Goal: Task Accomplishment & Management: Manage account settings

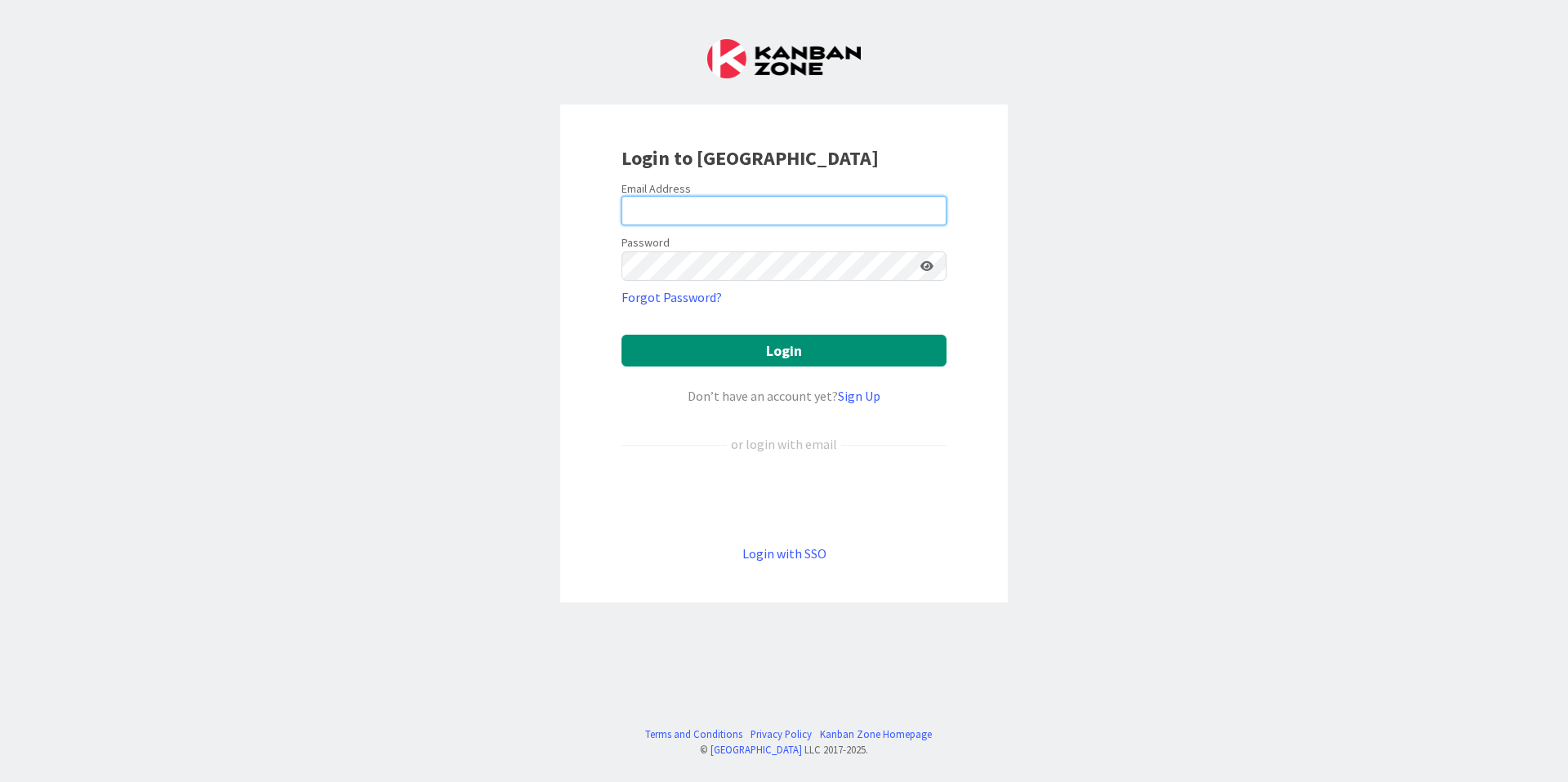
type input "[PERSON_NAME][EMAIL_ADDRESS][PERSON_NAME][DOMAIN_NAME]"
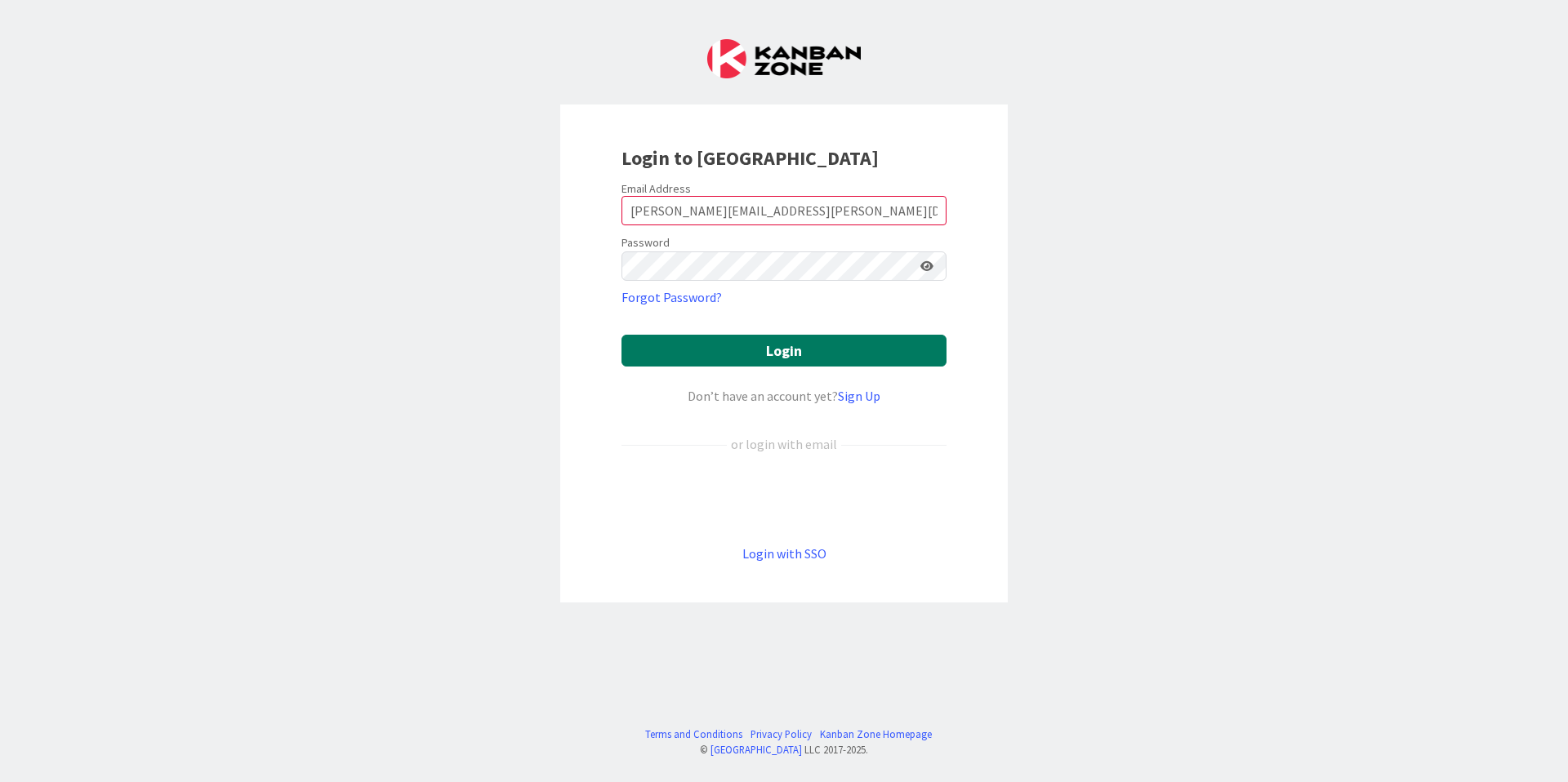
click at [762, 344] on button "Login" at bounding box center [784, 350] width 325 height 32
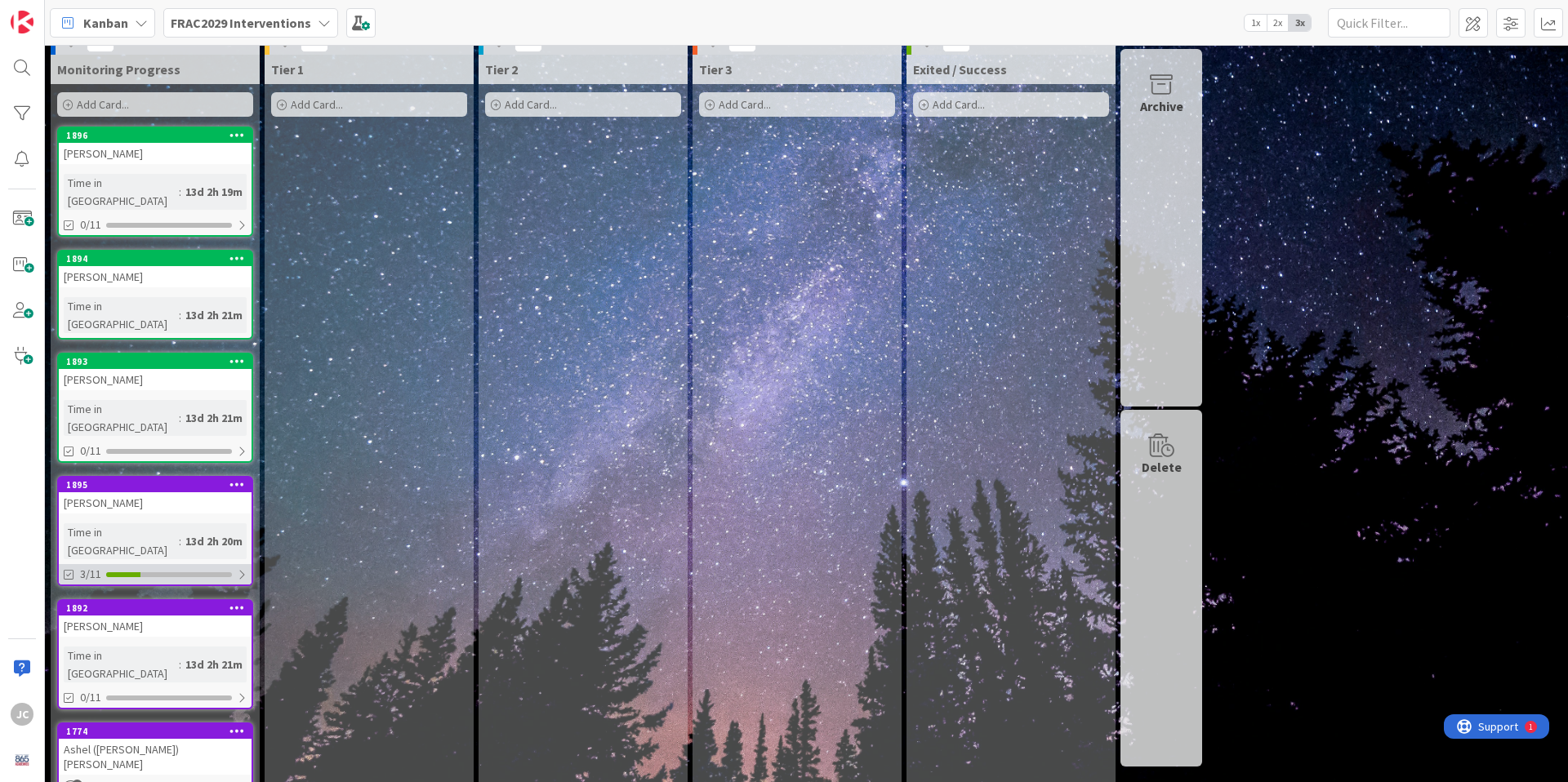
scroll to position [20, 0]
click at [169, 265] on div "[PERSON_NAME]" at bounding box center [154, 276] width 192 height 21
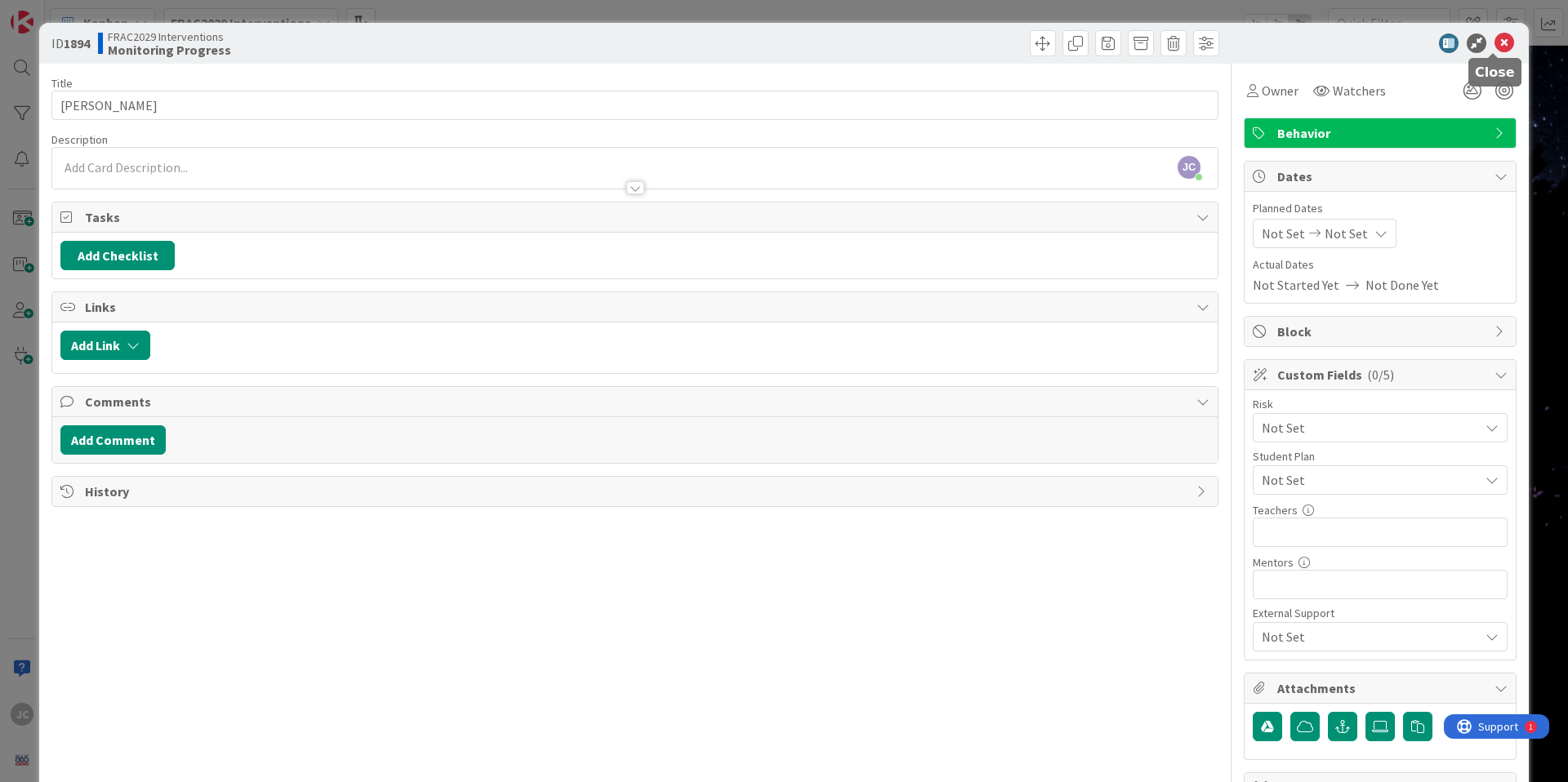
click at [1494, 37] on icon at bounding box center [1504, 43] width 20 height 20
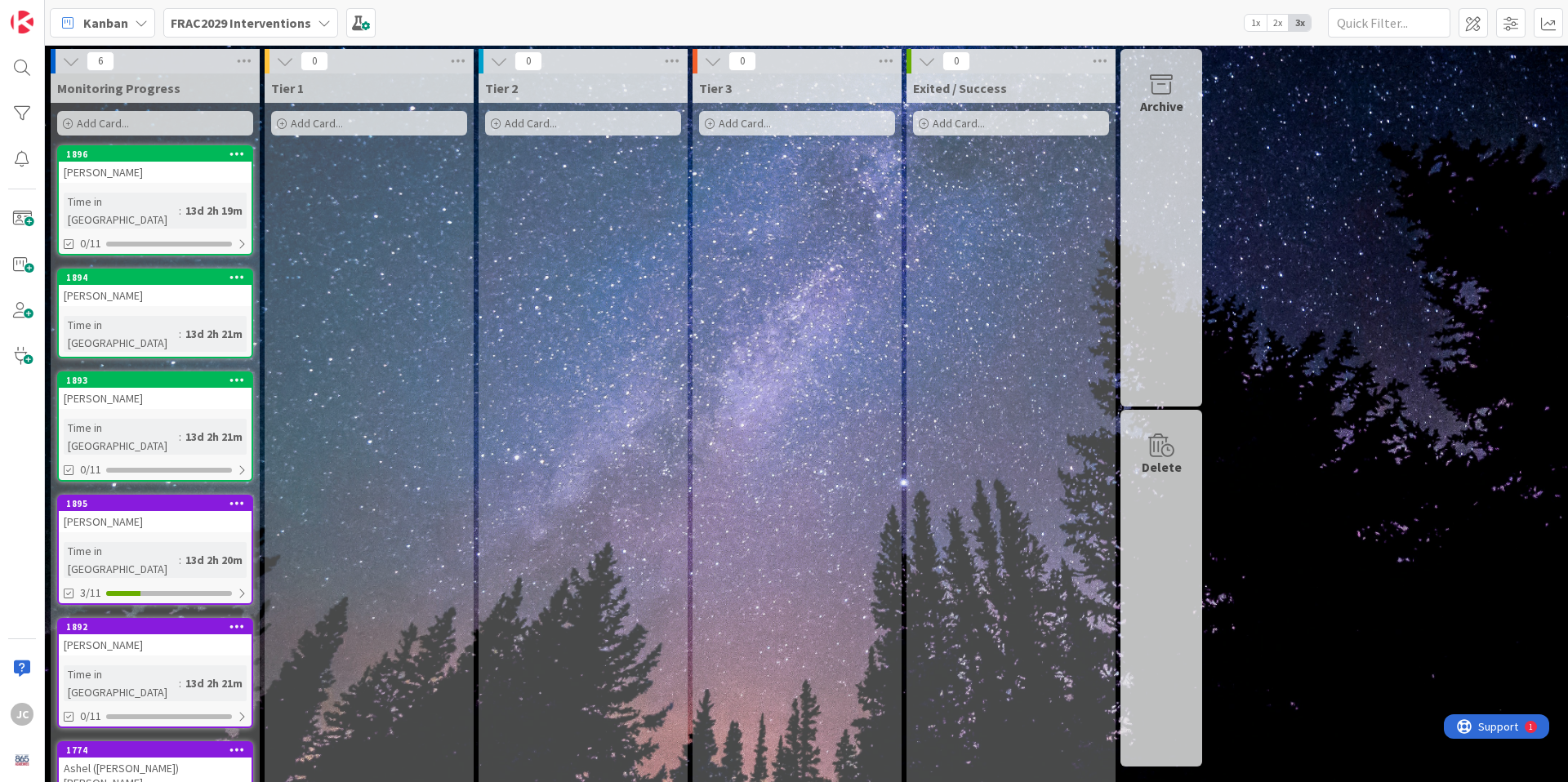
click at [321, 20] on icon at bounding box center [324, 22] width 13 height 13
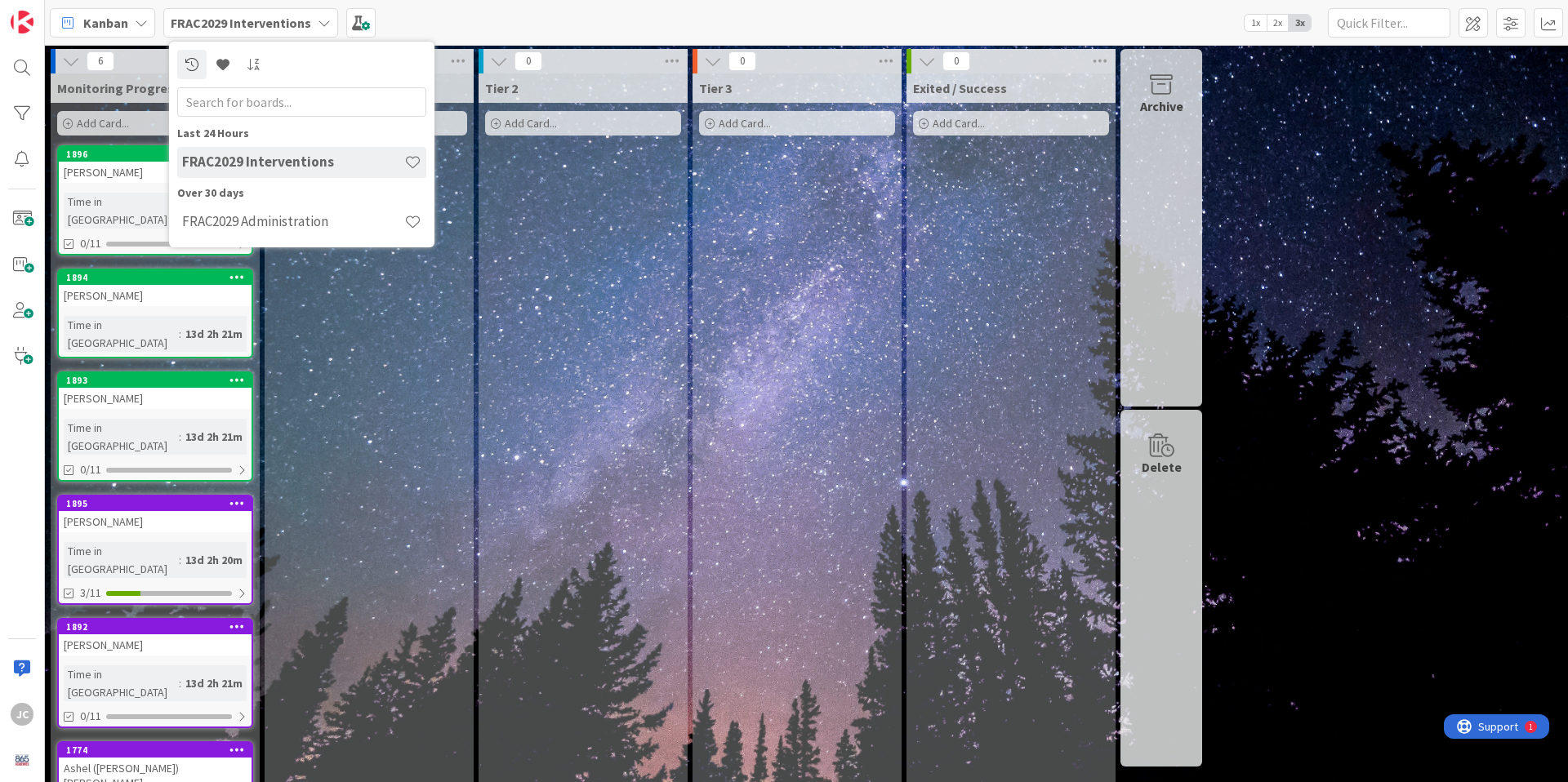
click at [450, 12] on div "Kanban FRAC2029 Interventions Last 24 Hours FRAC2029 Interventions Over 30 days…" at bounding box center [806, 22] width 1523 height 45
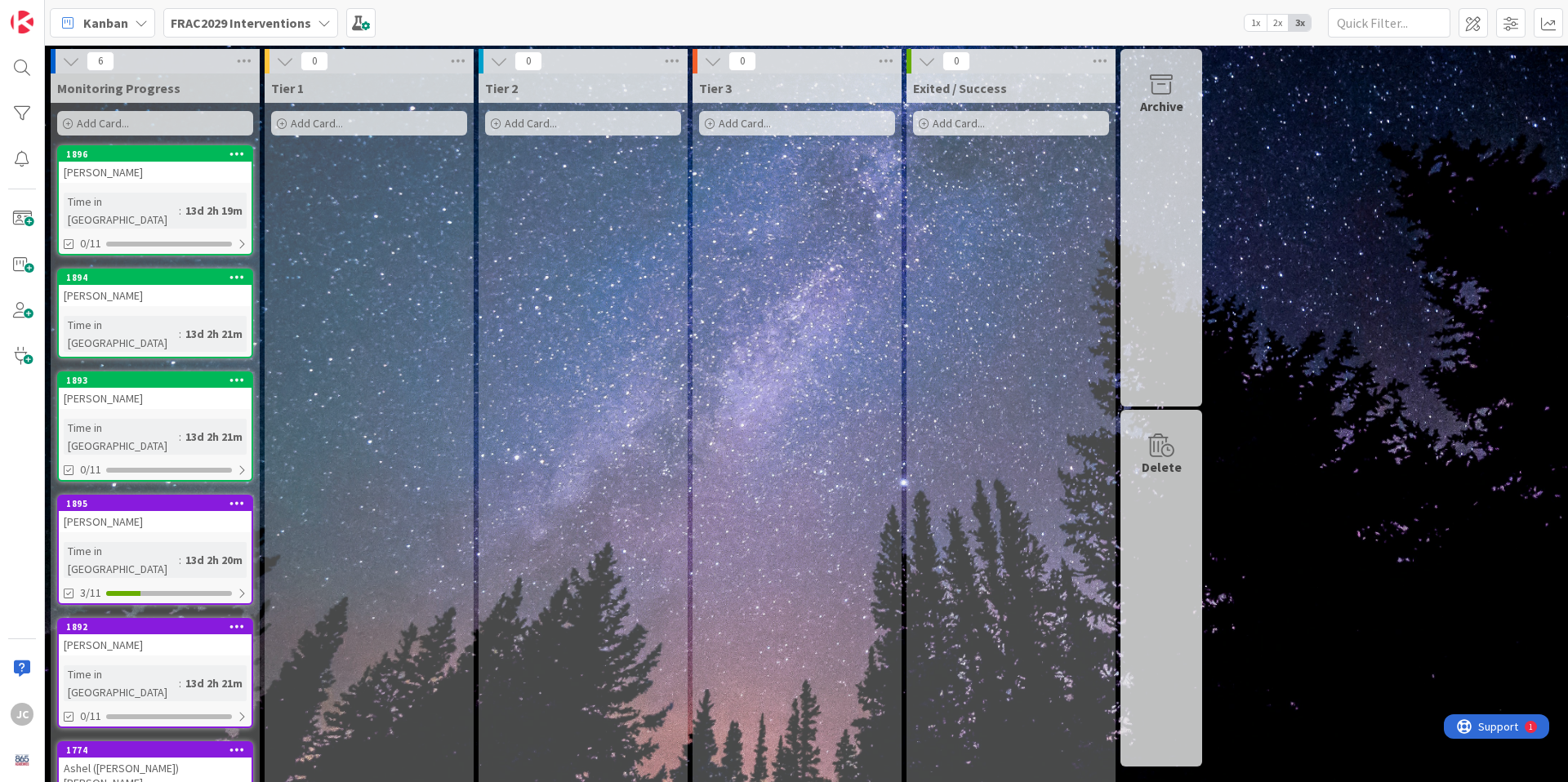
click at [138, 23] on icon at bounding box center [141, 22] width 13 height 13
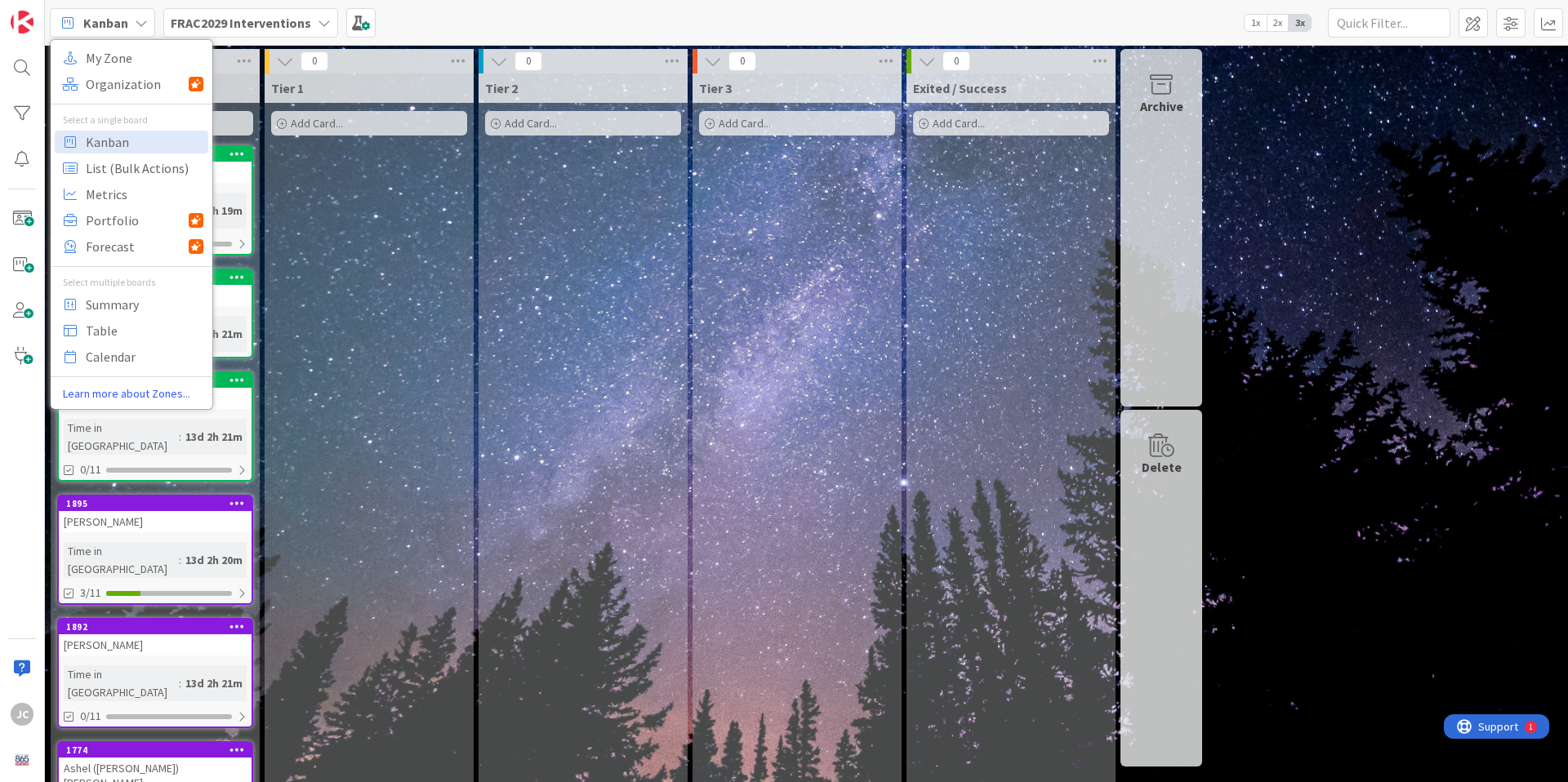
click at [412, 23] on div "Kanban My Zone Organization Select a single board Kanban List (Bulk Actions) Me…" at bounding box center [806, 22] width 1523 height 45
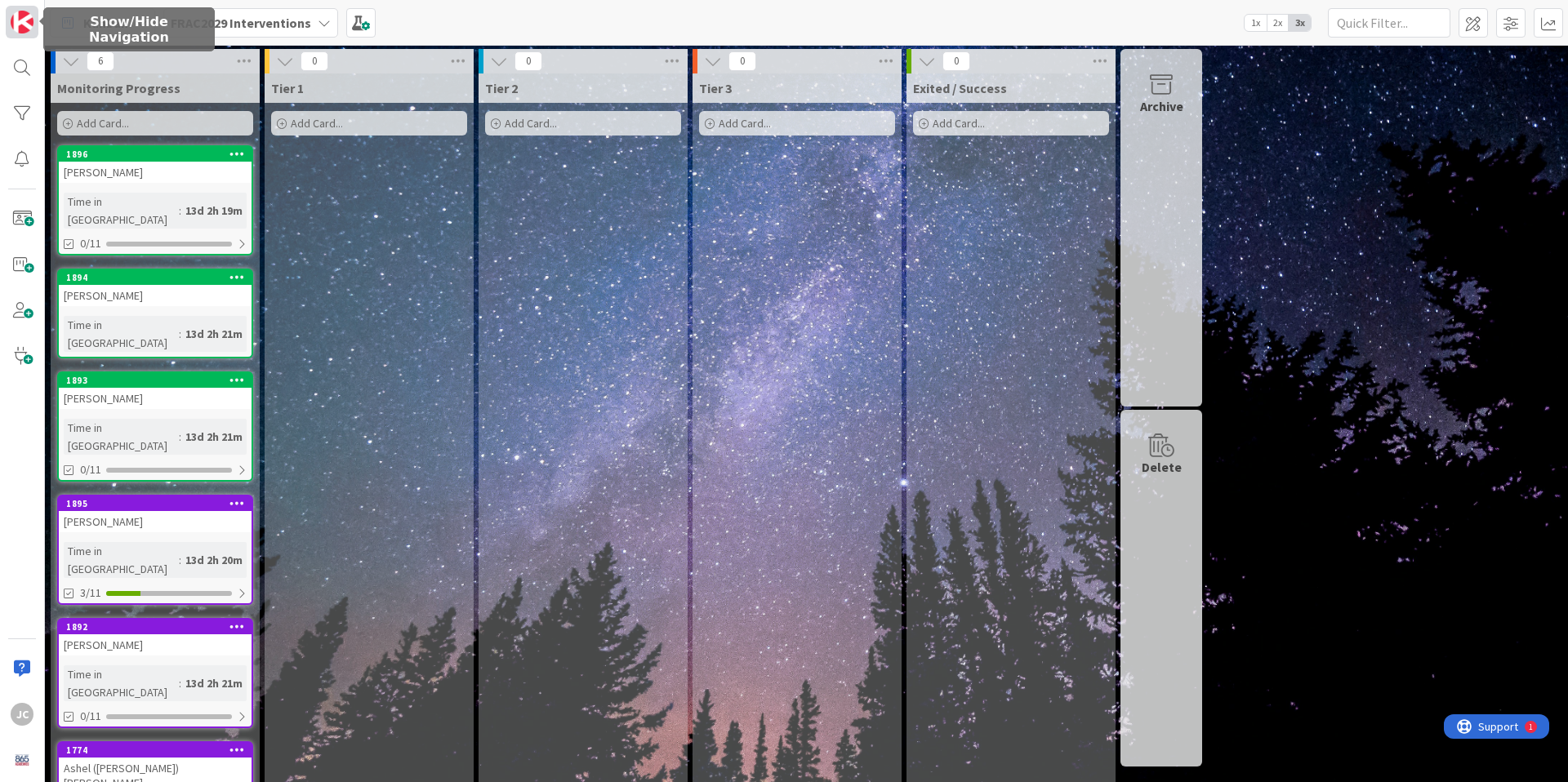
click at [27, 26] on img at bounding box center [22, 22] width 23 height 23
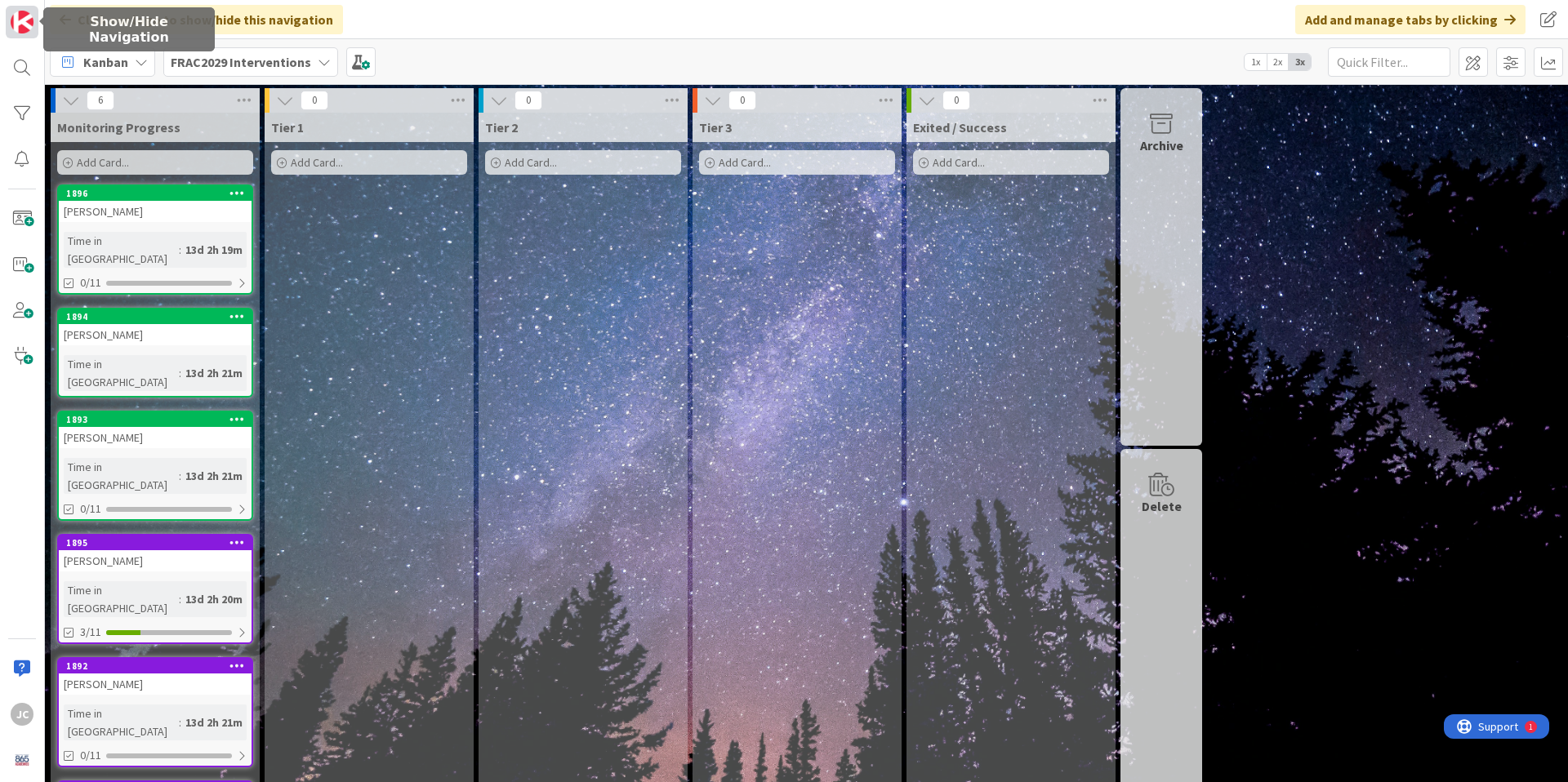
click at [27, 26] on img at bounding box center [22, 22] width 23 height 23
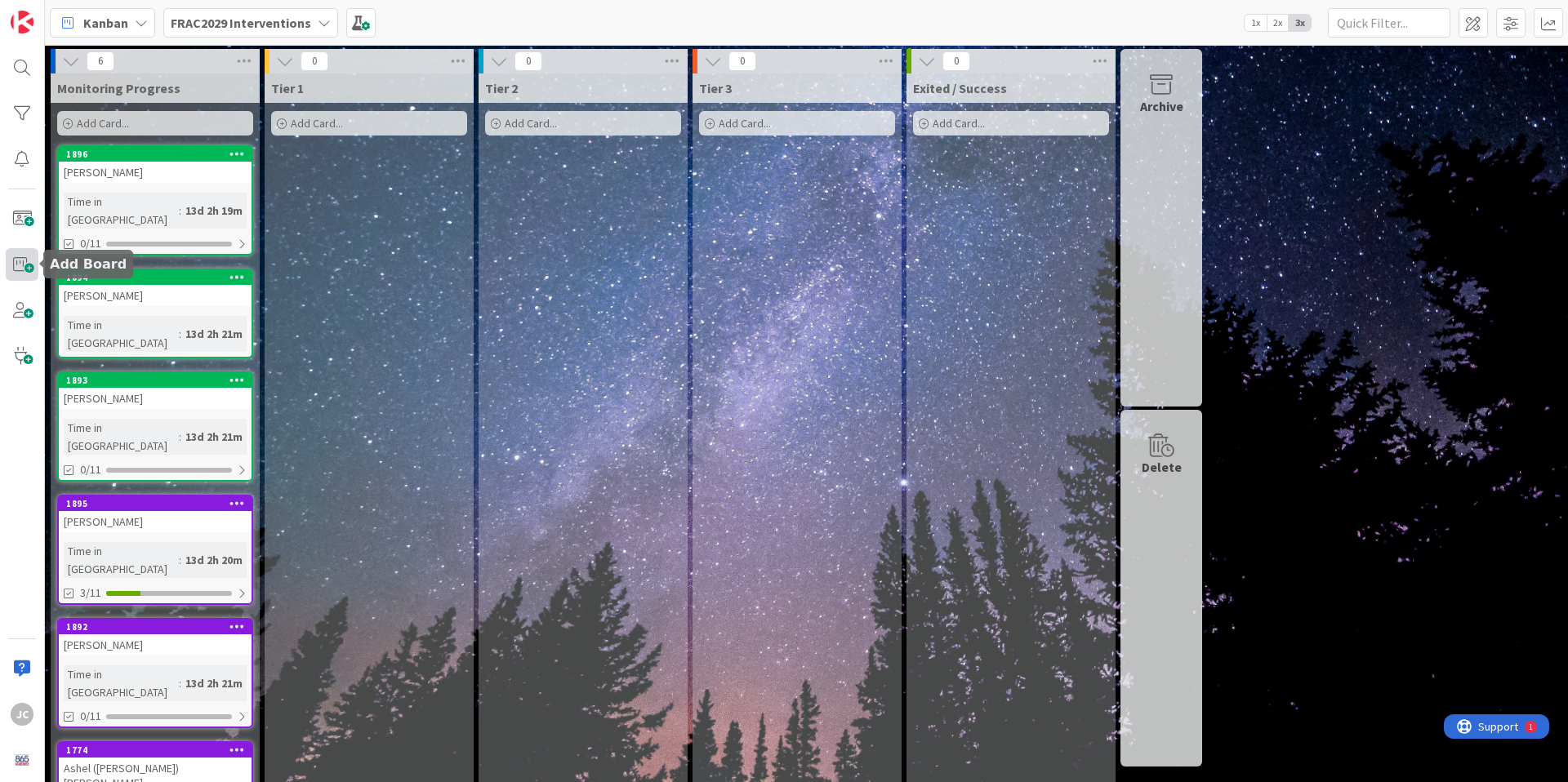
click at [25, 269] on span at bounding box center [21, 264] width 33 height 33
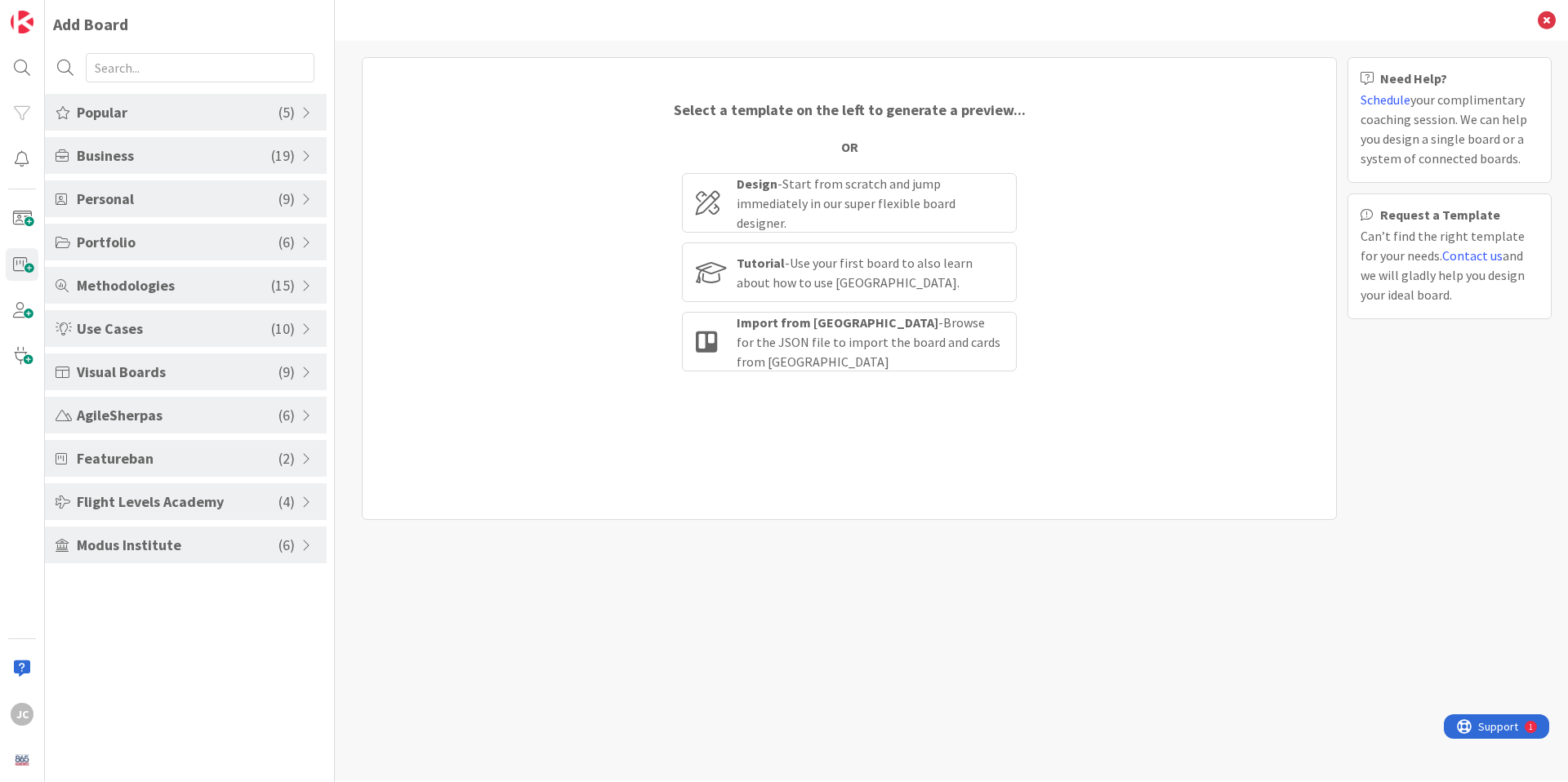
click at [303, 201] on span at bounding box center [309, 199] width 15 height 13
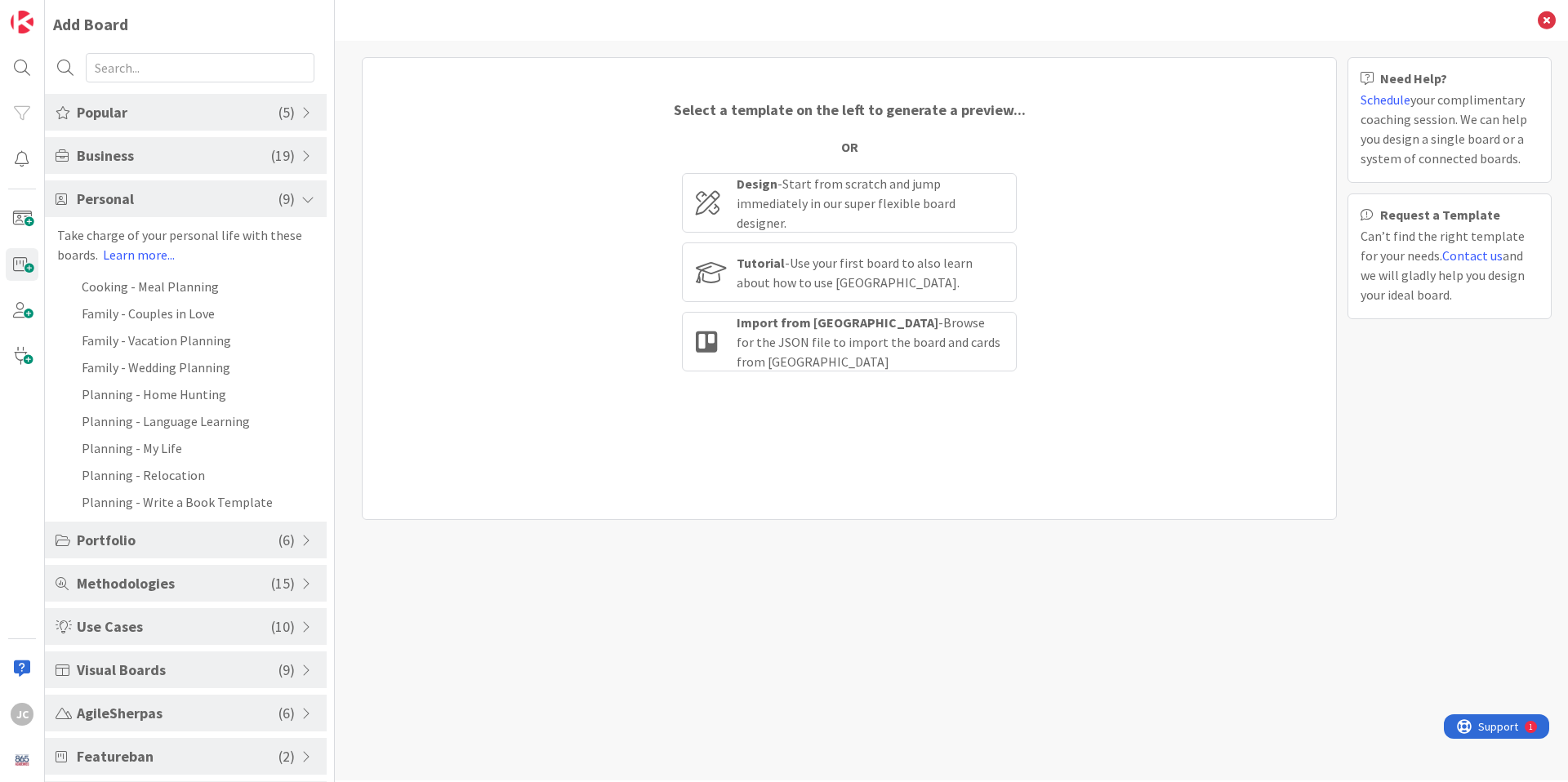
click at [303, 201] on span at bounding box center [309, 199] width 15 height 13
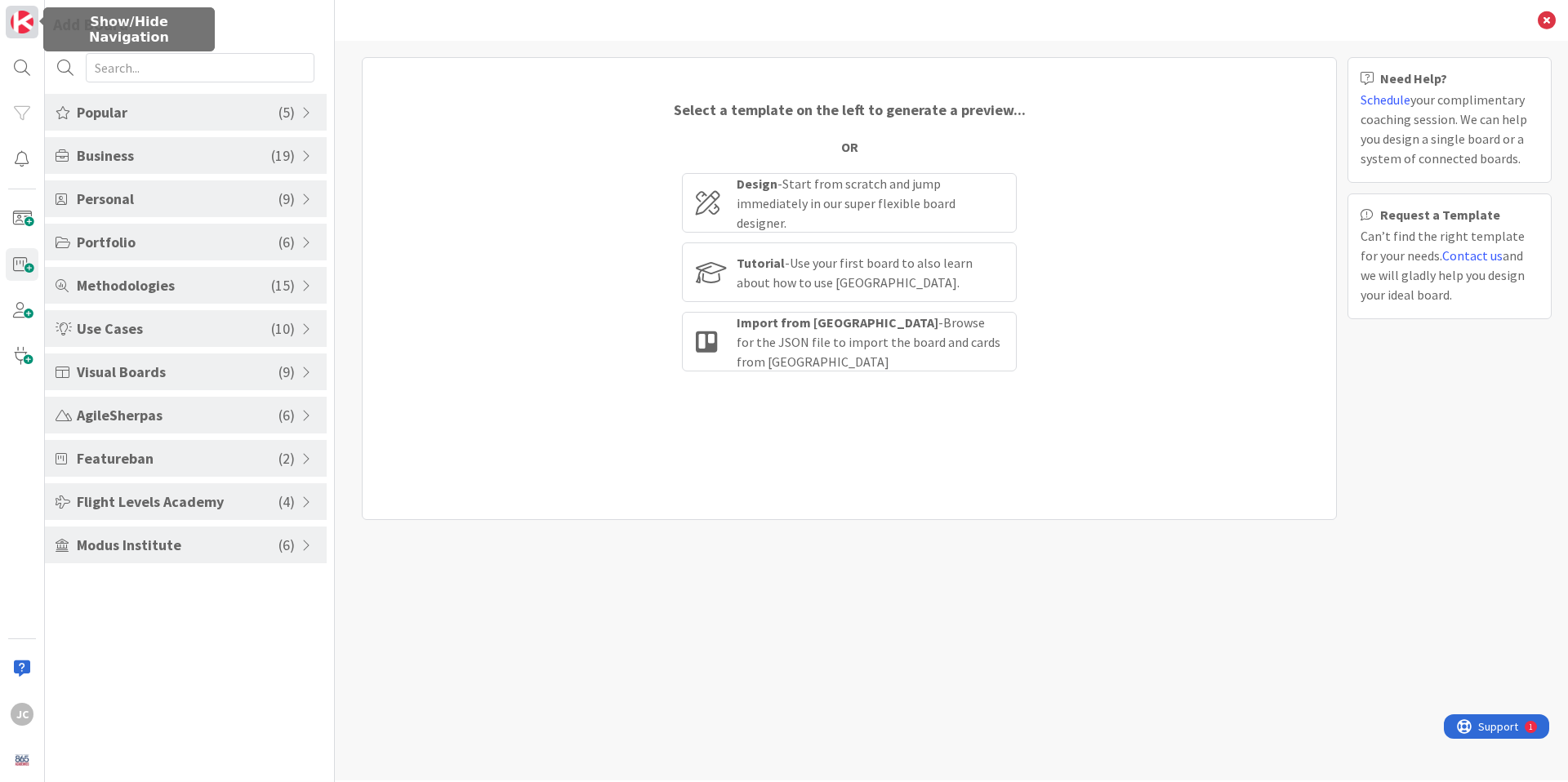
click at [16, 26] on img at bounding box center [22, 22] width 23 height 23
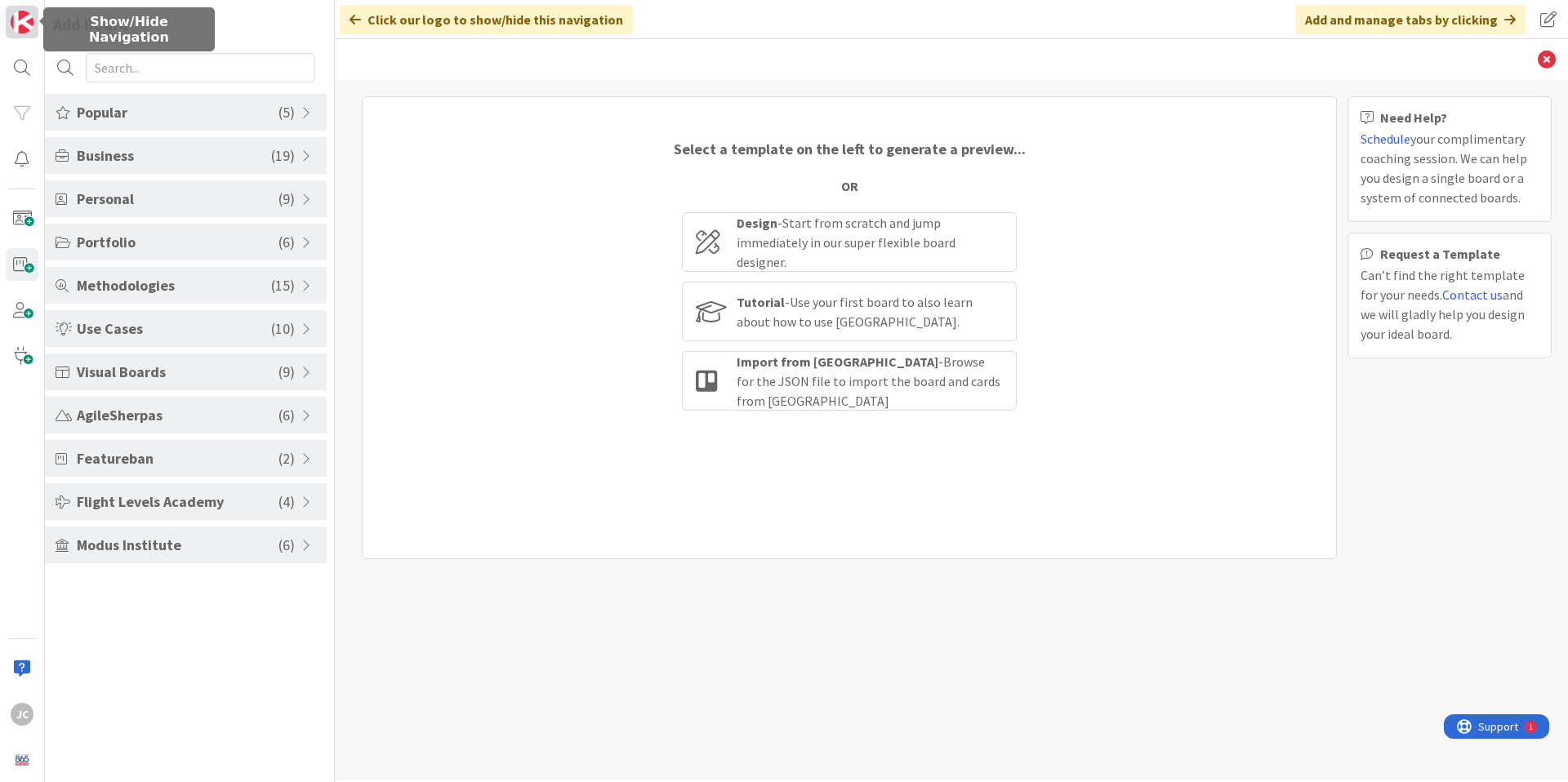
click at [34, 23] on link at bounding box center [21, 21] width 33 height 33
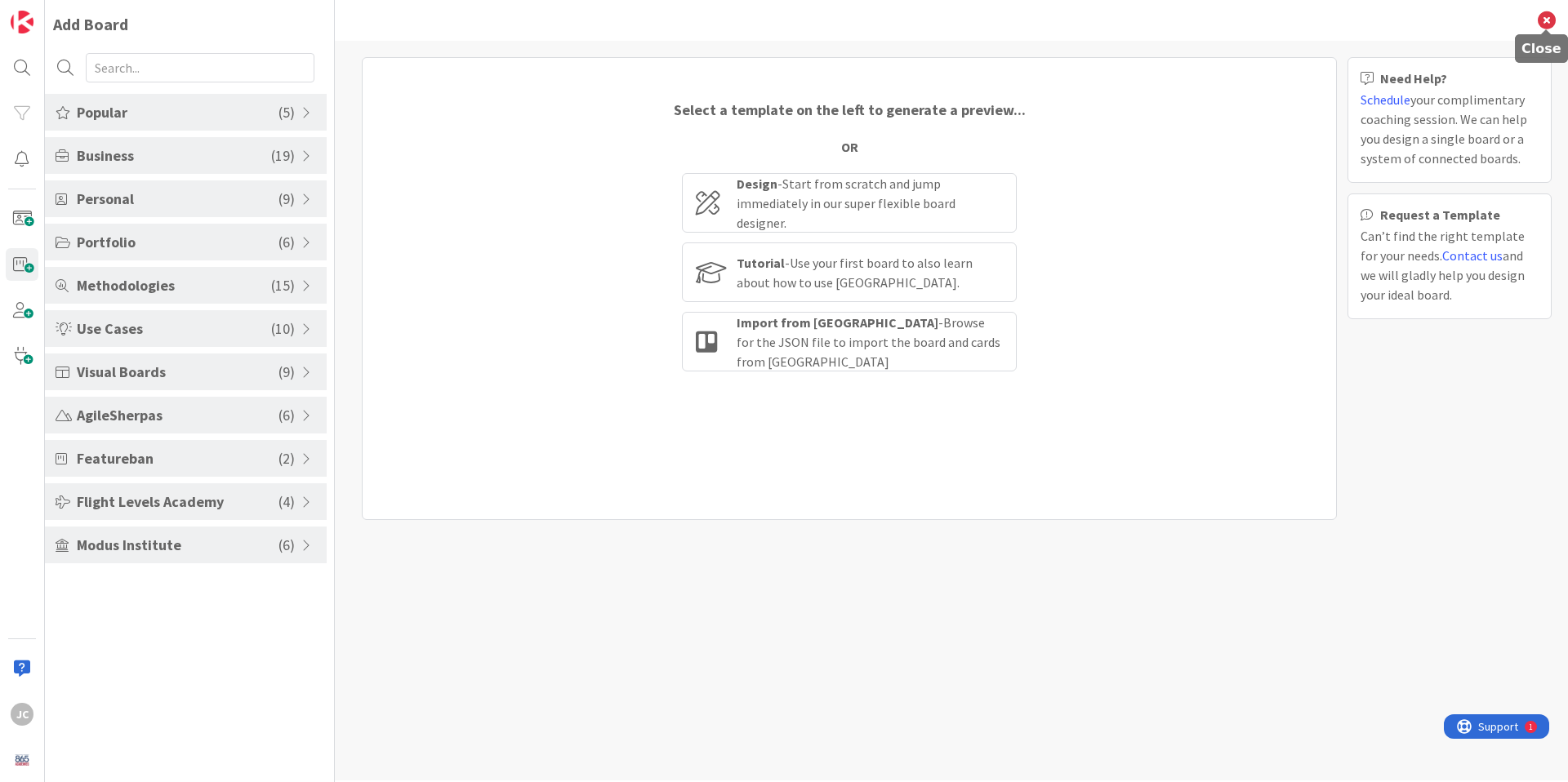
click at [1541, 22] on icon at bounding box center [1547, 20] width 18 height 18
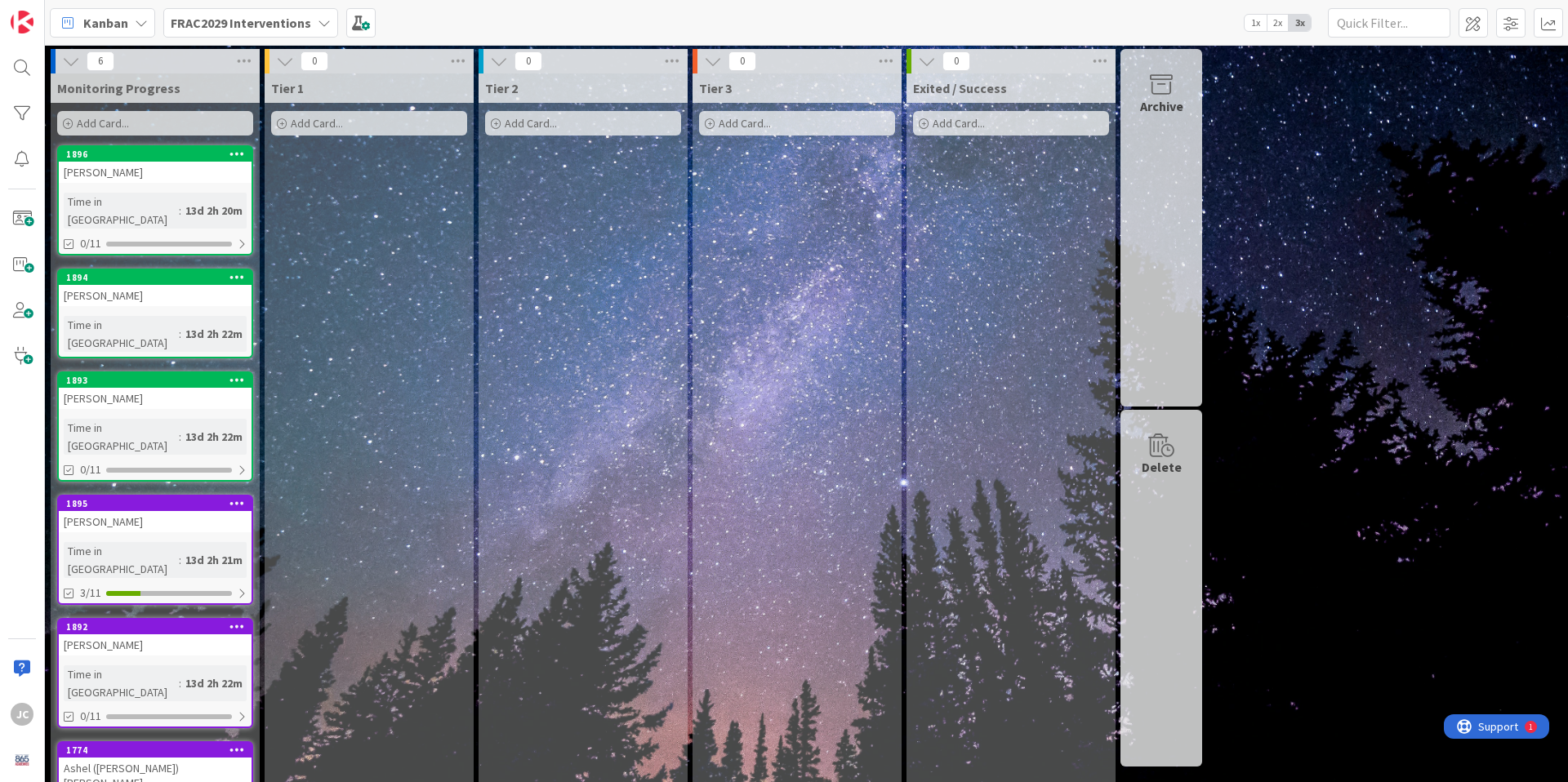
click at [319, 23] on icon at bounding box center [324, 22] width 13 height 13
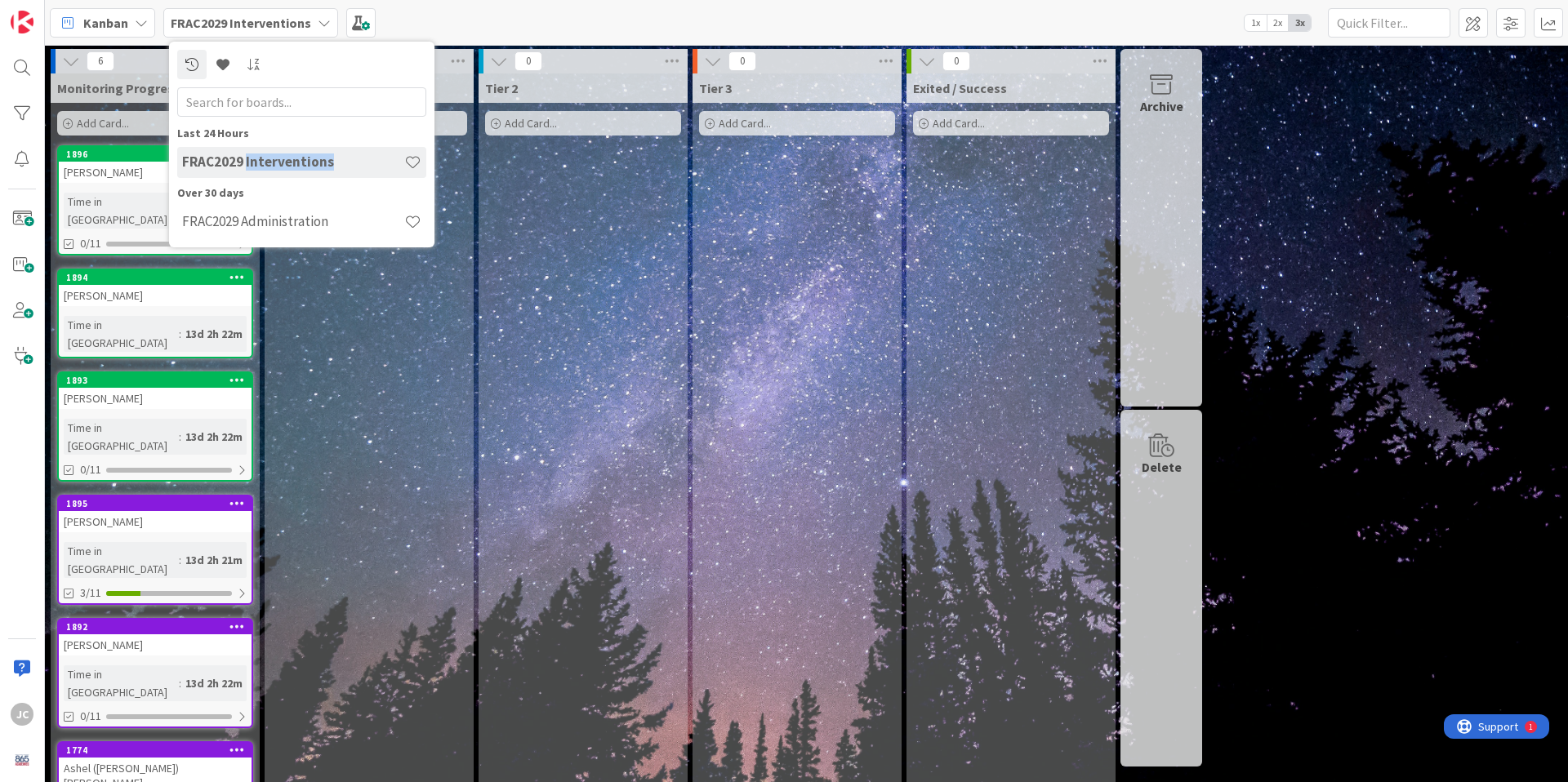
click at [263, 160] on h4 "FRAC2029 Interventions" at bounding box center [293, 161] width 222 height 16
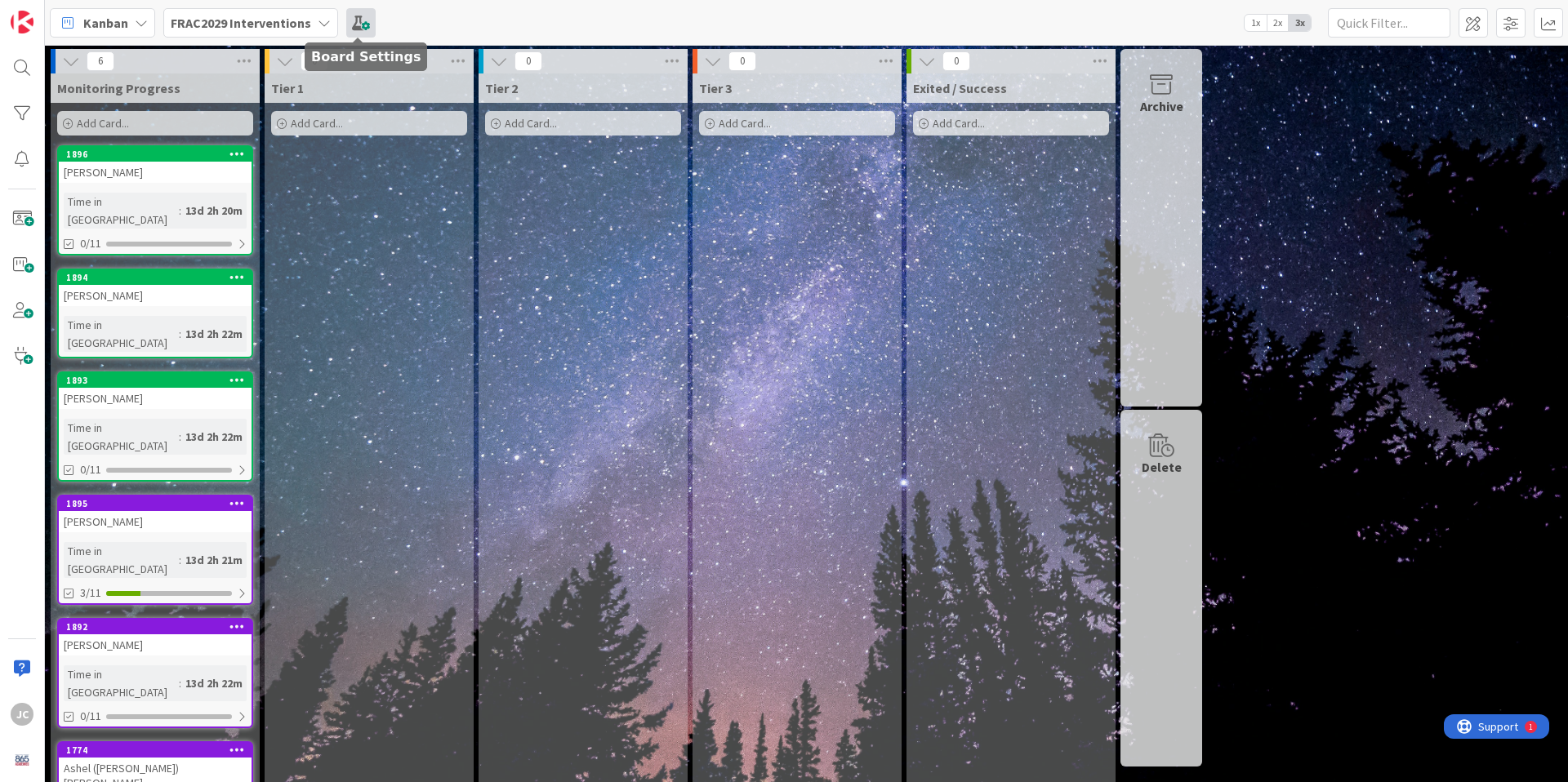
click at [360, 29] on span at bounding box center [360, 22] width 29 height 29
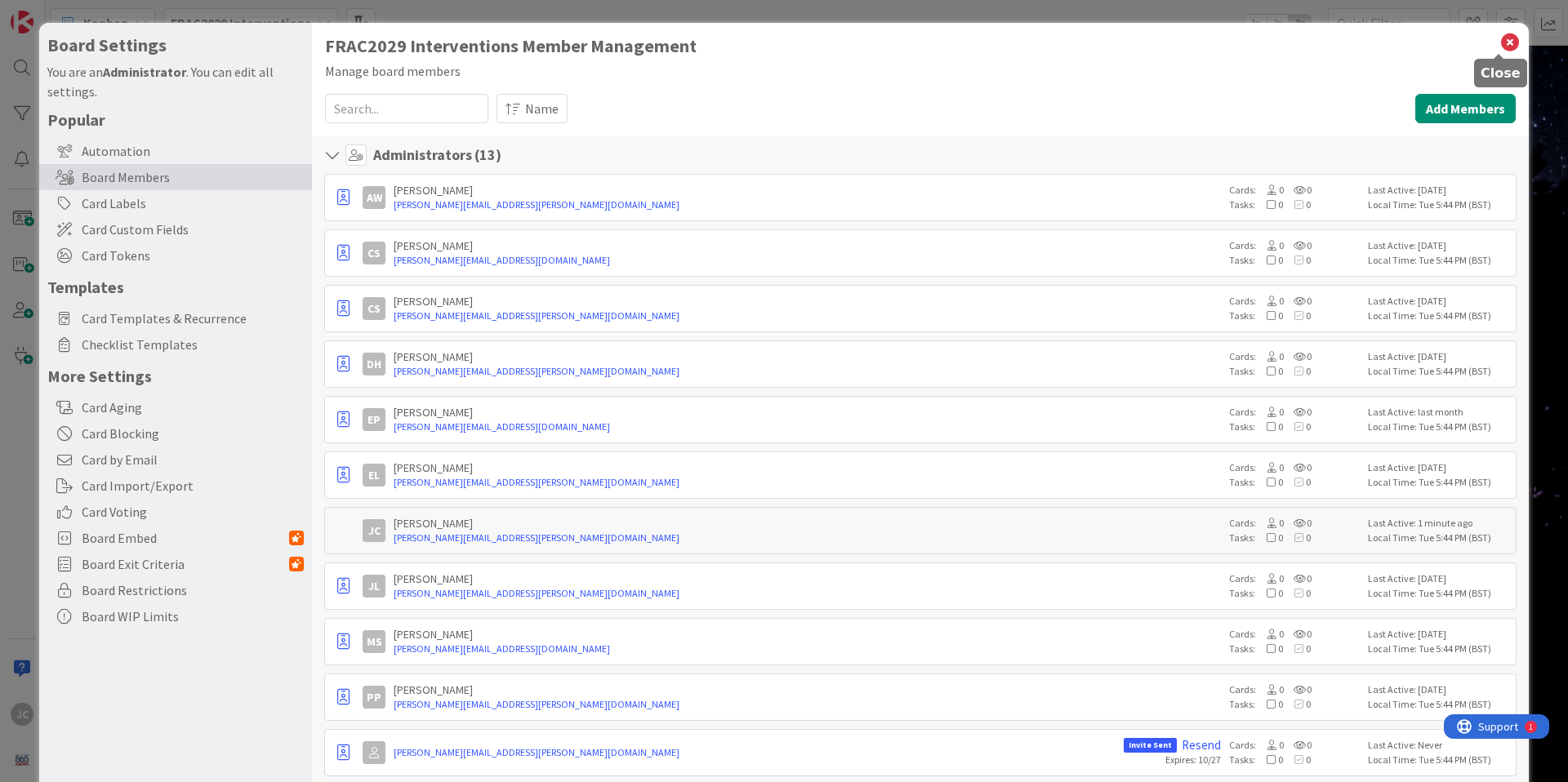
click at [1499, 42] on icon at bounding box center [1509, 43] width 21 height 23
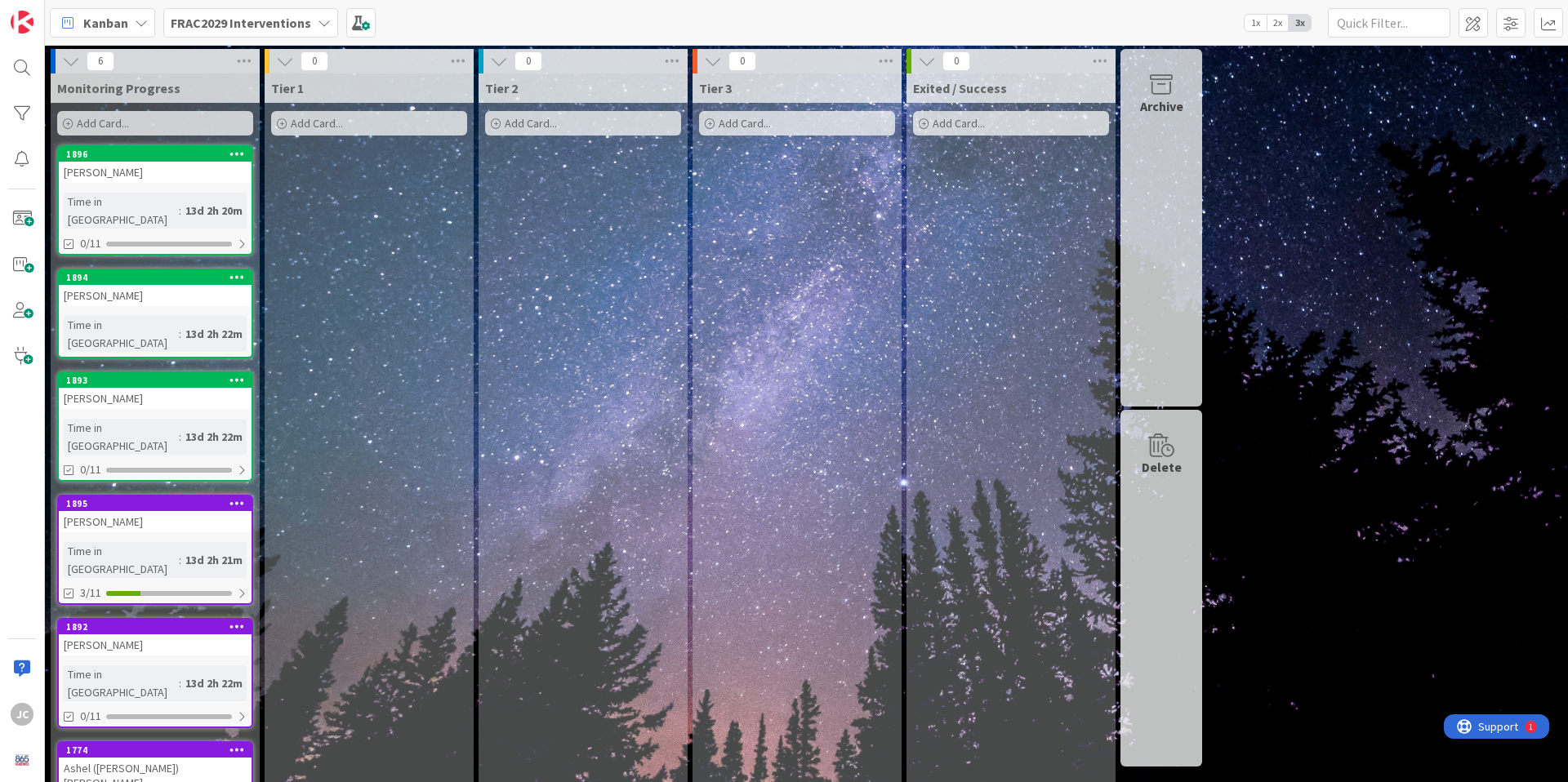
click at [149, 16] on div "Kanban" at bounding box center [102, 22] width 106 height 29
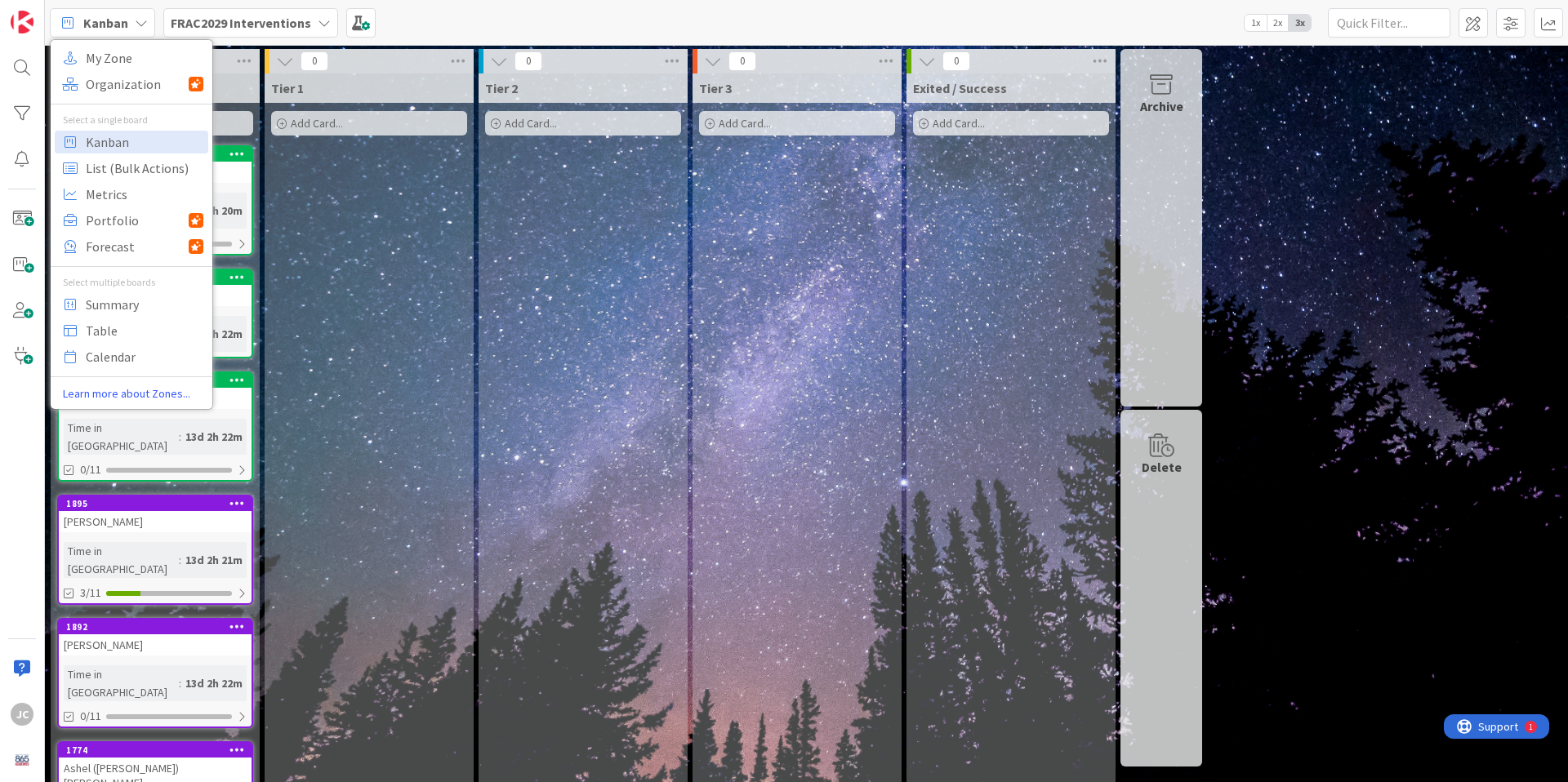
click at [412, 21] on div "Kanban My Zone Organization Select a single board Kanban List (Bulk Actions) Me…" at bounding box center [806, 22] width 1523 height 45
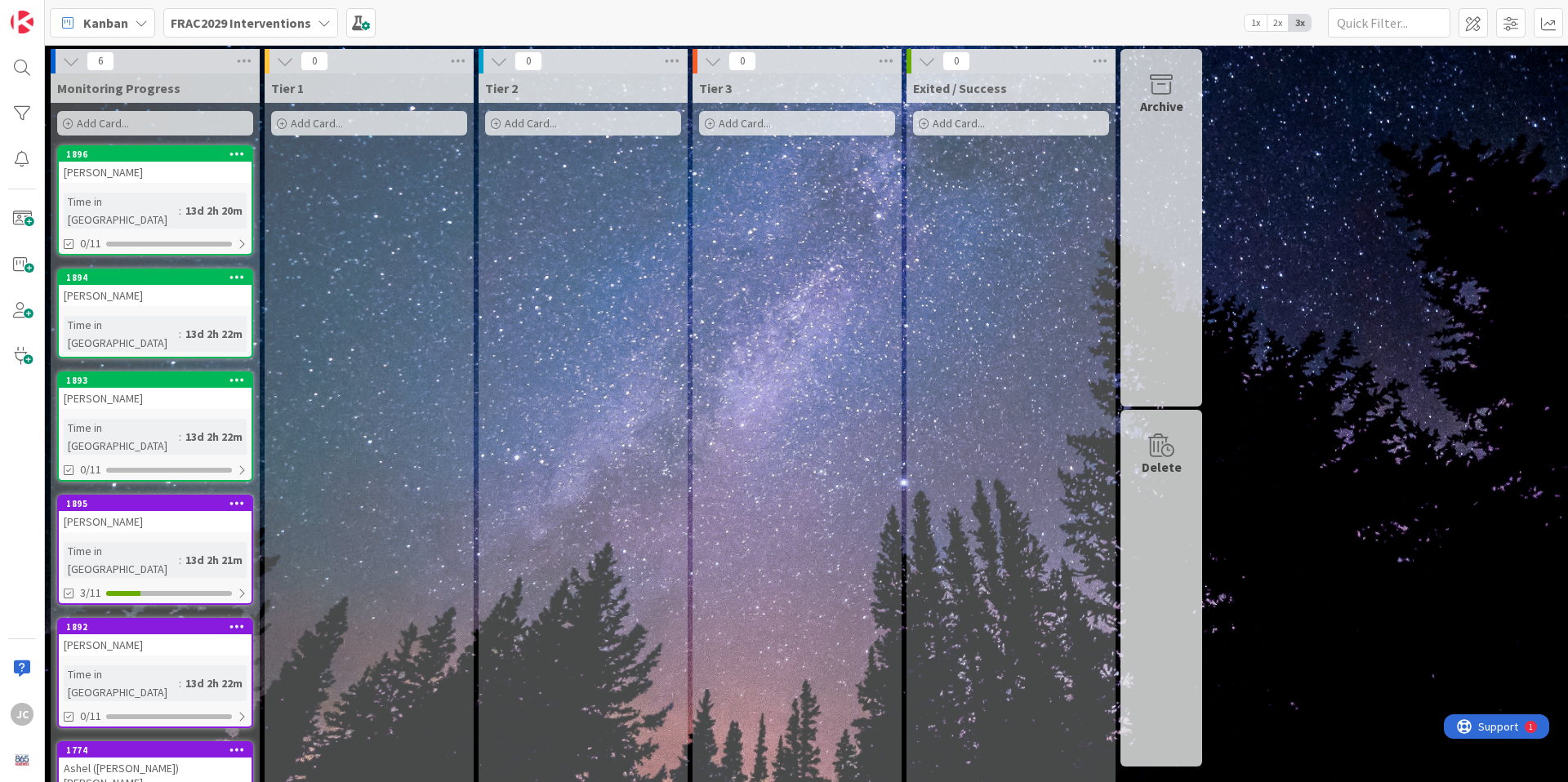
click at [318, 25] on icon at bounding box center [324, 22] width 13 height 13
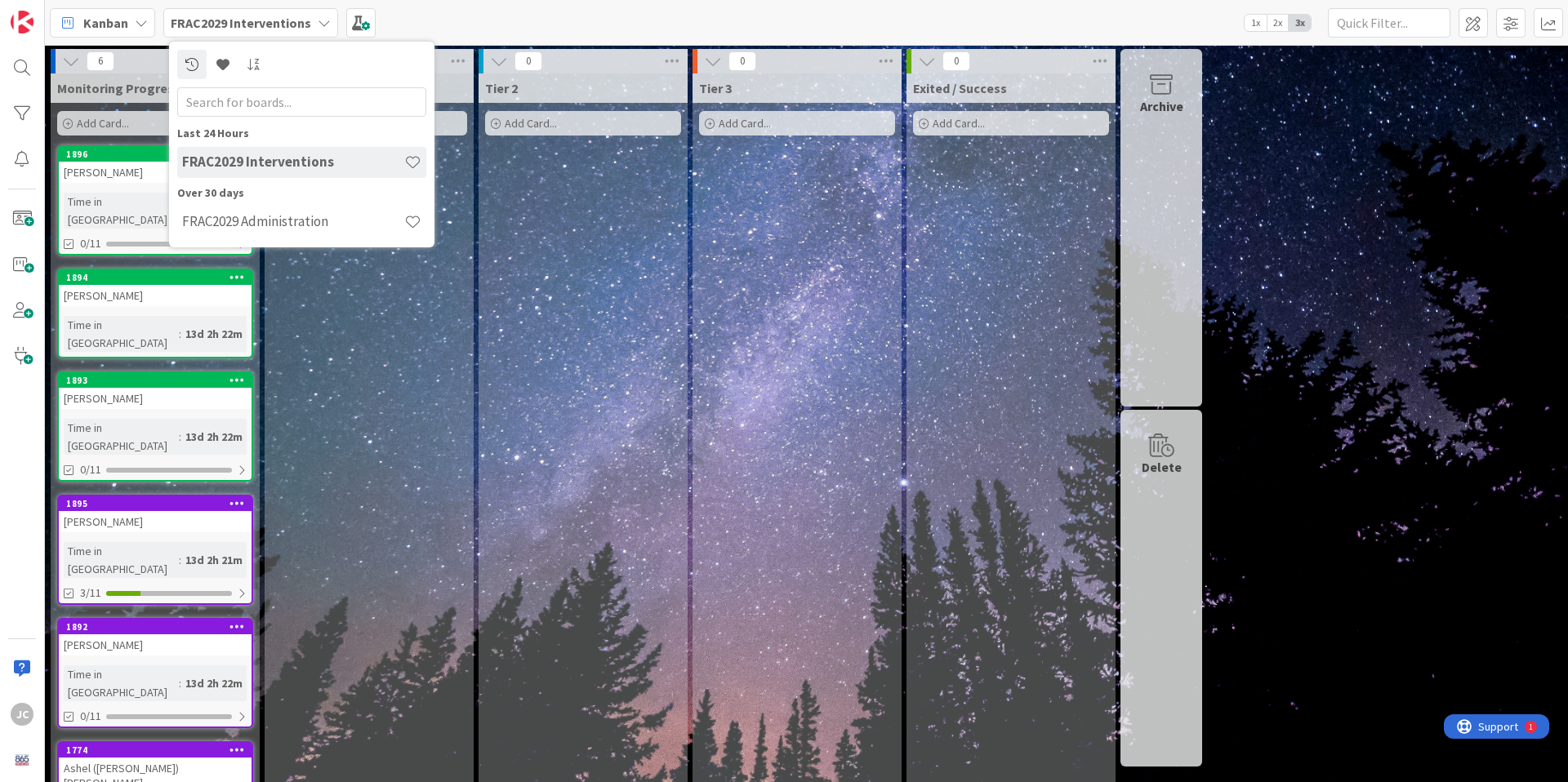
click at [458, 4] on div "Kanban My Zone Organization Select a single board Kanban List (Bulk Actions) Me…" at bounding box center [806, 22] width 1523 height 45
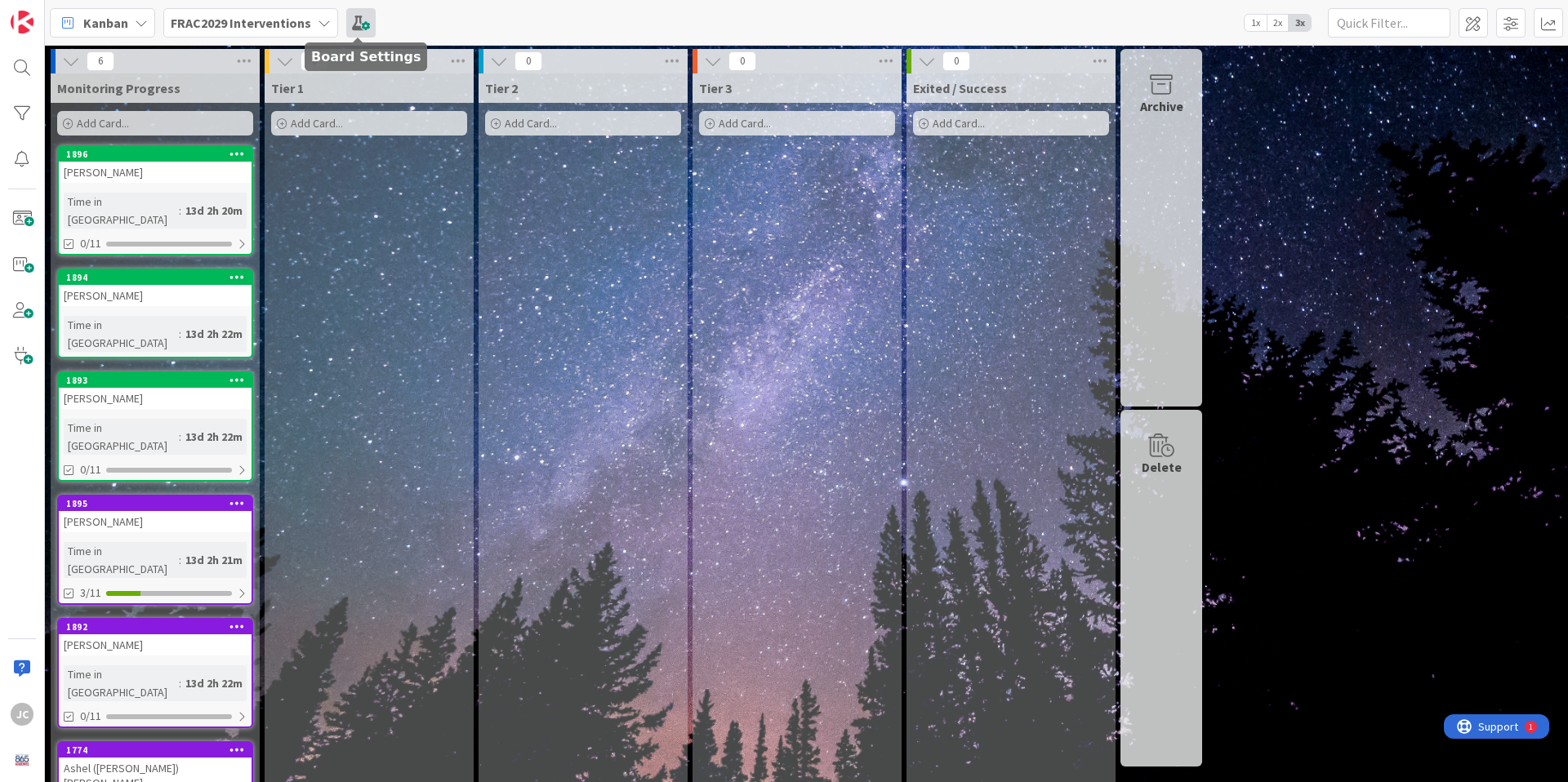
click at [349, 25] on span at bounding box center [360, 22] width 29 height 29
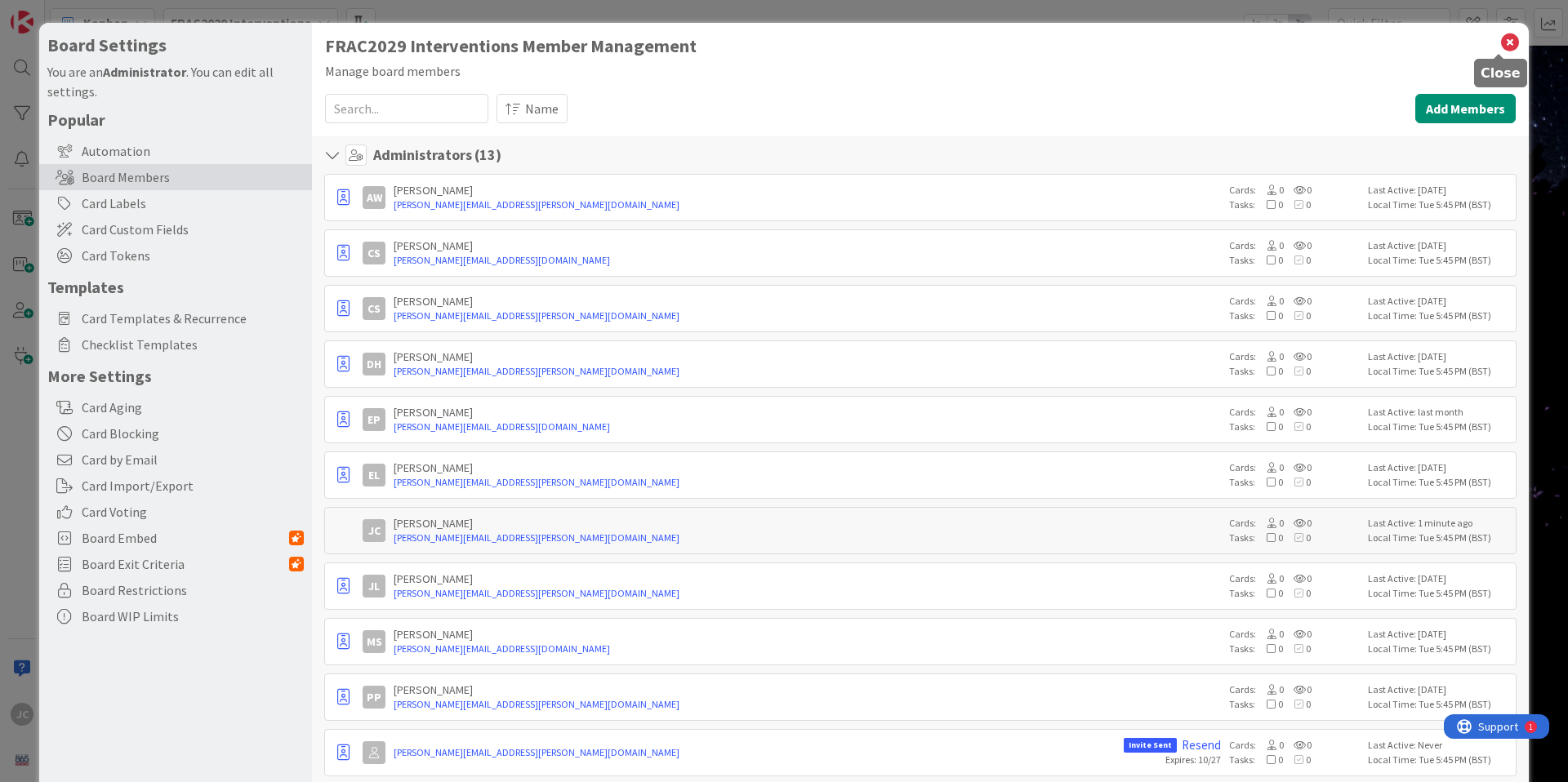
click at [1499, 39] on icon at bounding box center [1509, 43] width 21 height 23
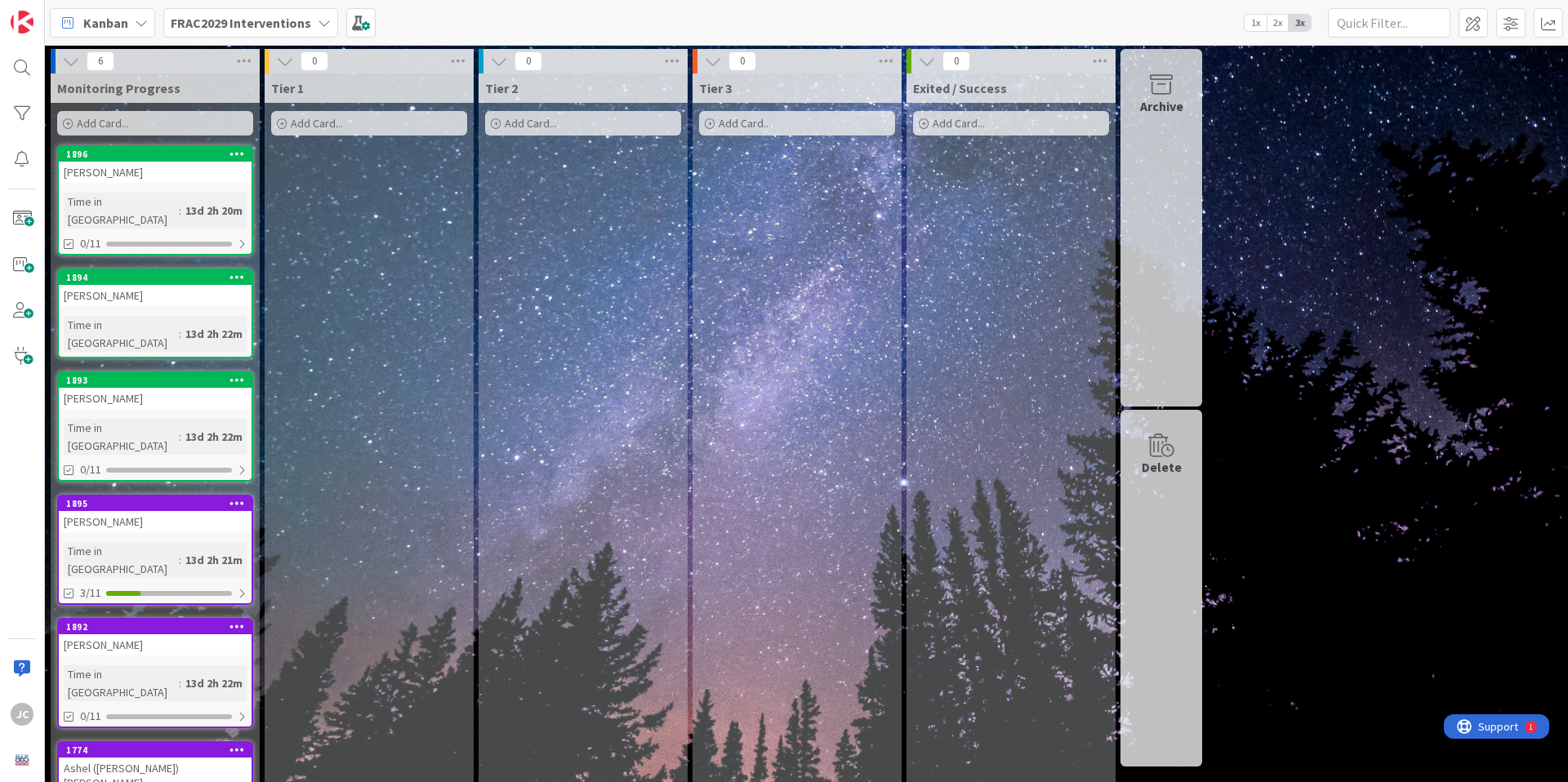
click at [129, 23] on div "Kanban" at bounding box center [102, 22] width 106 height 29
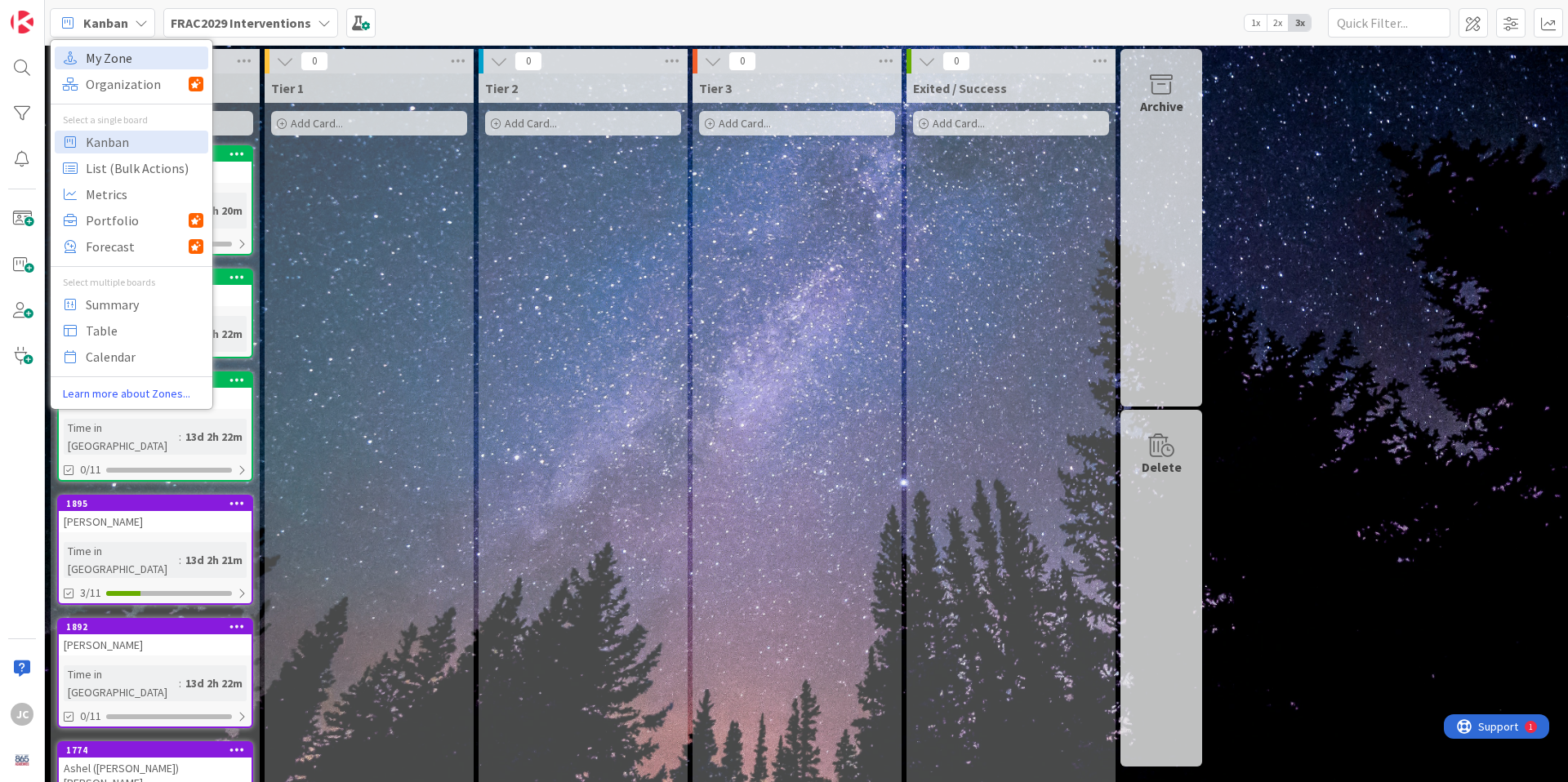
click at [122, 59] on span "My Zone" at bounding box center [145, 59] width 118 height 25
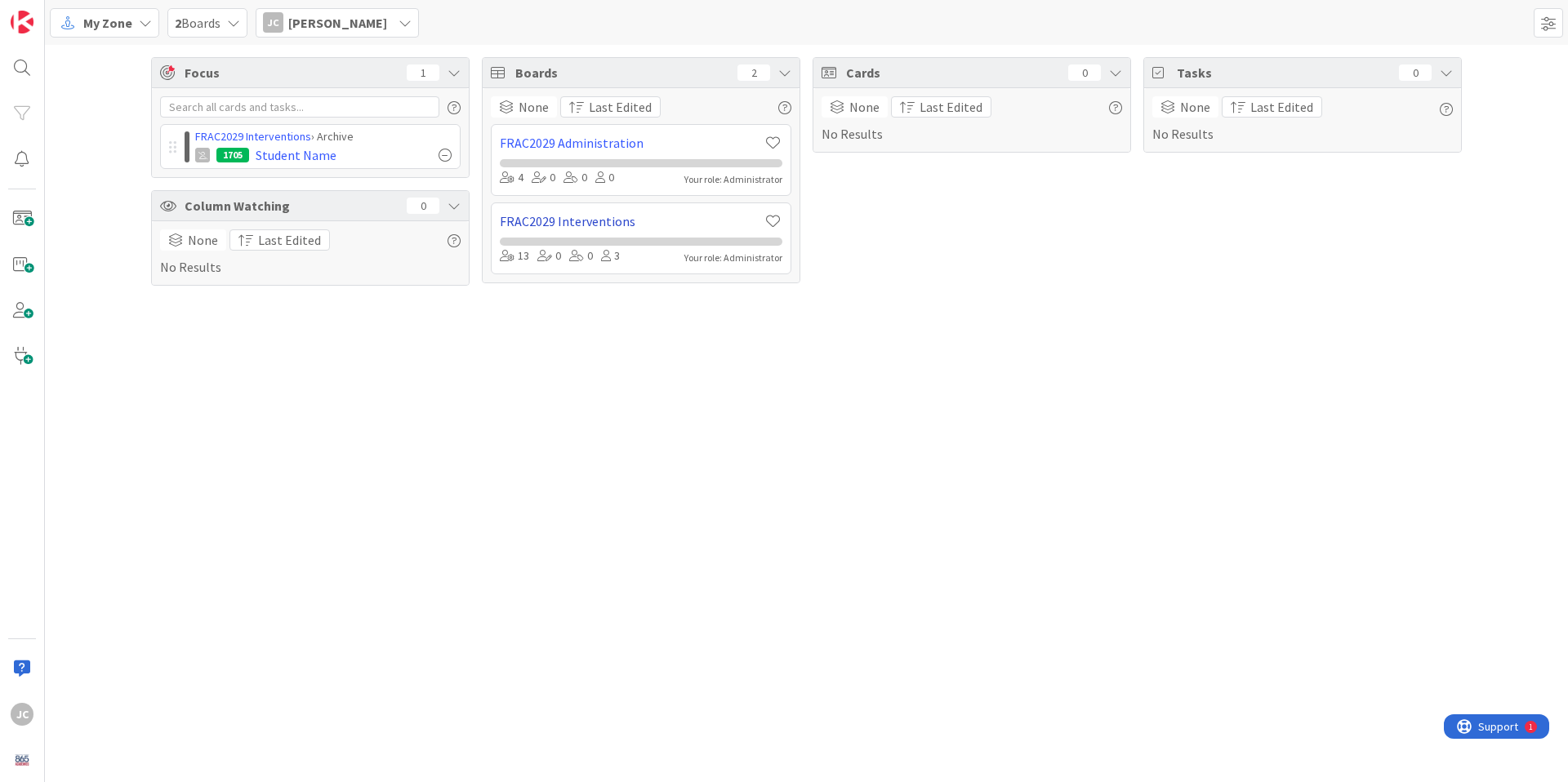
click at [676, 221] on link "FRAC2029 Interventions" at bounding box center [631, 221] width 263 height 20
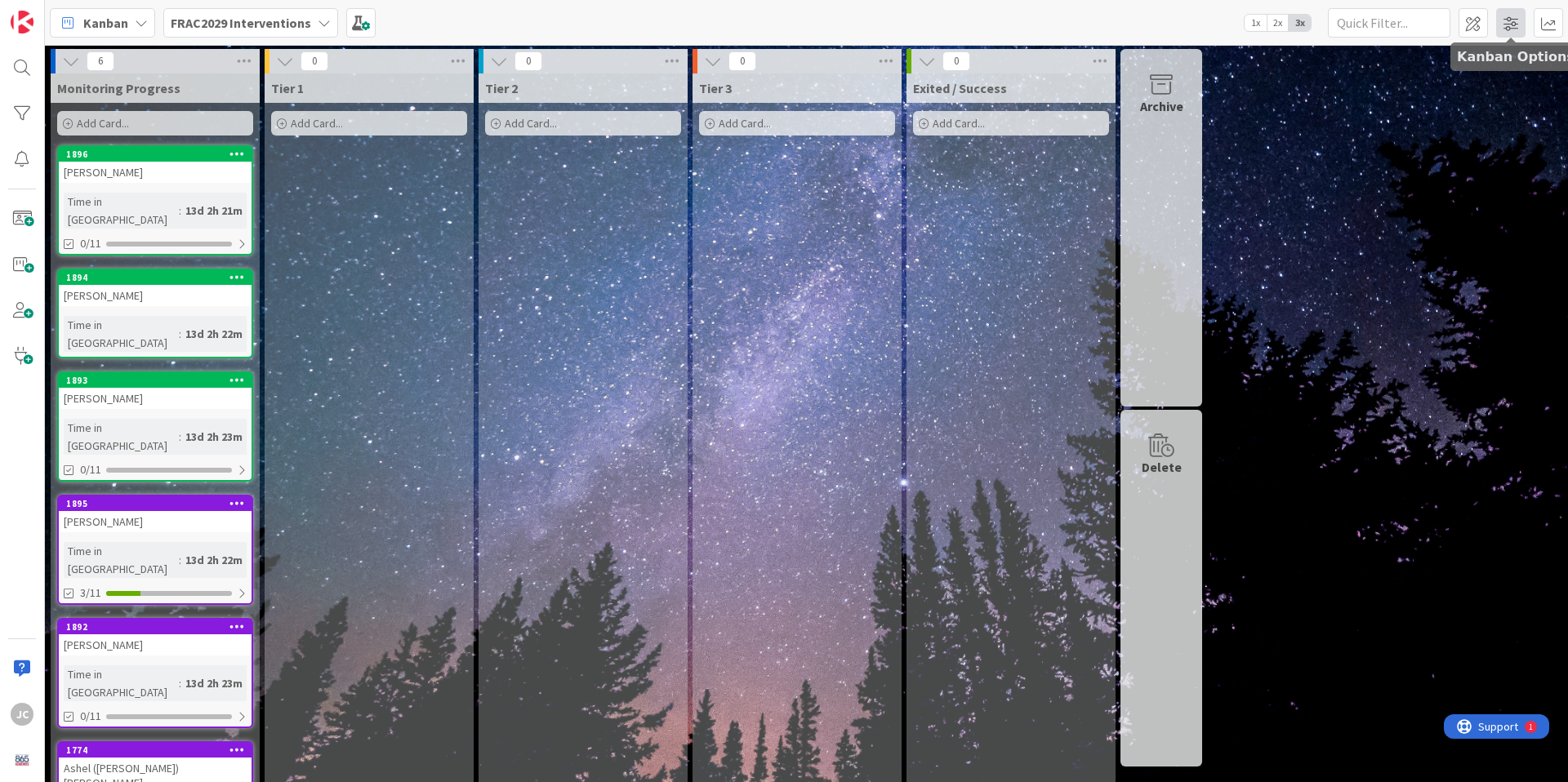
click at [1519, 27] on span at bounding box center [1510, 22] width 29 height 29
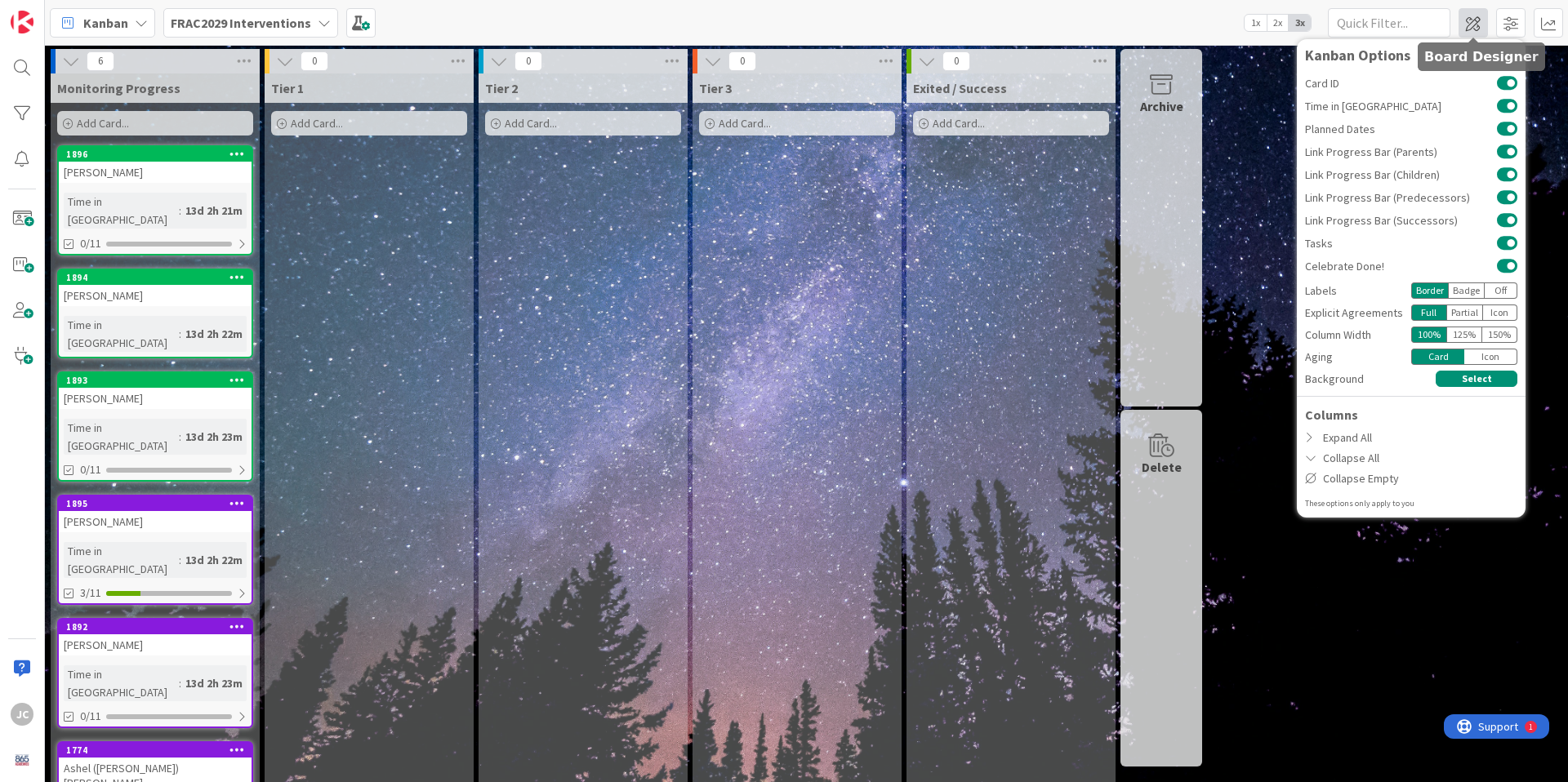
click at [1479, 27] on span at bounding box center [1472, 22] width 29 height 29
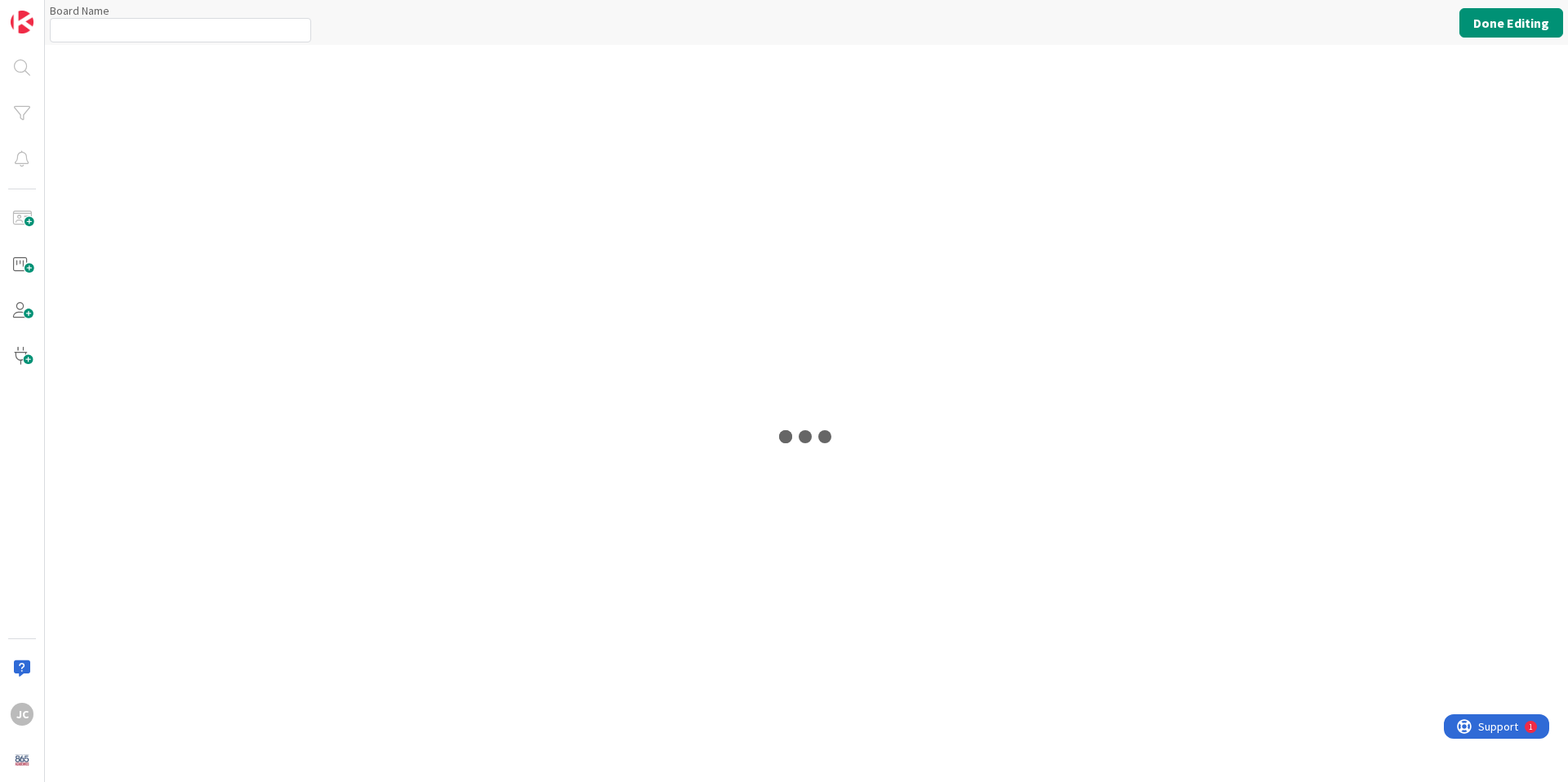
type input "FRAC2029 Interventions"
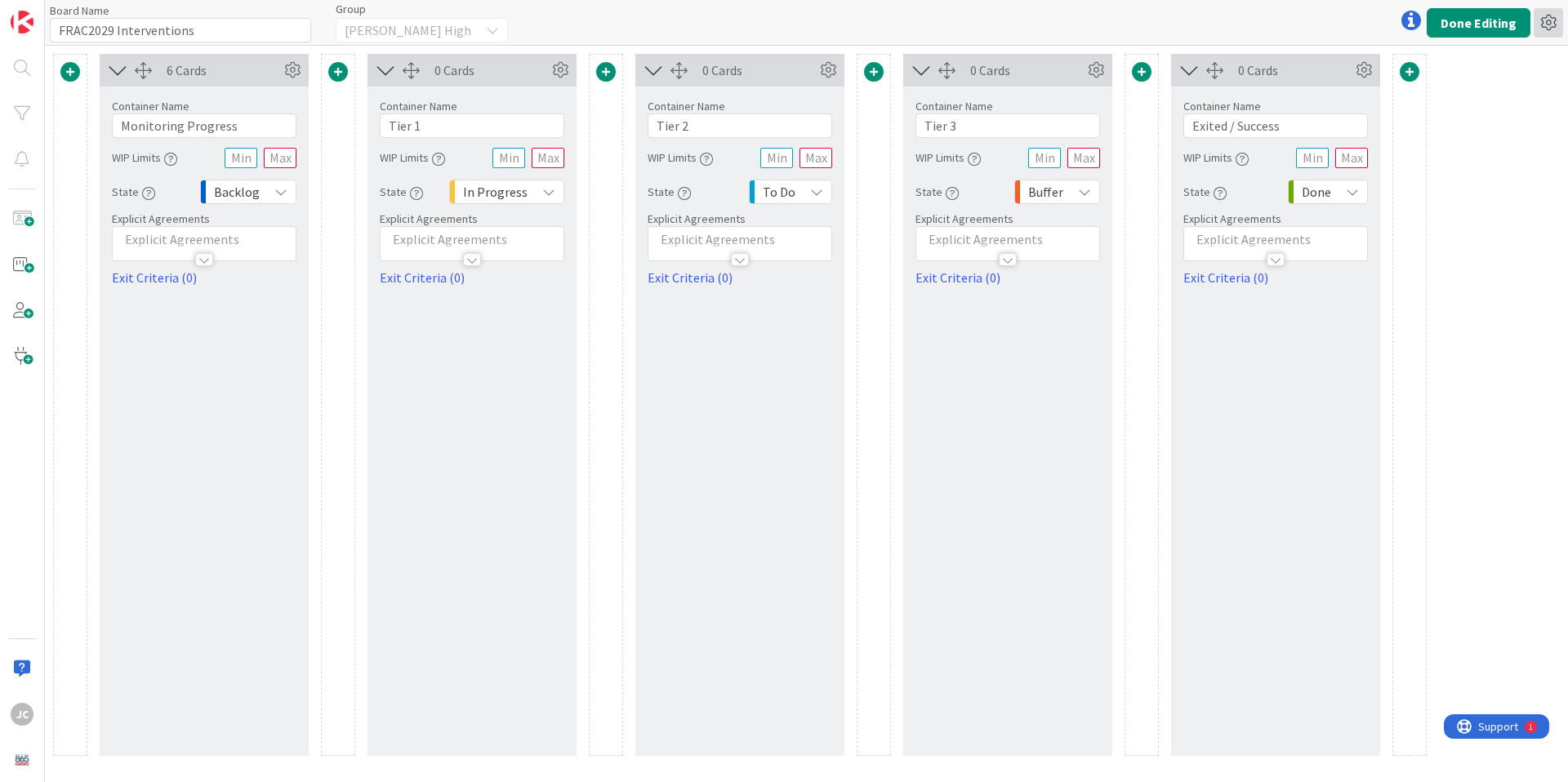
click at [1545, 21] on icon at bounding box center [1548, 22] width 29 height 29
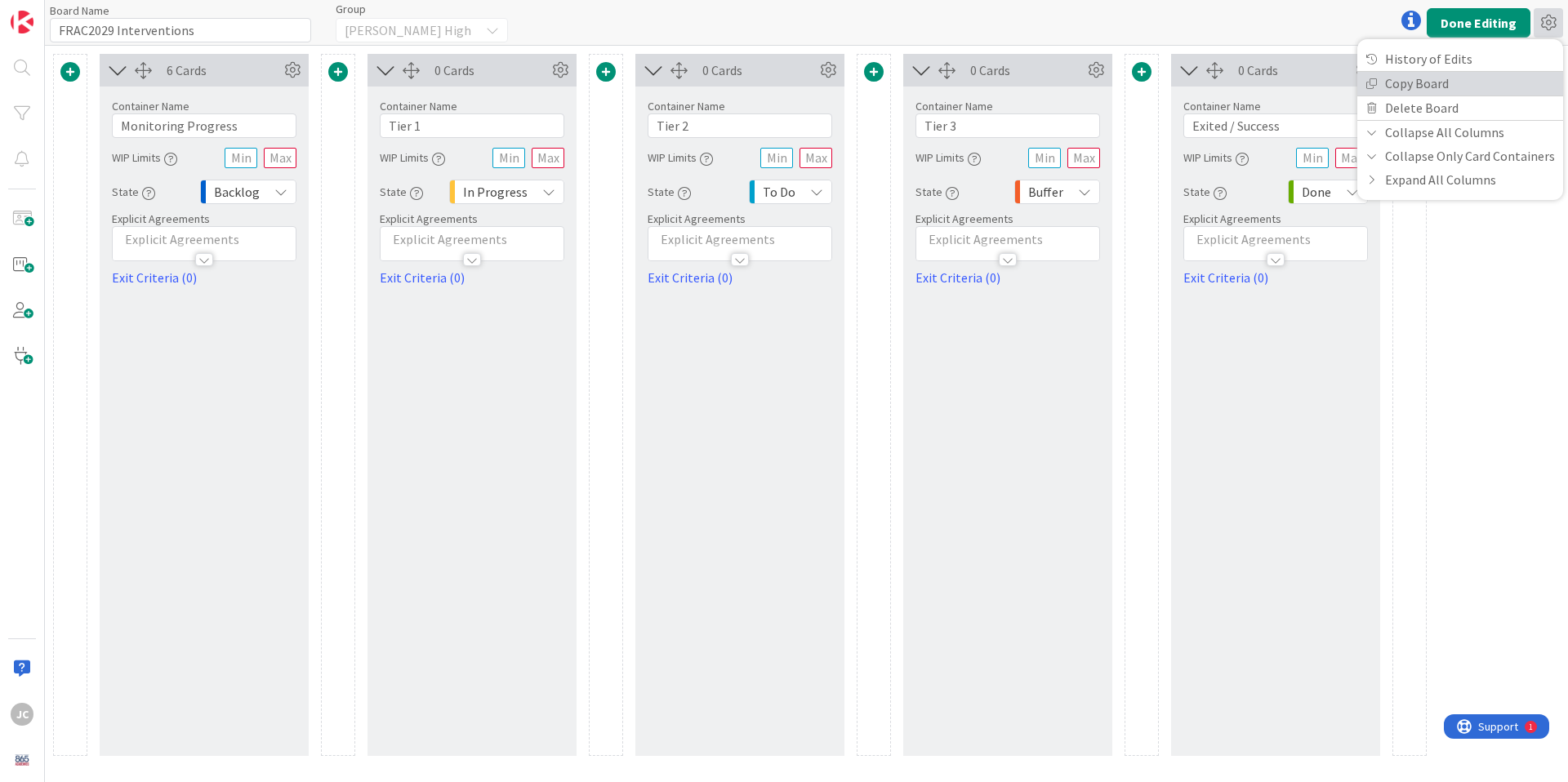
click at [1473, 86] on link "Copy Board" at bounding box center [1460, 83] width 206 height 24
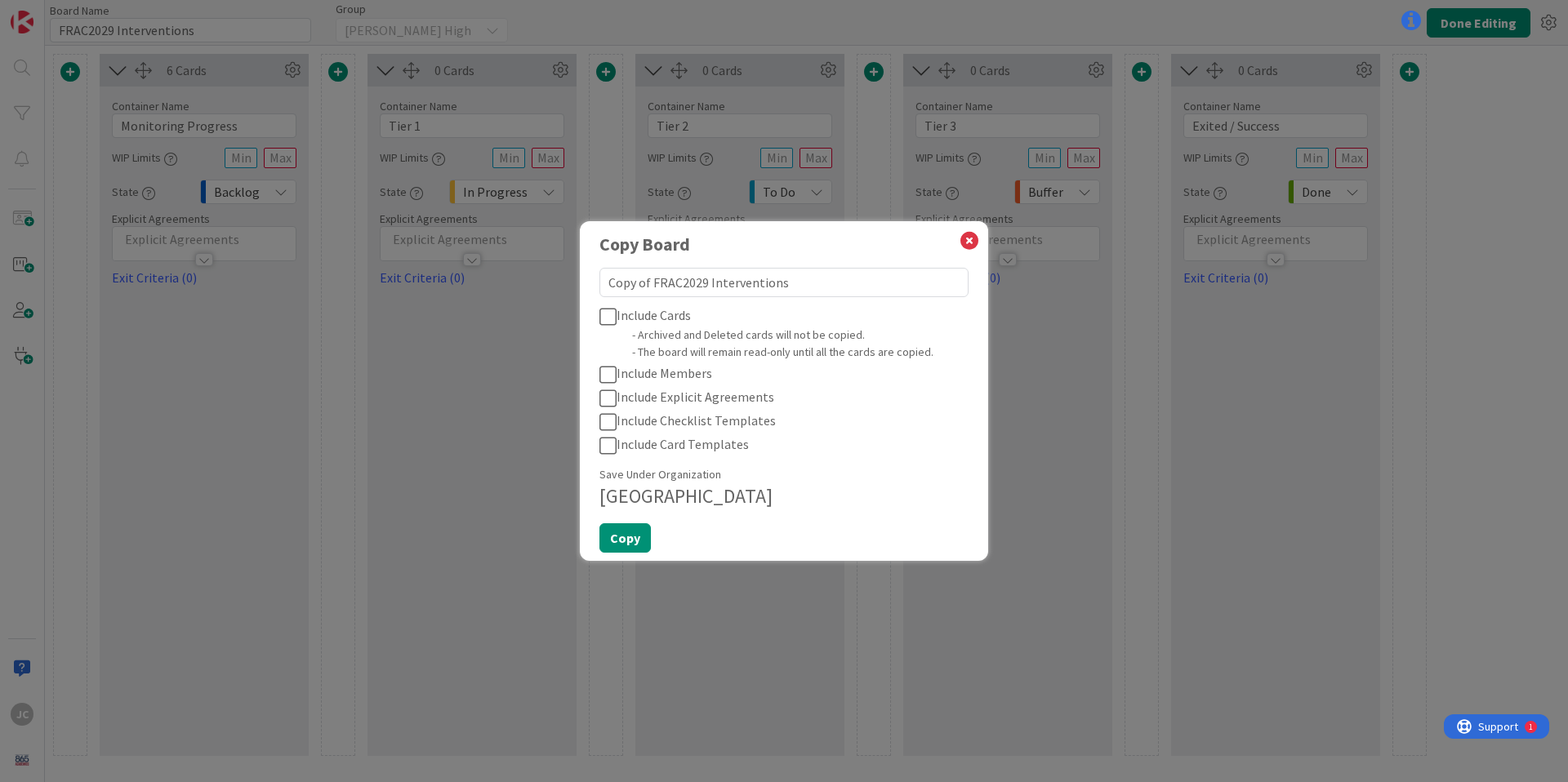
drag, startPoint x: 652, startPoint y: 284, endPoint x: 527, endPoint y: 283, distance: 125.0
click at [527, 283] on div "Copy Board Copy of FRAC2029 Interventions Include Cards - Archived and Deleted …" at bounding box center [784, 391] width 1568 height 782
type textarea "FRAC2029 Interventions"
type textarea "x"
drag, startPoint x: 662, startPoint y: 283, endPoint x: 697, endPoint y: 309, distance: 43.6
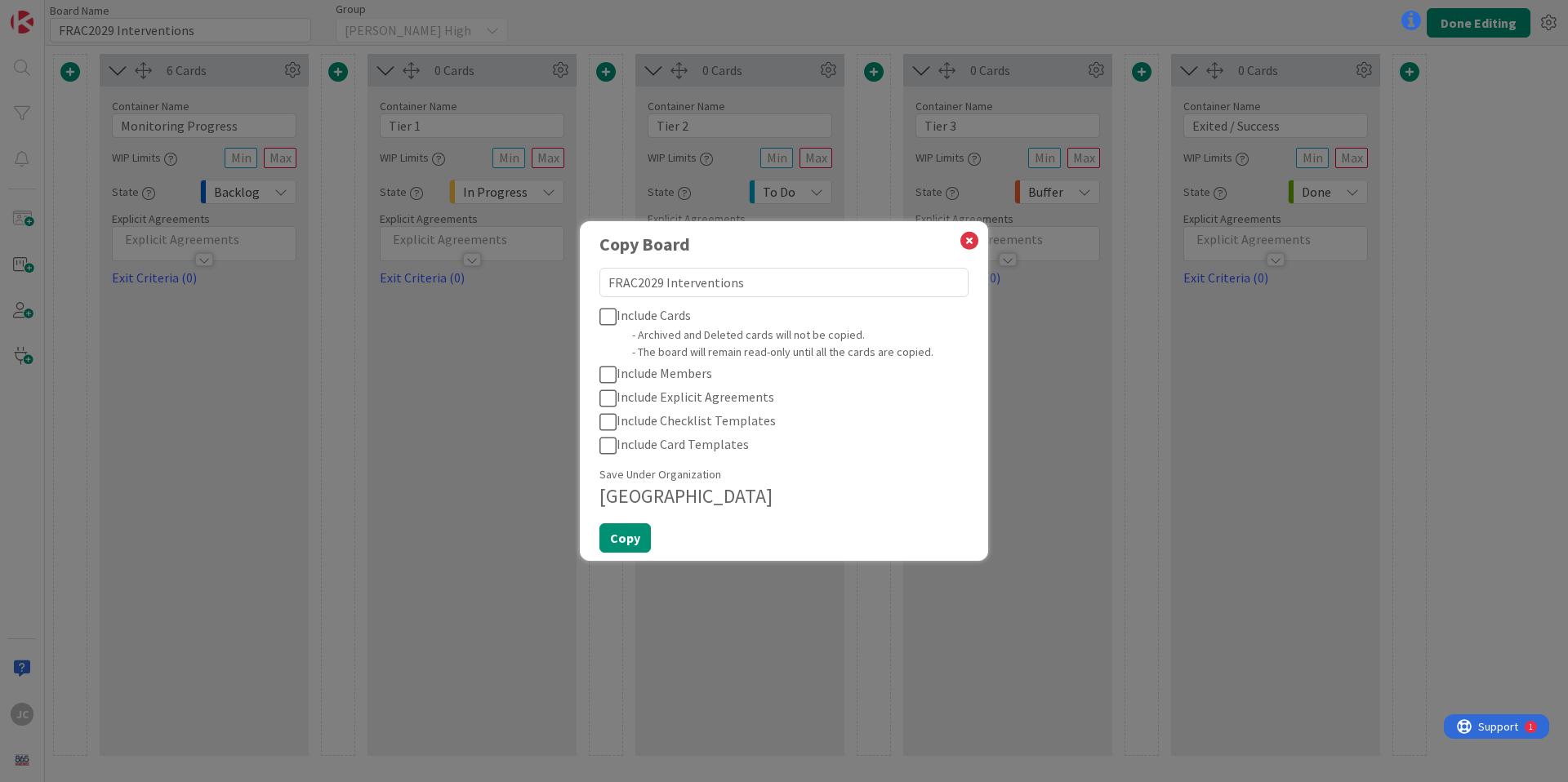
click at [662, 283] on textarea "FRAC2029 Interventions" at bounding box center [784, 282] width 369 height 29
type textarea "FRAC2029 Interventions"
type textarea "x"
type textarea "FRAC2029 A Interventions"
type textarea "x"
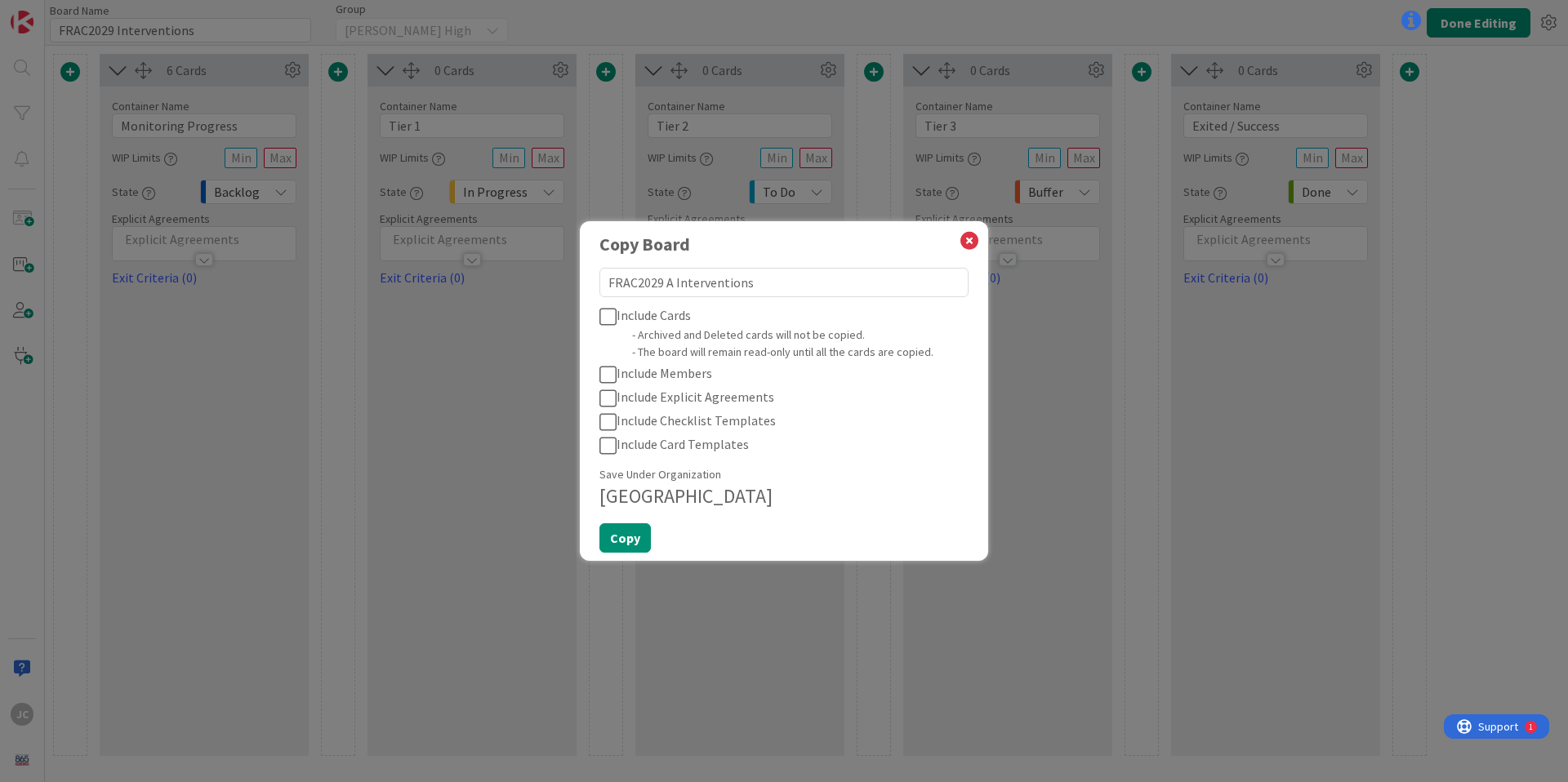
type textarea "FRAC2029 Ac Interventions"
type textarea "x"
type textarea "FRAC2029 Aca Interventions"
type textarea "x"
type textarea "FRAC2029 Acad Interventions"
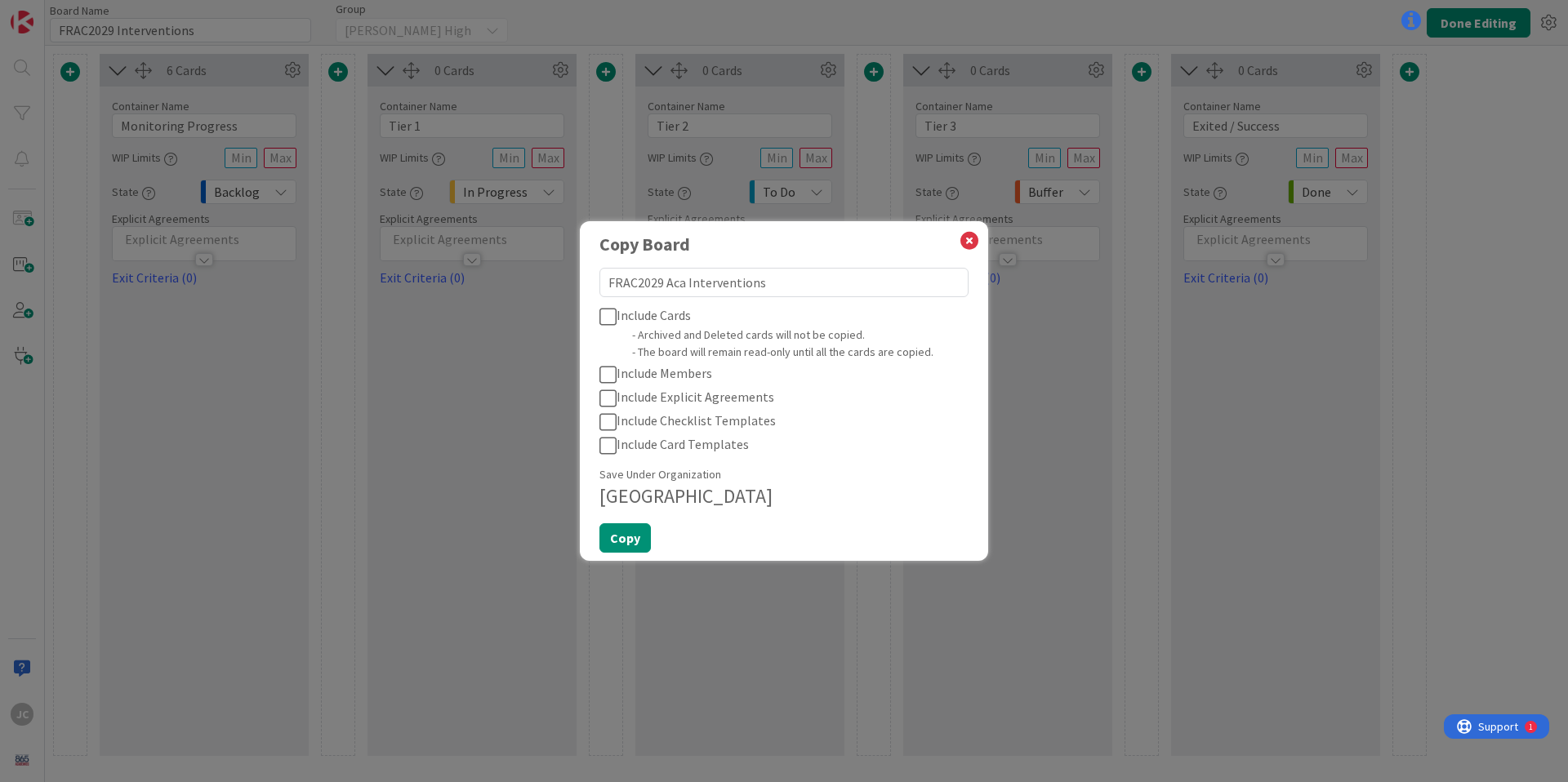
type textarea "x"
type textarea "FRAC2029 Acade Interventions"
type textarea "x"
type textarea "FRAC2029 Academ Interventions"
type textarea "x"
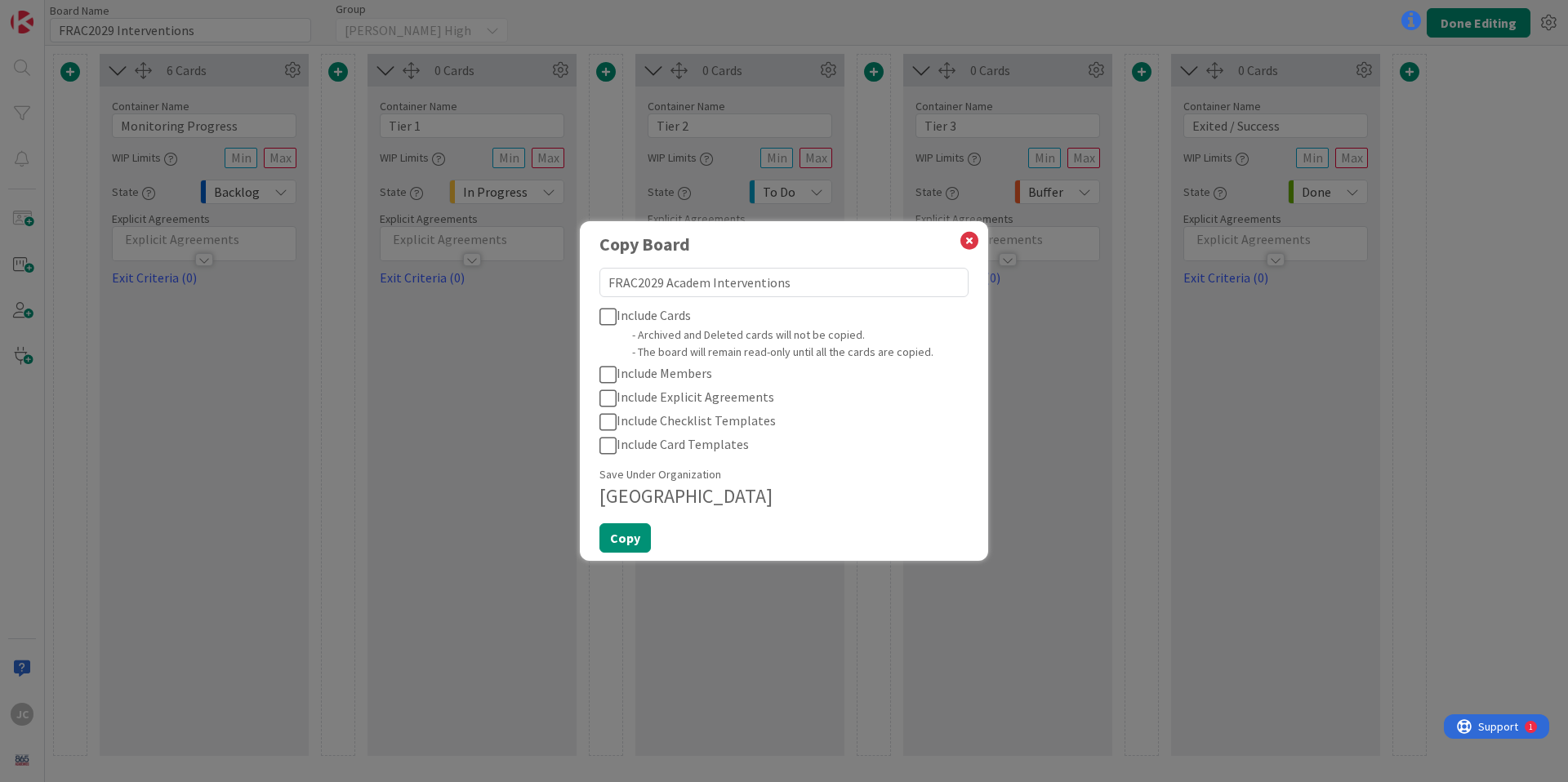
type textarea "FRAC2029 Academi Interventions"
type textarea "x"
type textarea "FRAC2029 Academic Interventions"
type textarea "x"
type textarea "FRAC2029 Academic Interventions"
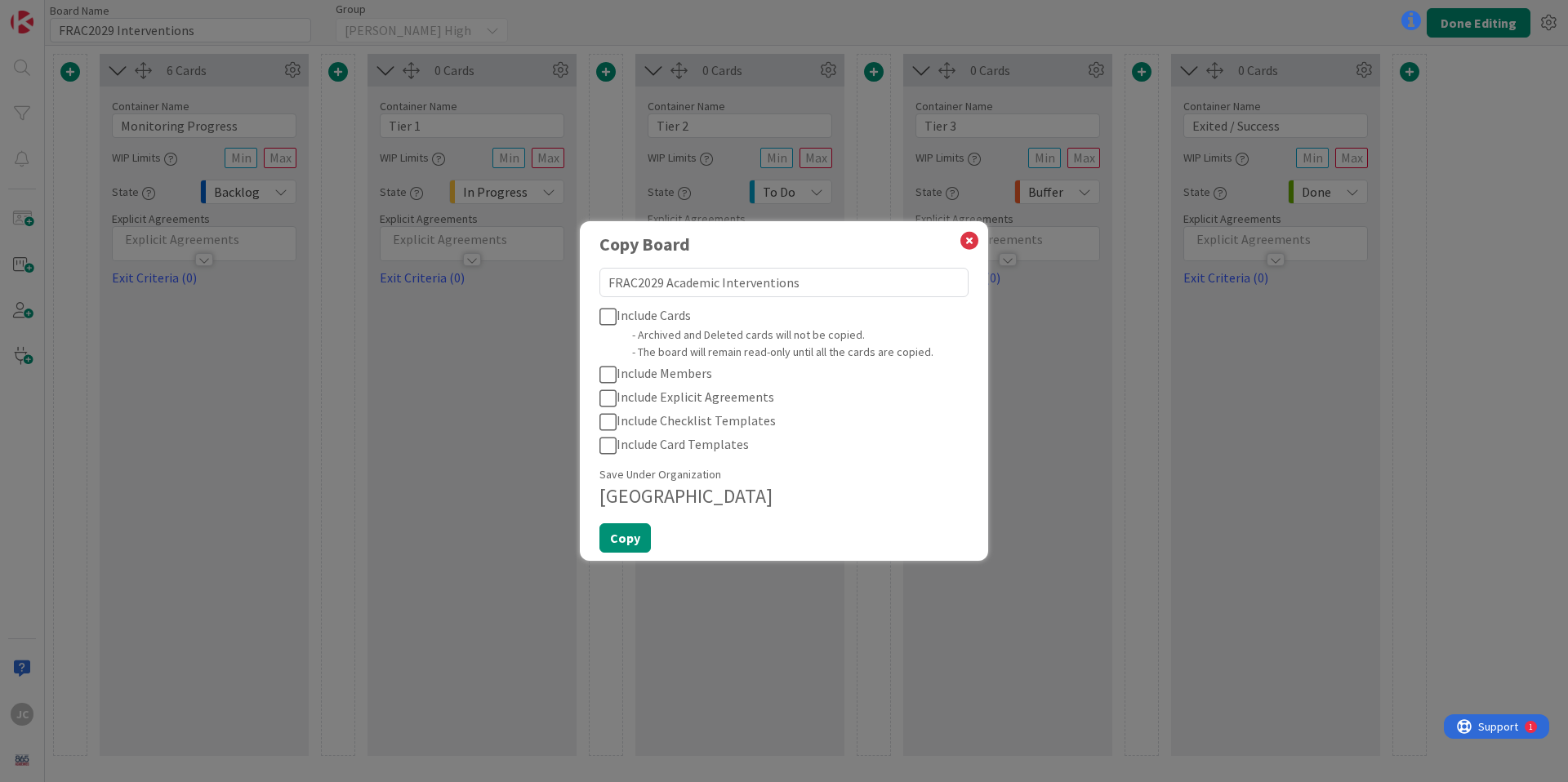
click at [606, 371] on icon at bounding box center [608, 375] width 17 height 20
click at [605, 450] on icon at bounding box center [608, 446] width 17 height 20
click at [607, 425] on icon at bounding box center [608, 422] width 17 height 20
click at [611, 395] on icon at bounding box center [608, 398] width 17 height 20
click at [628, 540] on button "Copy" at bounding box center [625, 537] width 51 height 29
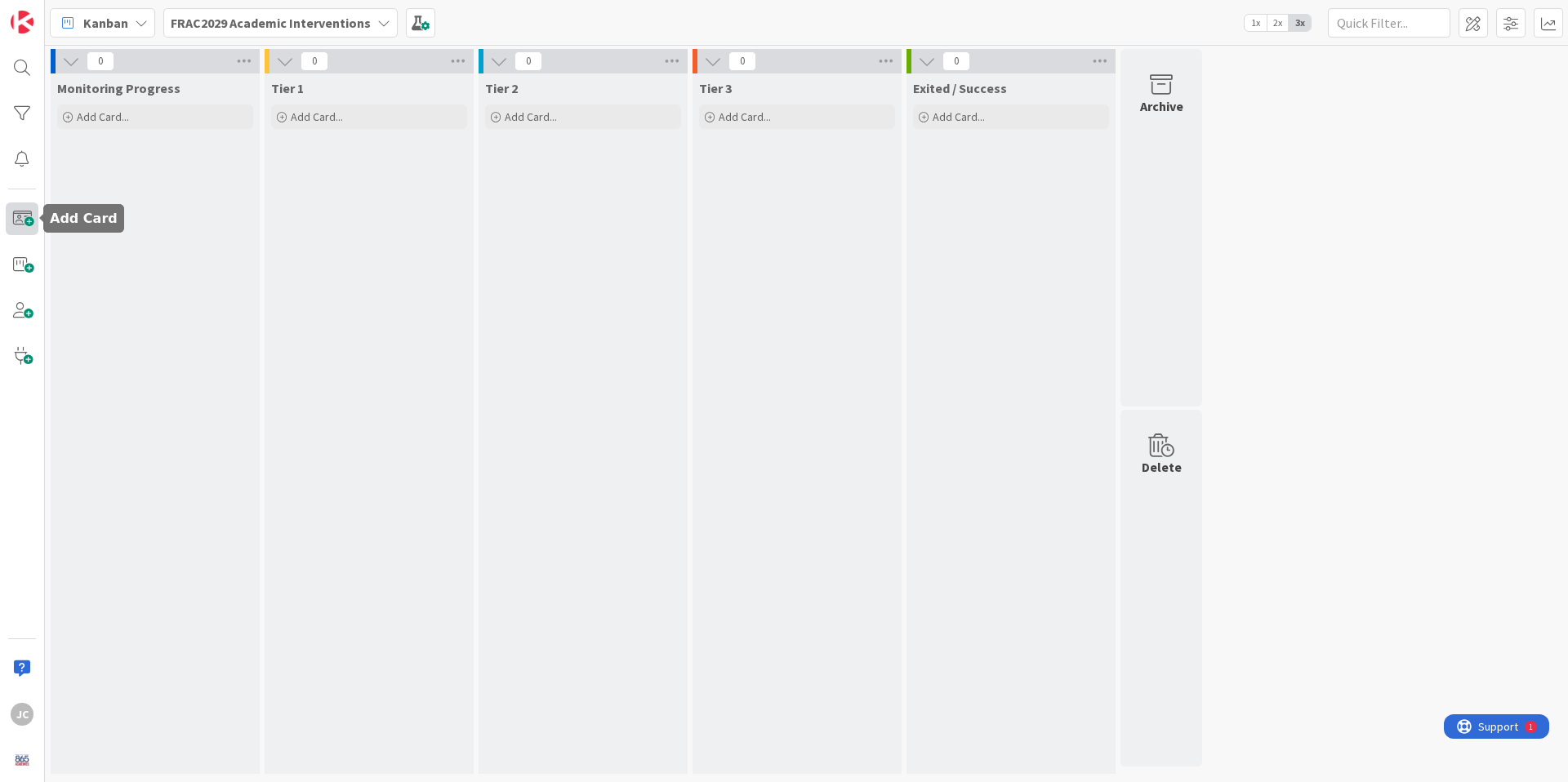
click at [24, 214] on span at bounding box center [21, 218] width 33 height 33
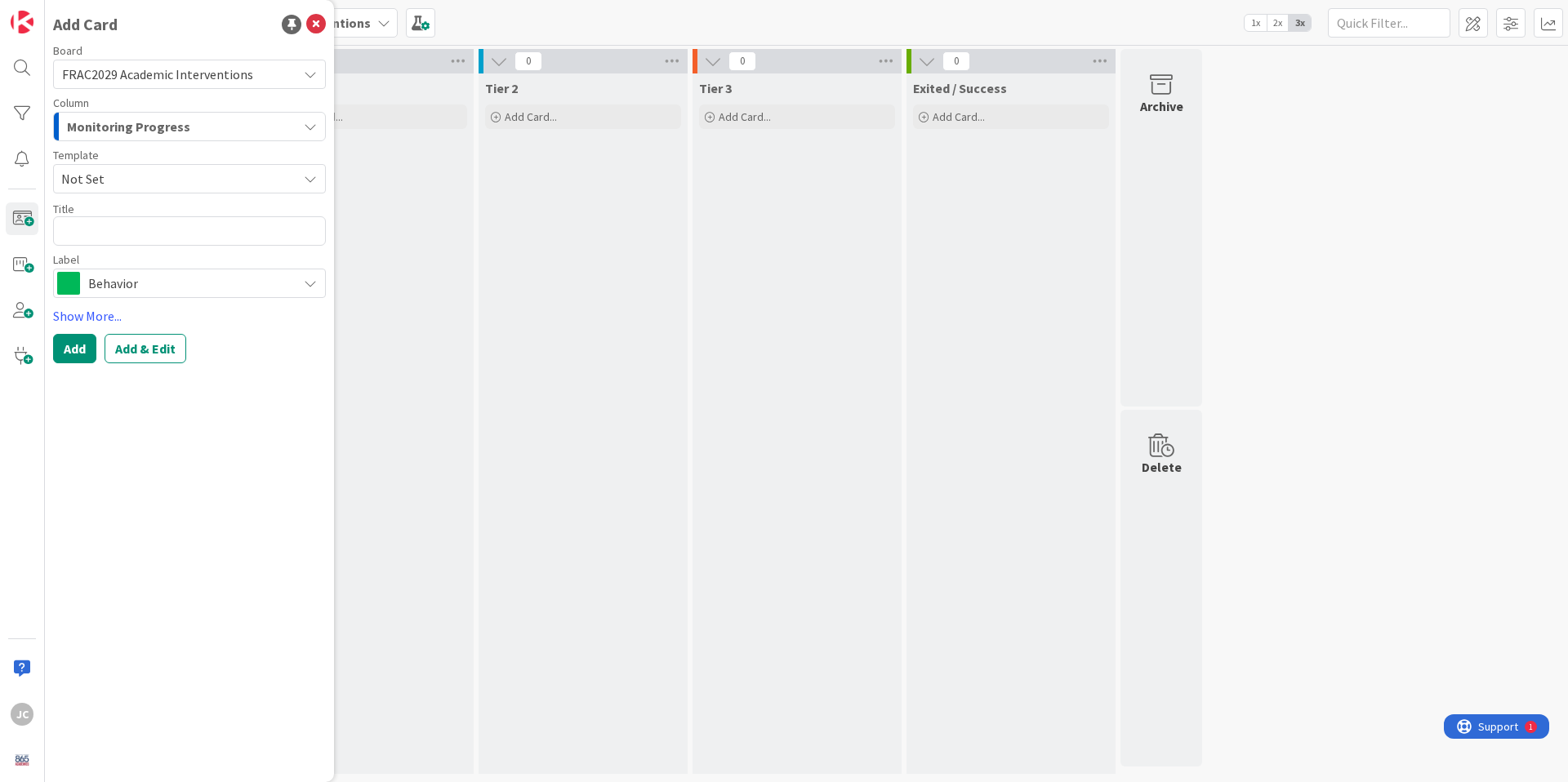
click at [210, 126] on div "Monitoring Progress" at bounding box center [180, 126] width 234 height 26
click at [216, 165] on link "Monitoring Progress" at bounding box center [190, 163] width 271 height 27
click at [210, 174] on span "Not Set" at bounding box center [173, 179] width 223 height 21
click at [211, 242] on span "Student Card" at bounding box center [194, 249] width 237 height 21
type textarea "x"
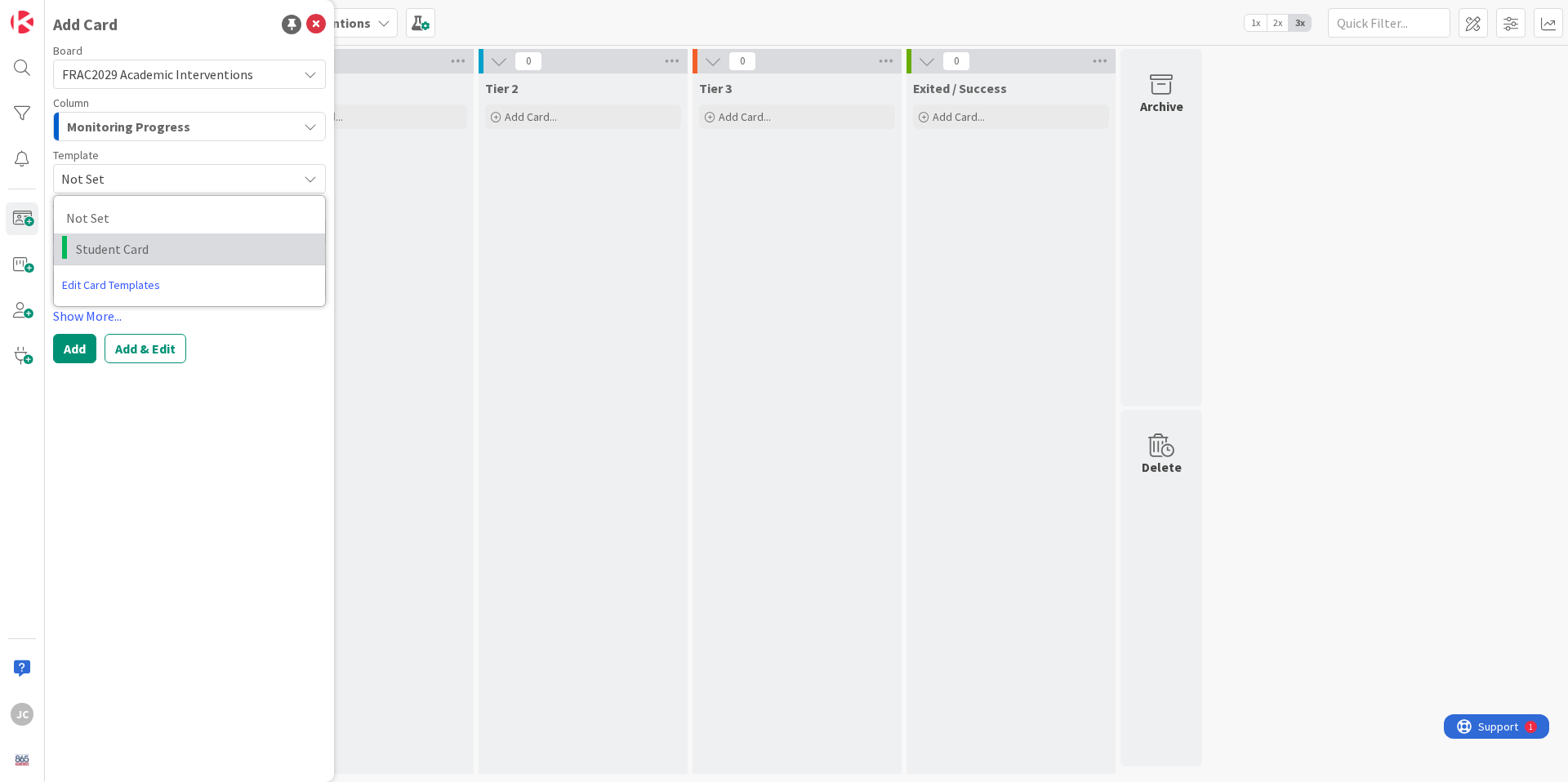
type textarea "Student Card"
click at [186, 278] on span "Behavior" at bounding box center [188, 284] width 200 height 23
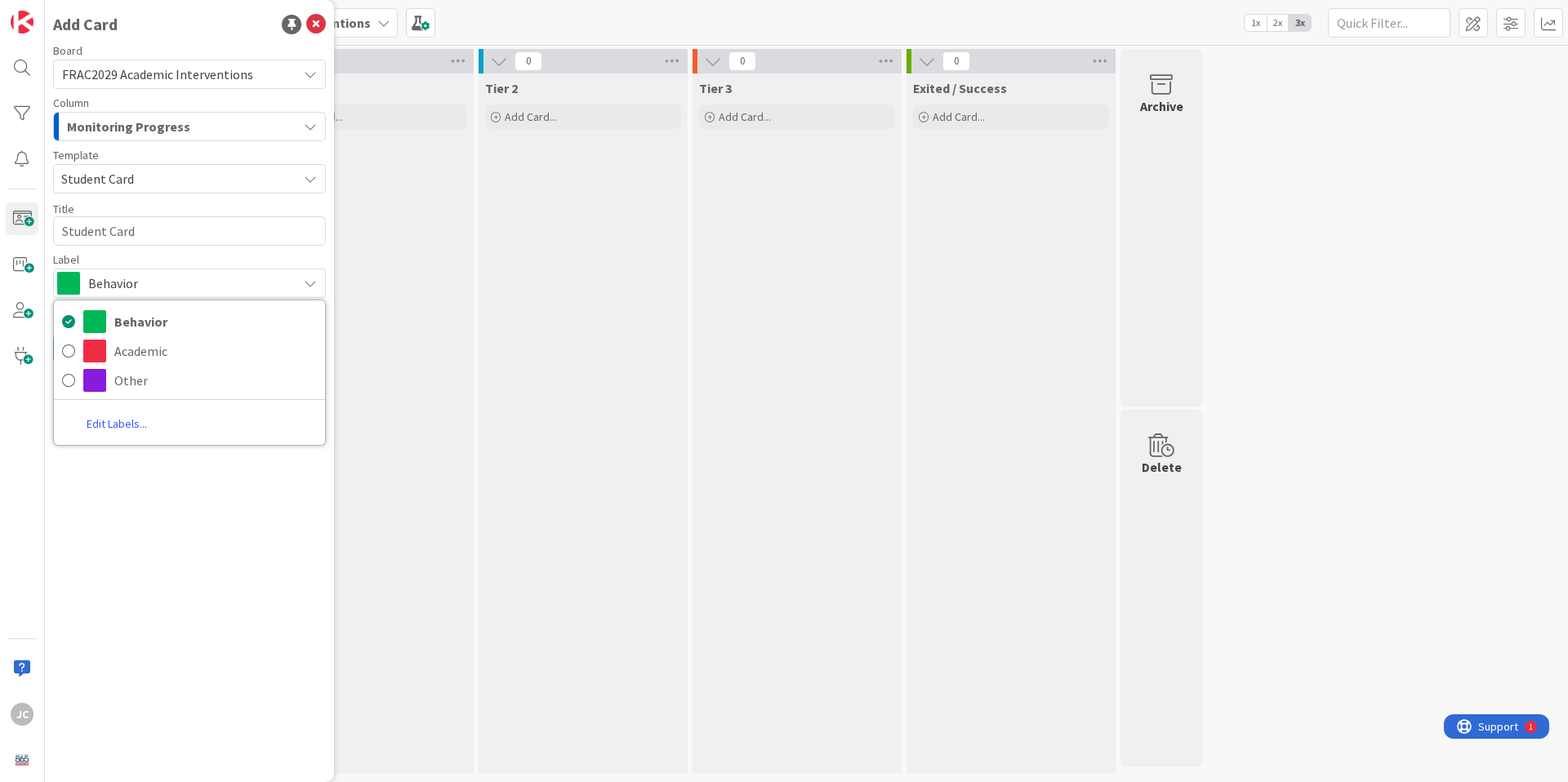
click at [125, 424] on link "Edit Labels..." at bounding box center [117, 423] width 126 height 29
type textarea "x"
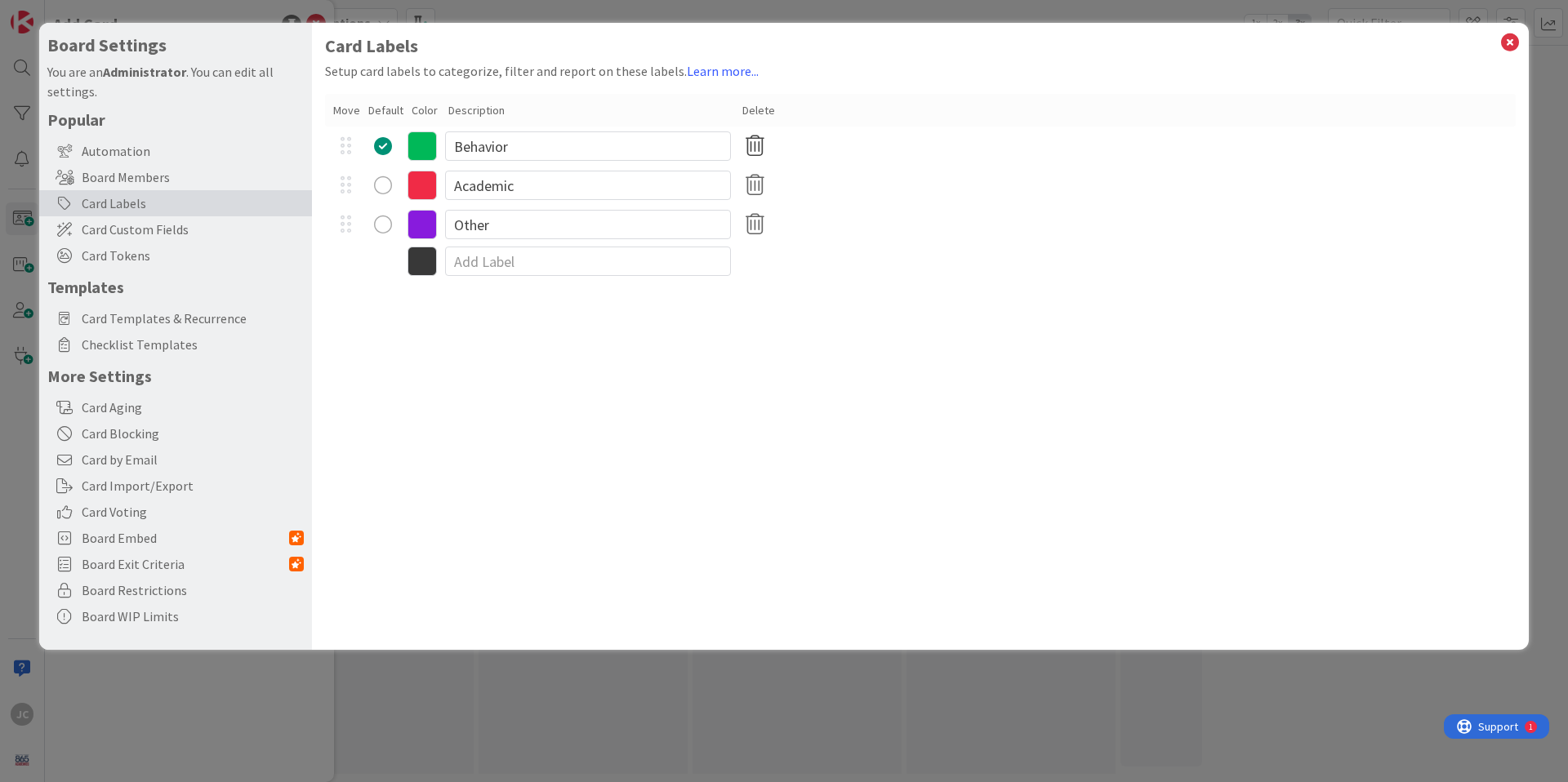
click at [750, 146] on icon at bounding box center [755, 145] width 32 height 35
click at [756, 228] on icon at bounding box center [755, 224] width 32 height 35
click at [769, 292] on button "Remove" at bounding box center [781, 302] width 70 height 29
click at [757, 184] on icon at bounding box center [755, 185] width 32 height 35
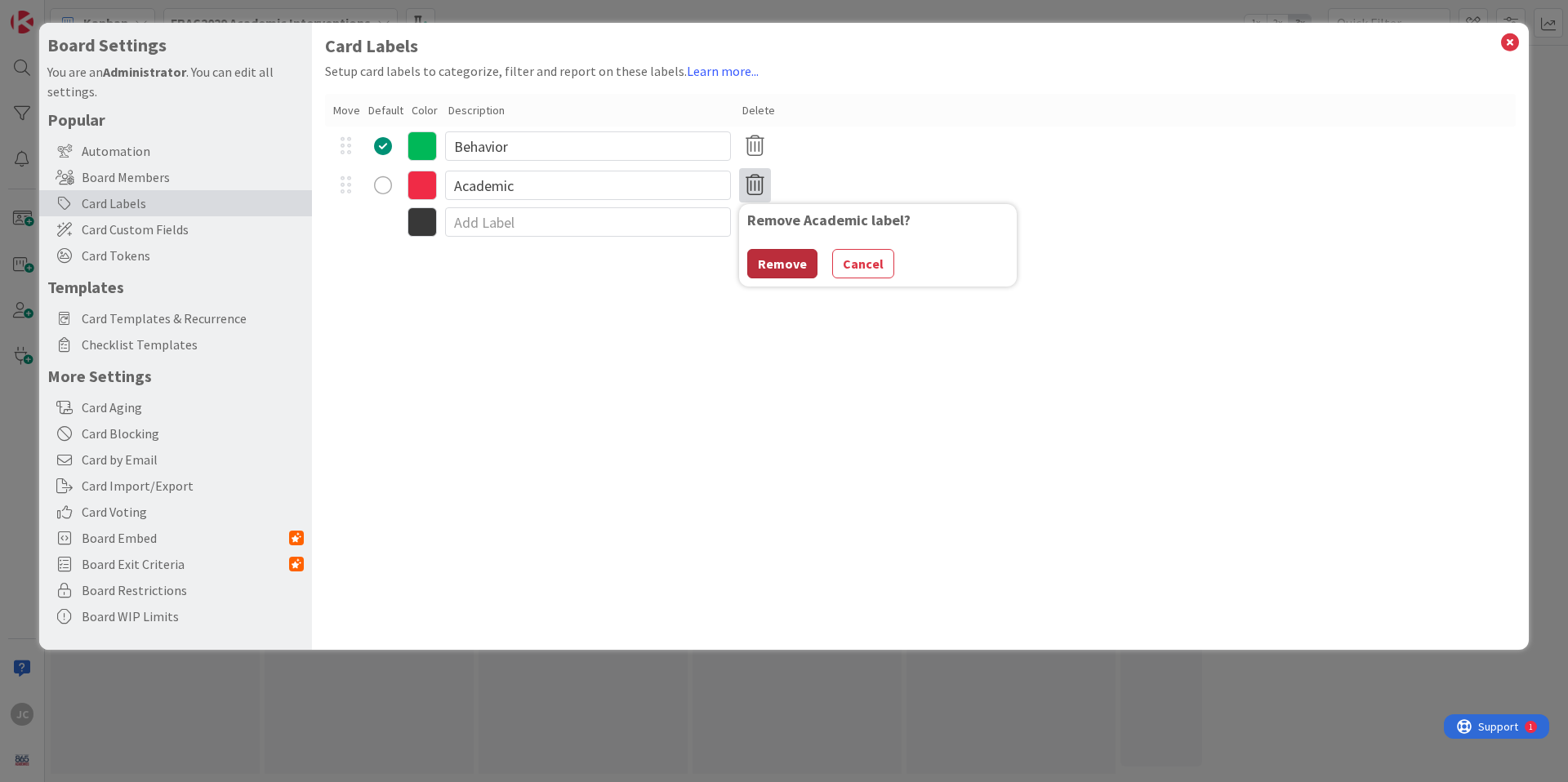
click at [769, 254] on button "Remove" at bounding box center [781, 263] width 70 height 29
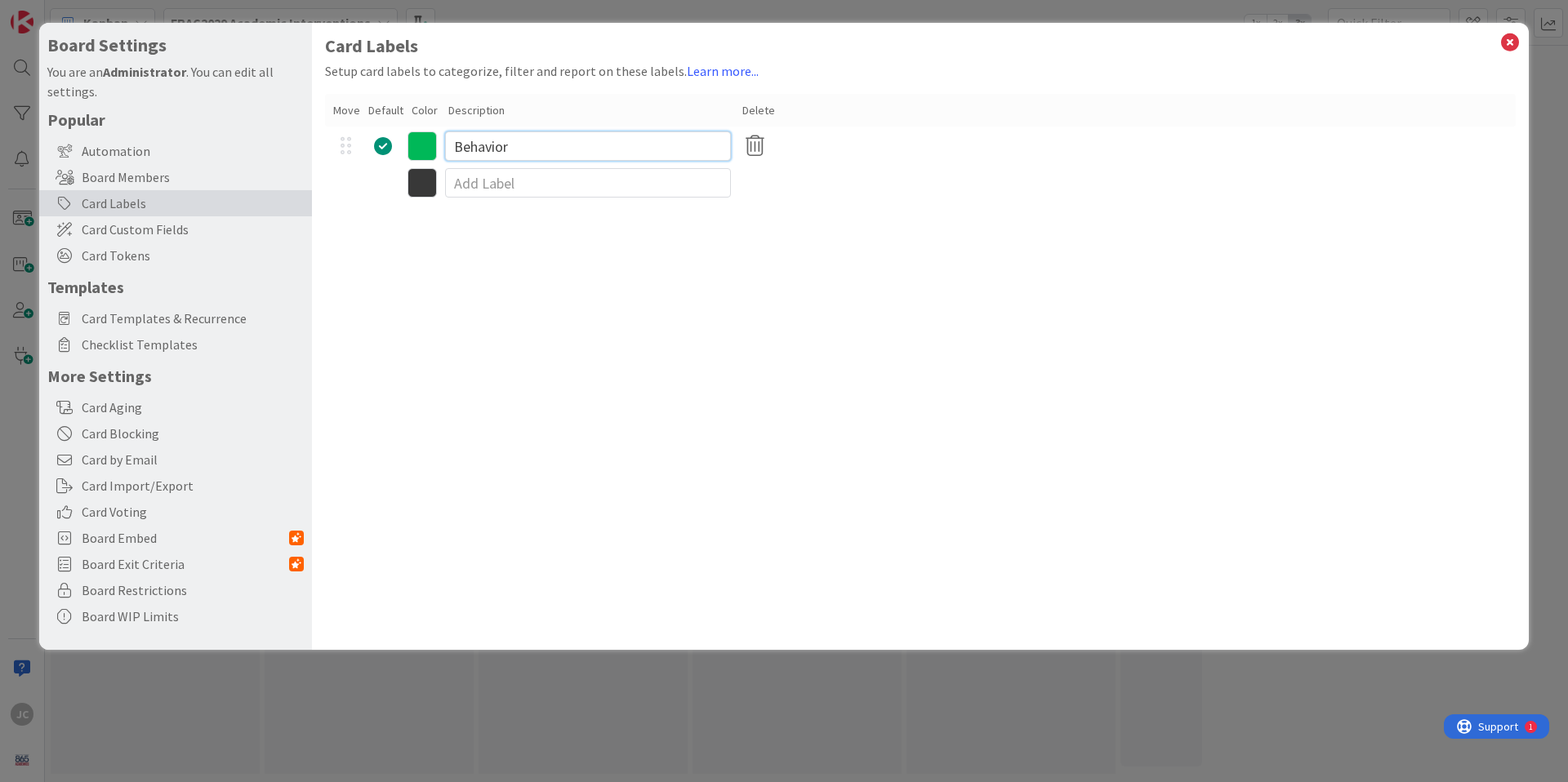
click at [607, 154] on input "Behavior" at bounding box center [588, 145] width 286 height 29
click at [607, 155] on input "Behavior" at bounding box center [588, 145] width 286 height 29
type input "Academic"
click at [425, 146] on icon at bounding box center [421, 145] width 29 height 29
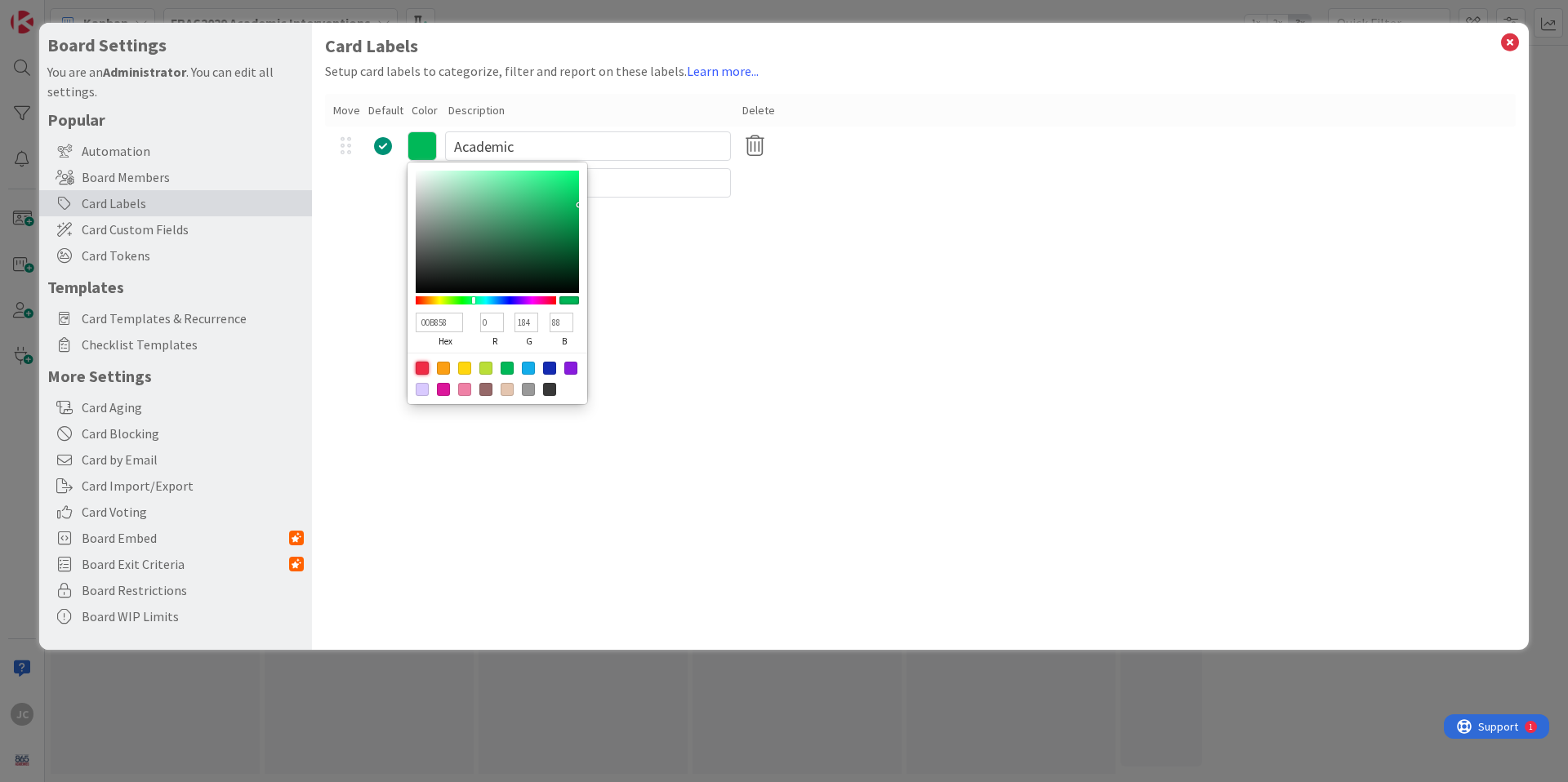
click at [423, 367] on div at bounding box center [422, 368] width 13 height 13
type input "F02B46"
type input "240"
type input "43"
type input "70"
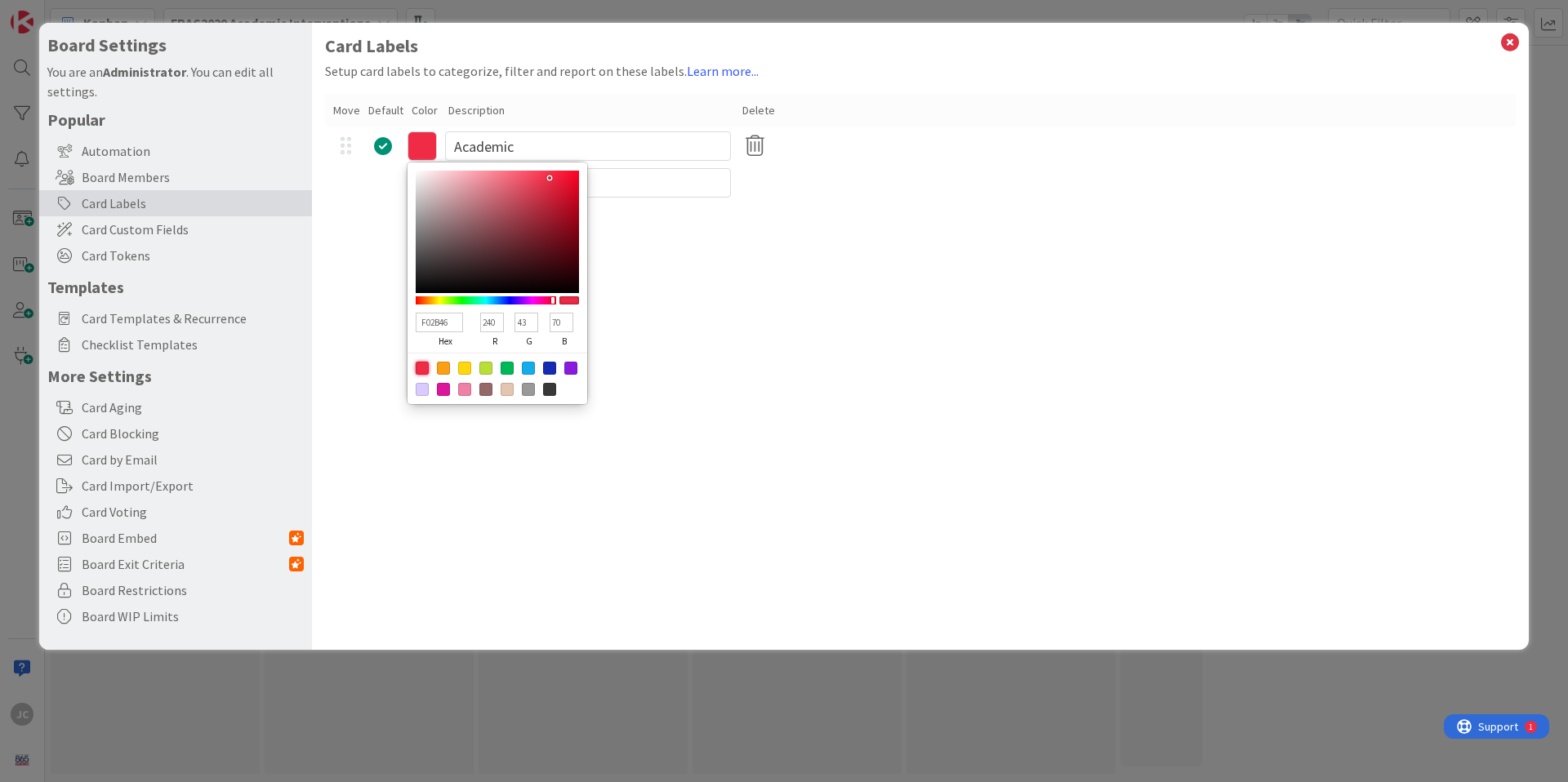
click at [757, 277] on div "Card Labels Setup card labels to categorize, filter and report on these labels.…" at bounding box center [921, 336] width 1217 height 627
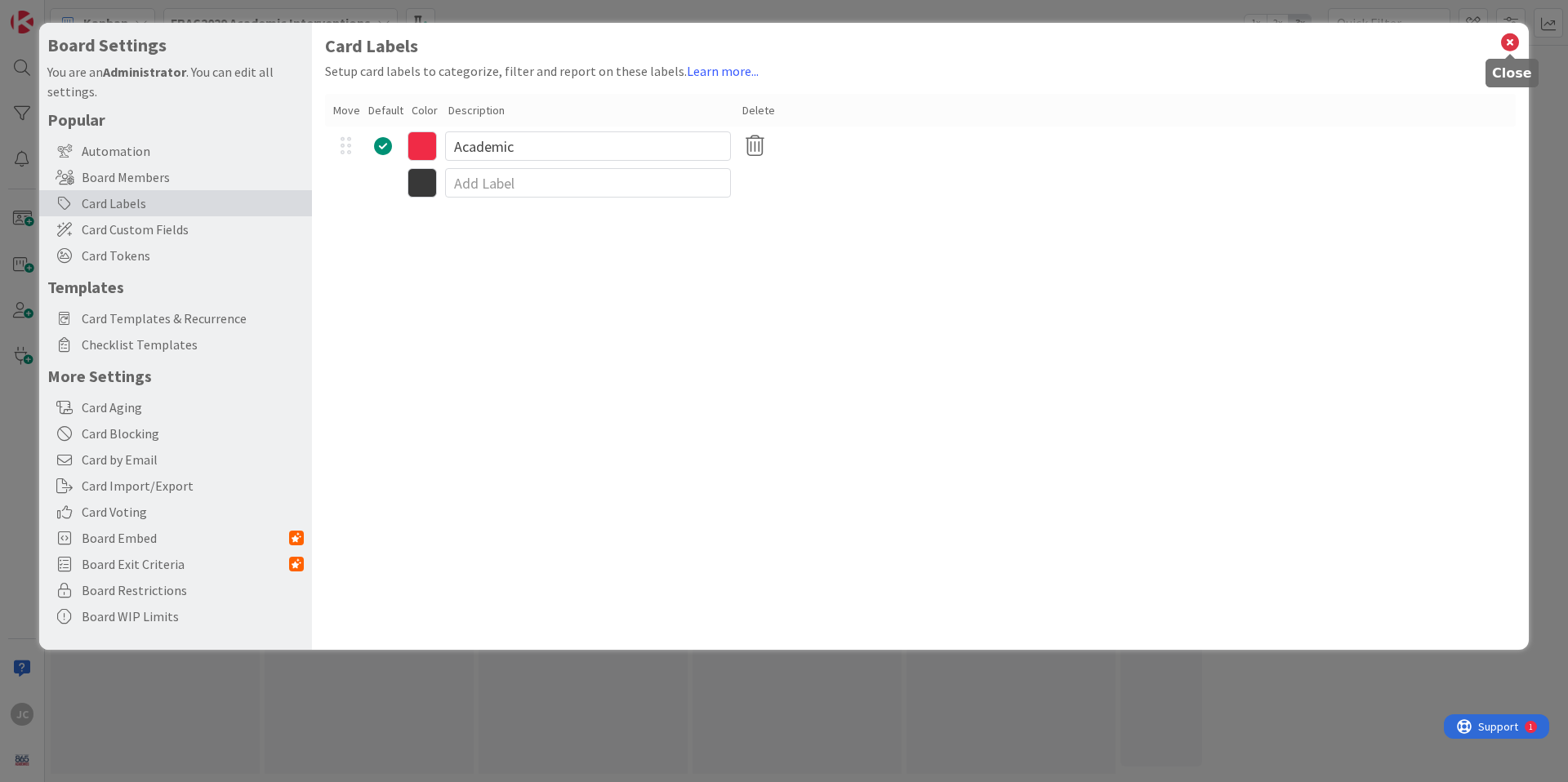
click at [1512, 37] on icon at bounding box center [1509, 43] width 21 height 23
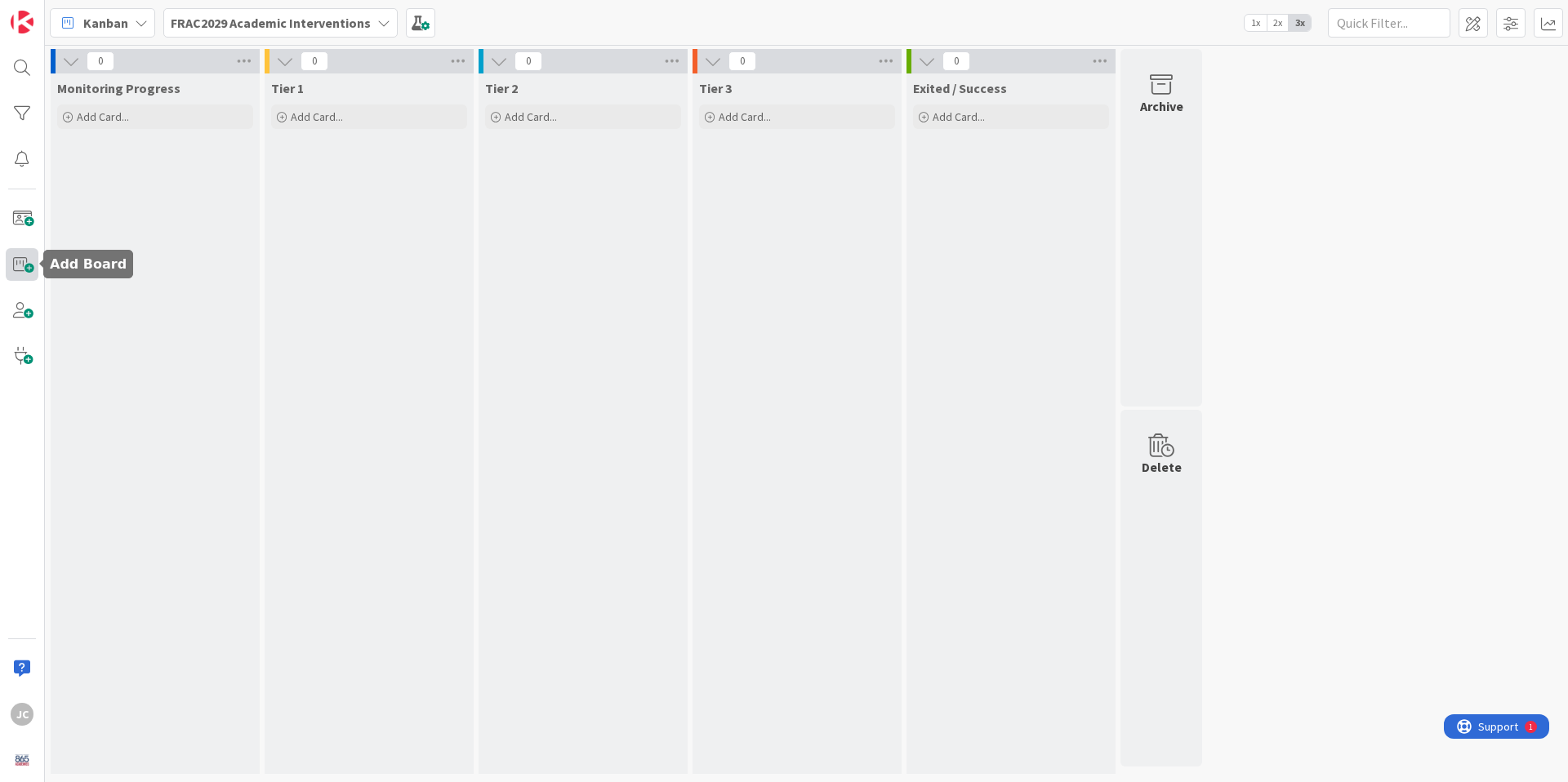
click at [18, 262] on span at bounding box center [21, 264] width 33 height 33
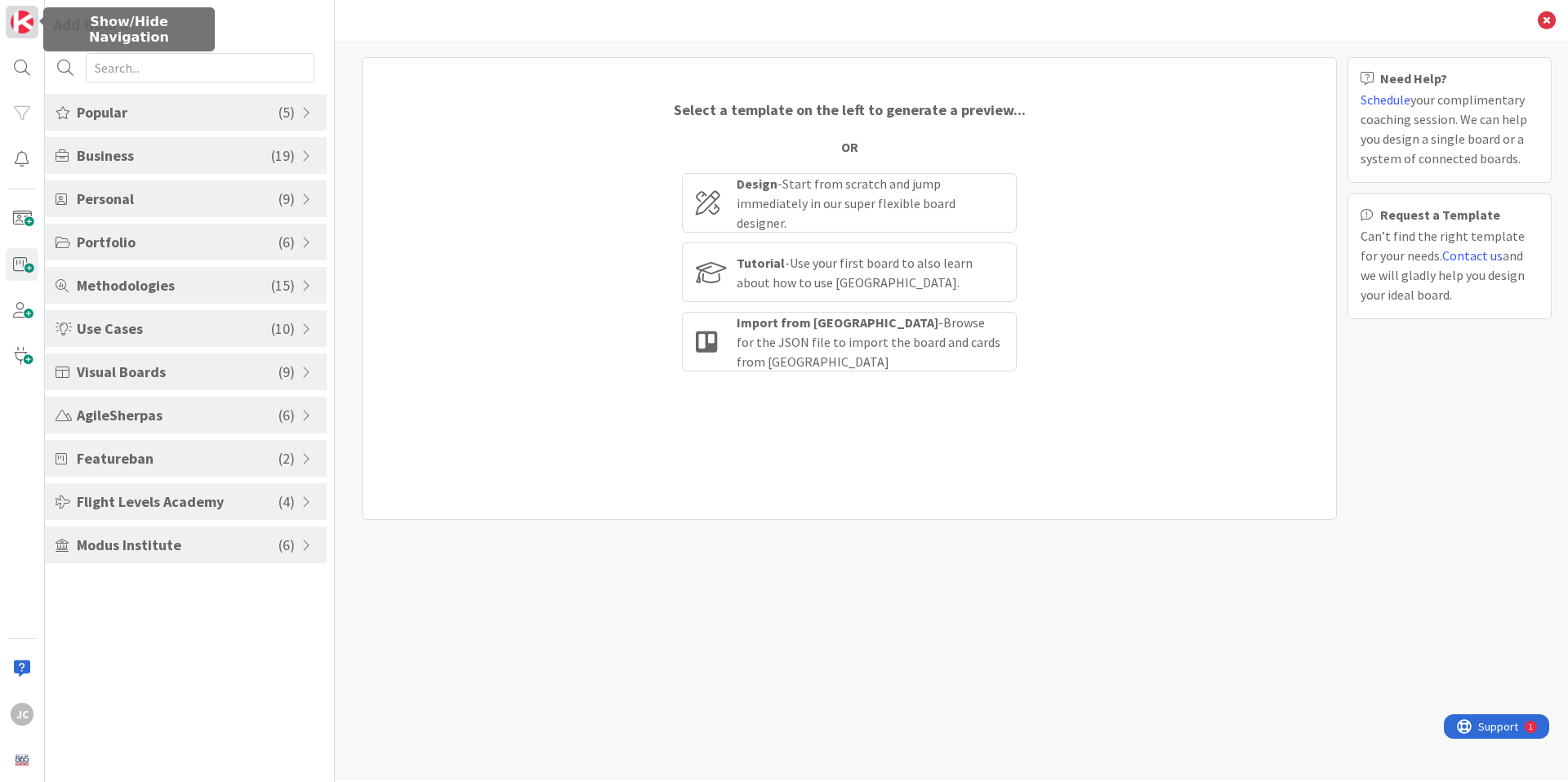
click at [22, 27] on img at bounding box center [22, 22] width 23 height 23
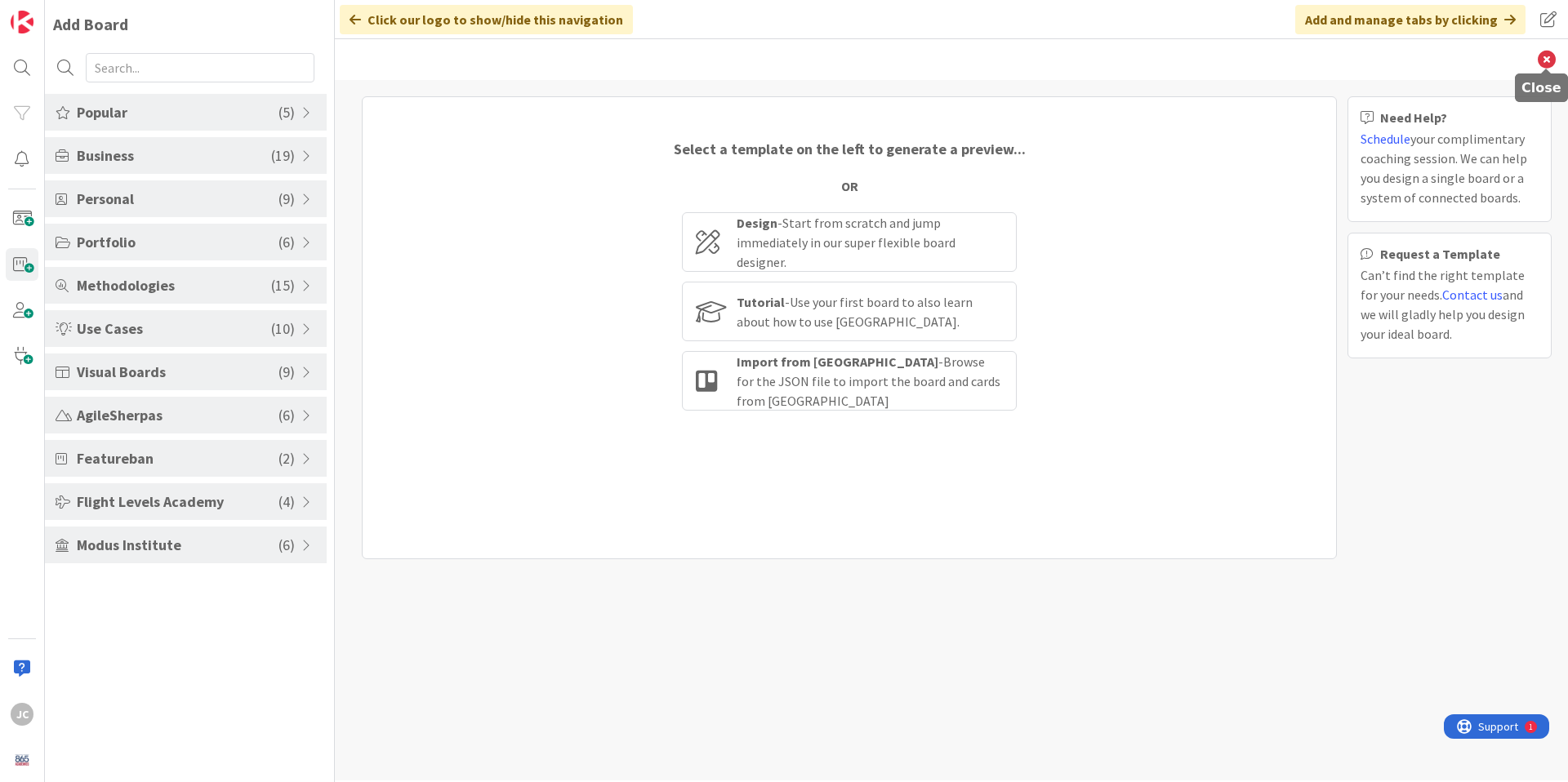
click at [1542, 59] on icon at bounding box center [1547, 59] width 18 height 18
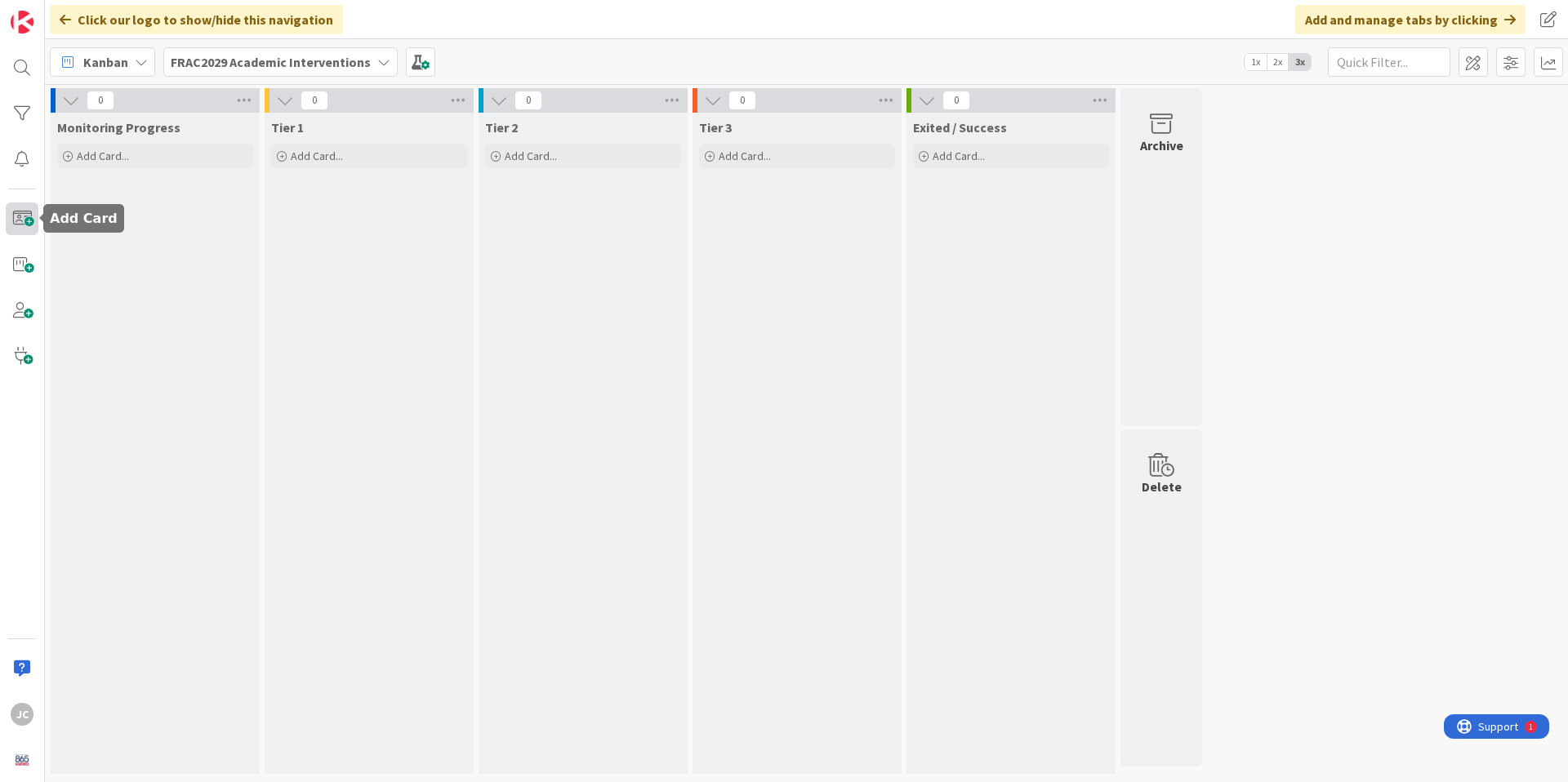
click at [20, 221] on span at bounding box center [21, 218] width 33 height 33
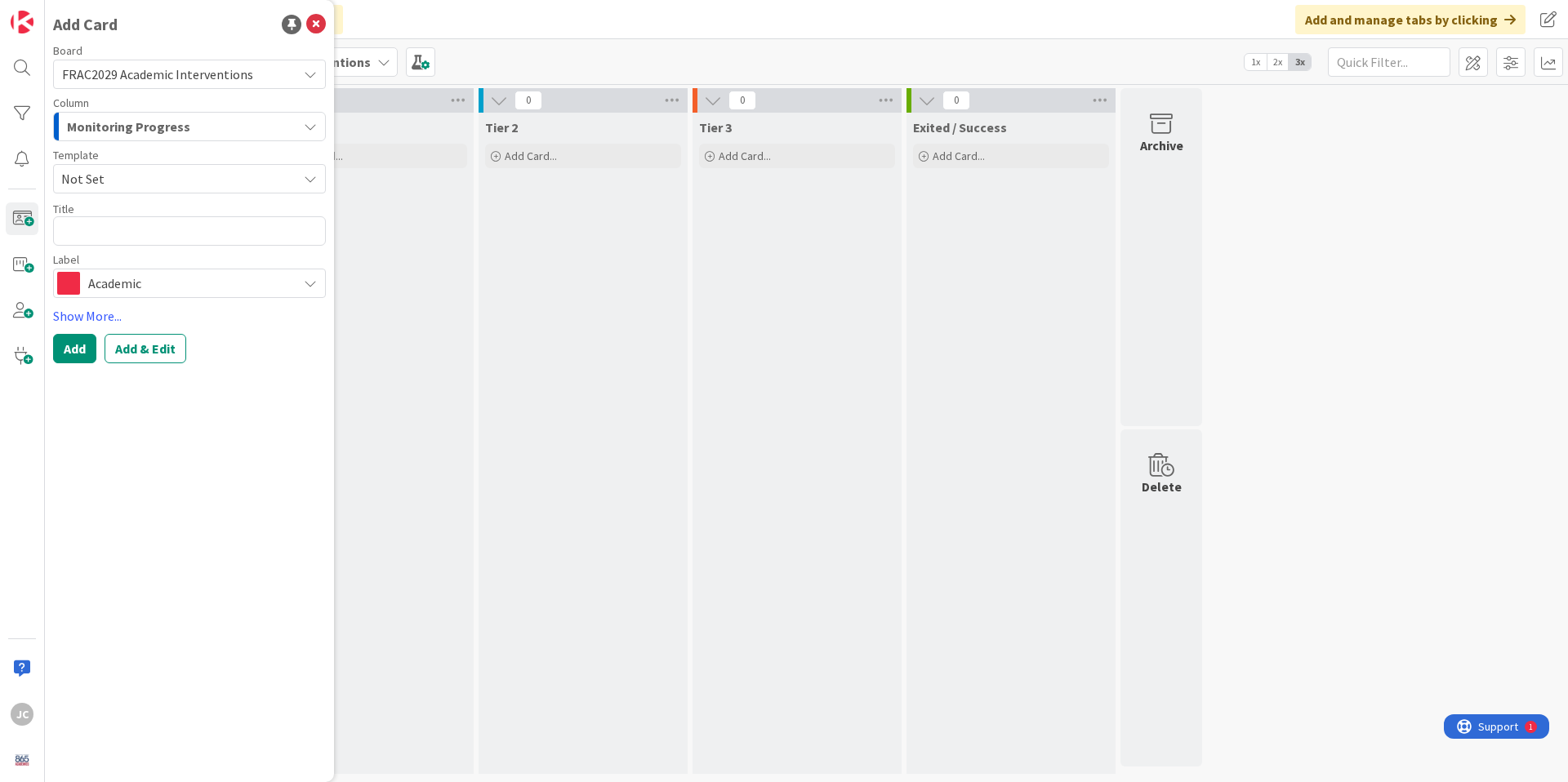
type textarea "x"
type textarea "A"
type textarea "x"
type textarea "An"
type textarea "x"
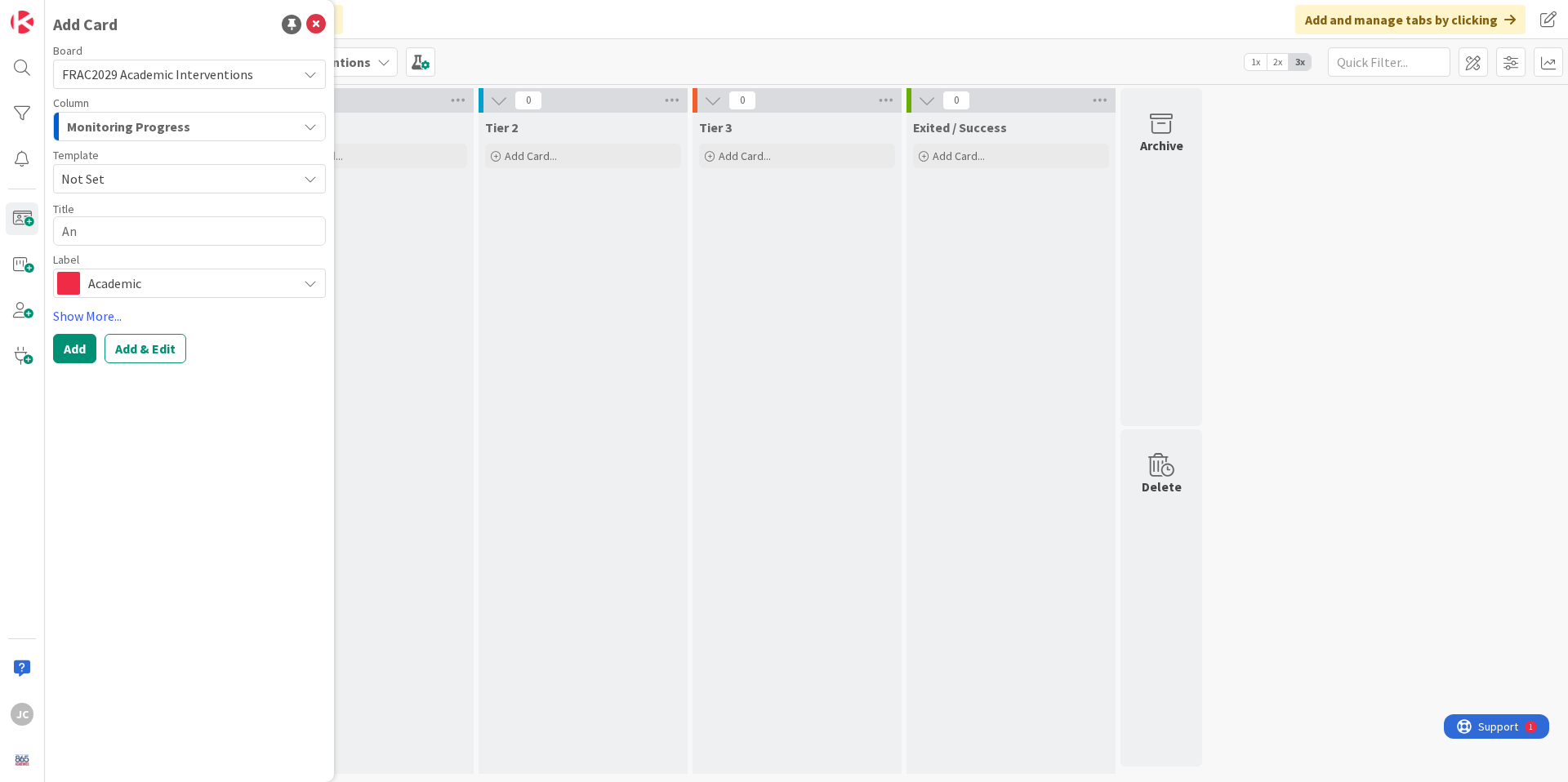
type textarea "And"
type textarea "x"
type textarea "Ande"
type textarea "x"
type textarea "Ander"
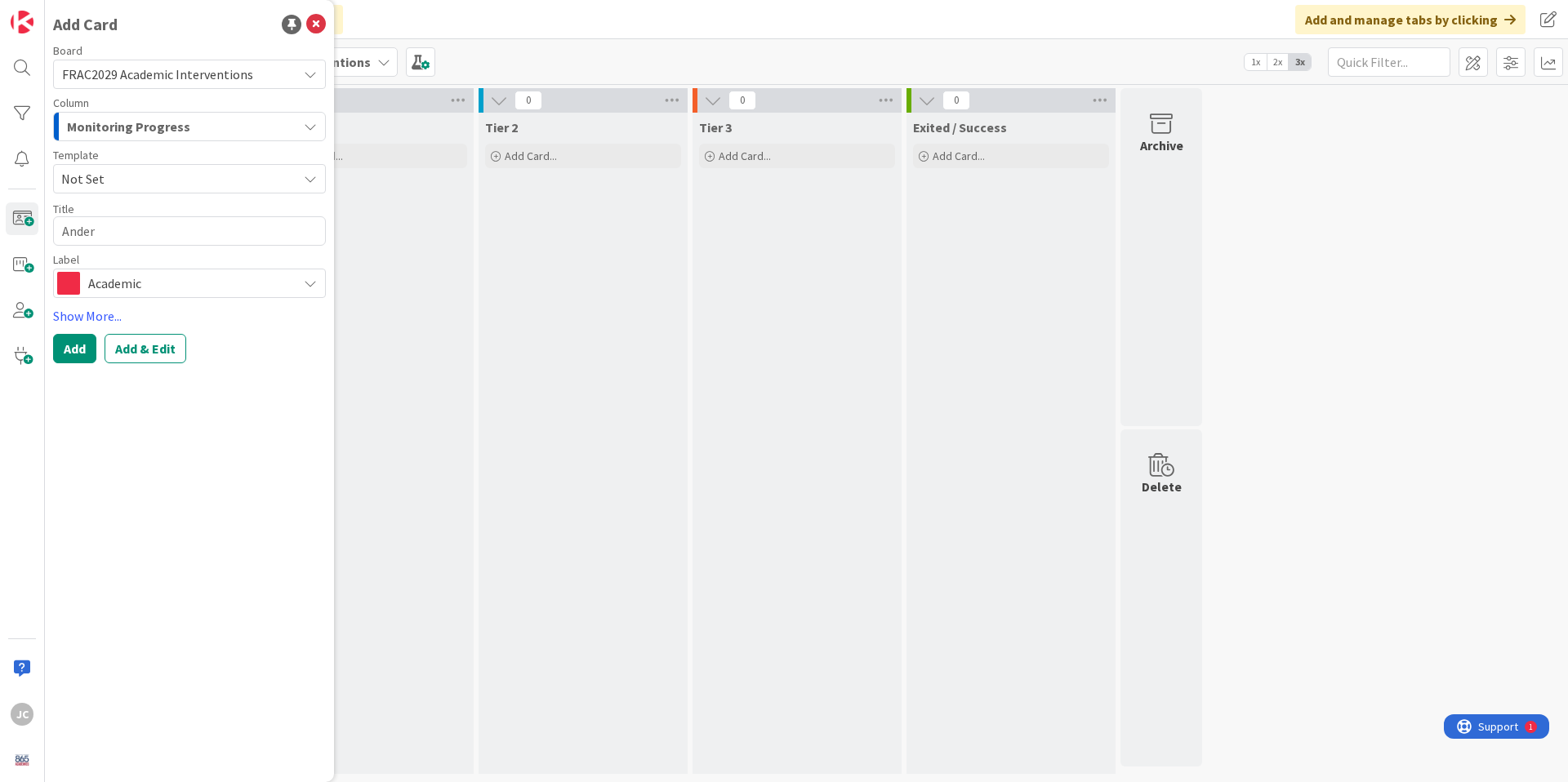
type textarea "x"
type textarea "[PERSON_NAME]"
type textarea "x"
type textarea "[PERSON_NAME]"
type textarea "x"
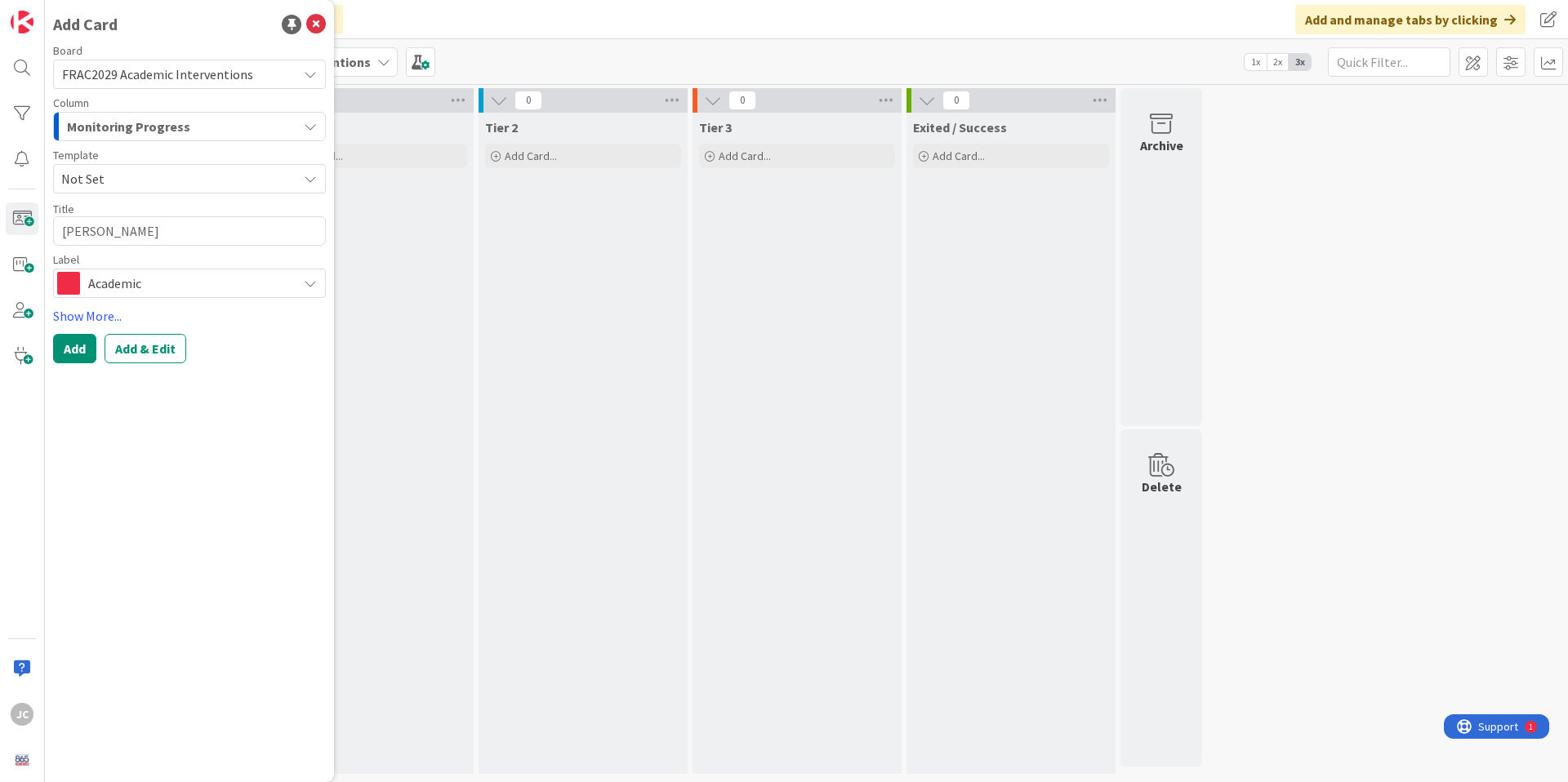
type textarea "[PERSON_NAME]"
type textarea "x"
type textarea "[PERSON_NAME],"
type textarea "x"
type textarea "[PERSON_NAME],"
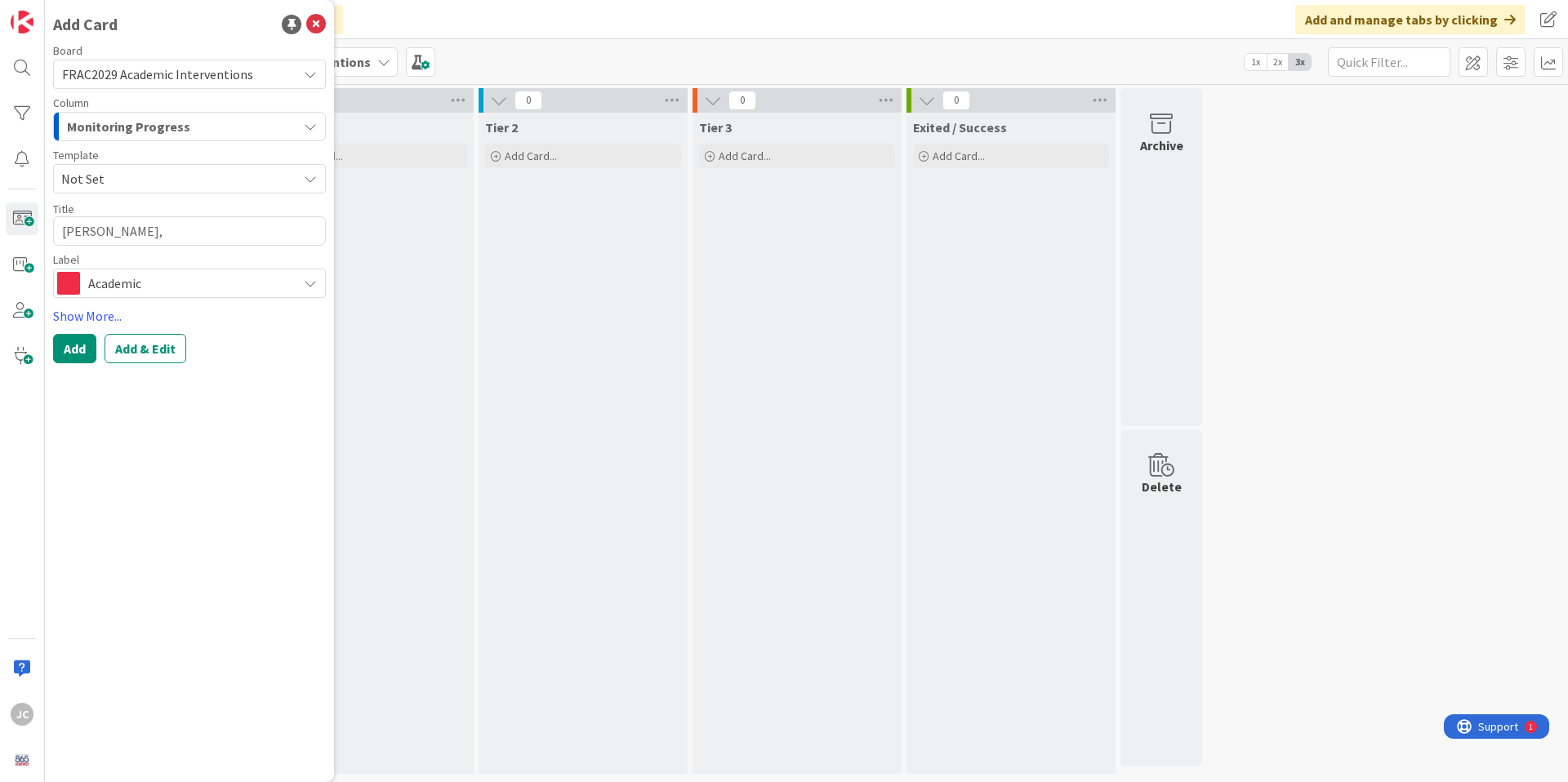
type textarea "x"
type textarea "[PERSON_NAME]"
type textarea "x"
type textarea "[PERSON_NAME]"
type textarea "x"
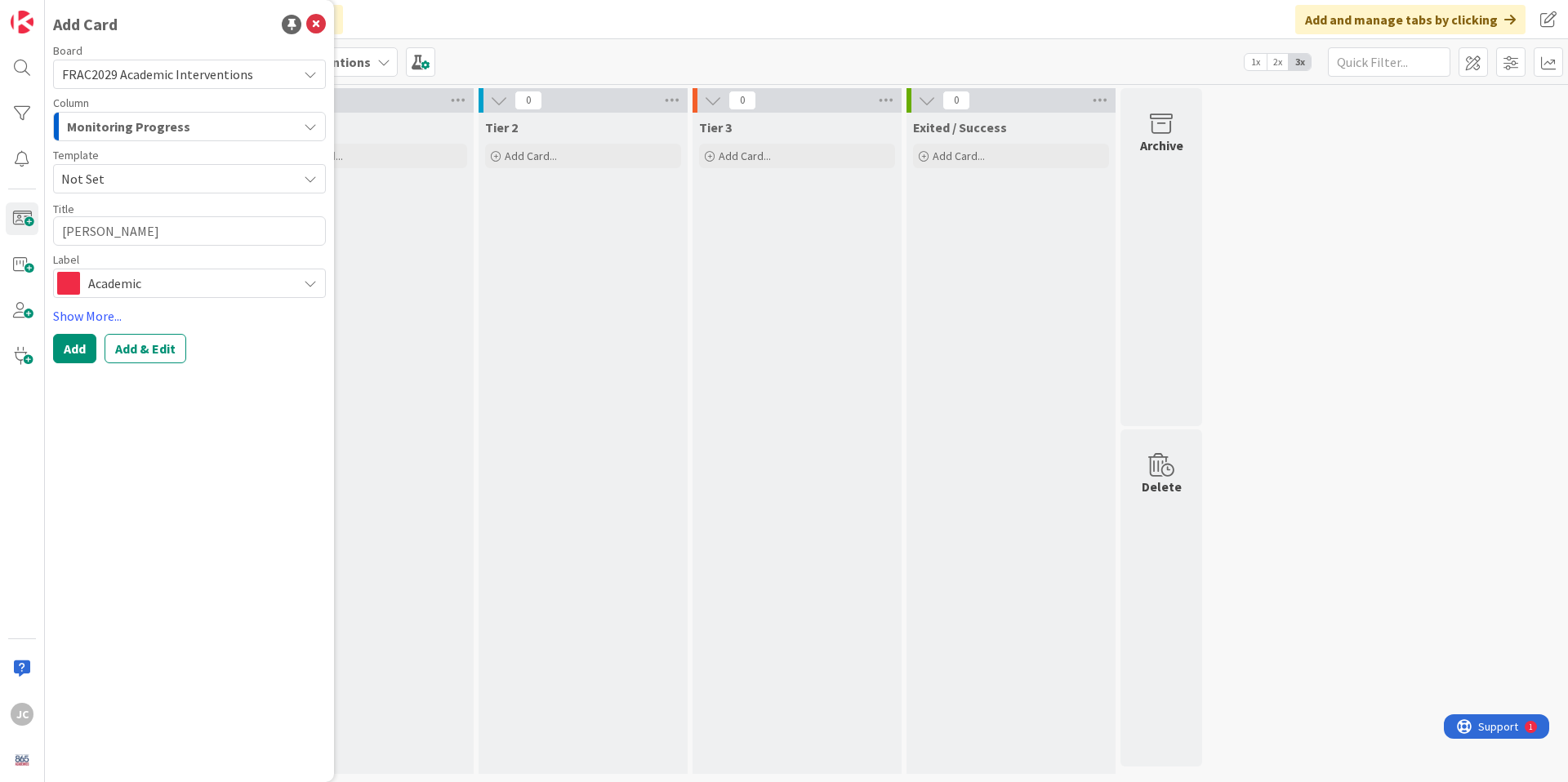
type textarea "[PERSON_NAME], Jam"
type textarea "x"
type textarea "[PERSON_NAME]"
type textarea "x"
type textarea "[PERSON_NAME]"
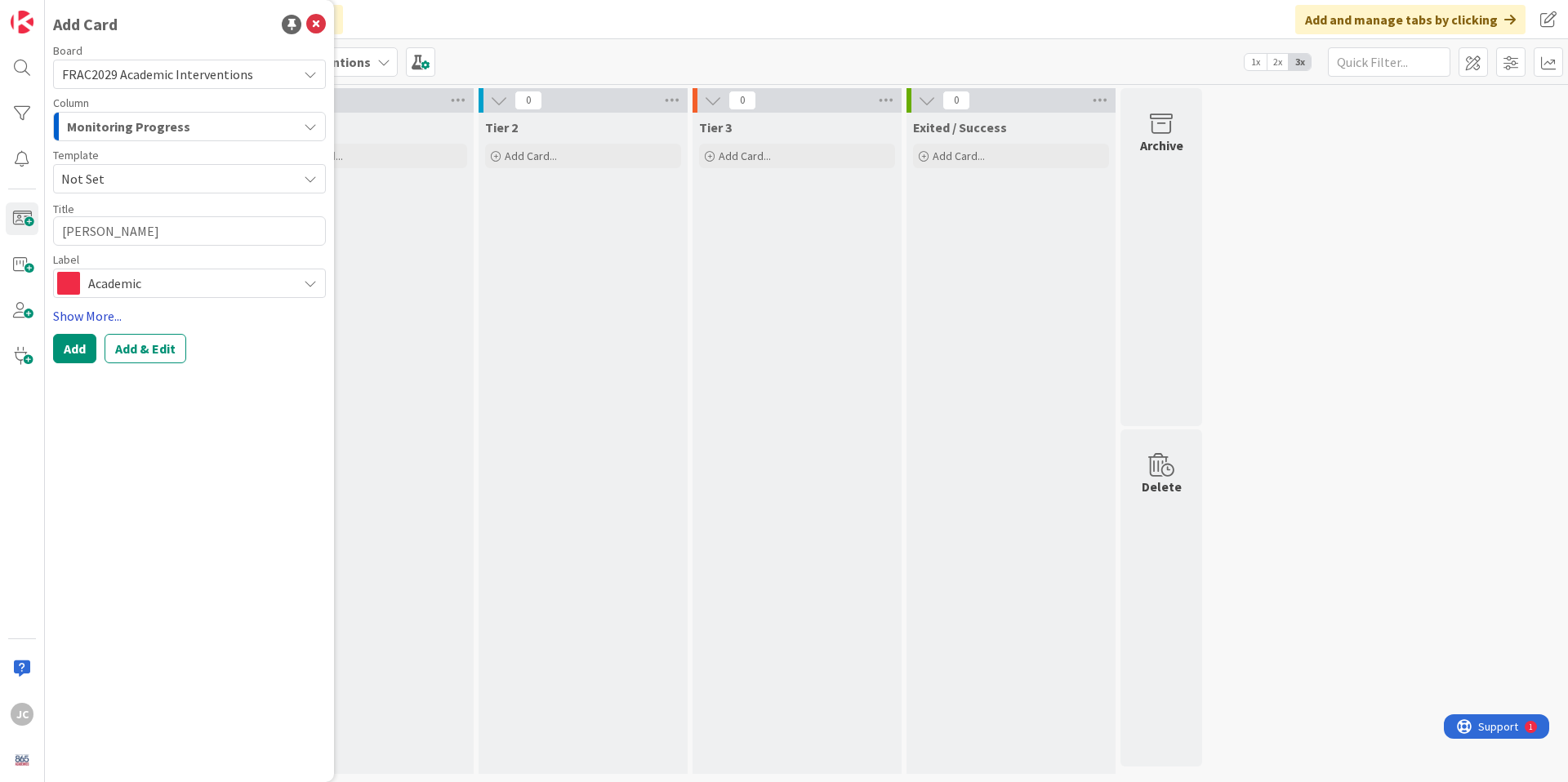
click at [91, 320] on link "Show More..." at bounding box center [189, 316] width 272 height 20
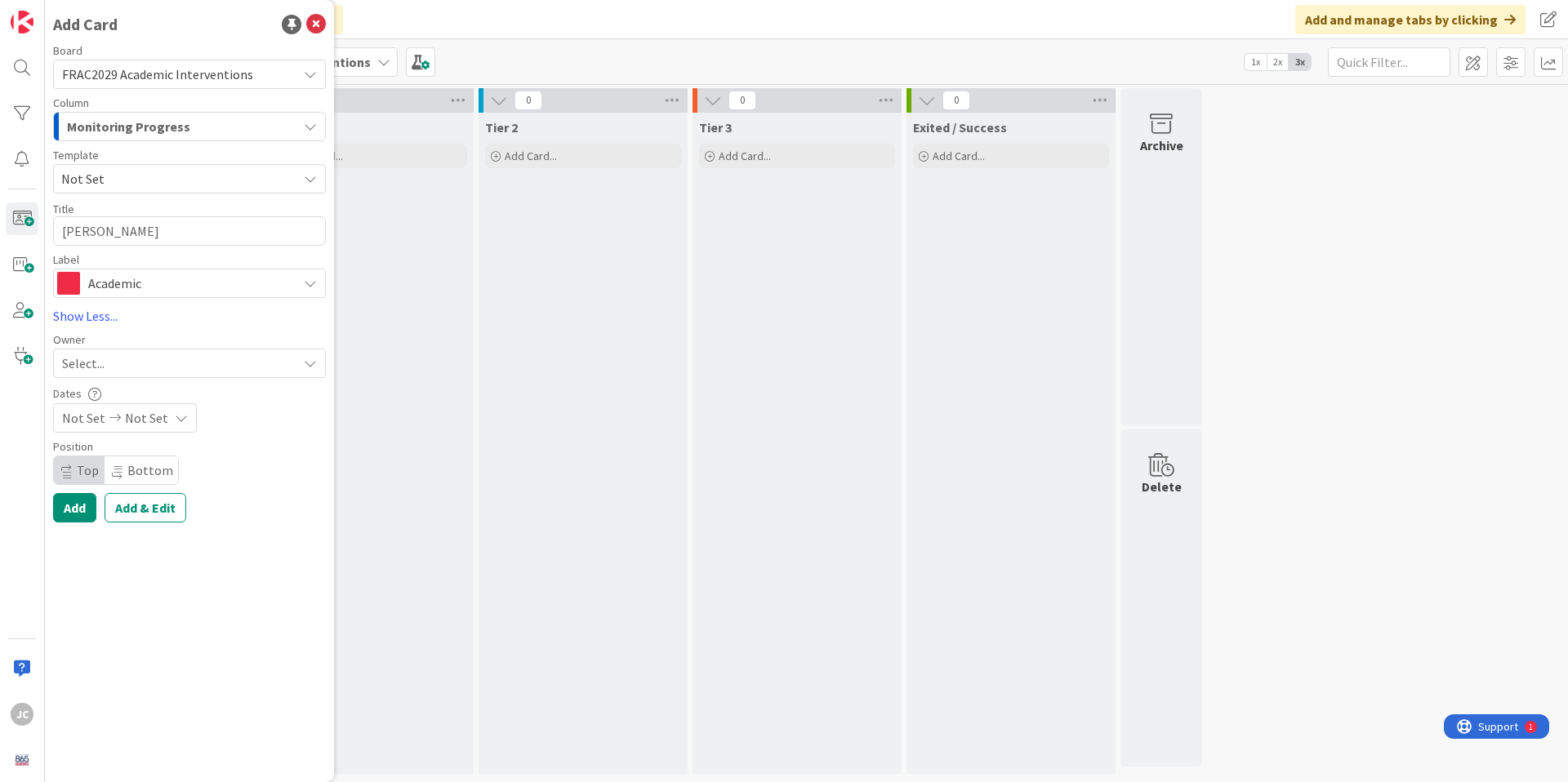
click at [180, 178] on span "Not Set" at bounding box center [173, 179] width 223 height 21
click at [169, 252] on span "Student Card" at bounding box center [194, 249] width 237 height 21
type textarea "x"
type textarea "Student Card"
click at [79, 509] on button "Add" at bounding box center [74, 507] width 43 height 29
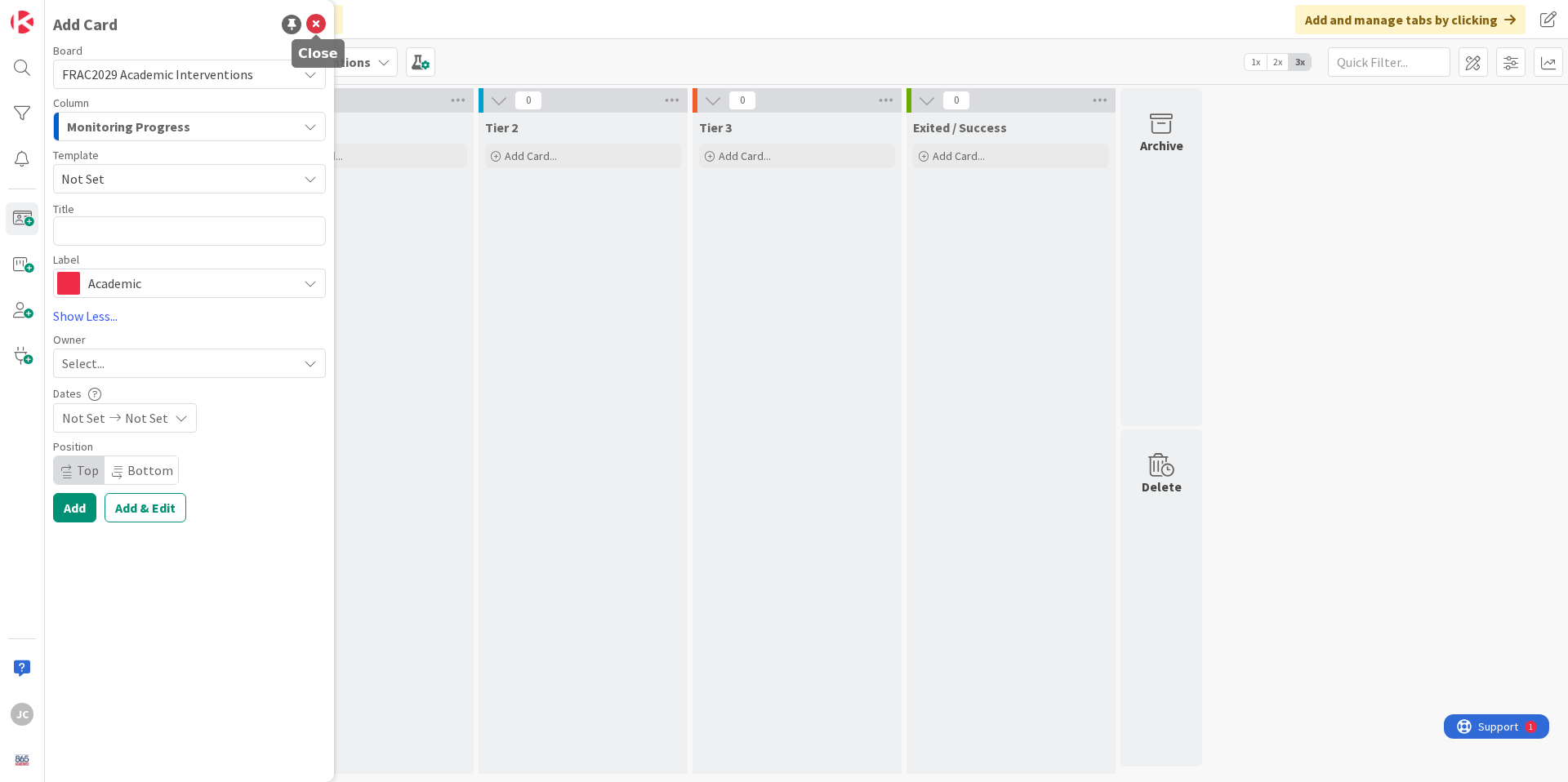
click at [317, 26] on icon at bounding box center [316, 25] width 20 height 20
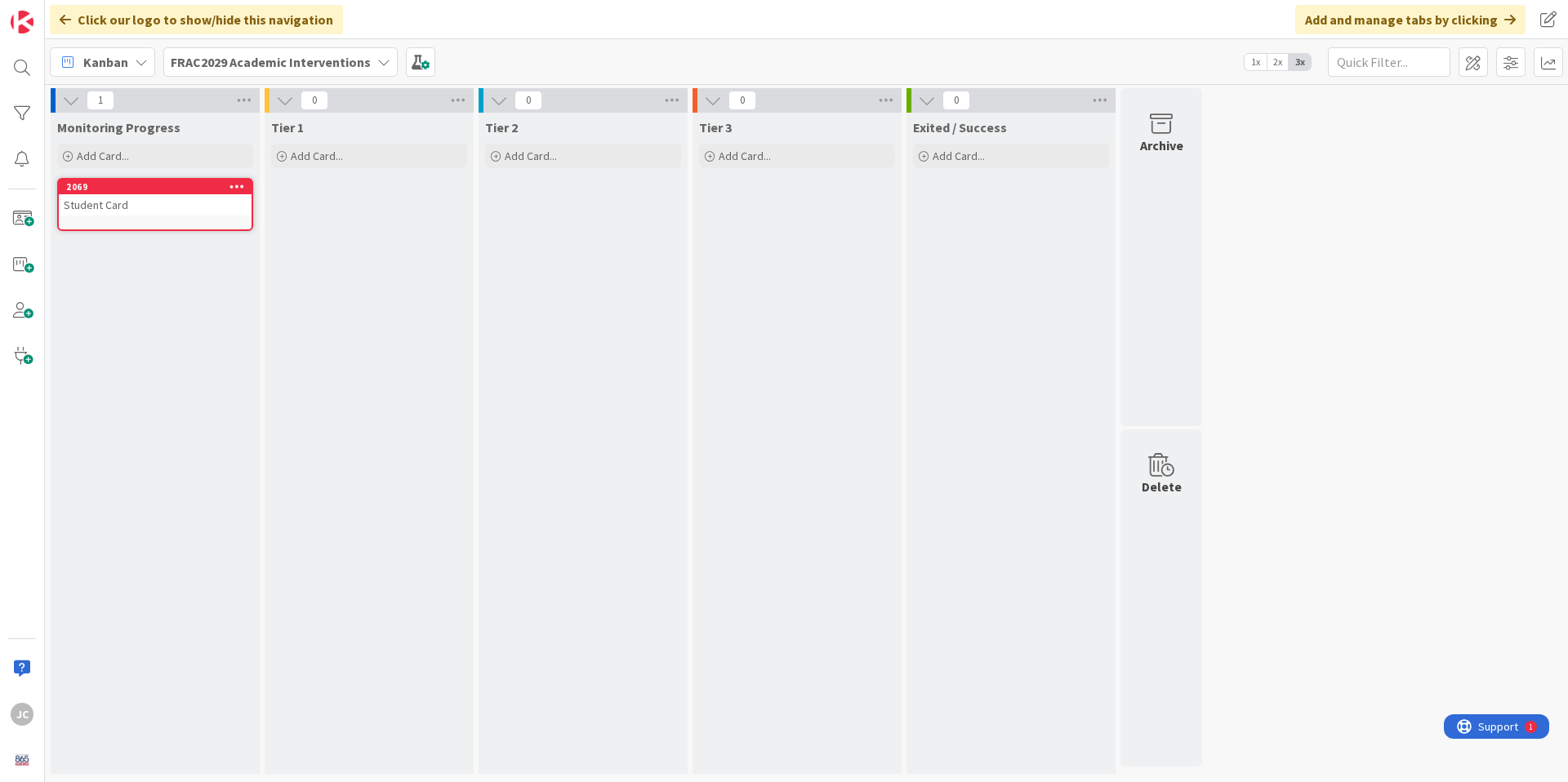
click at [108, 205] on div "Student Card" at bounding box center [154, 205] width 192 height 21
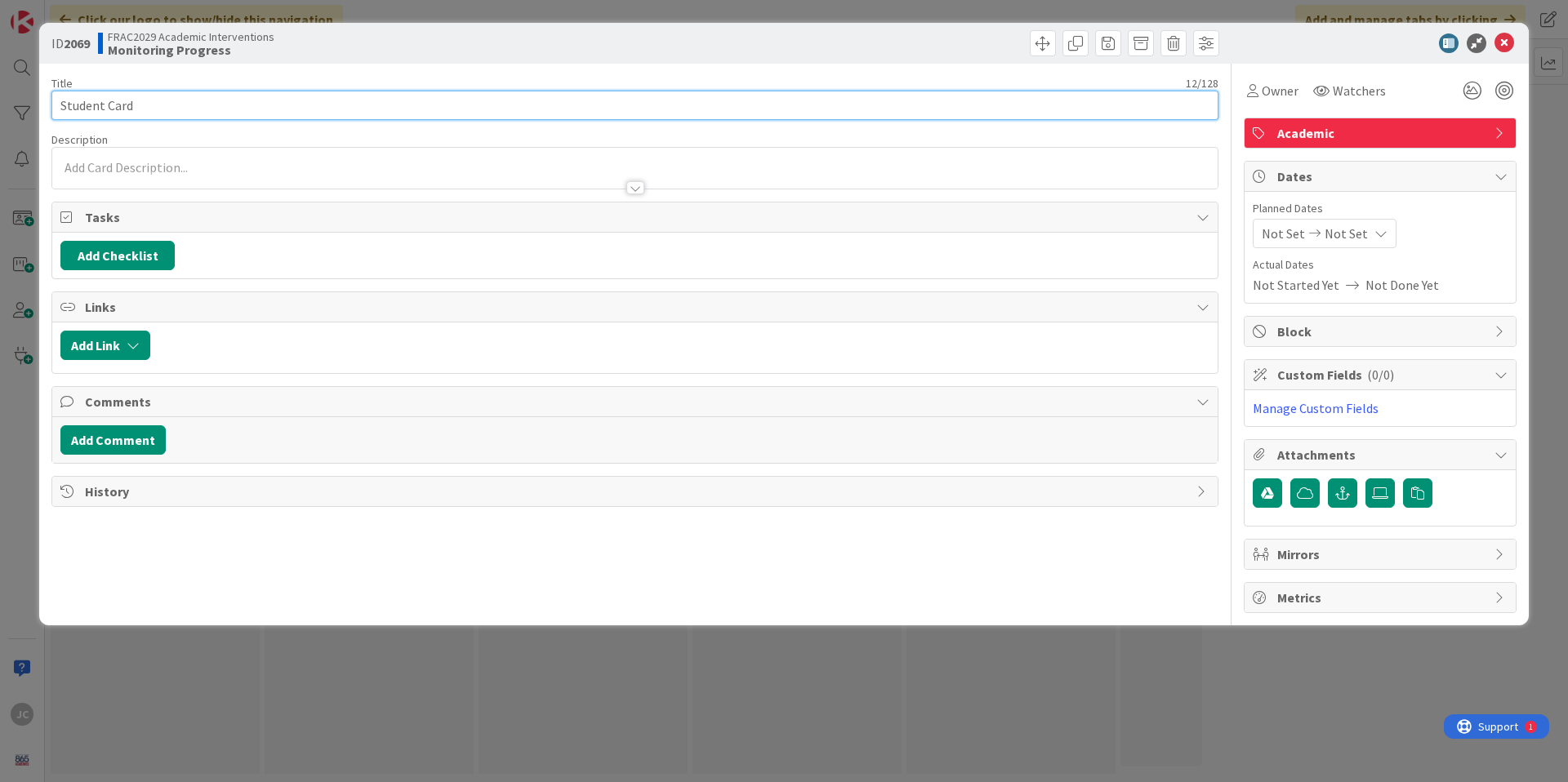
click at [135, 103] on input "Student Card" at bounding box center [635, 105] width 1167 height 29
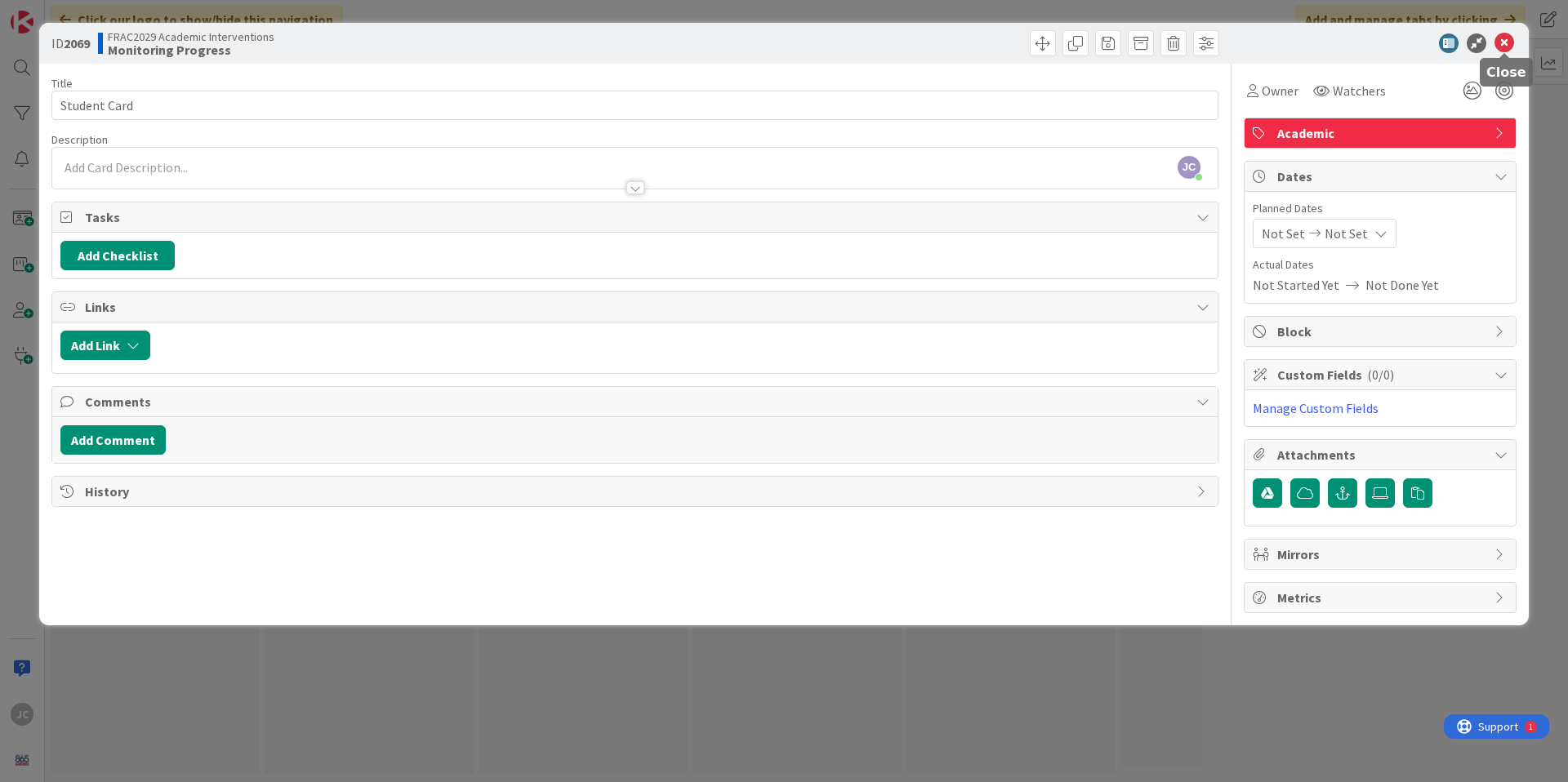
click at [1507, 46] on icon at bounding box center [1504, 43] width 20 height 20
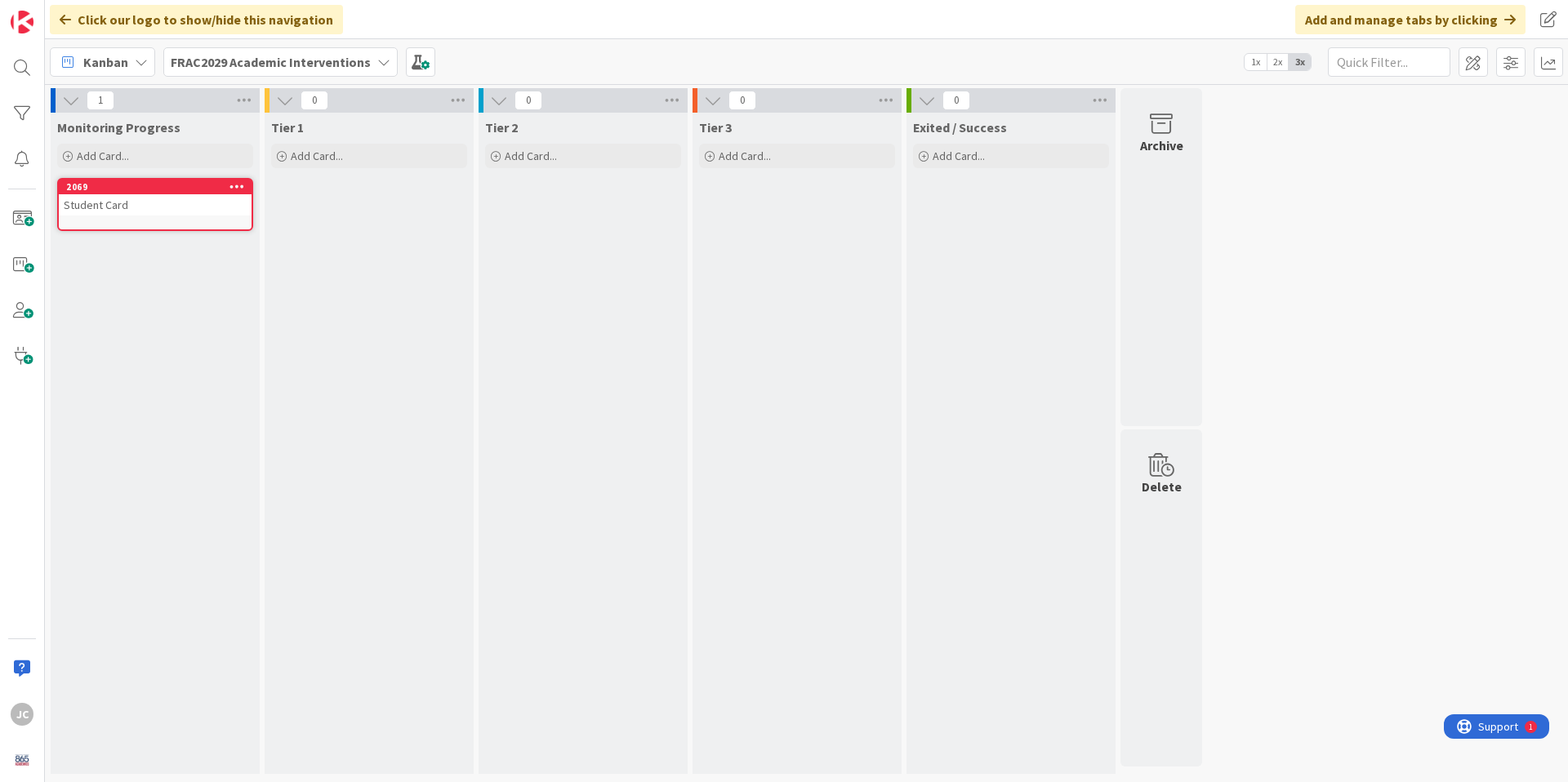
click at [244, 184] on div at bounding box center [236, 186] width 29 height 12
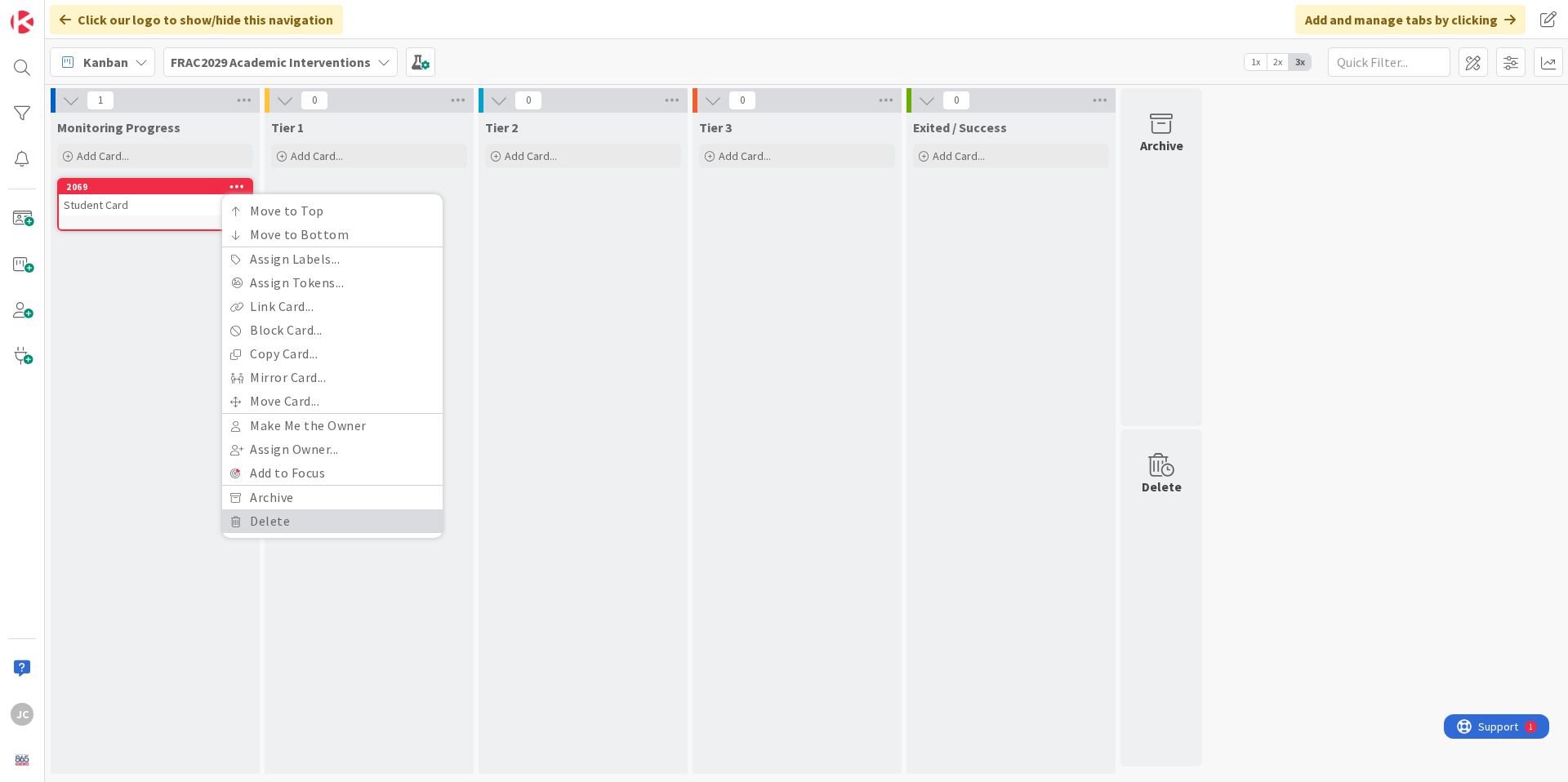
click at [345, 516] on link "Delete" at bounding box center [332, 520] width 221 height 24
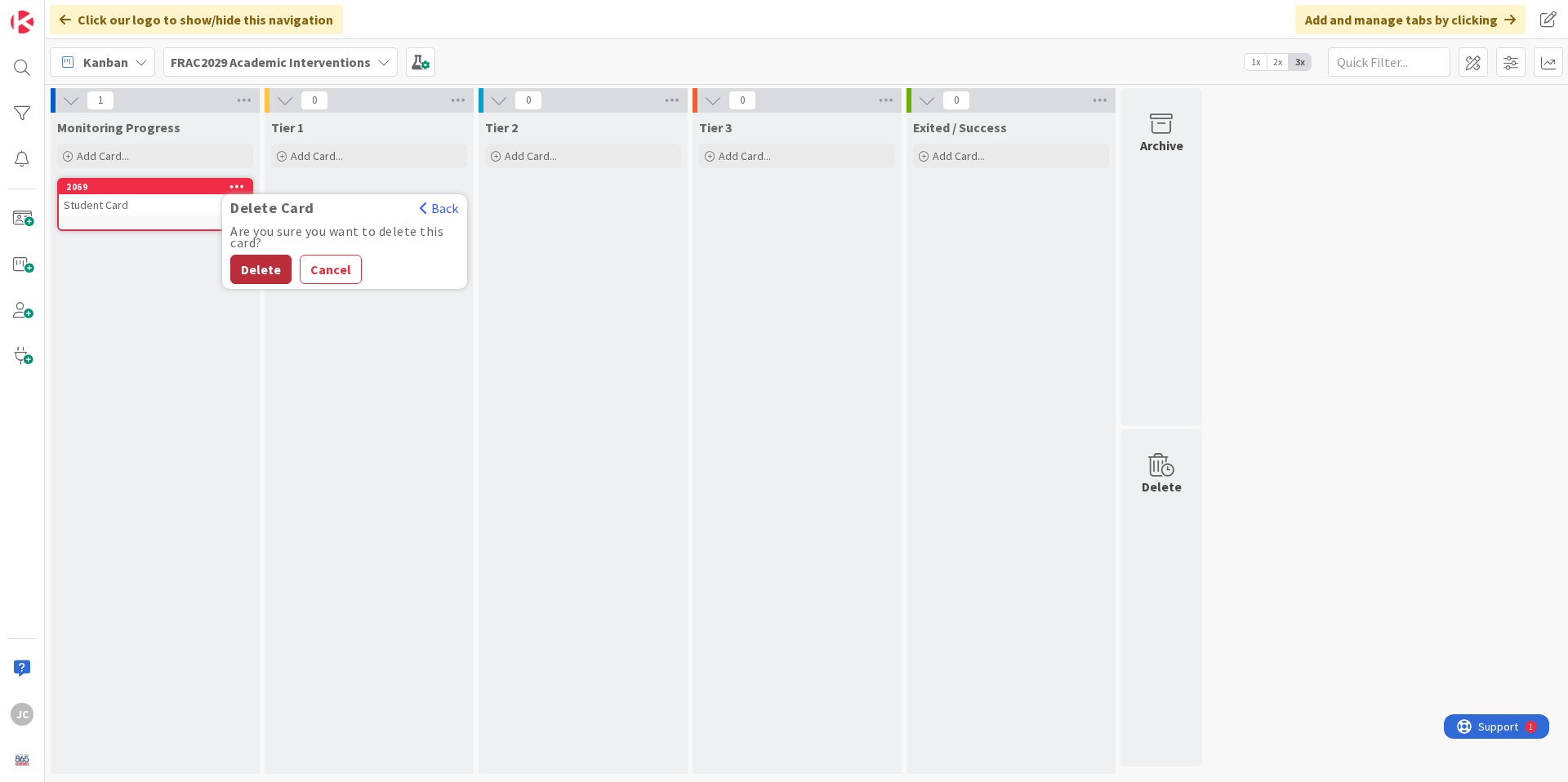
click at [261, 278] on button "Delete" at bounding box center [261, 269] width 61 height 29
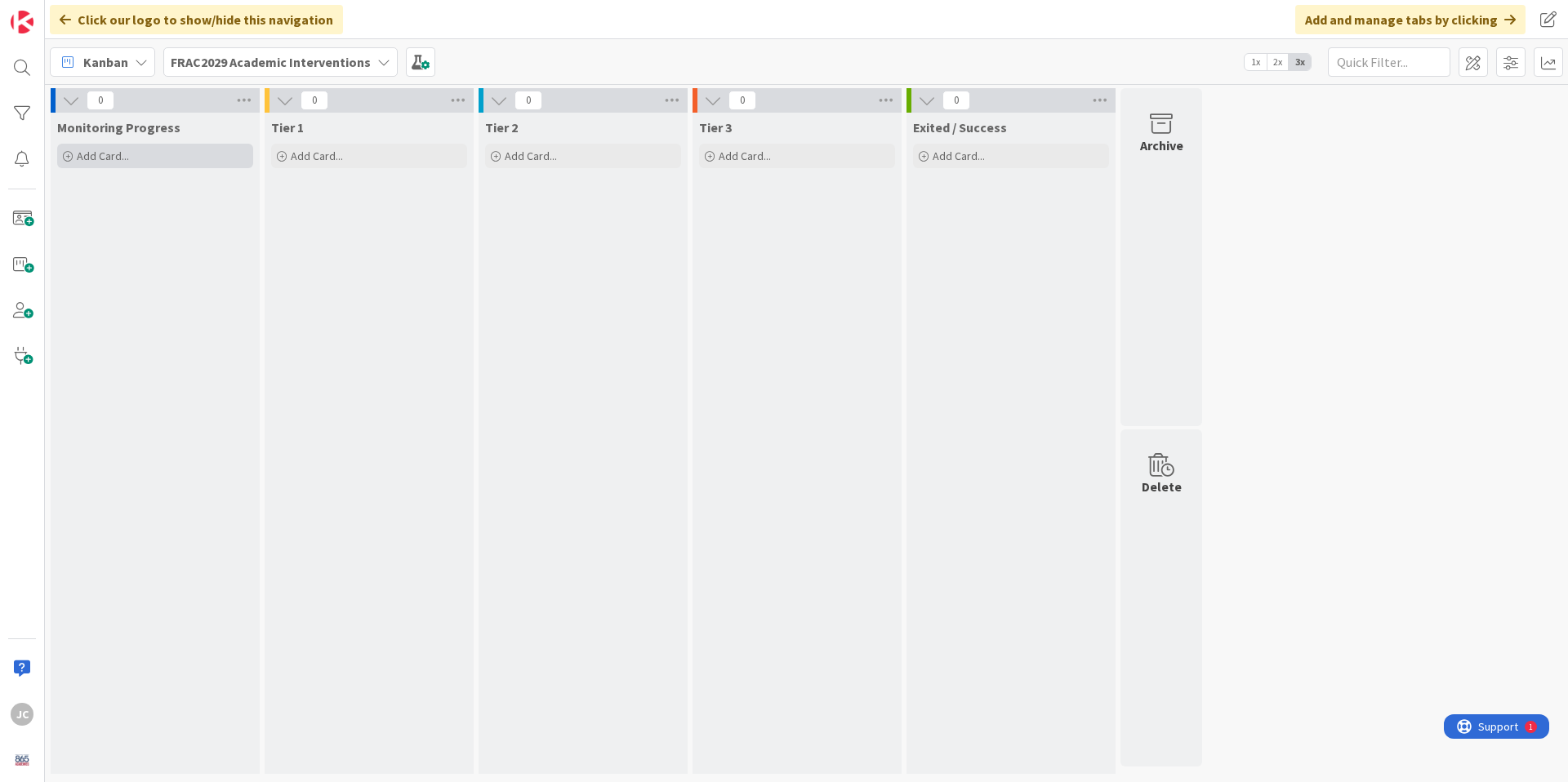
click at [151, 150] on div "Add Card..." at bounding box center [154, 156] width 196 height 25
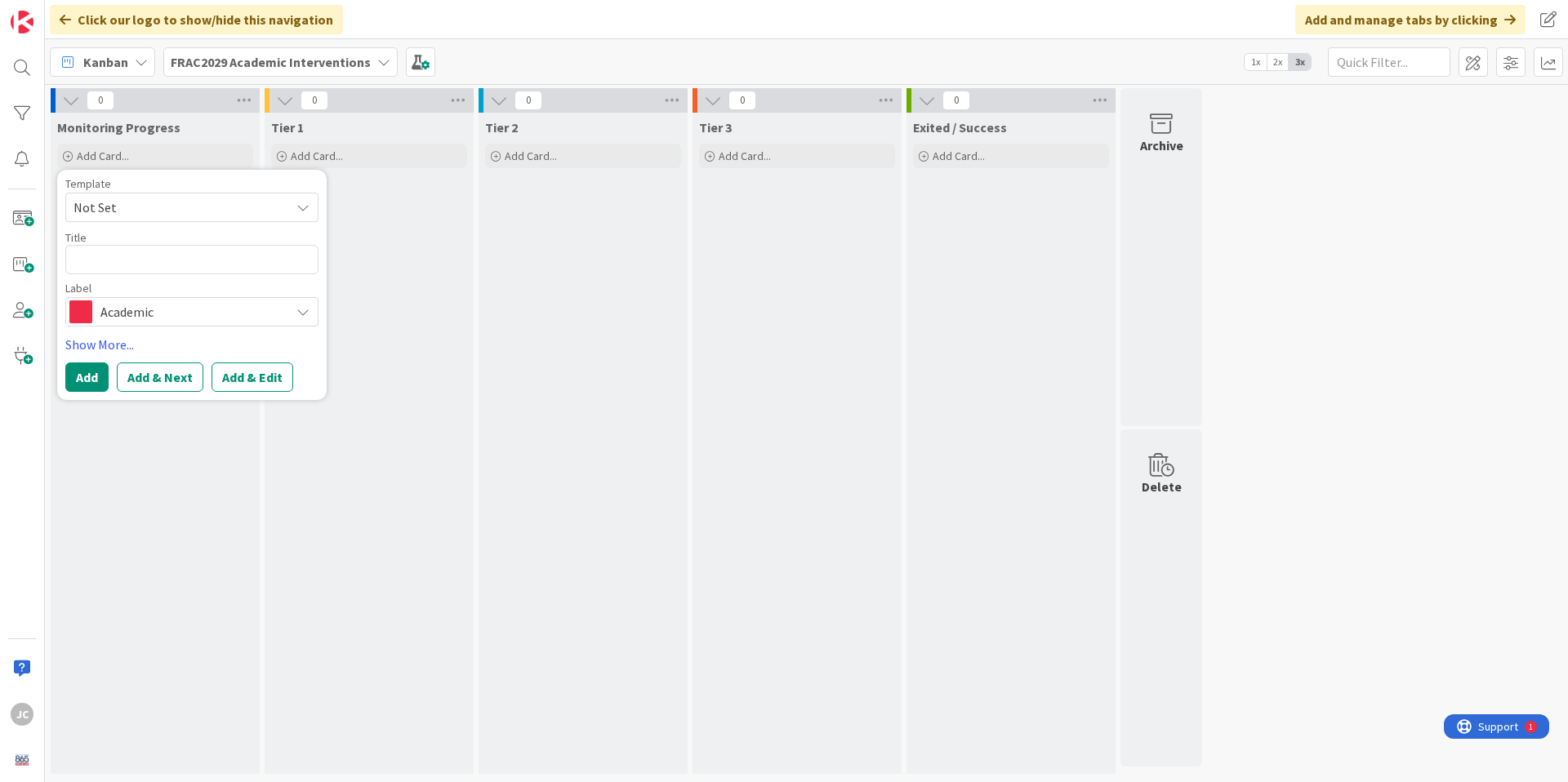
click at [149, 203] on span "Not Set" at bounding box center [176, 207] width 204 height 21
click at [154, 271] on span "Student Card" at bounding box center [204, 278] width 233 height 21
type textarea "x"
type textarea "Student Card"
click at [152, 263] on textarea "Student Card" at bounding box center [192, 259] width 253 height 29
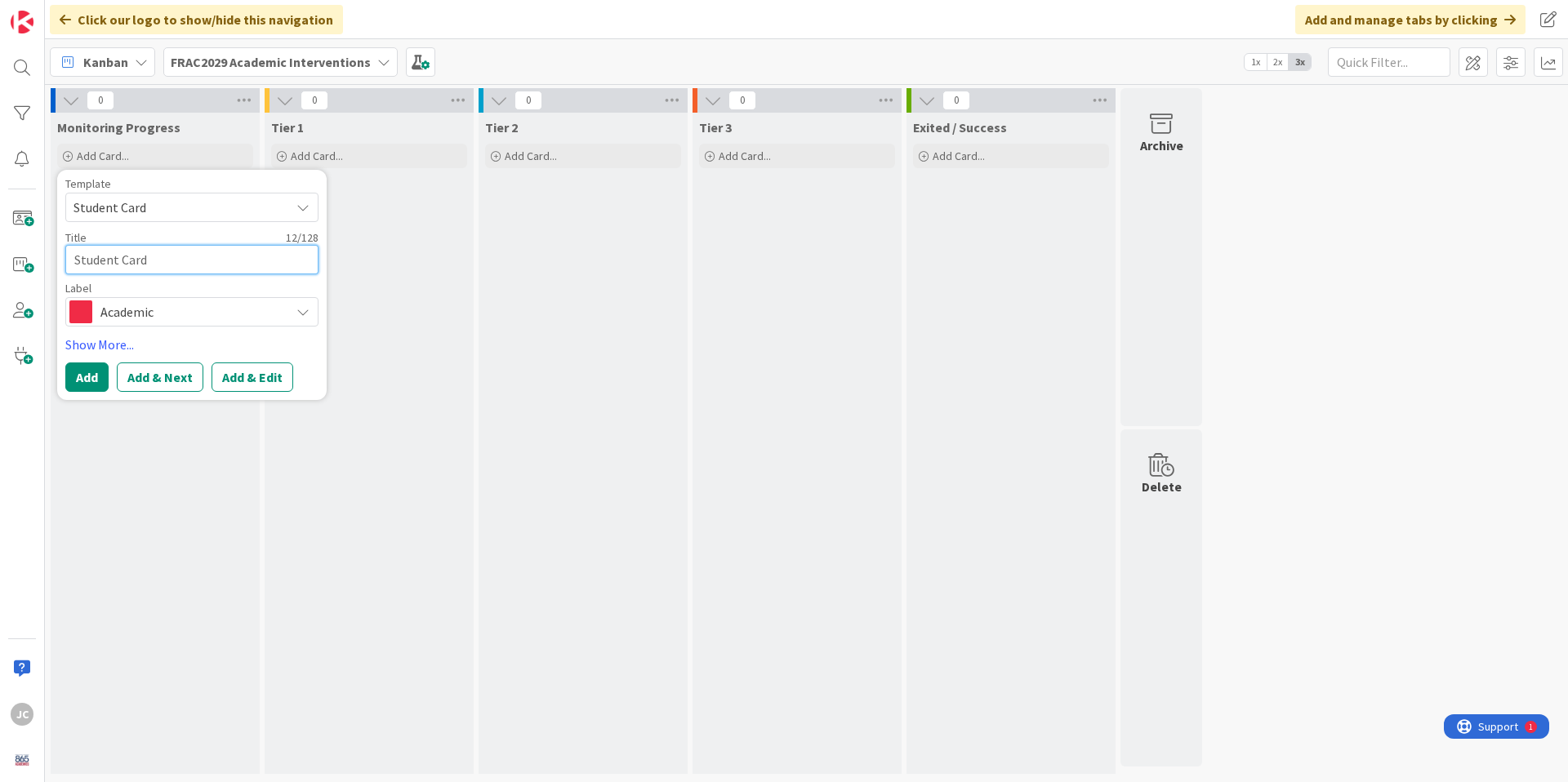
click at [152, 263] on textarea "Student Card" at bounding box center [192, 259] width 253 height 29
click at [152, 264] on textarea "Student Card" at bounding box center [192, 259] width 253 height 29
type textarea "x"
type textarea "A"
type textarea "x"
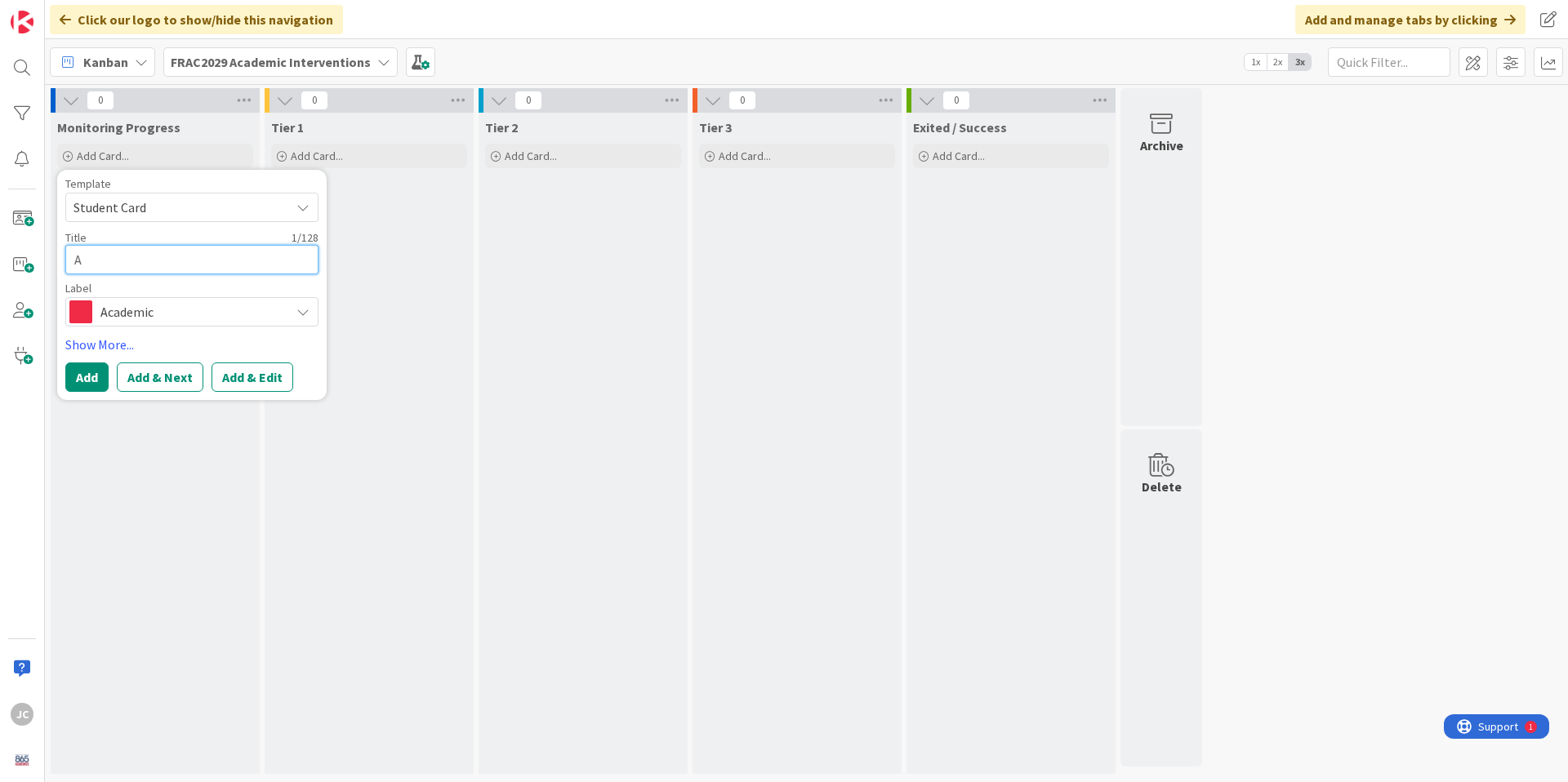
type textarea "An"
type textarea "x"
type textarea "And"
type textarea "x"
type textarea "Ande"
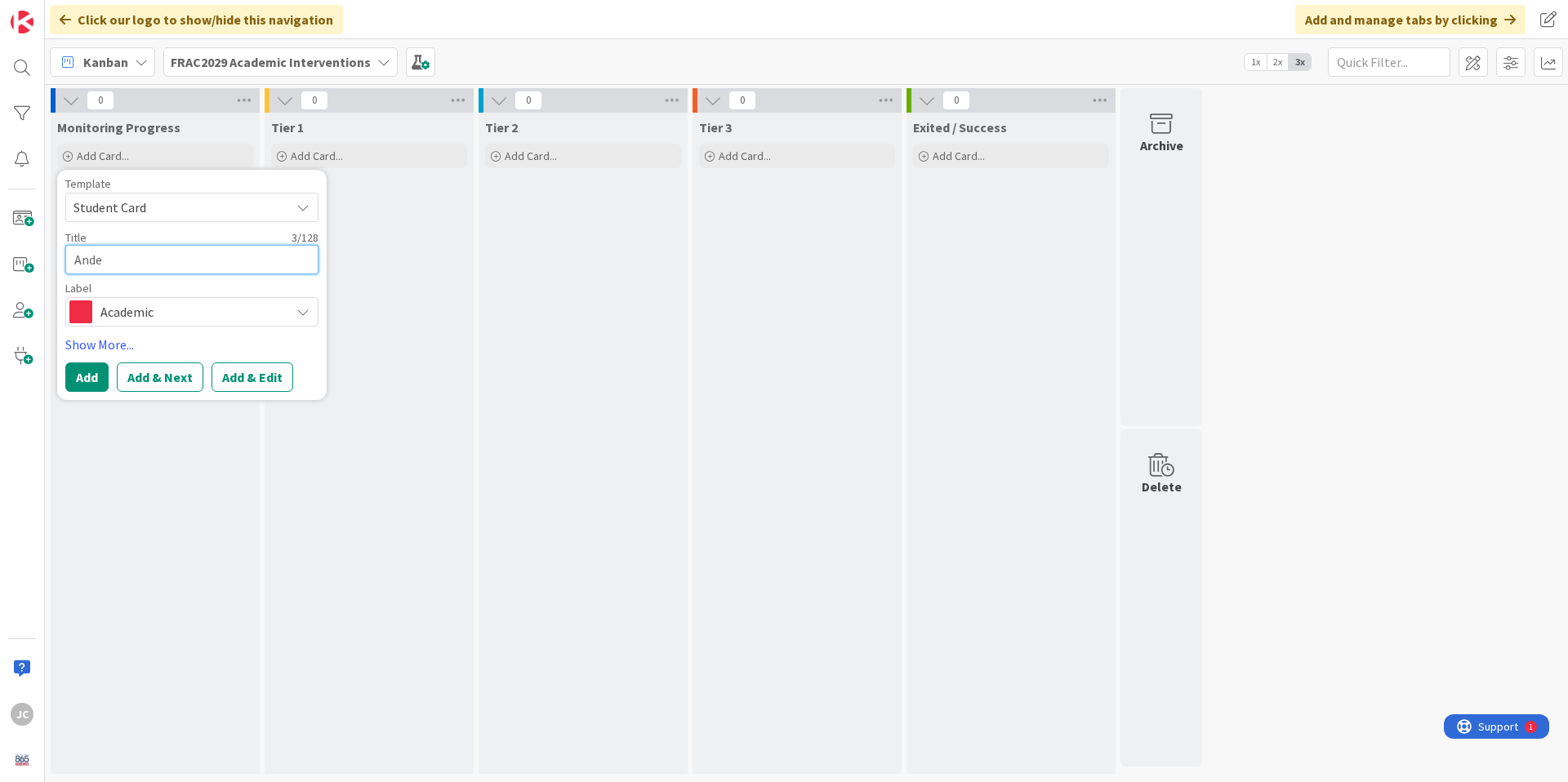
type textarea "x"
type textarea "Ander"
type textarea "x"
type textarea "[PERSON_NAME]"
type textarea "x"
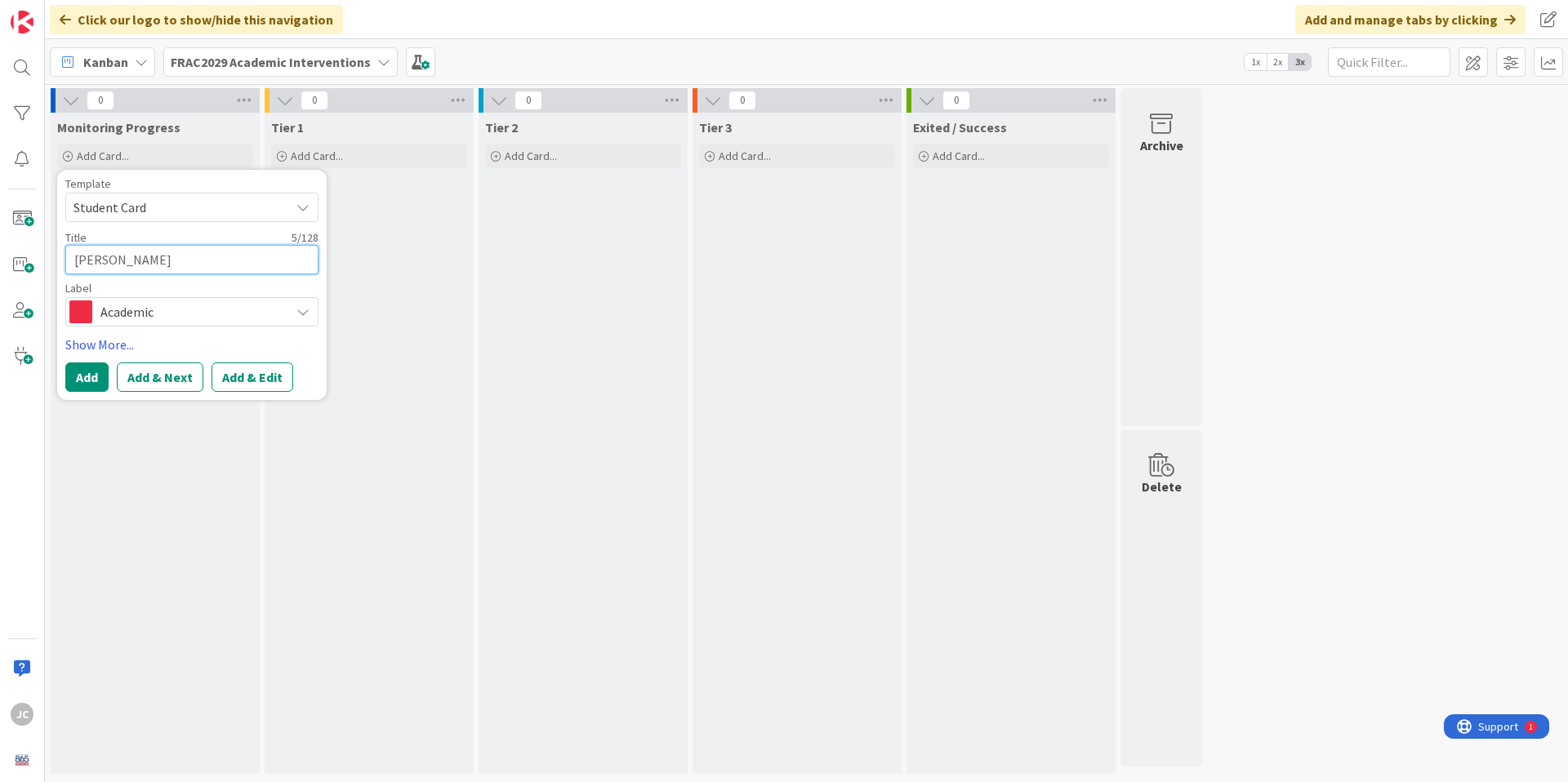
type textarea "[PERSON_NAME]"
type textarea "x"
type textarea "[PERSON_NAME]"
type textarea "x"
type textarea "[PERSON_NAME],"
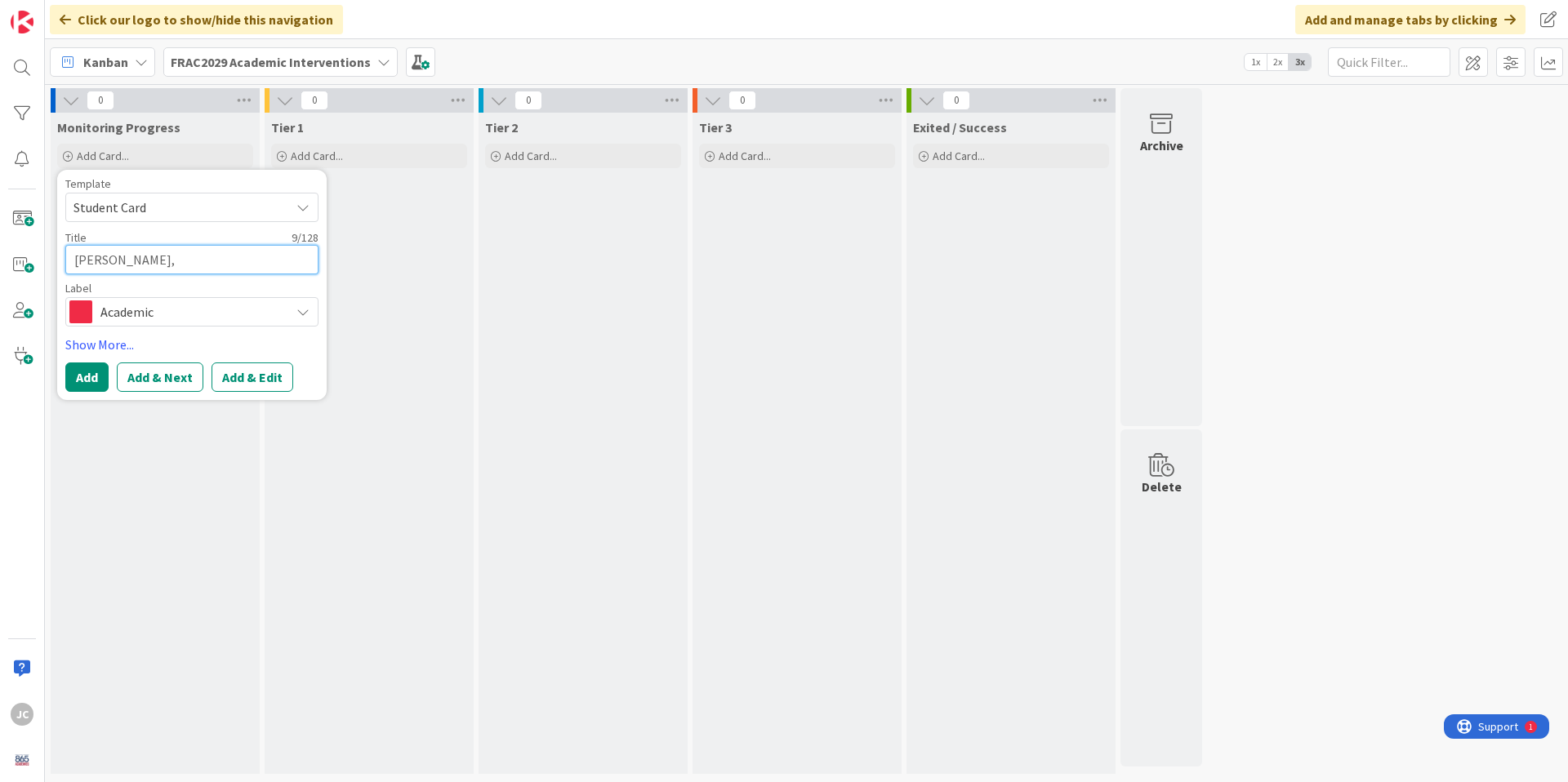
type textarea "x"
type textarea "[PERSON_NAME],"
type textarea "x"
type textarea "[PERSON_NAME]"
type textarea "x"
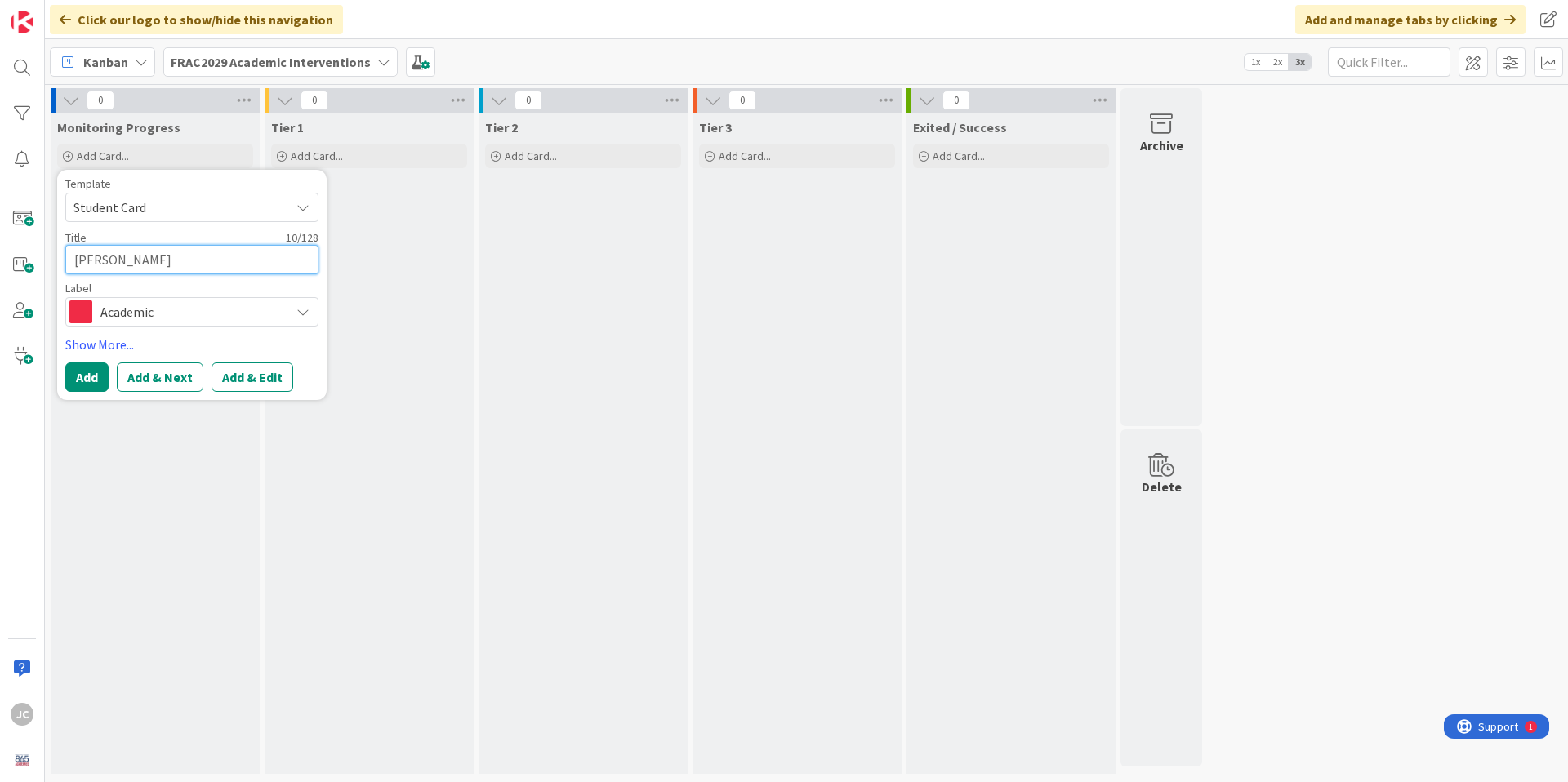
type textarea "[PERSON_NAME]"
type textarea "x"
type textarea "[PERSON_NAME], Jam"
type textarea "x"
type textarea "[PERSON_NAME]"
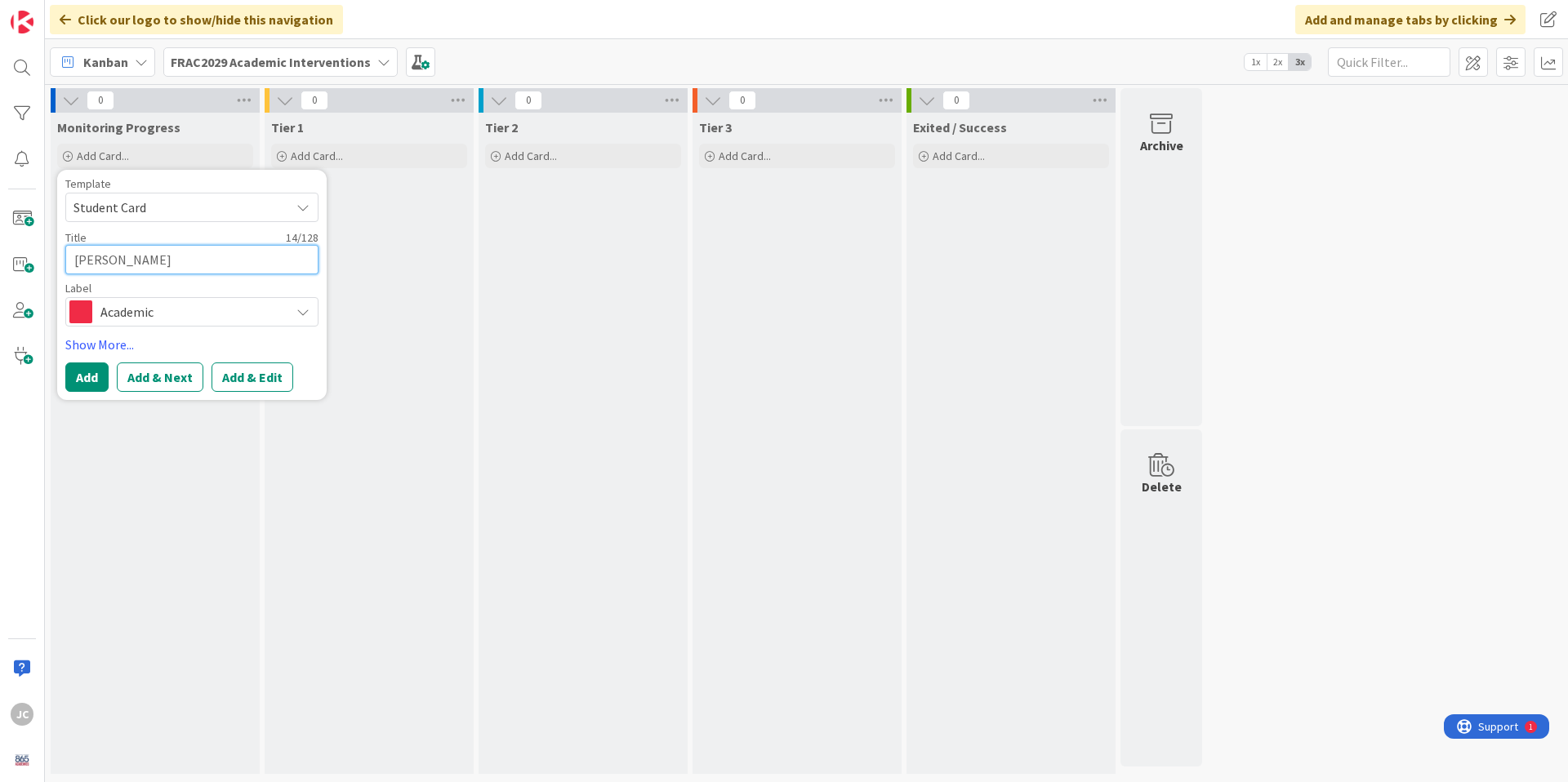
type textarea "x"
type textarea "[PERSON_NAME]"
click at [90, 380] on button "Add" at bounding box center [87, 377] width 43 height 29
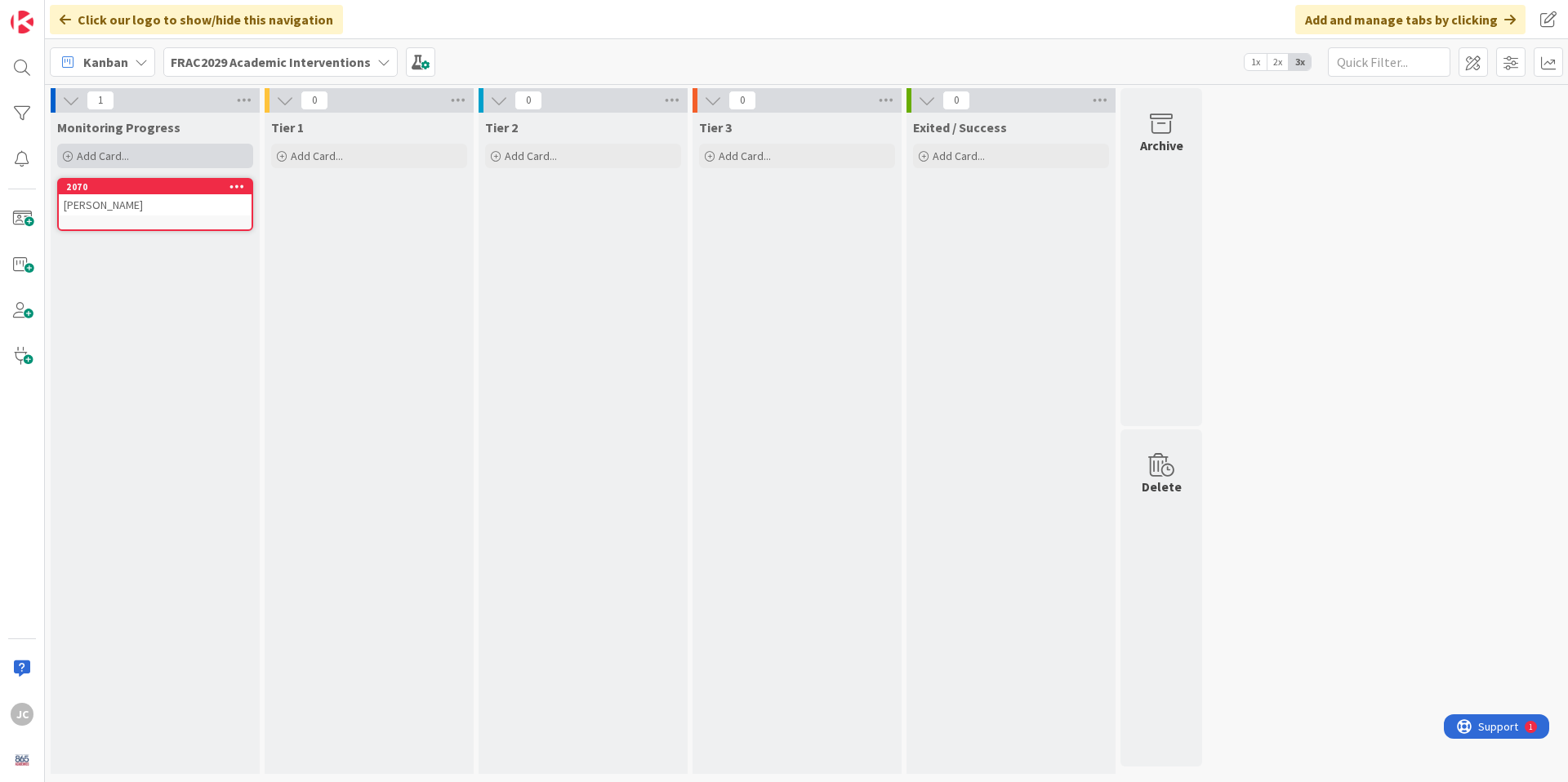
click at [108, 152] on span "Add Card..." at bounding box center [103, 156] width 52 height 15
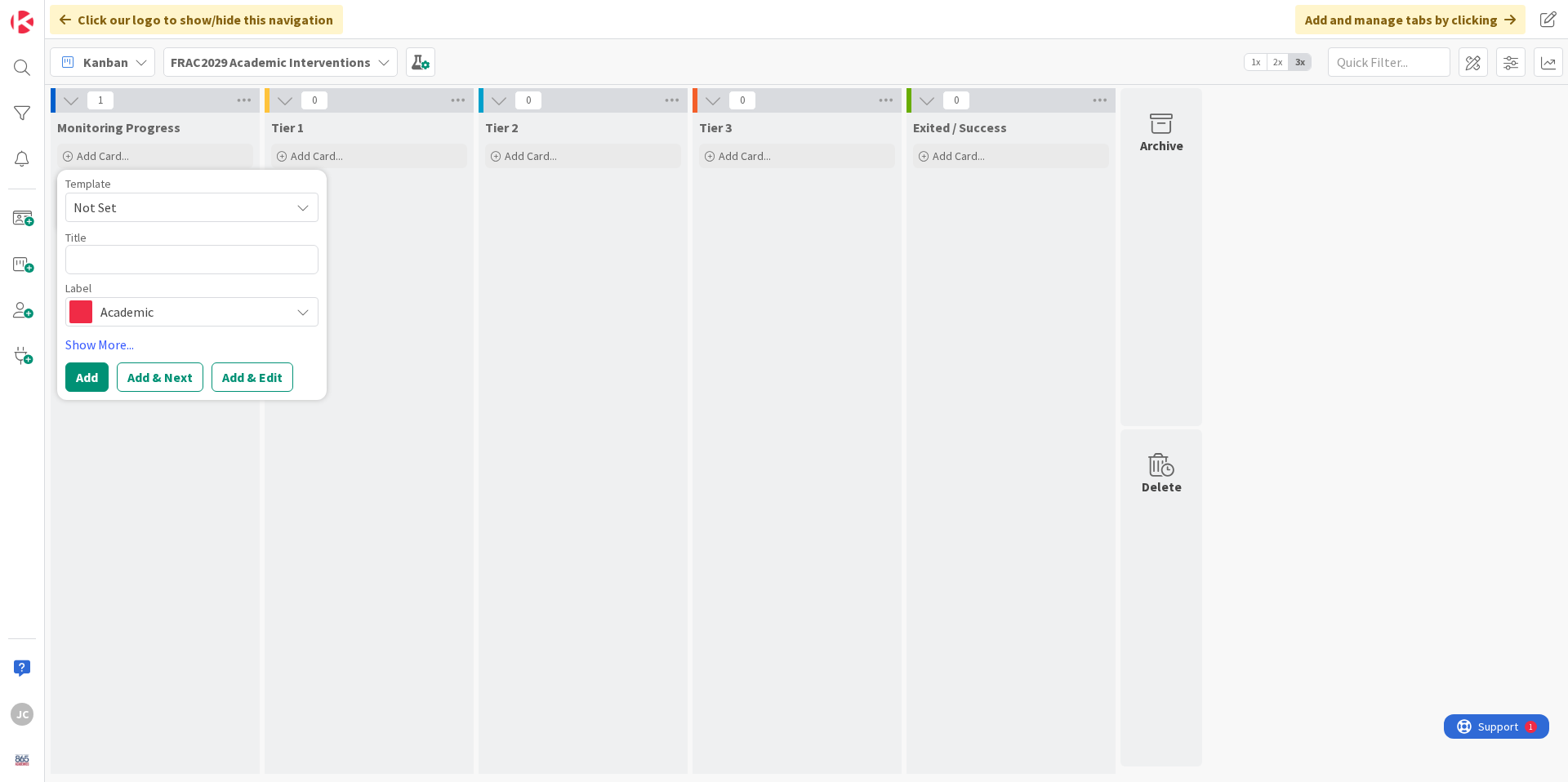
click at [137, 200] on span "Not Set" at bounding box center [176, 207] width 204 height 21
click at [143, 268] on span "Student Card" at bounding box center [204, 278] width 233 height 21
type textarea "x"
type textarea "Student Card"
click at [134, 262] on textarea "Student Card" at bounding box center [192, 259] width 253 height 29
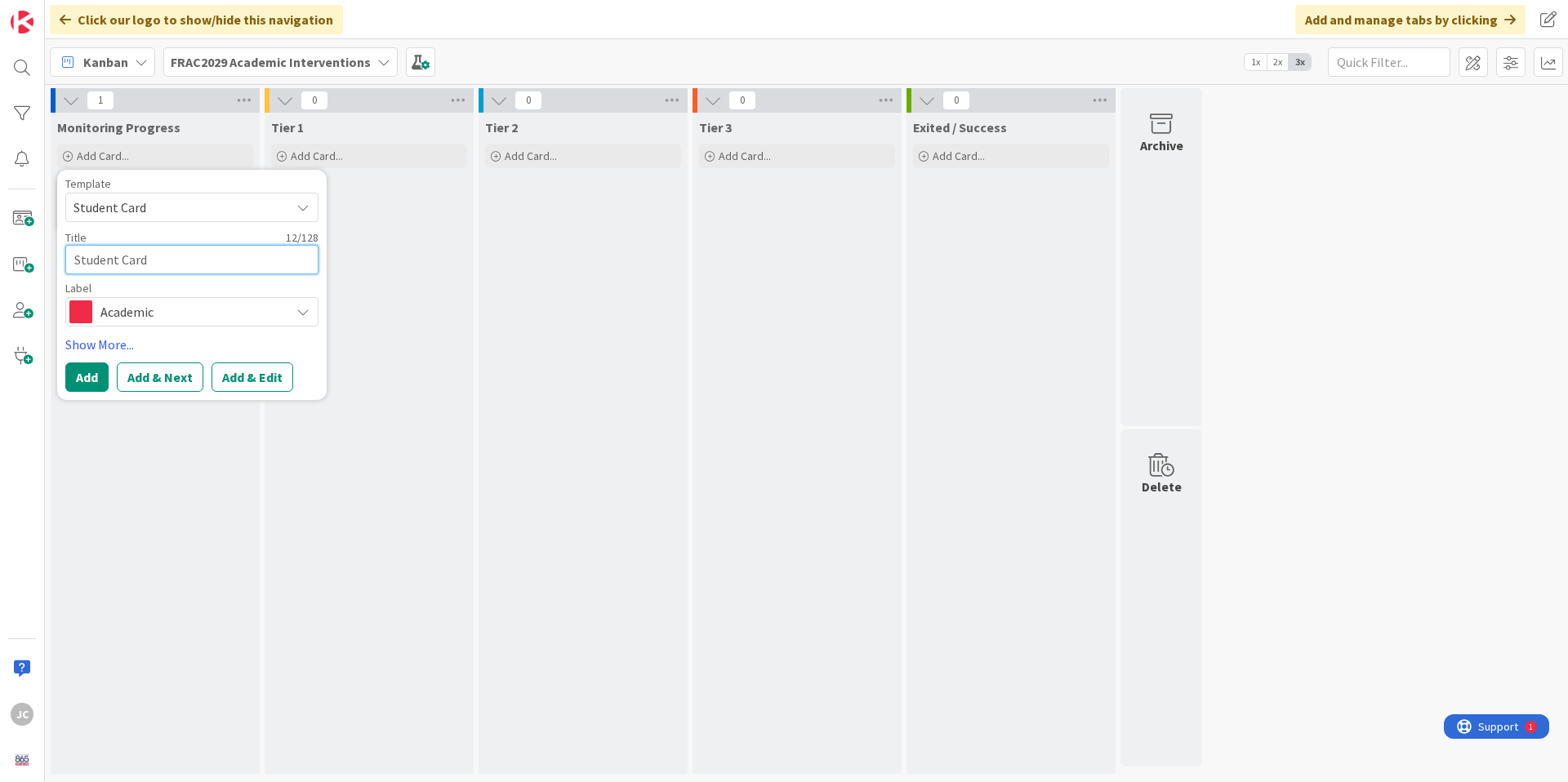
click at [134, 262] on textarea "Student Card" at bounding box center [192, 259] width 253 height 29
type textarea "x"
type textarea "C"
type textarea "x"
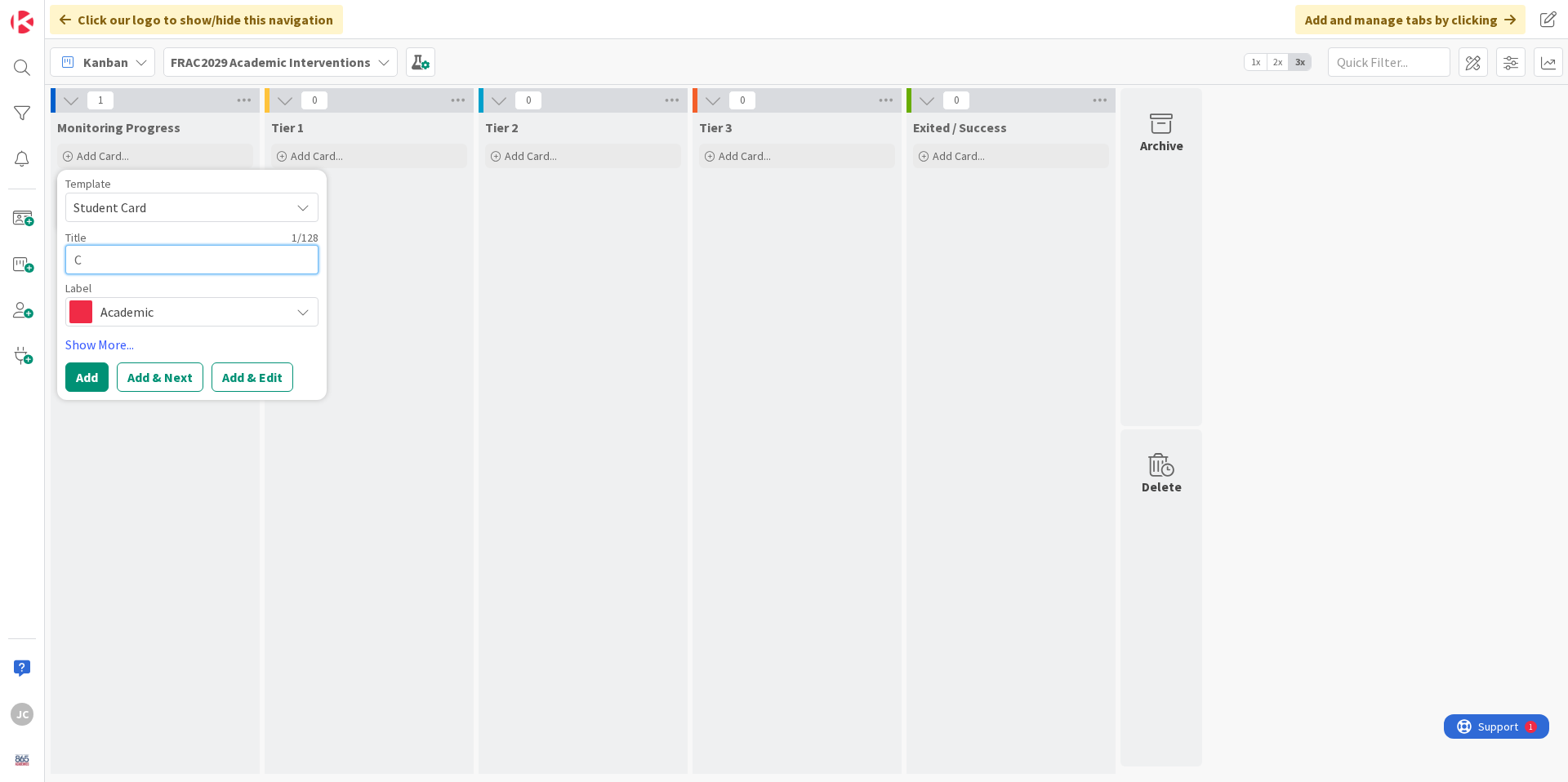
type textarea "Ca"
type textarea "x"
type textarea "Cam"
type textarea "x"
type textarea "Camp"
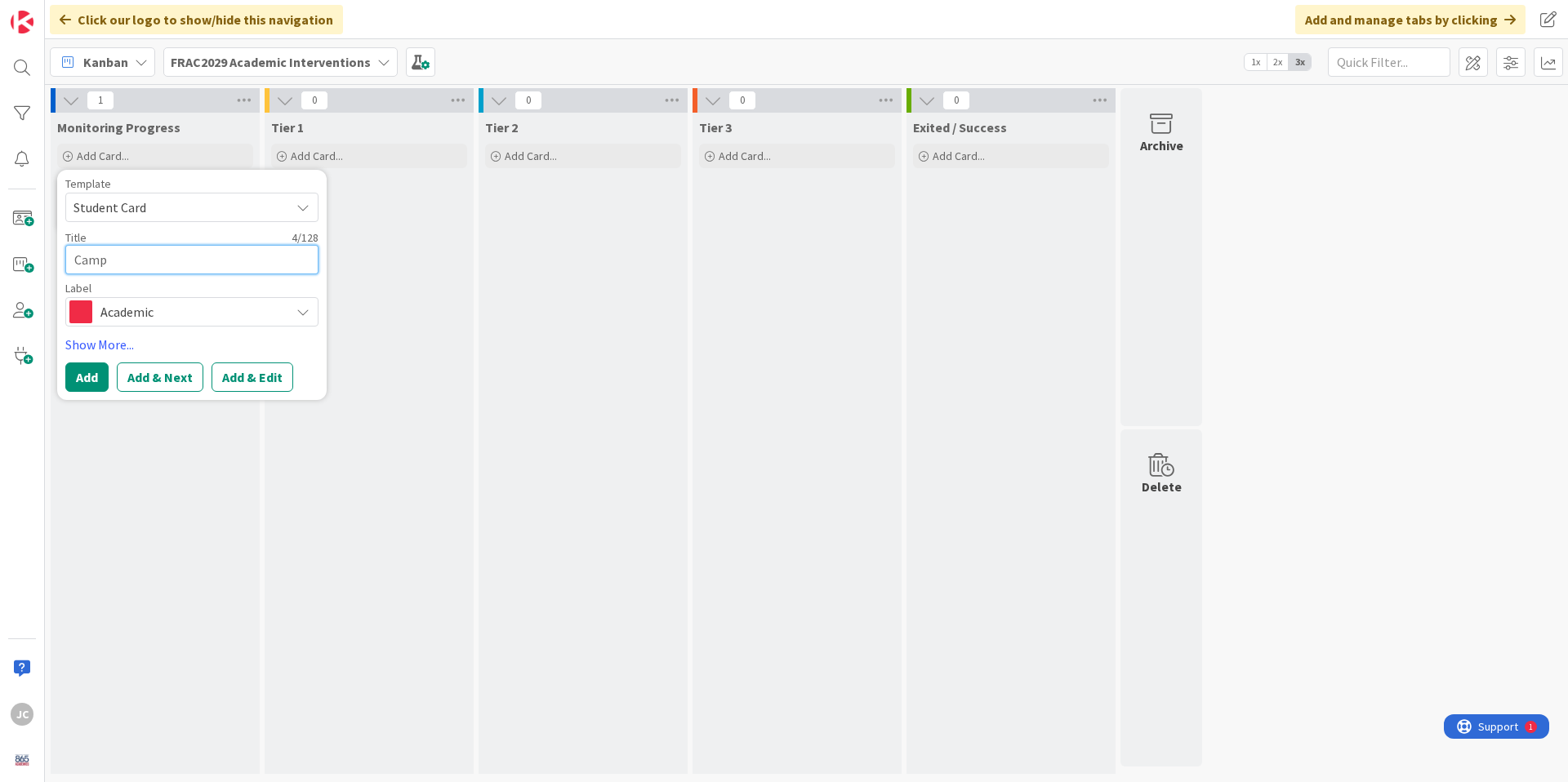
type textarea "x"
type textarea "Campb"
type textarea "x"
type textarea "Campbe"
type textarea "x"
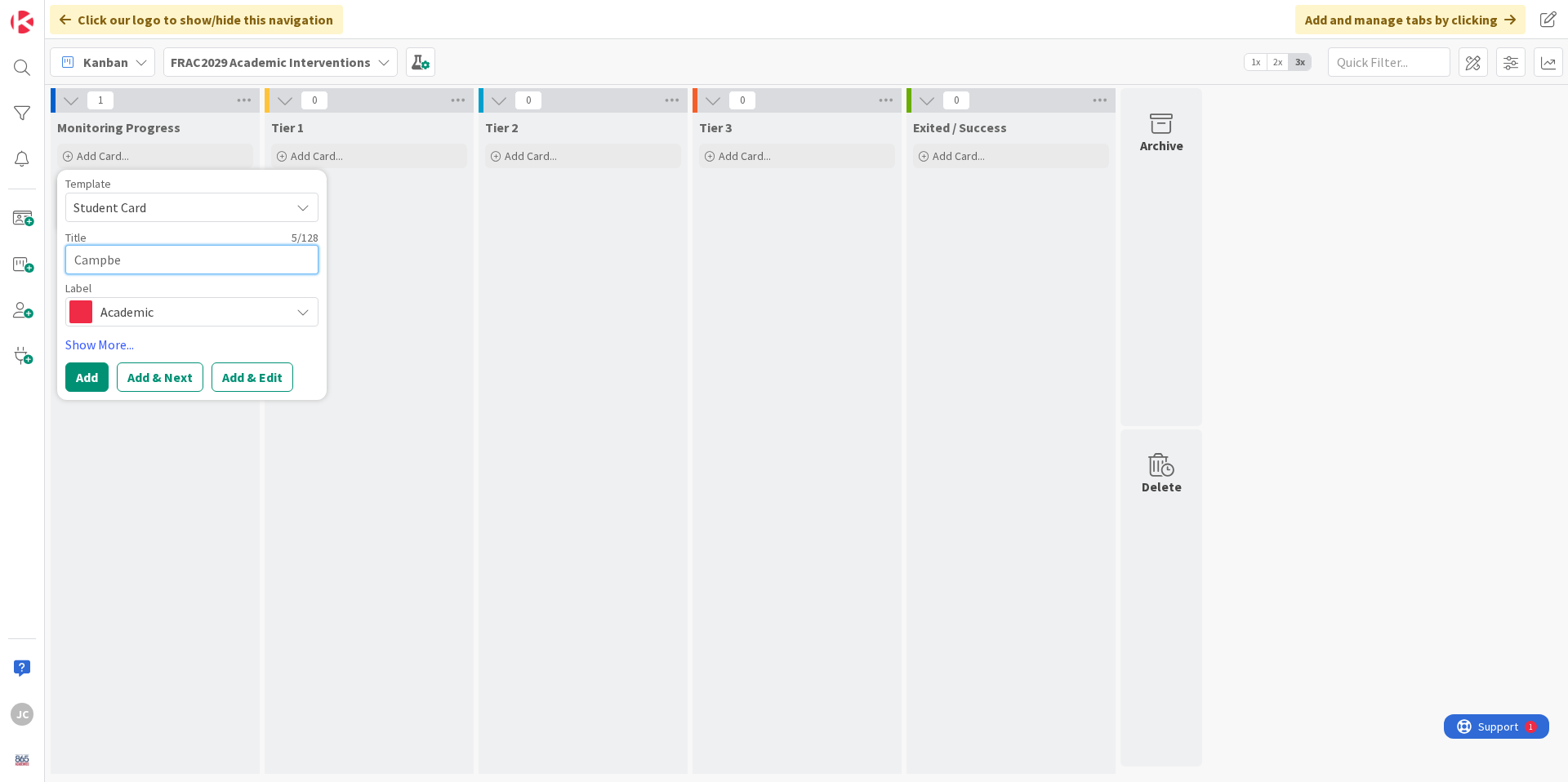
type textarea "[PERSON_NAME]"
type textarea "x"
type textarea "[PERSON_NAME]"
type textarea "x"
type textarea "[PERSON_NAME],"
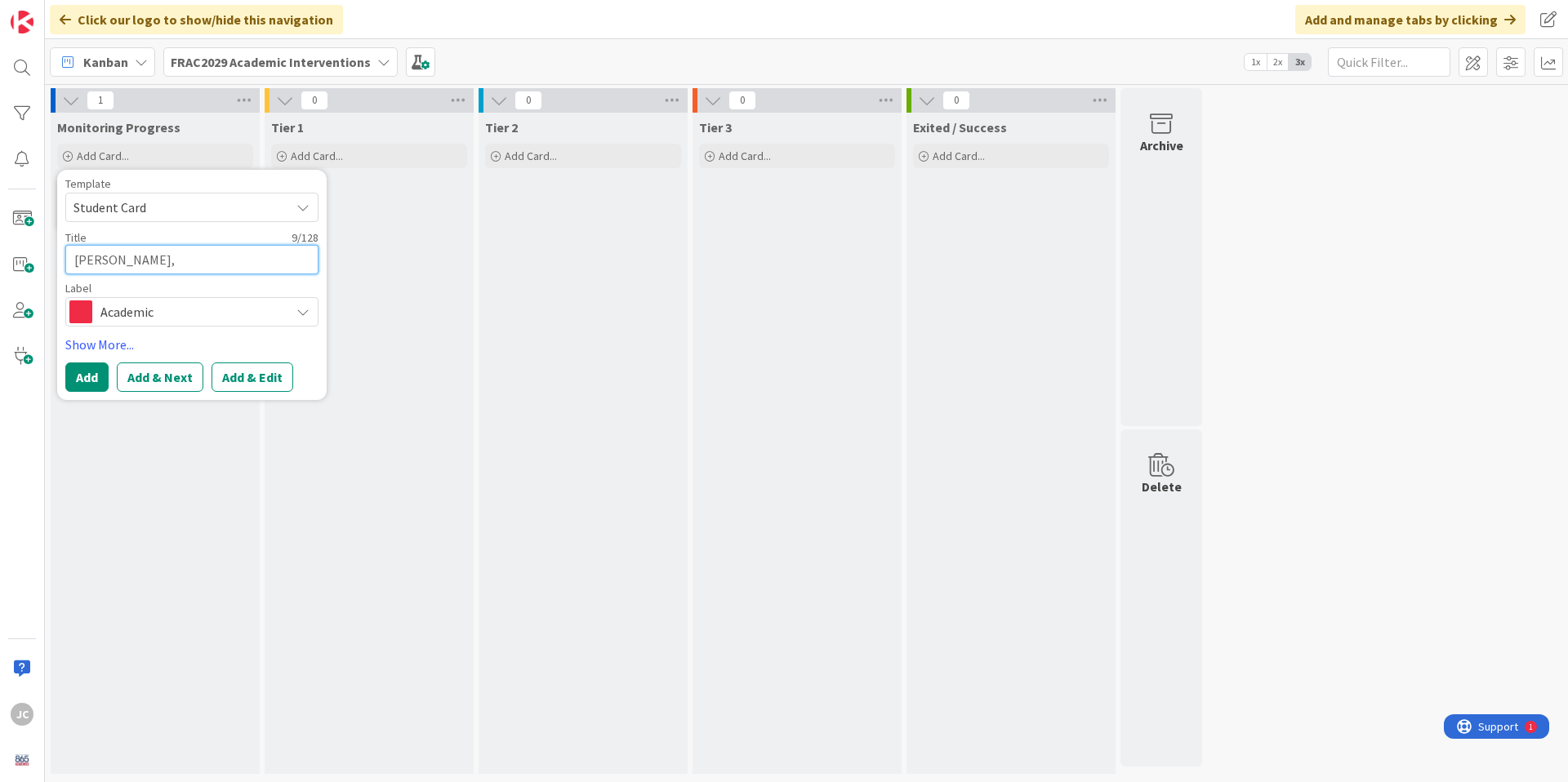
type textarea "x"
type textarea "[PERSON_NAME],"
type textarea "x"
type textarea "[PERSON_NAME]"
type textarea "x"
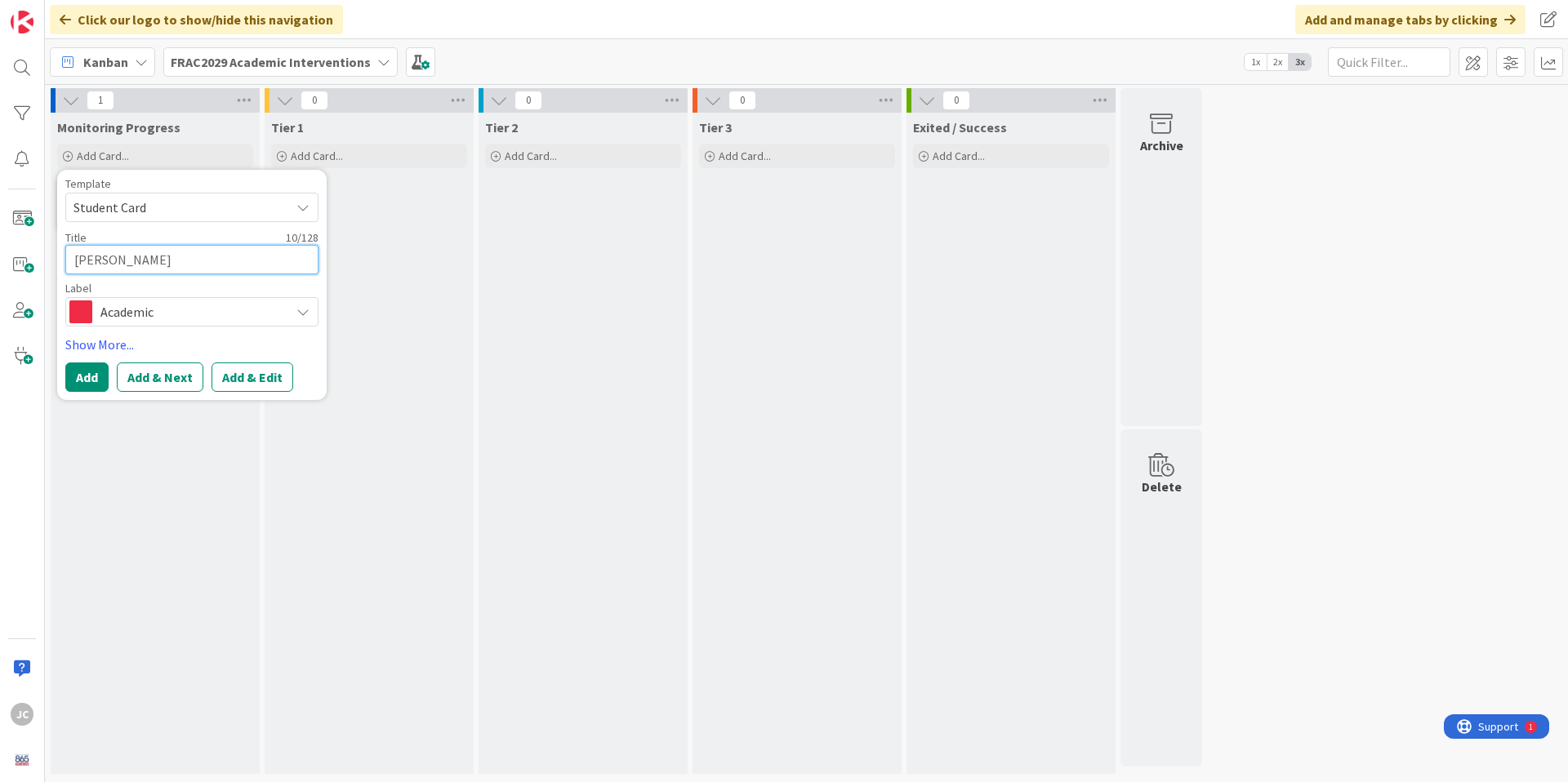
type textarea "[PERSON_NAME]"
type textarea "x"
type textarea "[PERSON_NAME]"
type textarea "x"
type textarea "[PERSON_NAME]"
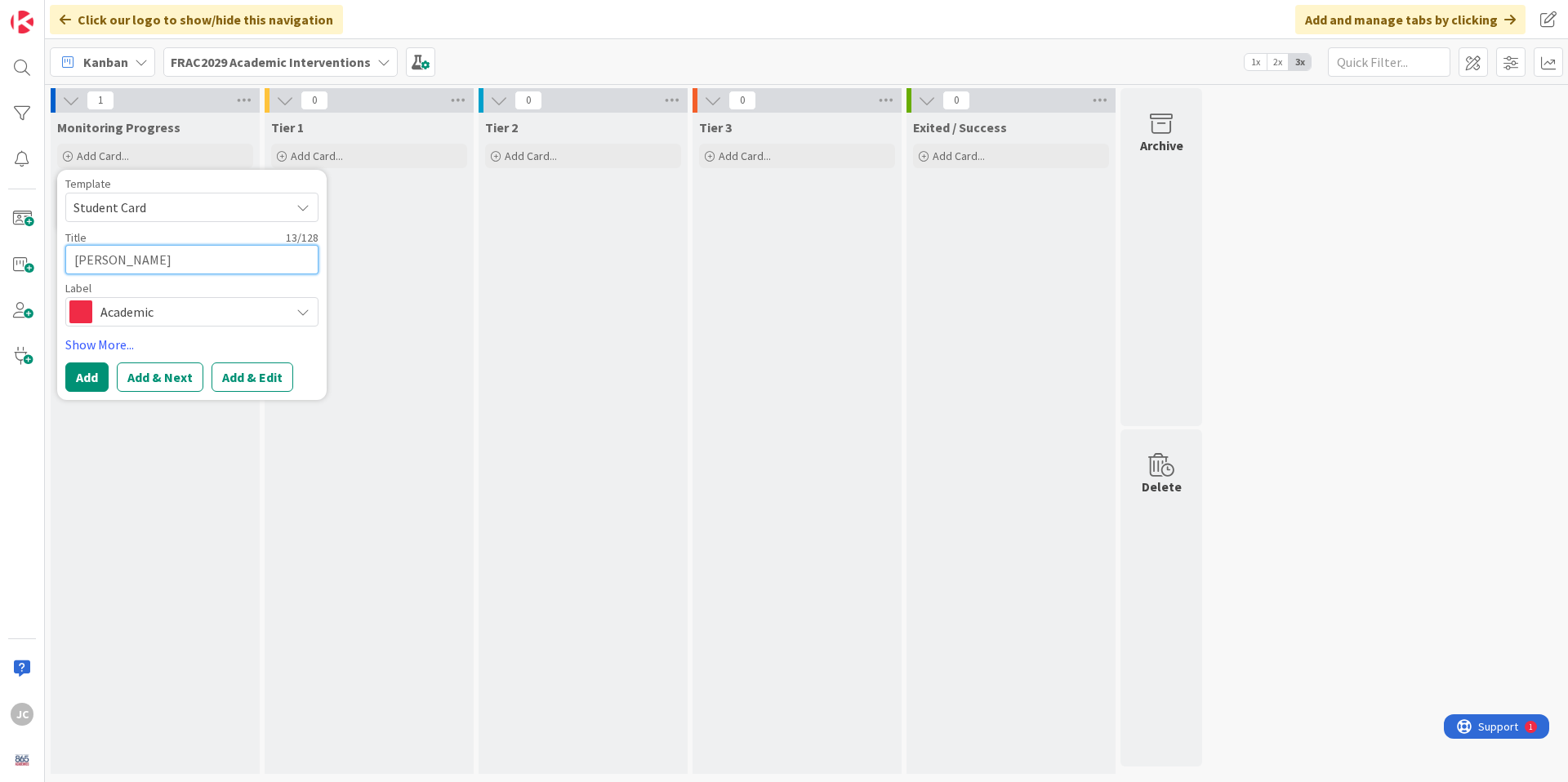
type textarea "x"
type textarea "[PERSON_NAME]"
type textarea "x"
type textarea "[PERSON_NAME]"
click at [81, 378] on button "Add" at bounding box center [87, 377] width 43 height 29
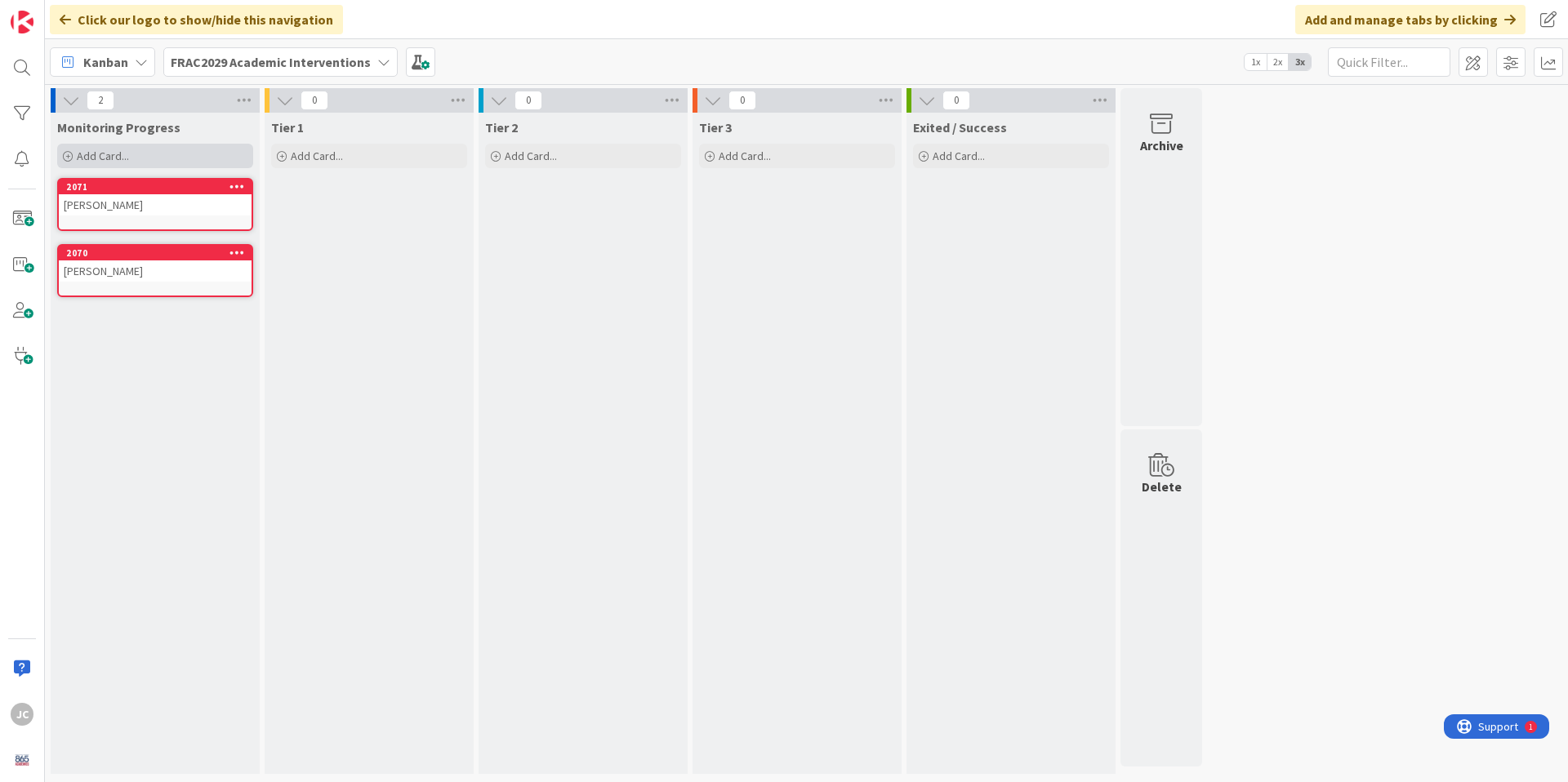
click at [140, 149] on div "Add Card..." at bounding box center [154, 156] width 196 height 25
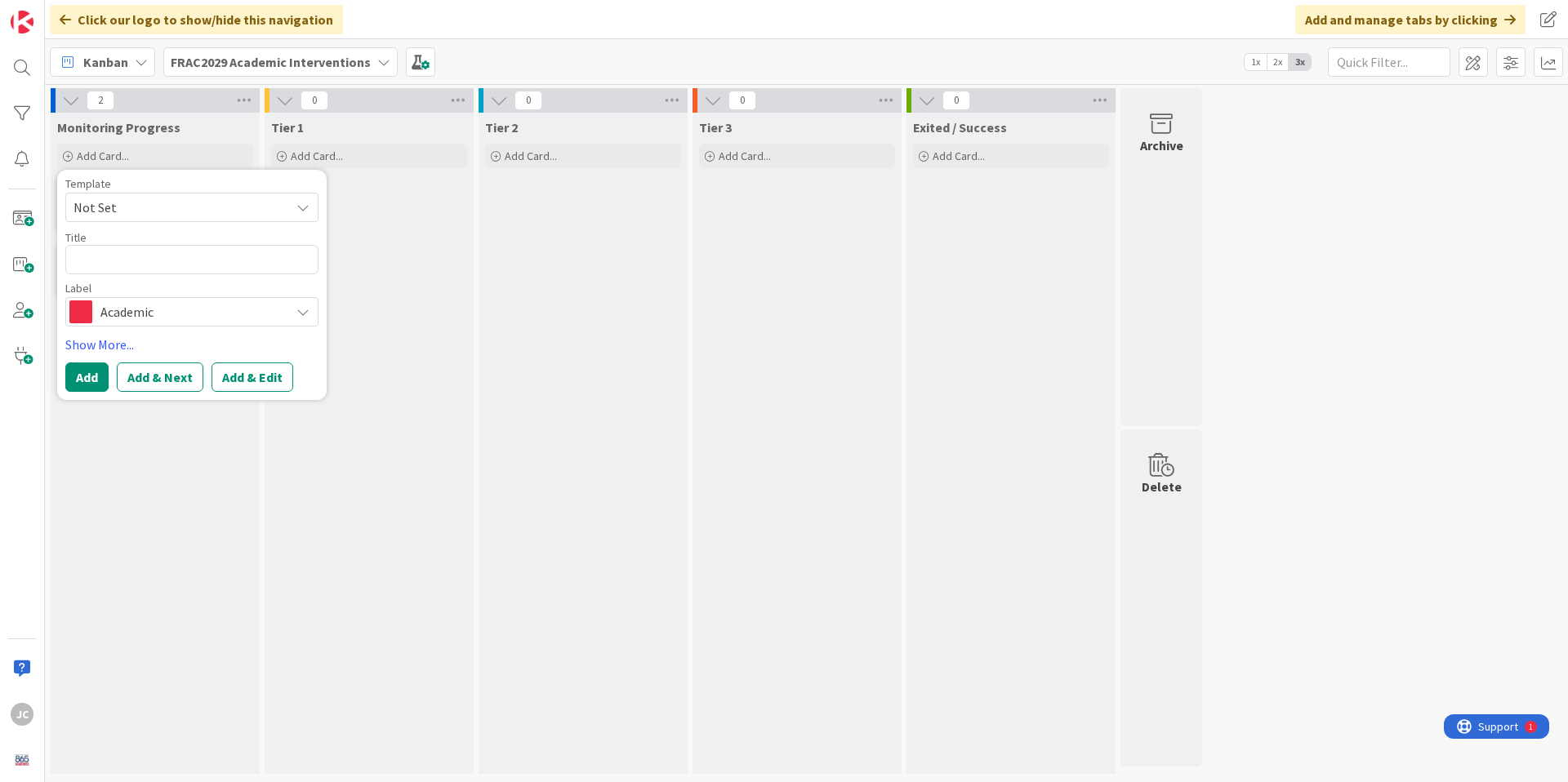
click at [129, 216] on span "Not Set" at bounding box center [176, 207] width 204 height 21
click at [138, 271] on span "Student Card" at bounding box center [204, 278] width 233 height 21
type textarea "x"
type textarea "Student Card"
click at [134, 262] on textarea "Student Card" at bounding box center [192, 259] width 253 height 29
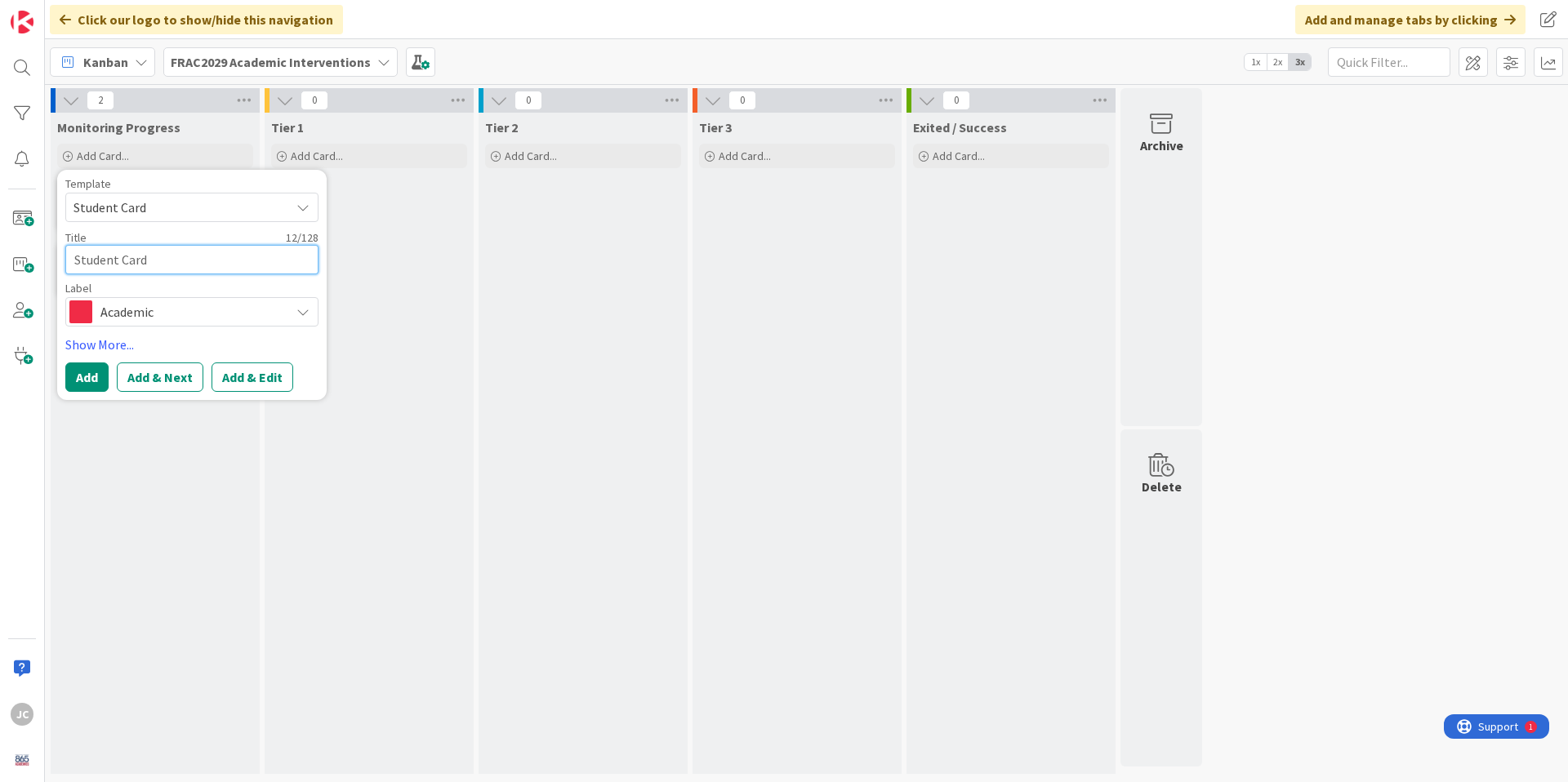
click at [135, 261] on textarea "Student Card" at bounding box center [192, 259] width 253 height 29
click at [157, 276] on div "Template Student Card Not Set Student Card Edit Card Templates Title 12 / 128 S…" at bounding box center [192, 253] width 253 height 149
click at [156, 276] on div "Template Student Card Not Set Student Card Edit Card Templates Title 12 / 128 S…" at bounding box center [192, 253] width 253 height 149
click at [156, 277] on div "Template Student Card Not Set Student Card Edit Card Templates Title 12 / 128 S…" at bounding box center [192, 253] width 253 height 149
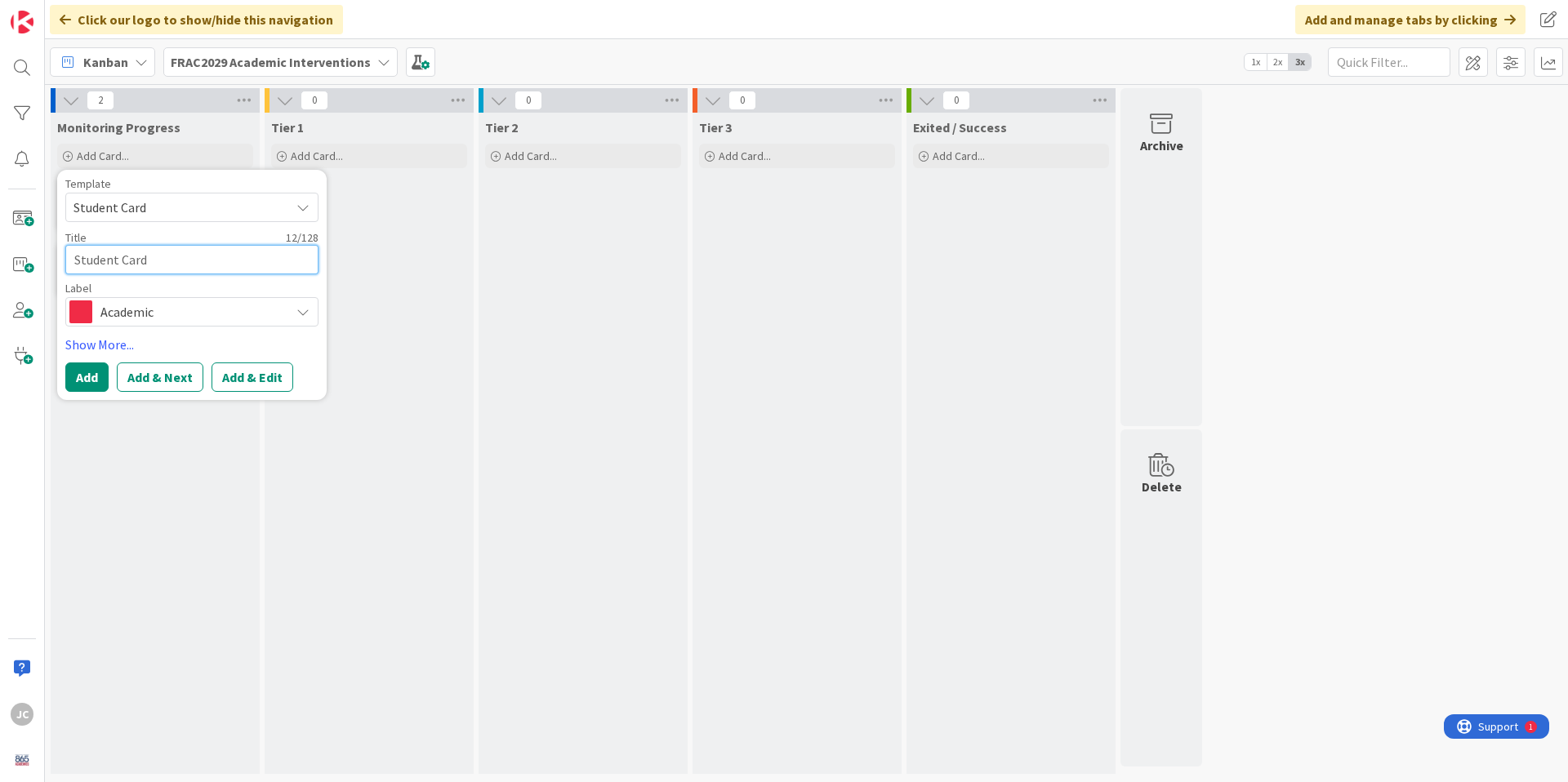
click at [156, 262] on textarea "Student Card" at bounding box center [192, 259] width 253 height 29
type textarea "x"
type textarea "C"
type textarea "x"
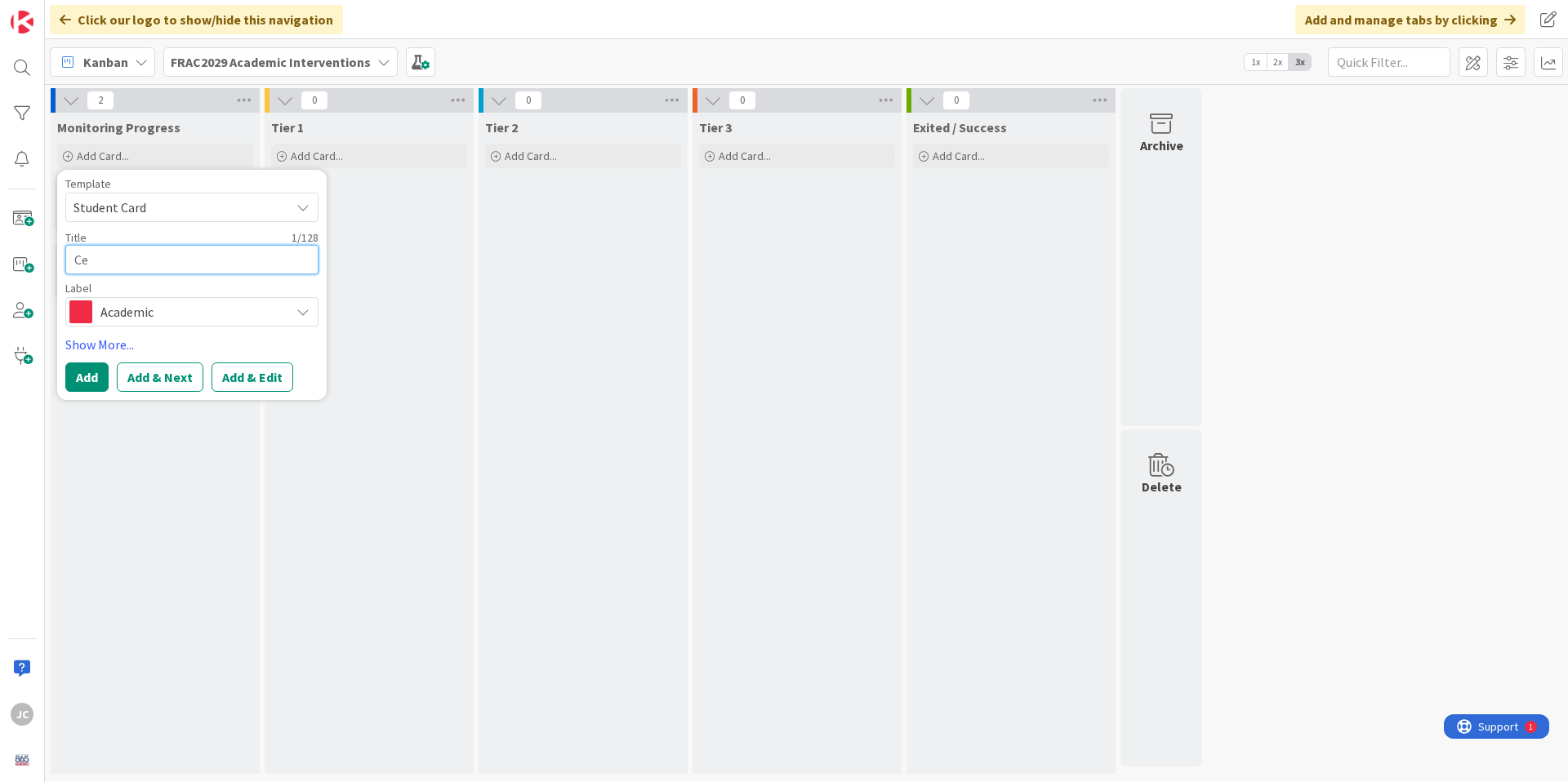
type textarea "Cen"
type textarea "x"
type textarea "Cent"
type textarea "x"
type textarea "Cente"
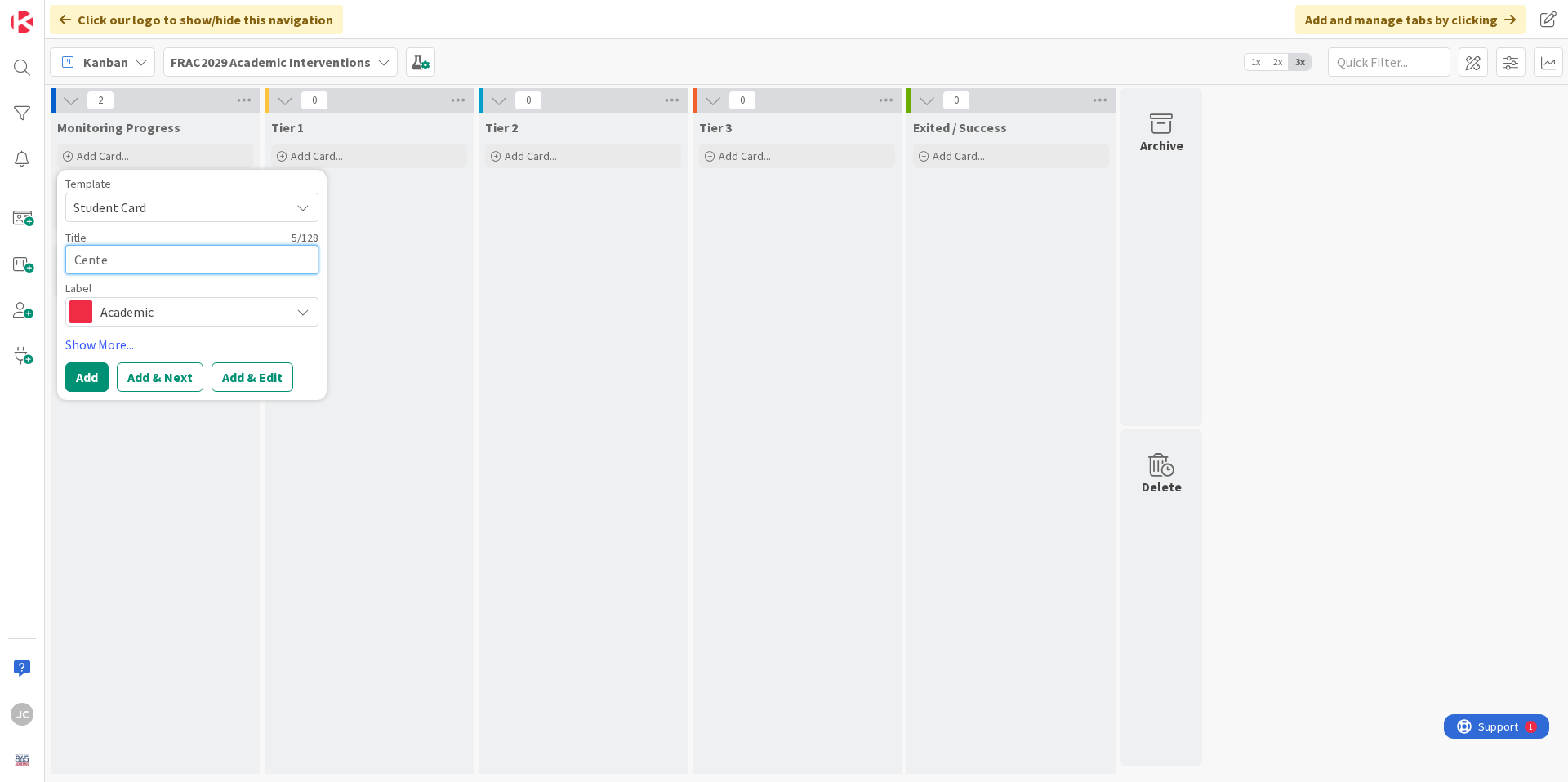
type textarea "x"
type textarea "Centen"
type textarea "x"
type textarea "[PERSON_NAME]"
type textarea "x"
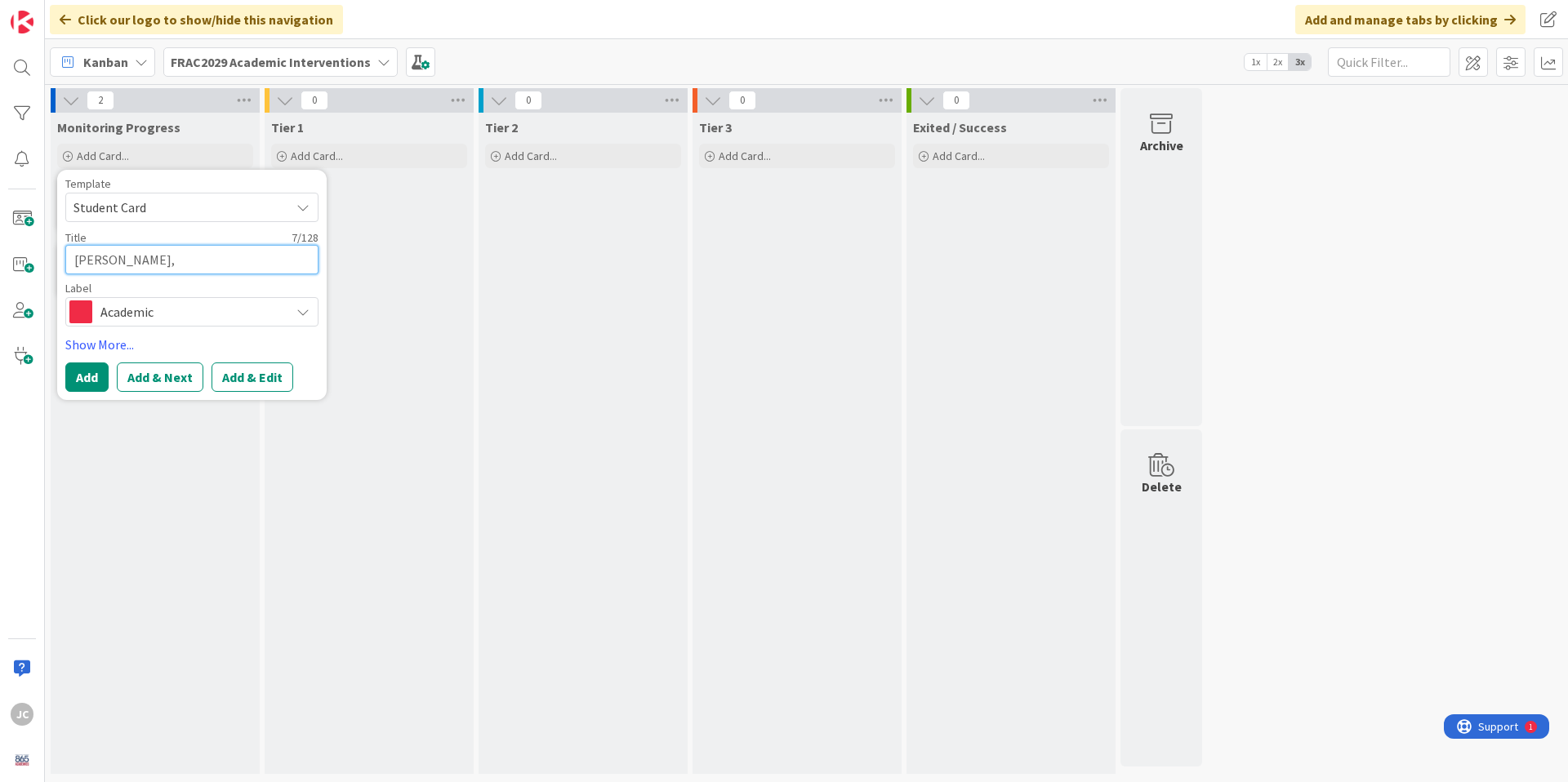
type textarea "[PERSON_NAME],"
type textarea "x"
type textarea "[PERSON_NAME],"
type textarea "x"
type textarea "[PERSON_NAME]"
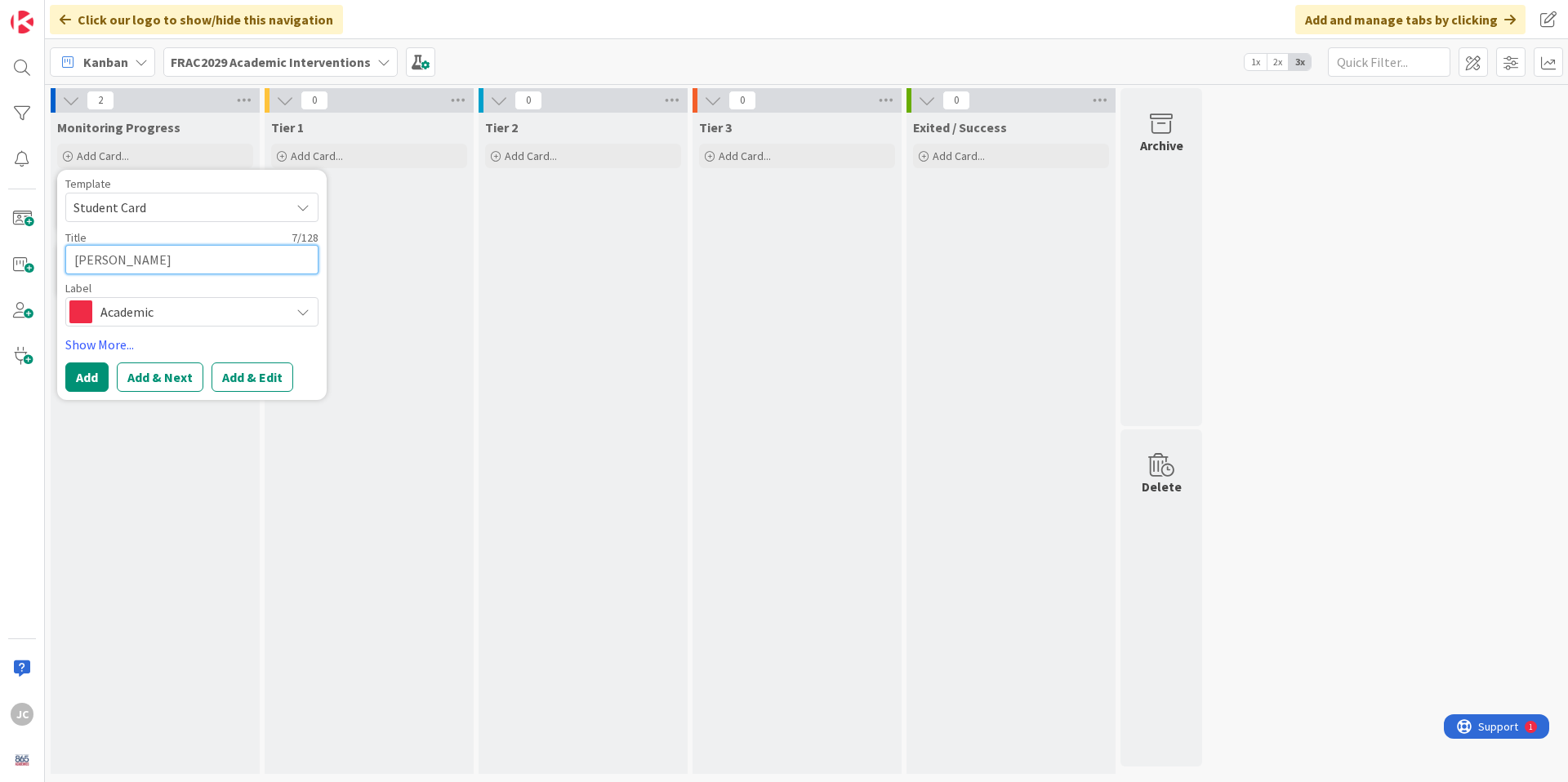
type textarea "x"
type textarea "[PERSON_NAME]"
type textarea "x"
type textarea "[PERSON_NAME] O"
type textarea "x"
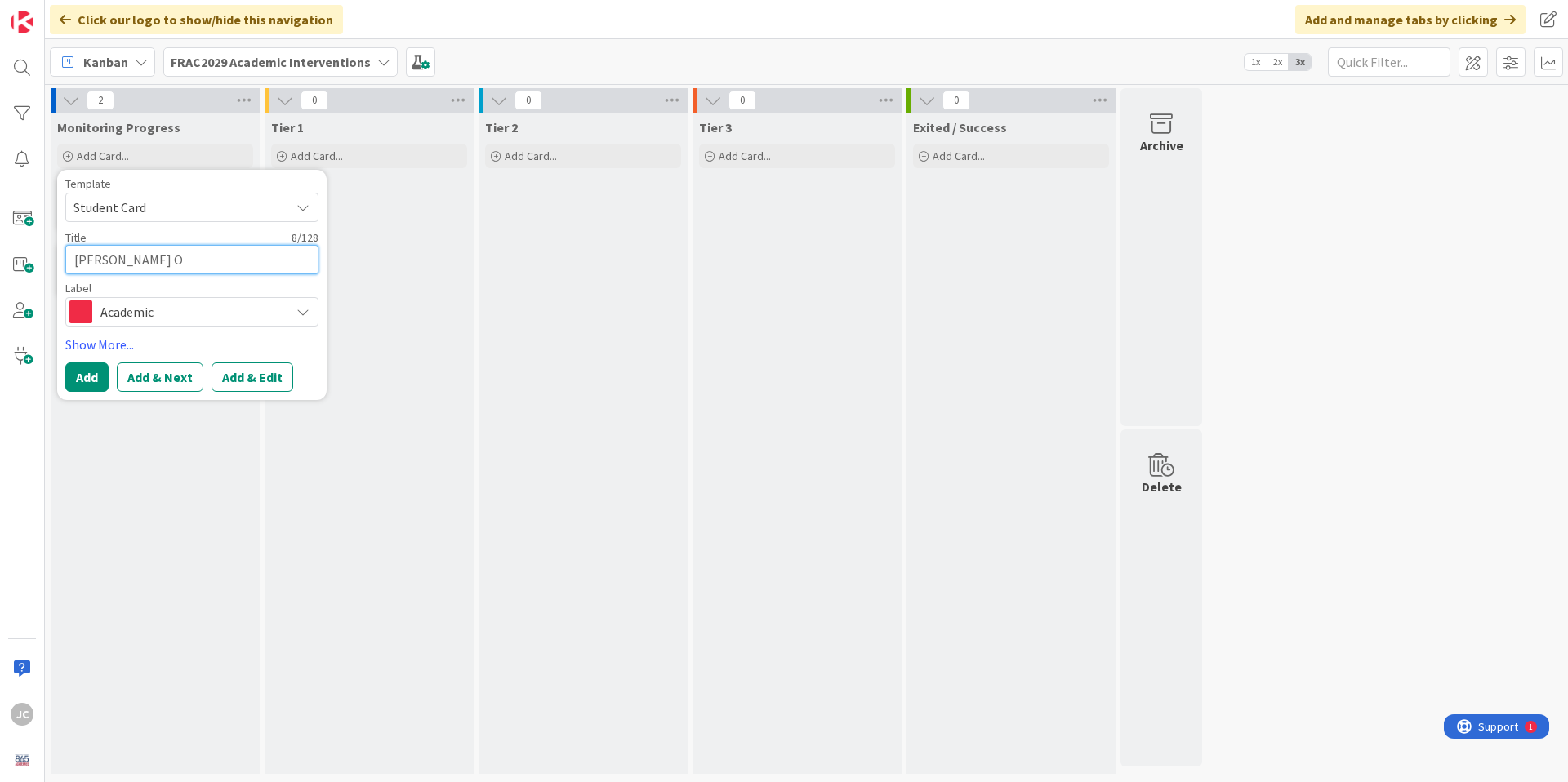
type textarea "[PERSON_NAME] Or"
type textarea "x"
type textarea "[PERSON_NAME]"
type textarea "x"
type textarea "[PERSON_NAME] Orte"
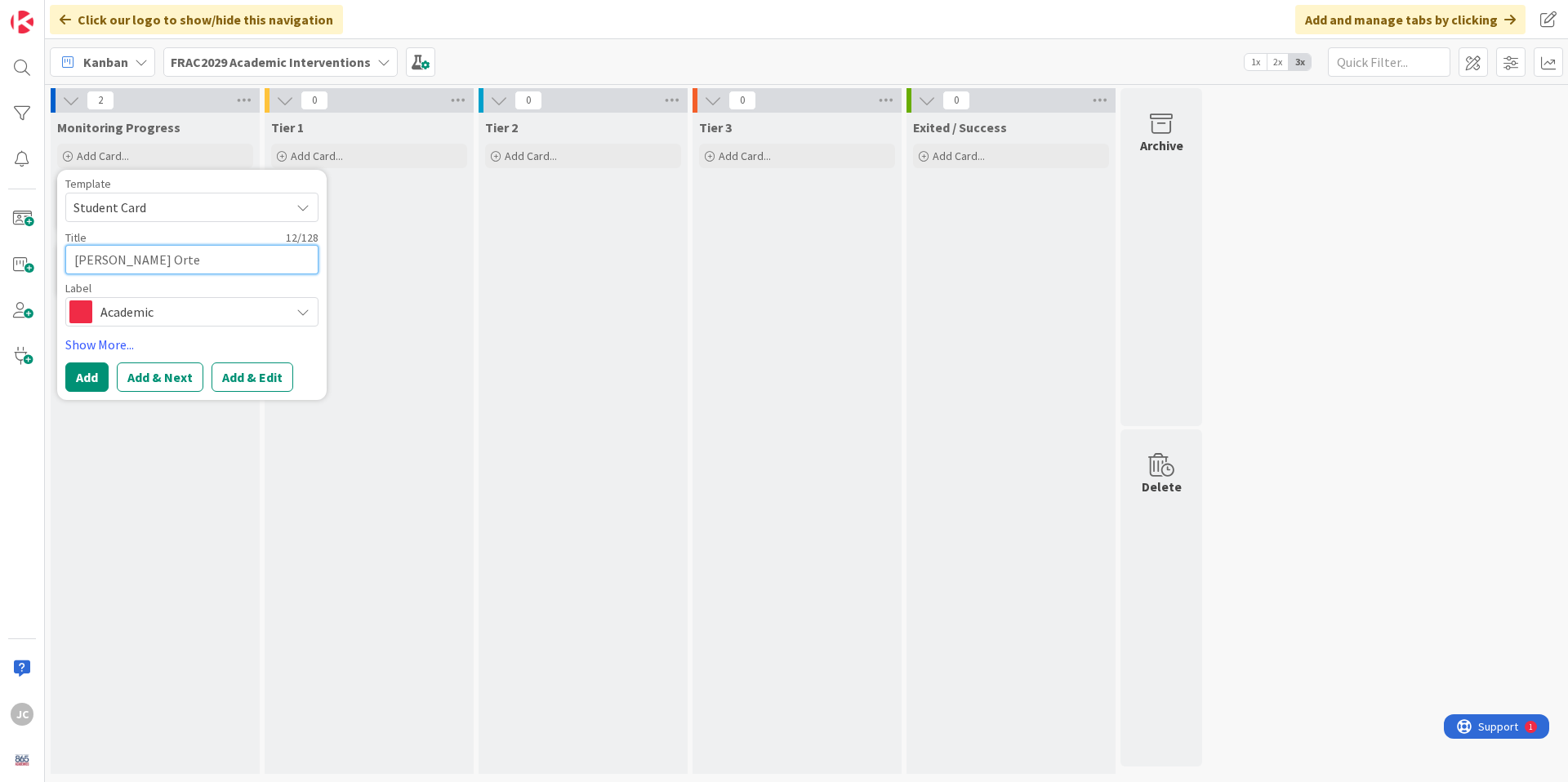
type textarea "x"
type textarea "[PERSON_NAME]"
type textarea "x"
type textarea "[PERSON_NAME],"
type textarea "x"
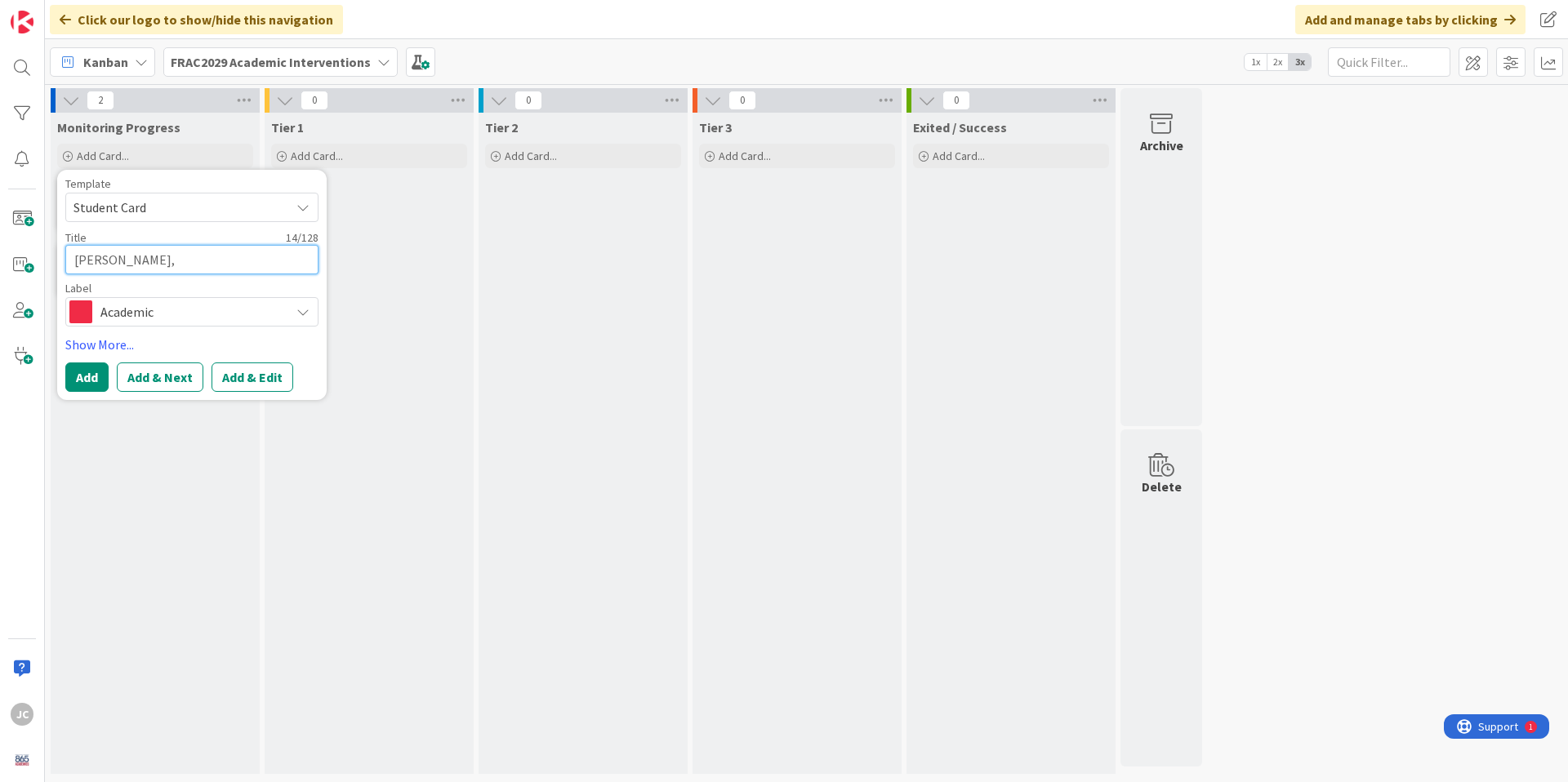
type textarea "[PERSON_NAME],"
type textarea "x"
type textarea "[PERSON_NAME], K"
type textarea "x"
type textarea "[PERSON_NAME], Ke"
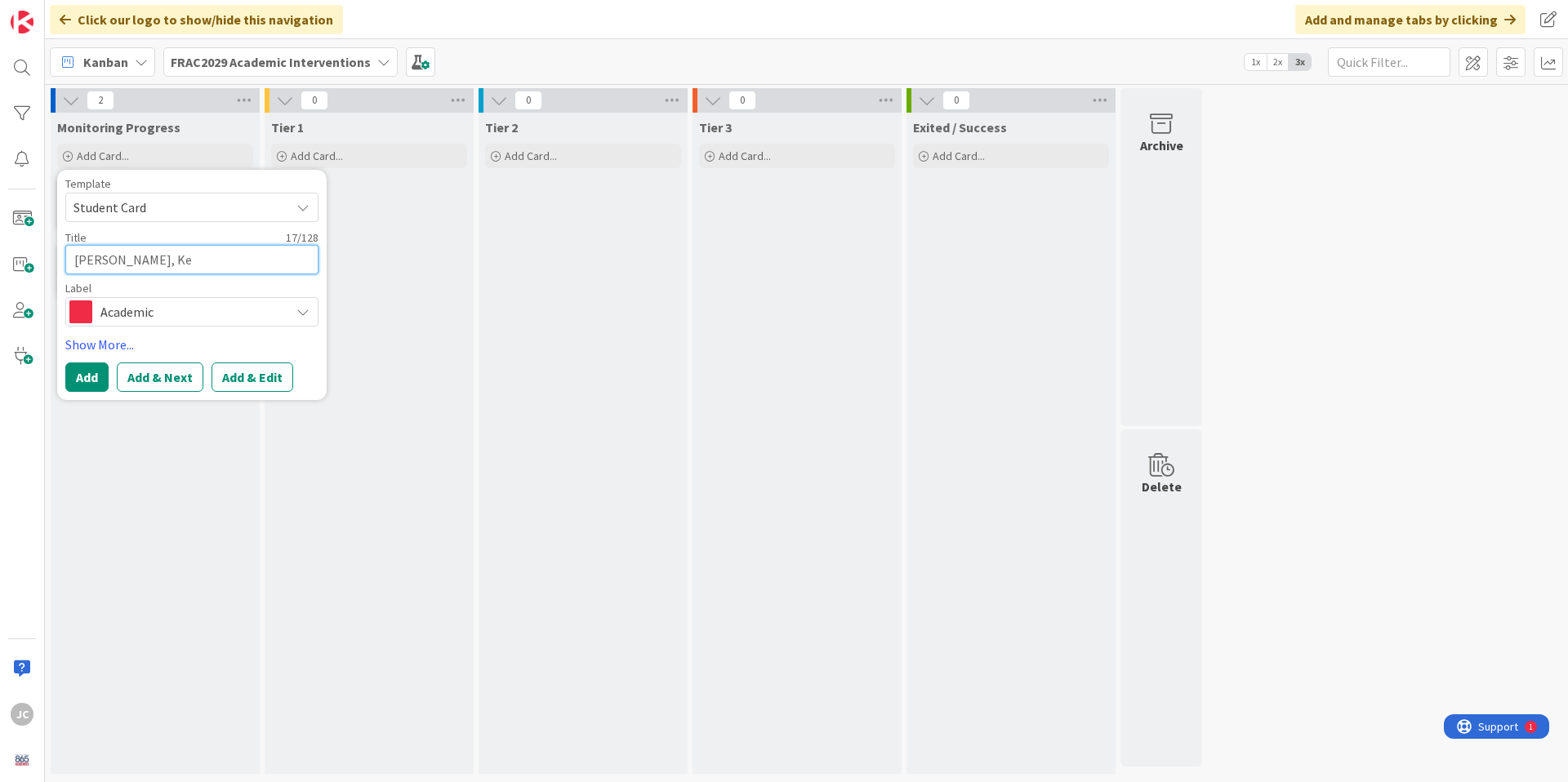
type textarea "x"
type textarea "[PERSON_NAME], [GEOGRAPHIC_DATA]"
type textarea "x"
type textarea "[PERSON_NAME], [GEOGRAPHIC_DATA]"
type textarea "x"
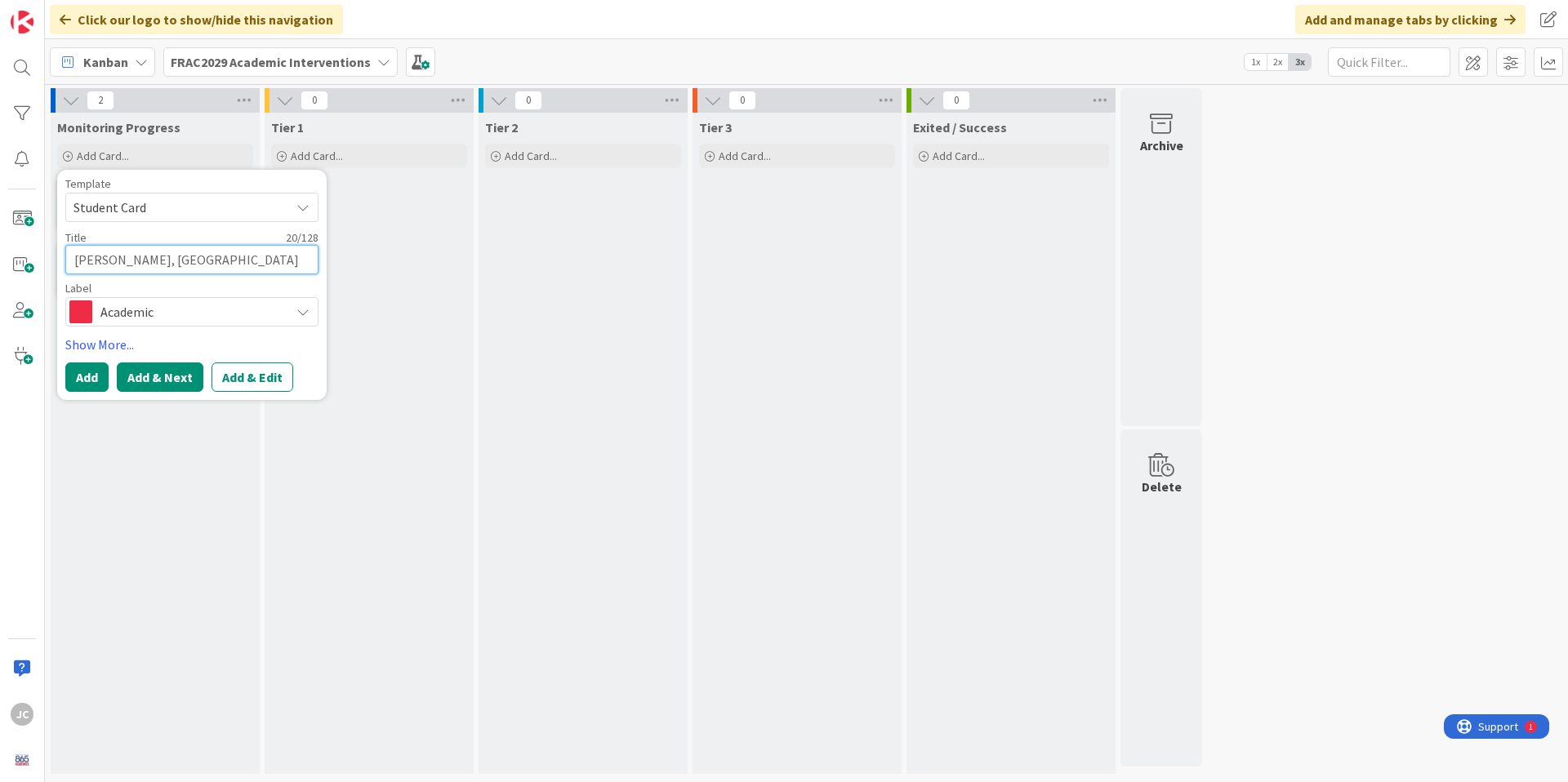
type textarea "[PERSON_NAME], [GEOGRAPHIC_DATA]"
click at [139, 380] on button "Add & Next" at bounding box center [161, 377] width 87 height 29
click at [105, 214] on span "Not Set" at bounding box center [176, 207] width 204 height 21
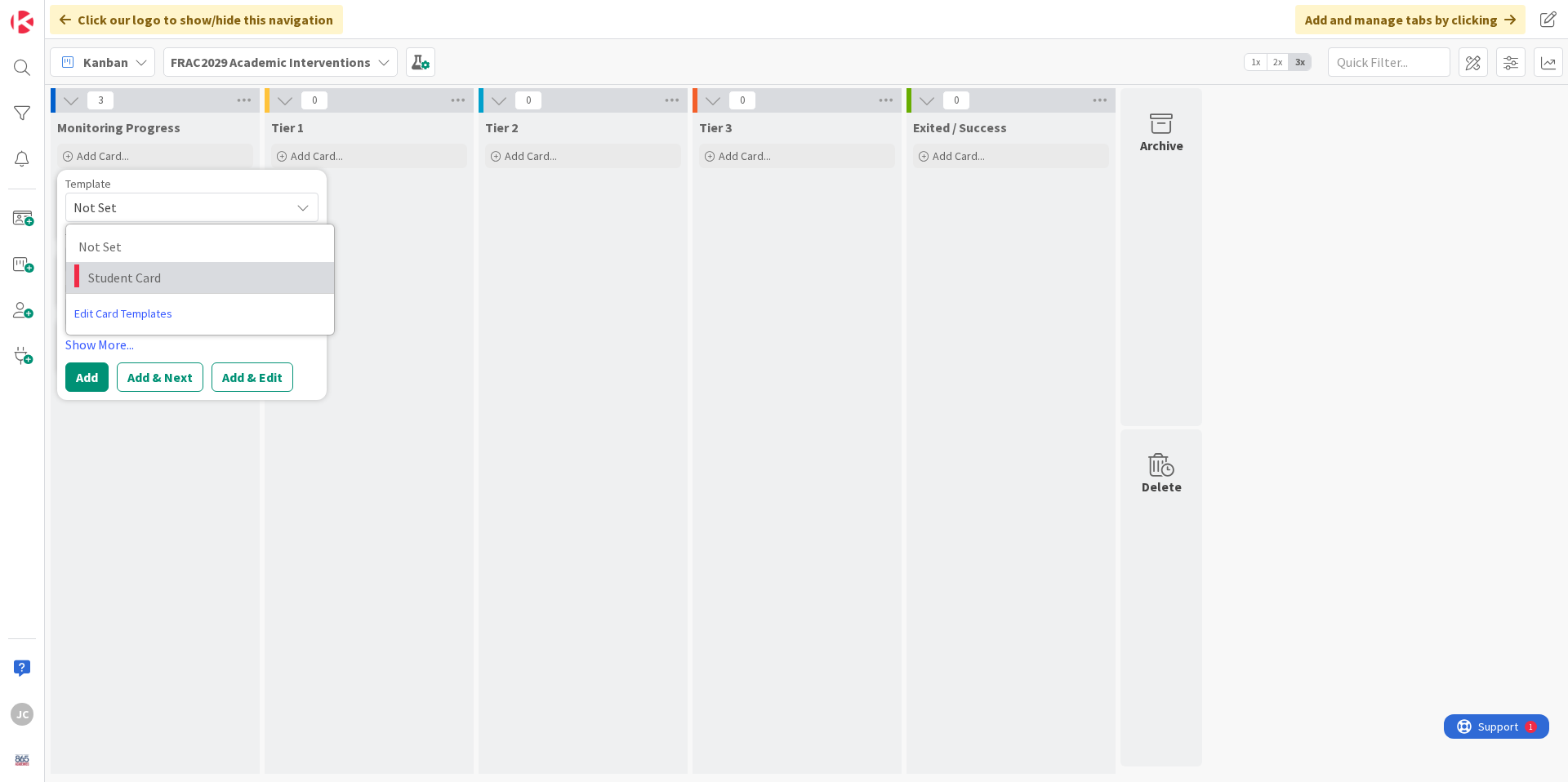
click at [116, 278] on span "Student Card" at bounding box center [204, 278] width 233 height 21
type textarea "x"
type textarea "Student Card"
click at [116, 261] on textarea "Student Card" at bounding box center [192, 259] width 253 height 29
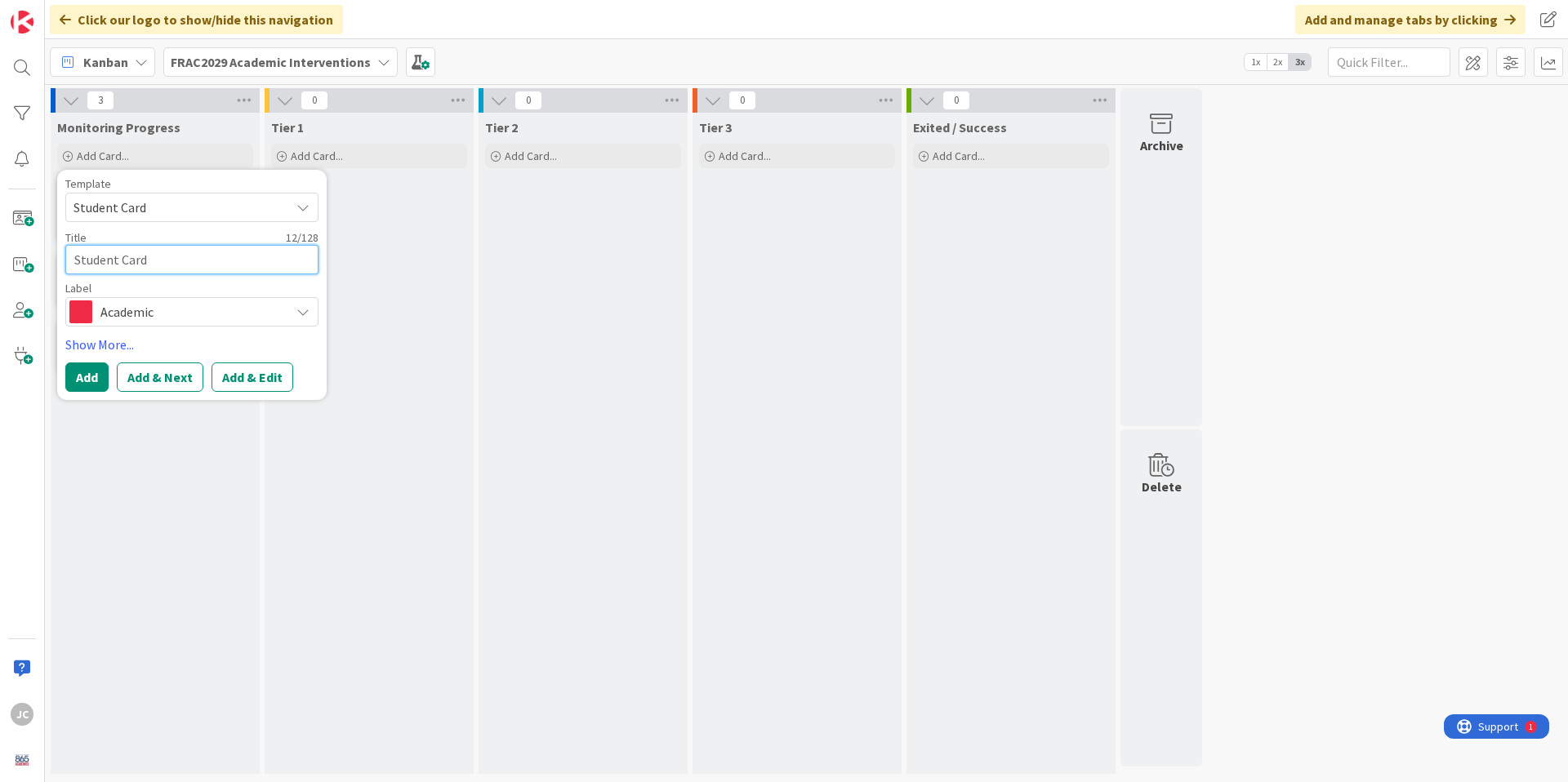
click at [116, 261] on textarea "Student Card" at bounding box center [192, 259] width 253 height 29
type textarea "x"
type textarea "C"
type textarea "x"
type textarea "Cl"
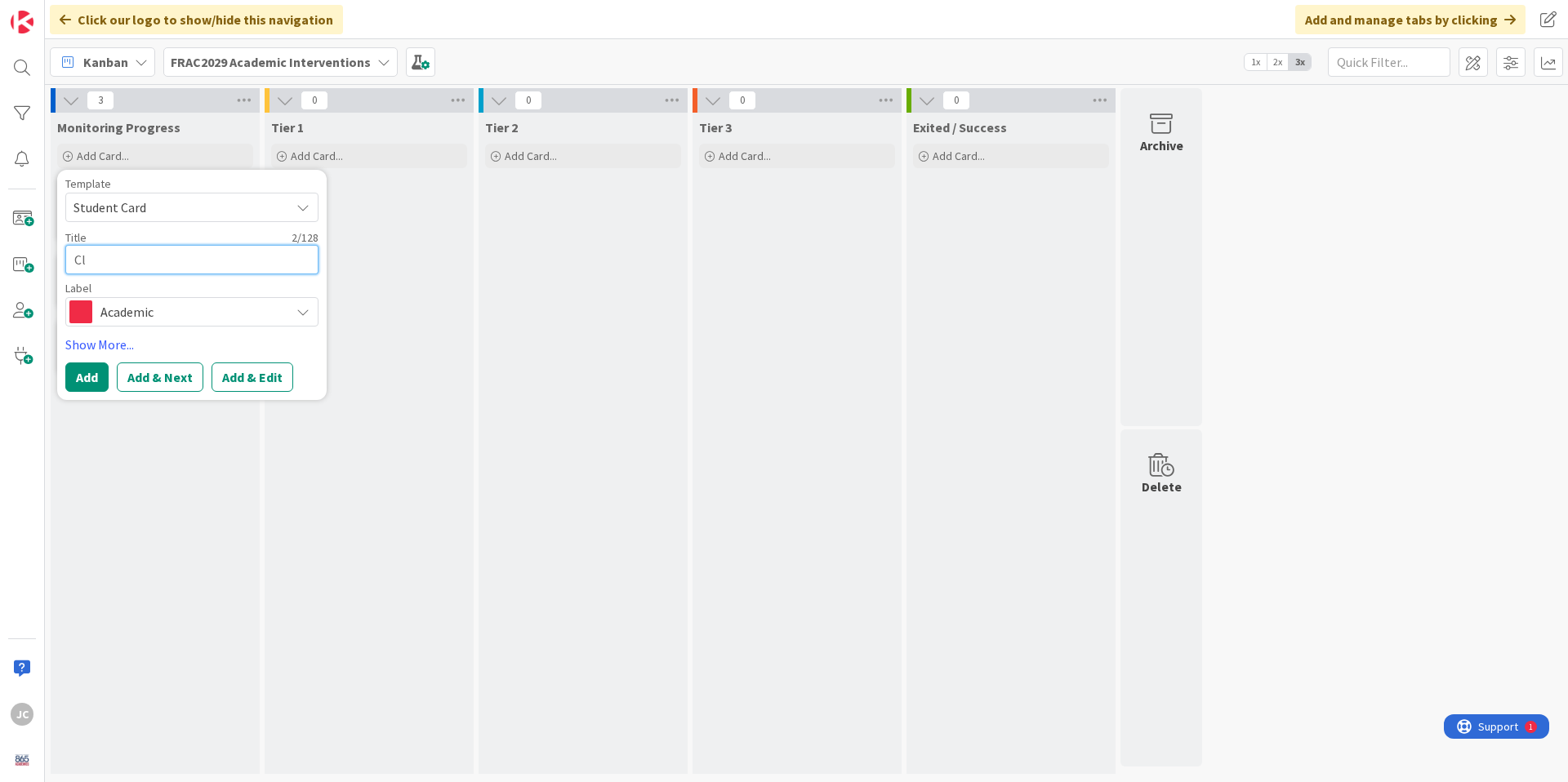
type textarea "x"
type textarea "Cla"
type textarea "x"
type textarea "Clar"
type textarea "x"
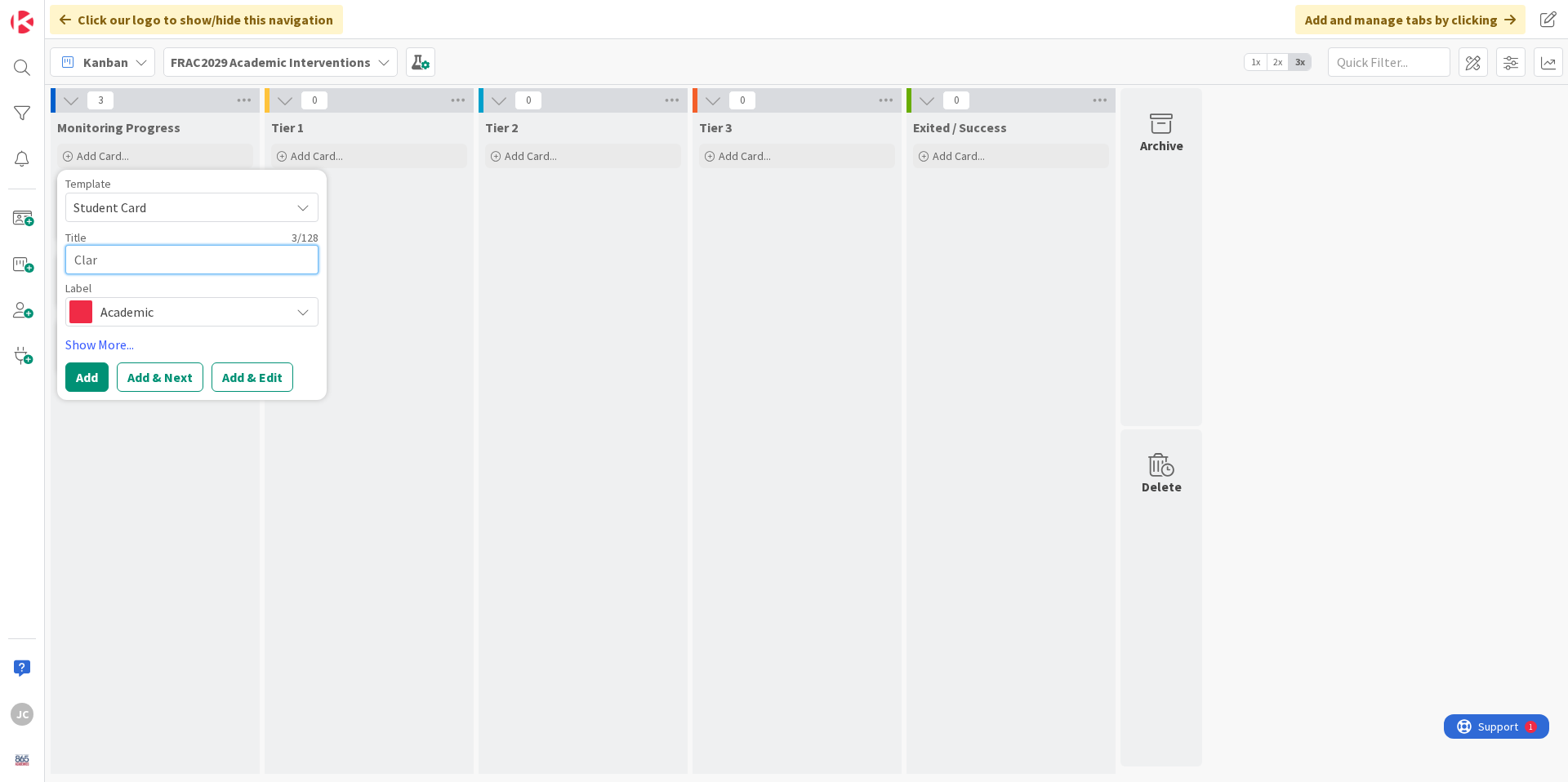
type textarea "[PERSON_NAME]"
type textarea "x"
type textarea "Clarks"
type textarea "x"
type textarea "Clarkso"
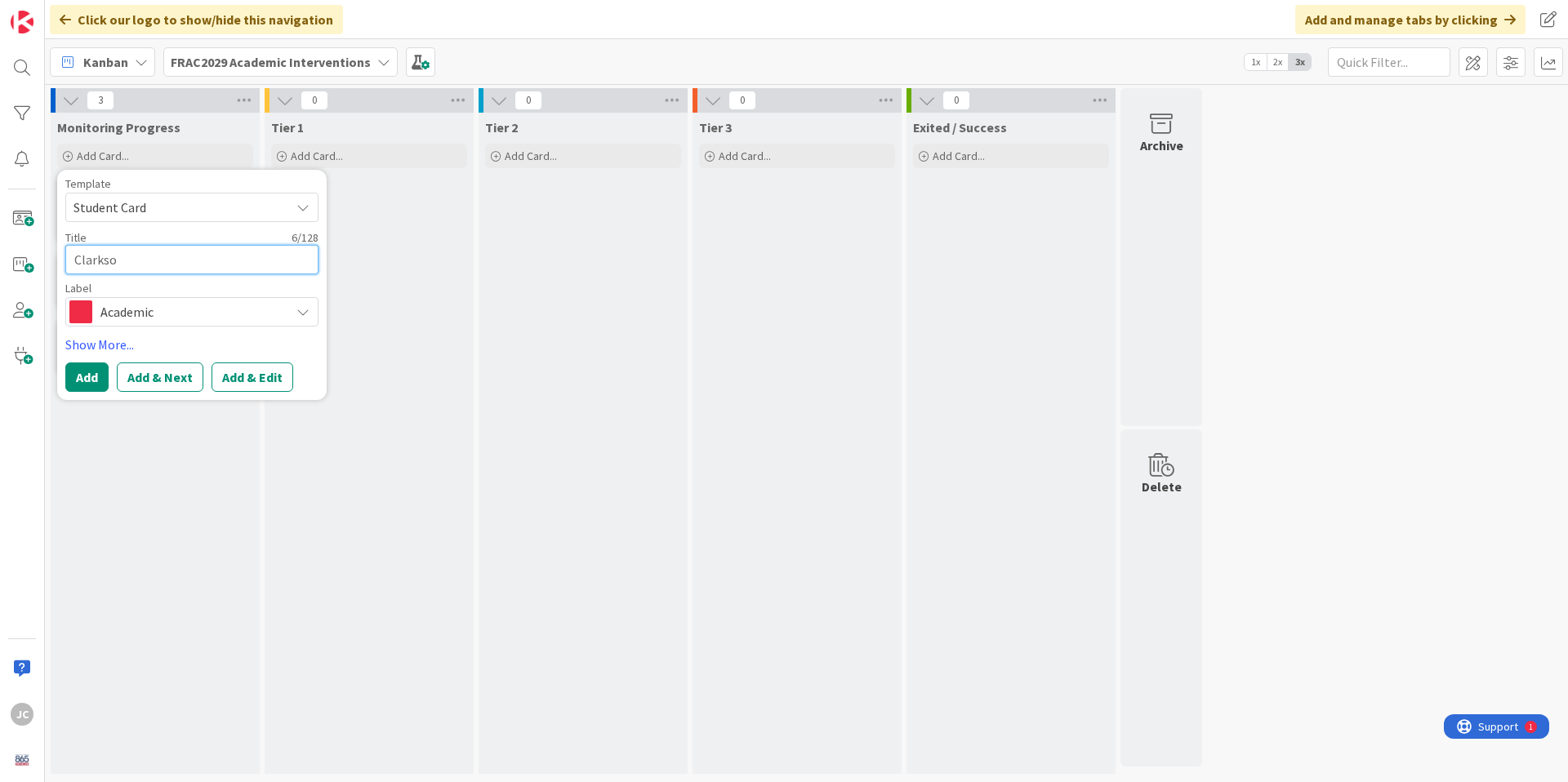
type textarea "x"
type textarea "[PERSON_NAME]"
type textarea "x"
type textarea "[PERSON_NAME],"
type textarea "x"
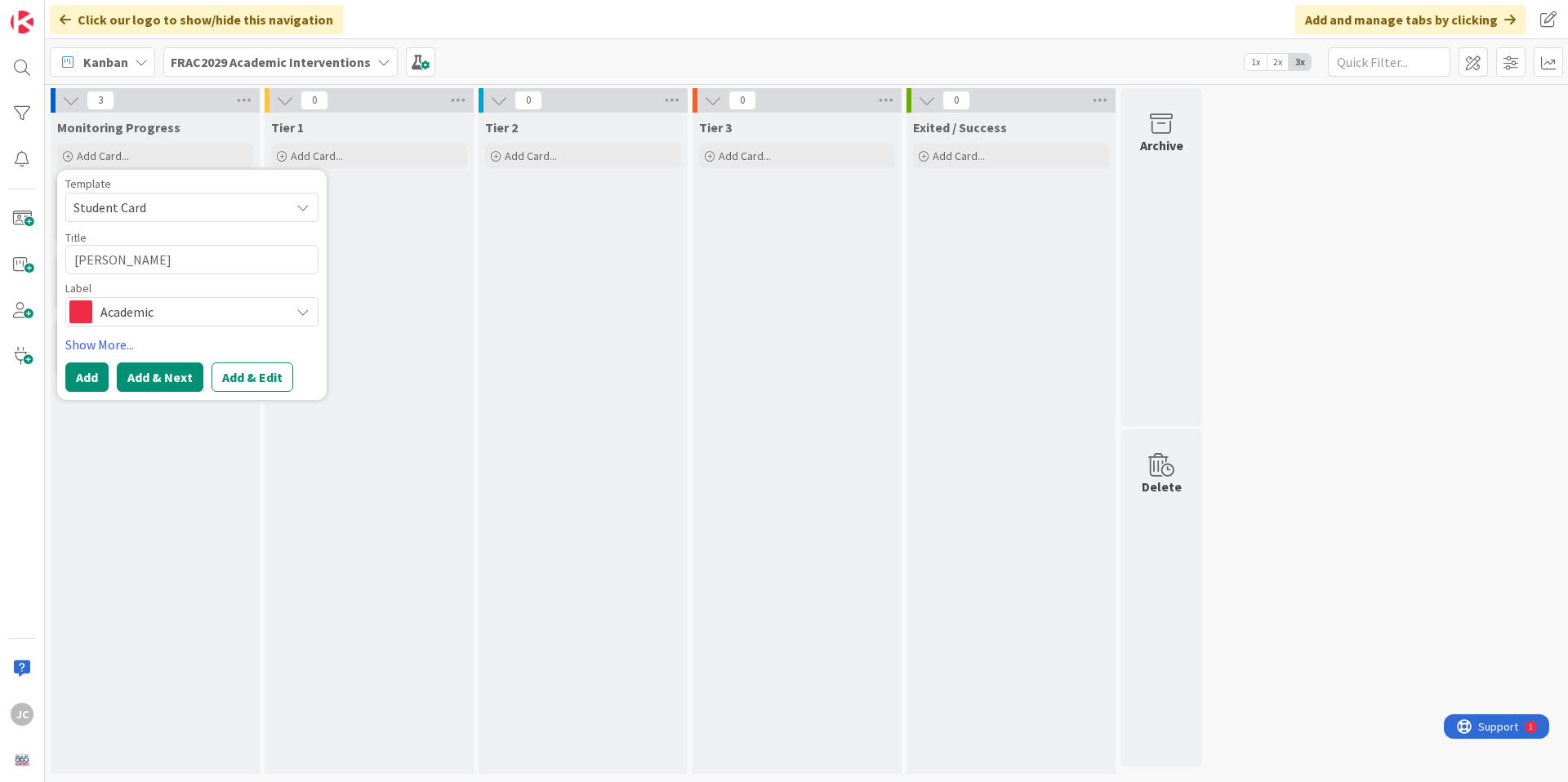
click at [172, 378] on button "Add & Next" at bounding box center [161, 377] width 87 height 29
click at [118, 217] on span "Not Set" at bounding box center [192, 207] width 253 height 29
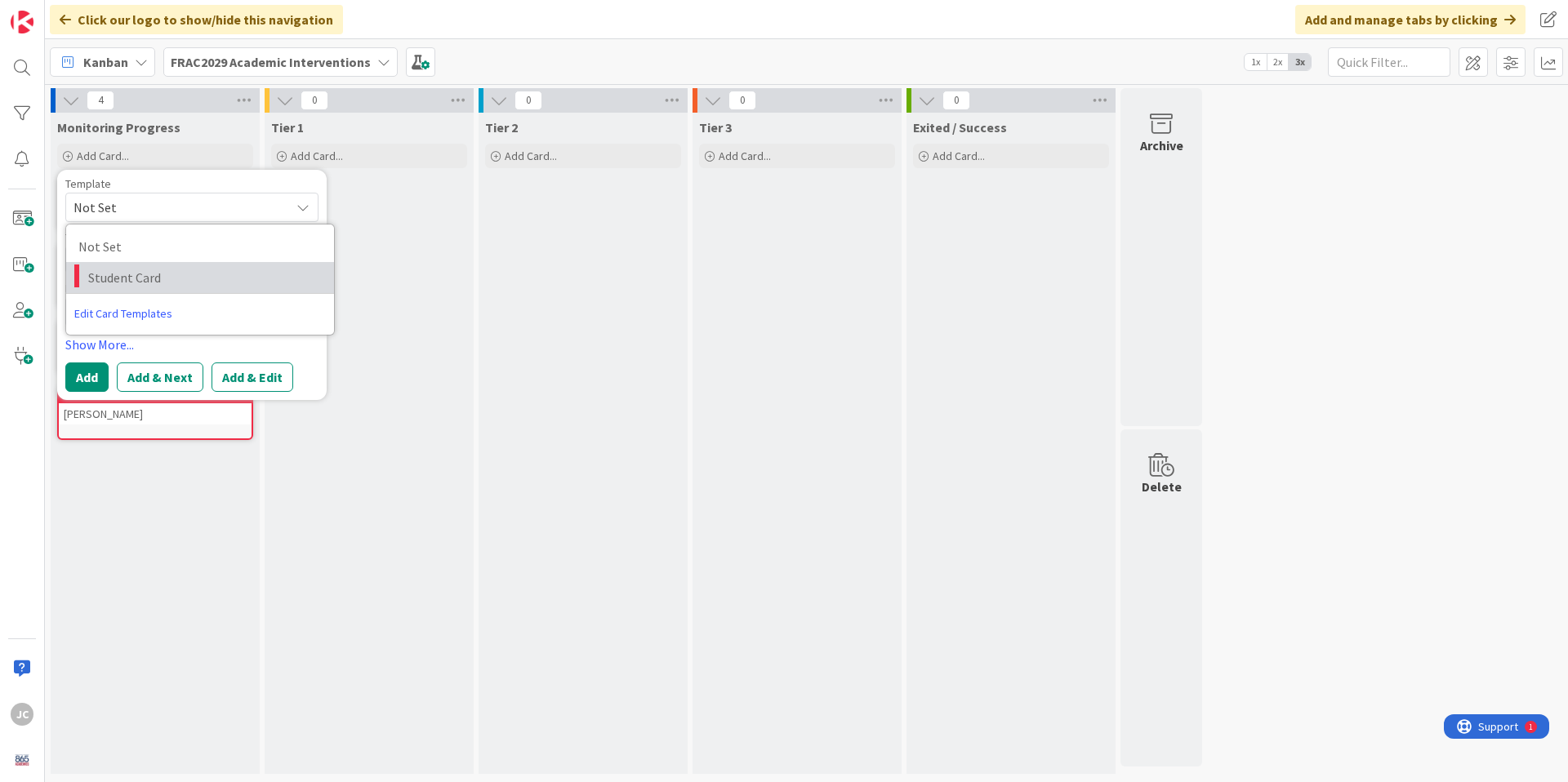
click at [132, 276] on span "Student Card" at bounding box center [204, 278] width 233 height 21
click at [138, 262] on textarea "Student Card" at bounding box center [192, 259] width 253 height 29
click at [96, 369] on button "Add" at bounding box center [87, 377] width 43 height 29
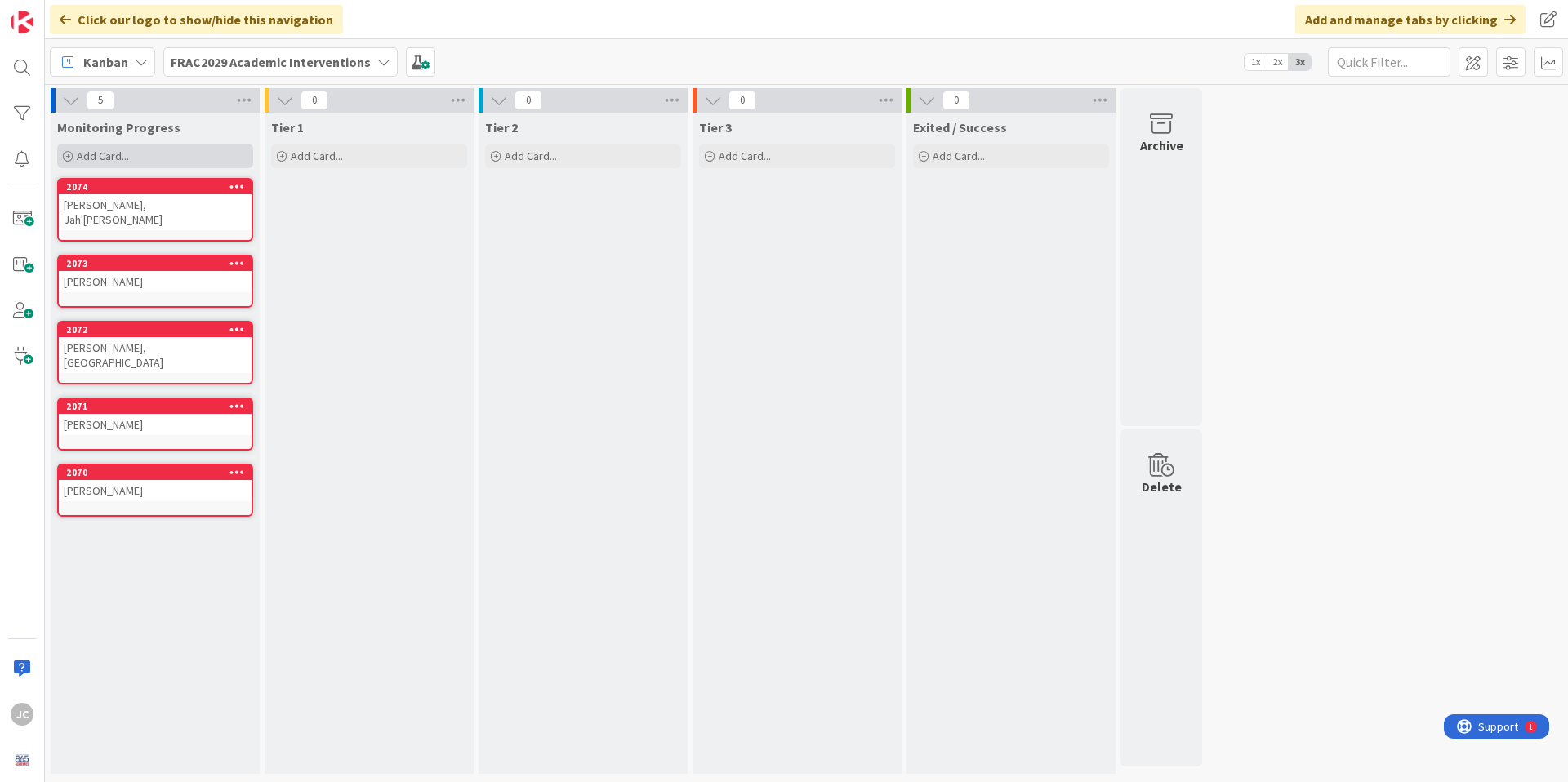
click at [151, 154] on div "Add Card..." at bounding box center [154, 156] width 196 height 25
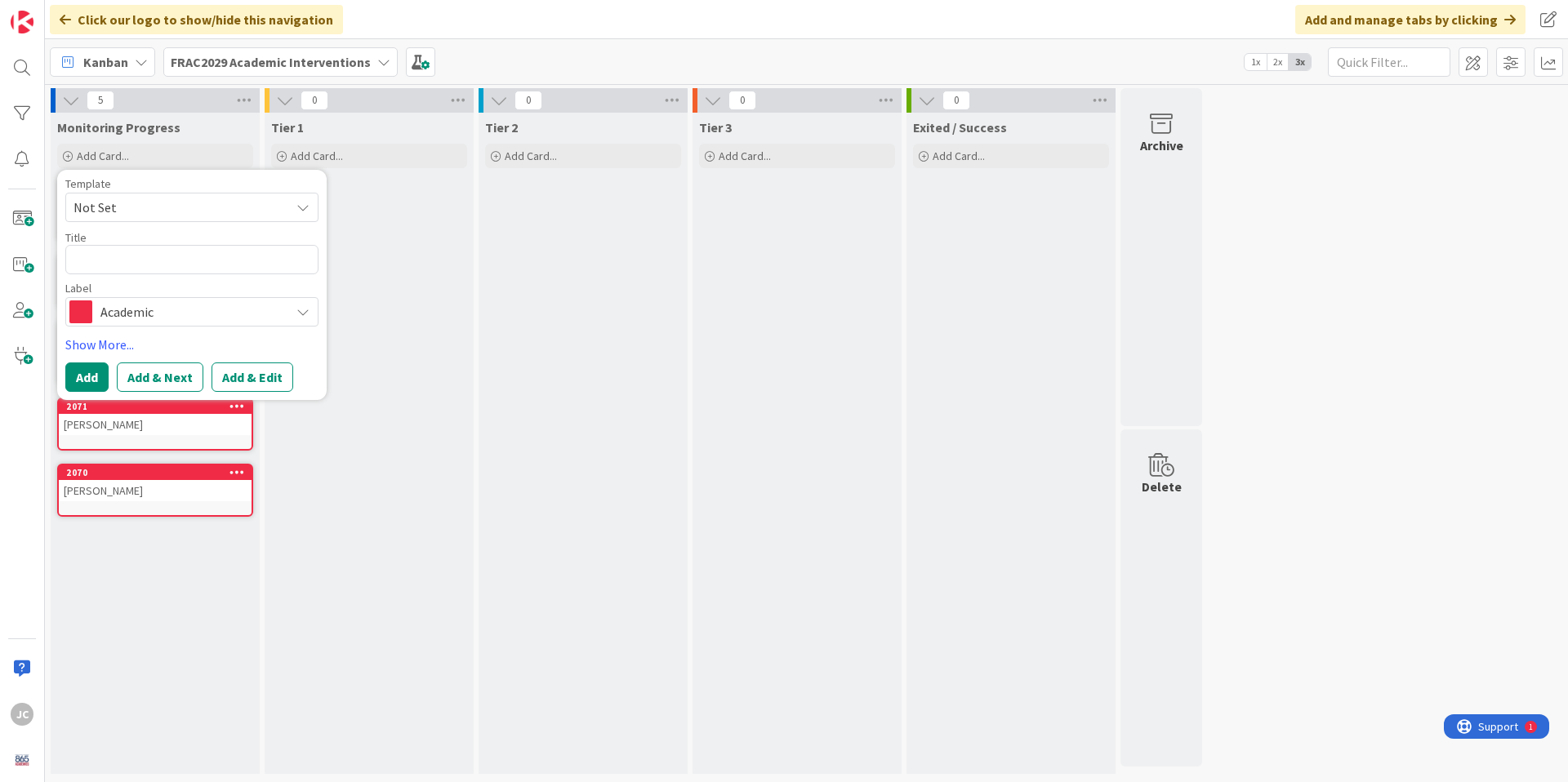
click at [145, 208] on span "Not Set" at bounding box center [176, 207] width 204 height 21
click at [159, 271] on span "Student Card" at bounding box center [204, 278] width 233 height 21
click at [151, 252] on textarea "Student Card" at bounding box center [192, 259] width 253 height 29
click at [151, 254] on textarea "Student Card" at bounding box center [192, 259] width 253 height 29
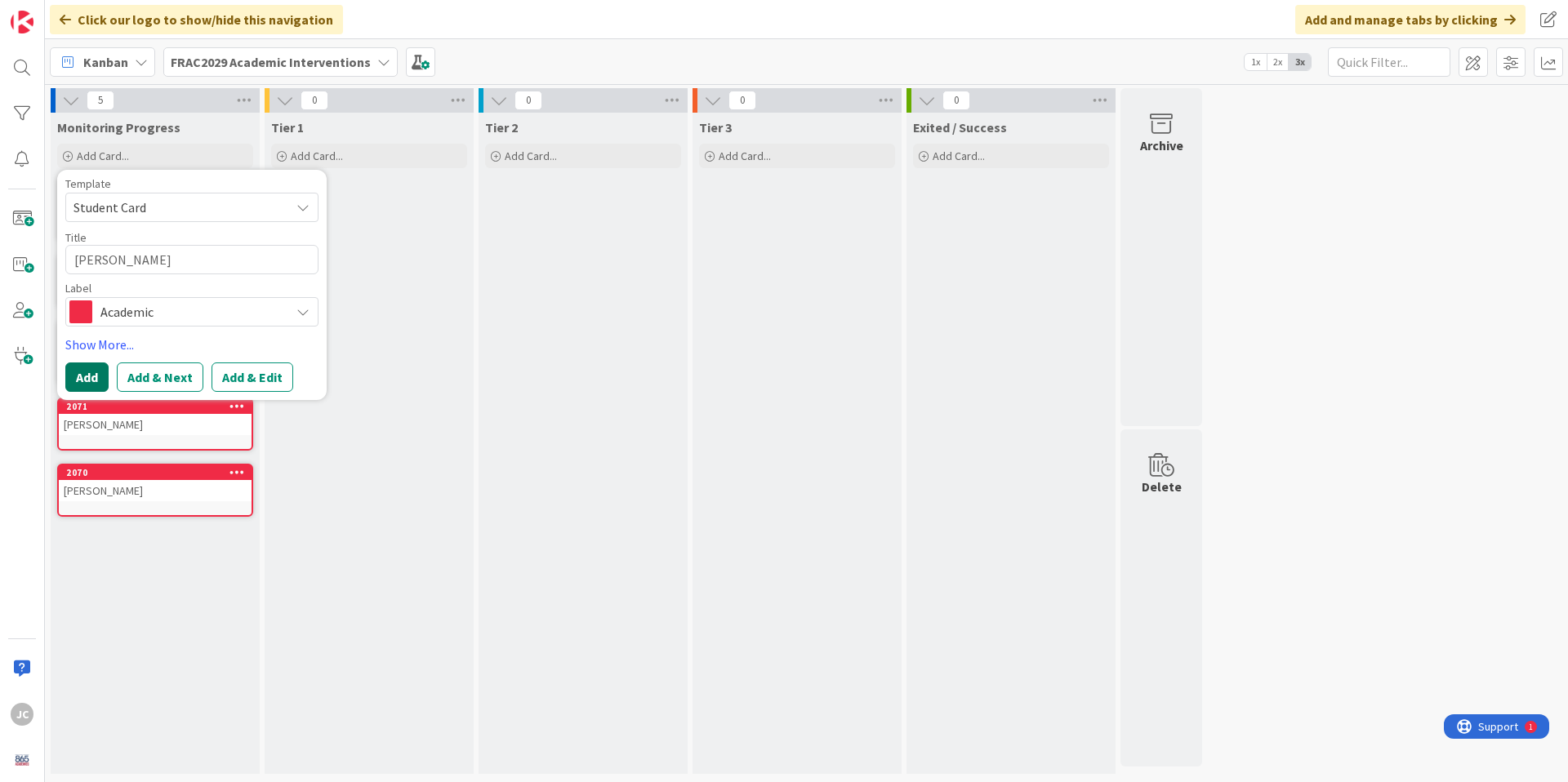
click at [98, 376] on button "Add" at bounding box center [87, 377] width 43 height 29
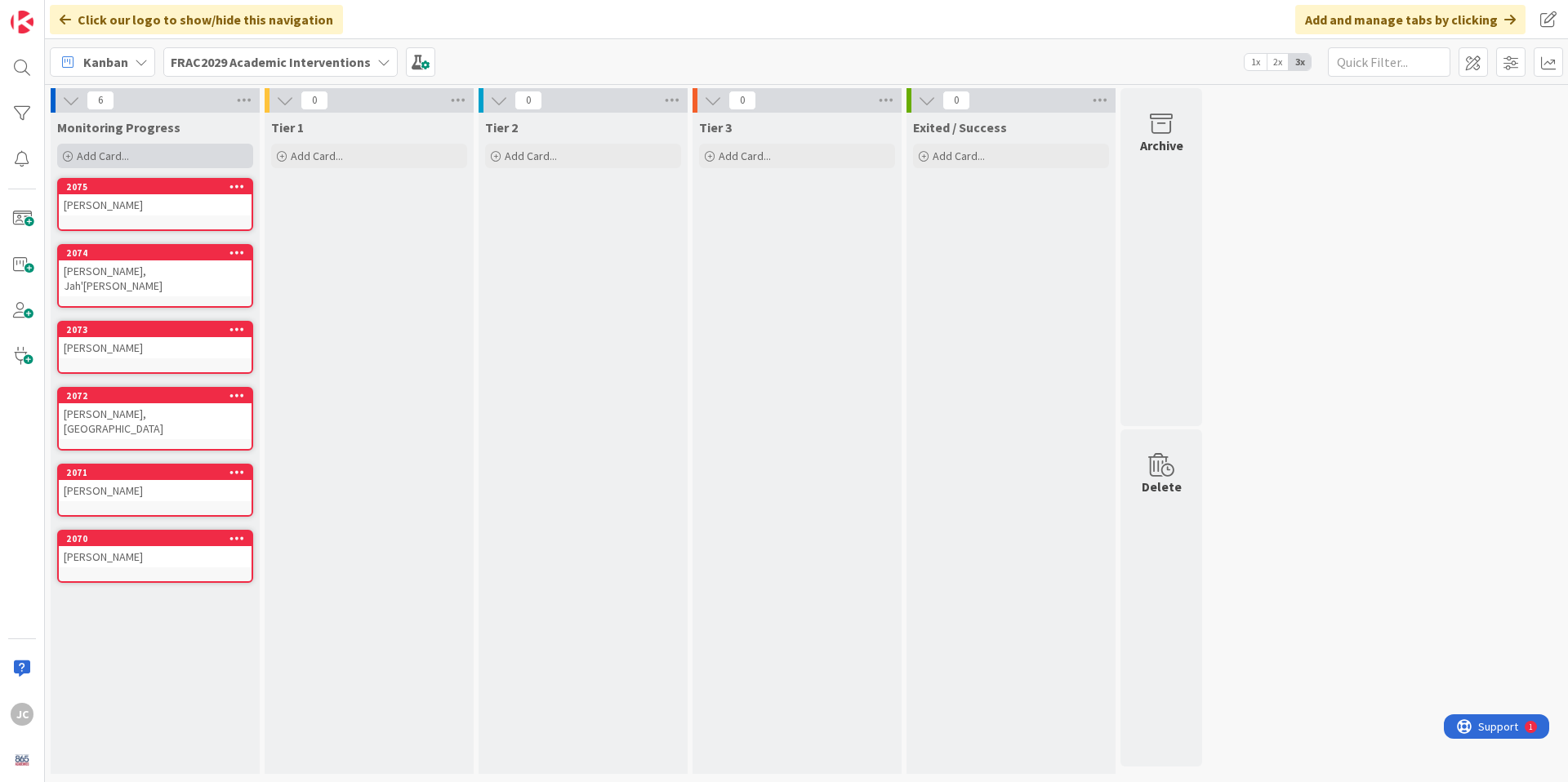
click at [147, 155] on div "Add Card..." at bounding box center [154, 156] width 196 height 25
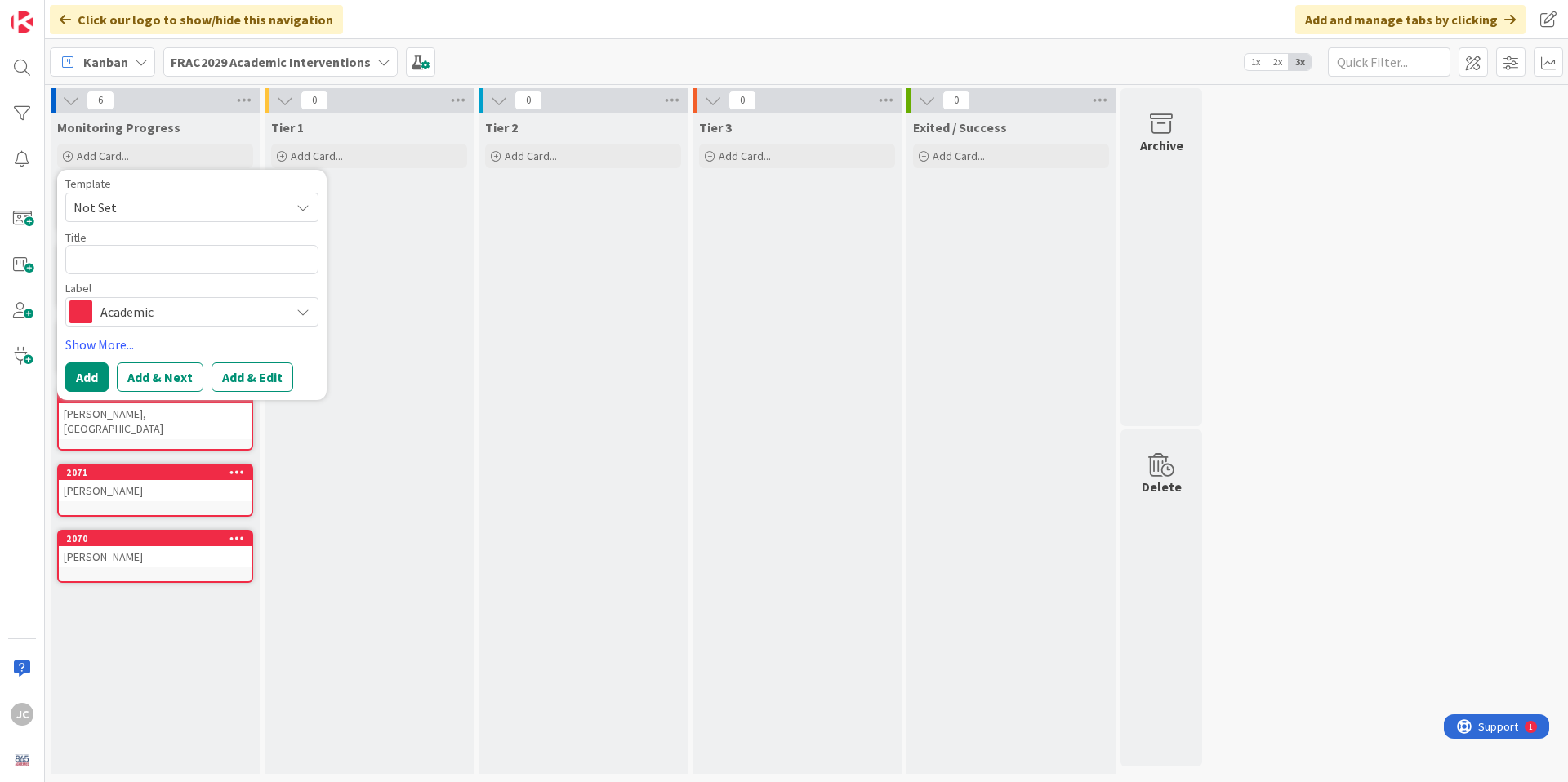
drag, startPoint x: 143, startPoint y: 199, endPoint x: 145, endPoint y: 211, distance: 12.2
click at [143, 199] on span "Not Set" at bounding box center [176, 207] width 204 height 21
click at [158, 267] on span "Student Card" at bounding box center [204, 278] width 233 height 21
click at [153, 262] on textarea "Student Card" at bounding box center [192, 259] width 253 height 29
click at [153, 262] on textarea "Student Card" at bounding box center [192, 259] width 253 height 29
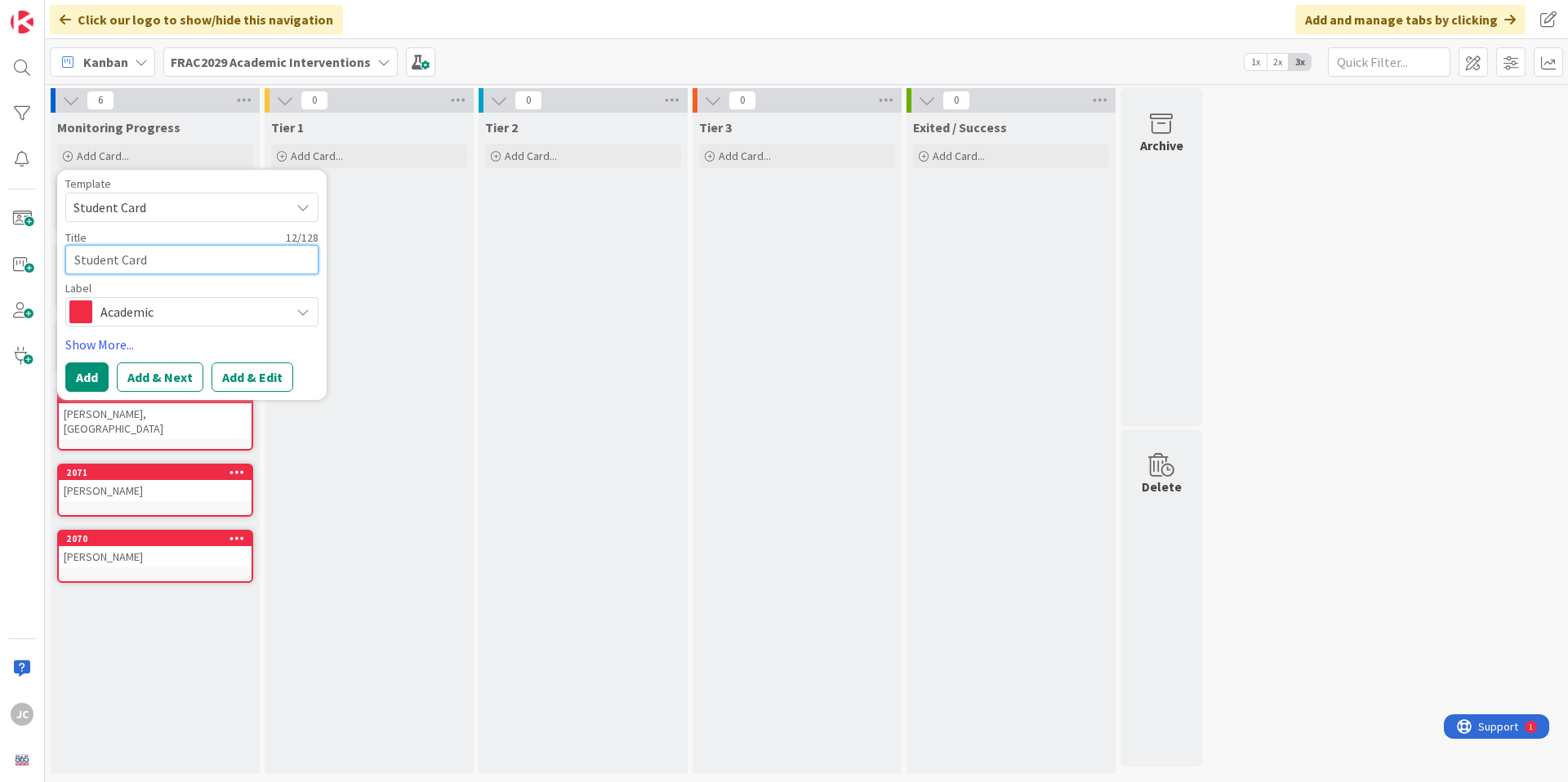
click at [153, 262] on textarea "Student Card" at bounding box center [192, 259] width 253 height 29
click at [145, 371] on button "Add & Next" at bounding box center [161, 377] width 87 height 29
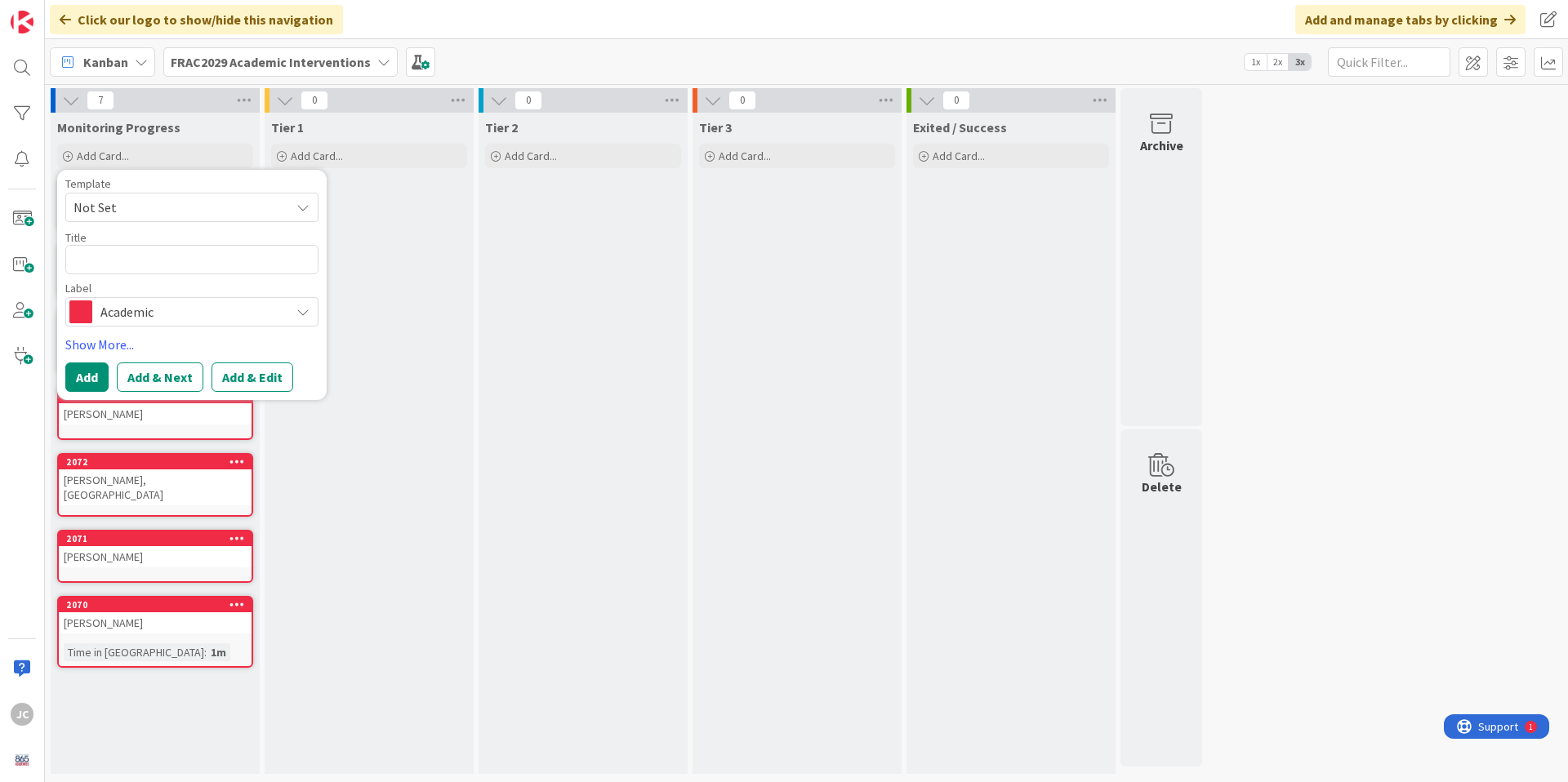
click at [129, 215] on span "Not Set" at bounding box center [176, 207] width 204 height 21
click at [145, 269] on span "Student Card" at bounding box center [204, 278] width 233 height 21
click at [141, 266] on textarea "Student Card" at bounding box center [192, 259] width 253 height 29
click at [141, 264] on textarea "Student Card" at bounding box center [192, 259] width 253 height 29
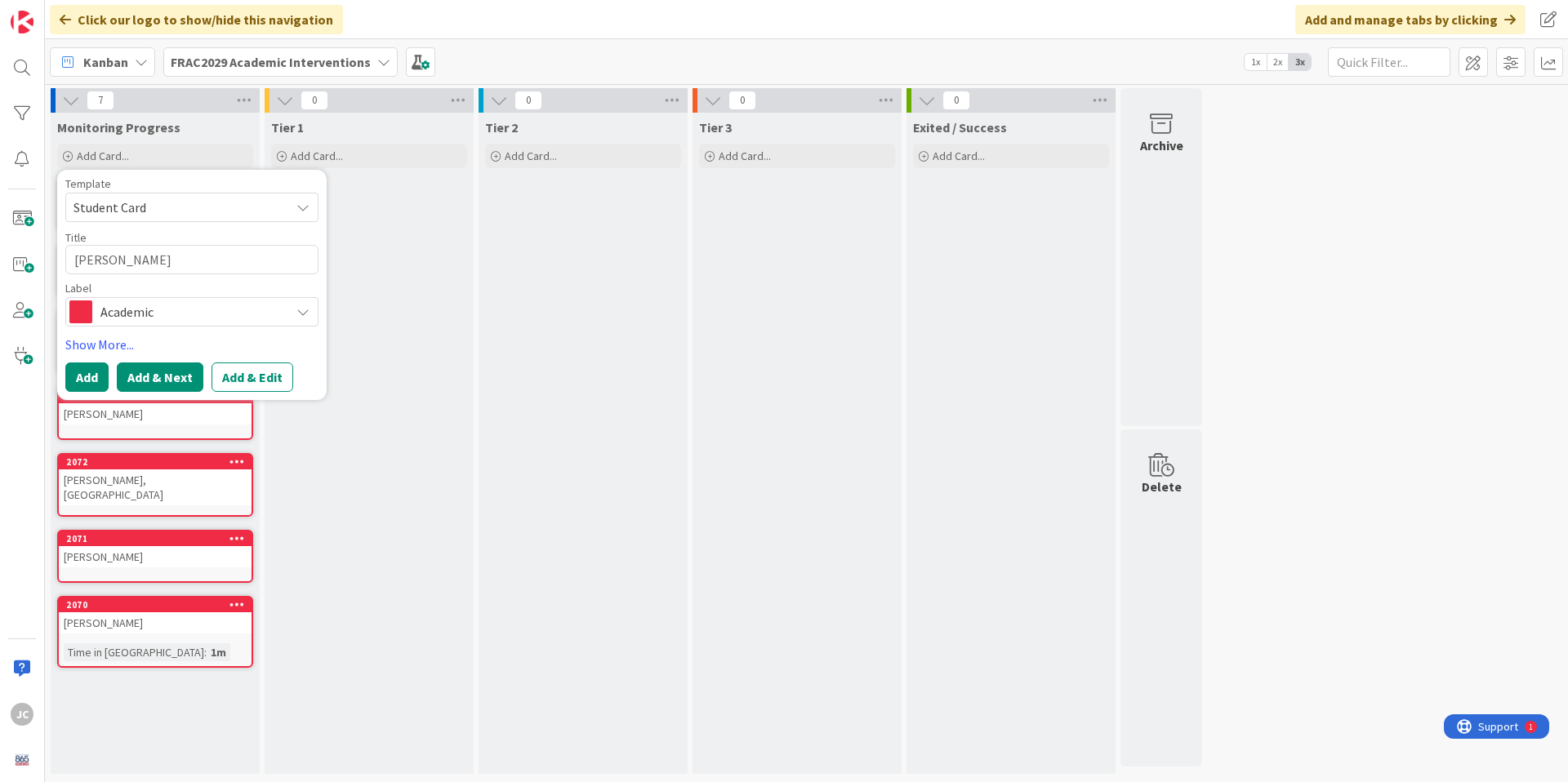
click at [160, 371] on button "Add & Next" at bounding box center [161, 377] width 87 height 29
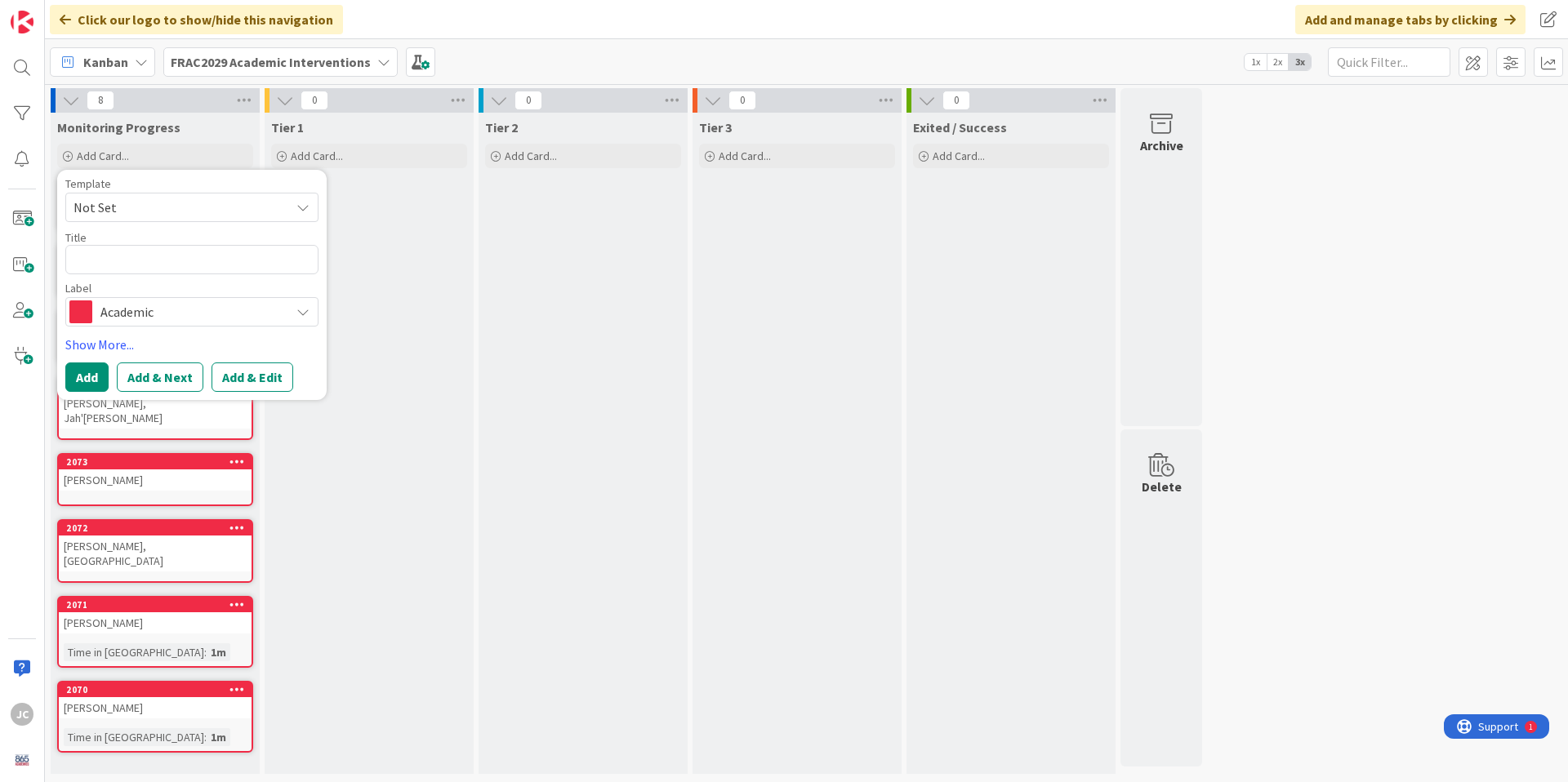
click at [145, 216] on span "Not Set" at bounding box center [176, 207] width 204 height 21
click at [148, 266] on link "Student Card" at bounding box center [200, 278] width 268 height 31
click at [146, 275] on div "Template Student Card Not Set Student Card Edit Card Templates Title 12 / 128 S…" at bounding box center [192, 253] width 253 height 149
click at [146, 262] on textarea "Student Card" at bounding box center [192, 259] width 253 height 29
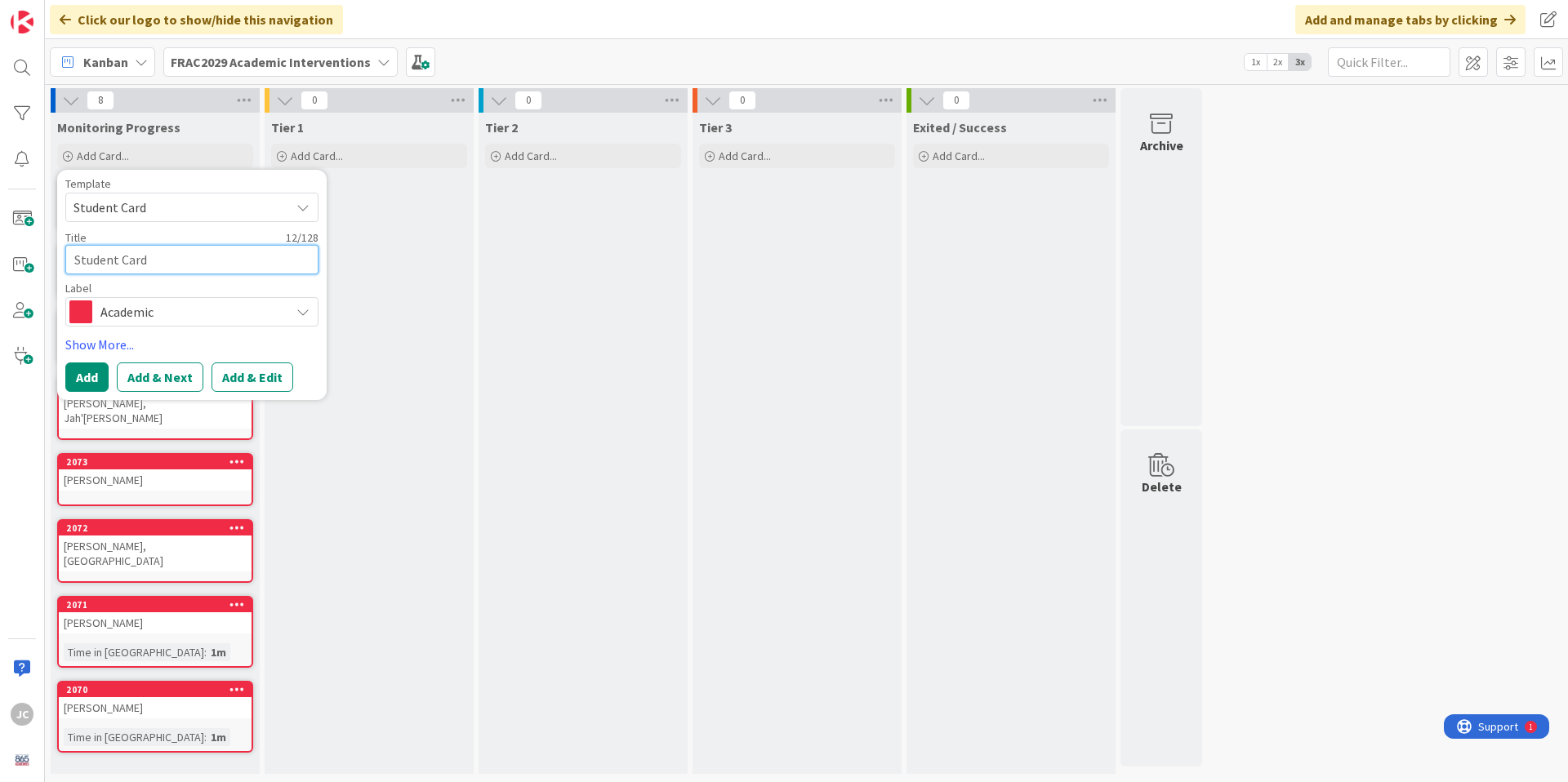
click at [146, 262] on textarea "Student Card" at bounding box center [192, 259] width 253 height 29
click at [149, 371] on button "Add & Next" at bounding box center [161, 377] width 87 height 29
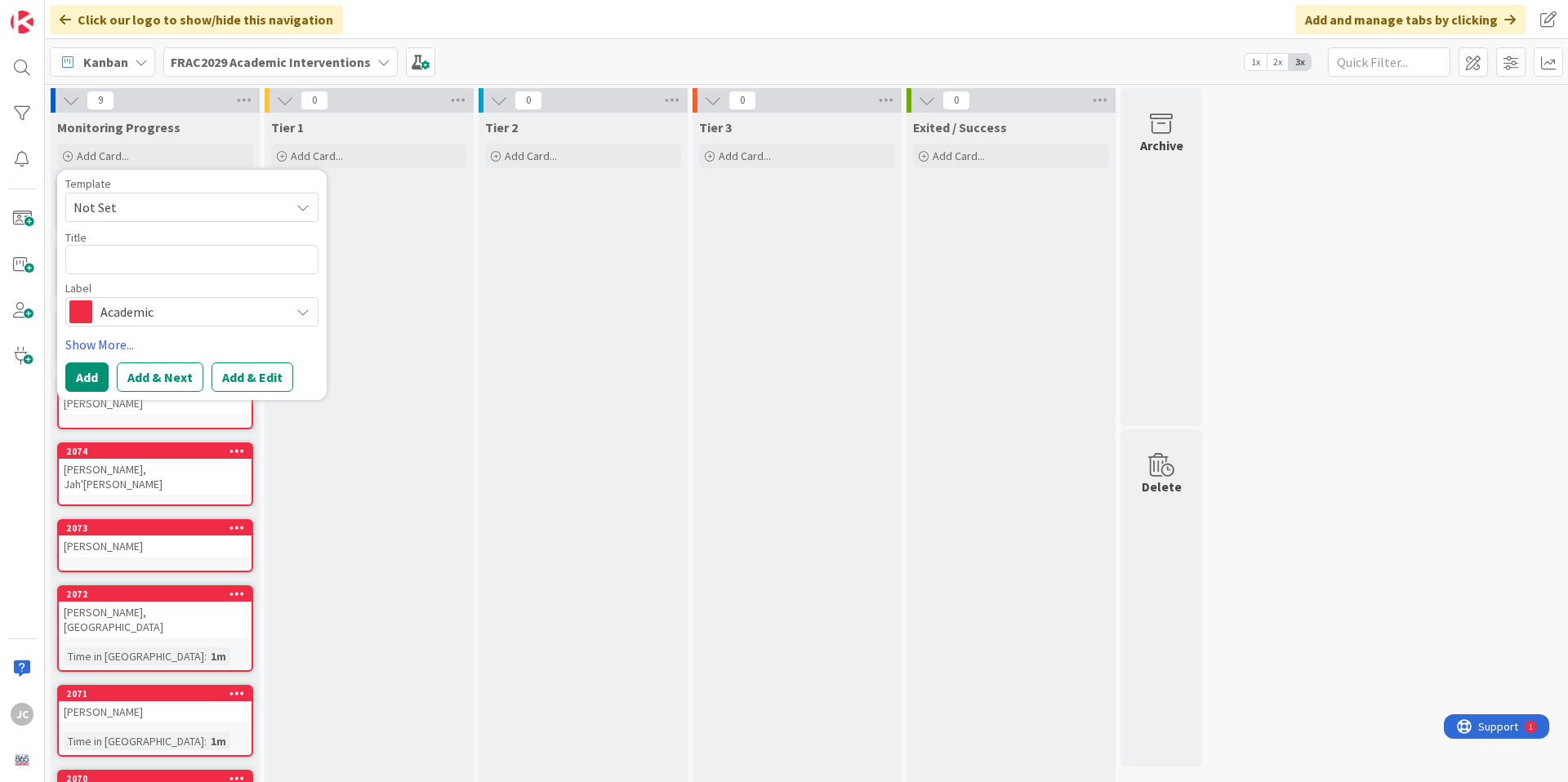
click at [155, 213] on span "Not Set" at bounding box center [176, 207] width 204 height 21
click at [159, 272] on span "Student Card" at bounding box center [204, 278] width 233 height 21
click at [153, 264] on textarea "Student Card" at bounding box center [192, 259] width 253 height 29
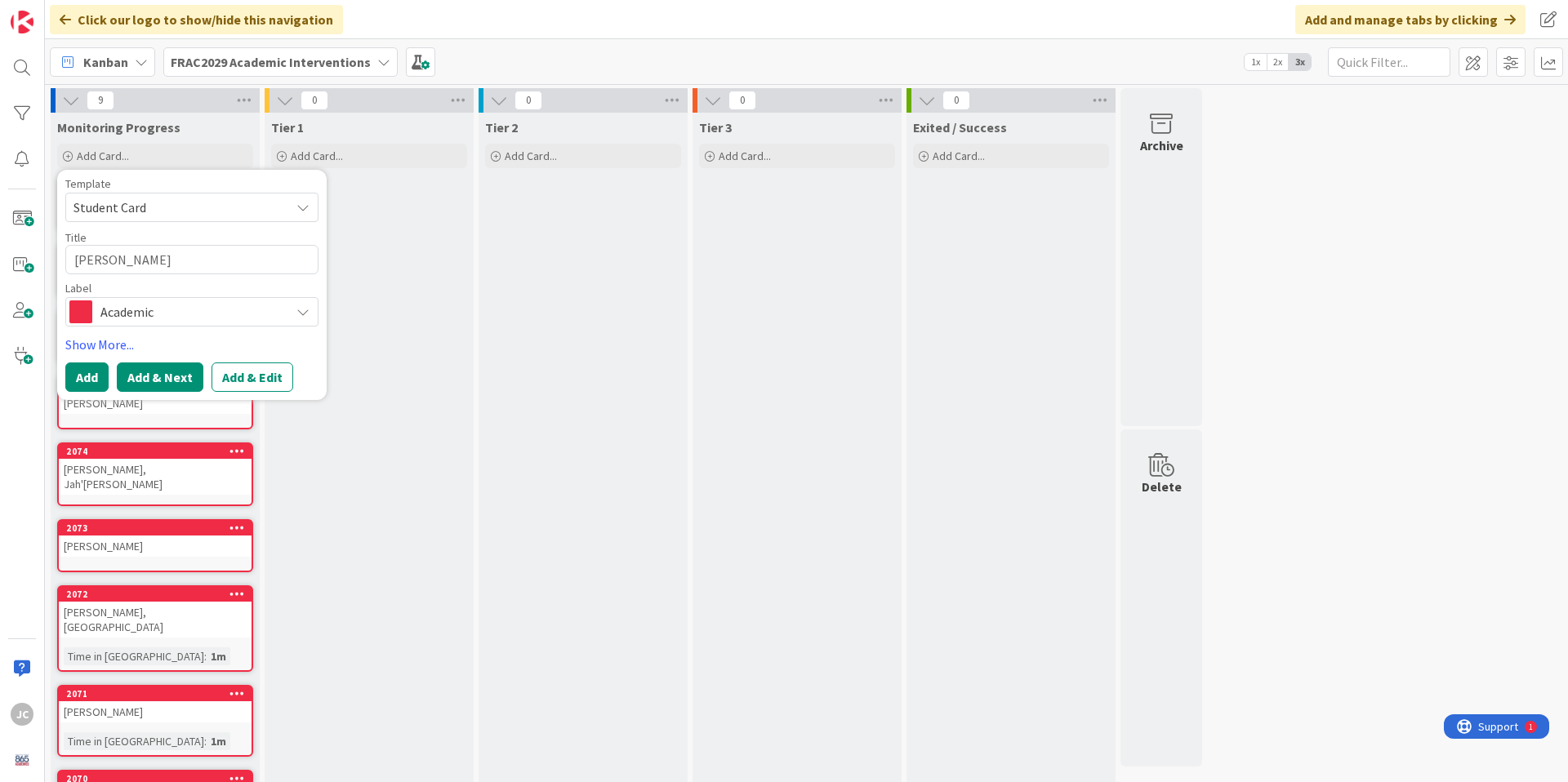
click at [153, 379] on button "Add & Next" at bounding box center [161, 377] width 87 height 29
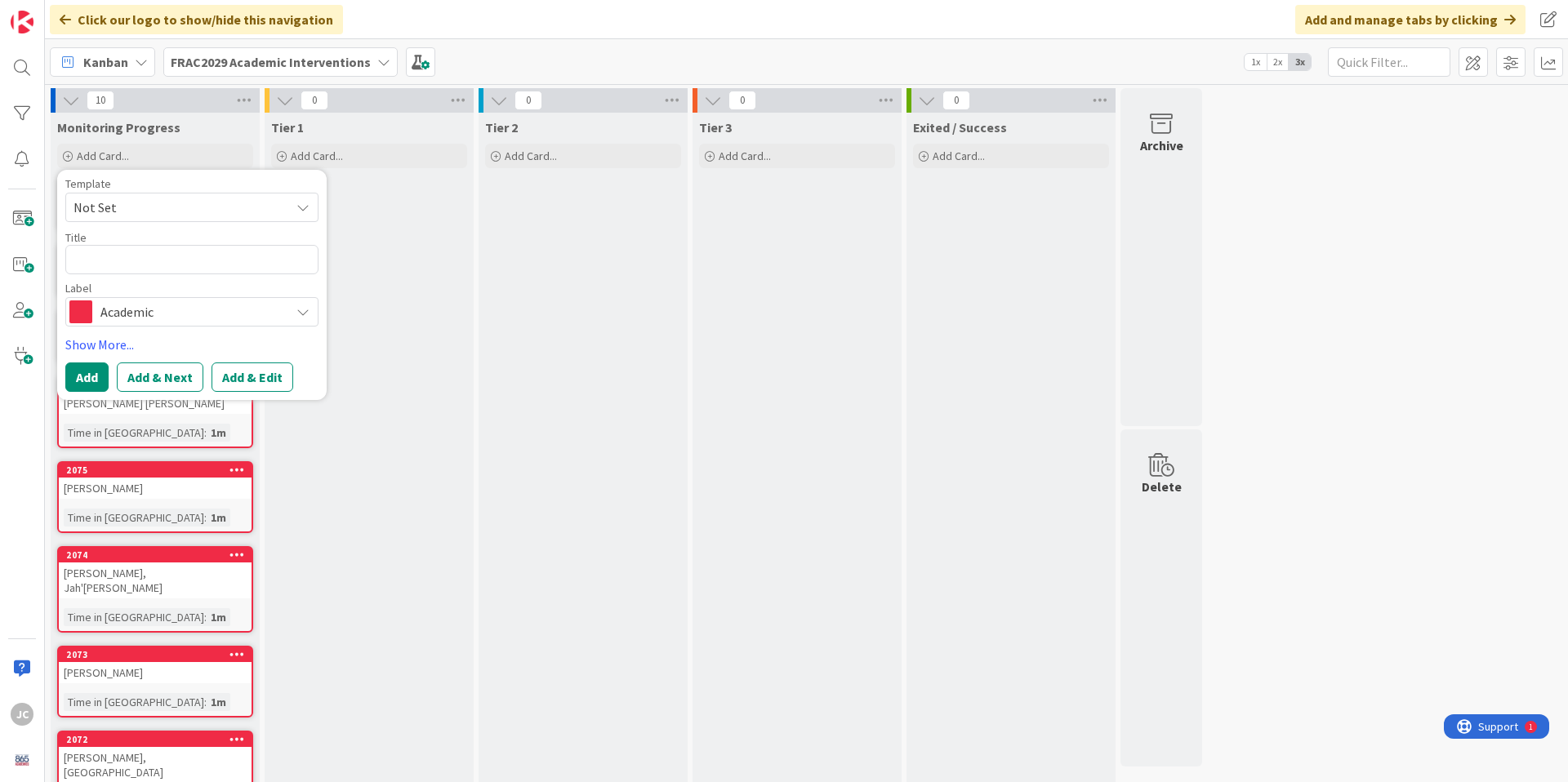
click at [120, 207] on span "Not Set" at bounding box center [176, 207] width 204 height 21
click at [139, 274] on span "Student Card" at bounding box center [204, 278] width 233 height 21
click at [139, 262] on textarea "Student Card" at bounding box center [192, 259] width 253 height 29
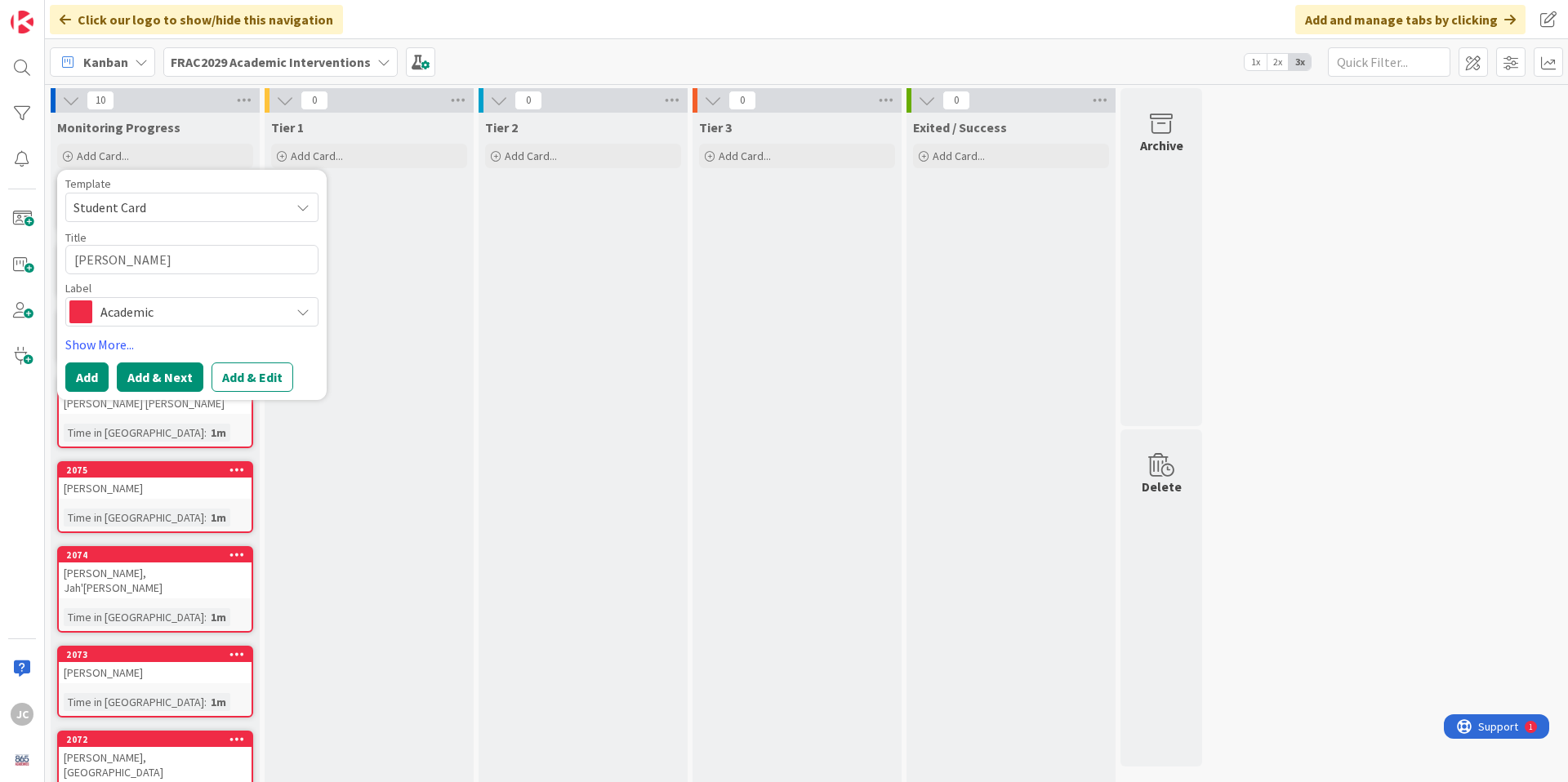
click at [150, 371] on button "Add & Next" at bounding box center [161, 377] width 87 height 29
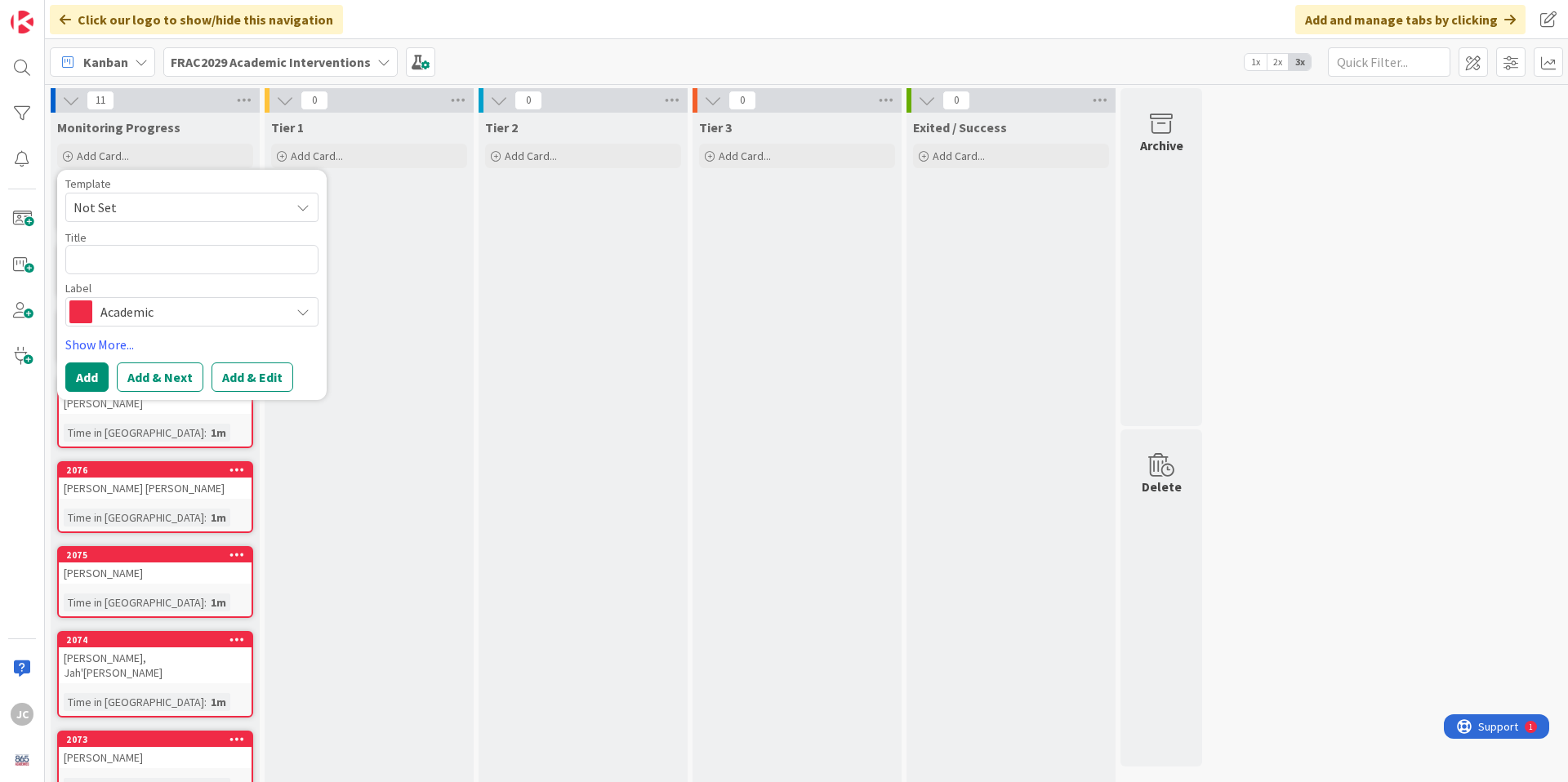
drag, startPoint x: 153, startPoint y: 207, endPoint x: 152, endPoint y: 215, distance: 8.1
click at [153, 207] on span "Not Set" at bounding box center [176, 207] width 204 height 21
click at [154, 269] on span "Student Card" at bounding box center [204, 278] width 233 height 21
click at [144, 255] on textarea "Student Card" at bounding box center [192, 259] width 253 height 29
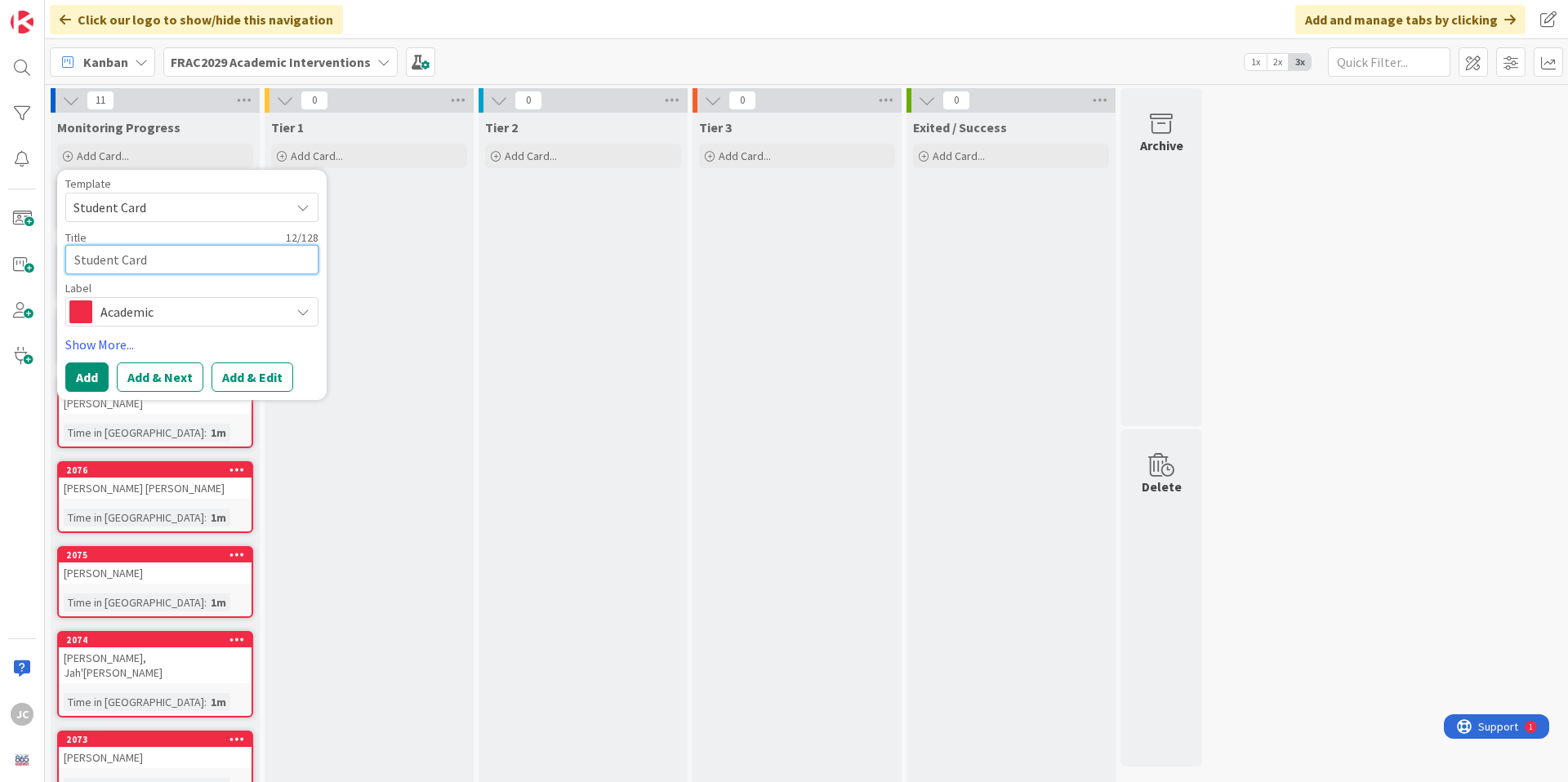
click at [144, 255] on textarea "Student Card" at bounding box center [192, 259] width 253 height 29
click at [152, 379] on button "Add & Next" at bounding box center [161, 377] width 87 height 29
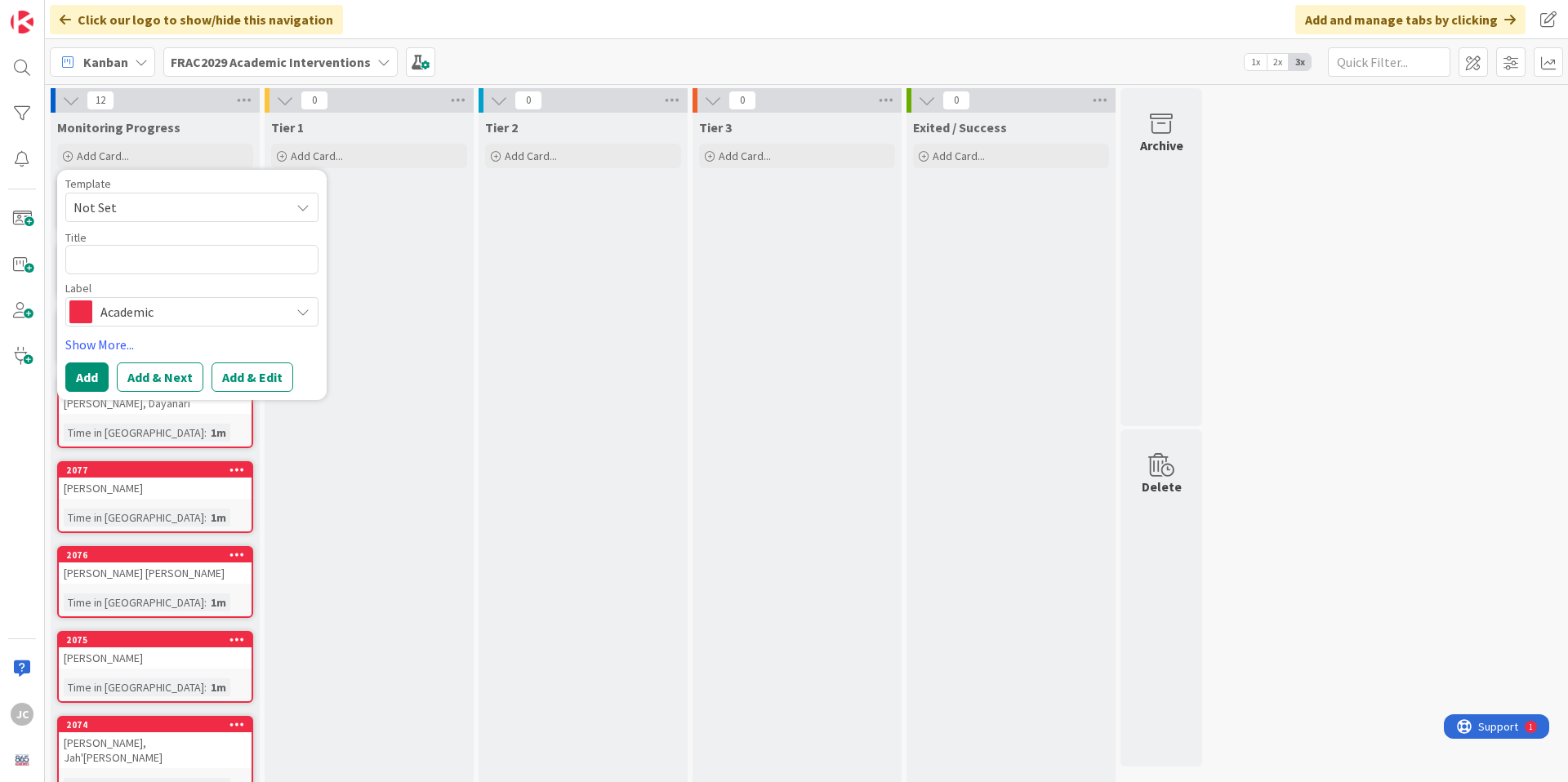
click at [124, 210] on span "Not Set" at bounding box center [176, 207] width 204 height 21
click at [139, 280] on span "Student Card" at bounding box center [204, 278] width 233 height 21
click at [136, 259] on textarea "Student Card" at bounding box center [192, 259] width 253 height 29
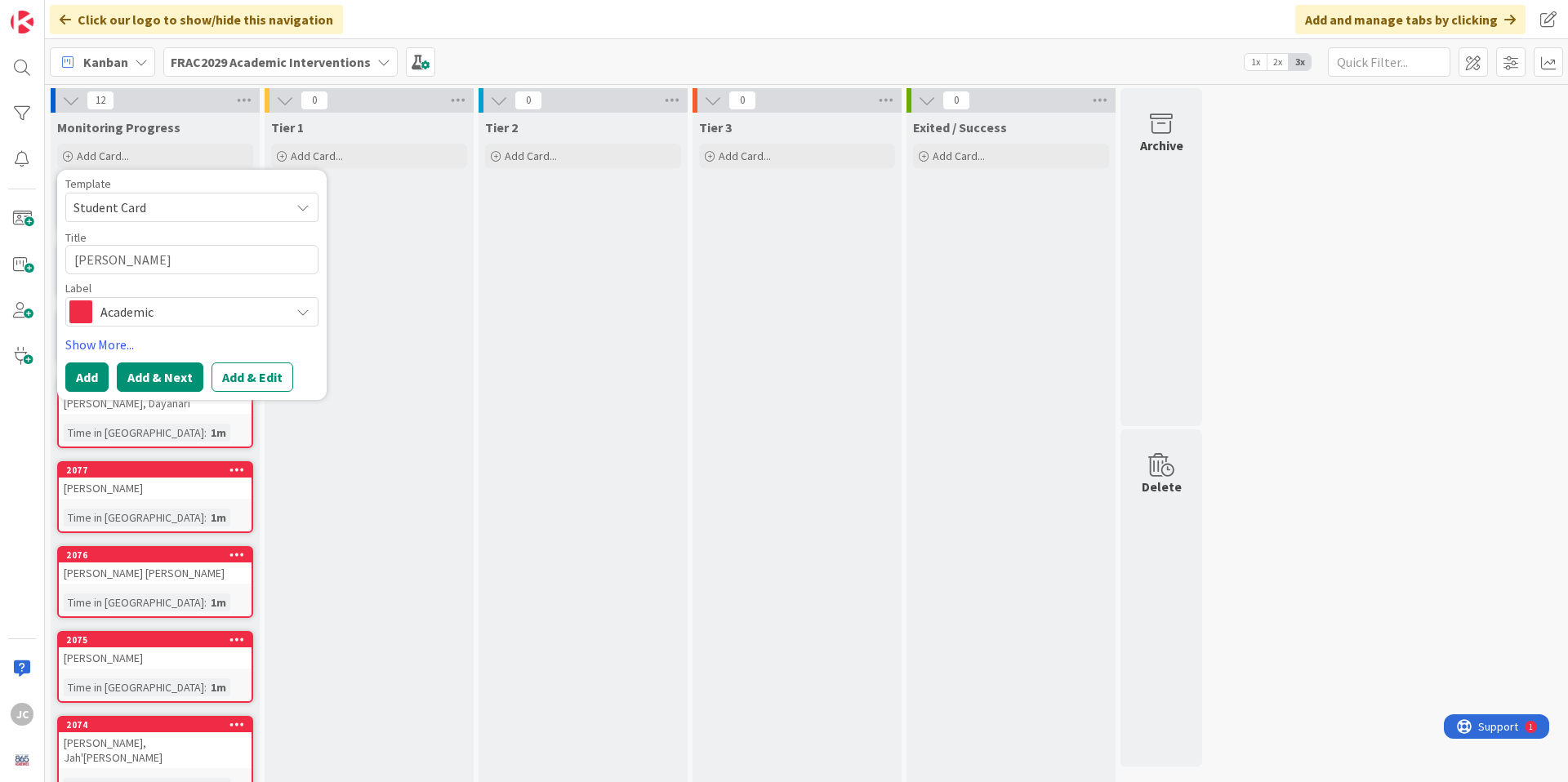
click at [162, 380] on button "Add & Next" at bounding box center [161, 377] width 87 height 29
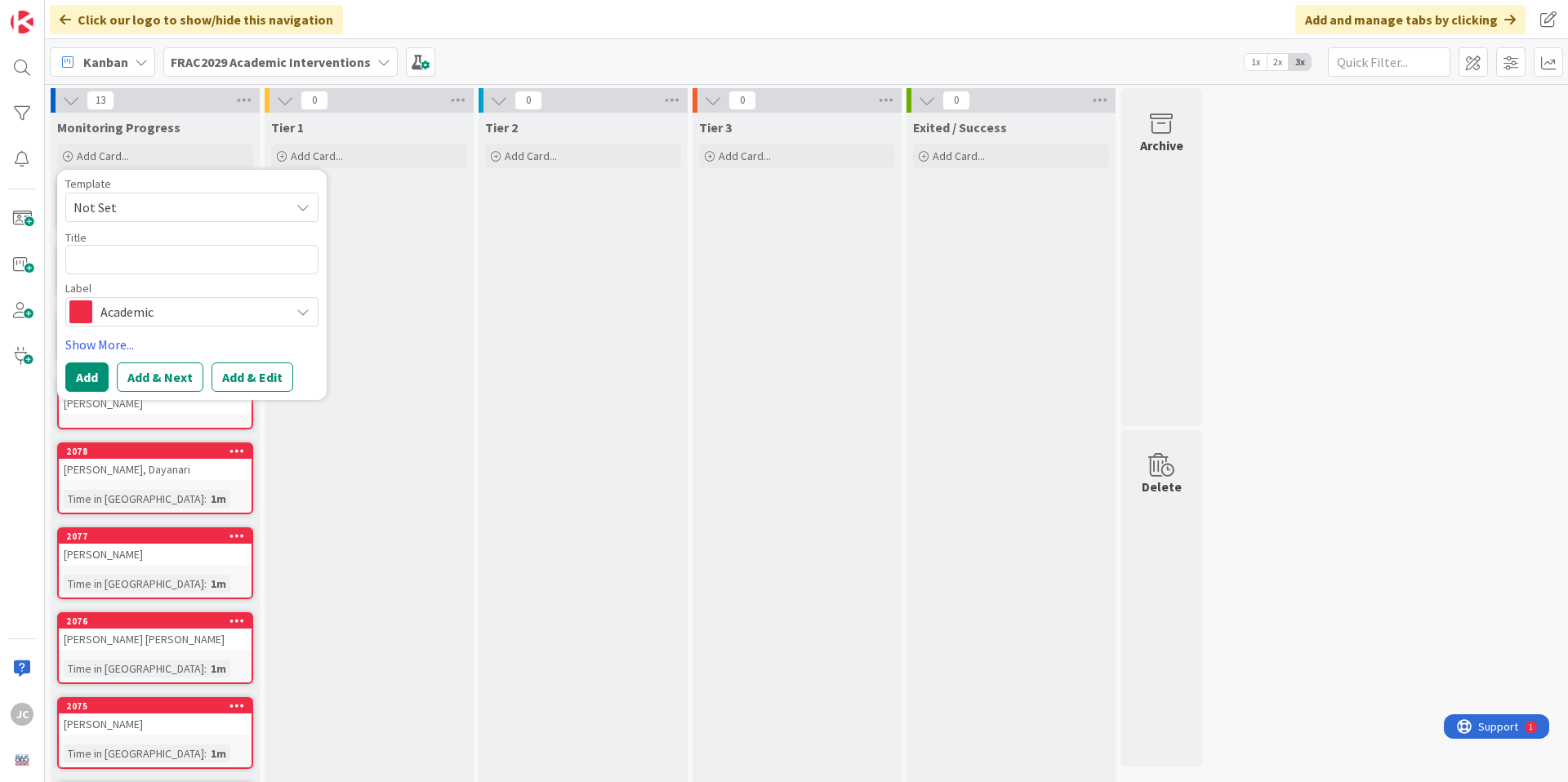
click at [161, 202] on span "Not Set" at bounding box center [176, 207] width 204 height 21
click at [163, 267] on span "Student Card" at bounding box center [204, 278] width 233 height 21
click at [160, 256] on textarea "Student Card" at bounding box center [192, 259] width 253 height 29
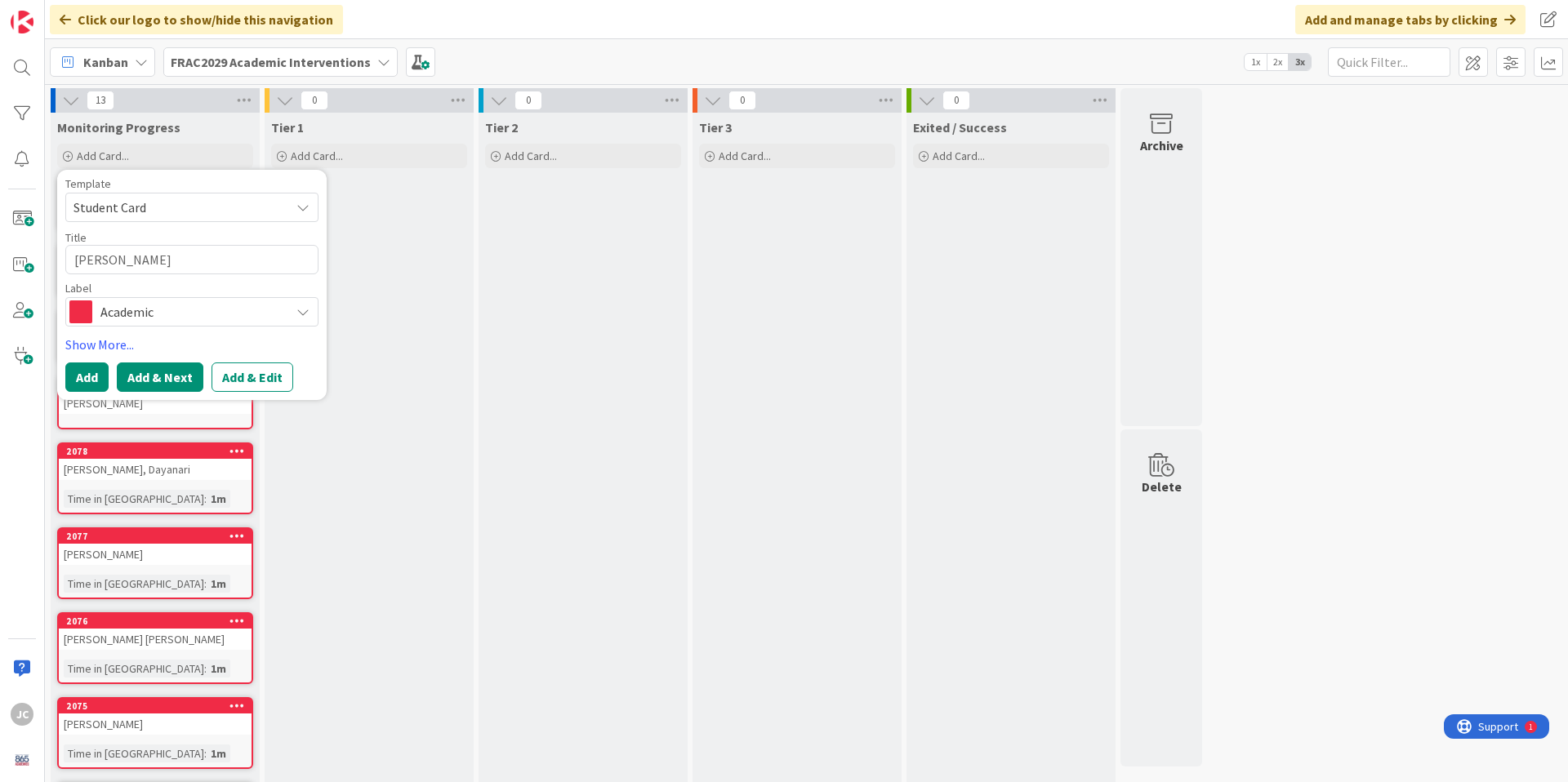
click at [148, 373] on button "Add & Next" at bounding box center [161, 377] width 87 height 29
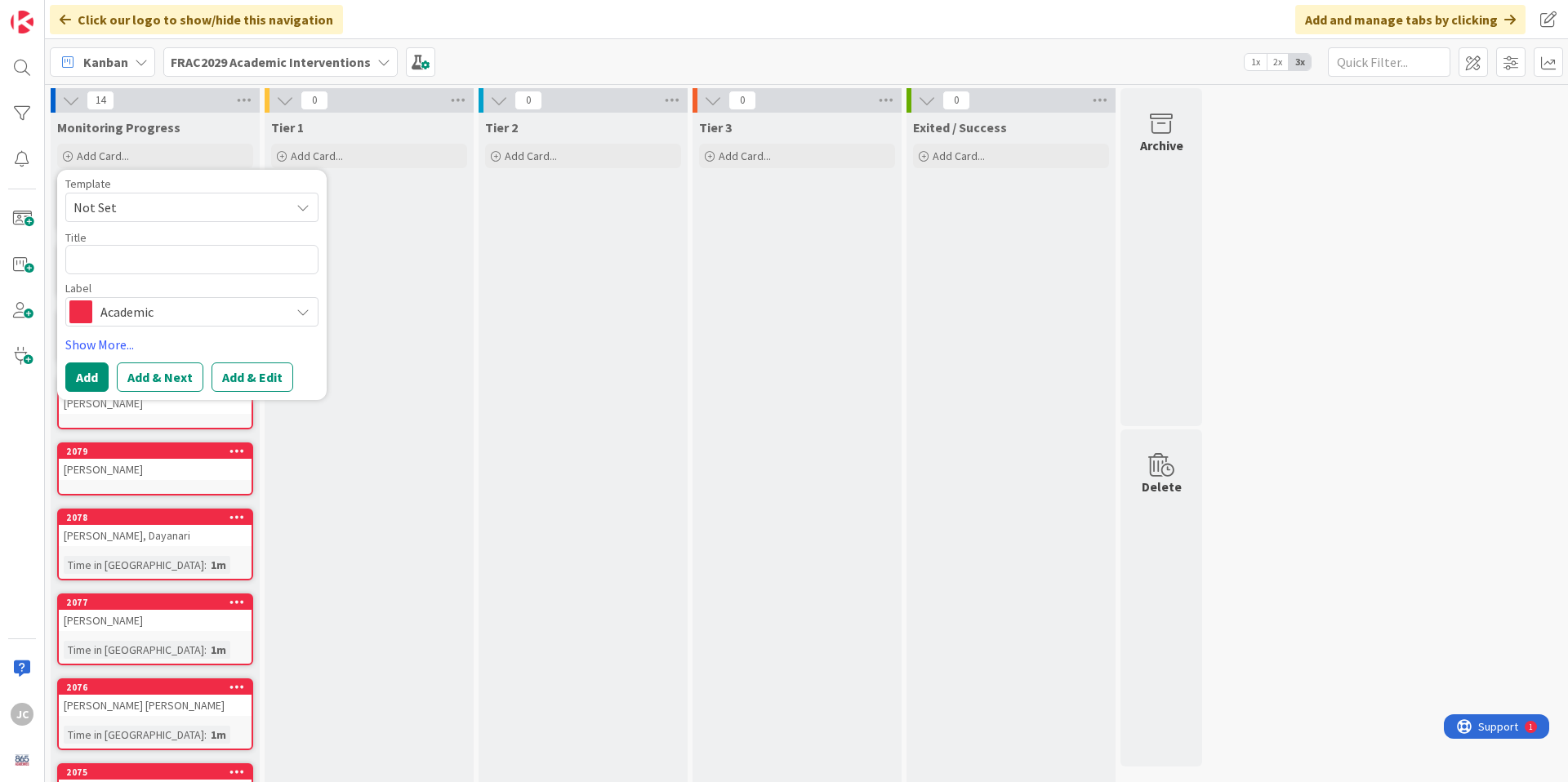
click at [136, 216] on span "Not Set" at bounding box center [176, 207] width 204 height 21
click at [141, 277] on span "Student Card" at bounding box center [204, 278] width 233 height 21
click at [139, 252] on textarea "Student Card" at bounding box center [192, 259] width 253 height 29
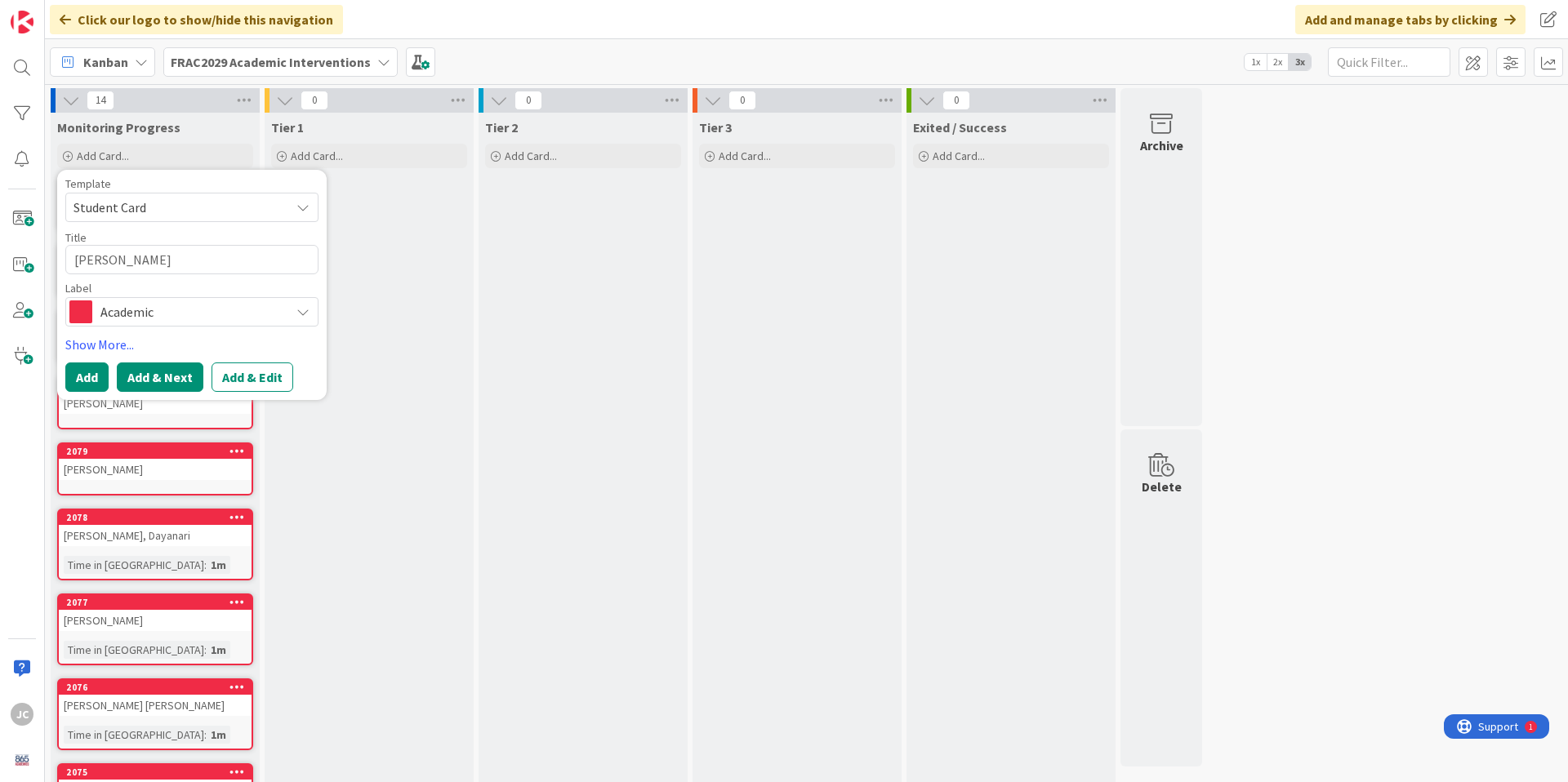
click at [144, 377] on button "Add & Next" at bounding box center [161, 377] width 87 height 29
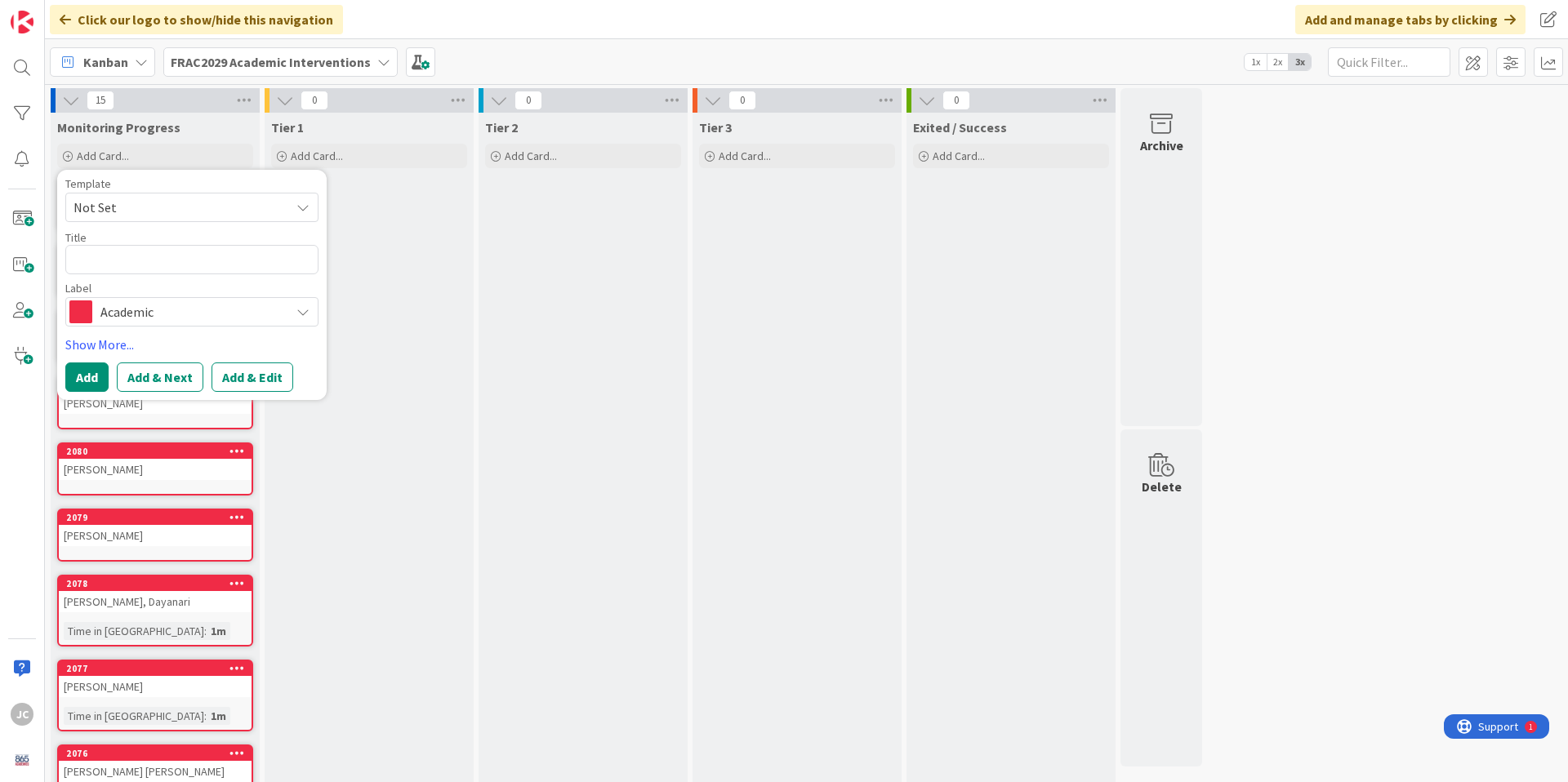
click at [132, 207] on span "Not Set" at bounding box center [176, 207] width 204 height 21
click at [143, 270] on span "Student Card" at bounding box center [204, 278] width 233 height 21
click at [144, 266] on textarea "Student Card" at bounding box center [192, 259] width 253 height 29
click at [144, 265] on textarea "Student Card" at bounding box center [192, 259] width 253 height 29
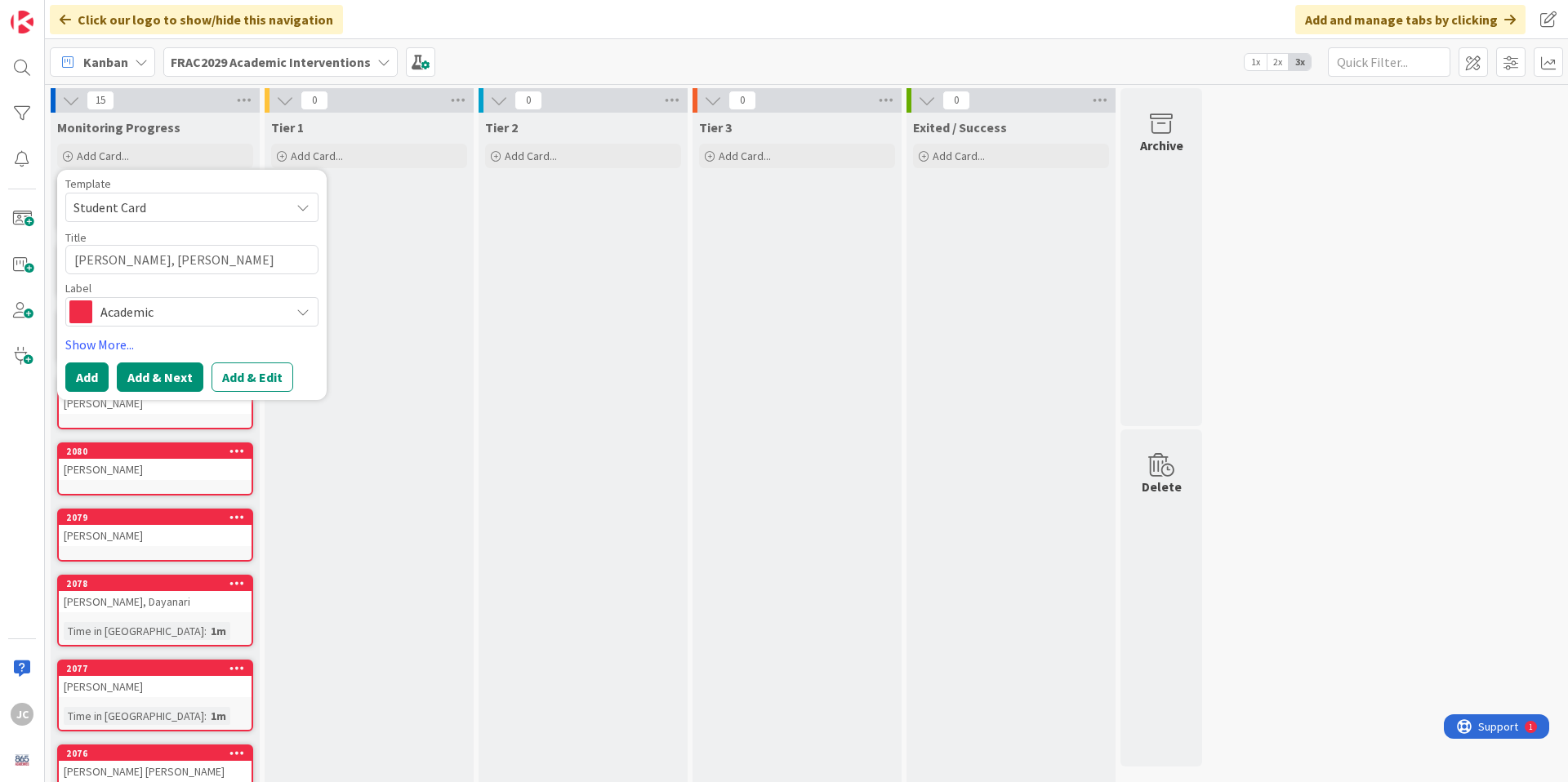
click at [170, 375] on button "Add & Next" at bounding box center [161, 377] width 87 height 29
click at [158, 216] on span "Not Set" at bounding box center [176, 207] width 204 height 21
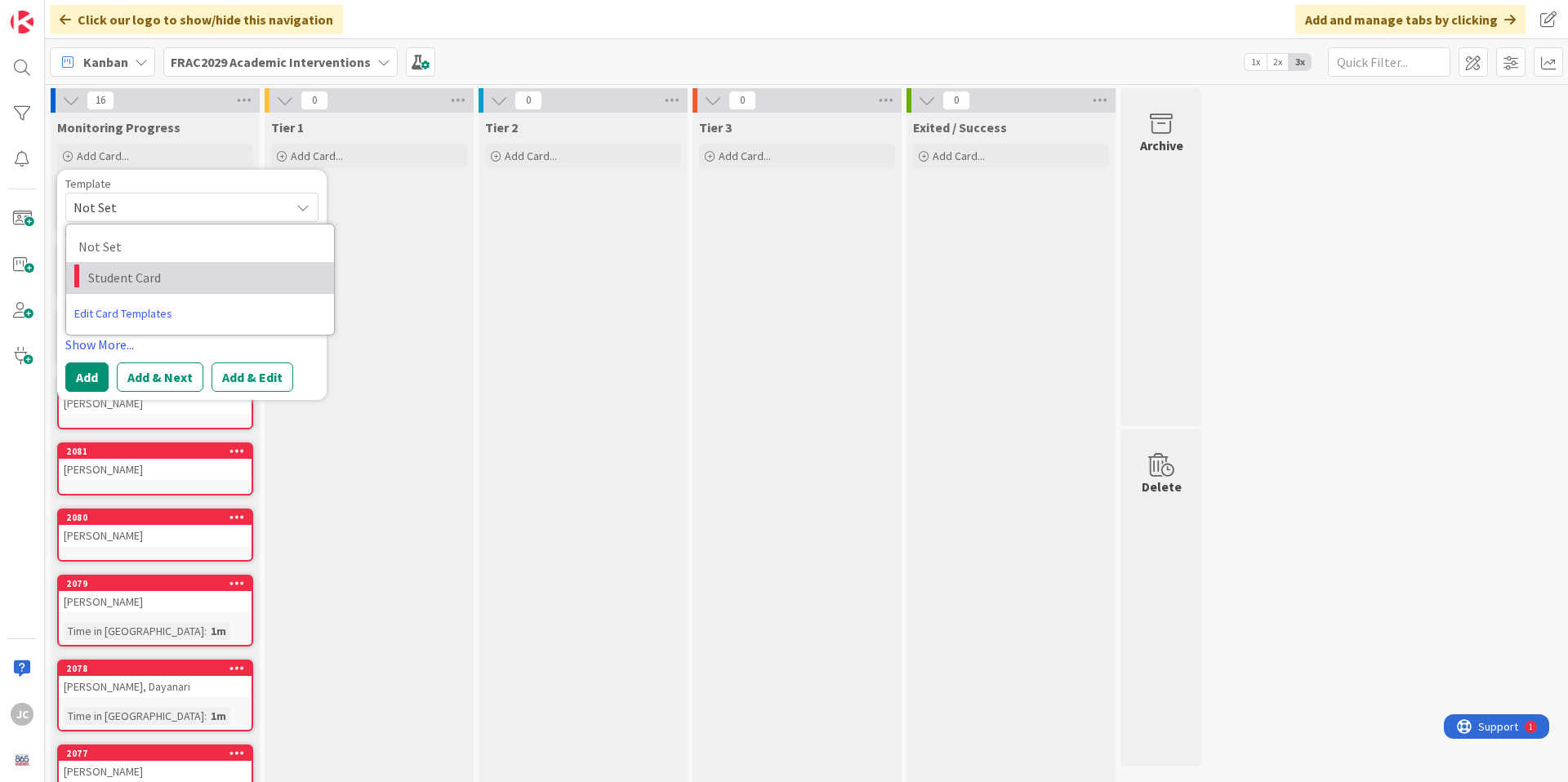
click at [162, 272] on span "Student Card" at bounding box center [204, 278] width 233 height 21
click at [160, 259] on textarea "Student Card" at bounding box center [192, 259] width 253 height 29
click at [160, 258] on textarea "Student Card" at bounding box center [192, 259] width 253 height 29
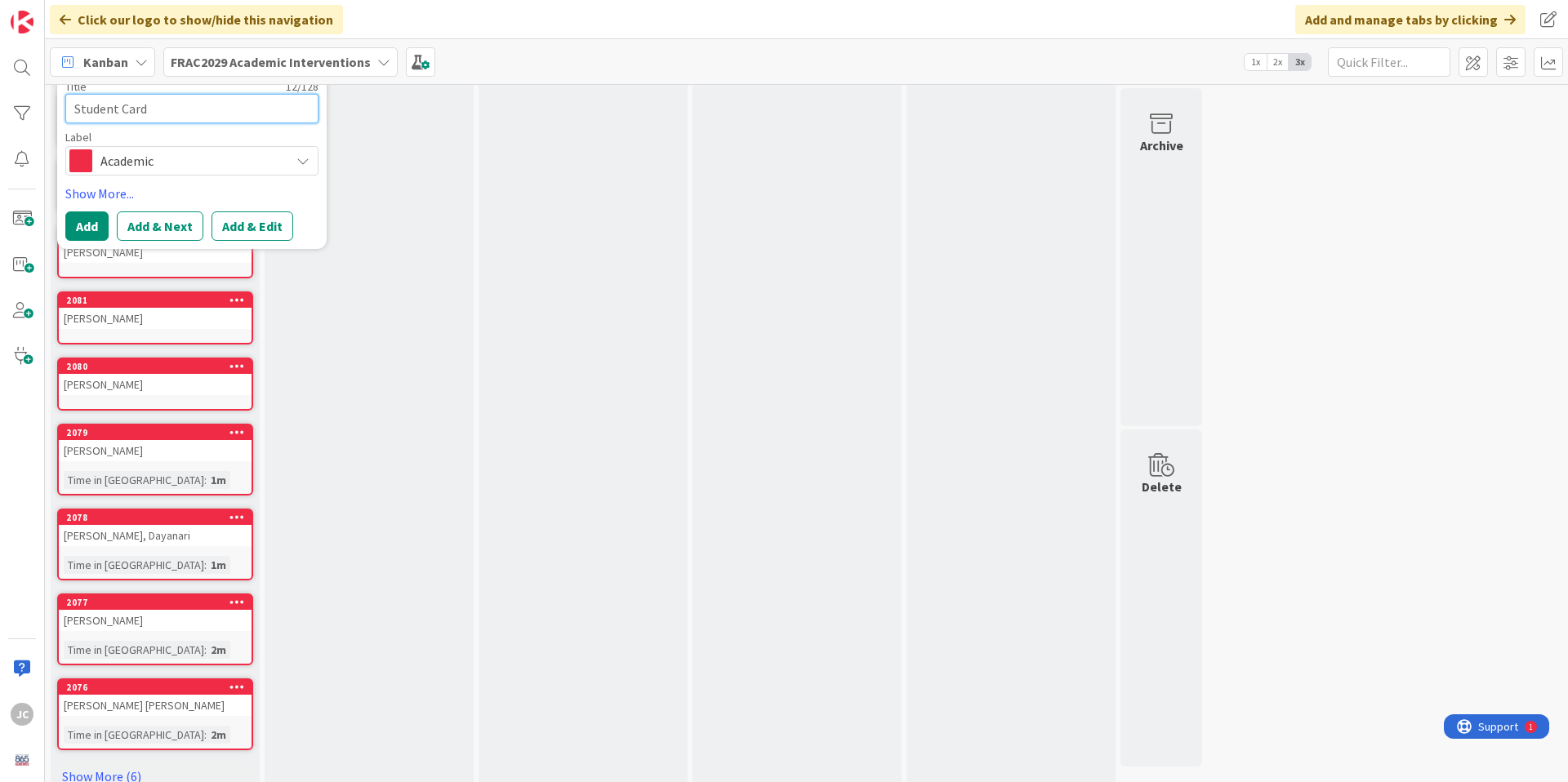
scroll to position [180, 0]
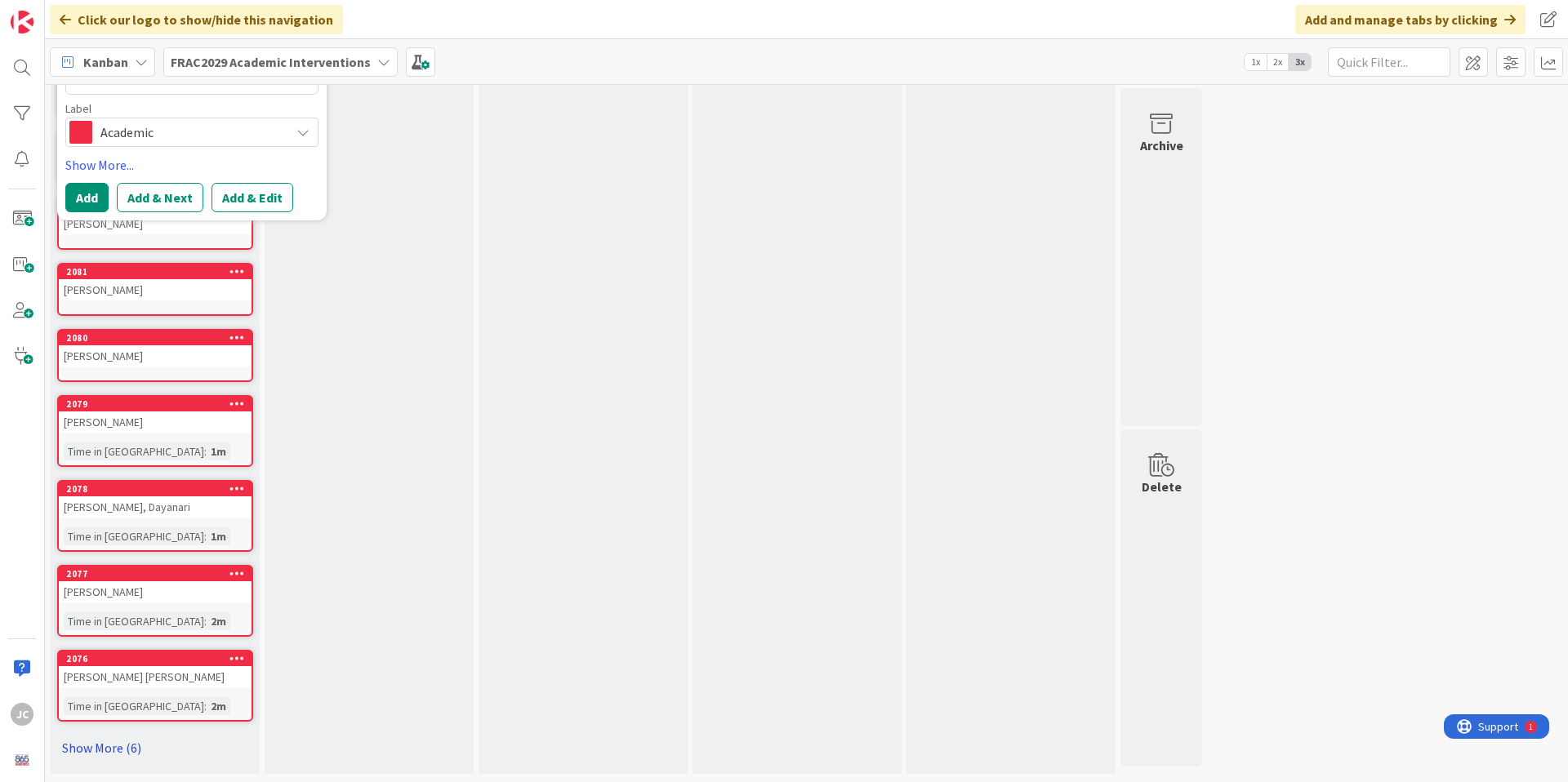
click at [86, 746] on link "Show More (6)" at bounding box center [154, 747] width 196 height 26
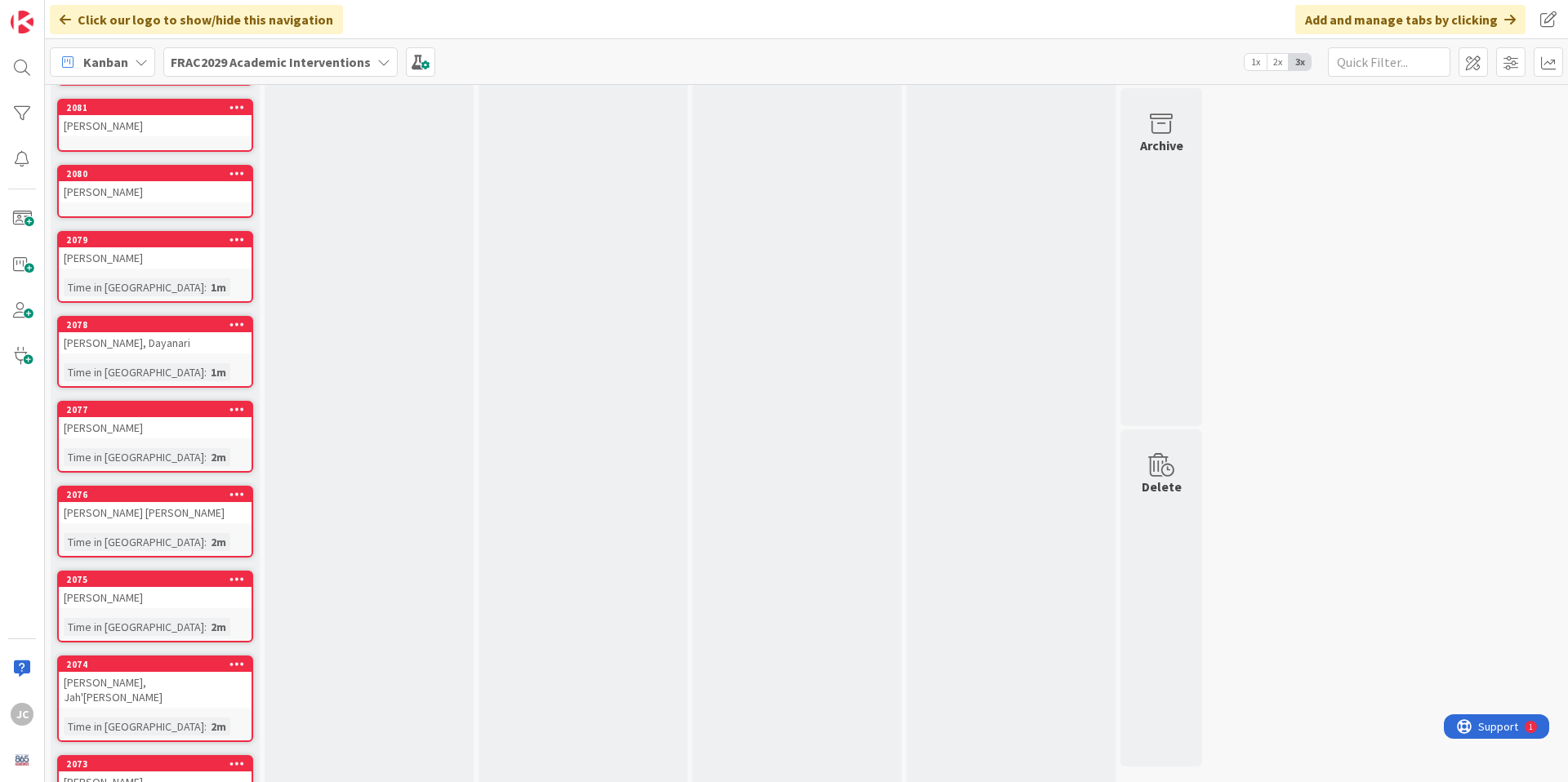
scroll to position [0, 0]
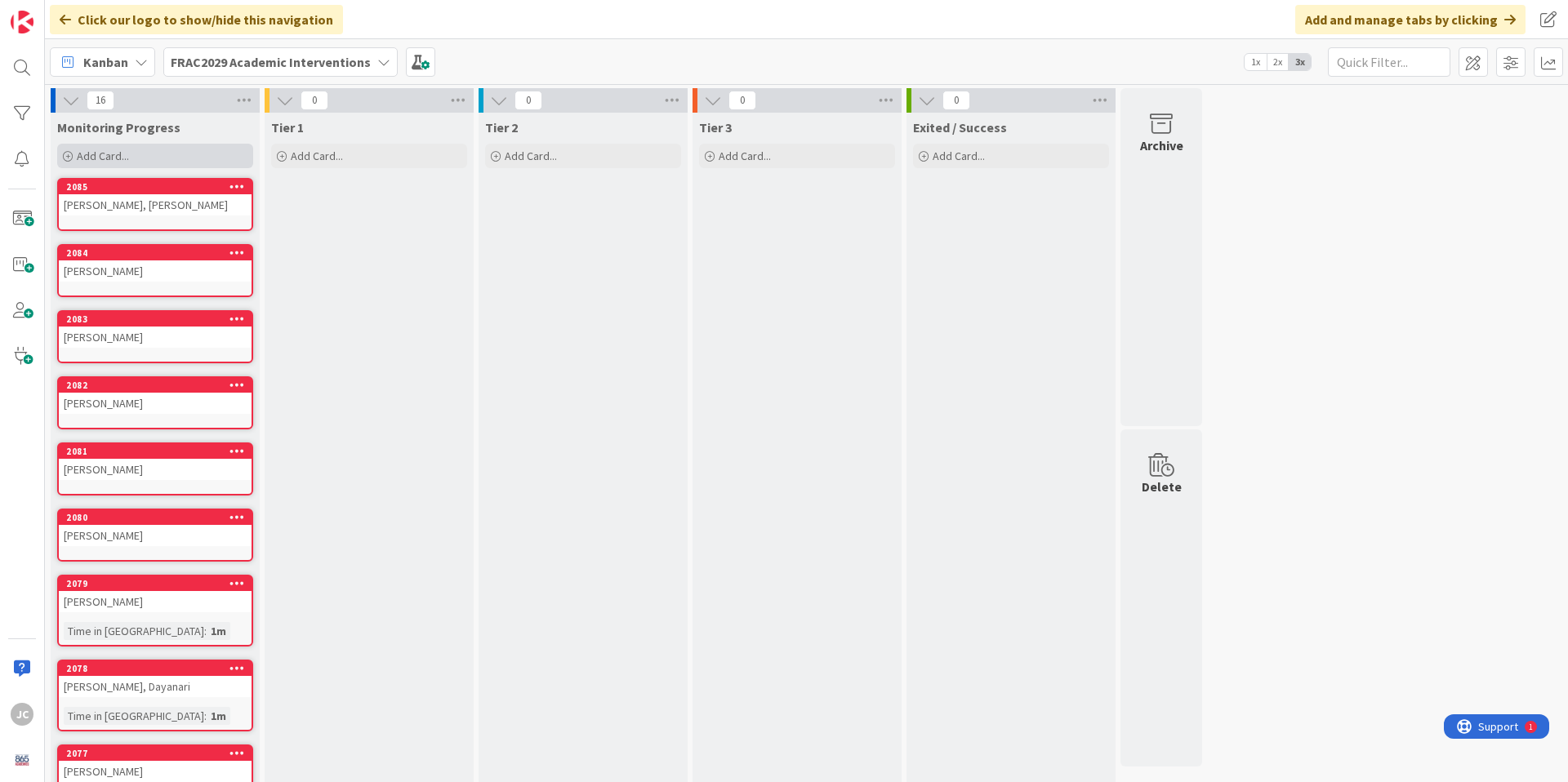
click at [161, 152] on div "Add Card..." at bounding box center [154, 156] width 196 height 25
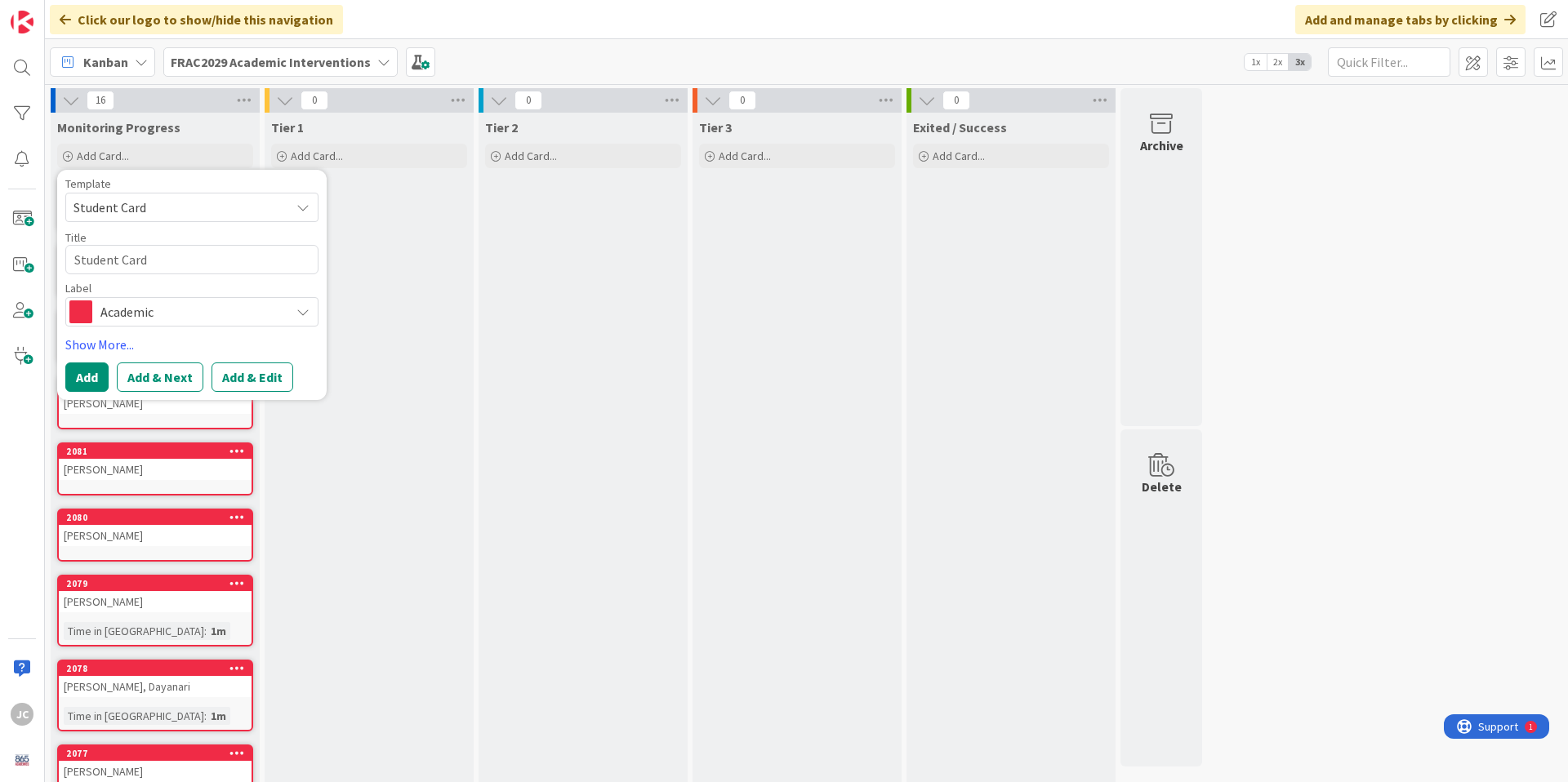
click at [197, 199] on span "Student Card" at bounding box center [176, 207] width 204 height 21
click at [177, 272] on span "Student Card" at bounding box center [204, 278] width 233 height 21
click at [170, 255] on textarea "Student Card" at bounding box center [192, 259] width 253 height 29
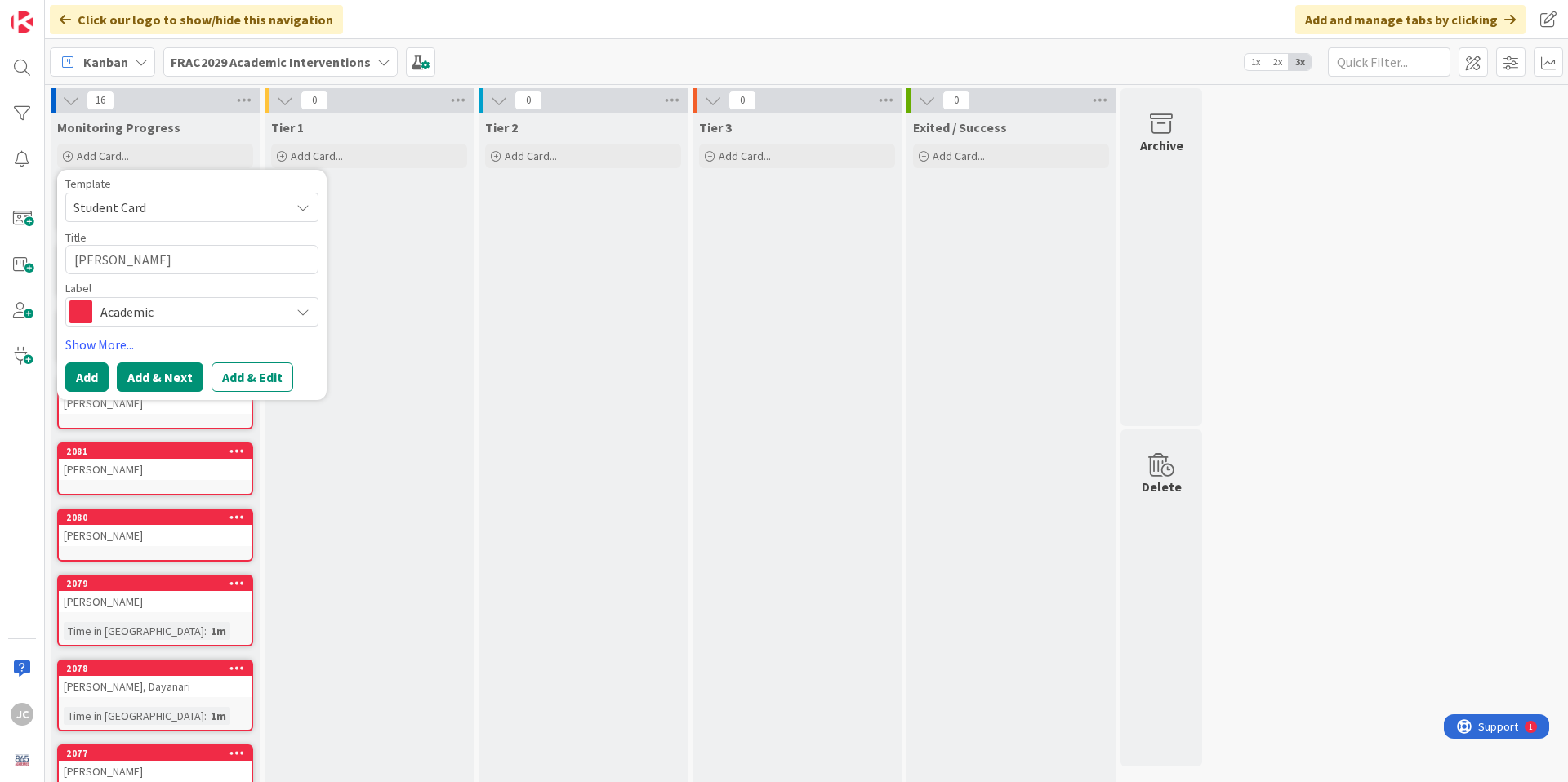
click at [153, 375] on button "Add & Next" at bounding box center [161, 377] width 87 height 29
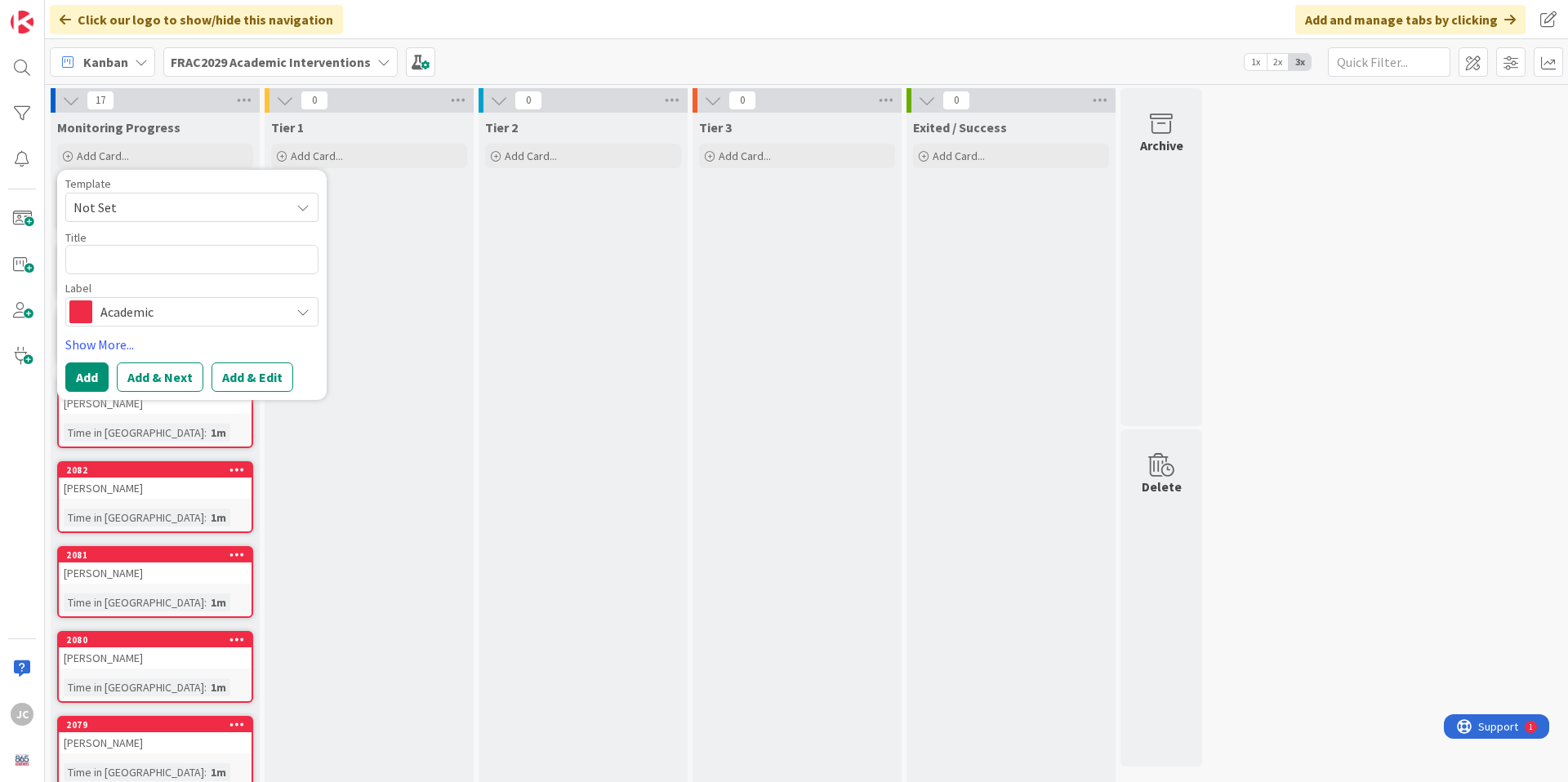
click at [145, 211] on span "Not Set" at bounding box center [176, 207] width 204 height 21
click at [148, 274] on span "Student Card" at bounding box center [204, 278] width 233 height 21
click at [151, 265] on textarea "Student Card" at bounding box center [192, 259] width 253 height 29
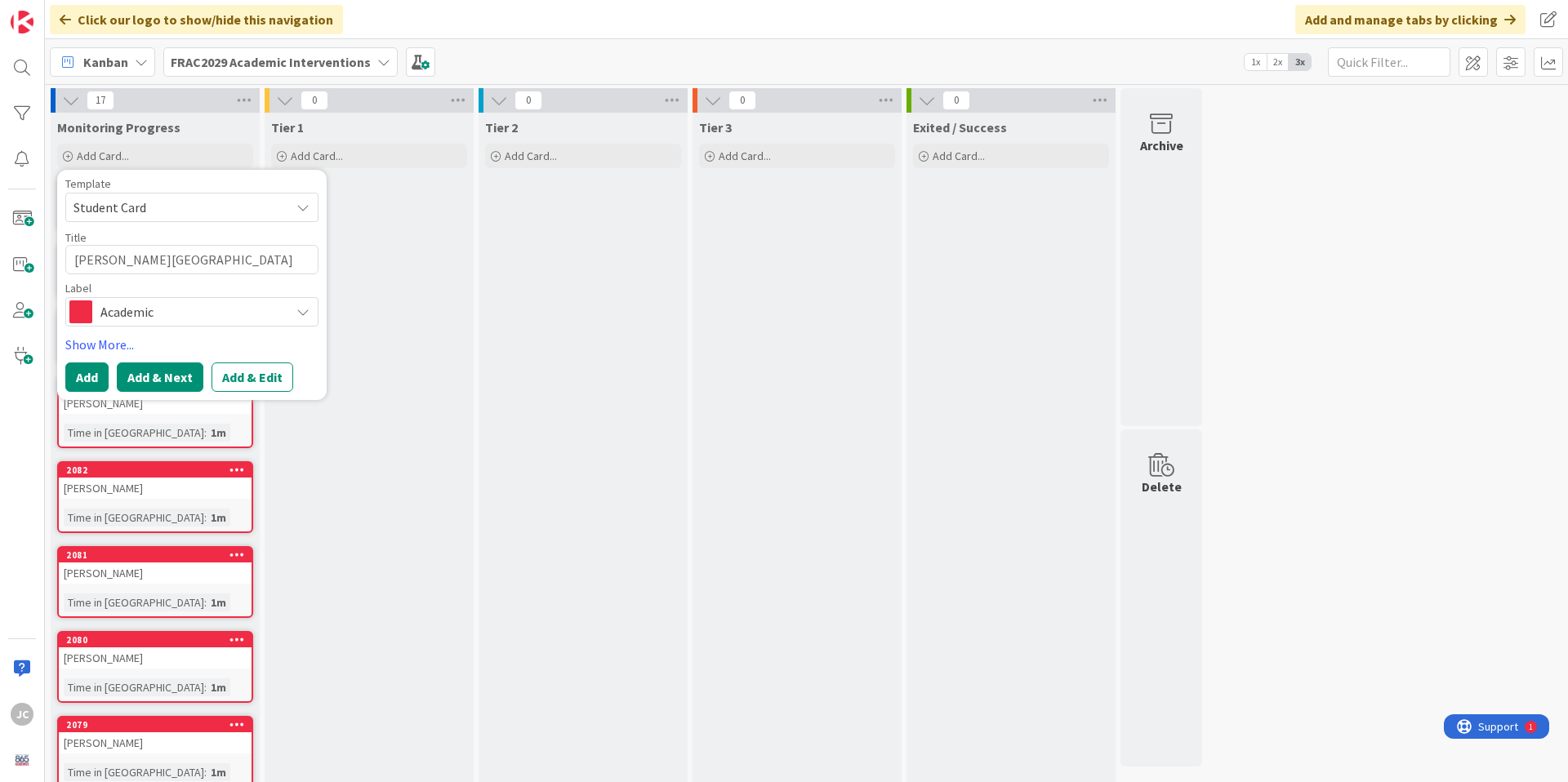
click at [166, 378] on button "Add & Next" at bounding box center [161, 377] width 87 height 29
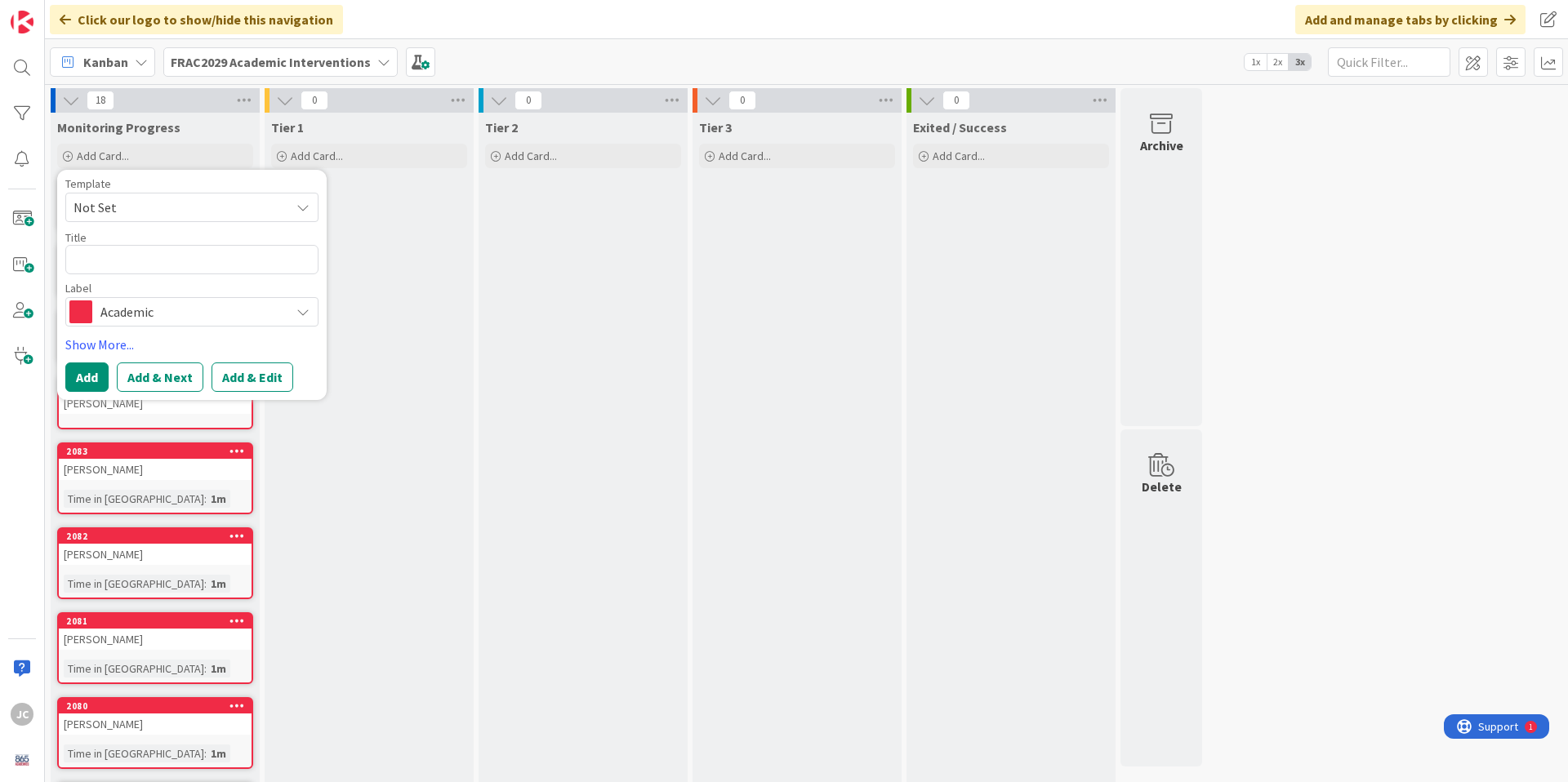
click at [117, 207] on span "Not Set" at bounding box center [176, 207] width 204 height 21
click at [134, 278] on span "Student Card" at bounding box center [204, 278] width 233 height 21
click at [138, 252] on textarea "Student Card" at bounding box center [192, 259] width 253 height 29
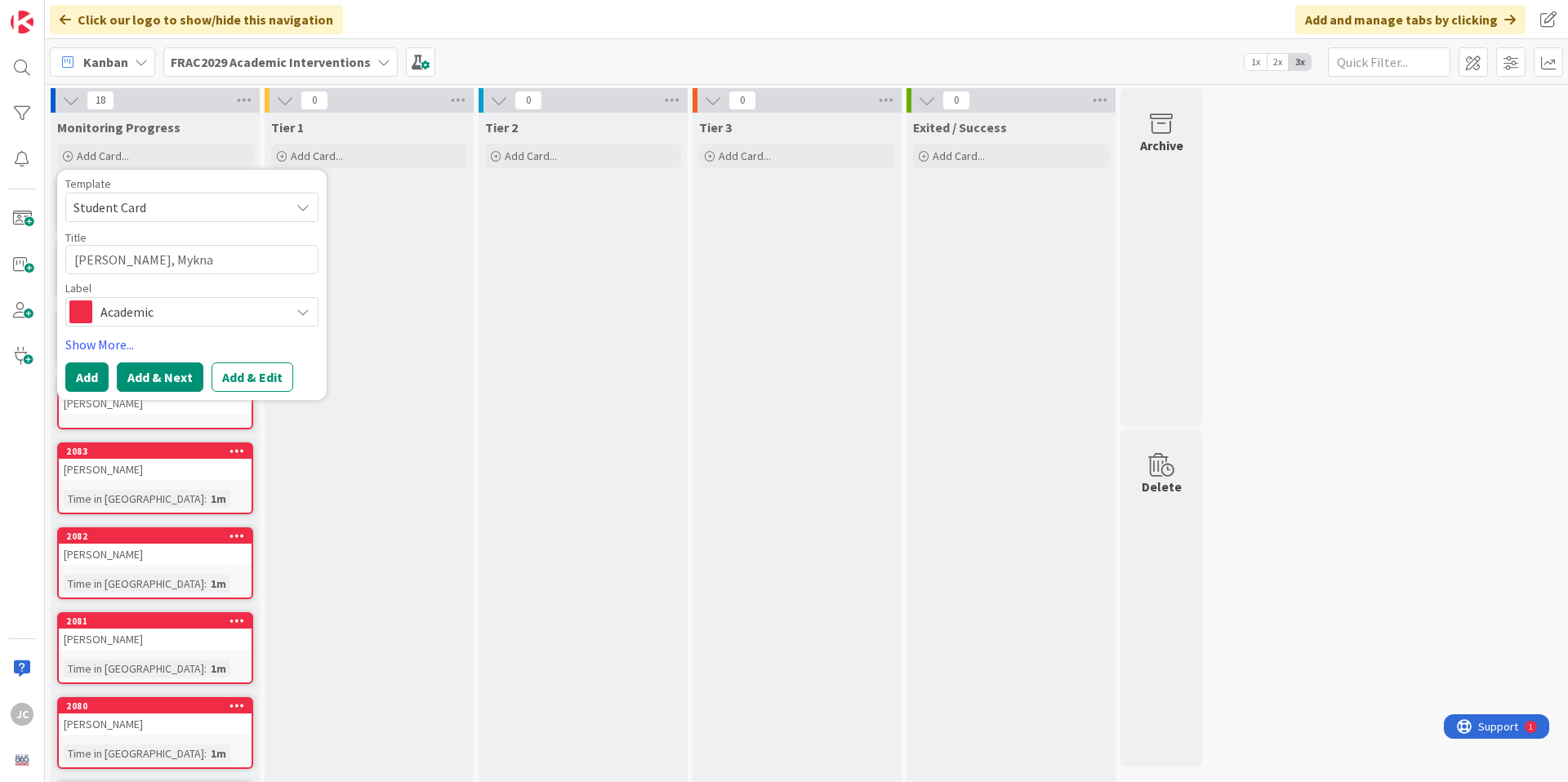
click at [167, 375] on button "Add & Next" at bounding box center [161, 377] width 87 height 29
click at [135, 212] on span "Not Set" at bounding box center [176, 207] width 204 height 21
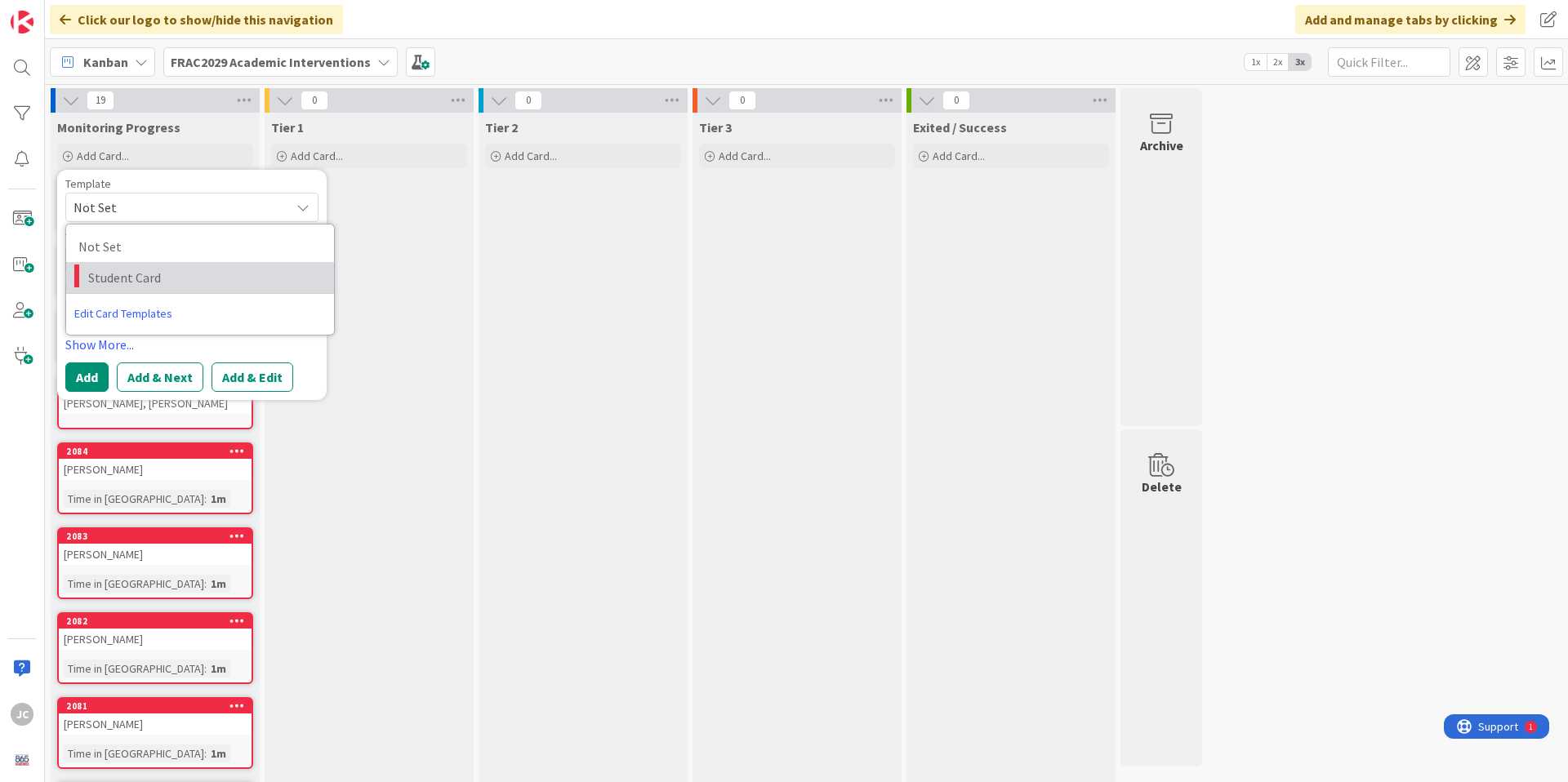
click at [142, 270] on span "Student Card" at bounding box center [204, 278] width 233 height 21
click at [141, 254] on textarea "Student Card" at bounding box center [192, 259] width 253 height 29
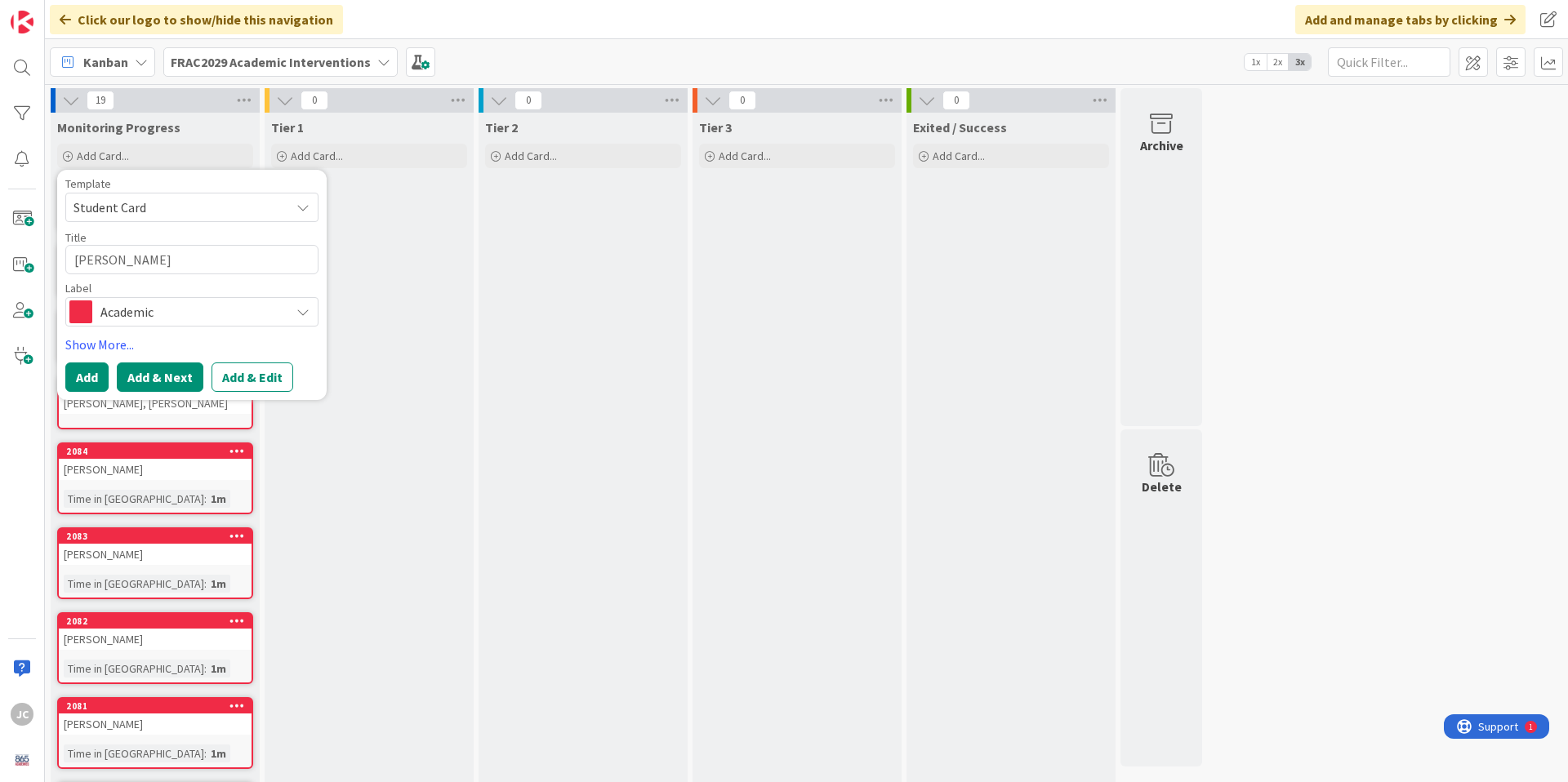
click at [171, 377] on button "Add & Next" at bounding box center [161, 377] width 87 height 29
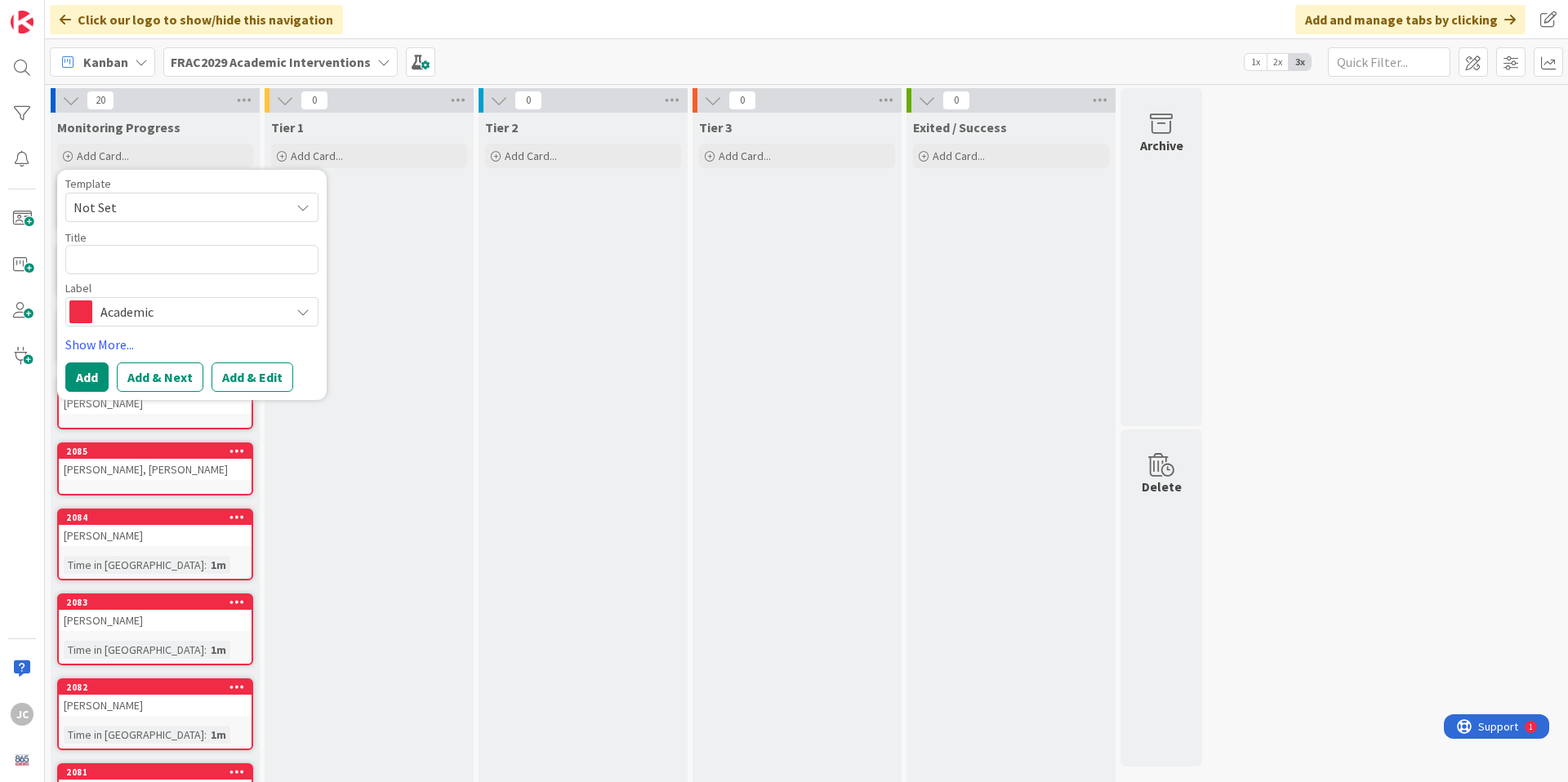
click at [145, 211] on span "Not Set" at bounding box center [176, 207] width 204 height 21
click at [152, 271] on span "Student Card" at bounding box center [204, 278] width 233 height 21
click at [151, 266] on textarea "Student Card" at bounding box center [192, 259] width 253 height 29
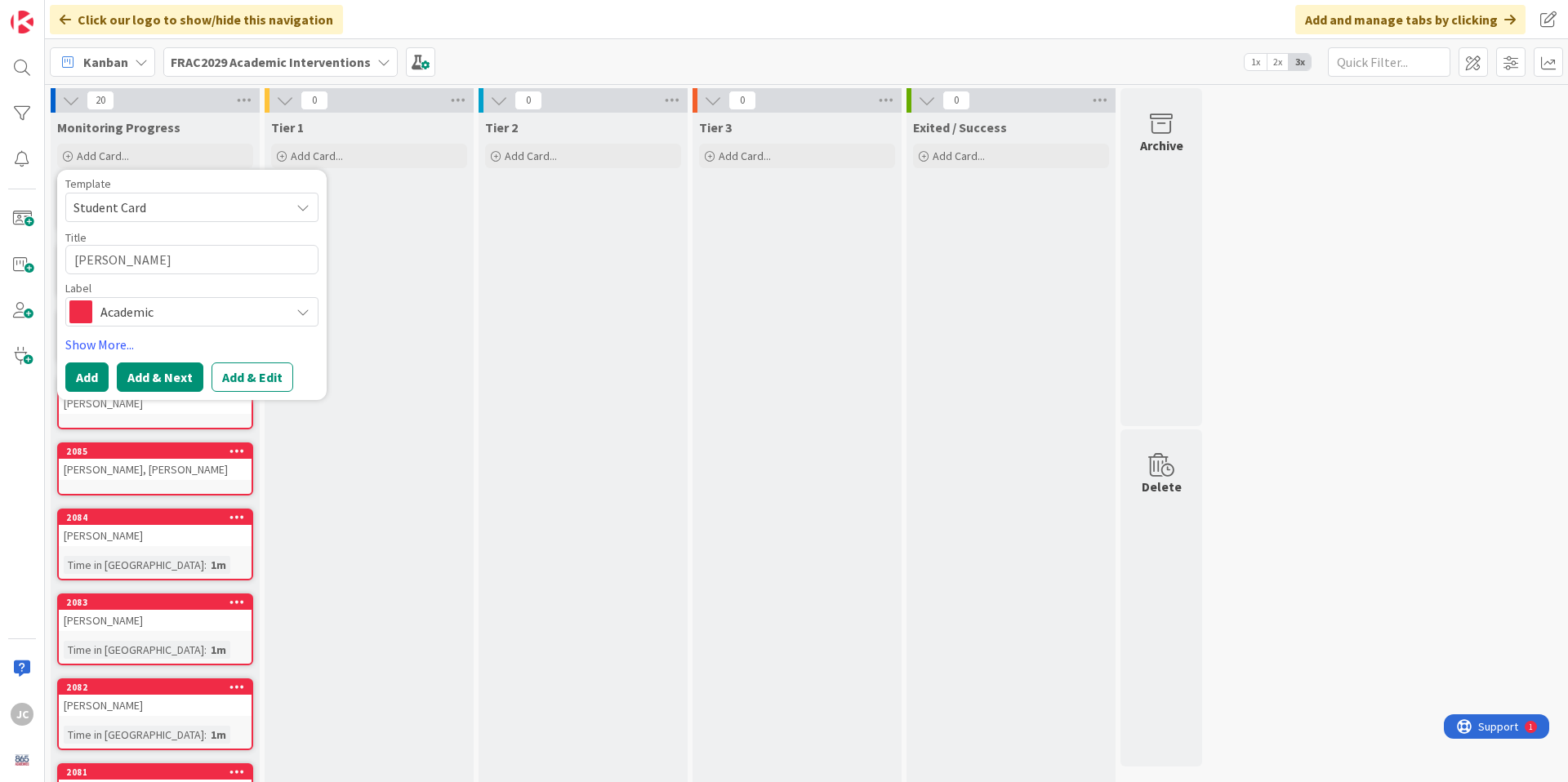
click at [158, 371] on button "Add & Next" at bounding box center [161, 377] width 87 height 29
click at [145, 211] on span "Not Set" at bounding box center [176, 207] width 204 height 21
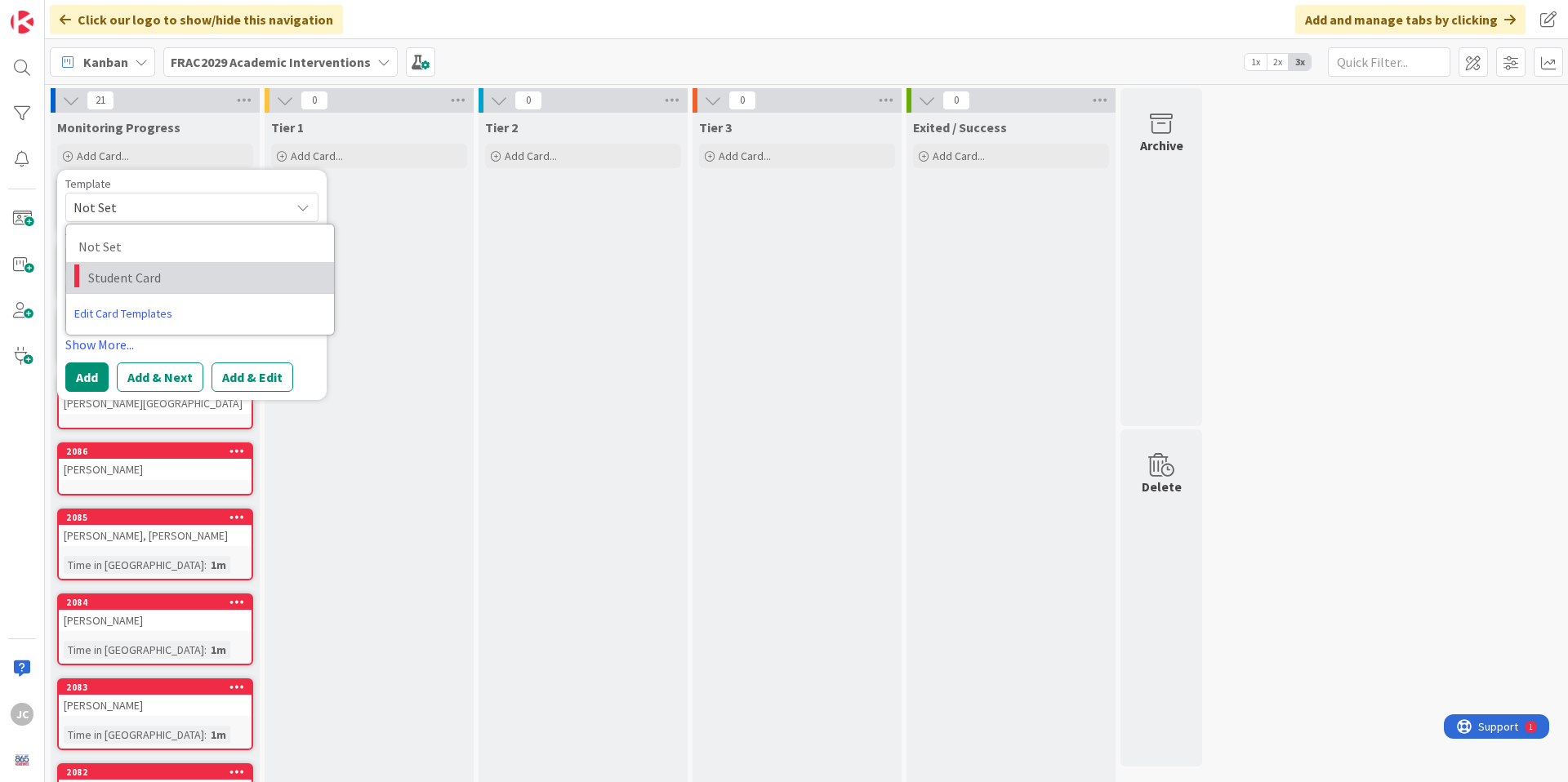
click at [160, 274] on span "Student Card" at bounding box center [204, 278] width 233 height 21
click at [160, 264] on textarea "Student Card" at bounding box center [192, 259] width 253 height 29
click at [88, 370] on button "Add" at bounding box center [87, 377] width 43 height 29
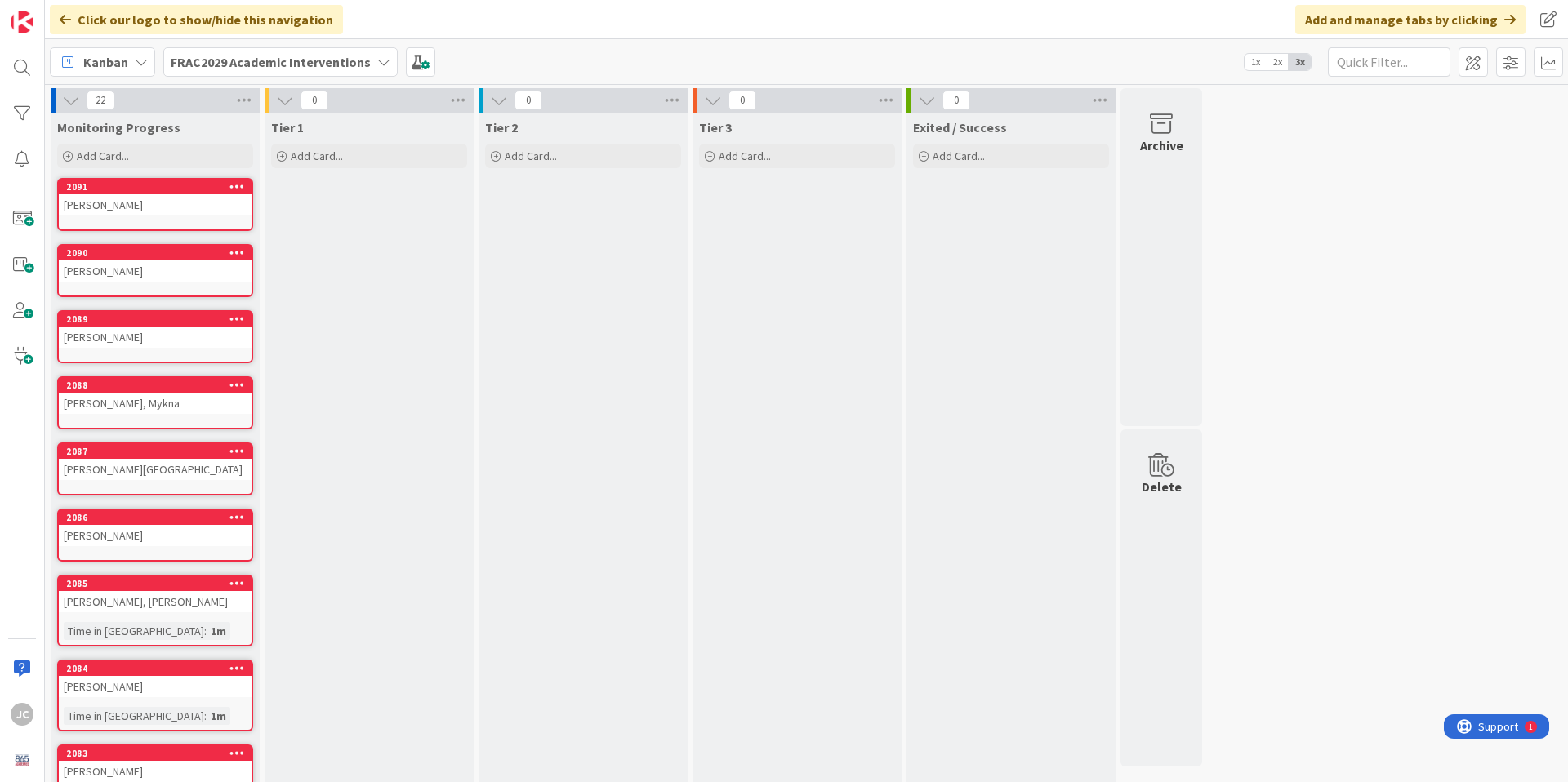
click at [177, 210] on div "[PERSON_NAME]" at bounding box center [154, 205] width 192 height 21
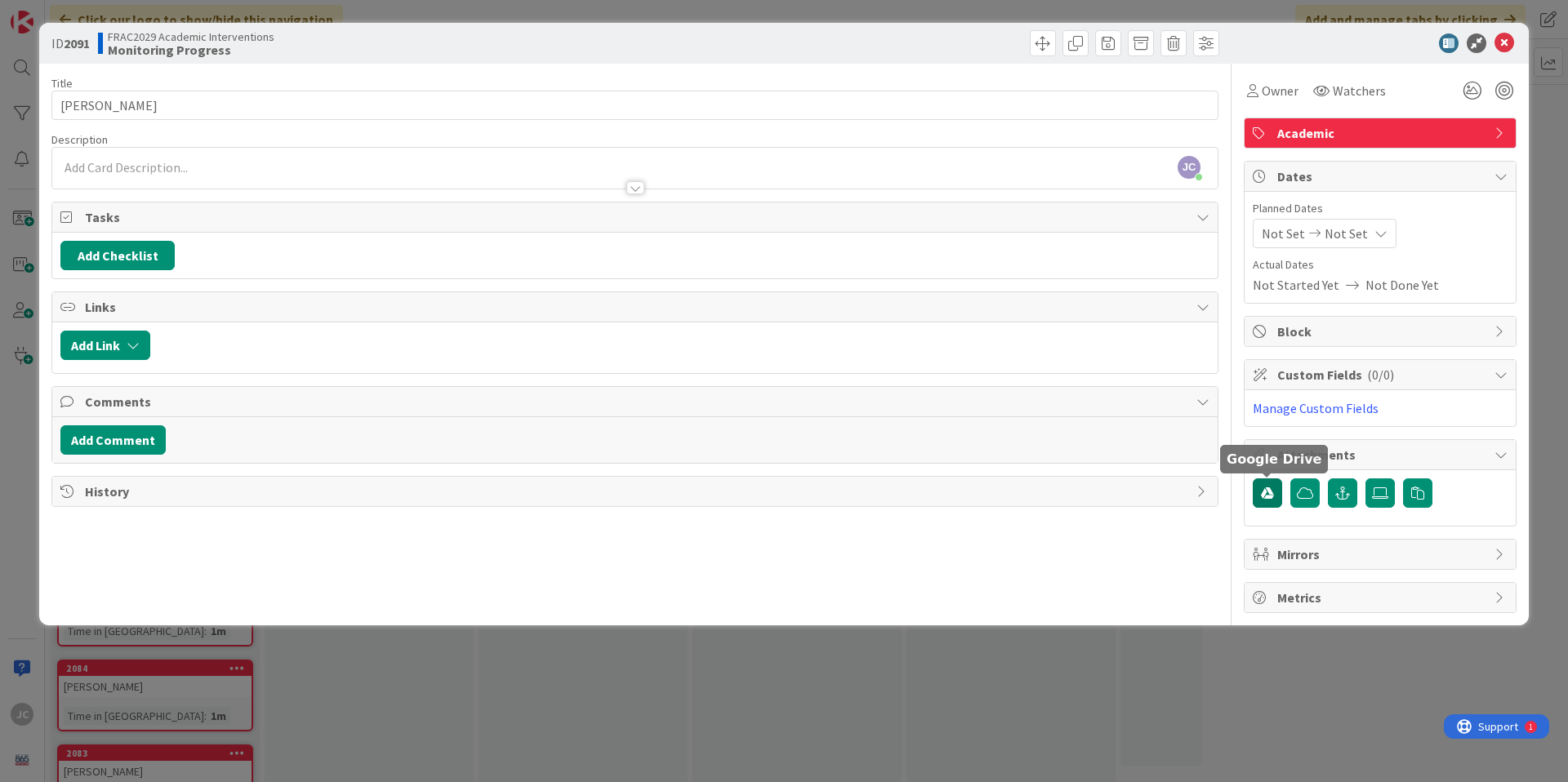
click at [1271, 493] on icon "button" at bounding box center [1266, 493] width 13 height 13
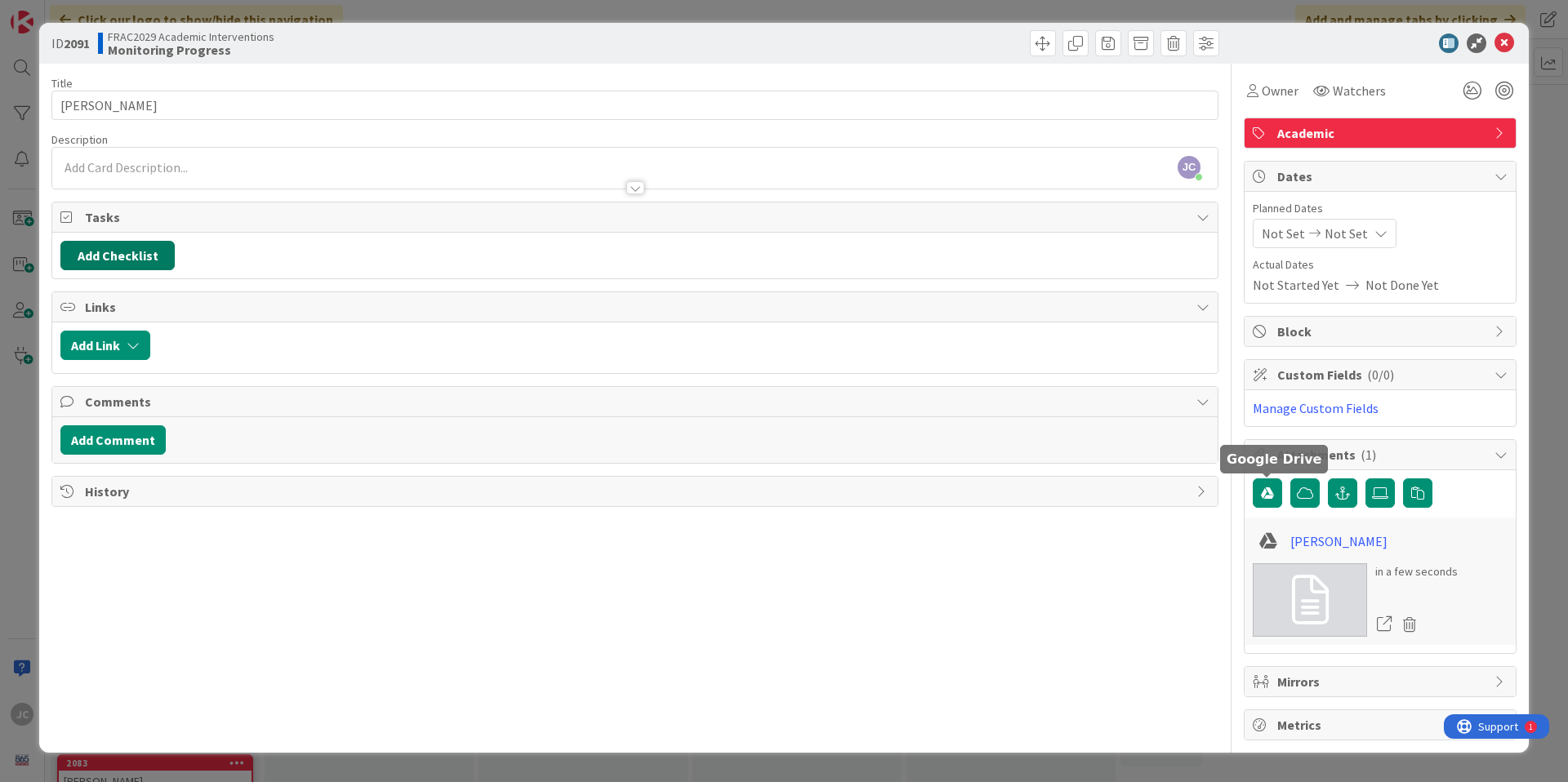
click at [149, 249] on button "Add Checklist" at bounding box center [117, 255] width 114 height 29
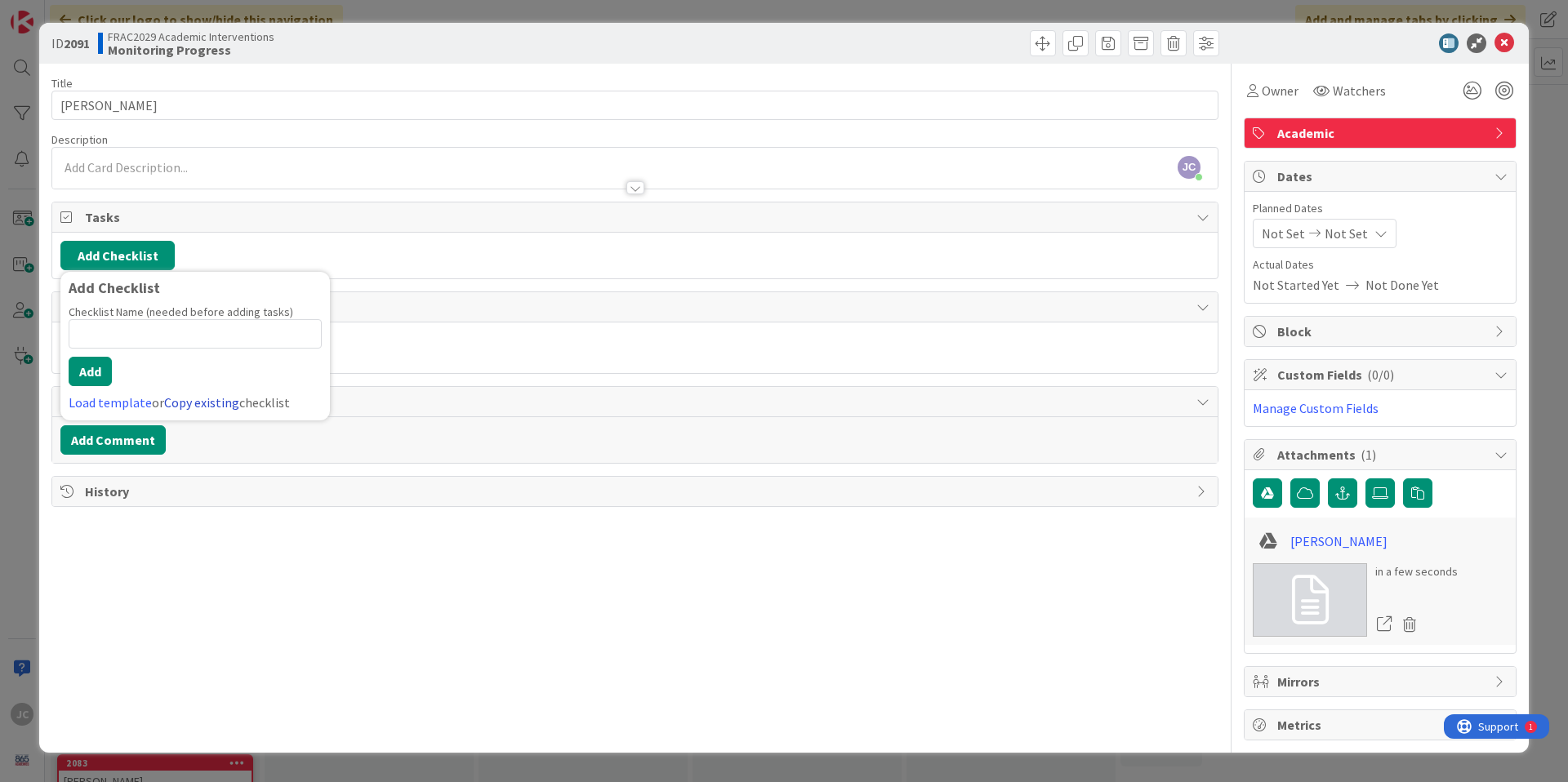
click at [199, 404] on link "Copy existing" at bounding box center [201, 403] width 75 height 16
click at [285, 293] on button "Back" at bounding box center [293, 289] width 40 height 18
click at [106, 409] on link "Load template" at bounding box center [110, 403] width 83 height 16
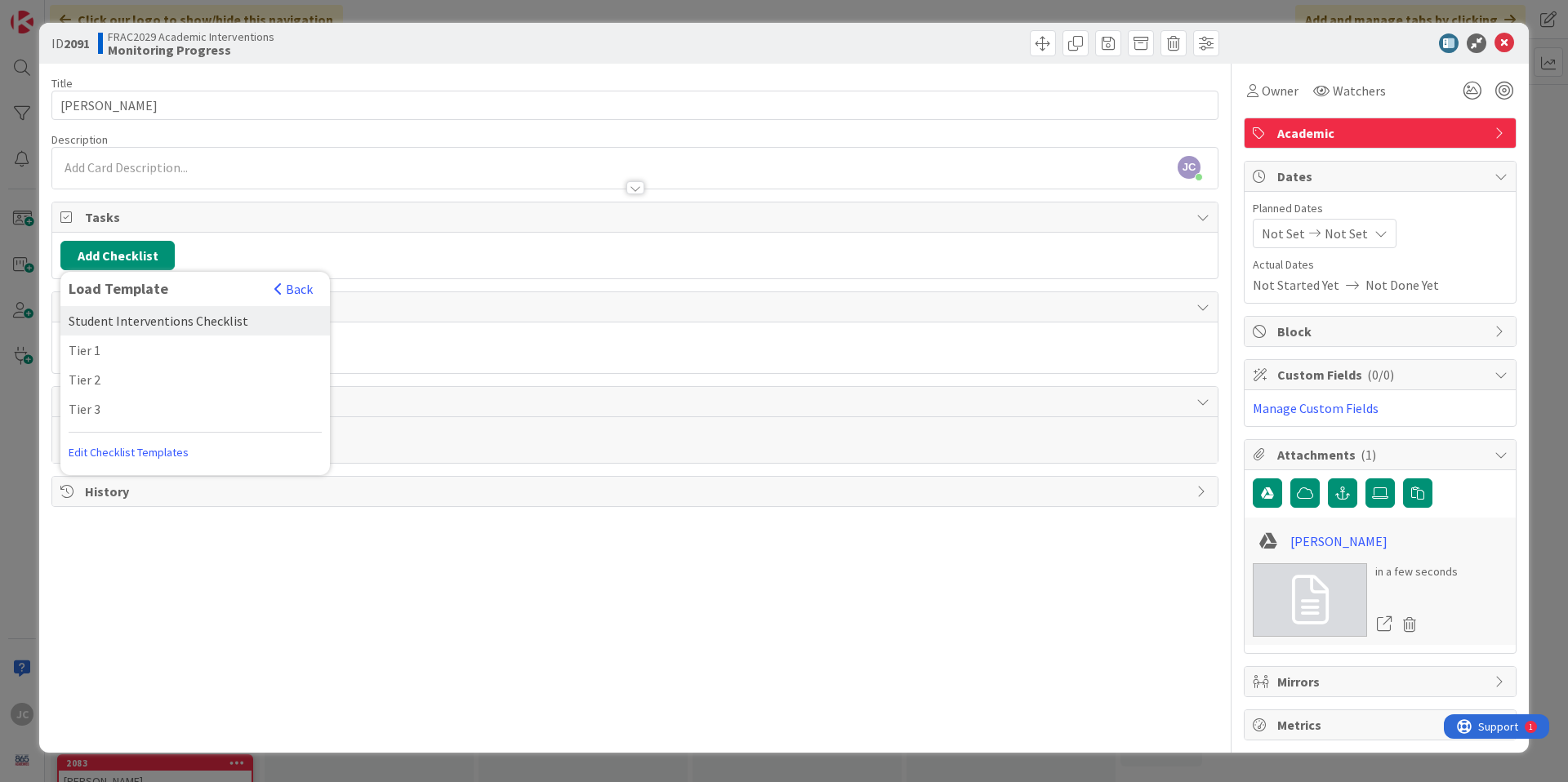
click at [136, 318] on div "Student Interventions Checklist" at bounding box center [195, 320] width 270 height 29
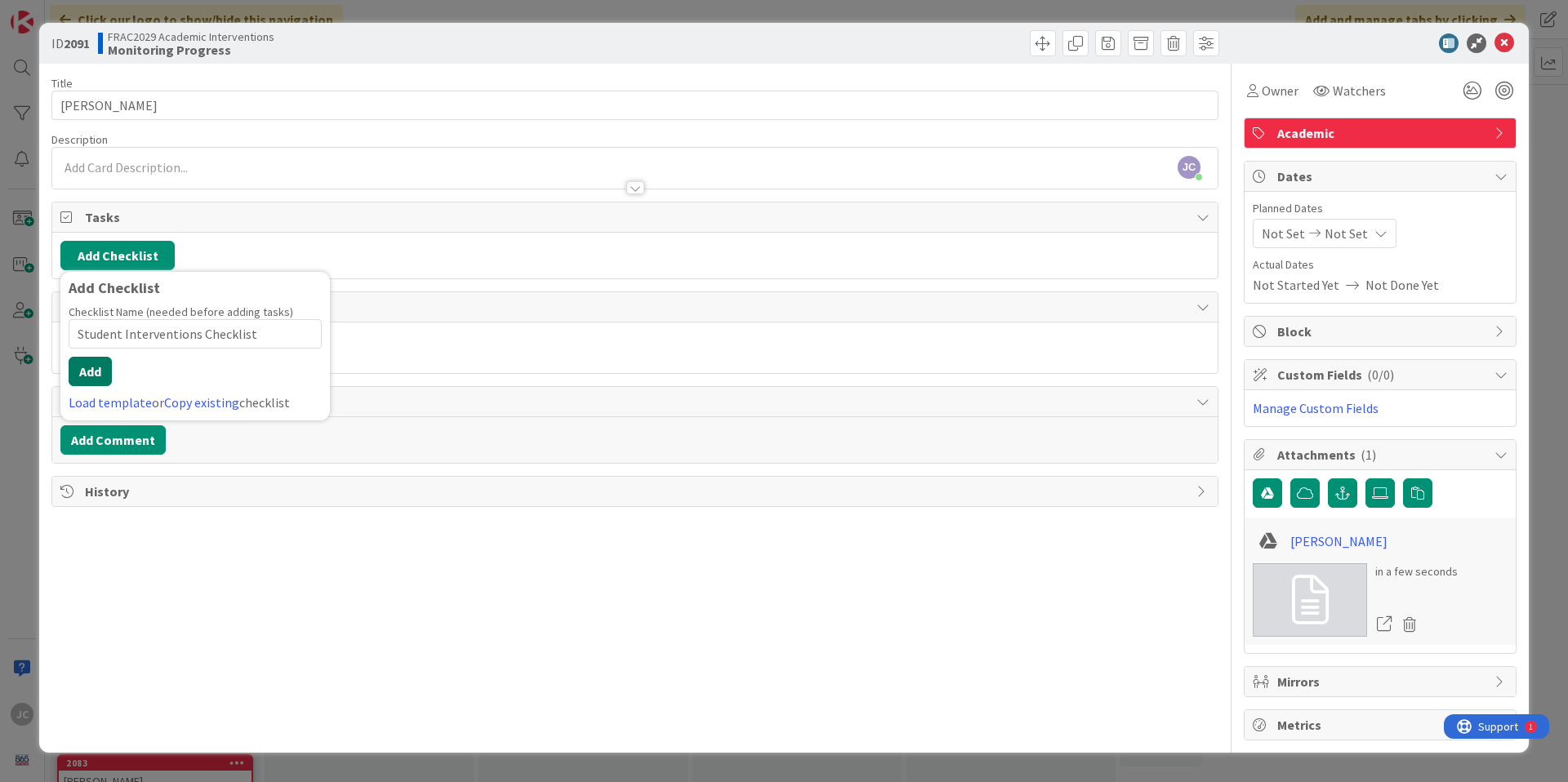
click at [92, 376] on button "Add" at bounding box center [90, 371] width 43 height 29
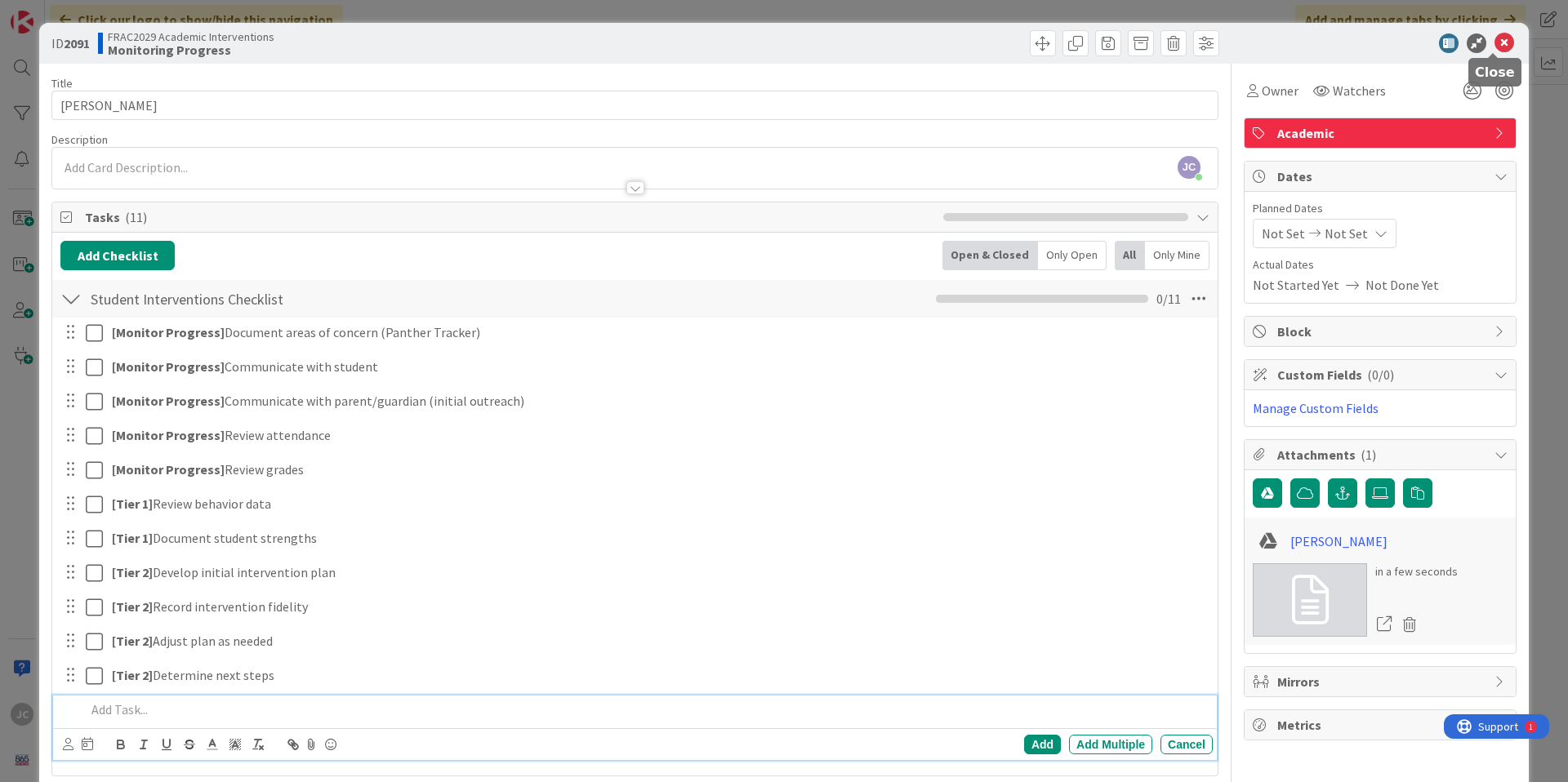
click at [1494, 45] on icon at bounding box center [1504, 43] width 20 height 20
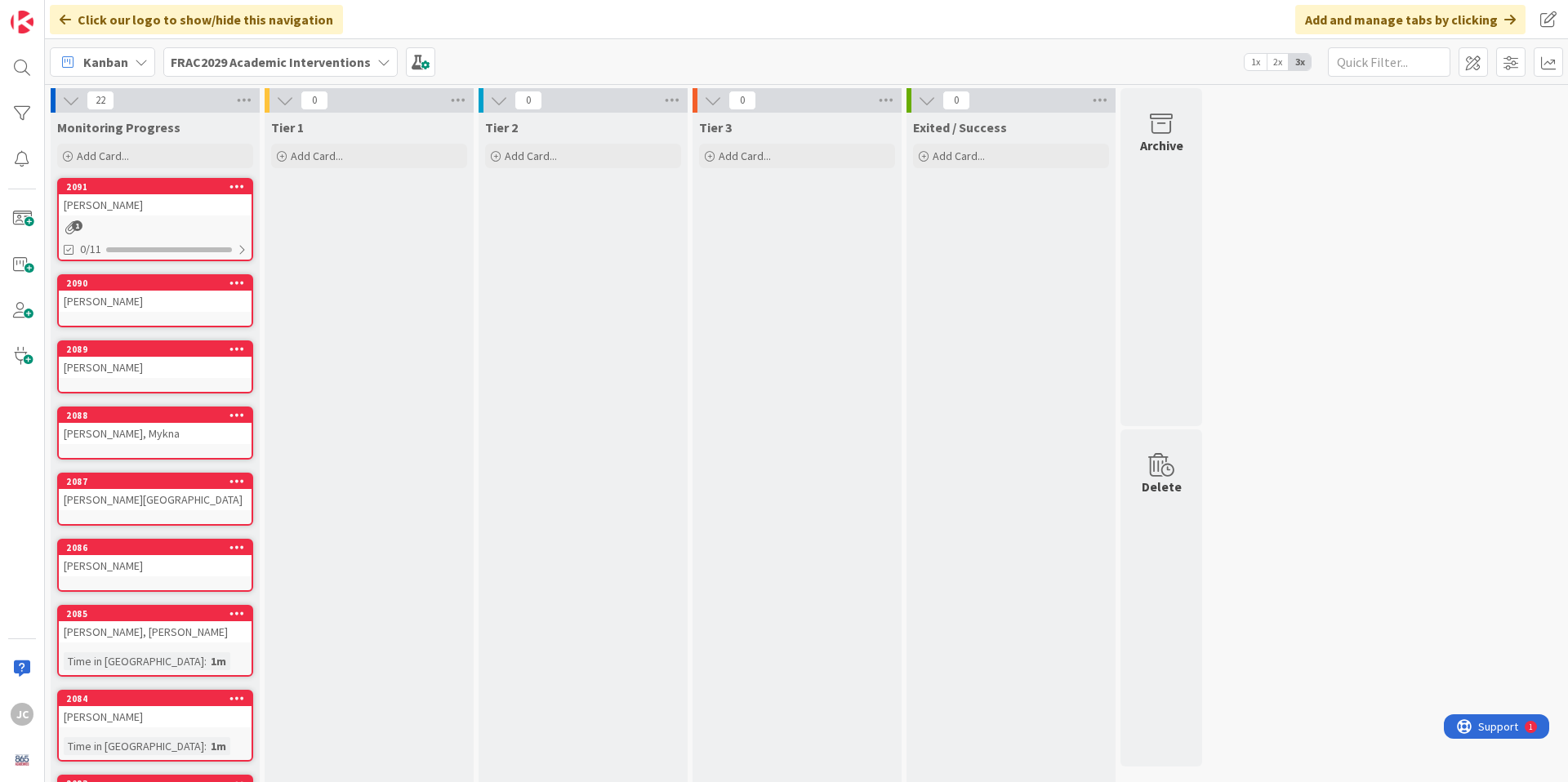
click at [176, 293] on div "[PERSON_NAME]" at bounding box center [154, 301] width 192 height 21
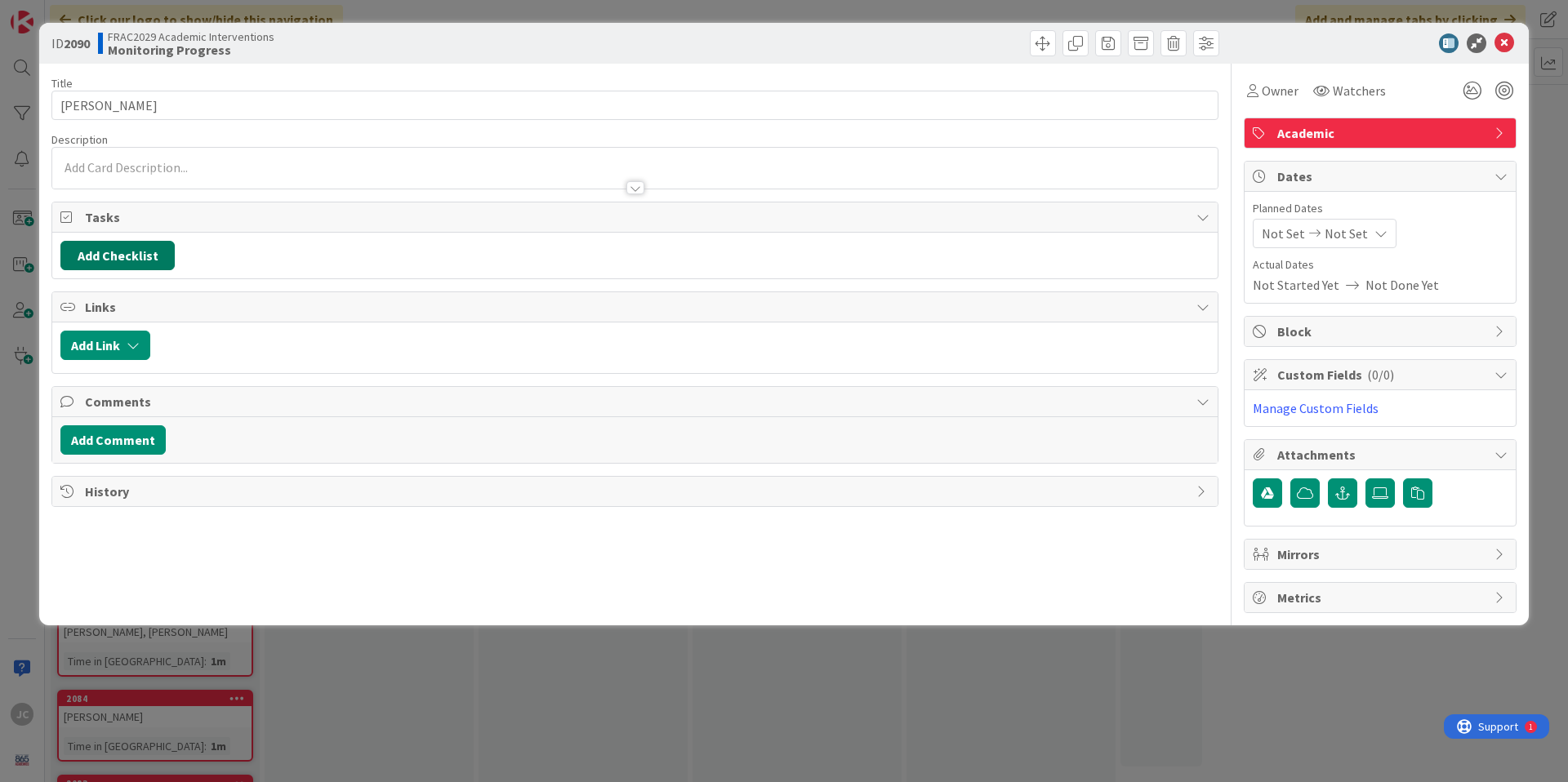
click at [144, 256] on button "Add Checklist" at bounding box center [117, 255] width 114 height 29
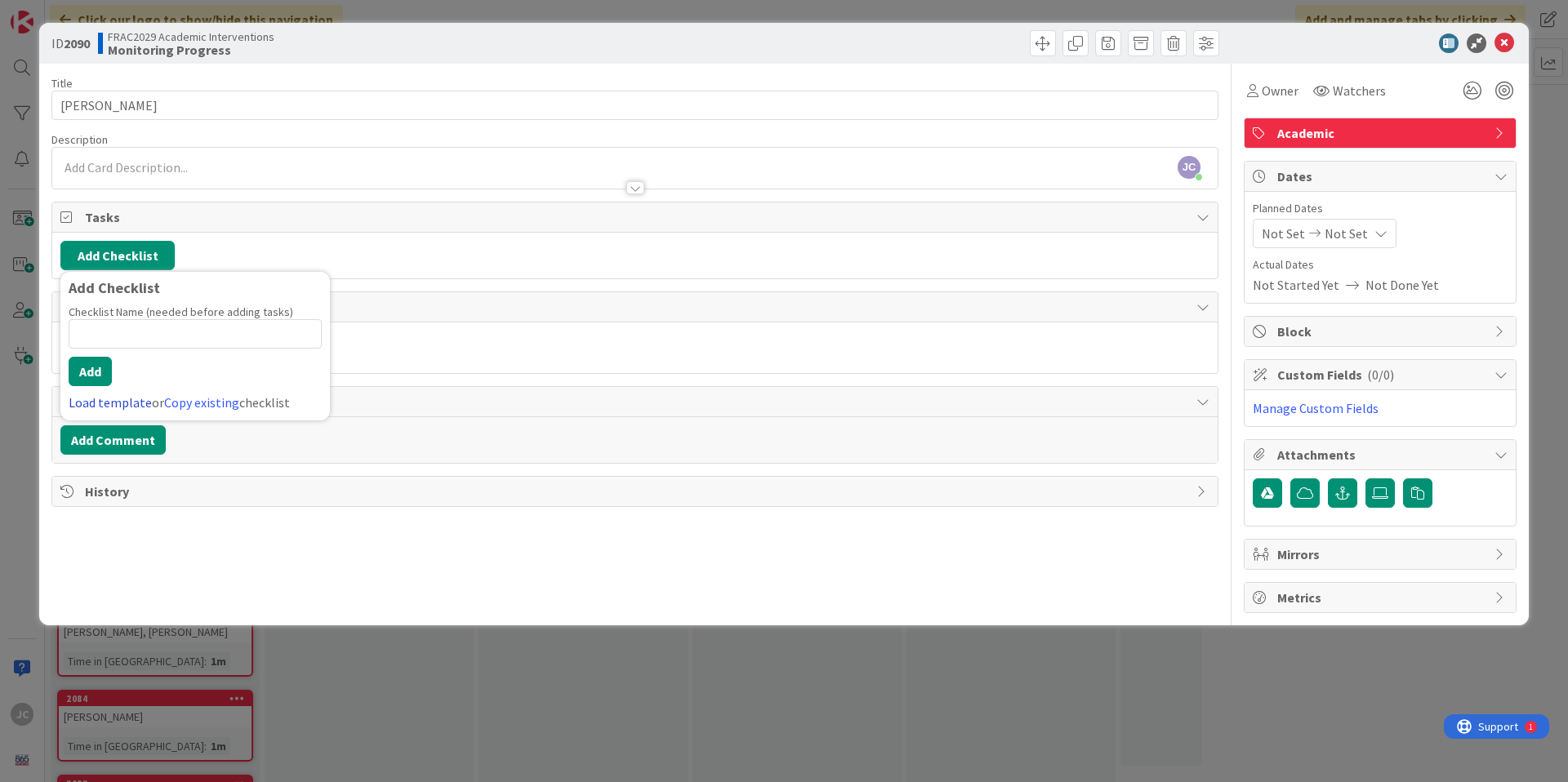
click at [126, 396] on link "Load template" at bounding box center [110, 403] width 83 height 16
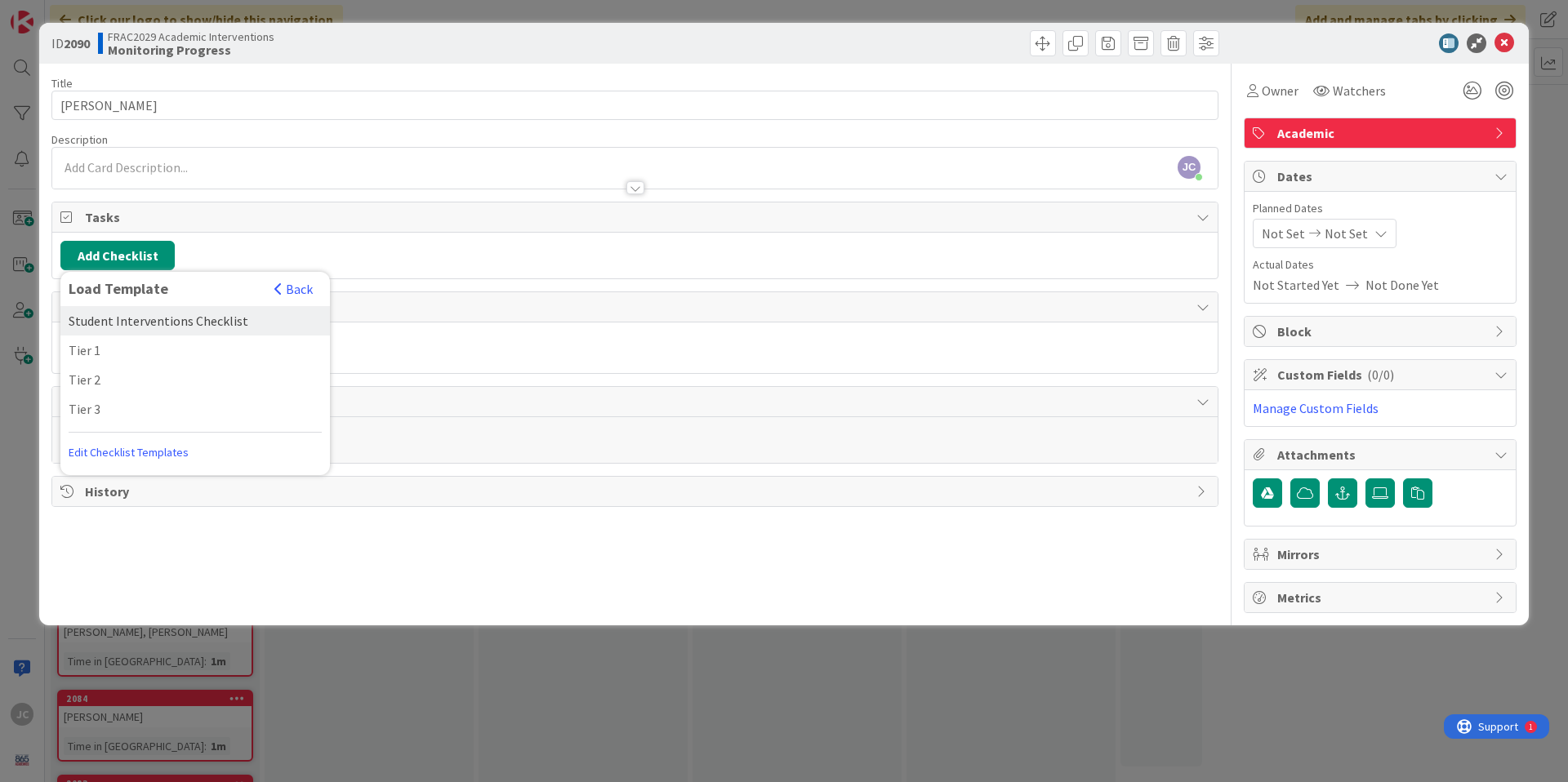
click at [127, 324] on div "Student Interventions Checklist" at bounding box center [195, 320] width 270 height 29
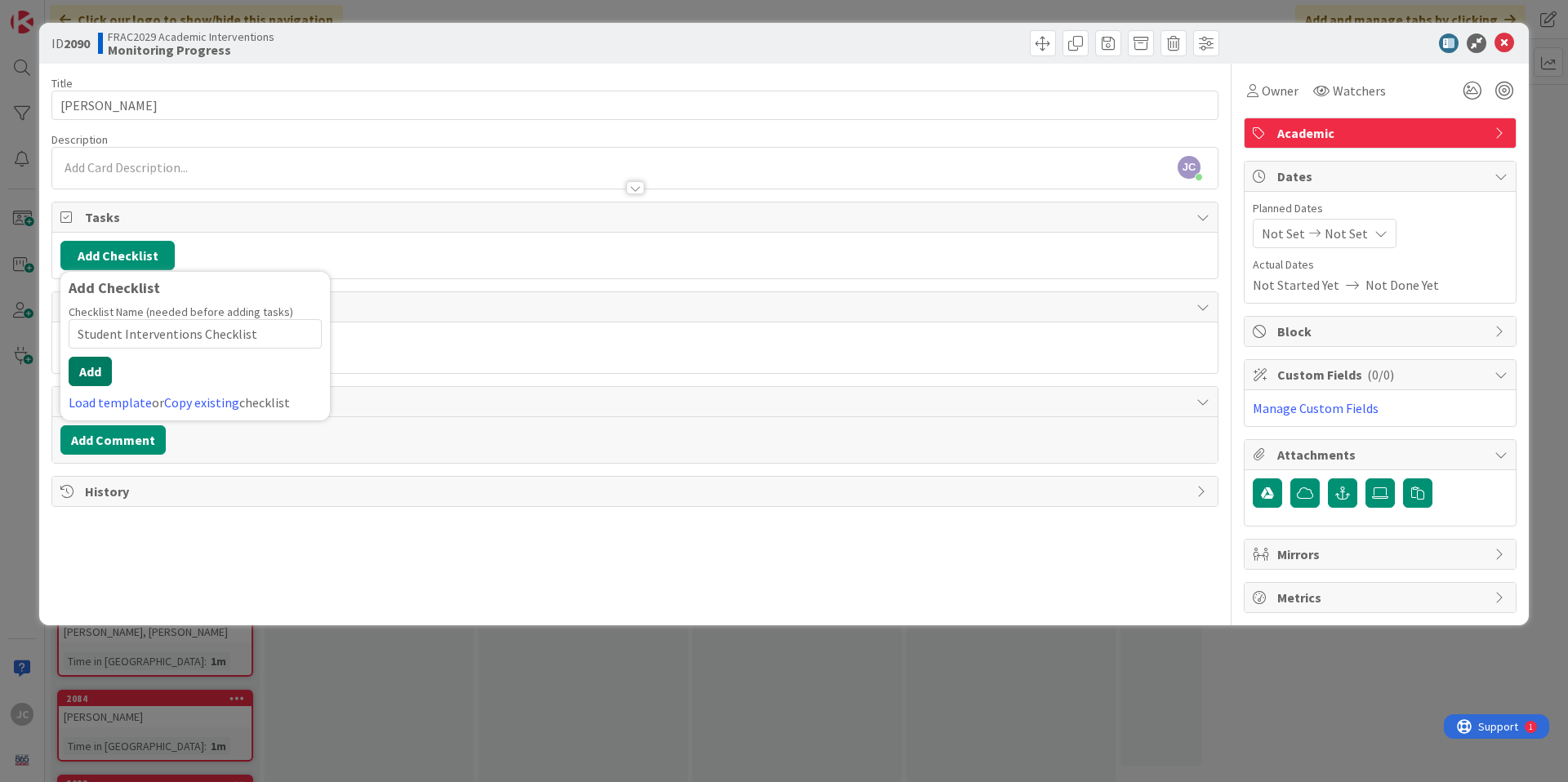
click at [92, 376] on button "Add" at bounding box center [90, 371] width 43 height 29
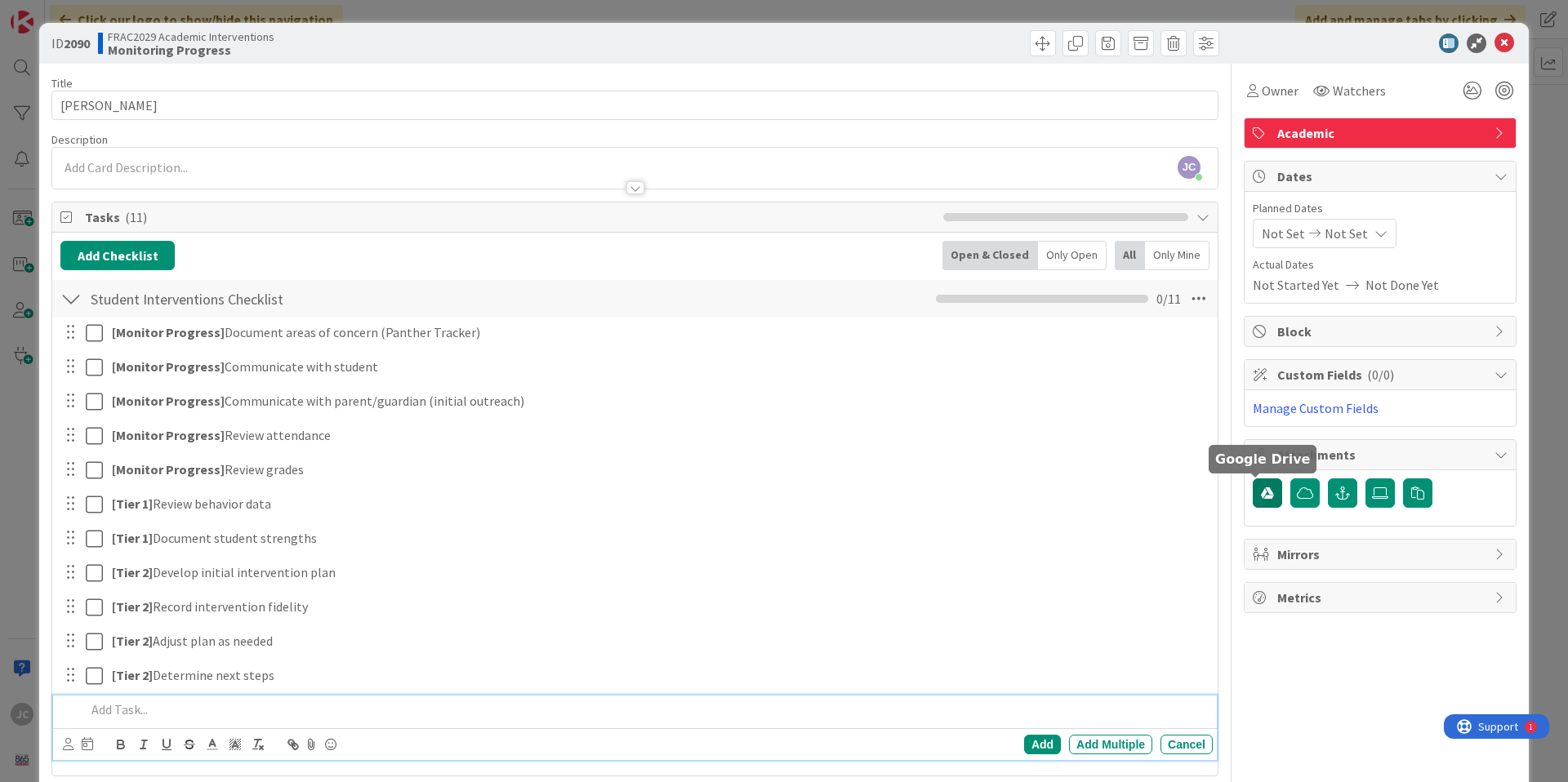
click at [1264, 500] on button "button" at bounding box center [1266, 492] width 29 height 29
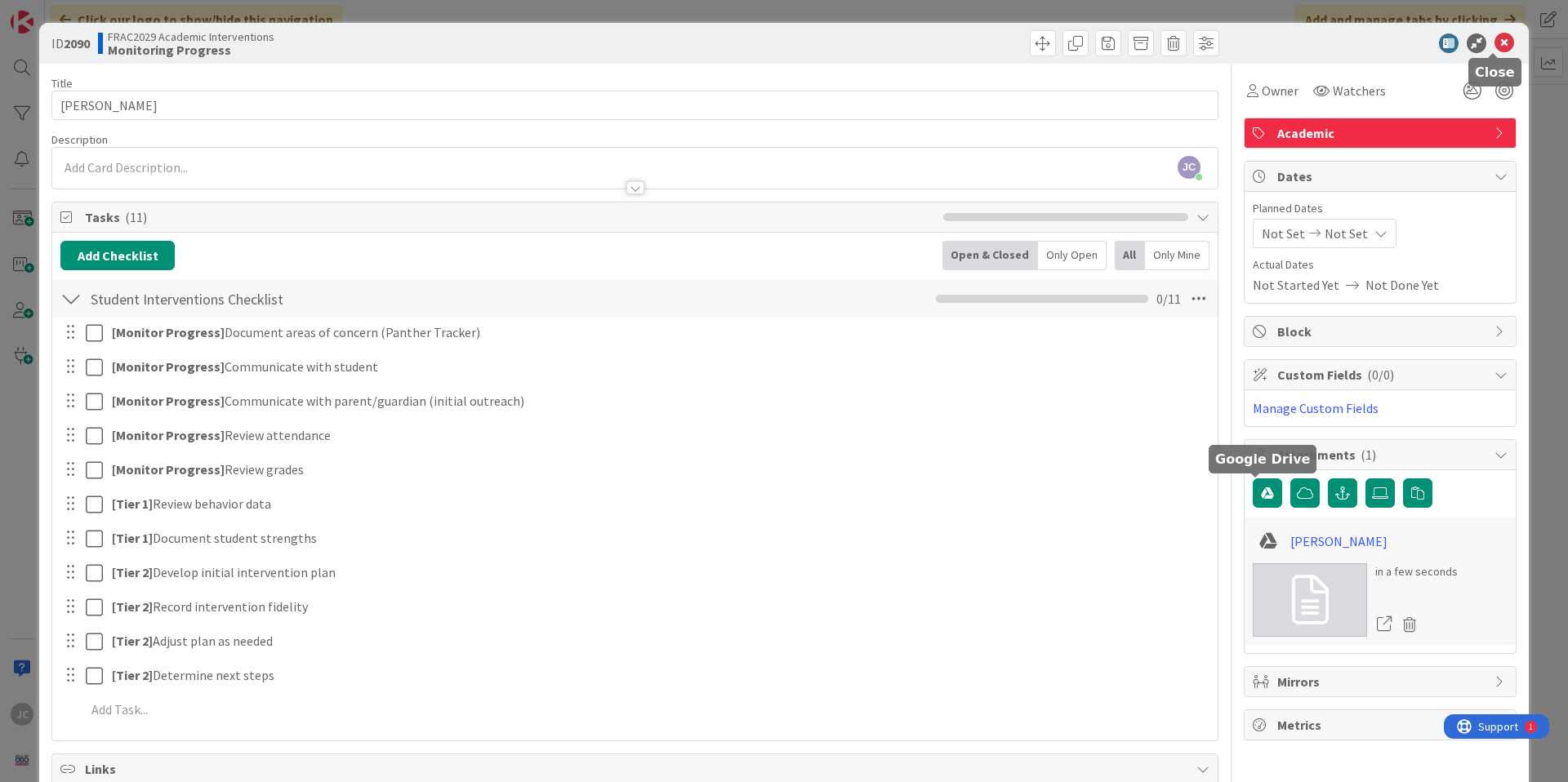
click at [1494, 45] on icon at bounding box center [1504, 43] width 20 height 20
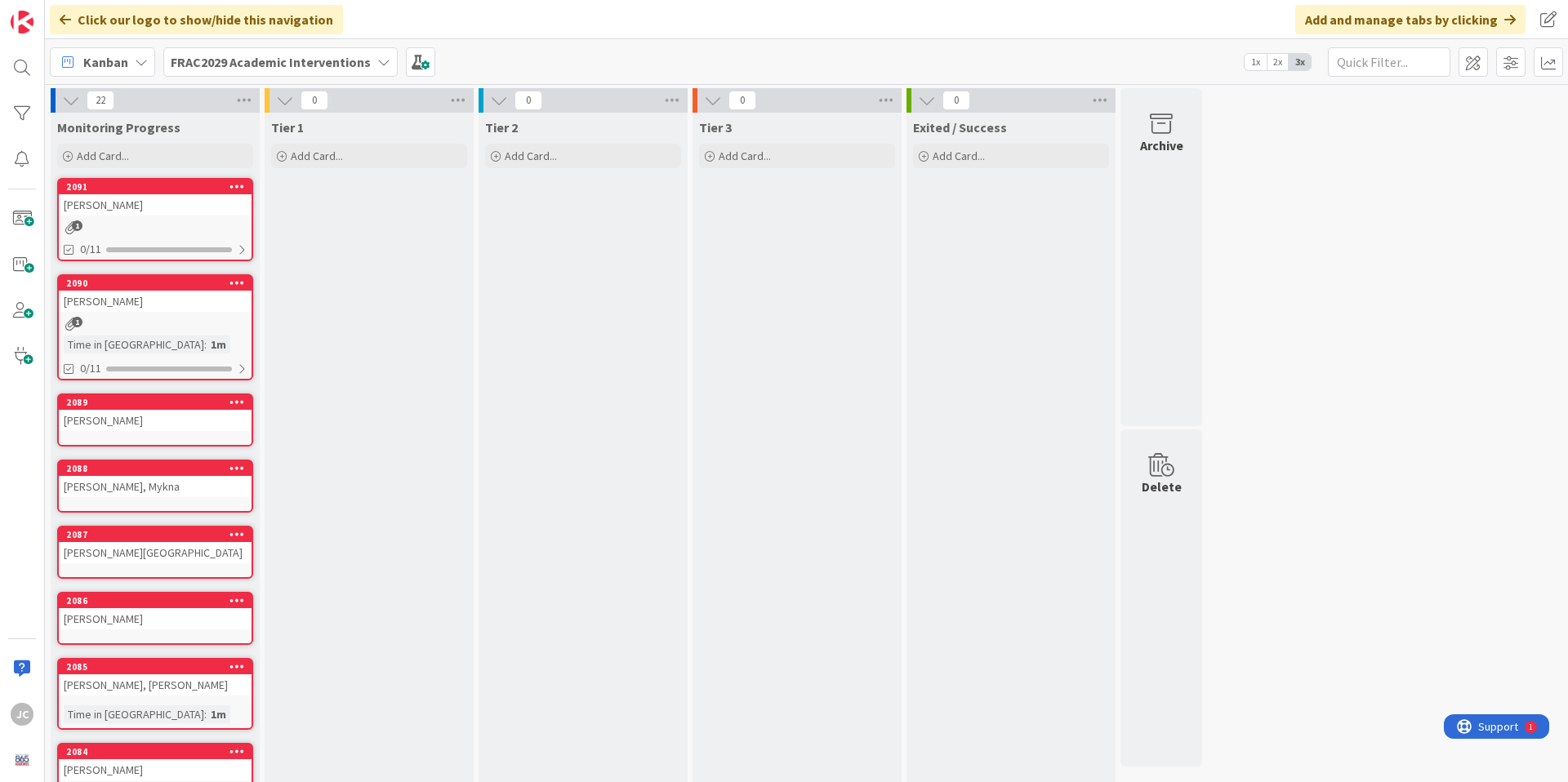
click at [149, 414] on div "[PERSON_NAME]" at bounding box center [154, 420] width 192 height 21
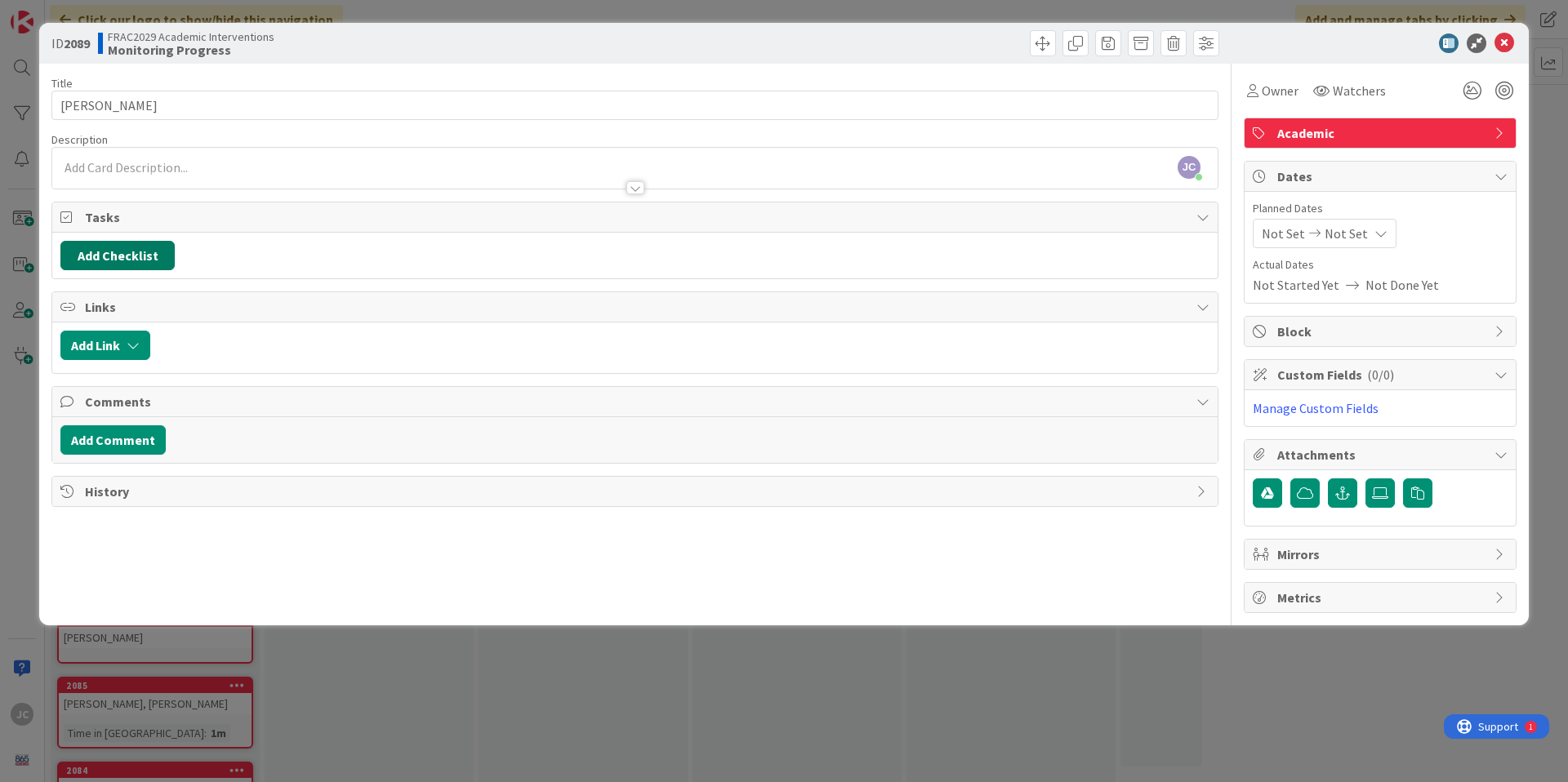
click at [131, 254] on button "Add Checklist" at bounding box center [117, 255] width 114 height 29
click at [109, 404] on link "Load template" at bounding box center [110, 403] width 83 height 16
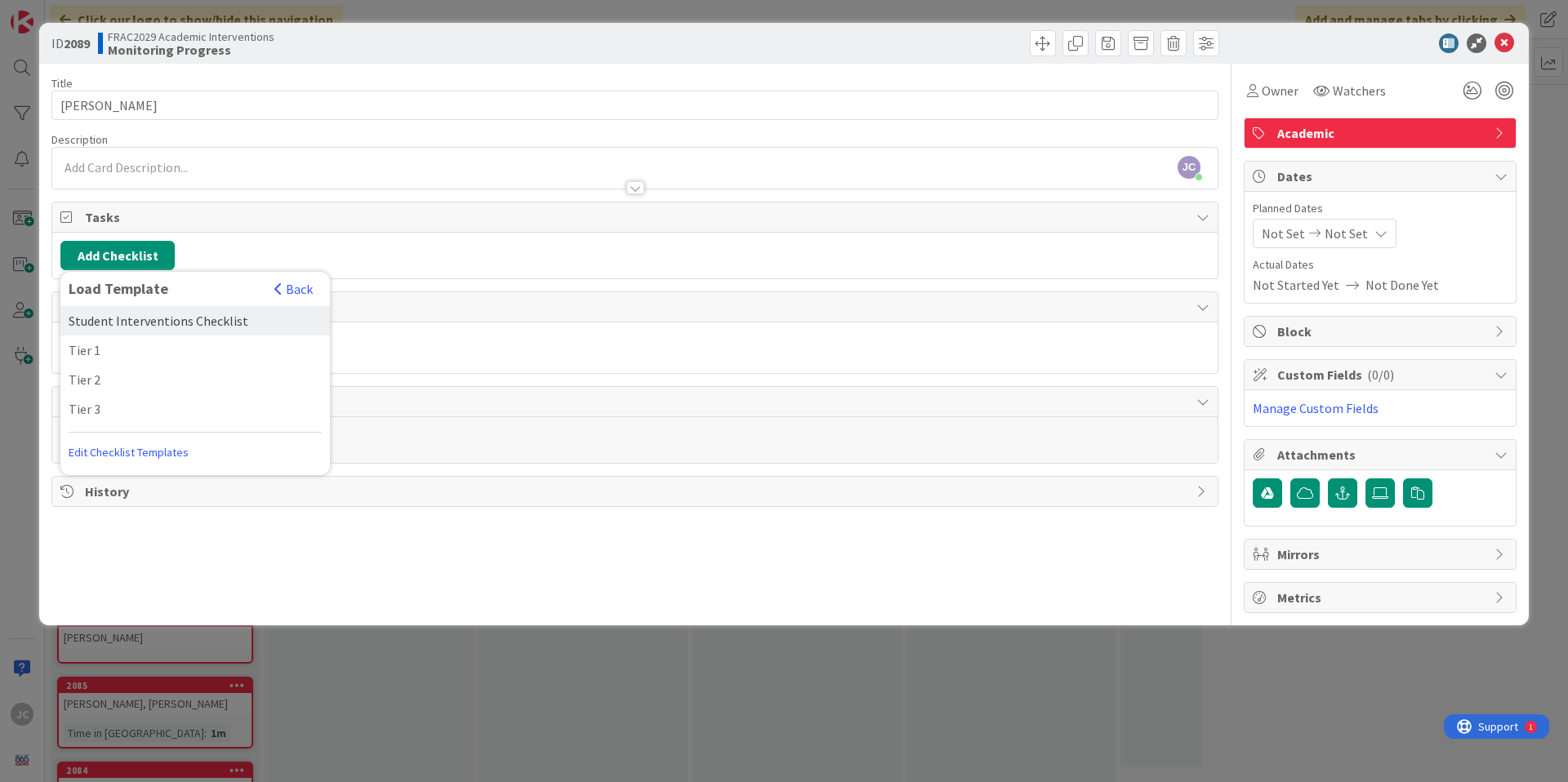
click at [136, 324] on div "Student Interventions Checklist" at bounding box center [195, 320] width 270 height 29
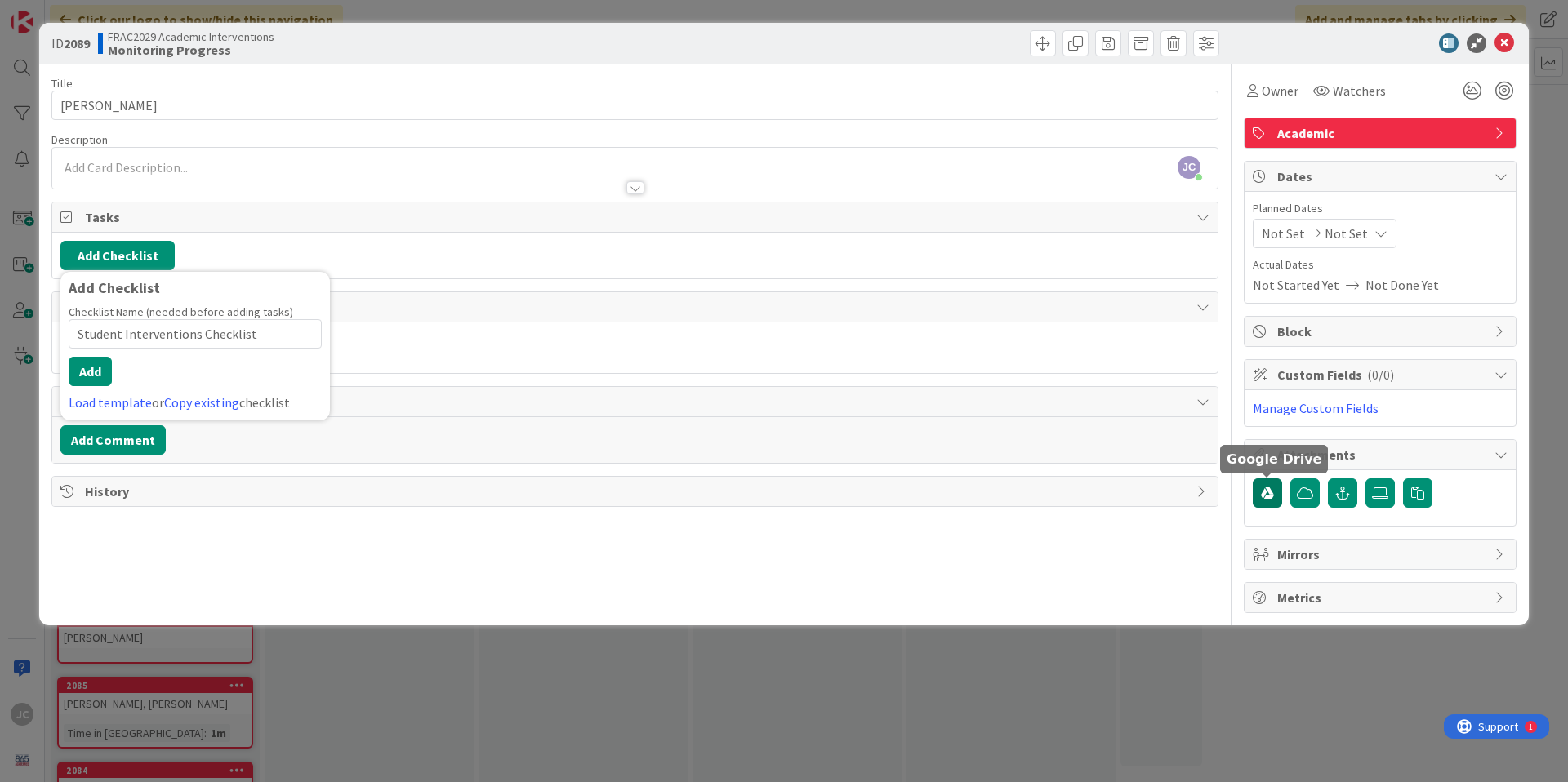
click at [1272, 498] on icon "button" at bounding box center [1266, 493] width 13 height 13
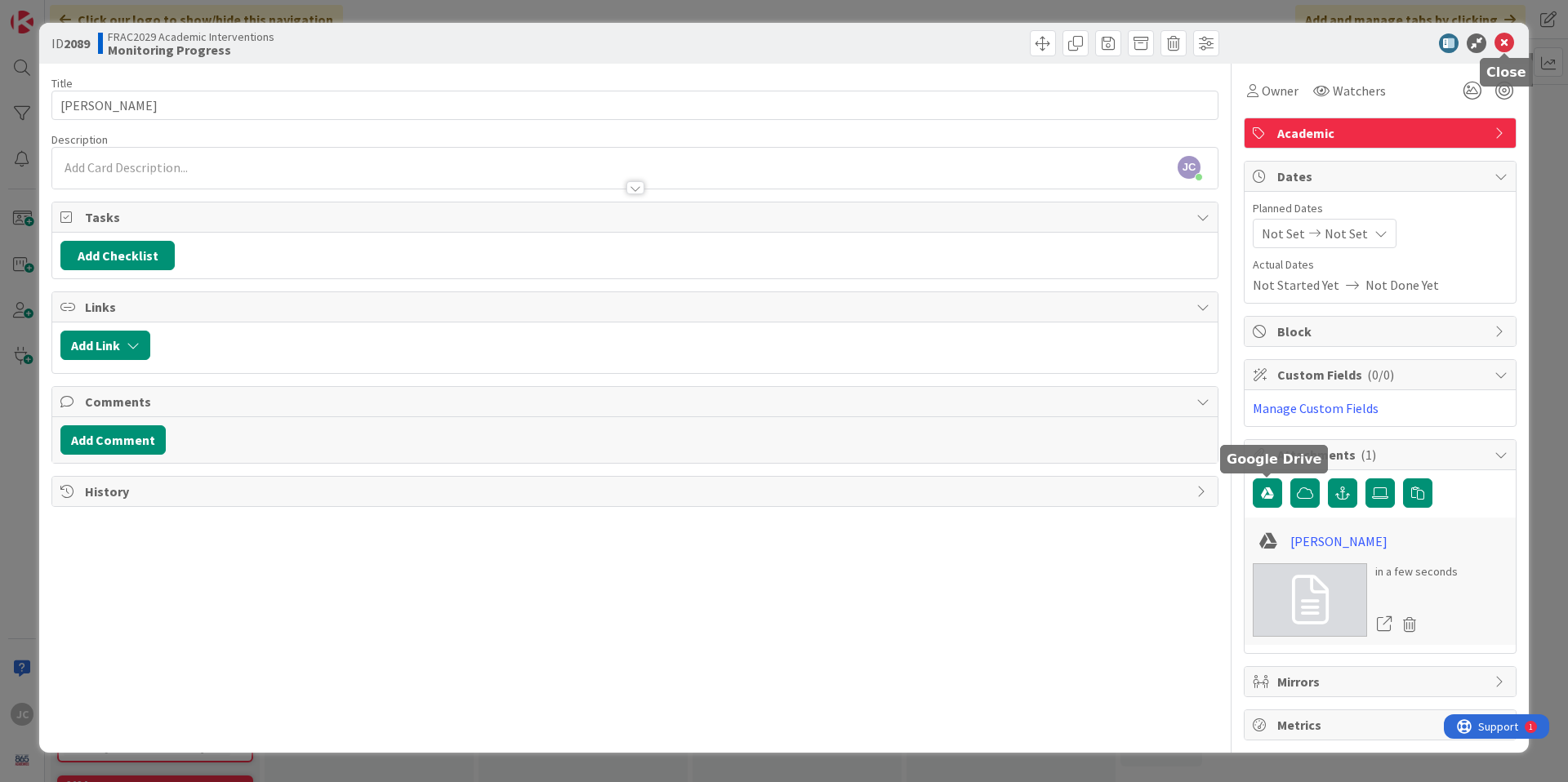
click at [1501, 48] on icon at bounding box center [1504, 43] width 20 height 20
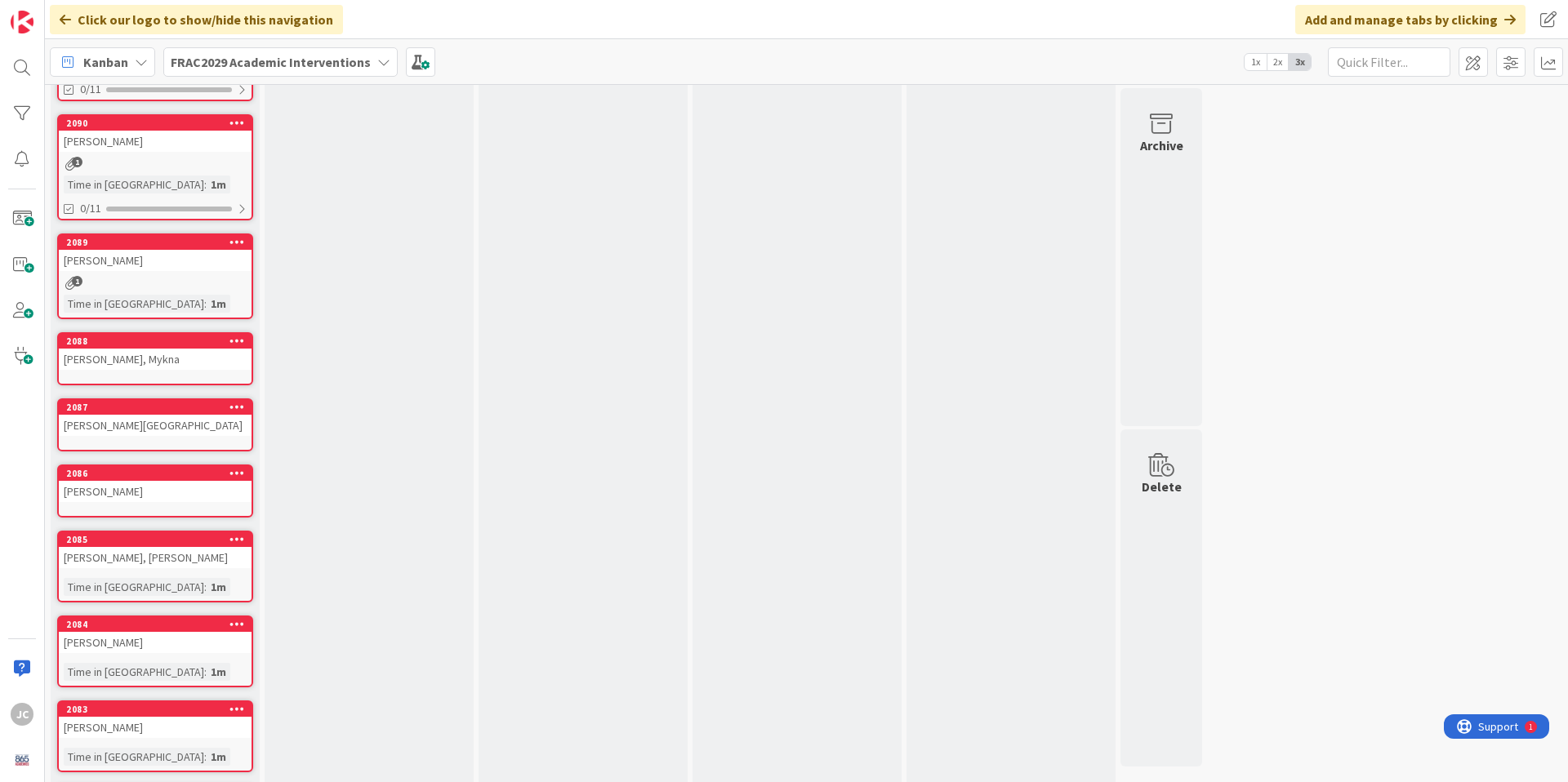
scroll to position [175, 0]
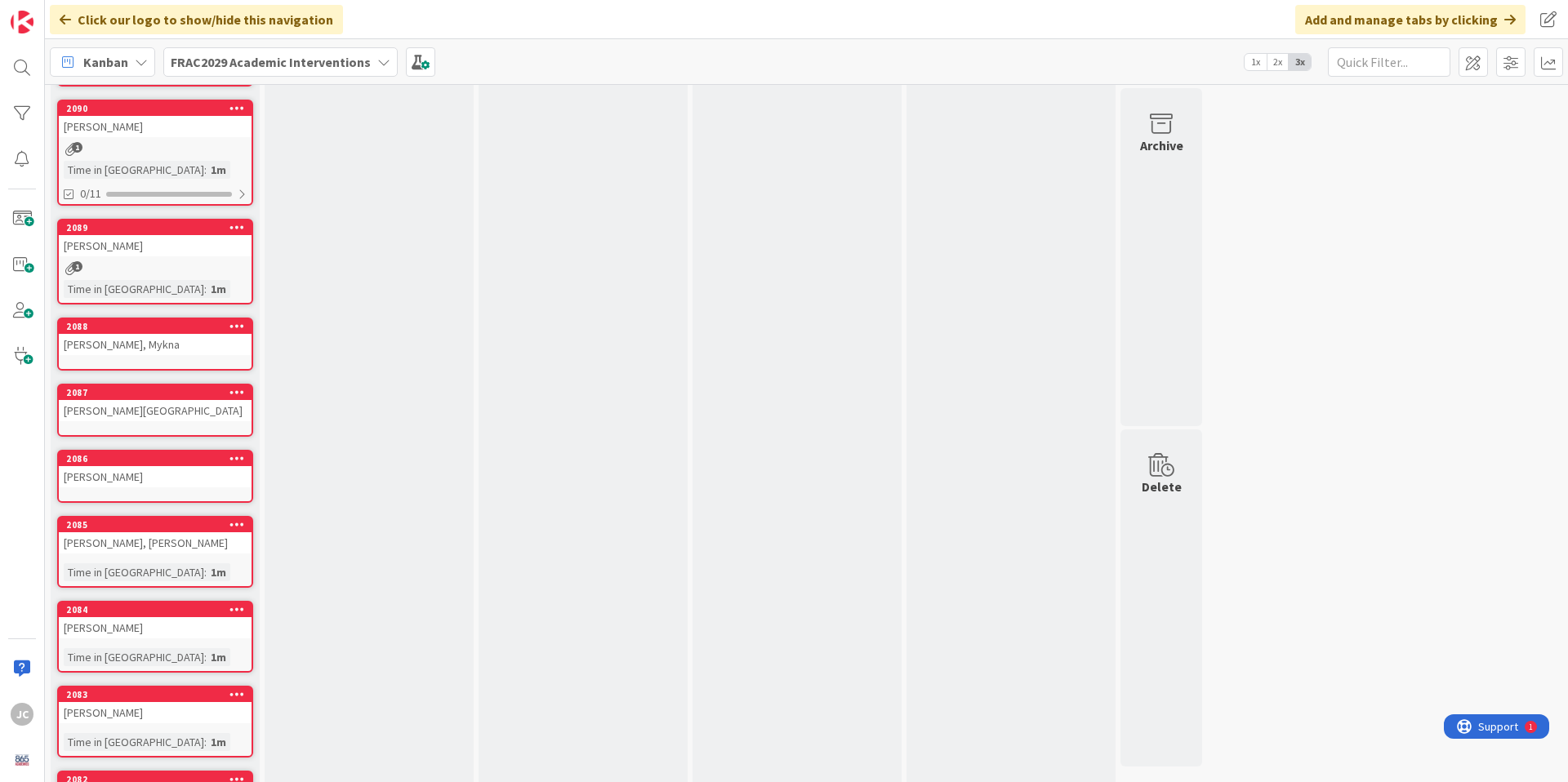
click at [166, 340] on div "[PERSON_NAME], Mykna" at bounding box center [154, 345] width 192 height 21
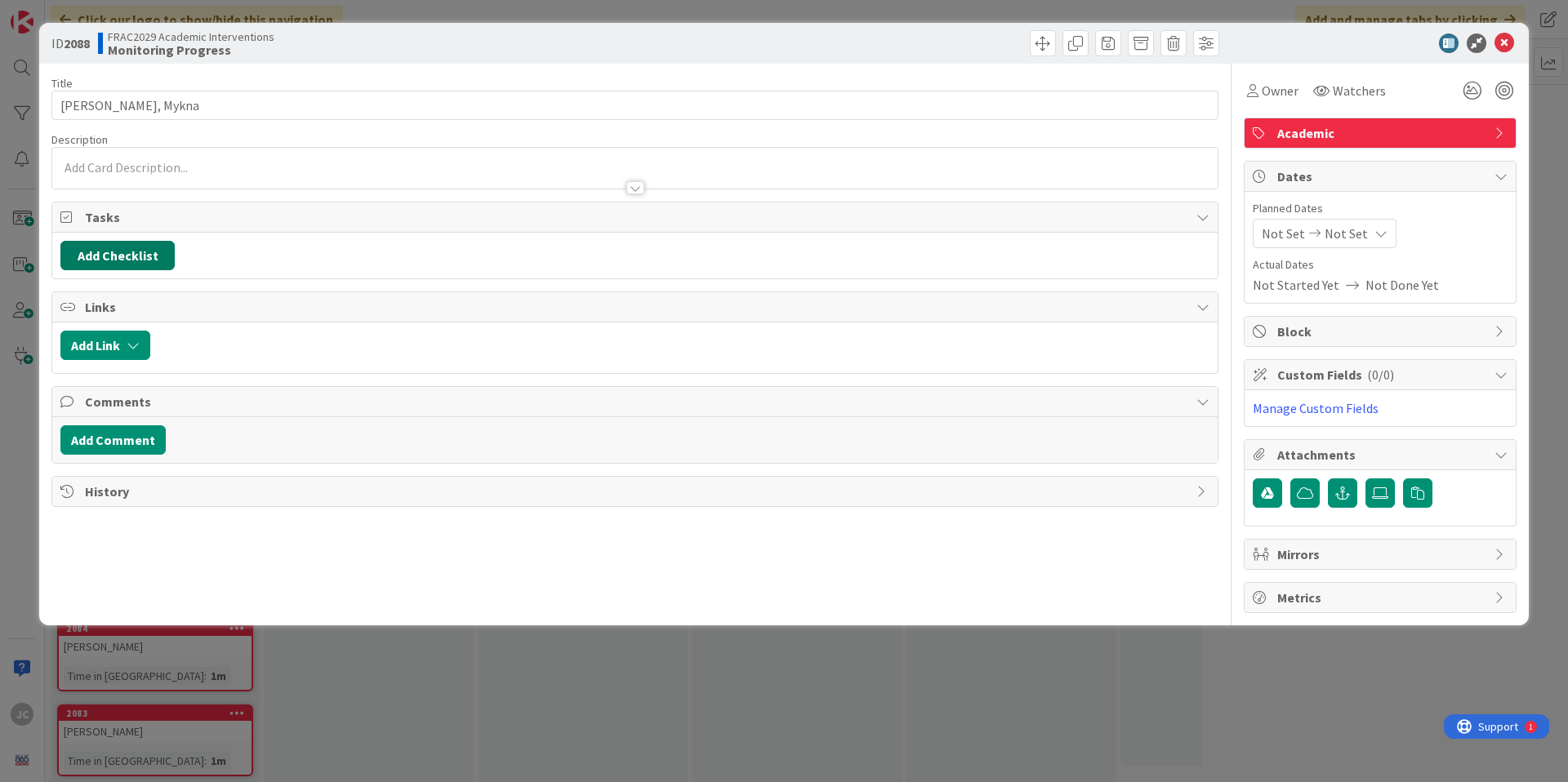
click at [138, 246] on button "Add Checklist" at bounding box center [117, 255] width 114 height 29
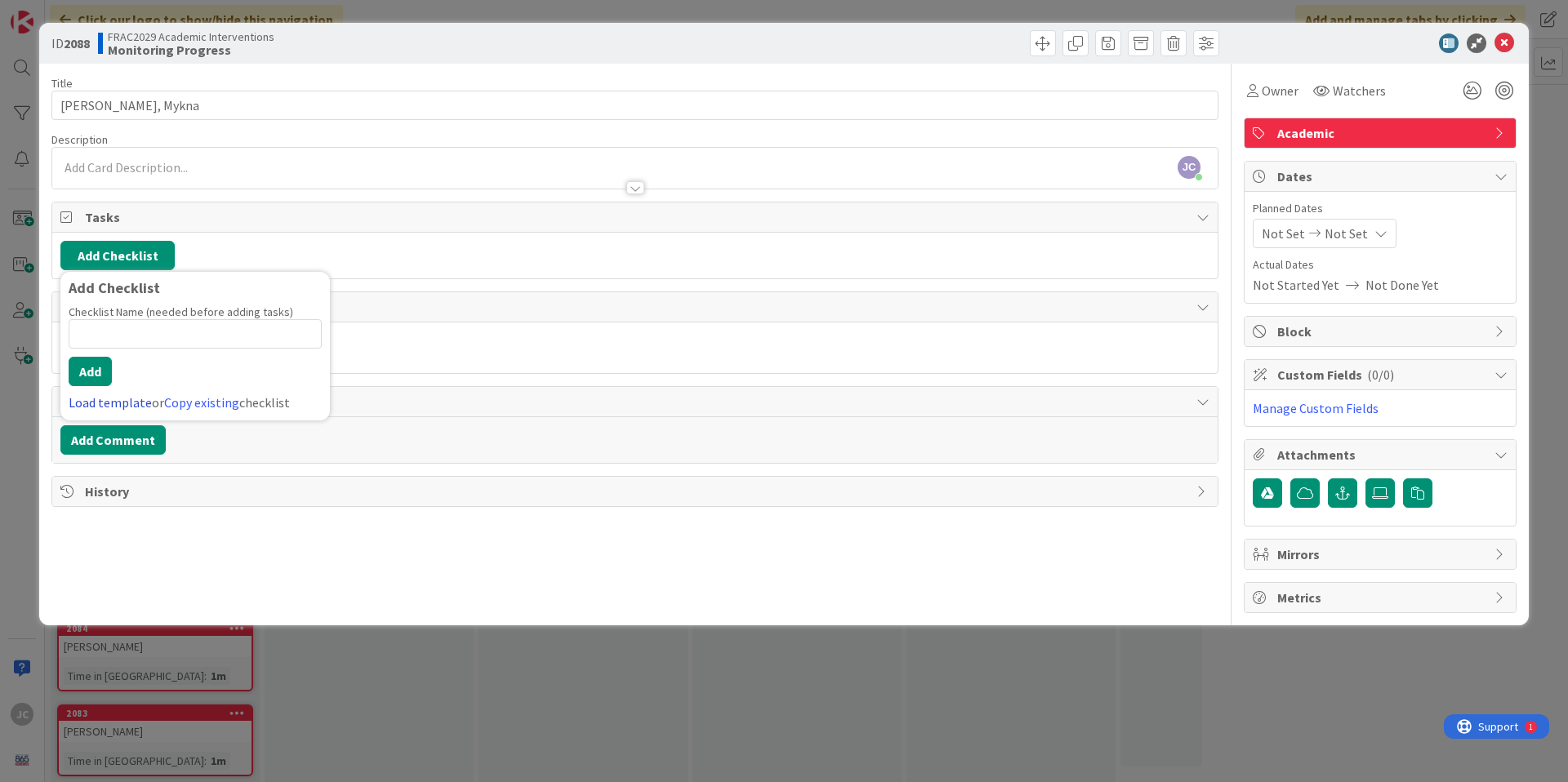
click at [122, 398] on link "Load template" at bounding box center [110, 403] width 83 height 16
click at [132, 454] on link "Edit Checklist Templates" at bounding box center [128, 451] width 120 height 29
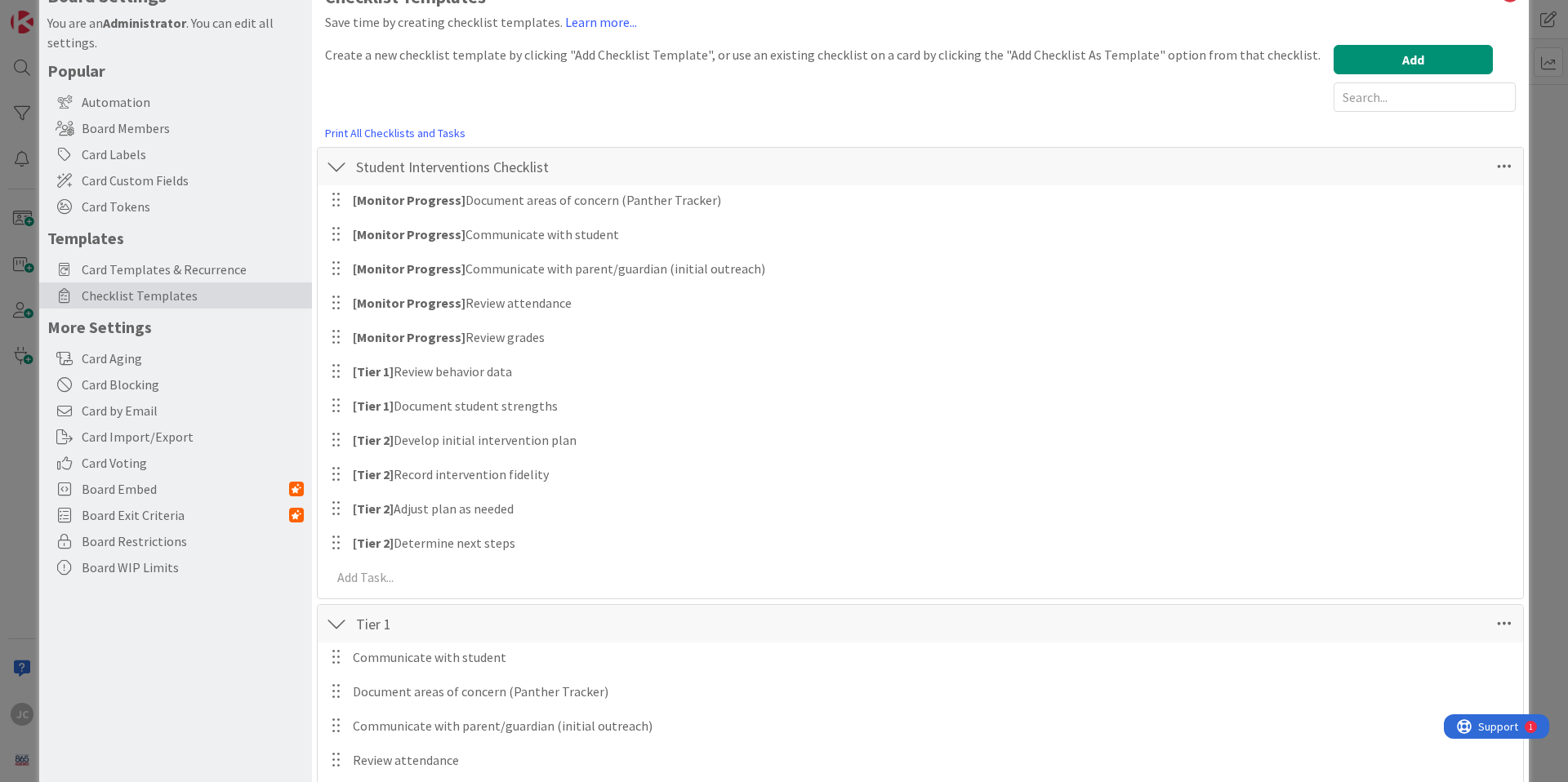
scroll to position [130, 0]
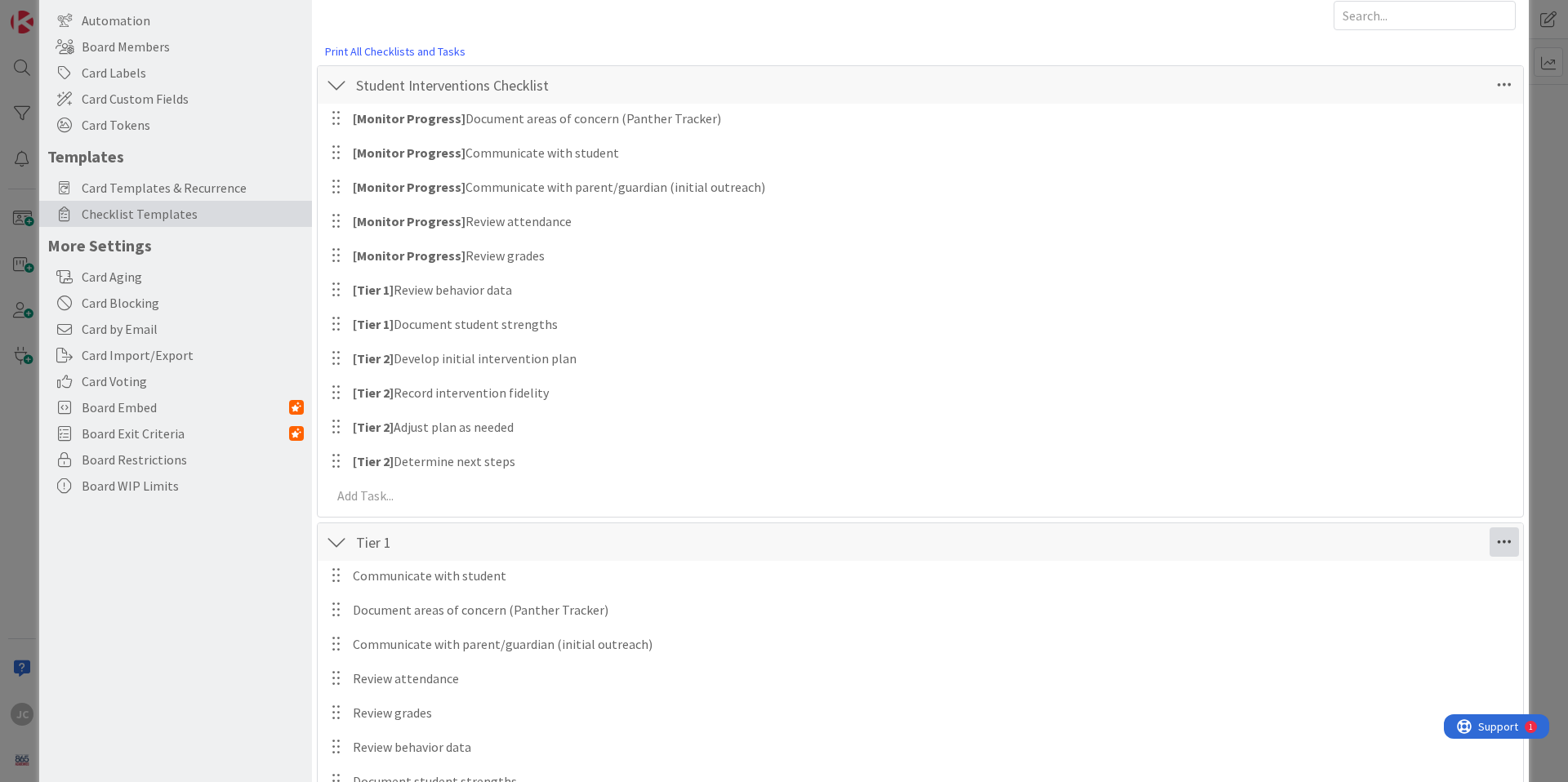
click at [1489, 539] on icon at bounding box center [1503, 542] width 29 height 29
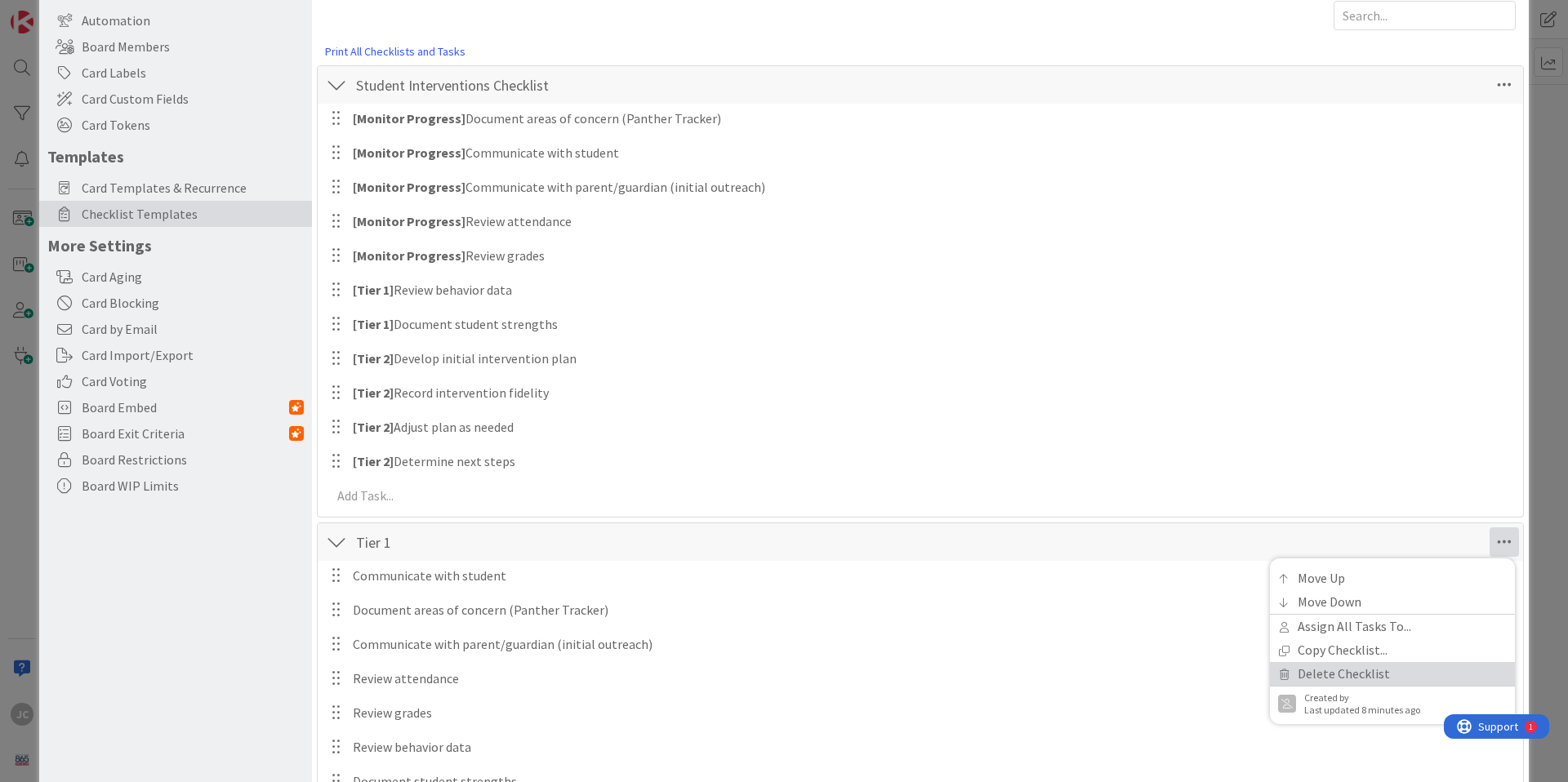
click at [1371, 672] on link "Delete Checklist" at bounding box center [1392, 674] width 245 height 24
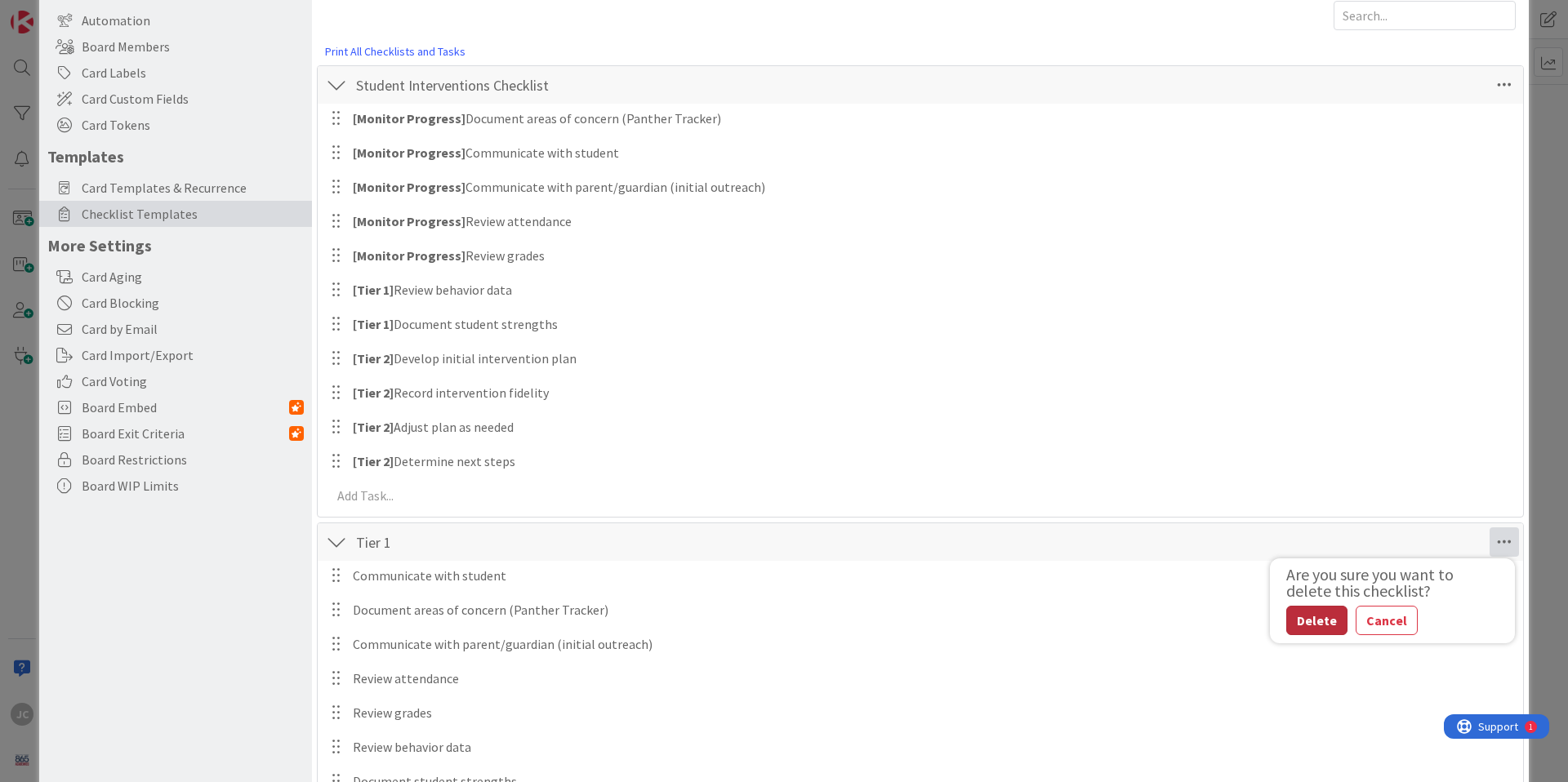
click at [1319, 622] on button "Delete" at bounding box center [1316, 620] width 61 height 29
click at [1489, 540] on icon at bounding box center [1503, 542] width 29 height 29
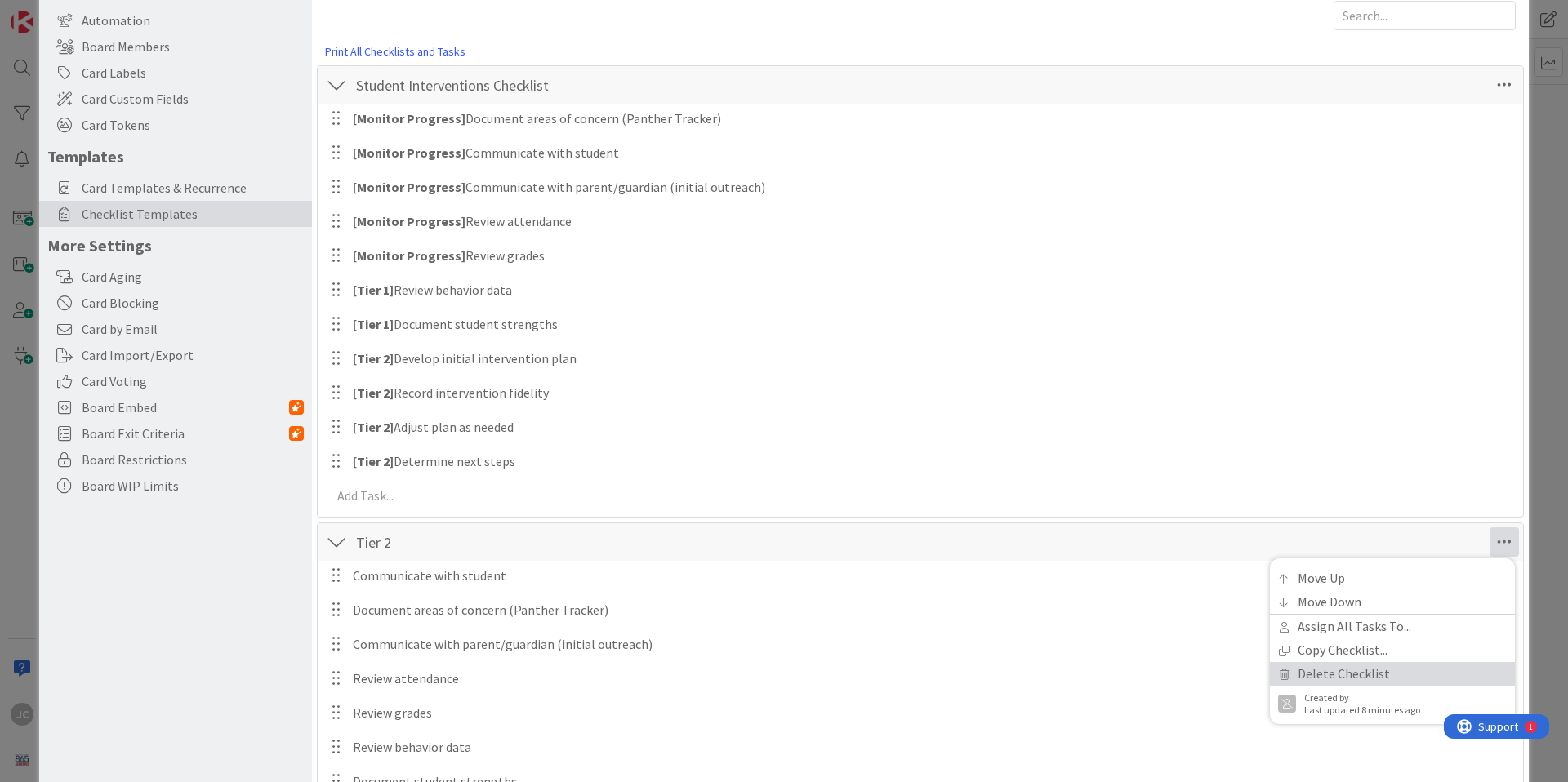
click at [1383, 666] on link "Delete Checklist" at bounding box center [1392, 674] width 245 height 24
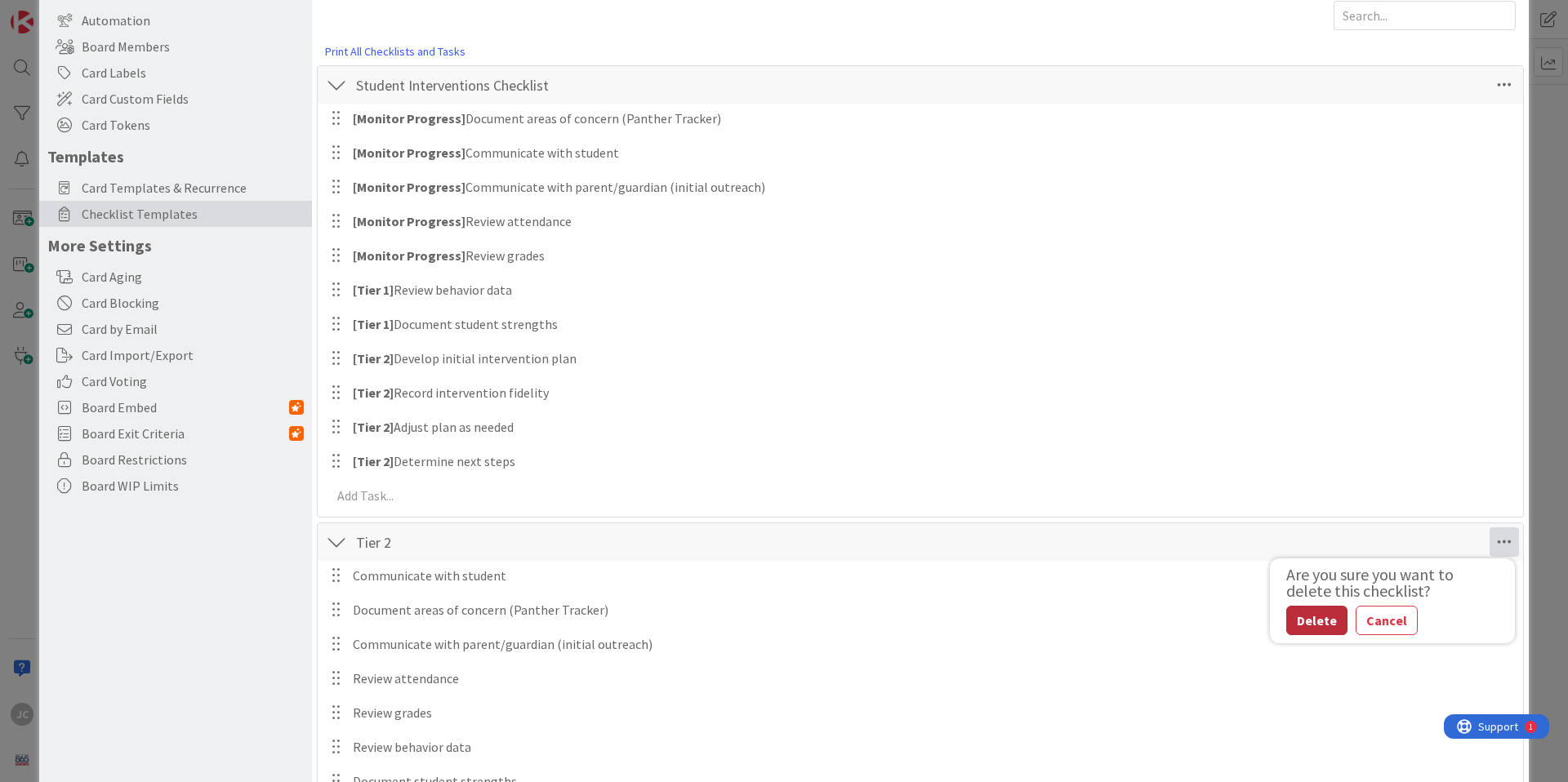
click at [1313, 621] on button "Delete" at bounding box center [1316, 620] width 61 height 29
click at [1489, 540] on icon at bounding box center [1503, 542] width 29 height 29
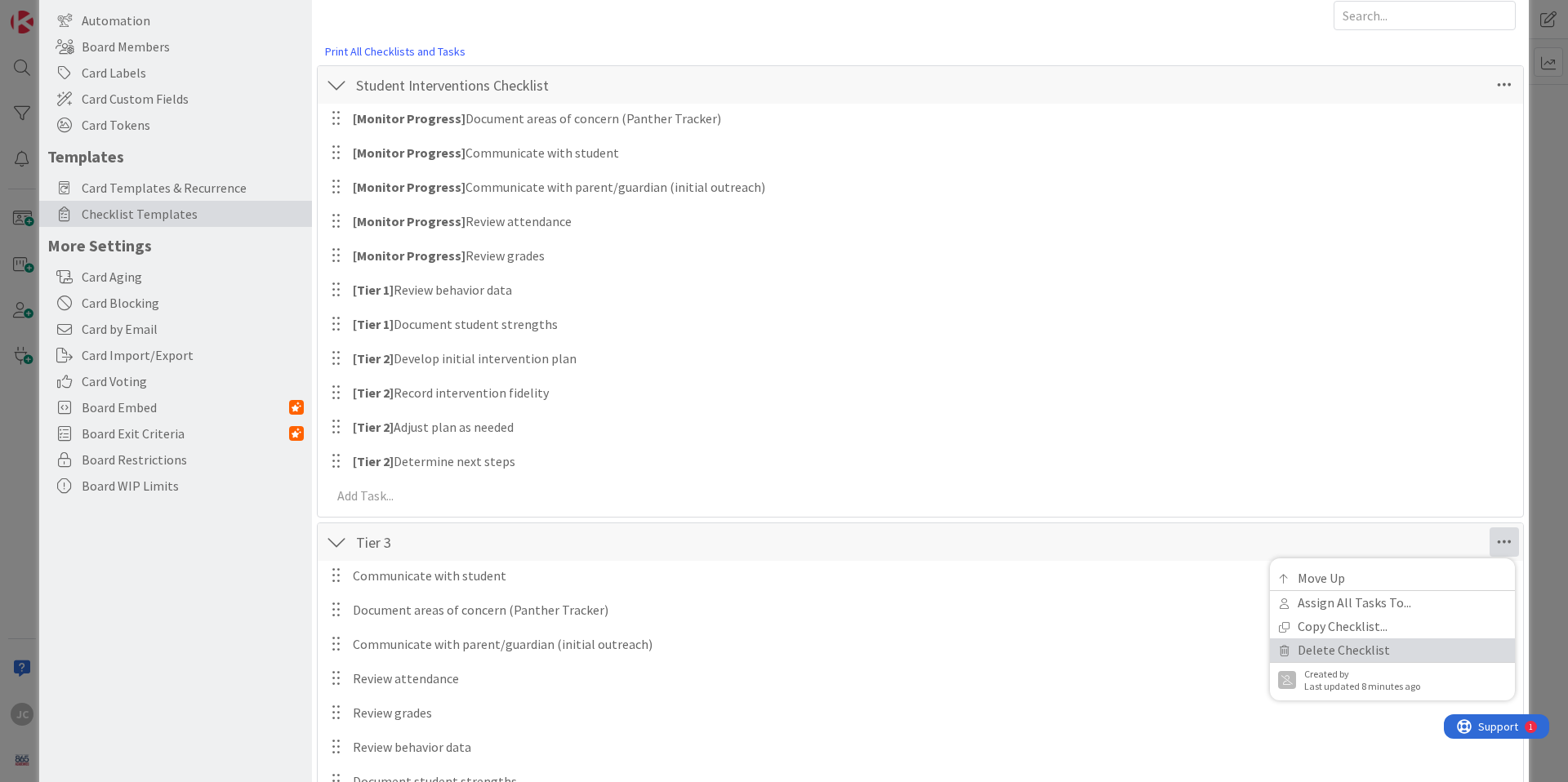
click at [1352, 655] on link "Delete Checklist" at bounding box center [1392, 650] width 245 height 24
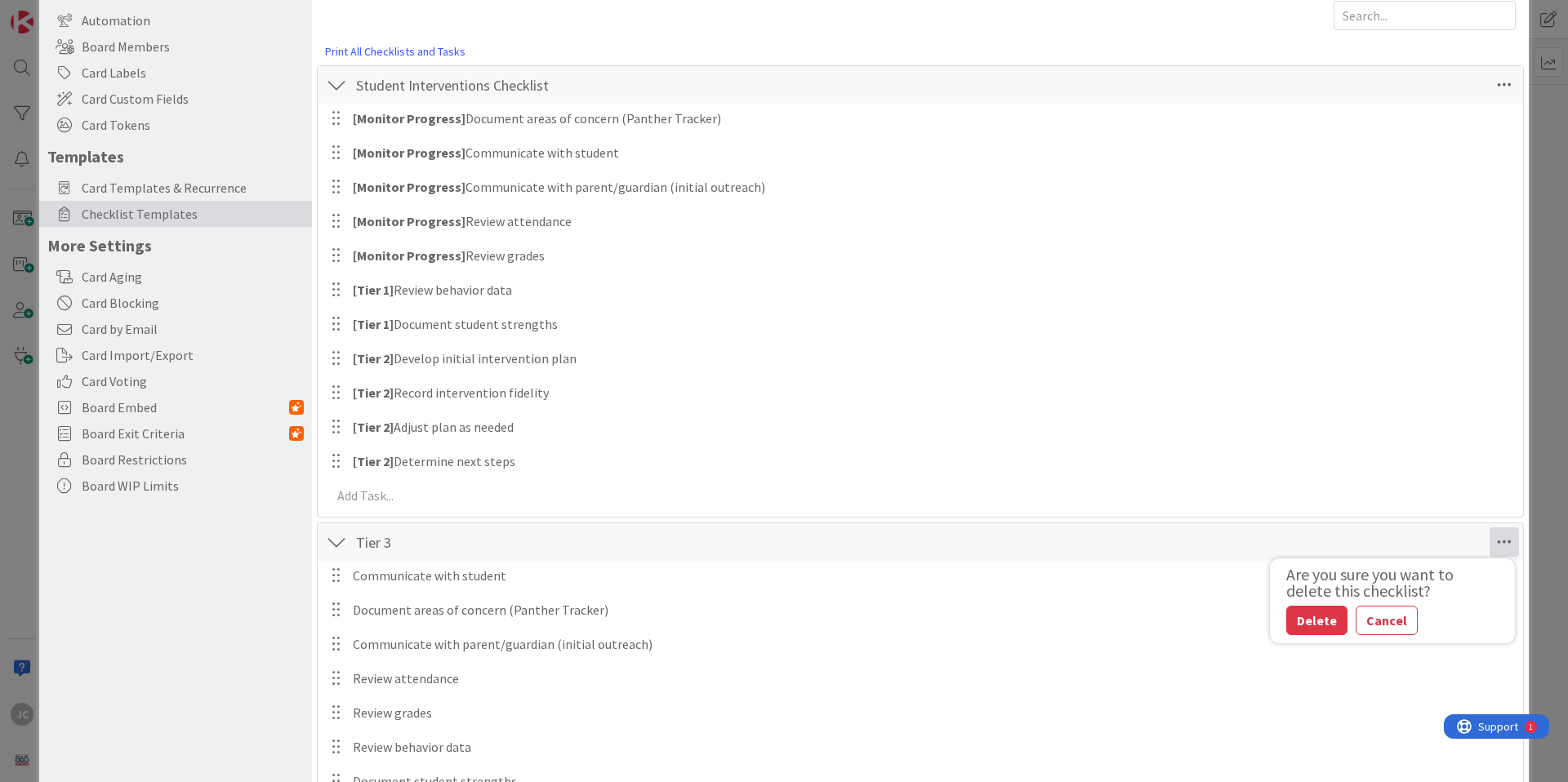
click at [1311, 624] on button "Delete" at bounding box center [1316, 620] width 61 height 29
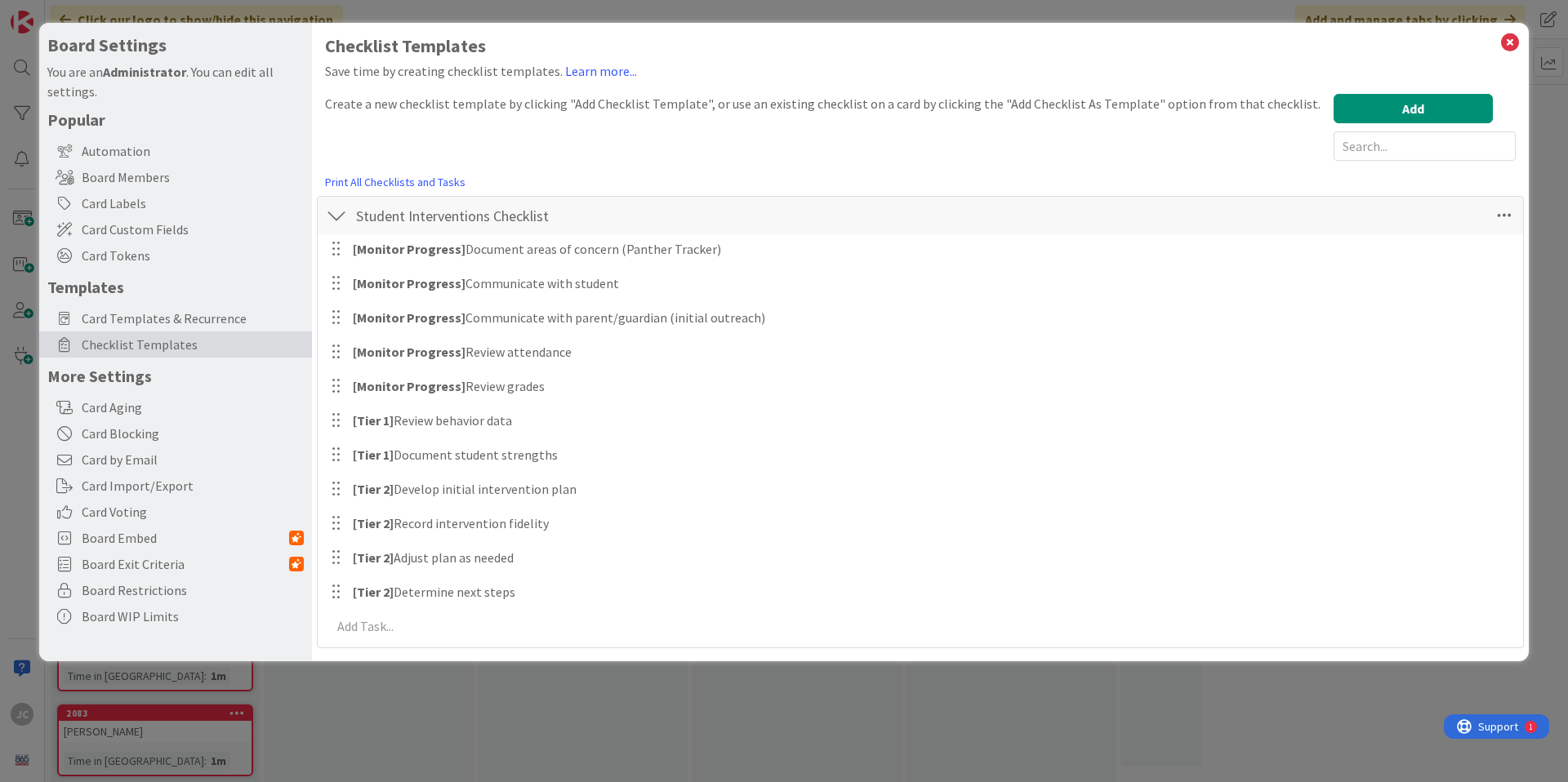
scroll to position [0, 0]
click at [1510, 45] on icon at bounding box center [1509, 43] width 21 height 23
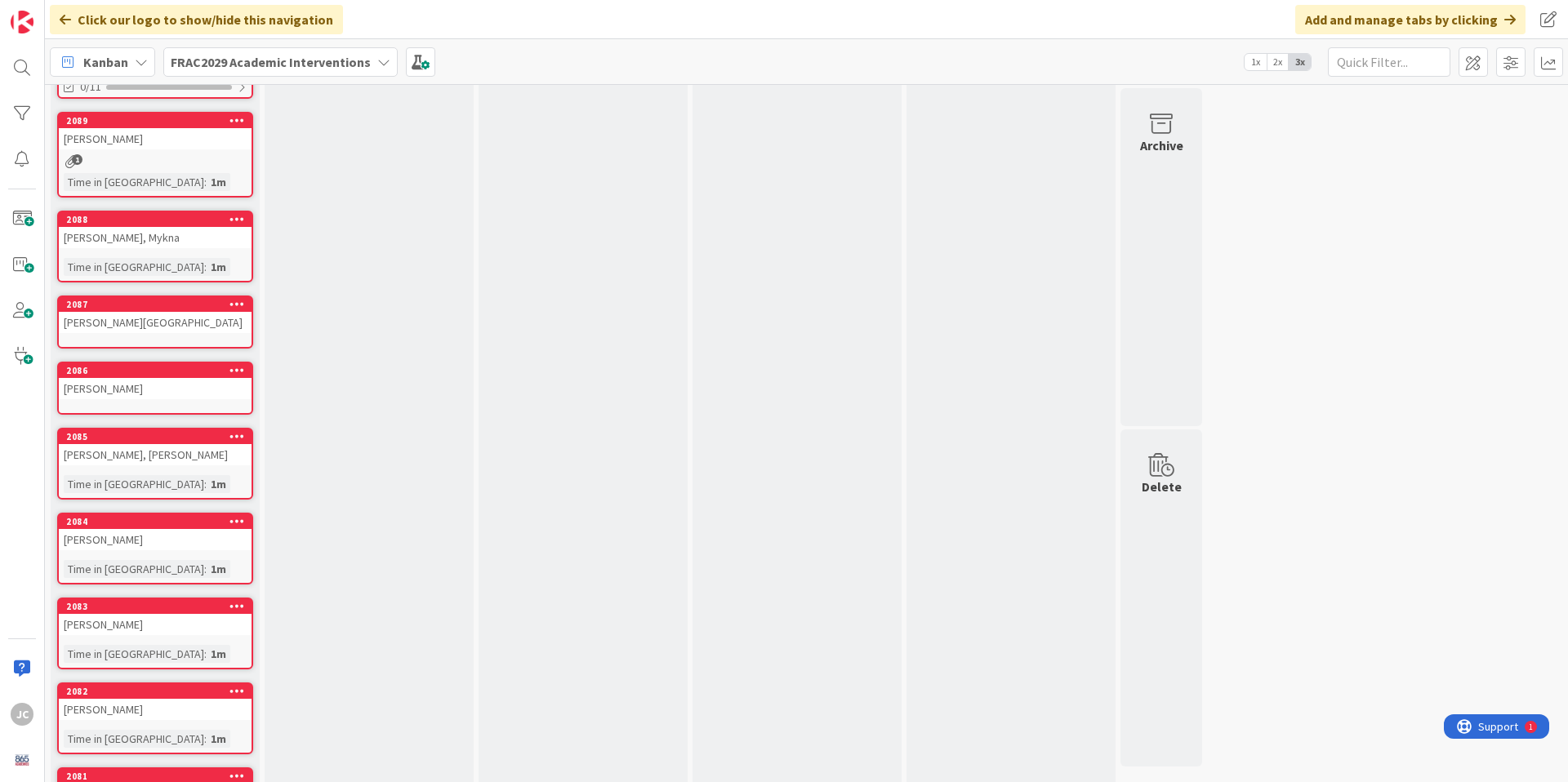
scroll to position [310, 0]
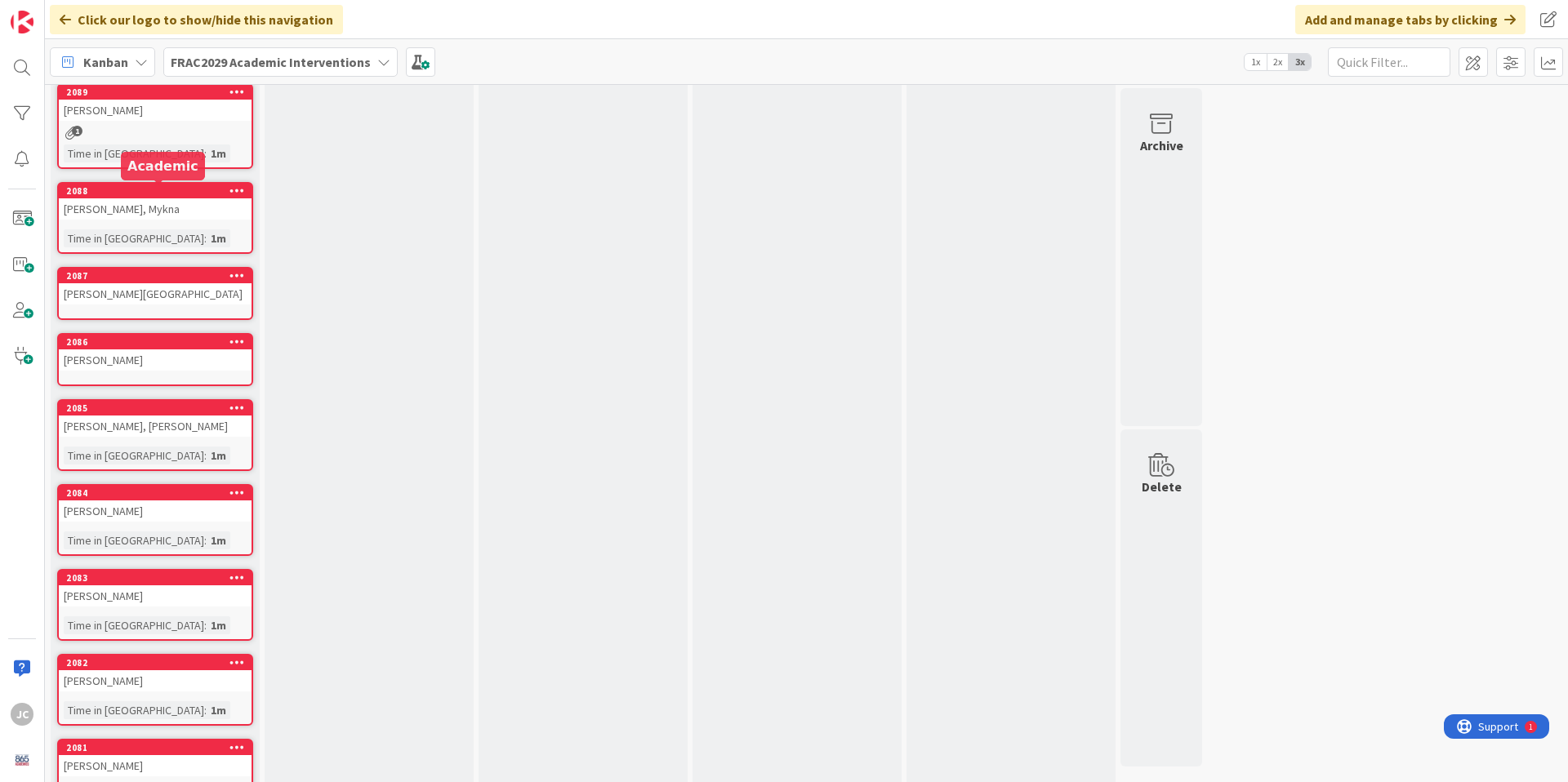
click at [149, 203] on div "[PERSON_NAME], Mykna" at bounding box center [154, 209] width 192 height 21
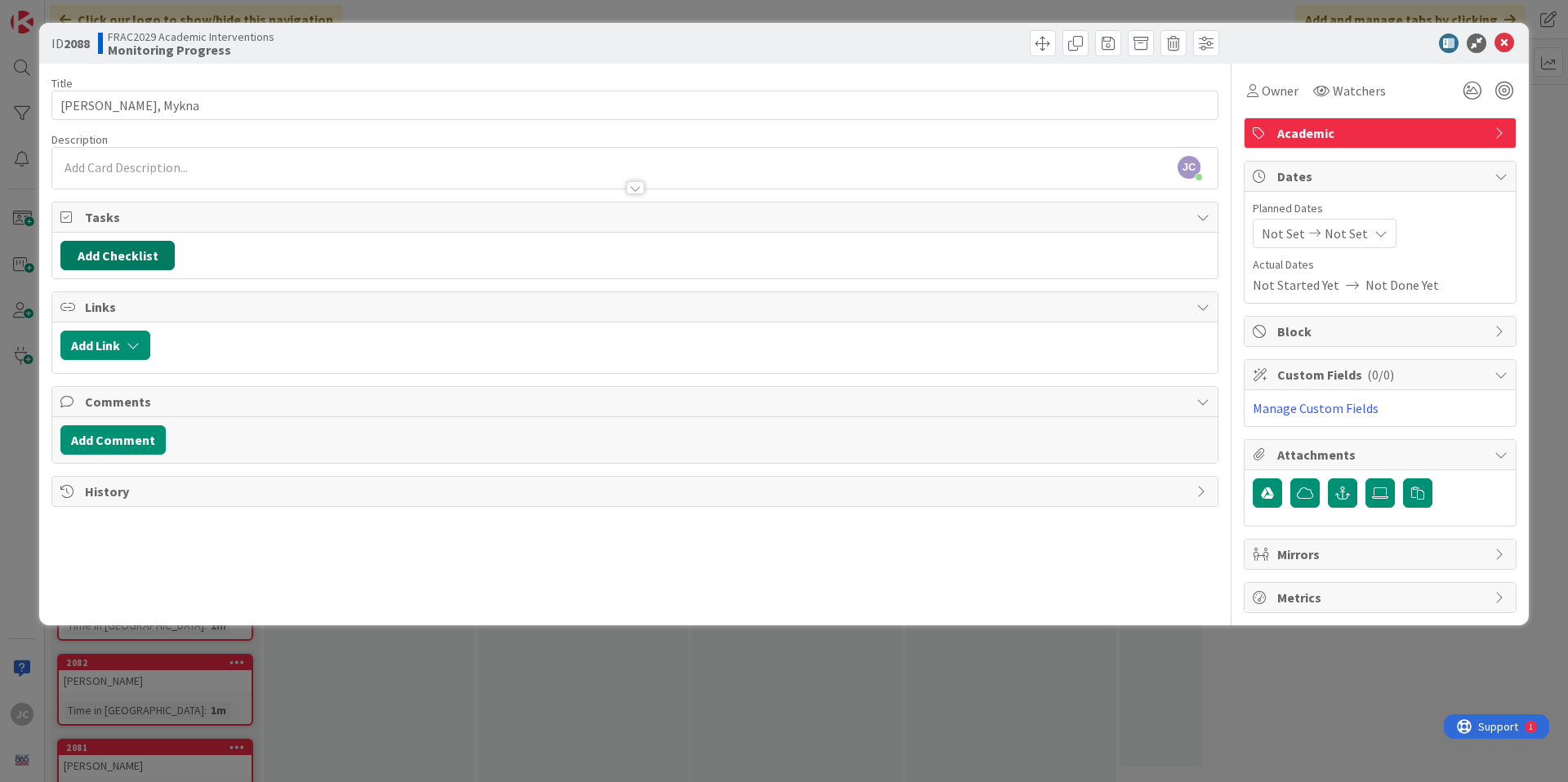
click at [140, 254] on button "Add Checklist" at bounding box center [117, 255] width 114 height 29
click at [105, 401] on link "Load template" at bounding box center [110, 403] width 83 height 16
click at [129, 312] on div "Student Interventions Checklist" at bounding box center [195, 320] width 270 height 29
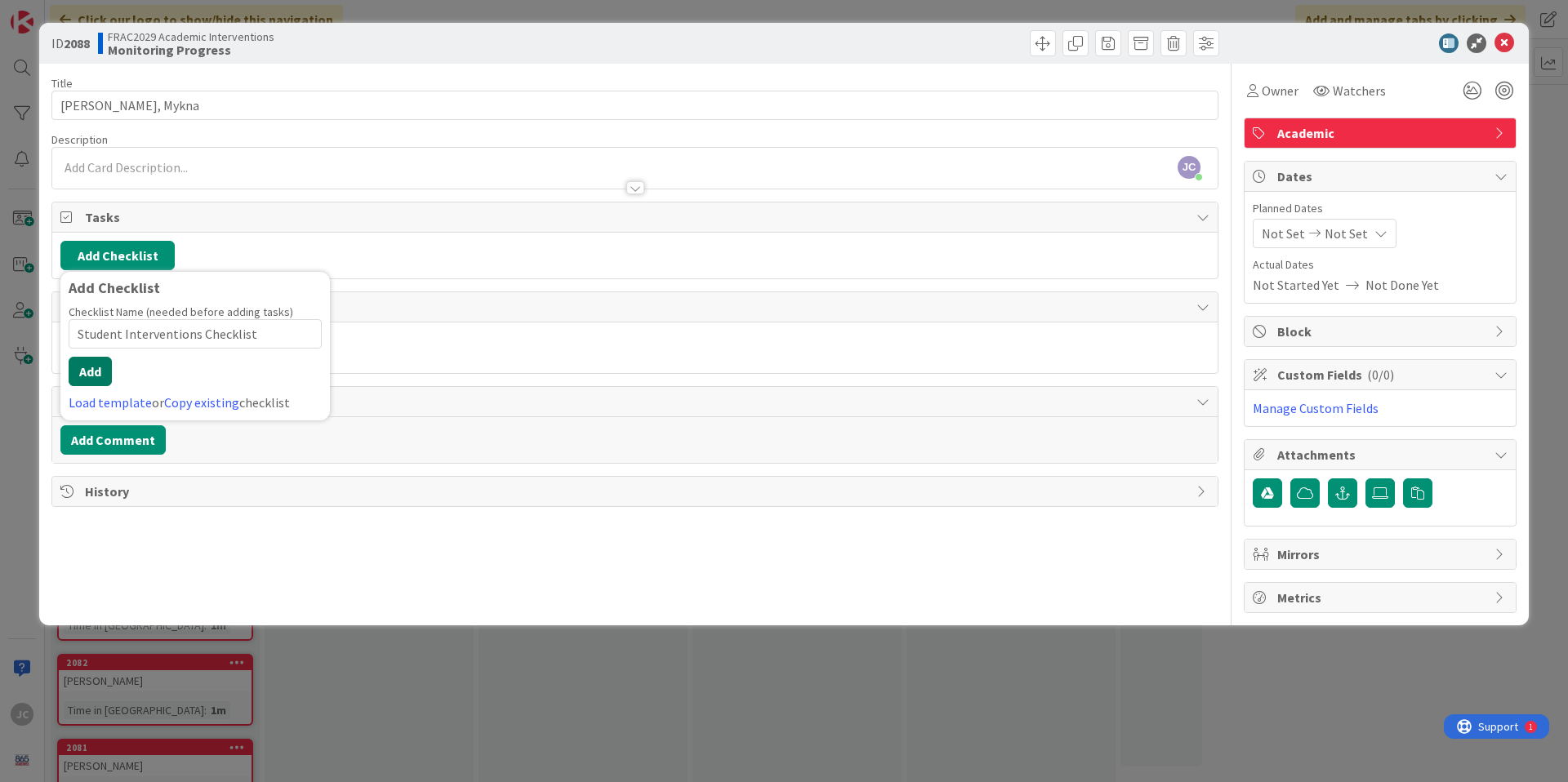
click at [108, 370] on button "Add" at bounding box center [90, 371] width 43 height 29
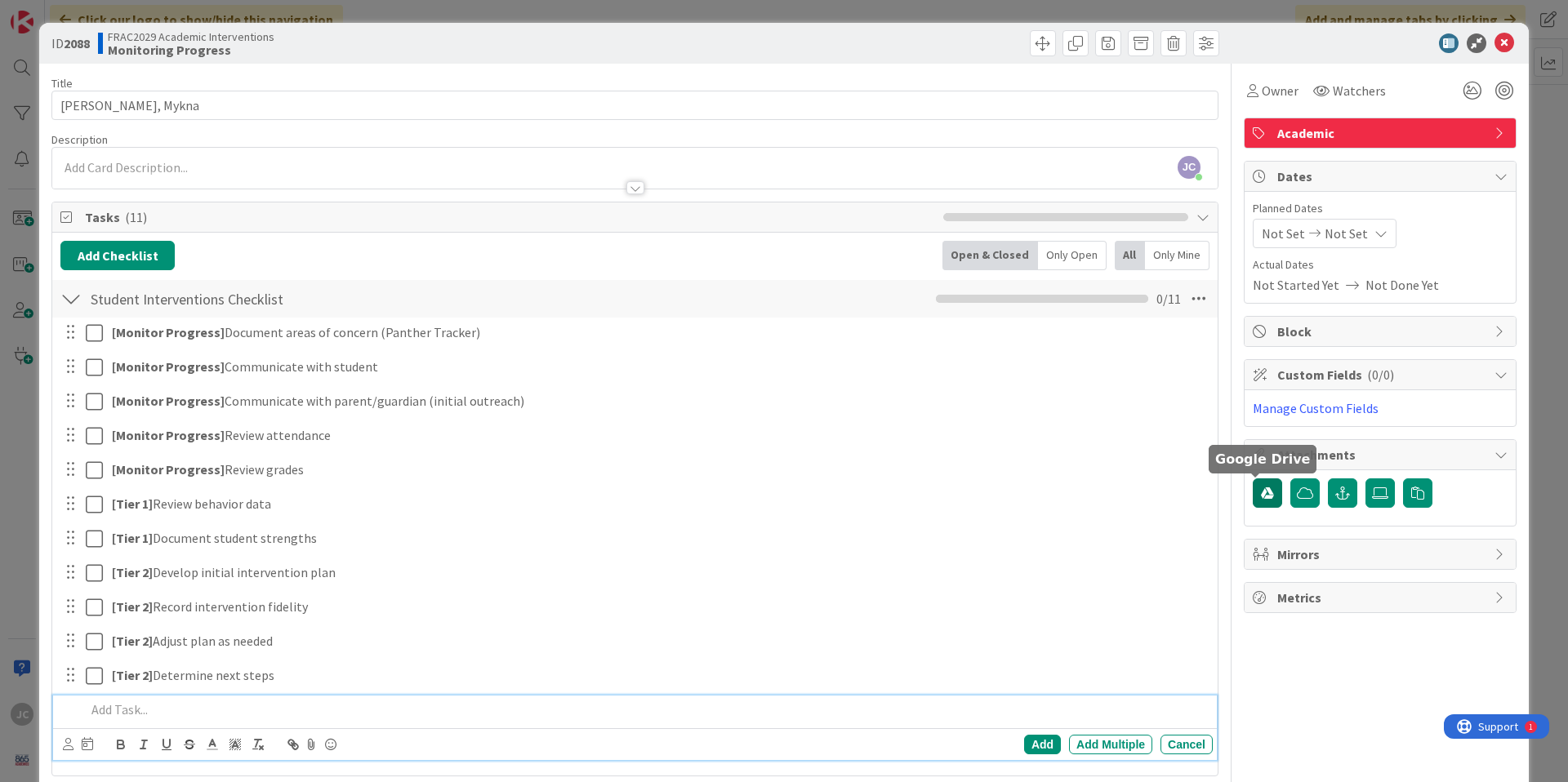
click at [1260, 492] on icon "button" at bounding box center [1266, 493] width 13 height 13
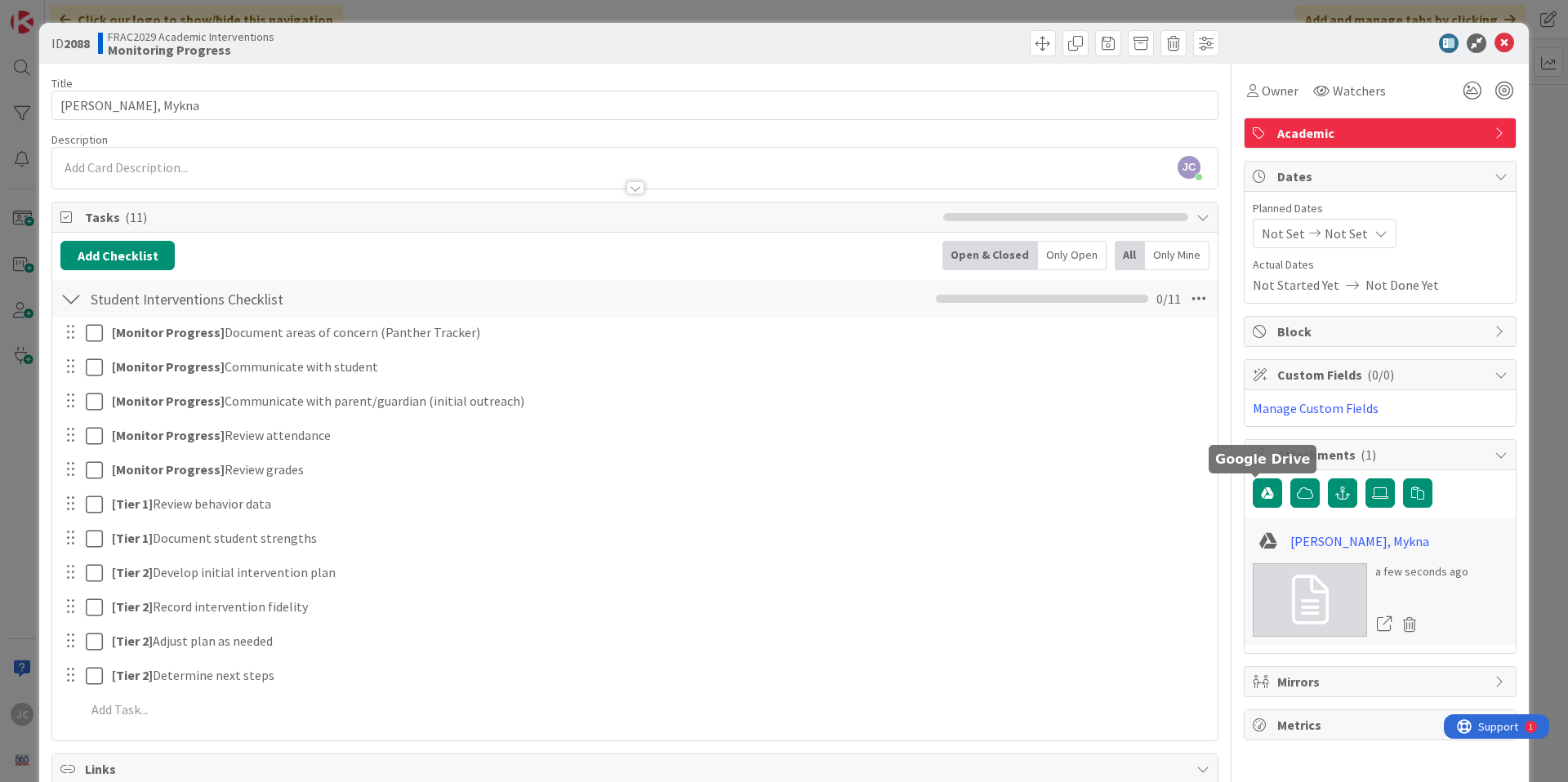
click at [1502, 43] on div at bounding box center [1372, 43] width 289 height 20
click at [1495, 43] on icon at bounding box center [1504, 43] width 20 height 20
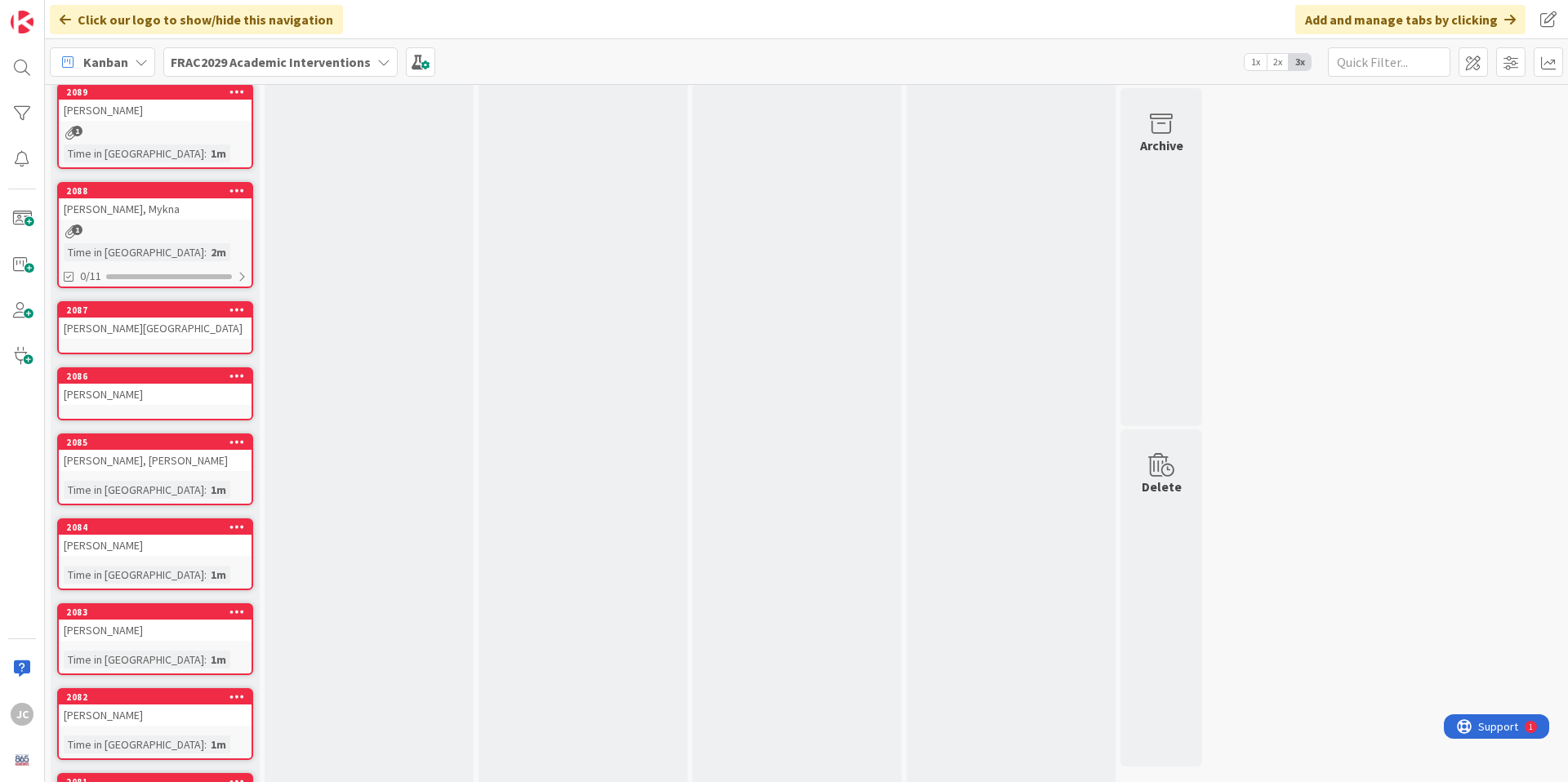
click at [205, 324] on div "[PERSON_NAME][GEOGRAPHIC_DATA]" at bounding box center [154, 328] width 192 height 21
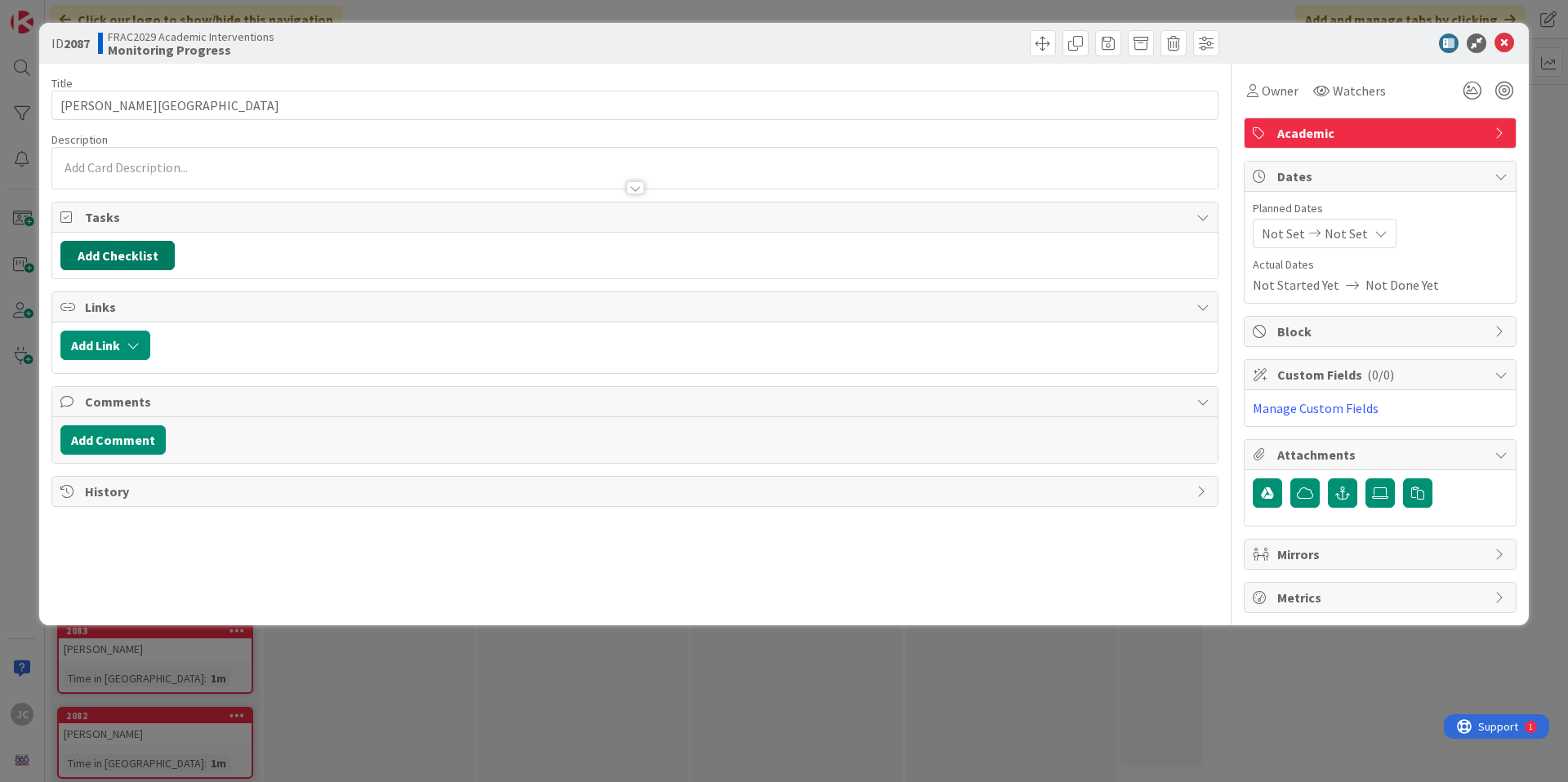
click at [122, 257] on button "Add Checklist" at bounding box center [117, 255] width 114 height 29
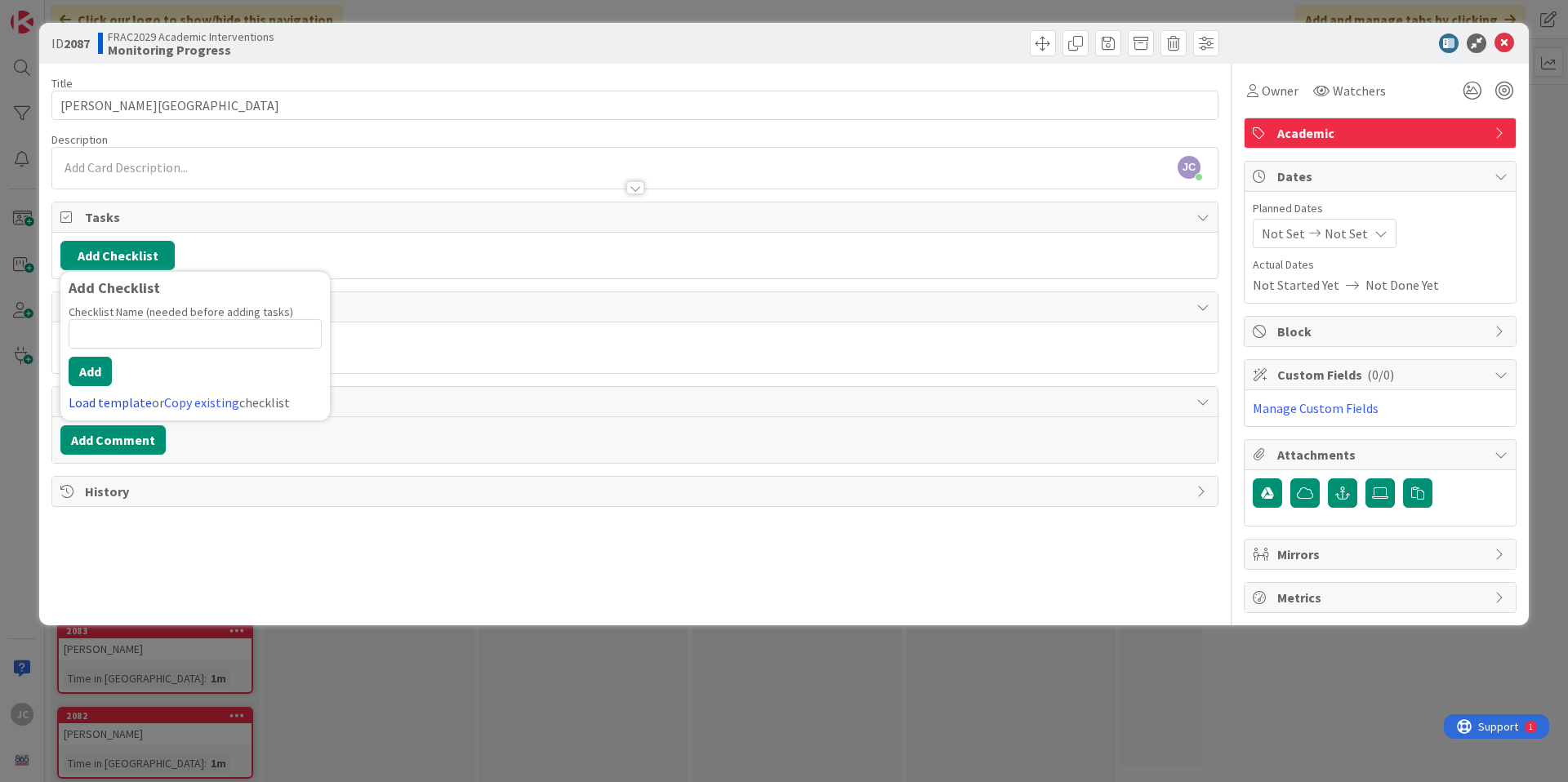
click at [116, 403] on link "Load template" at bounding box center [110, 403] width 83 height 16
click at [129, 369] on link "Edit Checklist Templates" at bounding box center [128, 364] width 120 height 29
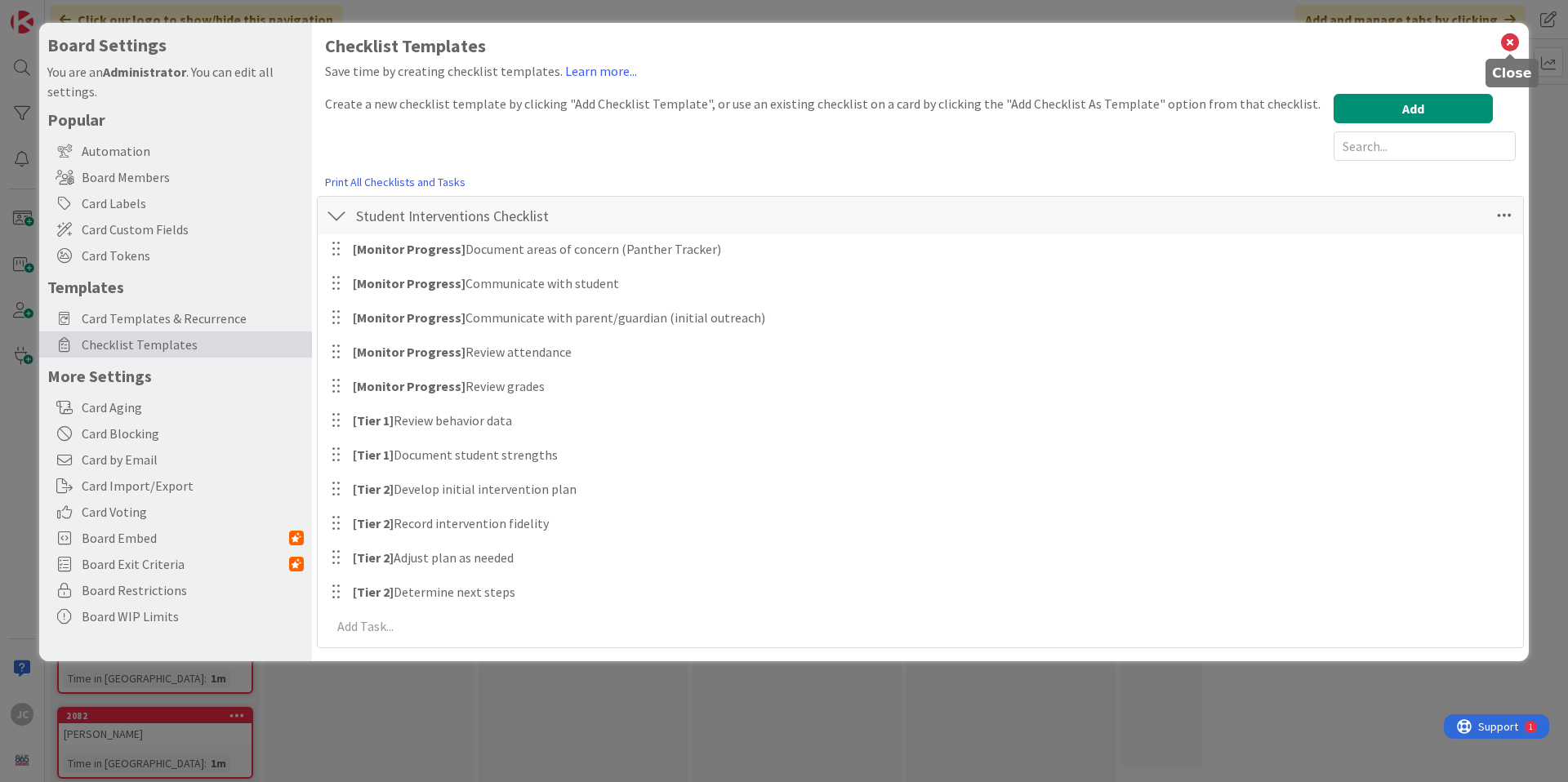
click at [1504, 45] on icon at bounding box center [1509, 43] width 21 height 23
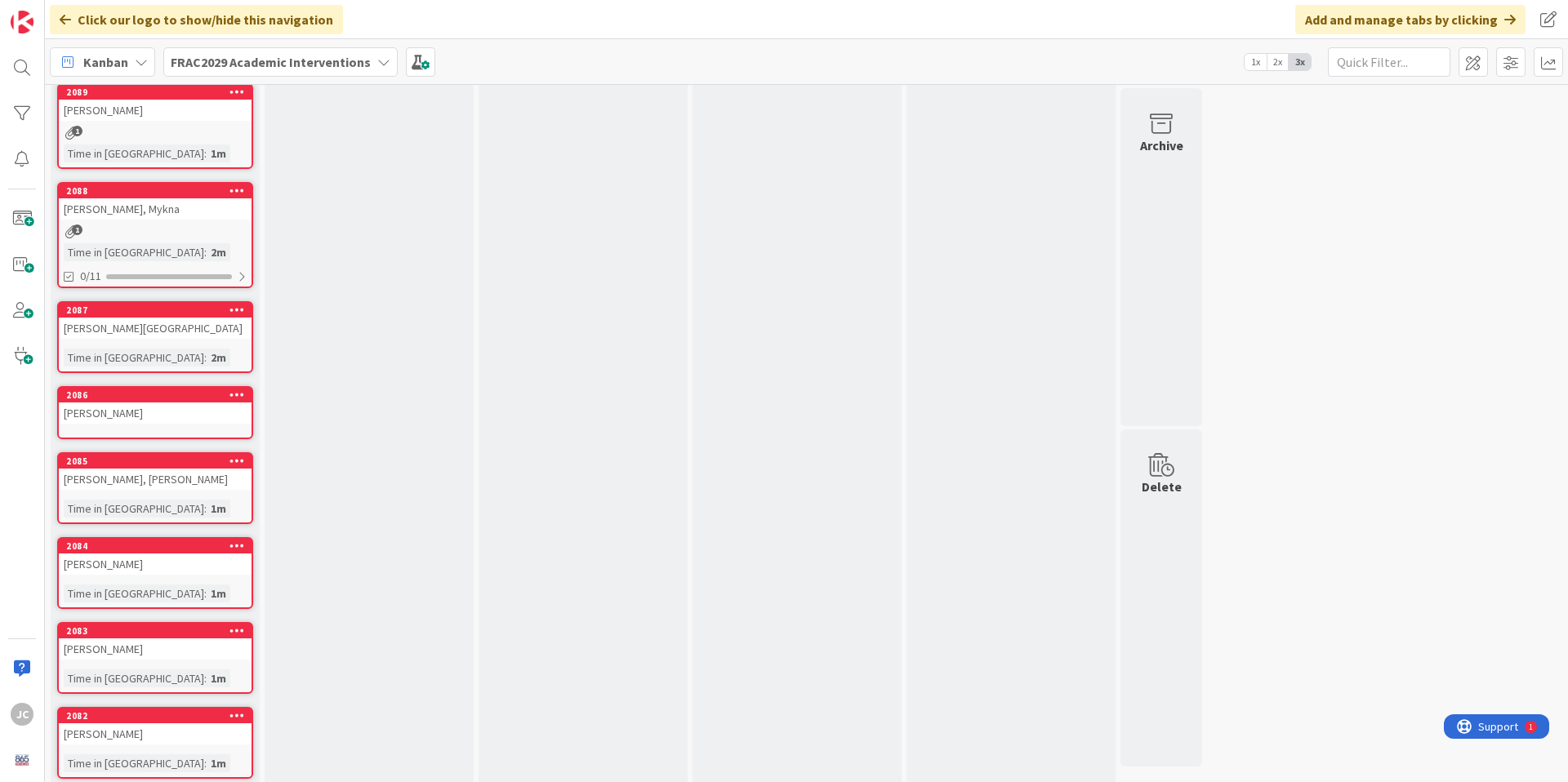
click at [131, 333] on div "[PERSON_NAME][GEOGRAPHIC_DATA]" at bounding box center [154, 328] width 192 height 21
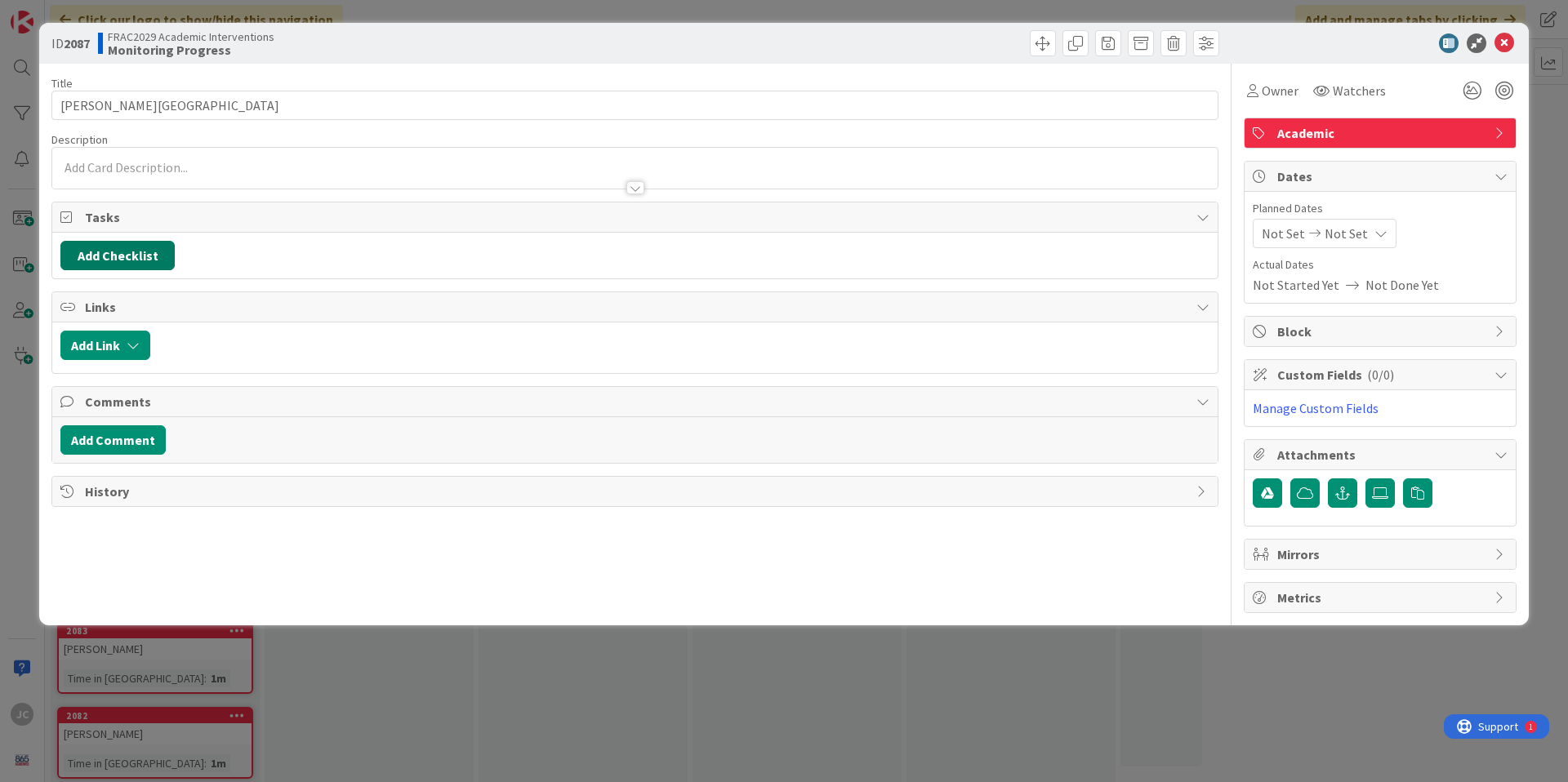
click at [130, 254] on button "Add Checklist" at bounding box center [117, 255] width 114 height 29
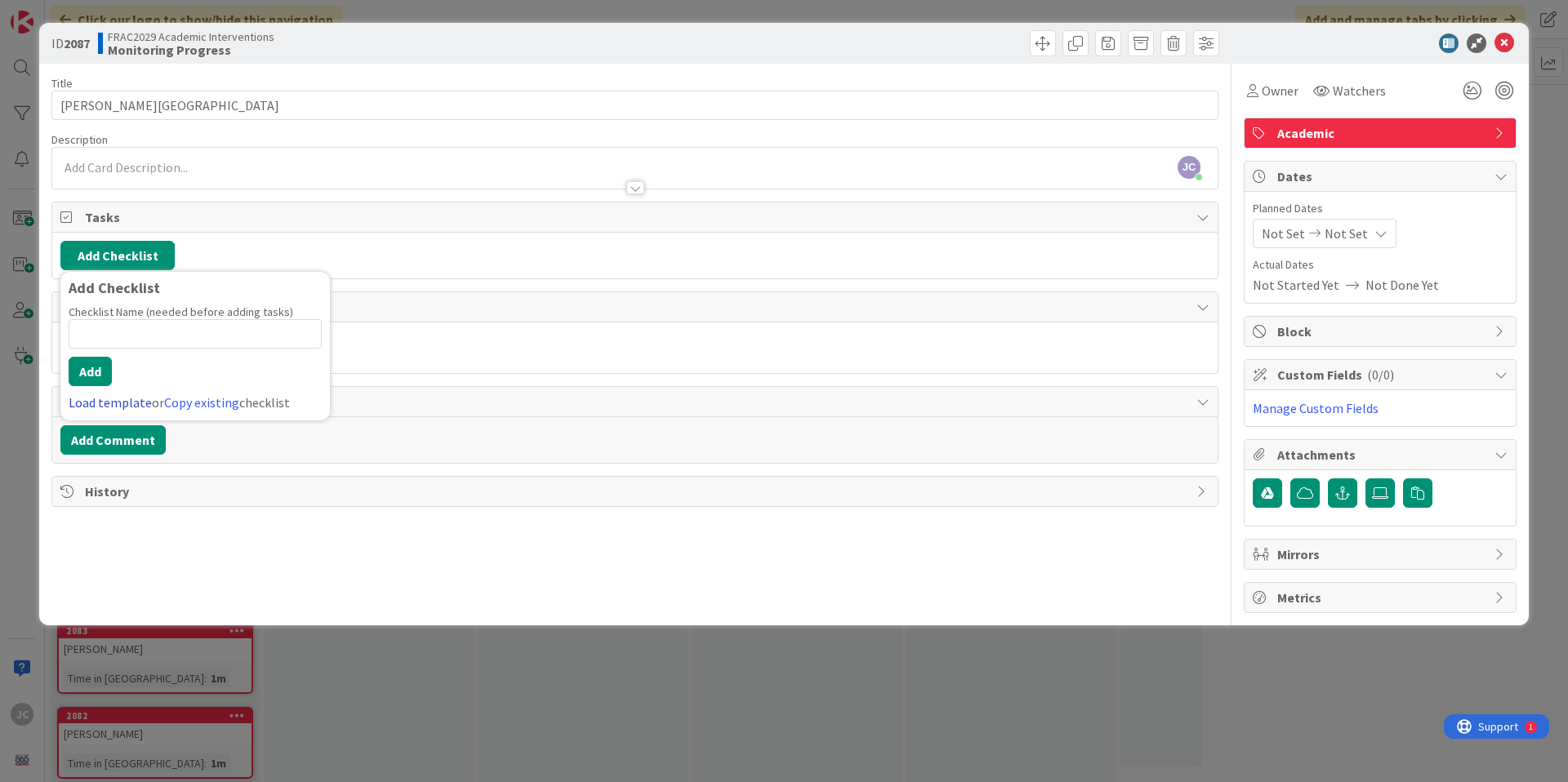
click at [123, 405] on link "Load template" at bounding box center [110, 403] width 83 height 16
click at [161, 322] on div "Student Interventions Checklist" at bounding box center [195, 320] width 270 height 29
click at [99, 370] on button "Add" at bounding box center [90, 371] width 43 height 29
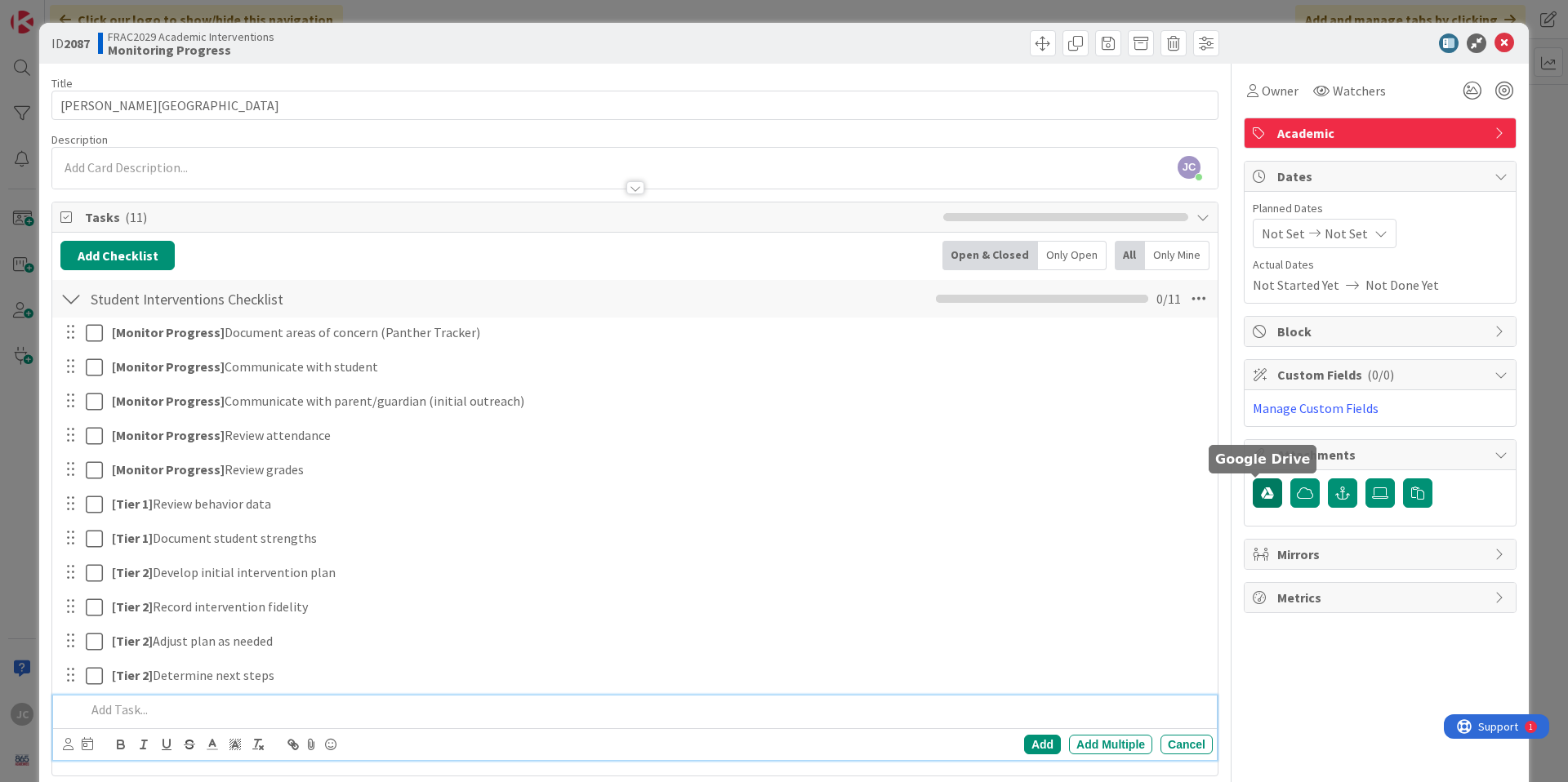
click at [1260, 493] on icon "button" at bounding box center [1266, 493] width 13 height 13
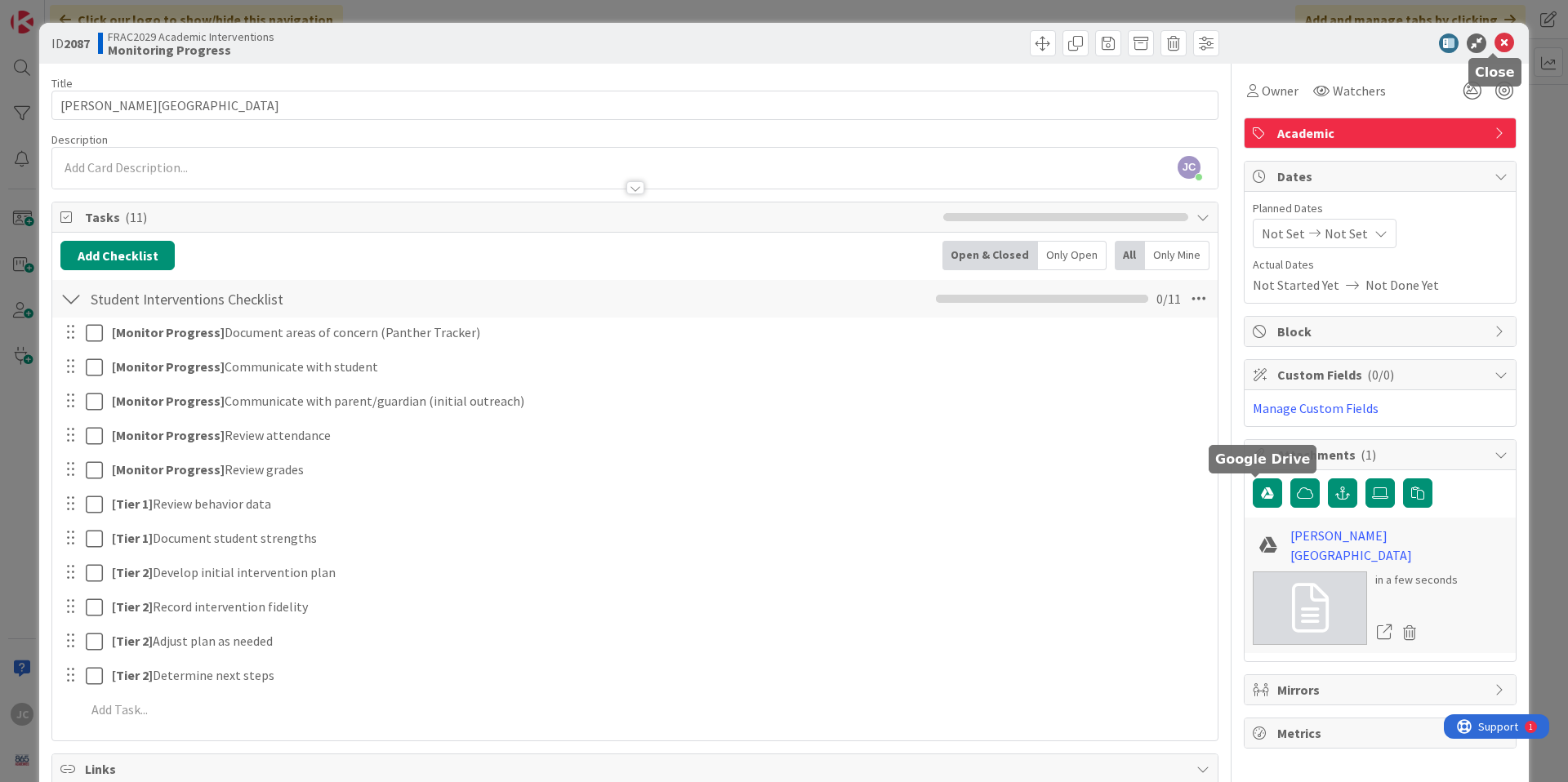
click at [1494, 46] on icon at bounding box center [1504, 43] width 20 height 20
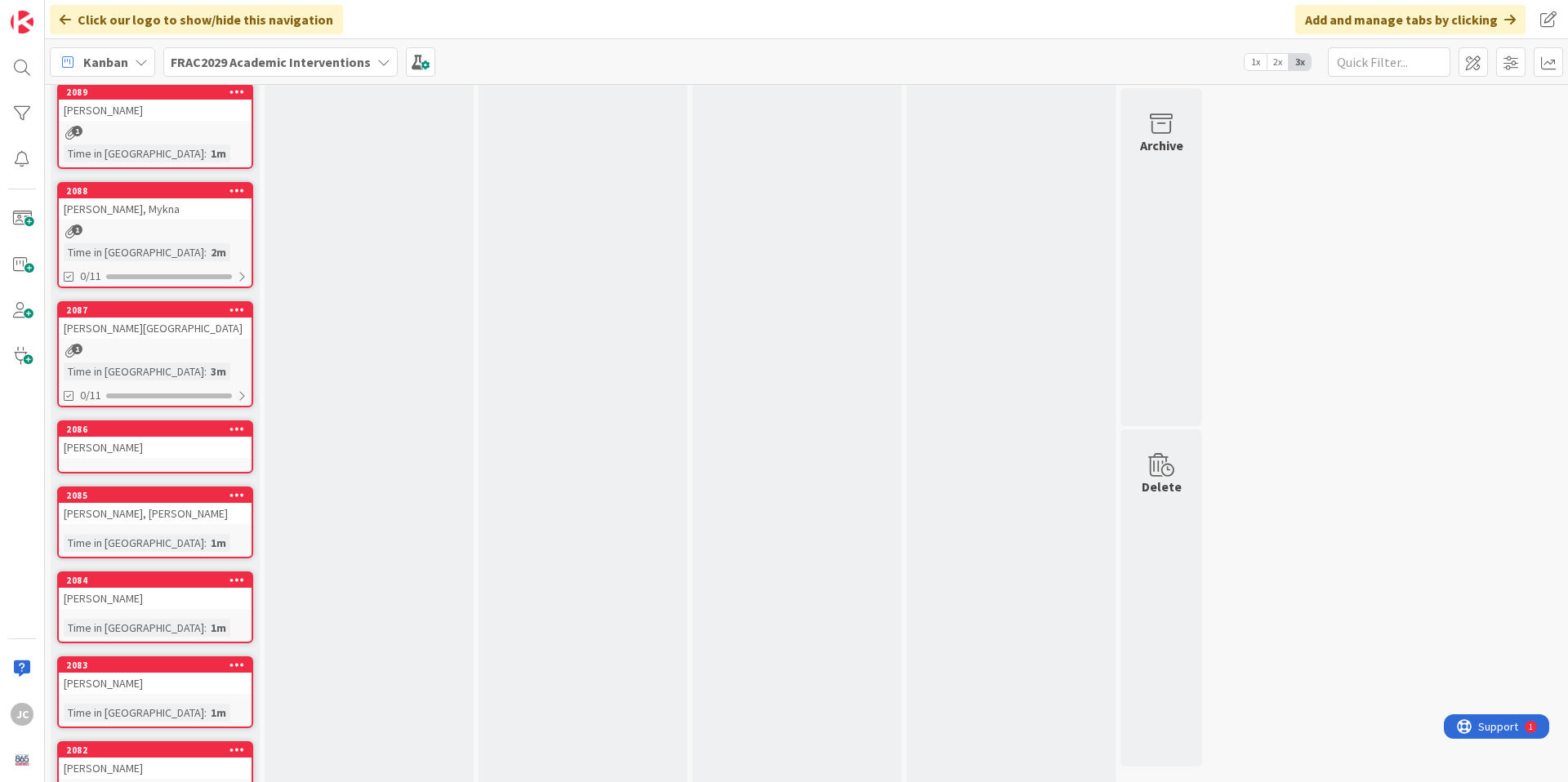
click at [184, 448] on div "[PERSON_NAME]" at bounding box center [154, 448] width 192 height 21
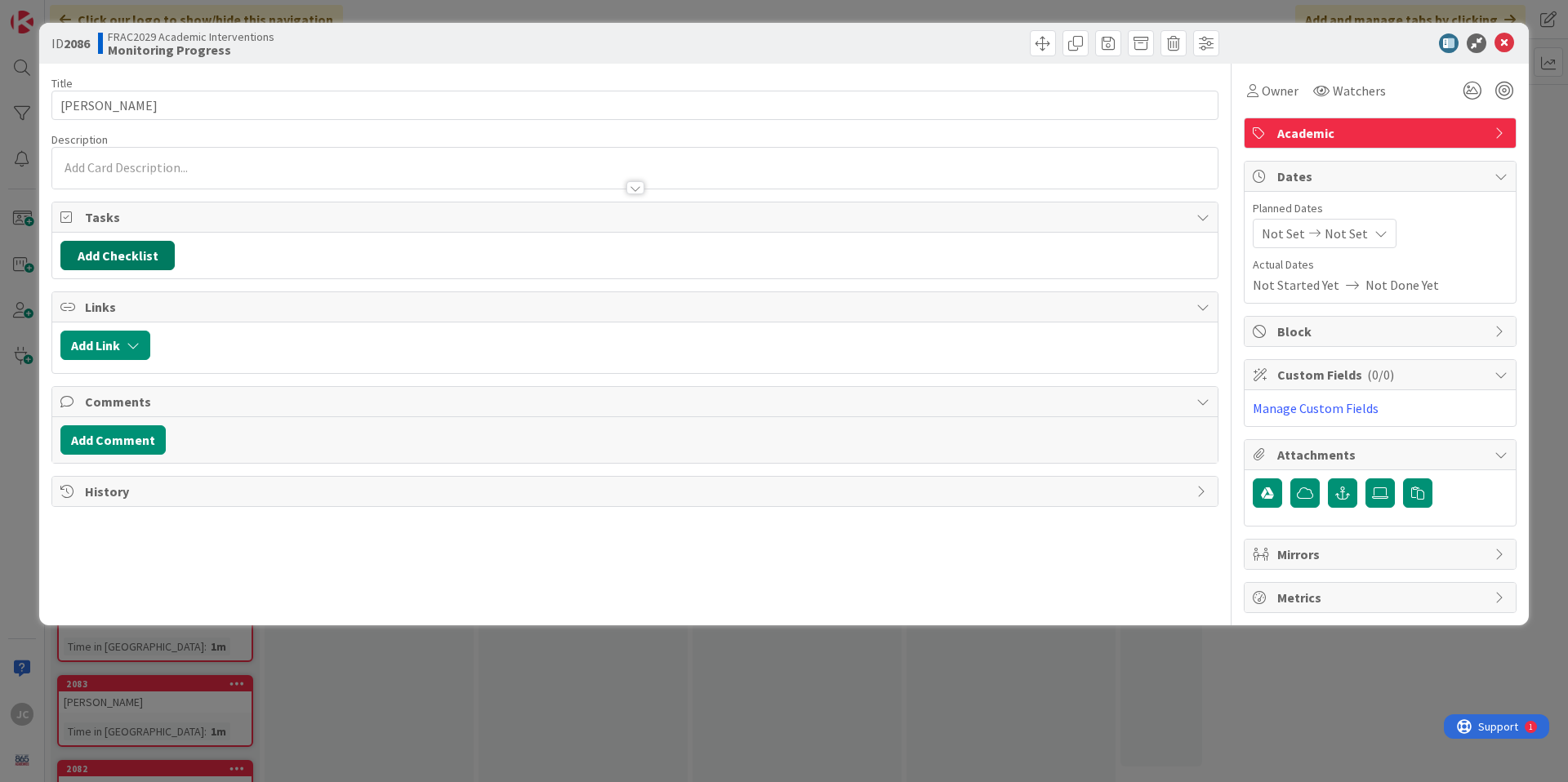
click at [124, 260] on button "Add Checklist" at bounding box center [117, 255] width 114 height 29
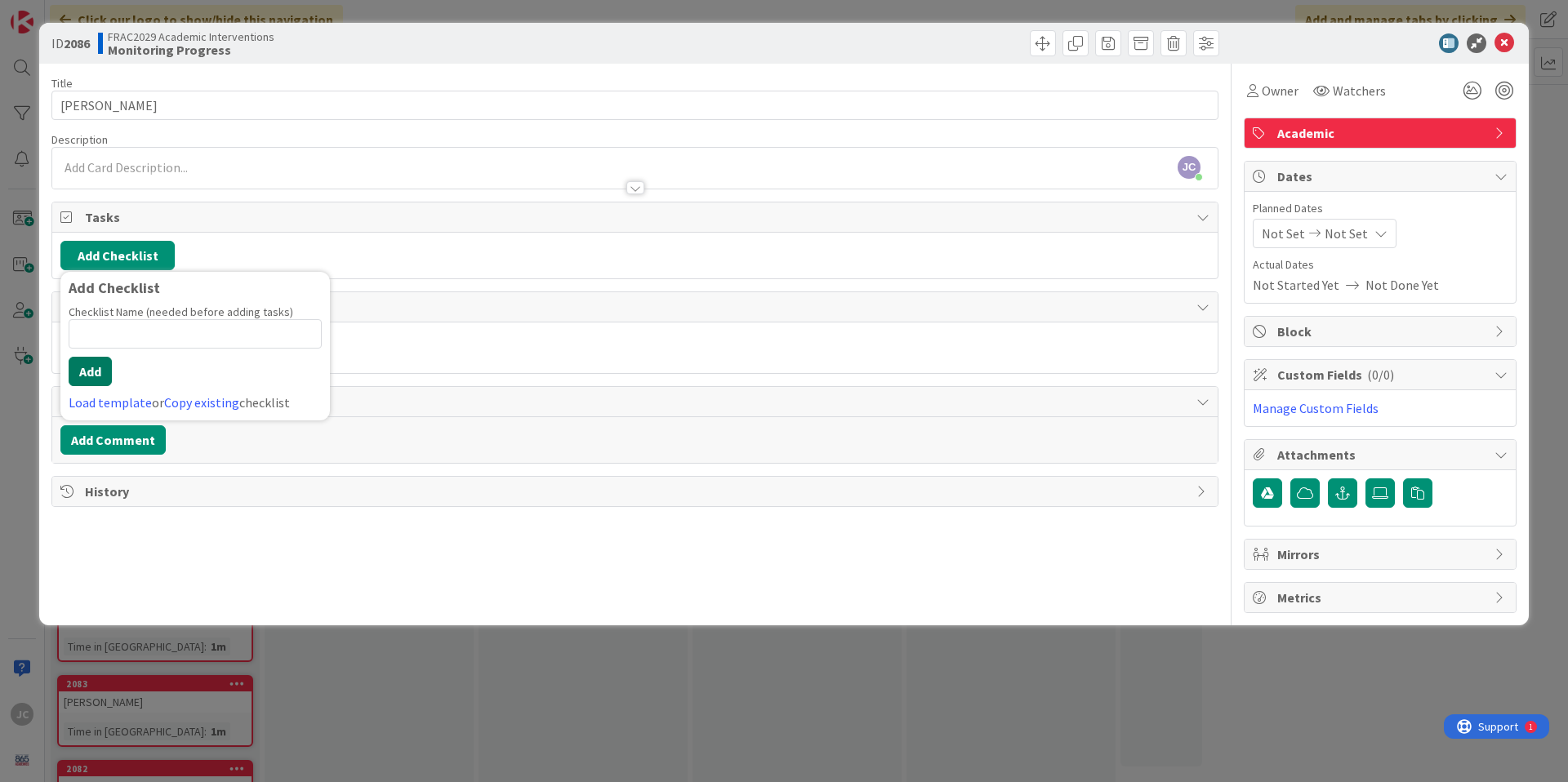
click at [98, 374] on button "Add" at bounding box center [90, 371] width 43 height 29
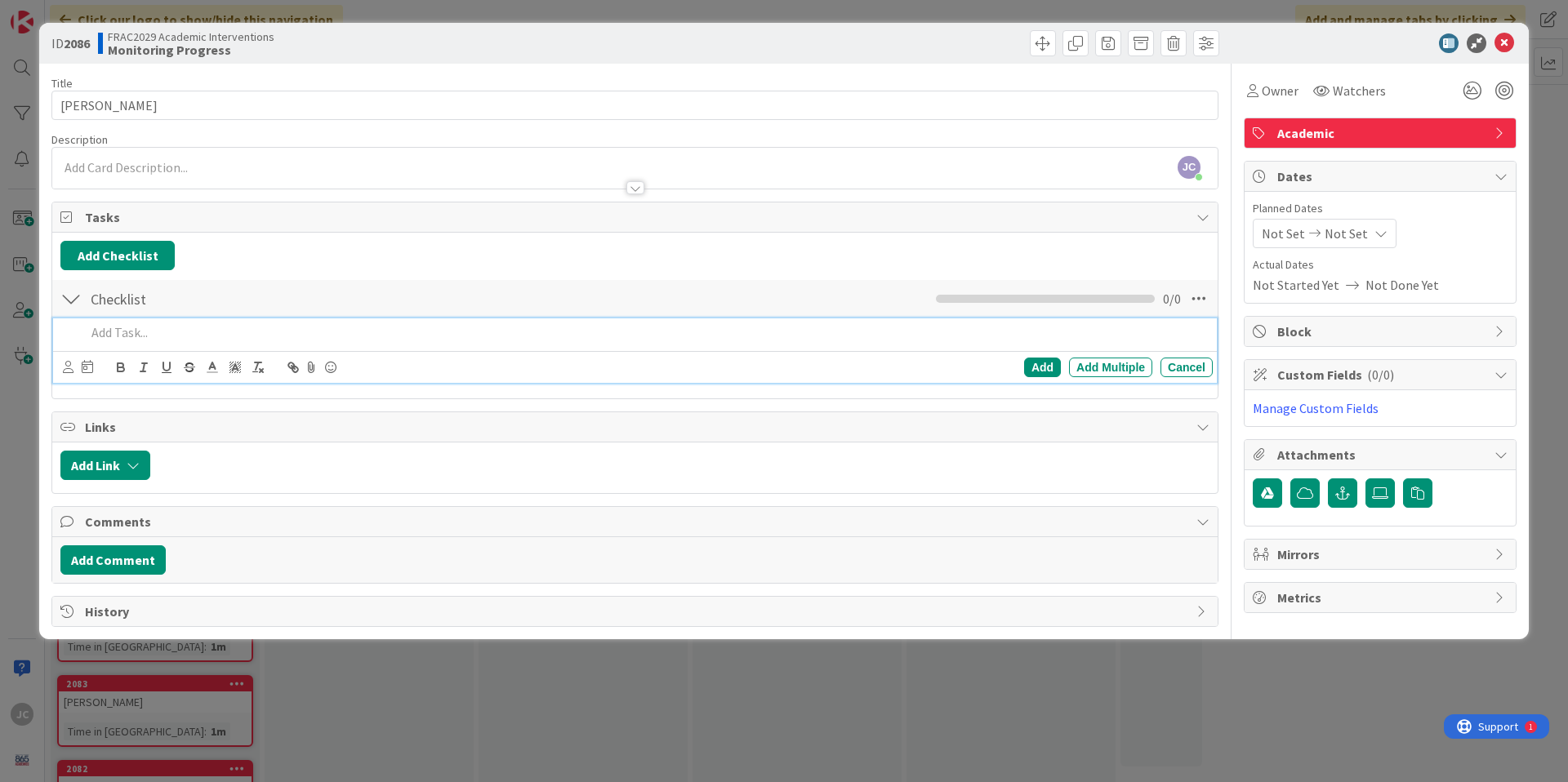
click at [72, 301] on div at bounding box center [71, 298] width 21 height 29
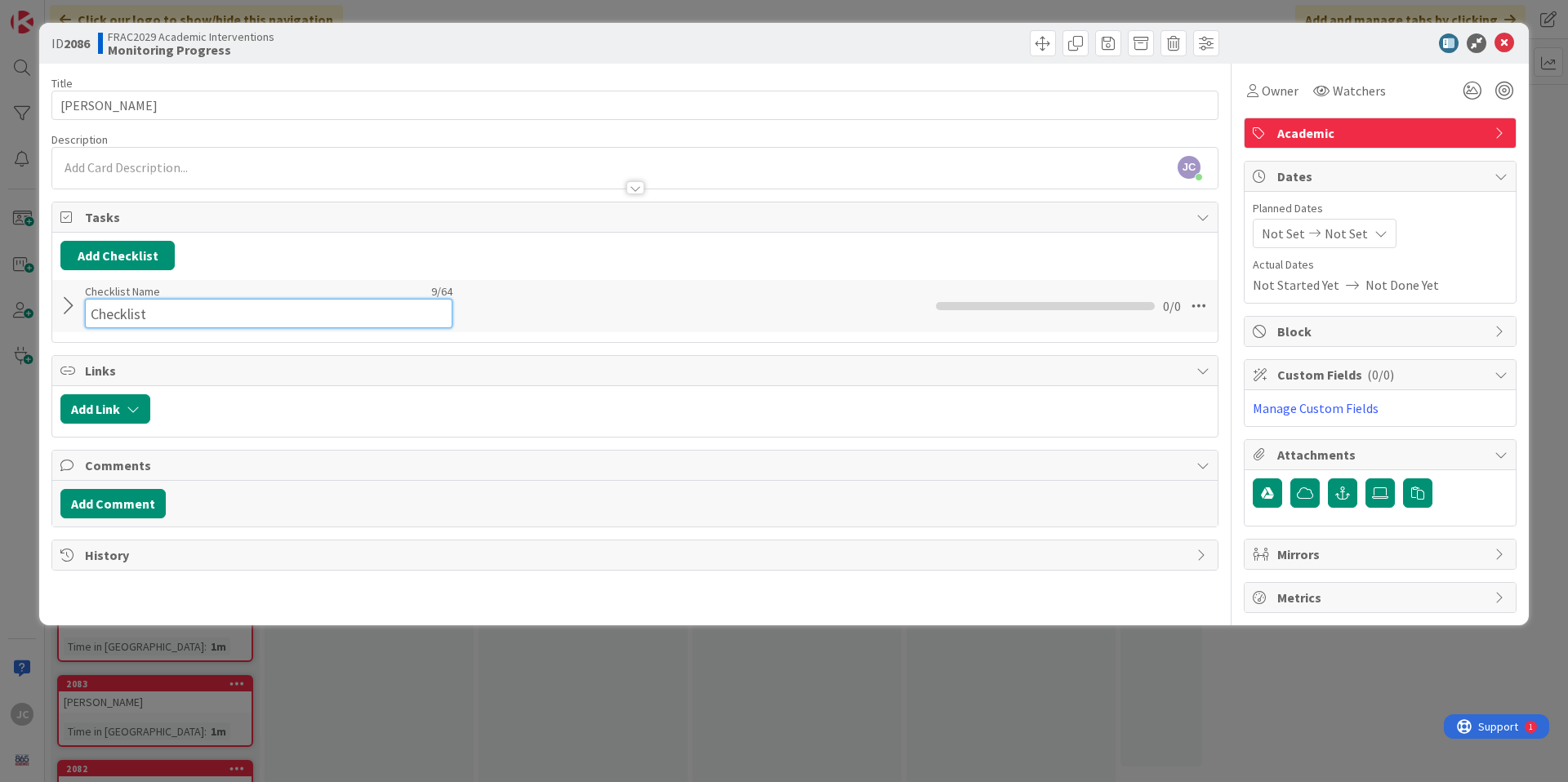
click at [112, 299] on input "Checklist" at bounding box center [269, 313] width 367 height 29
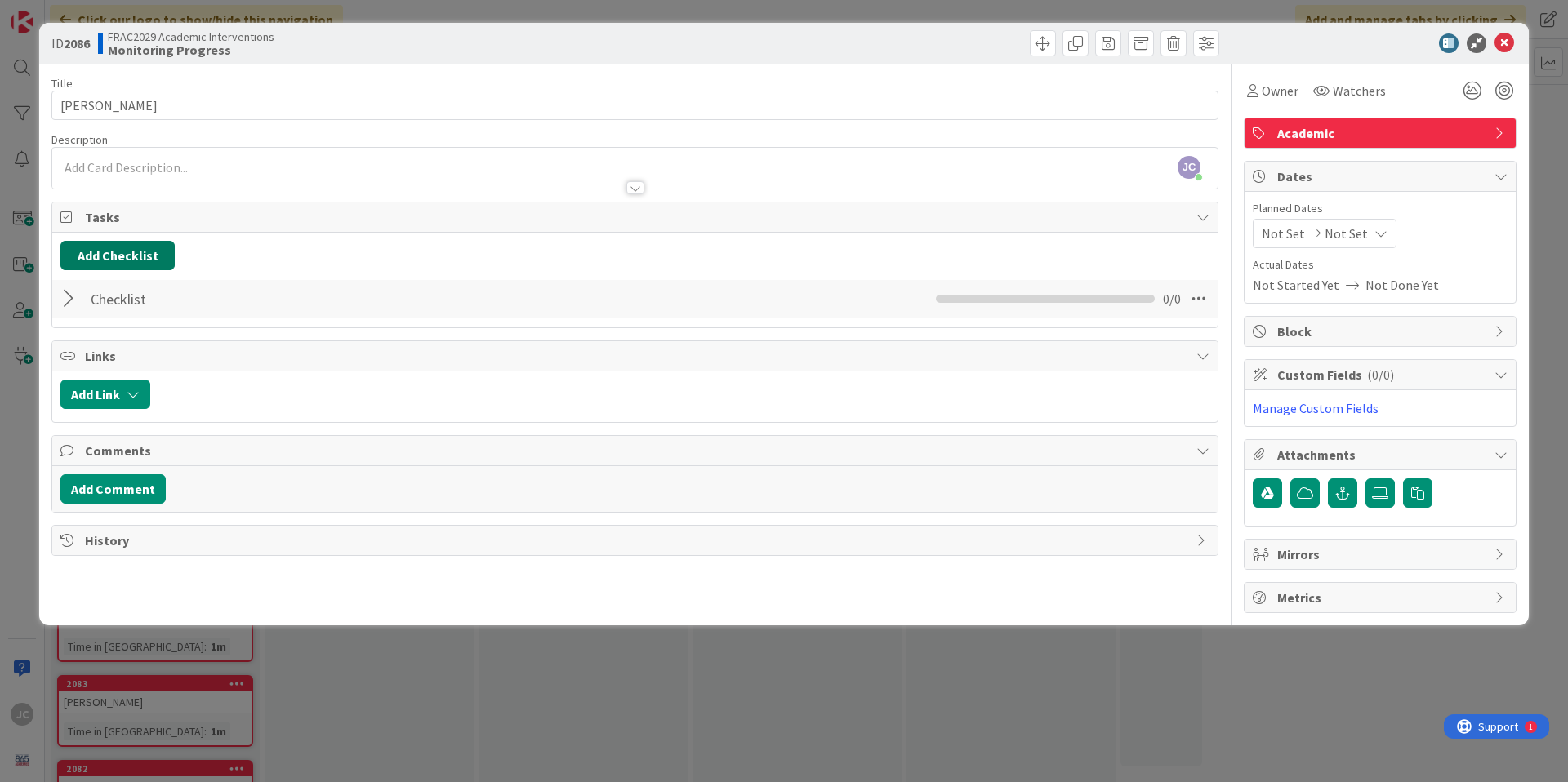
click at [119, 260] on button "Add Checklist" at bounding box center [117, 255] width 114 height 29
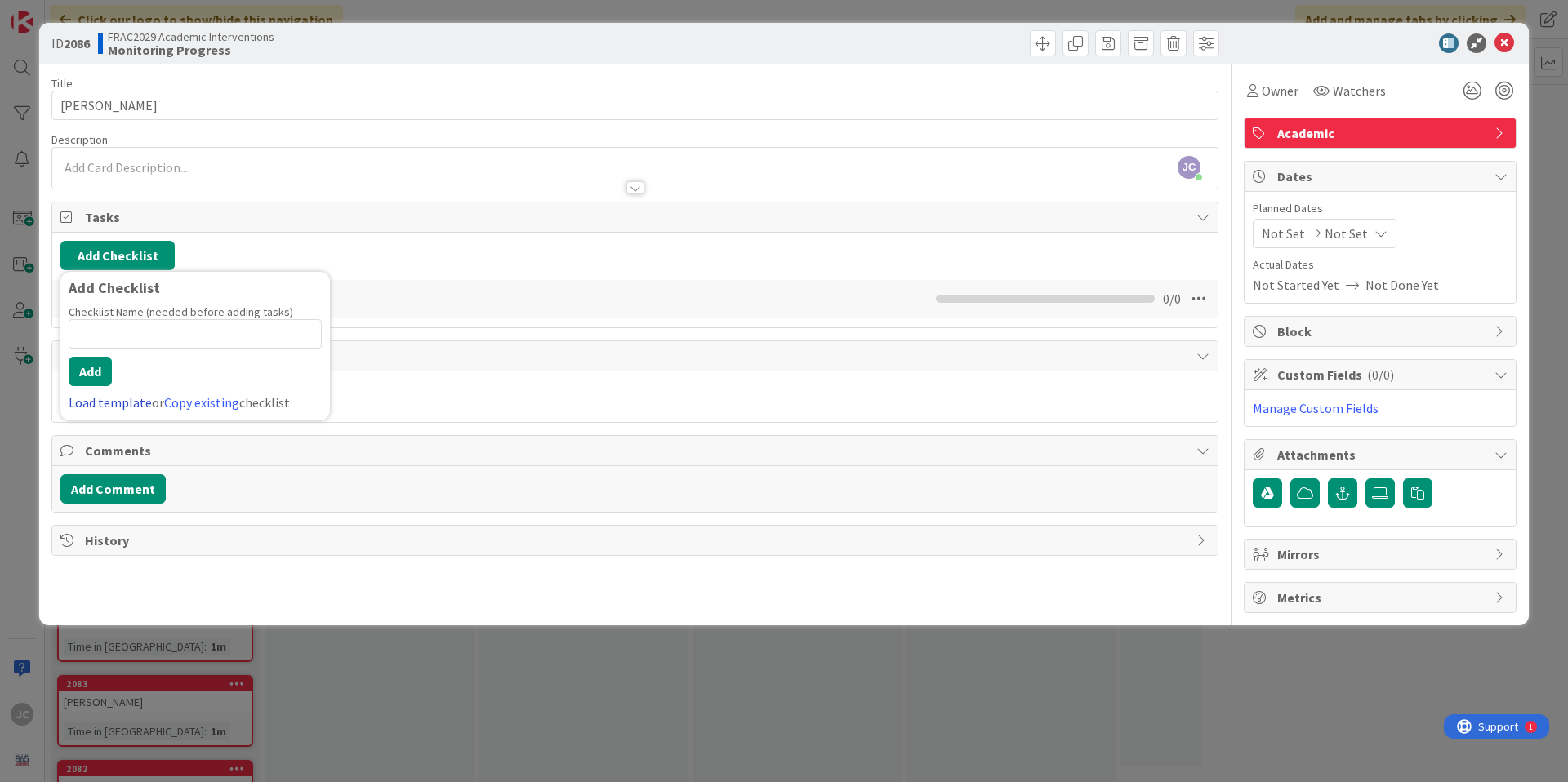
click at [98, 397] on link "Load template" at bounding box center [110, 403] width 83 height 16
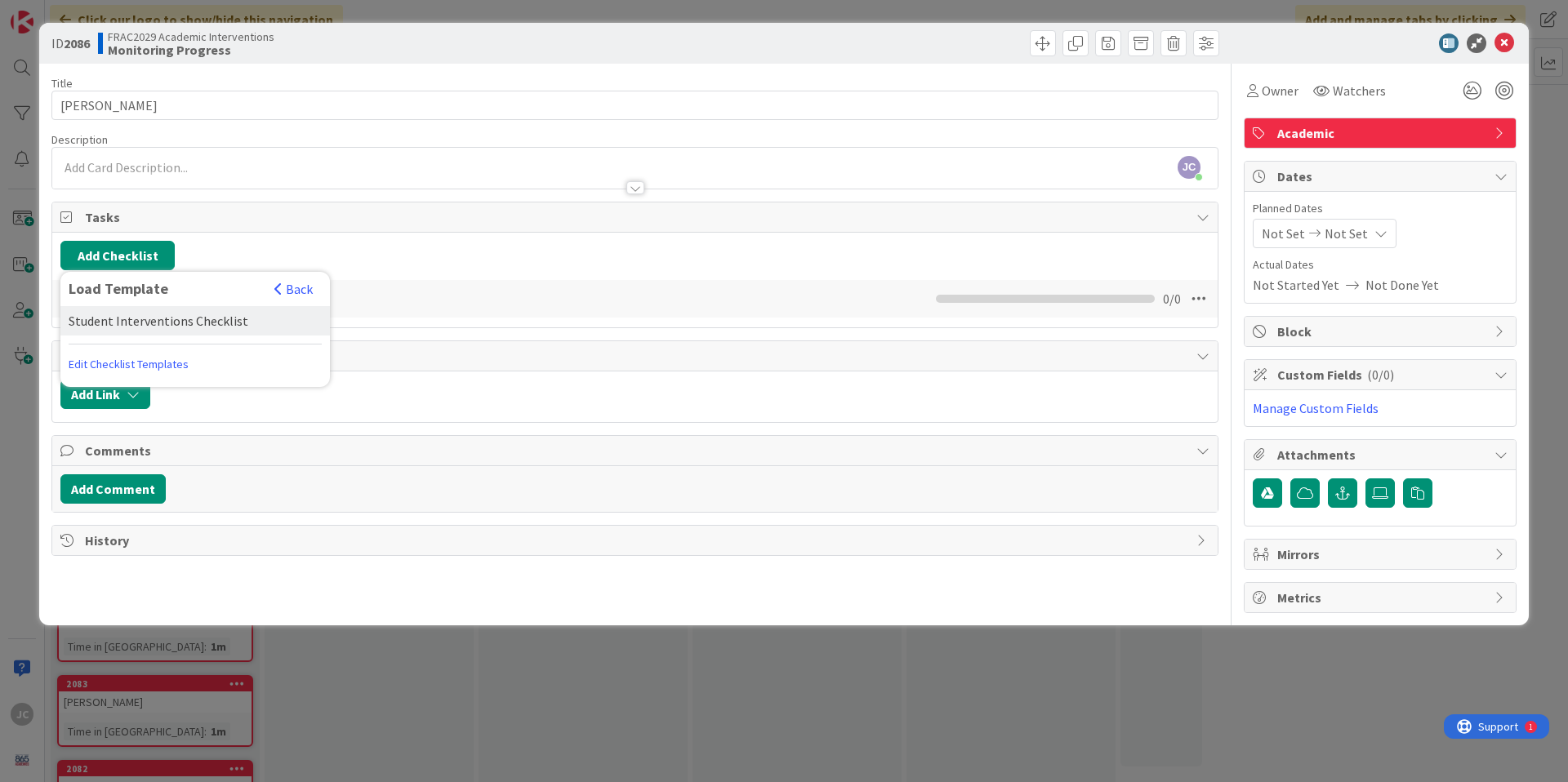
click at [188, 306] on div "Student Interventions Checklist" at bounding box center [195, 320] width 270 height 29
drag, startPoint x: 93, startPoint y: 367, endPoint x: 122, endPoint y: 360, distance: 29.8
click at [95, 367] on button "Add" at bounding box center [90, 371] width 43 height 29
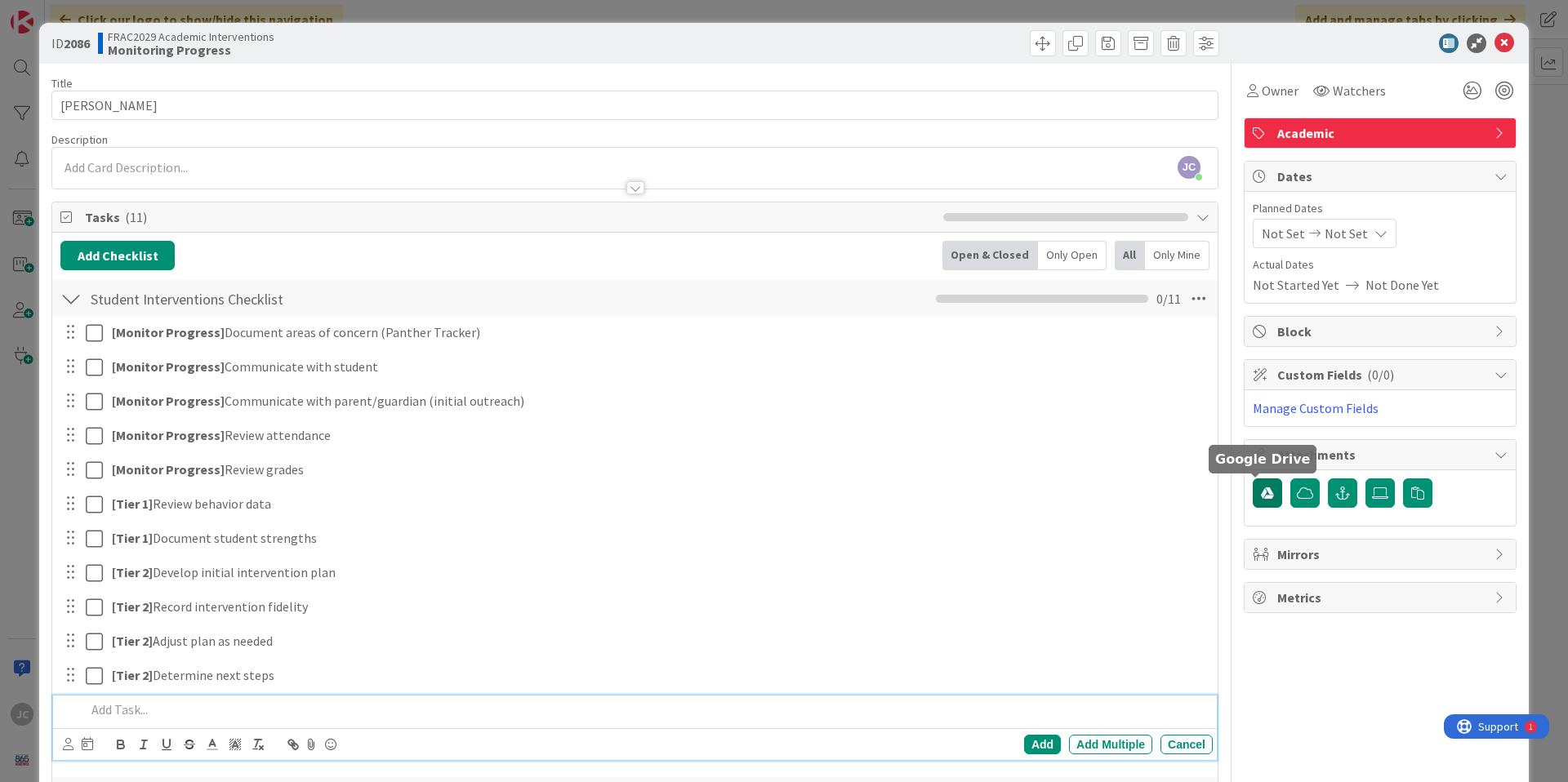
click at [1260, 494] on icon "button" at bounding box center [1266, 493] width 13 height 13
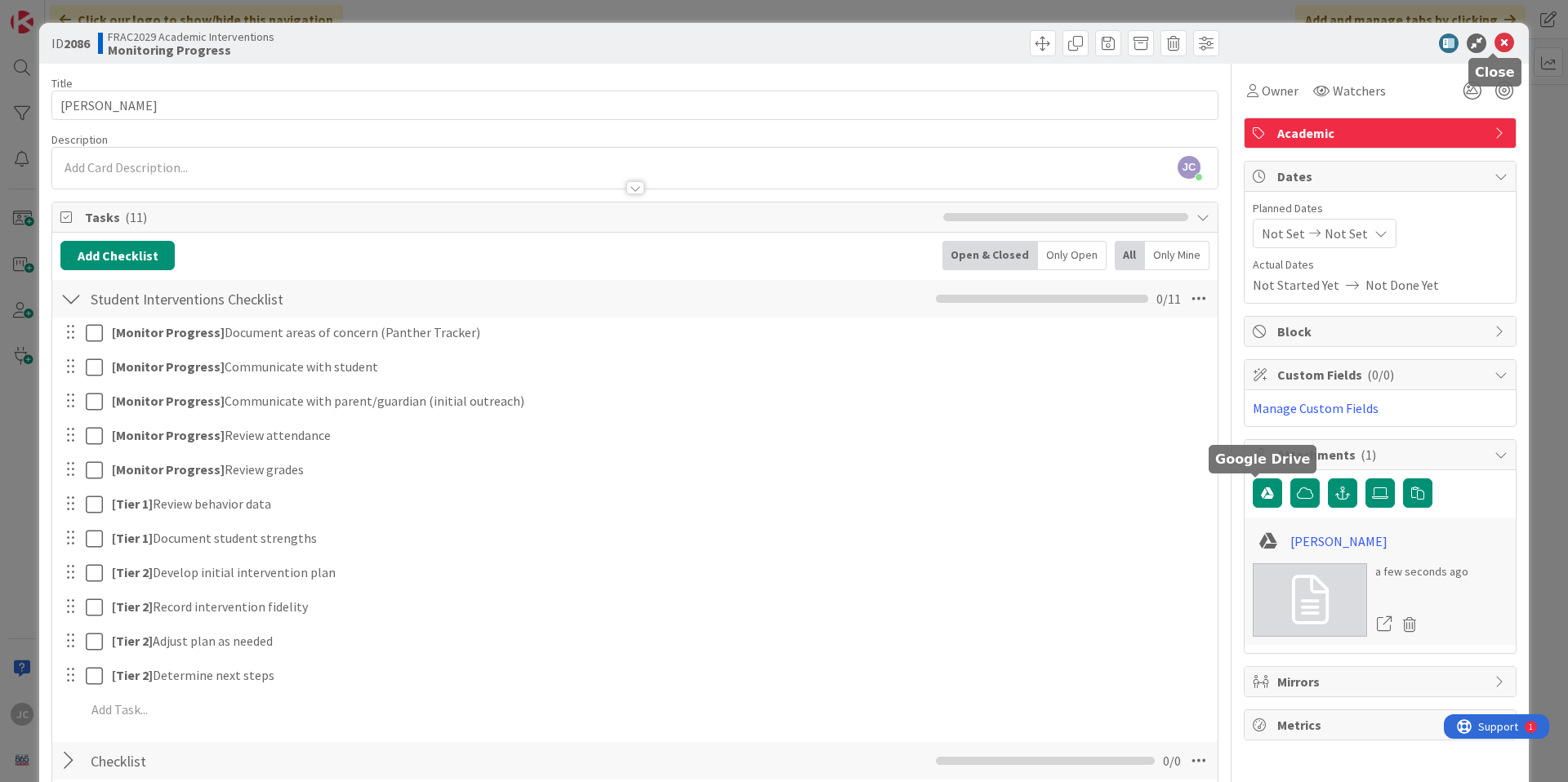
click at [1497, 39] on icon at bounding box center [1504, 43] width 20 height 20
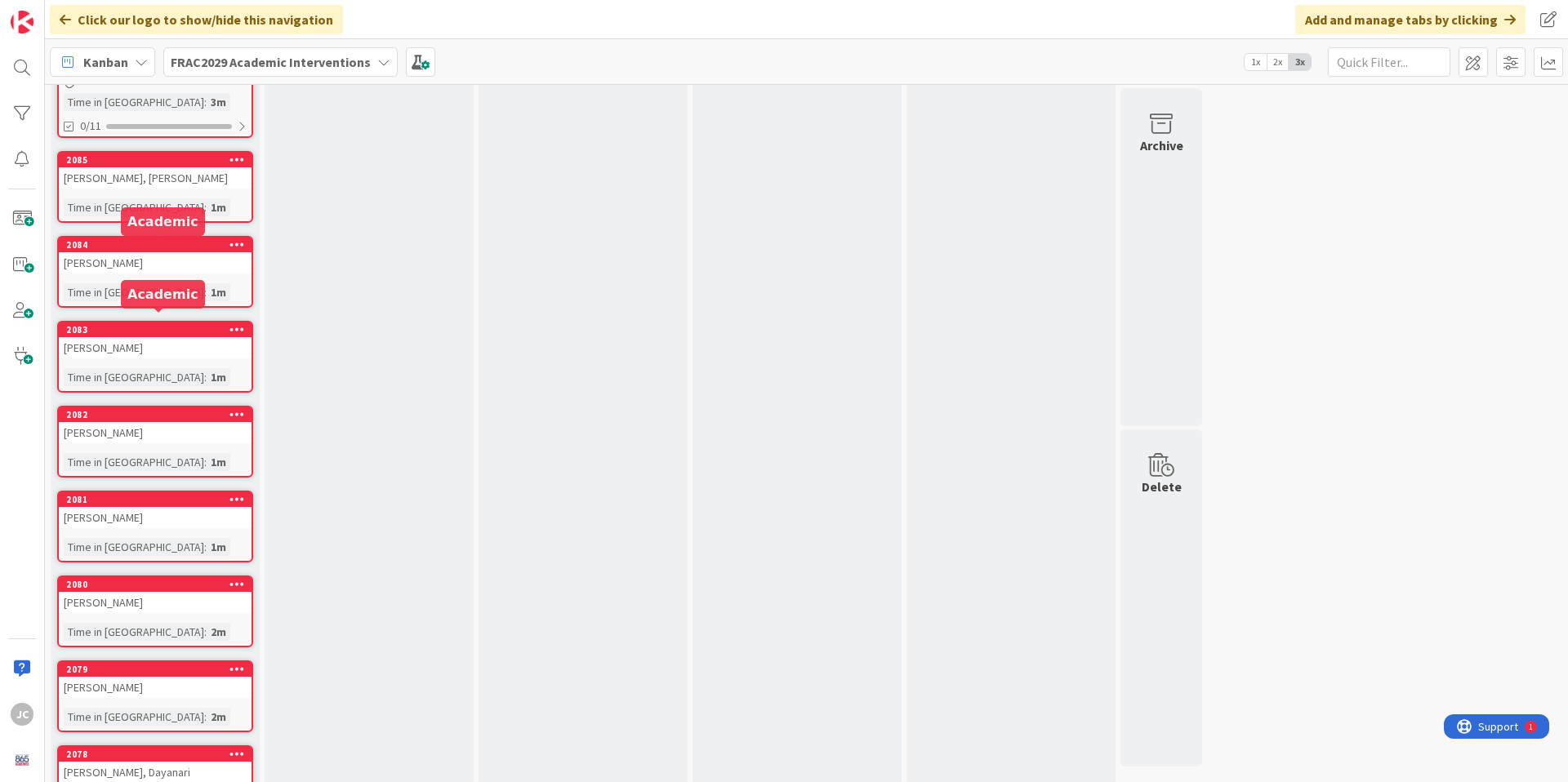
scroll to position [696, 0]
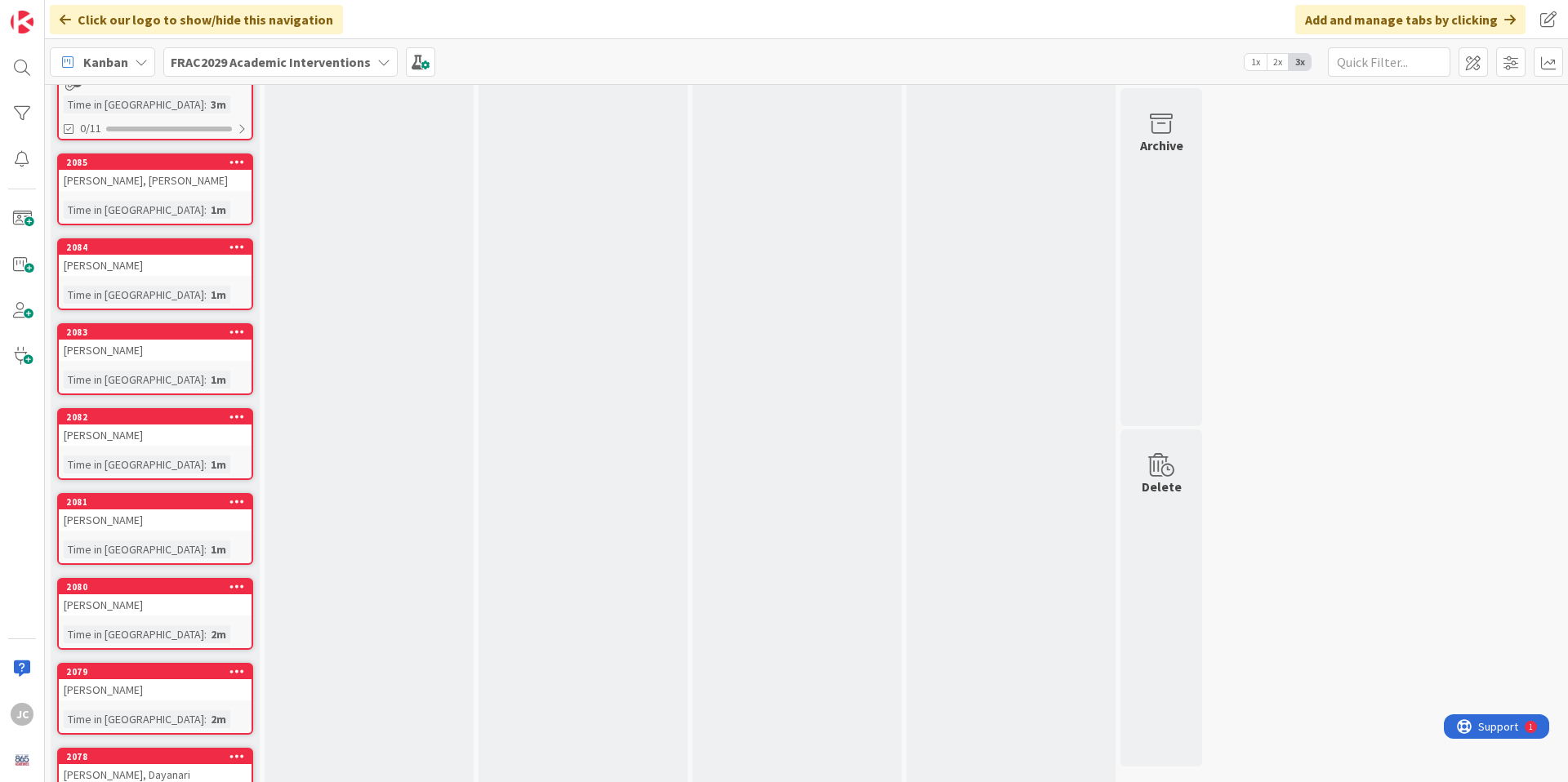
click at [180, 173] on div "[PERSON_NAME], [PERSON_NAME]" at bounding box center [154, 180] width 192 height 21
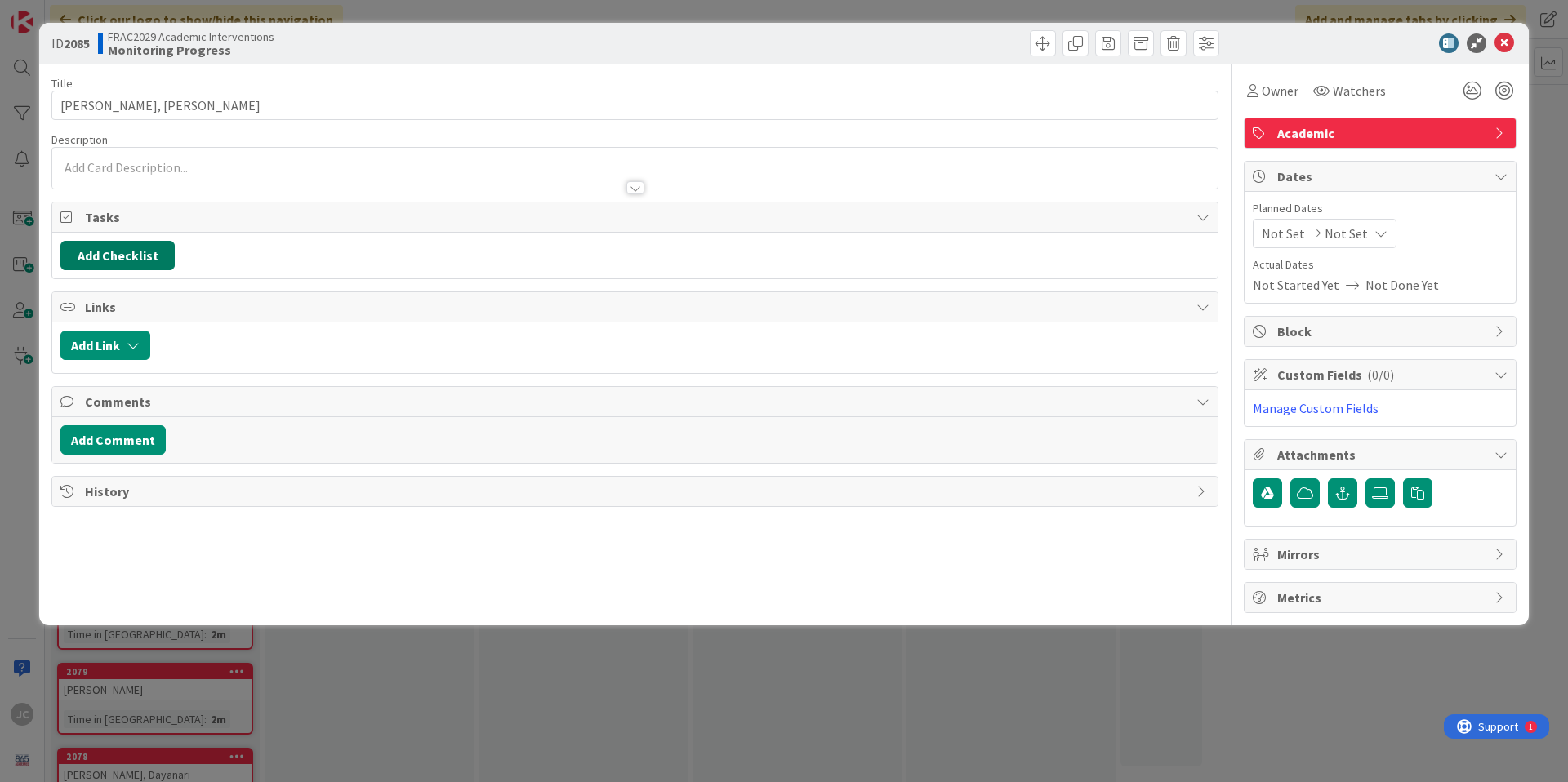
click at [136, 254] on button "Add Checklist" at bounding box center [117, 255] width 114 height 29
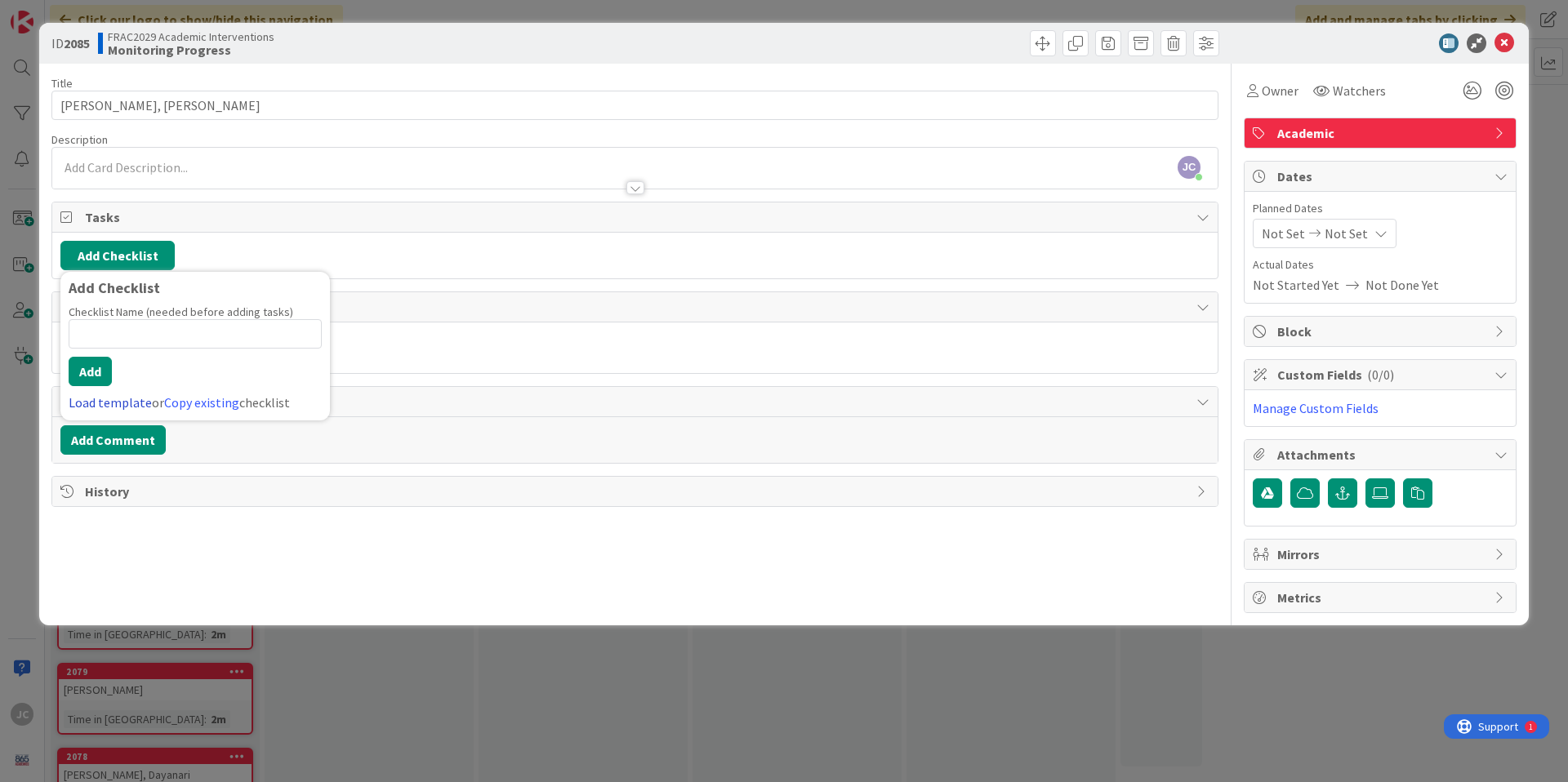
click at [106, 406] on link "Load template" at bounding box center [110, 403] width 83 height 16
click at [153, 323] on div "Student Interventions Checklist" at bounding box center [195, 320] width 270 height 29
click at [92, 375] on button "Add" at bounding box center [90, 371] width 43 height 29
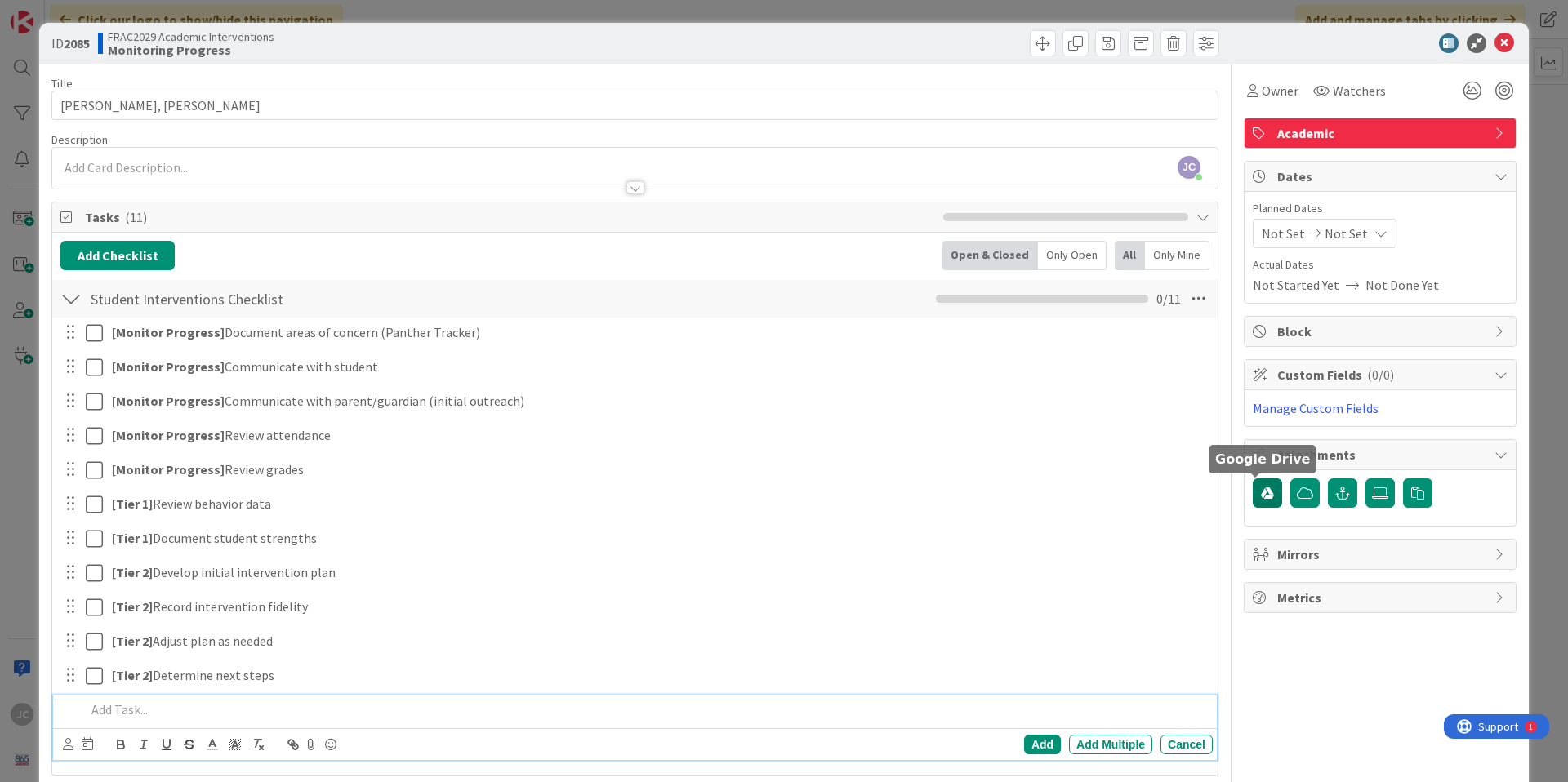
click at [1260, 494] on icon "button" at bounding box center [1266, 493] width 13 height 13
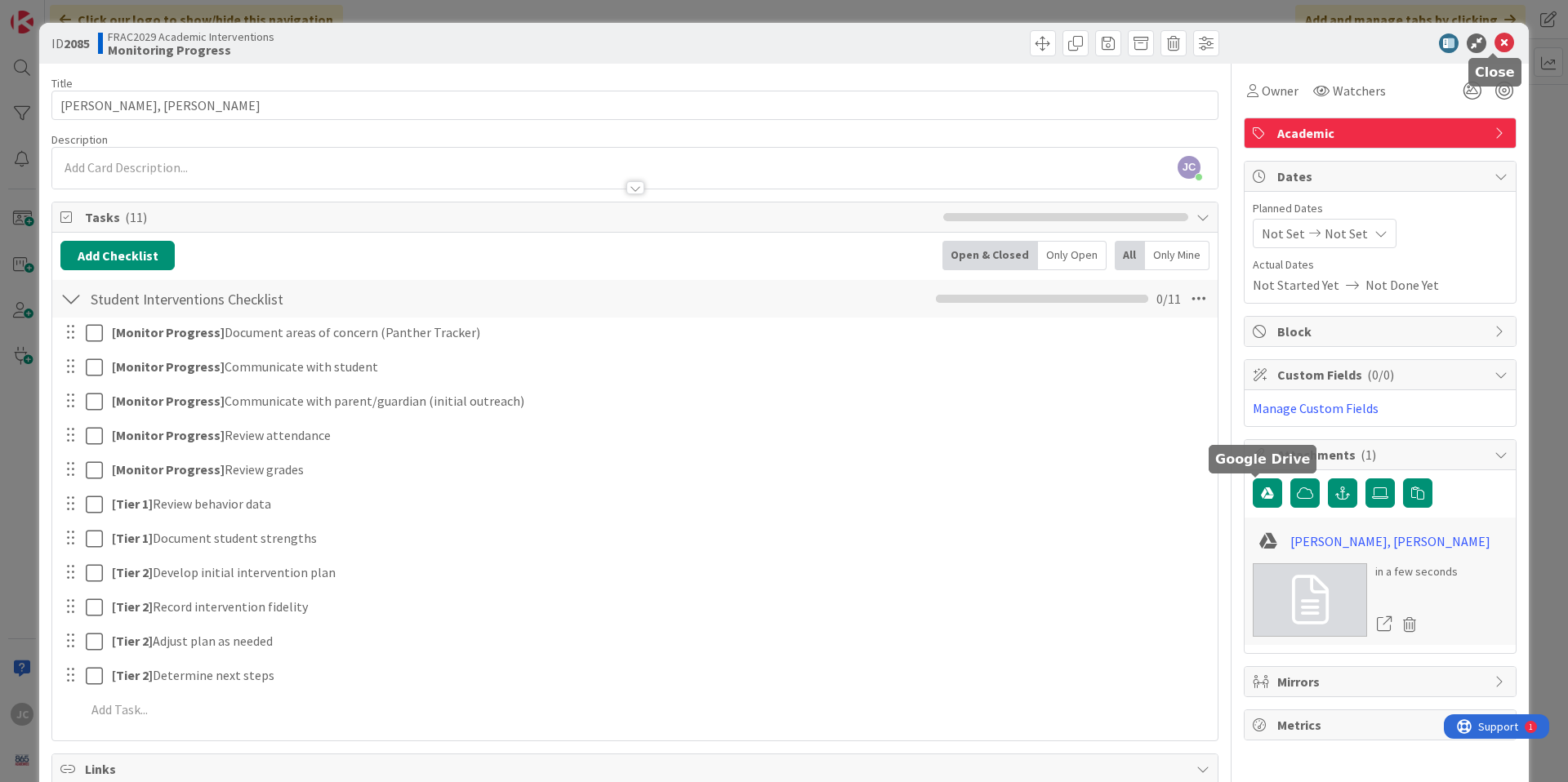
click at [1494, 41] on icon at bounding box center [1504, 43] width 20 height 20
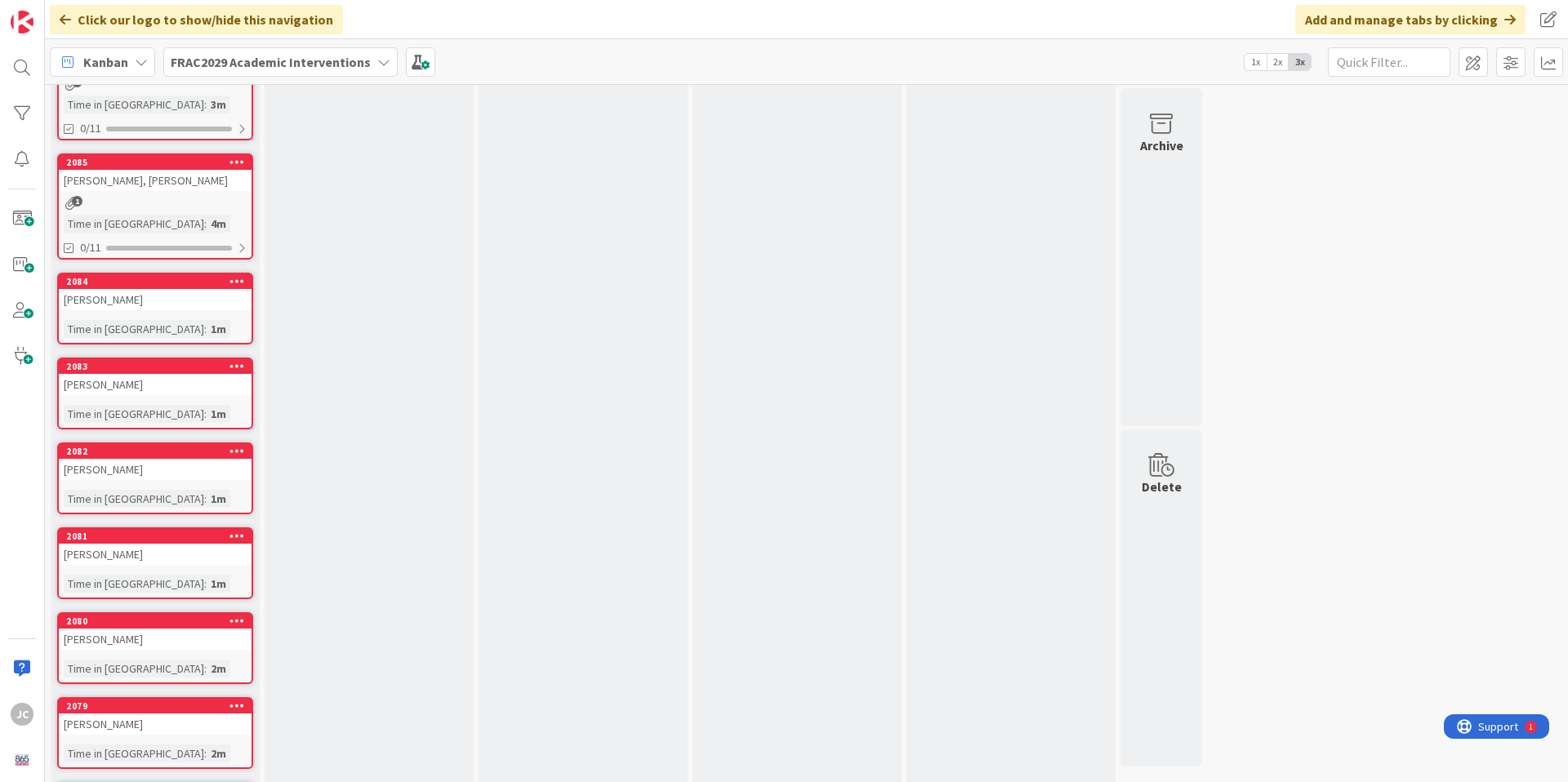
click at [157, 303] on div "[PERSON_NAME]" at bounding box center [154, 300] width 192 height 21
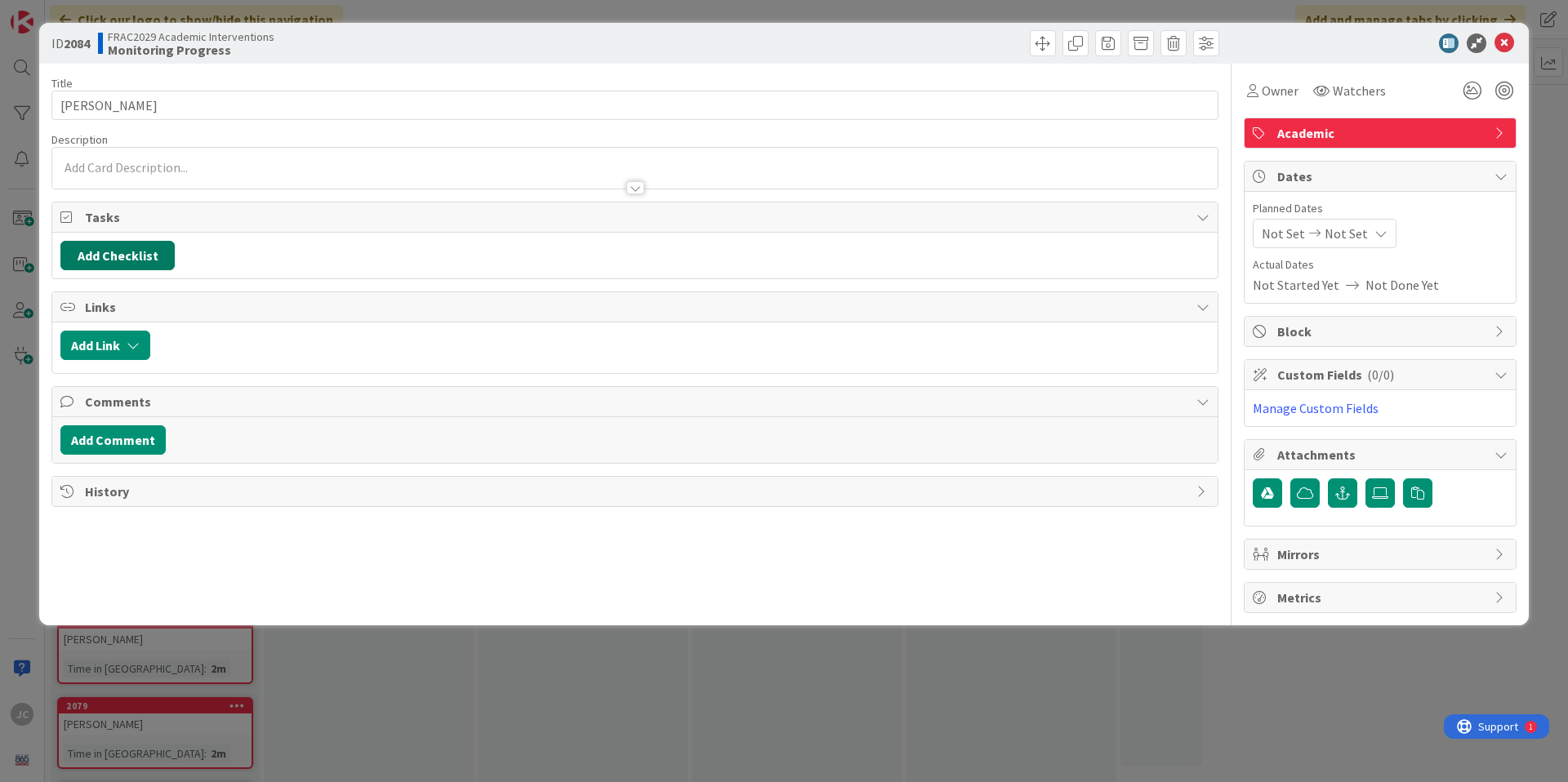
click at [136, 252] on button "Add Checklist" at bounding box center [117, 255] width 114 height 29
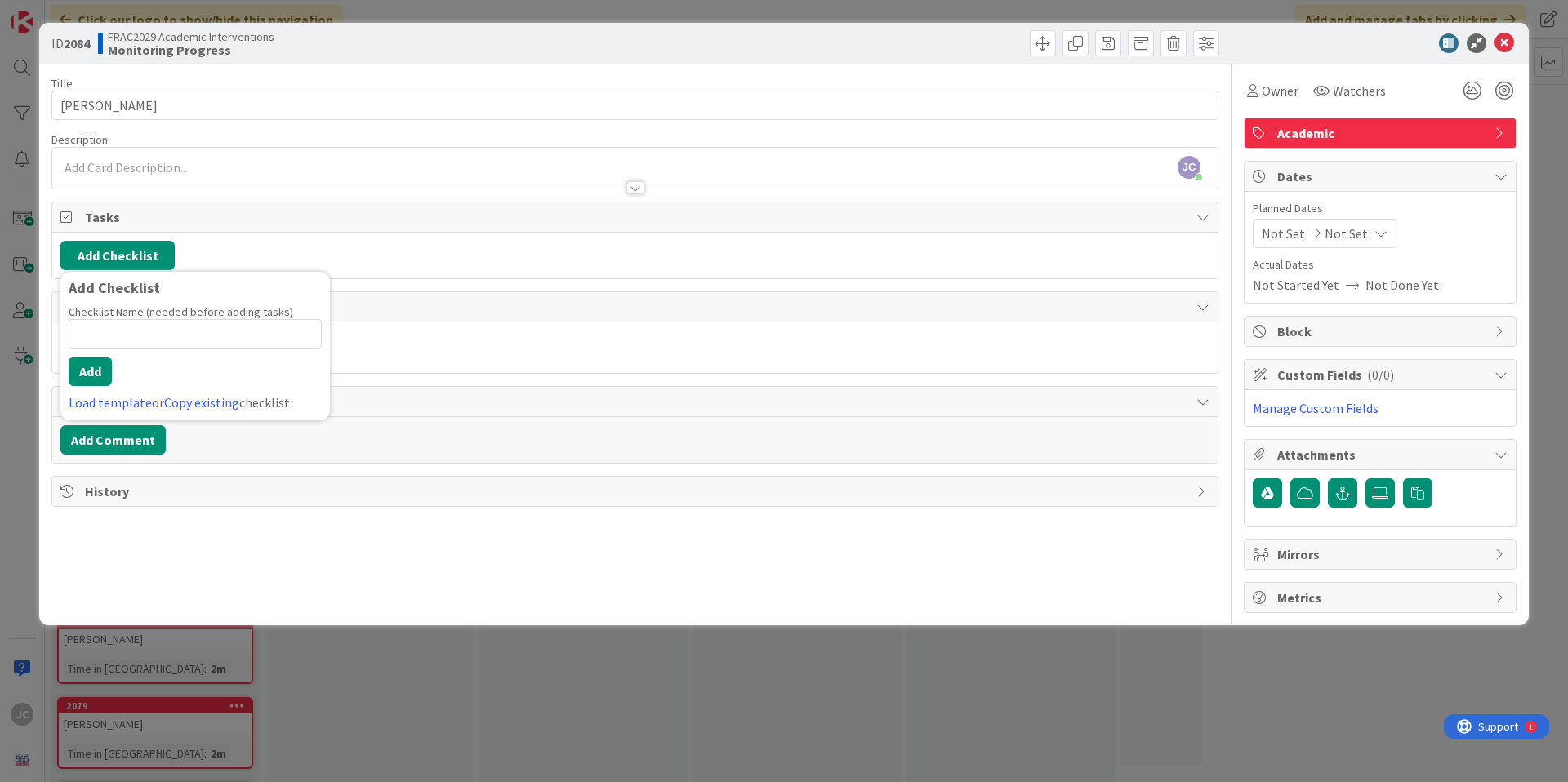
click at [108, 396] on link "Load template" at bounding box center [110, 403] width 83 height 16
click at [160, 320] on div "Student Interventions Checklist" at bounding box center [195, 320] width 270 height 29
click at [104, 377] on button "Add" at bounding box center [90, 371] width 43 height 29
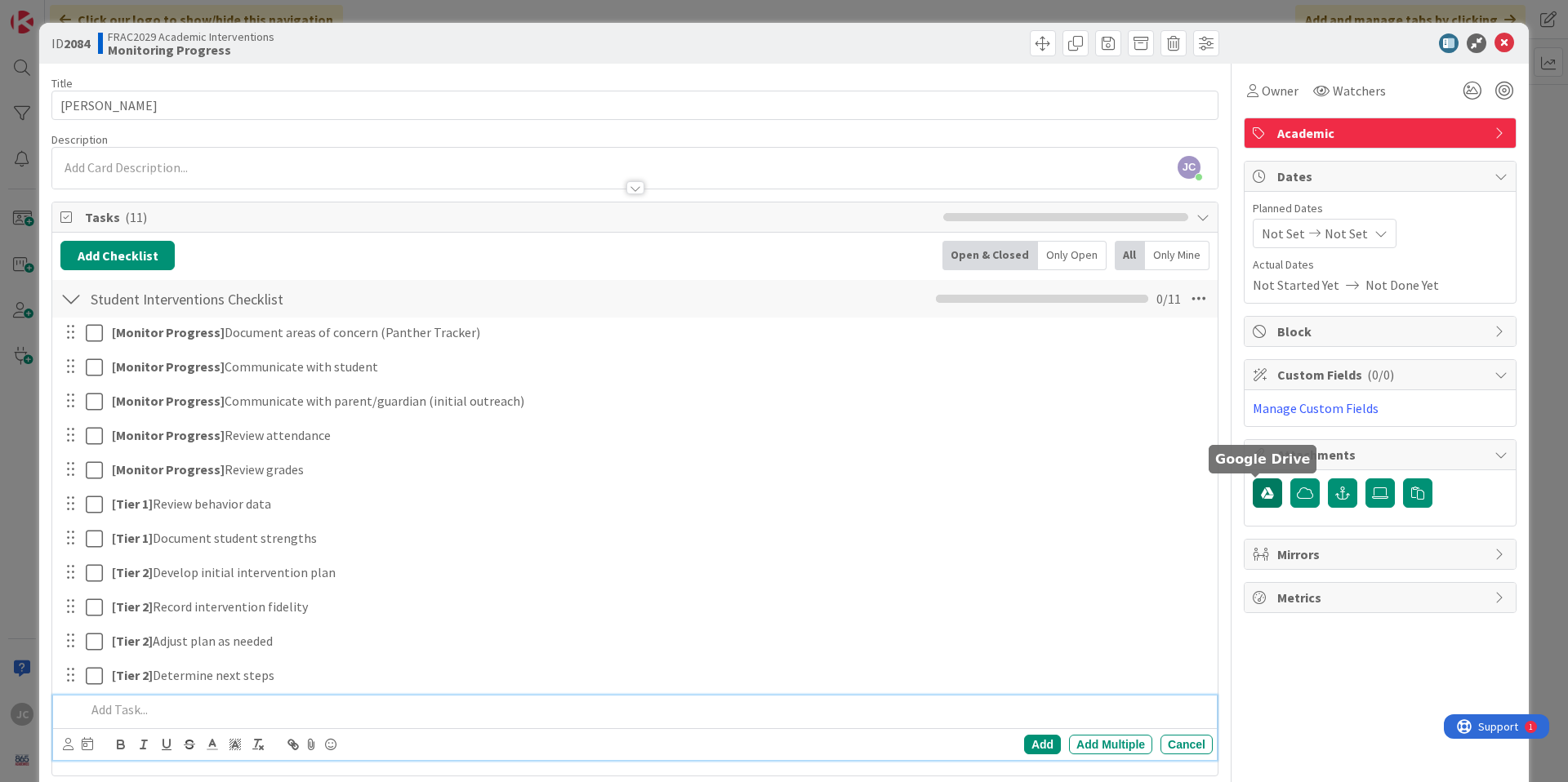
click at [1260, 499] on button "button" at bounding box center [1266, 492] width 29 height 29
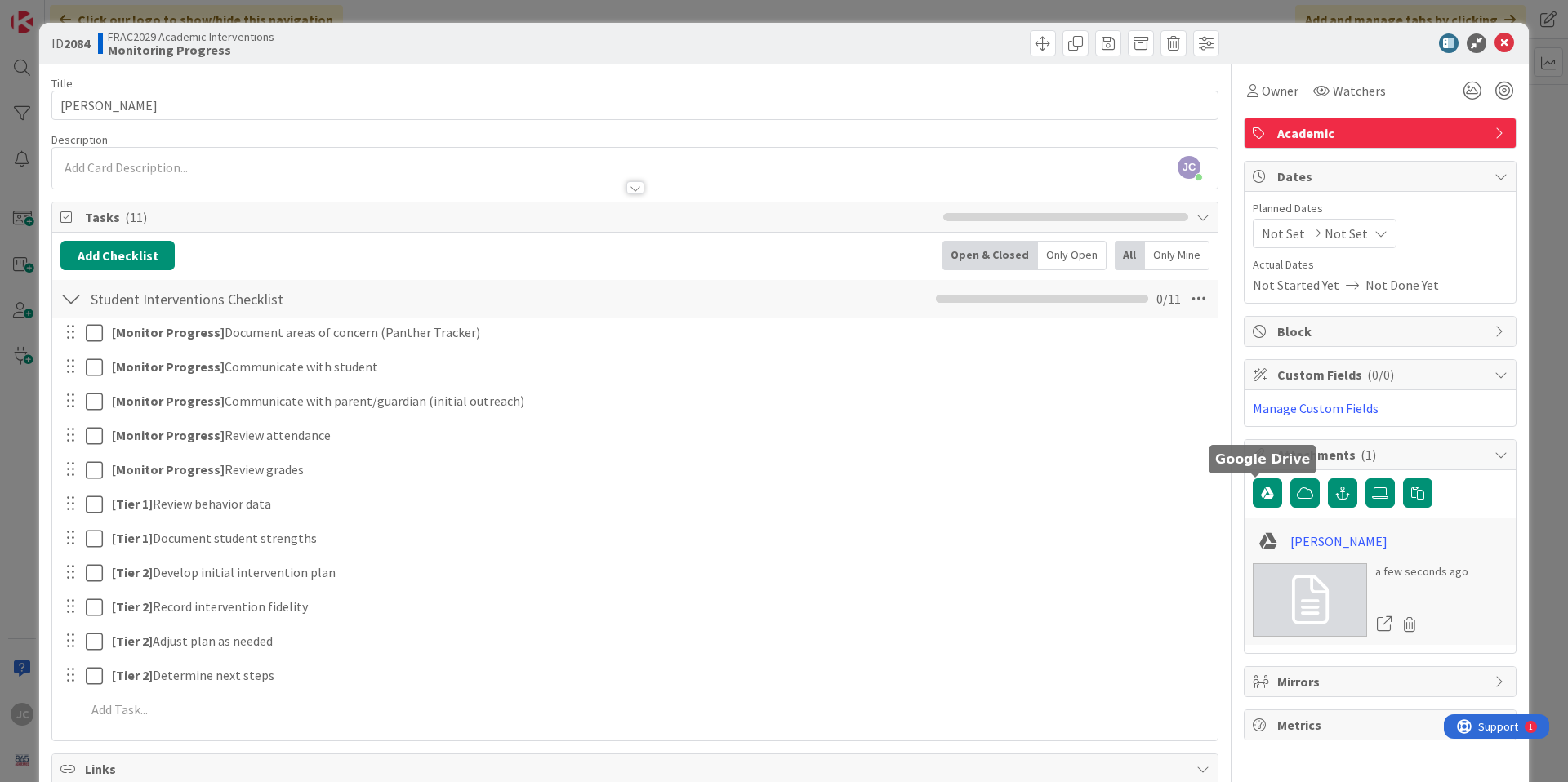
click at [1495, 49] on icon at bounding box center [1504, 43] width 20 height 20
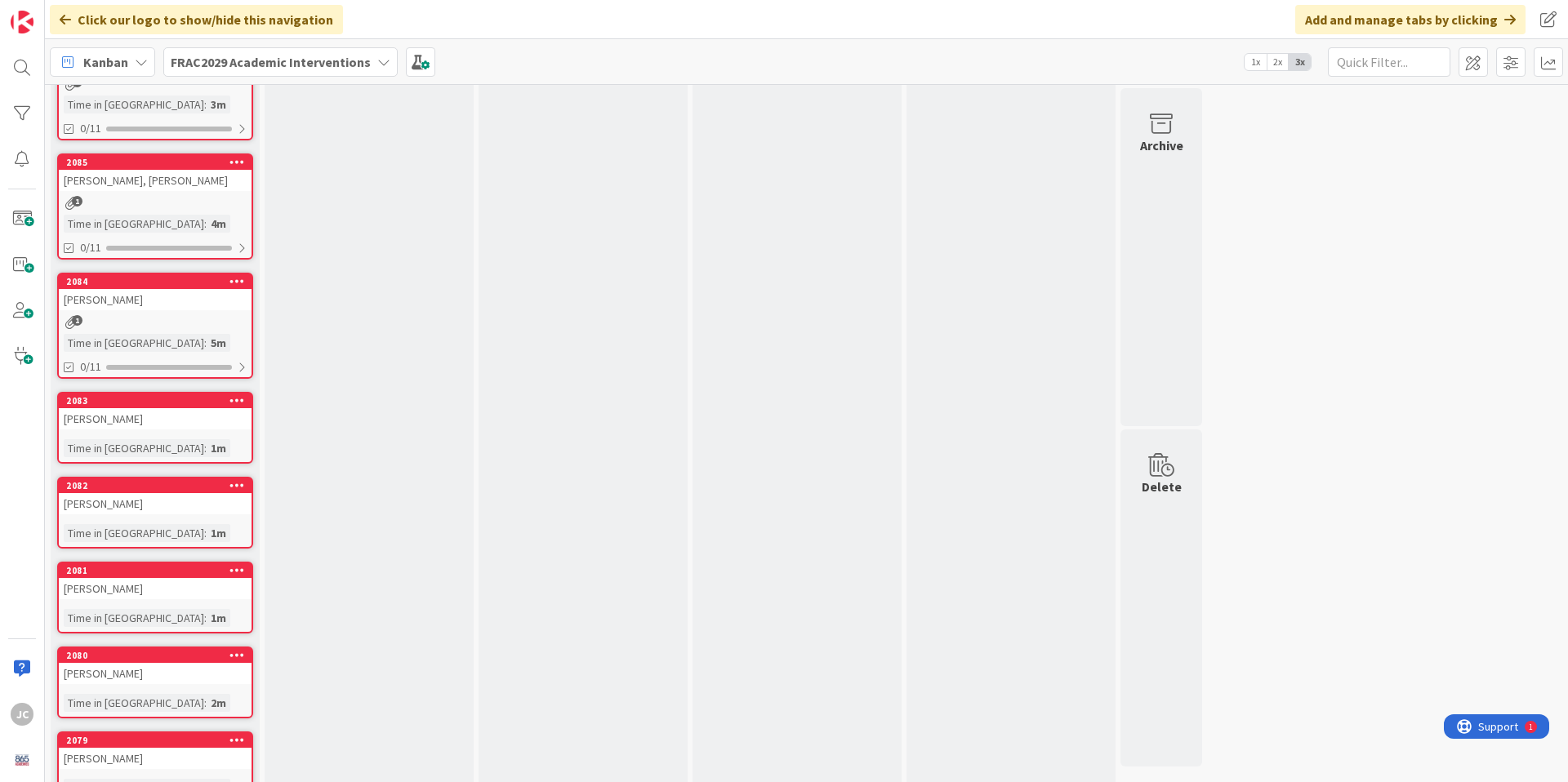
click at [194, 429] on link "2083 [PERSON_NAME] Time in [GEOGRAPHIC_DATA] : 1m" at bounding box center [154, 427] width 196 height 72
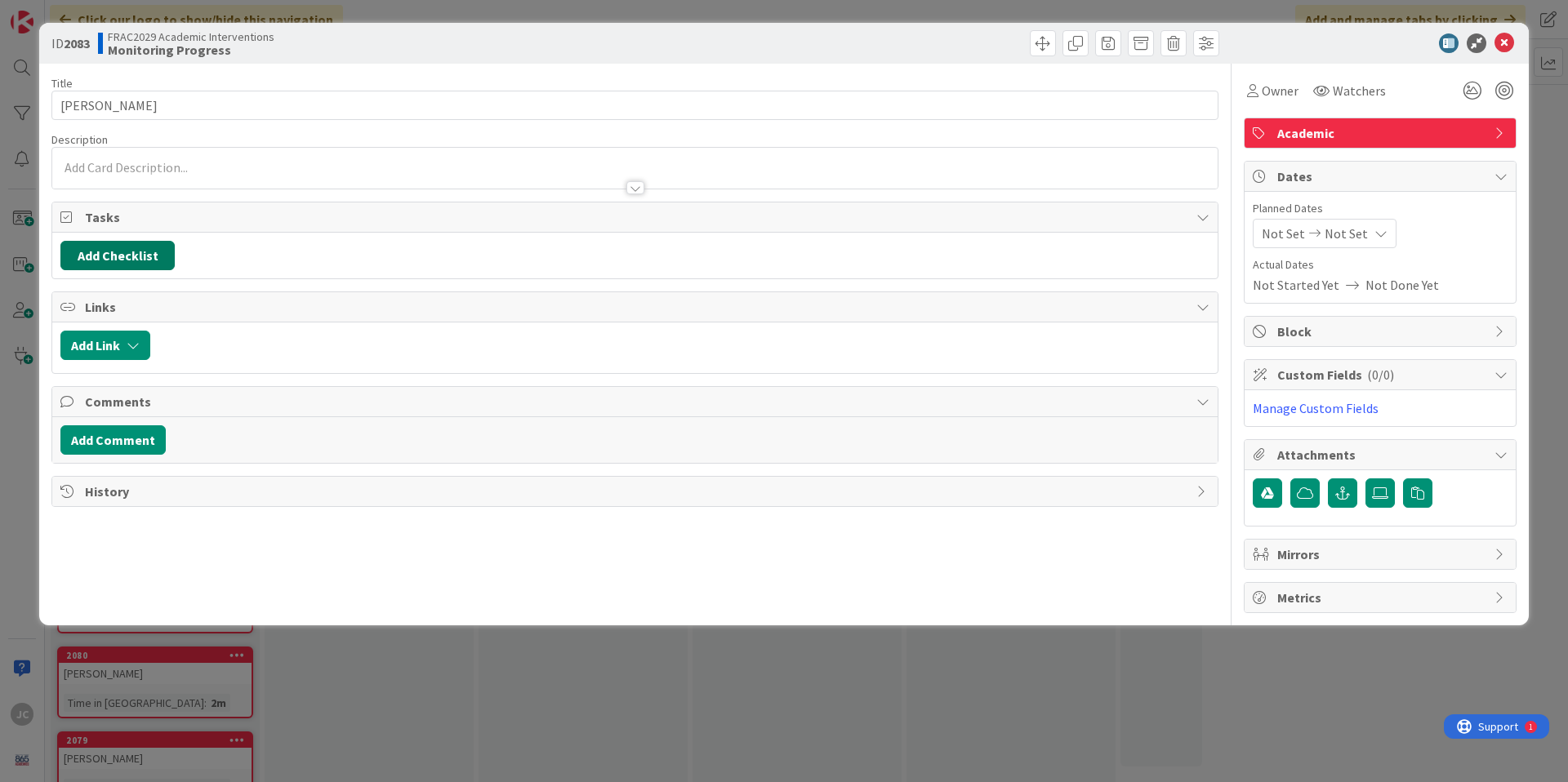
click at [133, 262] on button "Add Checklist" at bounding box center [117, 255] width 114 height 29
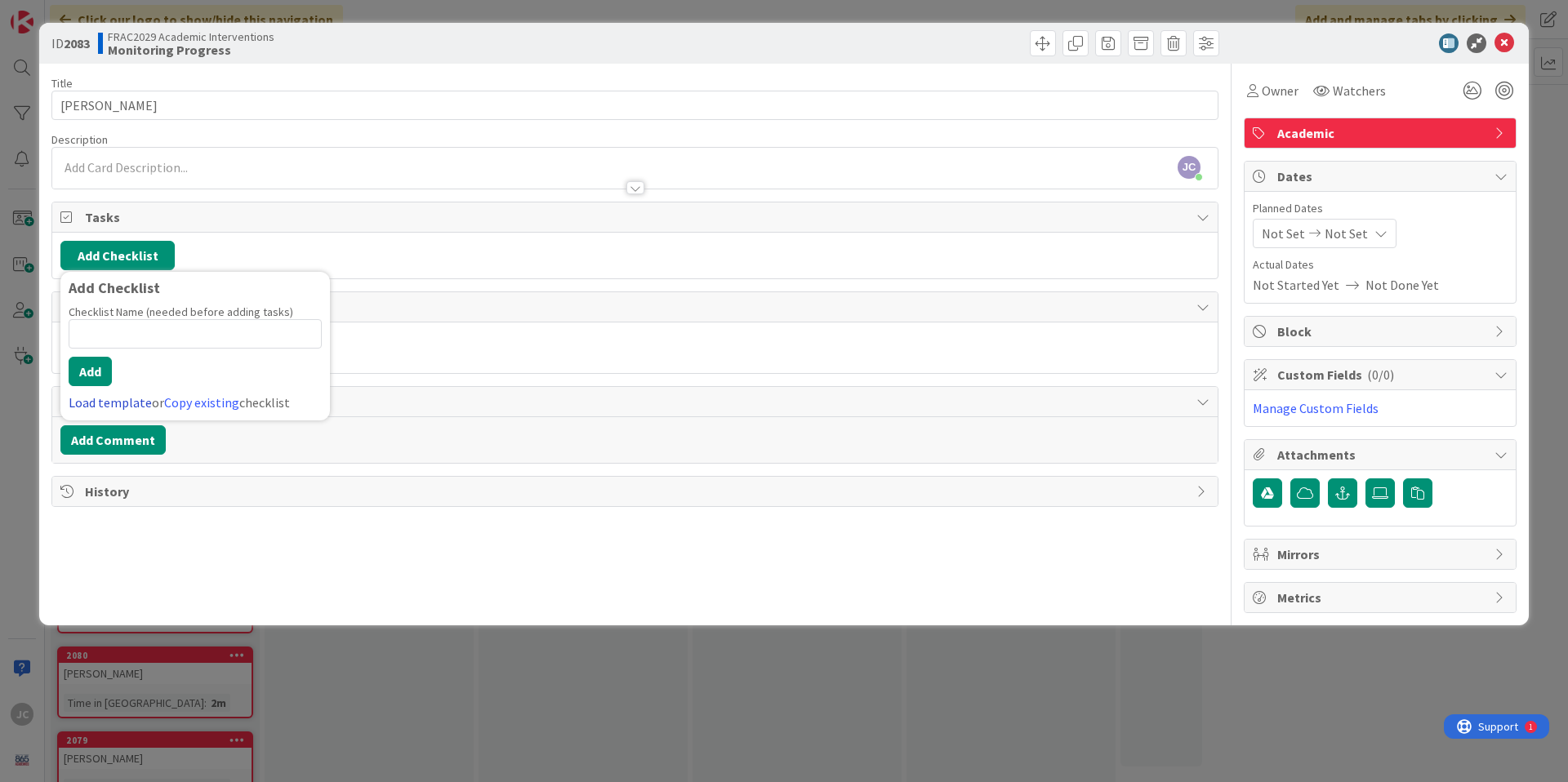
click at [108, 409] on link "Load template" at bounding box center [110, 403] width 83 height 16
click at [145, 322] on div "Student Interventions Checklist" at bounding box center [195, 320] width 270 height 29
click at [94, 370] on button "Add" at bounding box center [90, 371] width 43 height 29
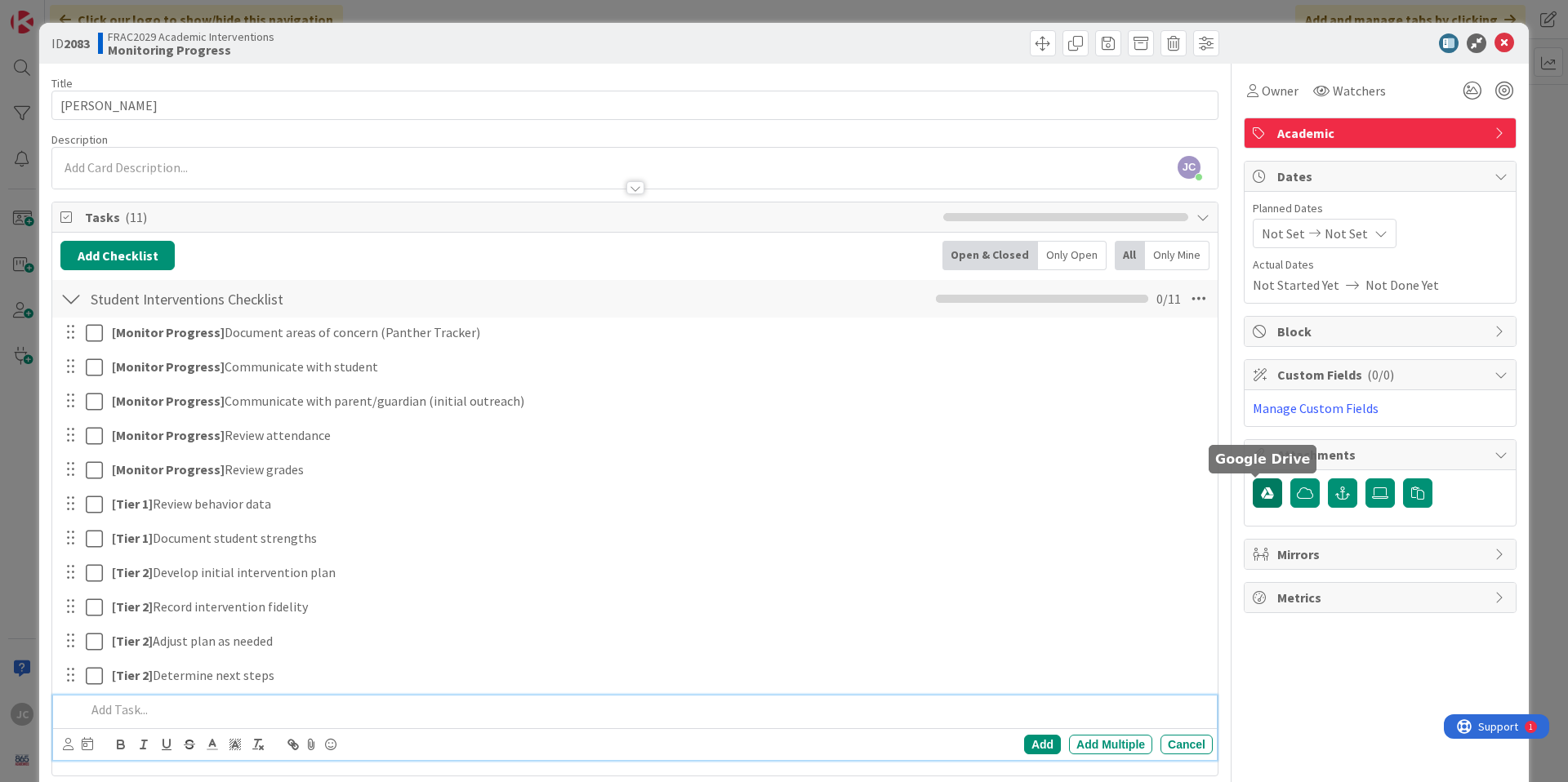
click at [1252, 495] on button "button" at bounding box center [1266, 492] width 29 height 29
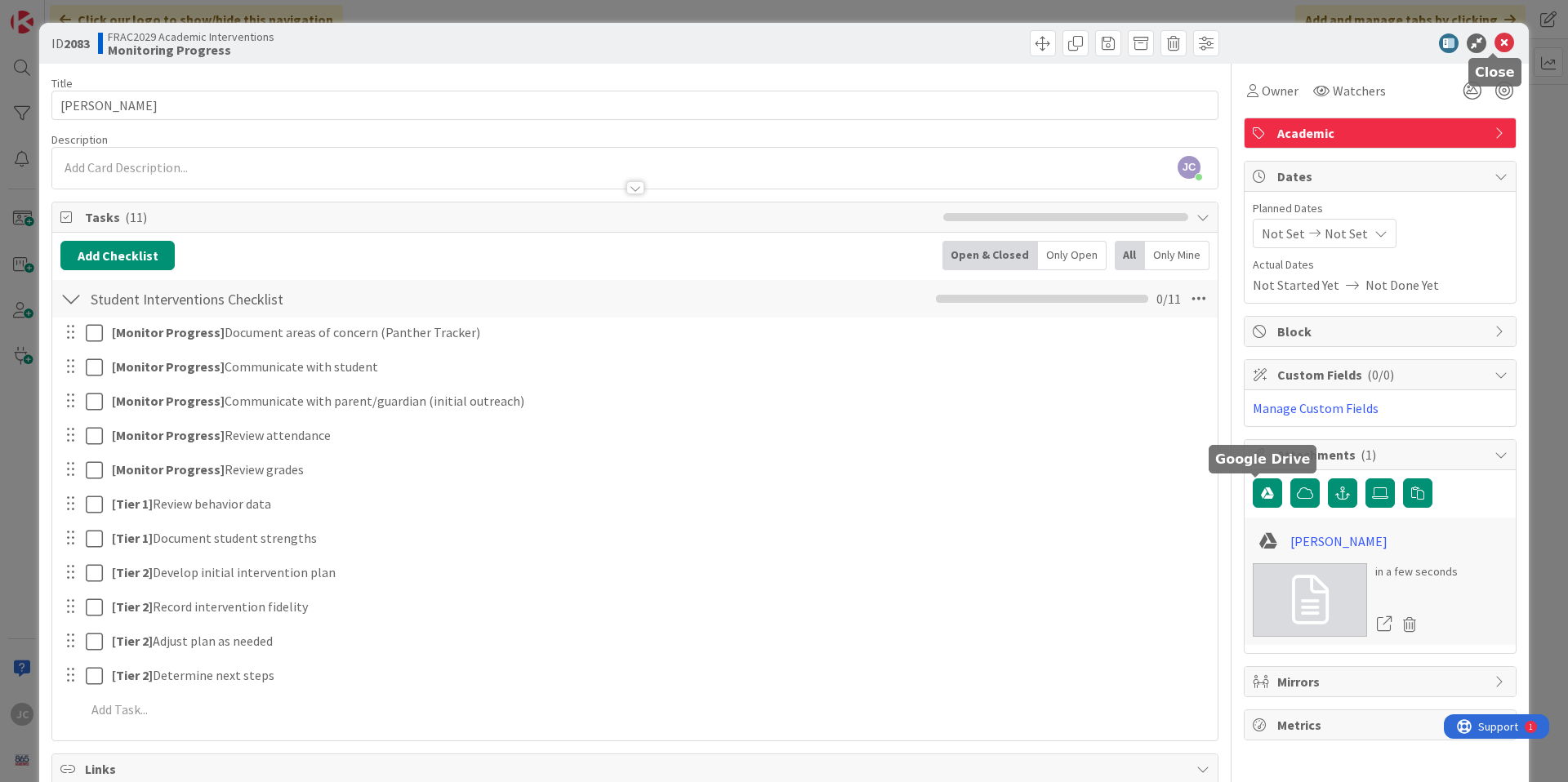
click at [1494, 43] on icon at bounding box center [1504, 43] width 20 height 20
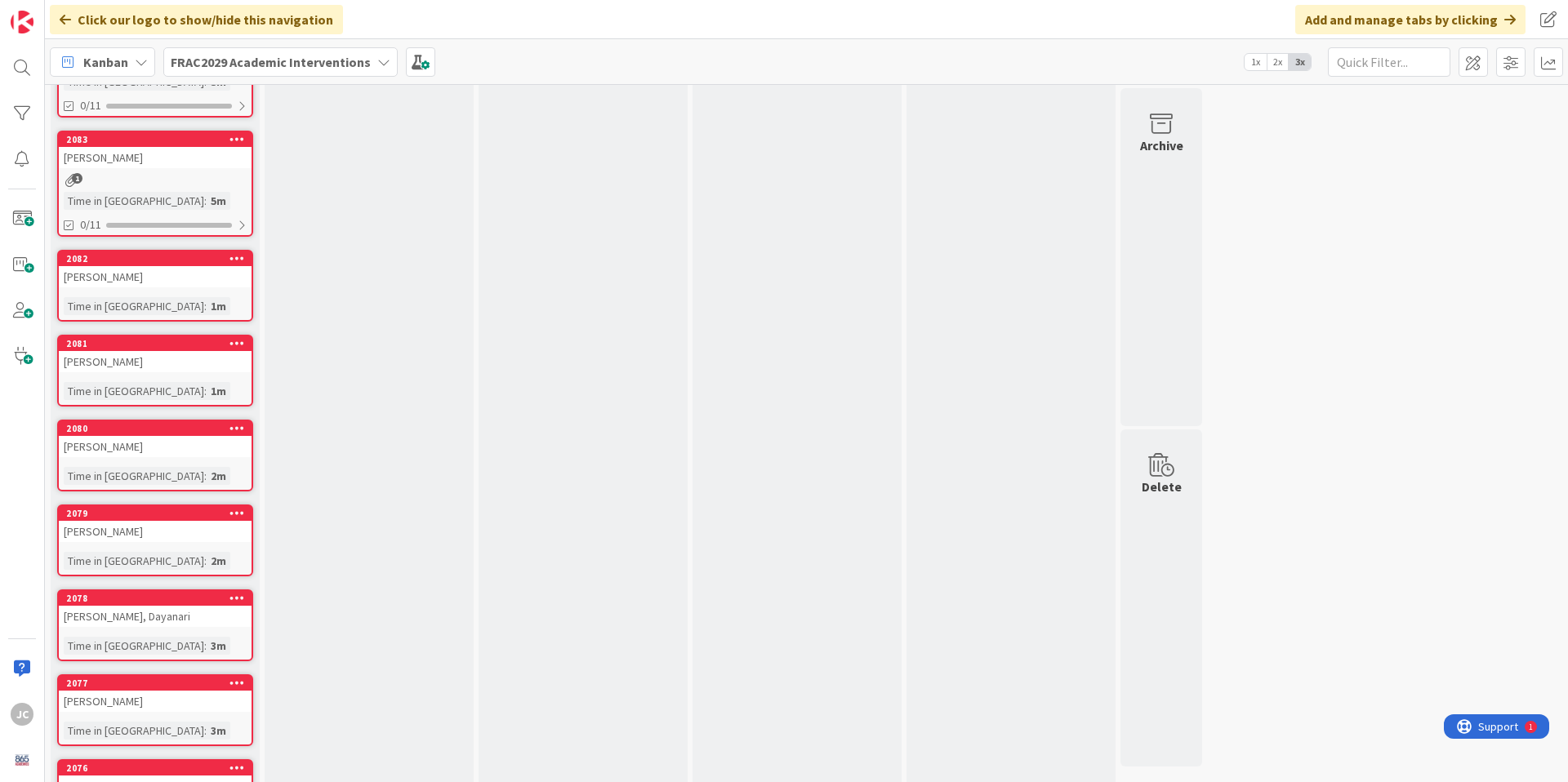
click at [184, 277] on div "[PERSON_NAME]" at bounding box center [154, 277] width 192 height 21
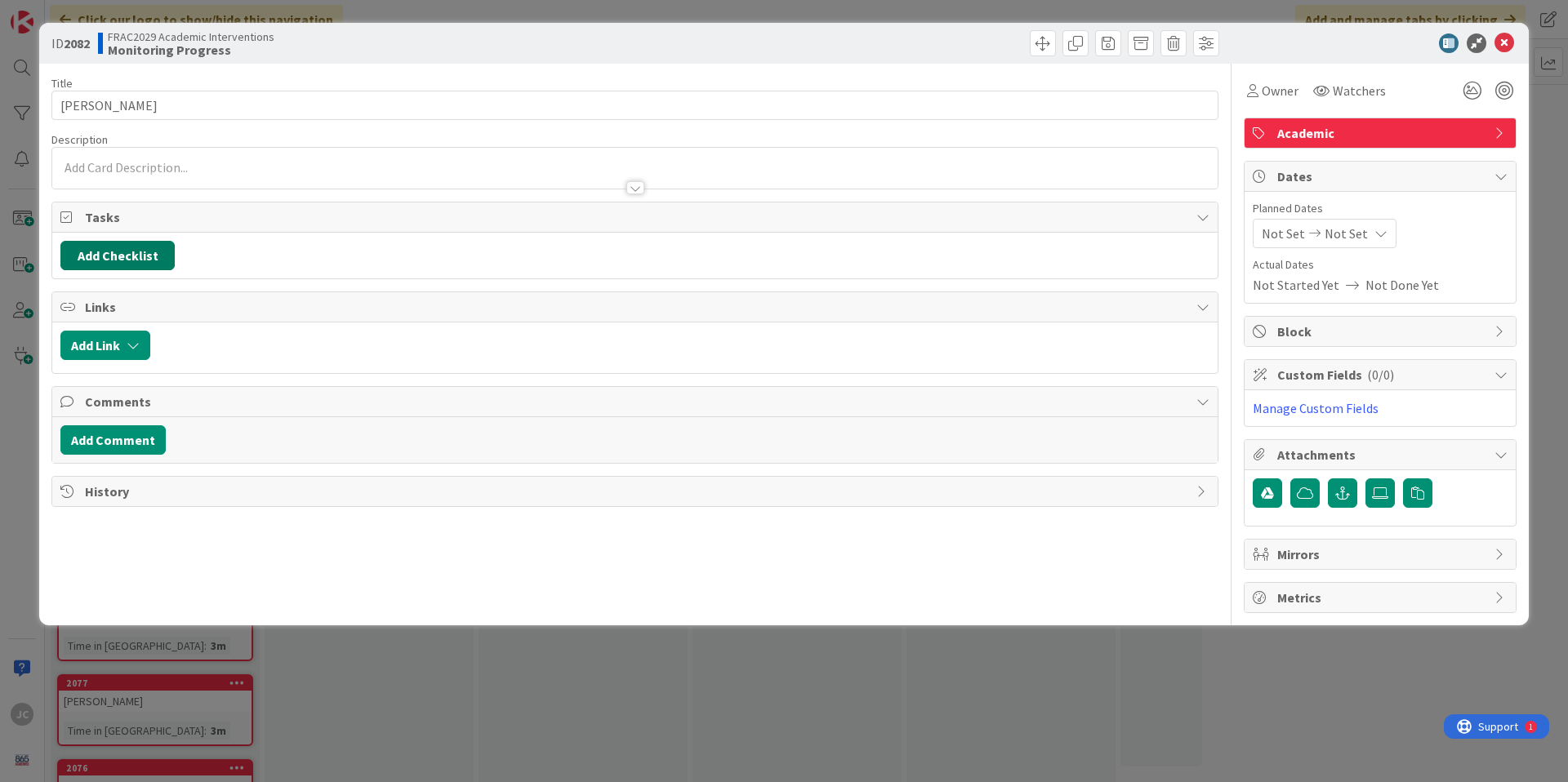
click at [90, 249] on button "Add Checklist" at bounding box center [117, 255] width 114 height 29
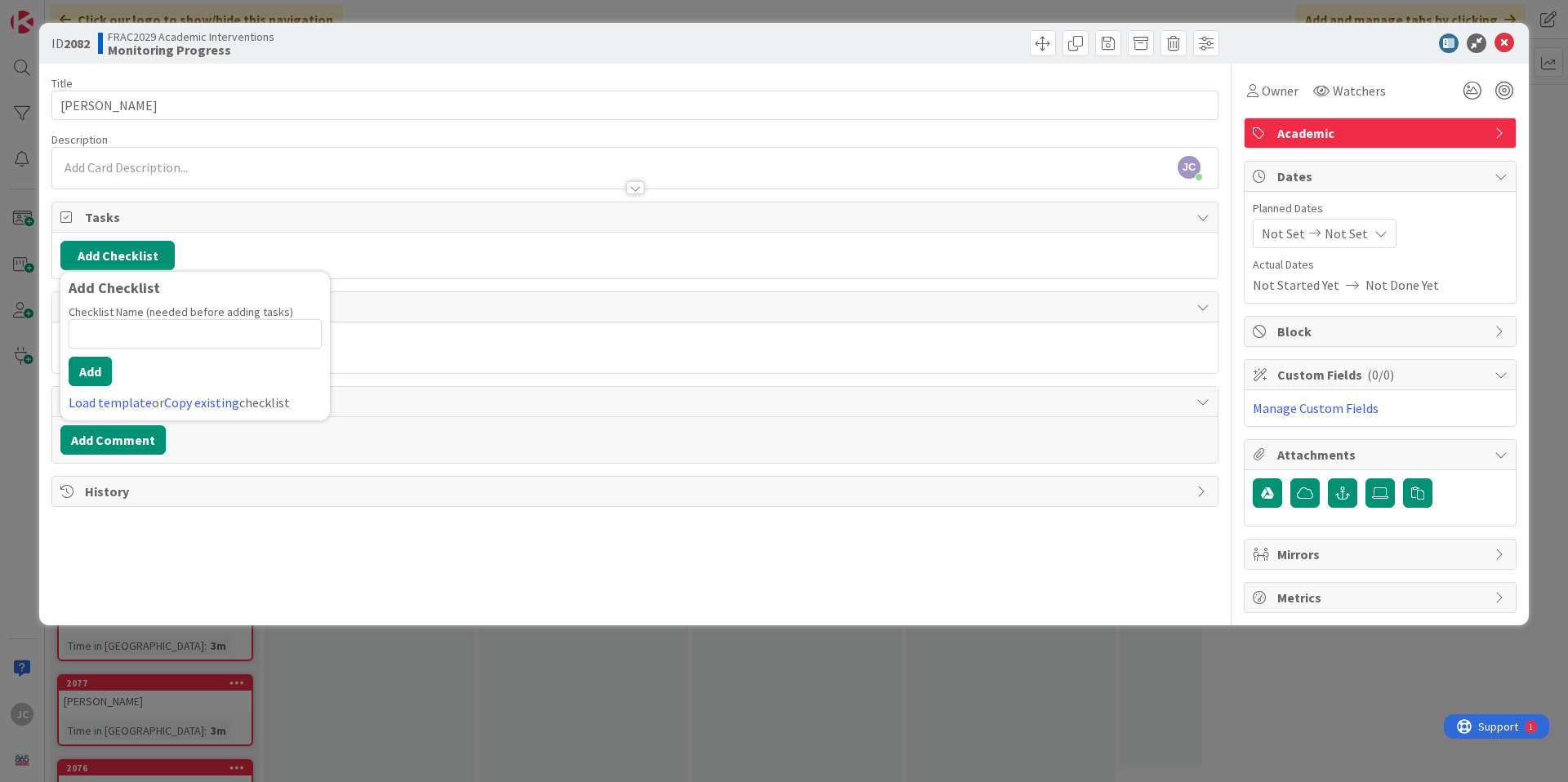
click at [104, 401] on link "Load template" at bounding box center [110, 403] width 83 height 16
click at [162, 326] on div "Student Interventions Checklist" at bounding box center [195, 320] width 270 height 29
click at [96, 371] on button "Add" at bounding box center [90, 371] width 43 height 29
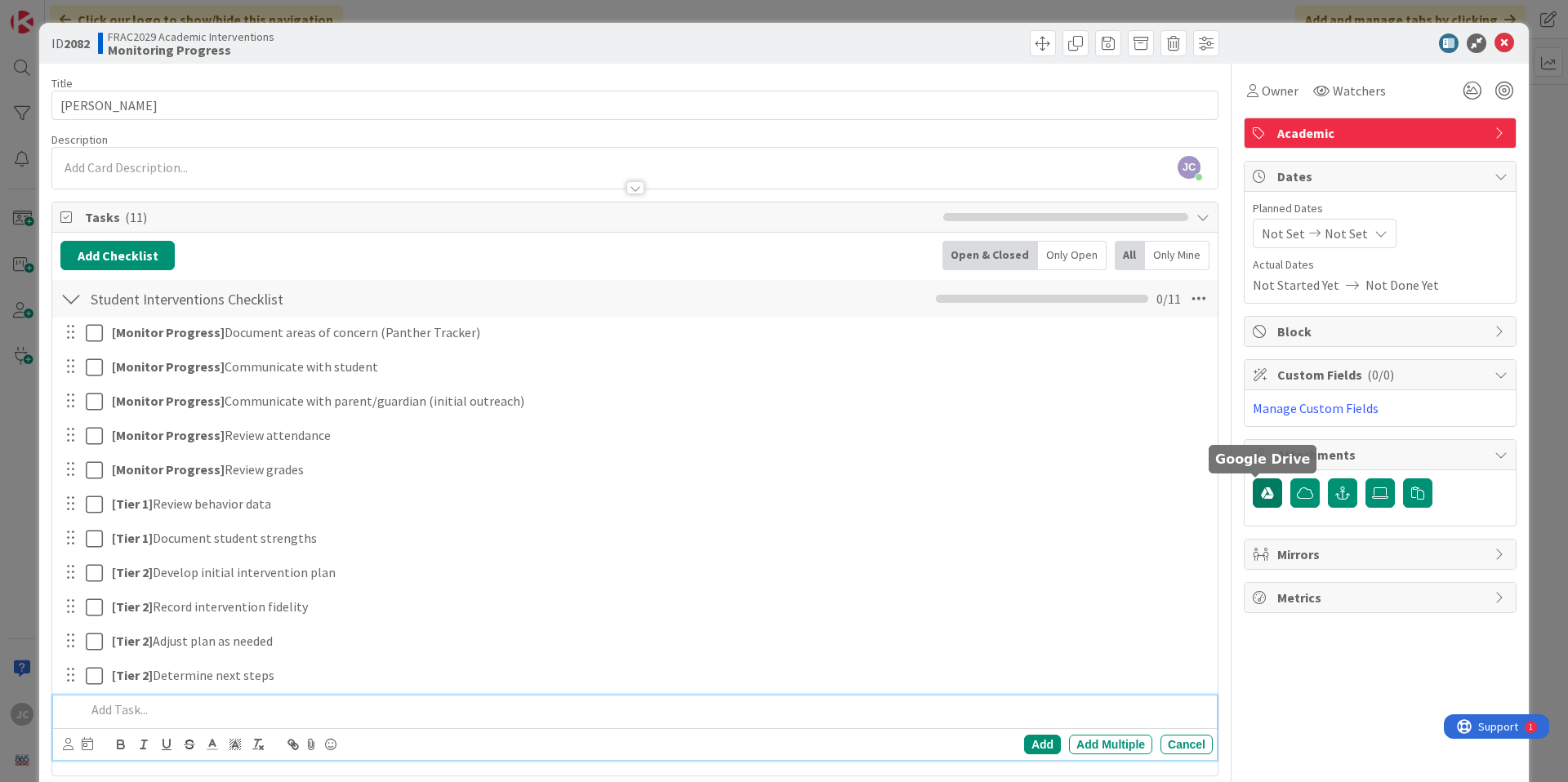
click at [1260, 497] on icon "button" at bounding box center [1266, 493] width 13 height 13
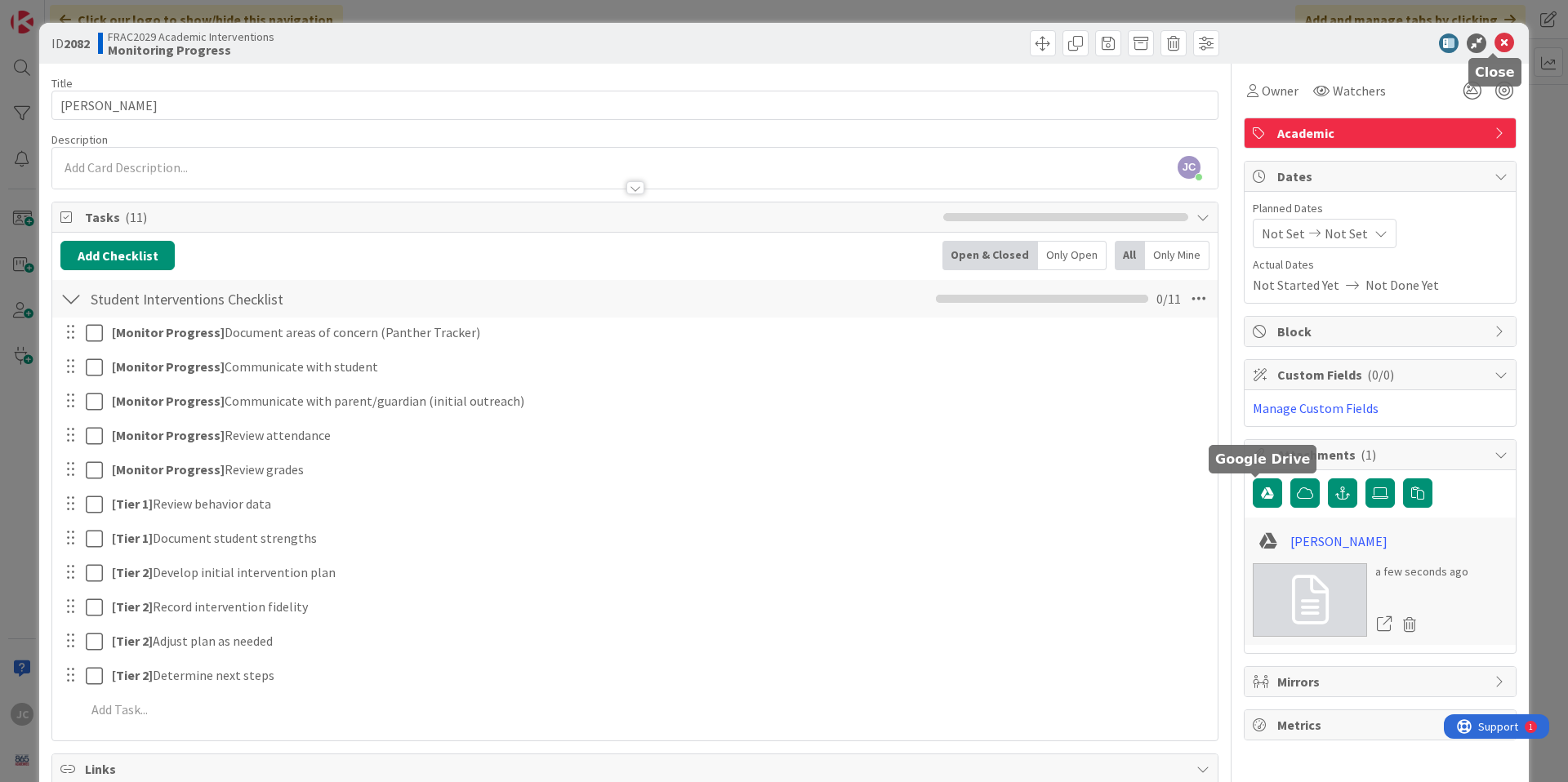
click at [1495, 43] on icon at bounding box center [1504, 43] width 20 height 20
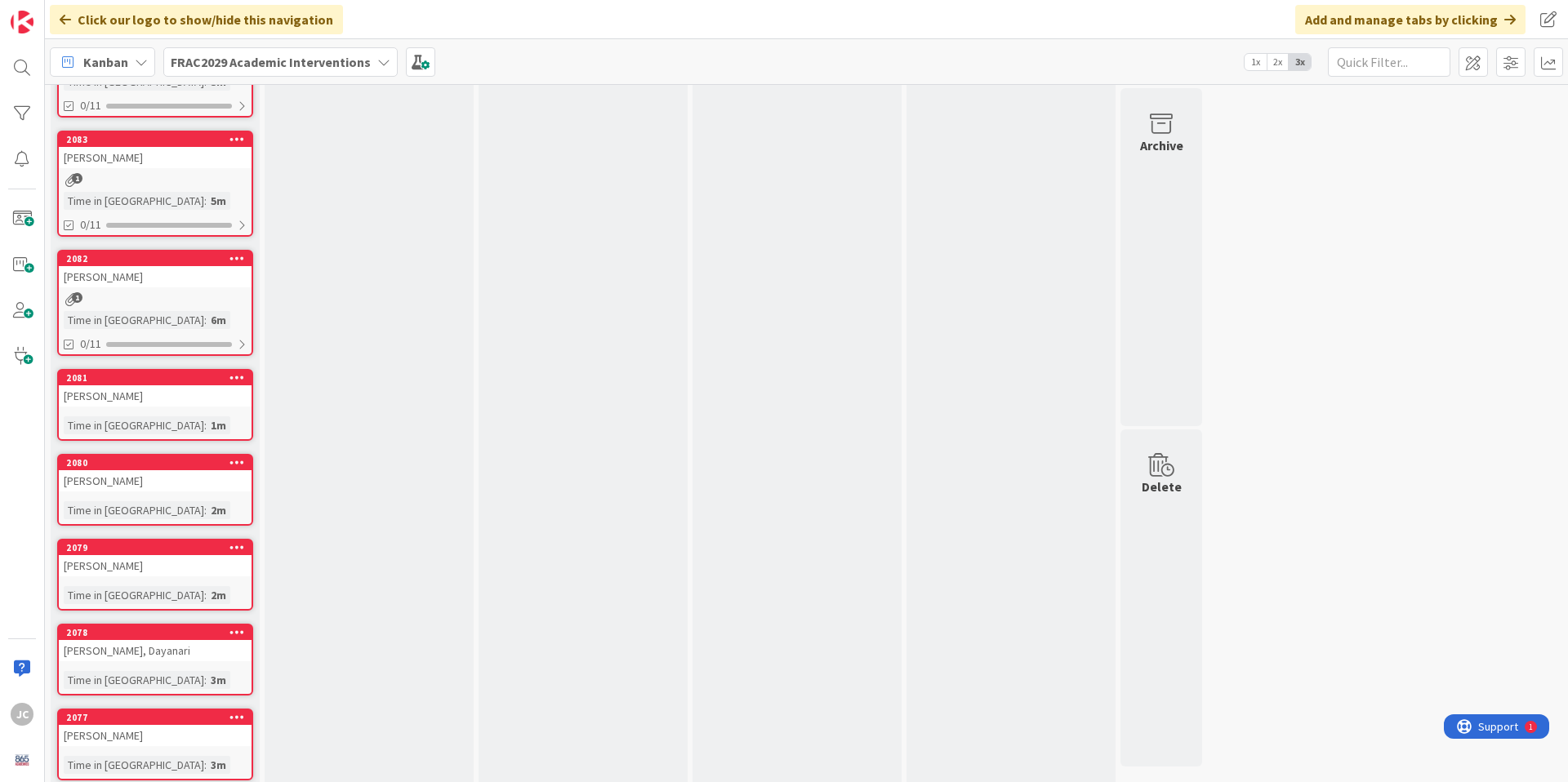
click at [161, 412] on link "2081 [PERSON_NAME] Time in [GEOGRAPHIC_DATA] : 1m" at bounding box center [154, 404] width 196 height 72
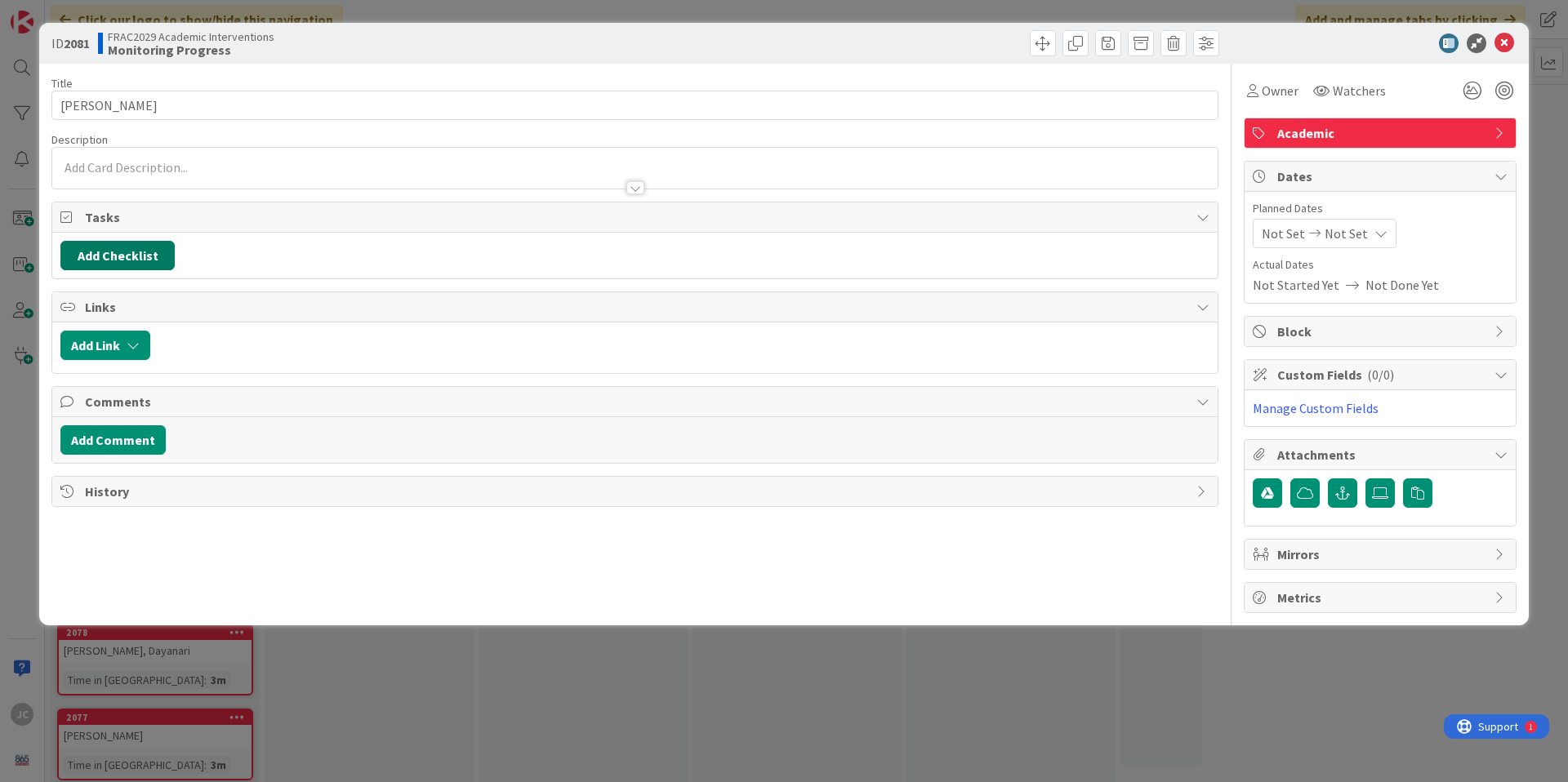
click at [129, 262] on button "Add Checklist" at bounding box center [117, 255] width 114 height 29
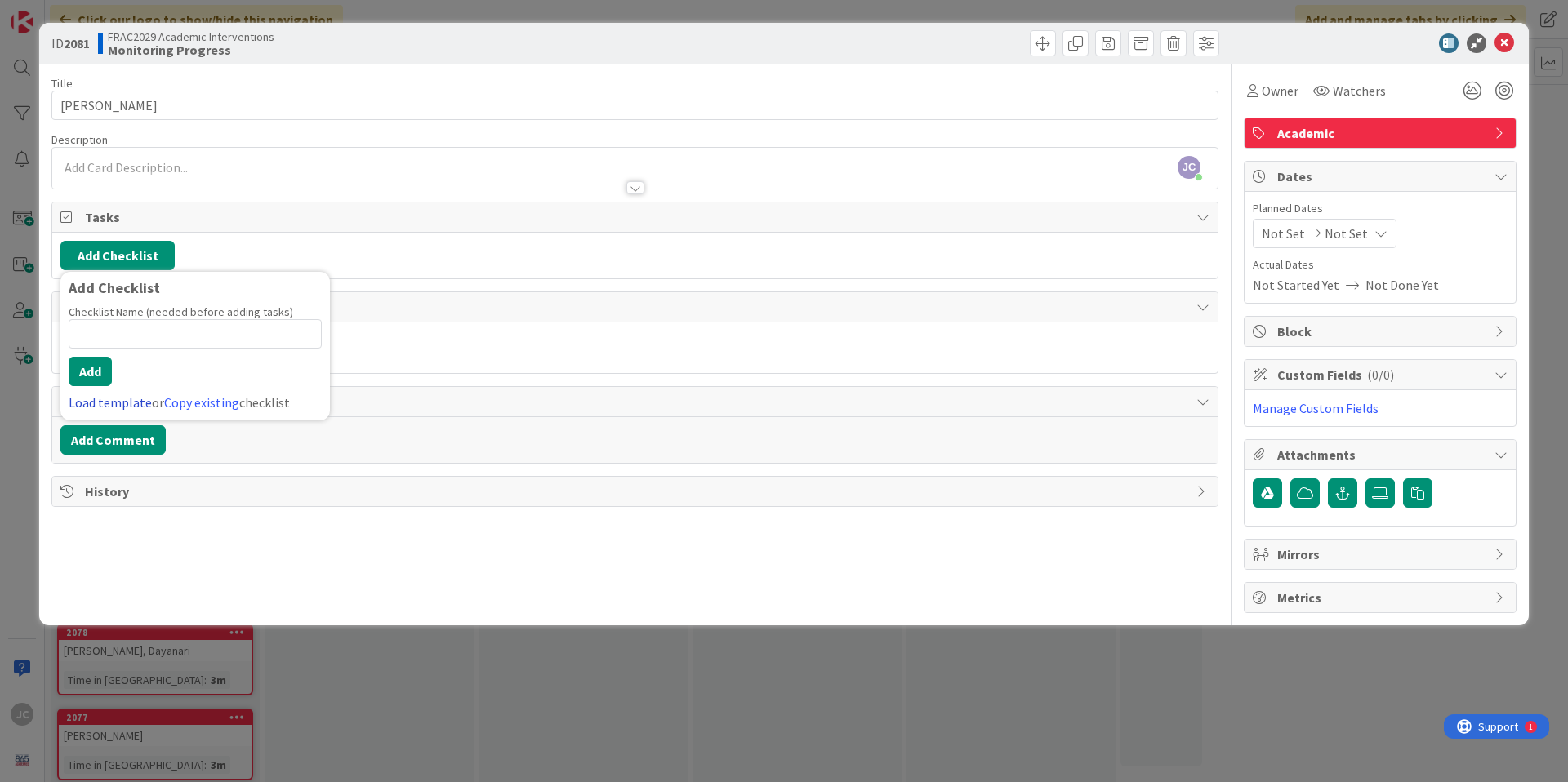
click at [113, 403] on link "Load template" at bounding box center [110, 403] width 83 height 16
click at [135, 323] on div "Student Interventions Checklist" at bounding box center [195, 320] width 270 height 29
click at [98, 370] on button "Add" at bounding box center [90, 371] width 43 height 29
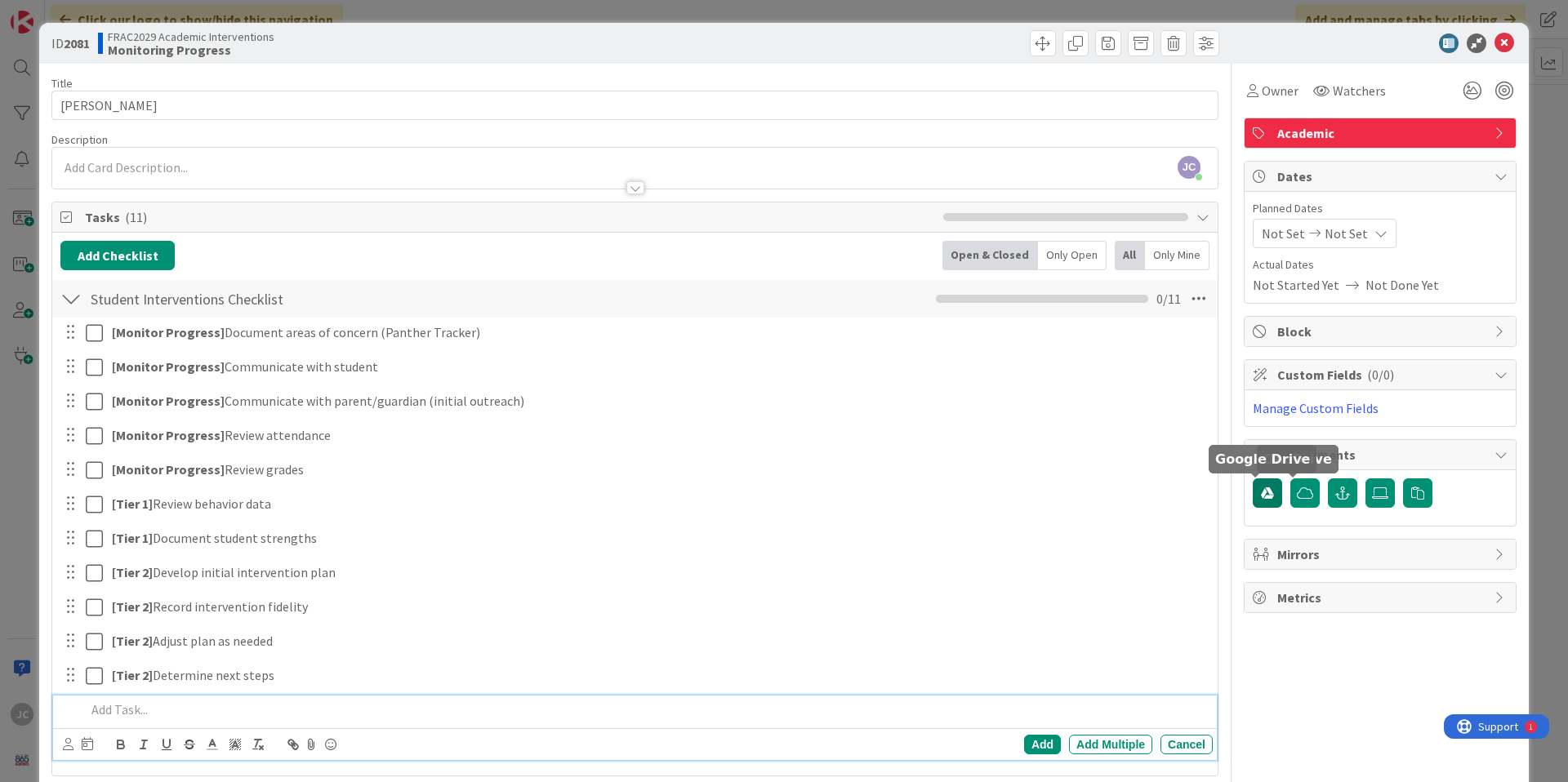
click at [1254, 499] on button "button" at bounding box center [1266, 492] width 29 height 29
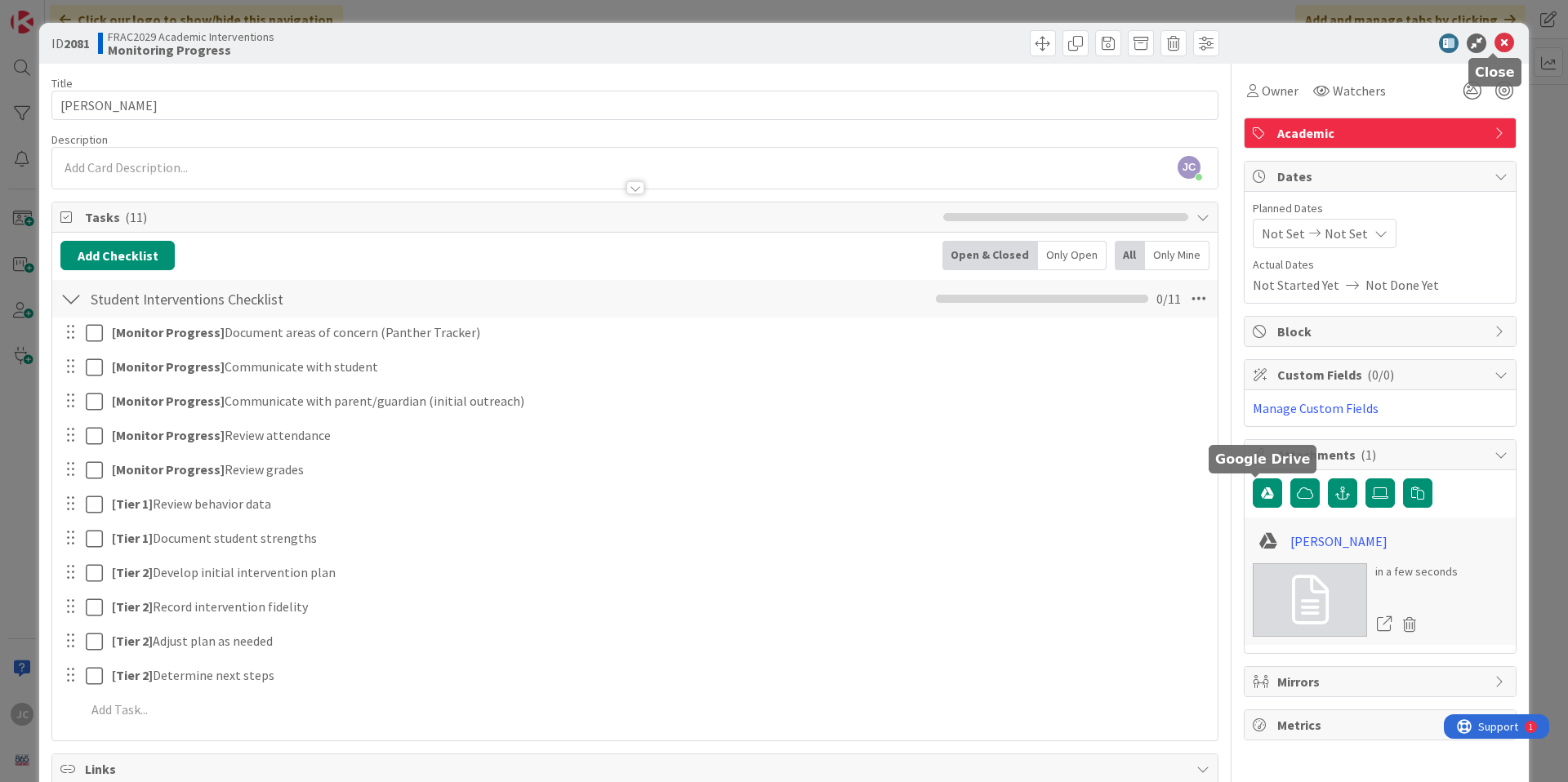
click at [1496, 45] on icon at bounding box center [1504, 43] width 20 height 20
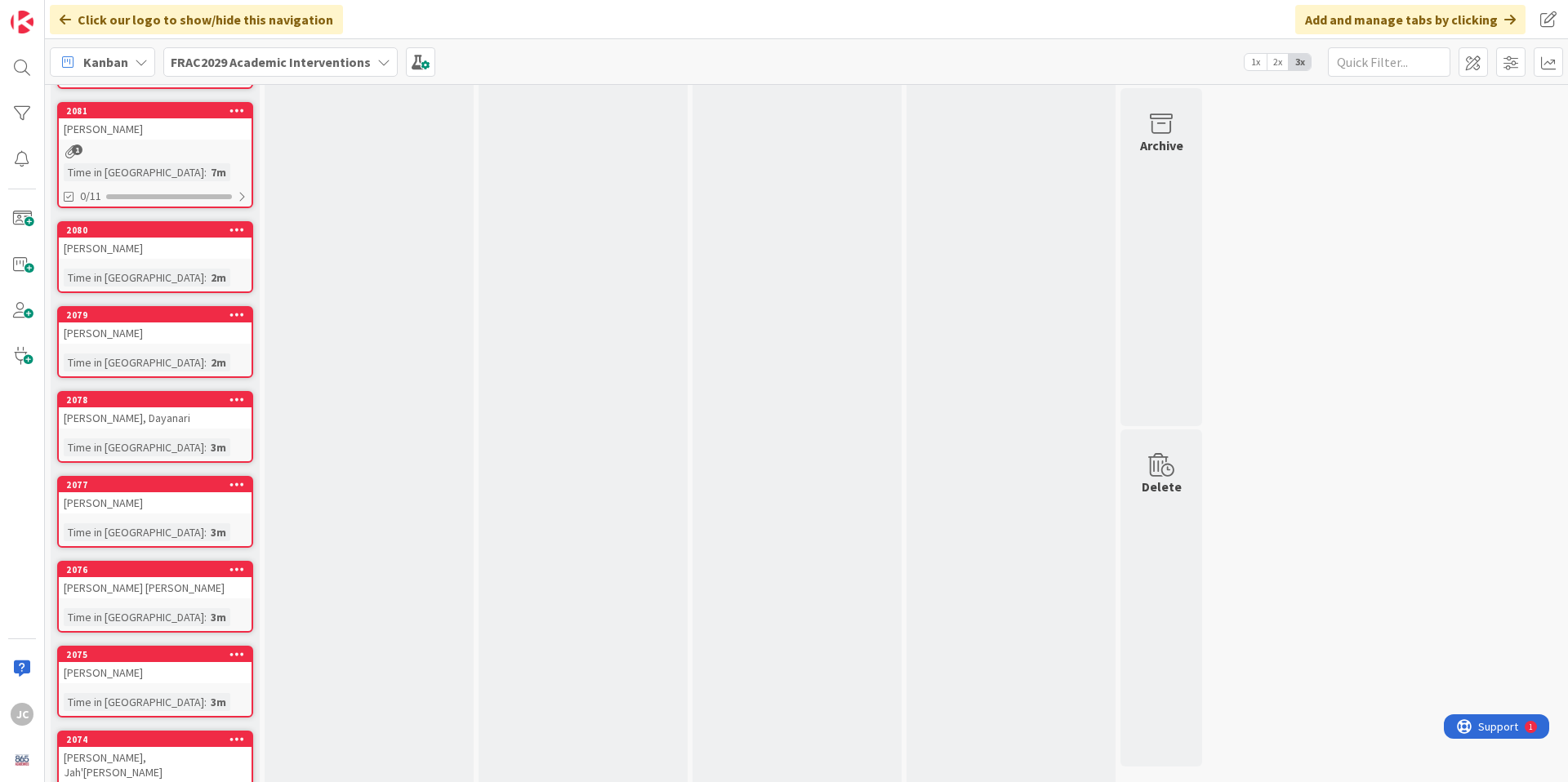
click at [161, 255] on div "[PERSON_NAME]" at bounding box center [154, 248] width 192 height 21
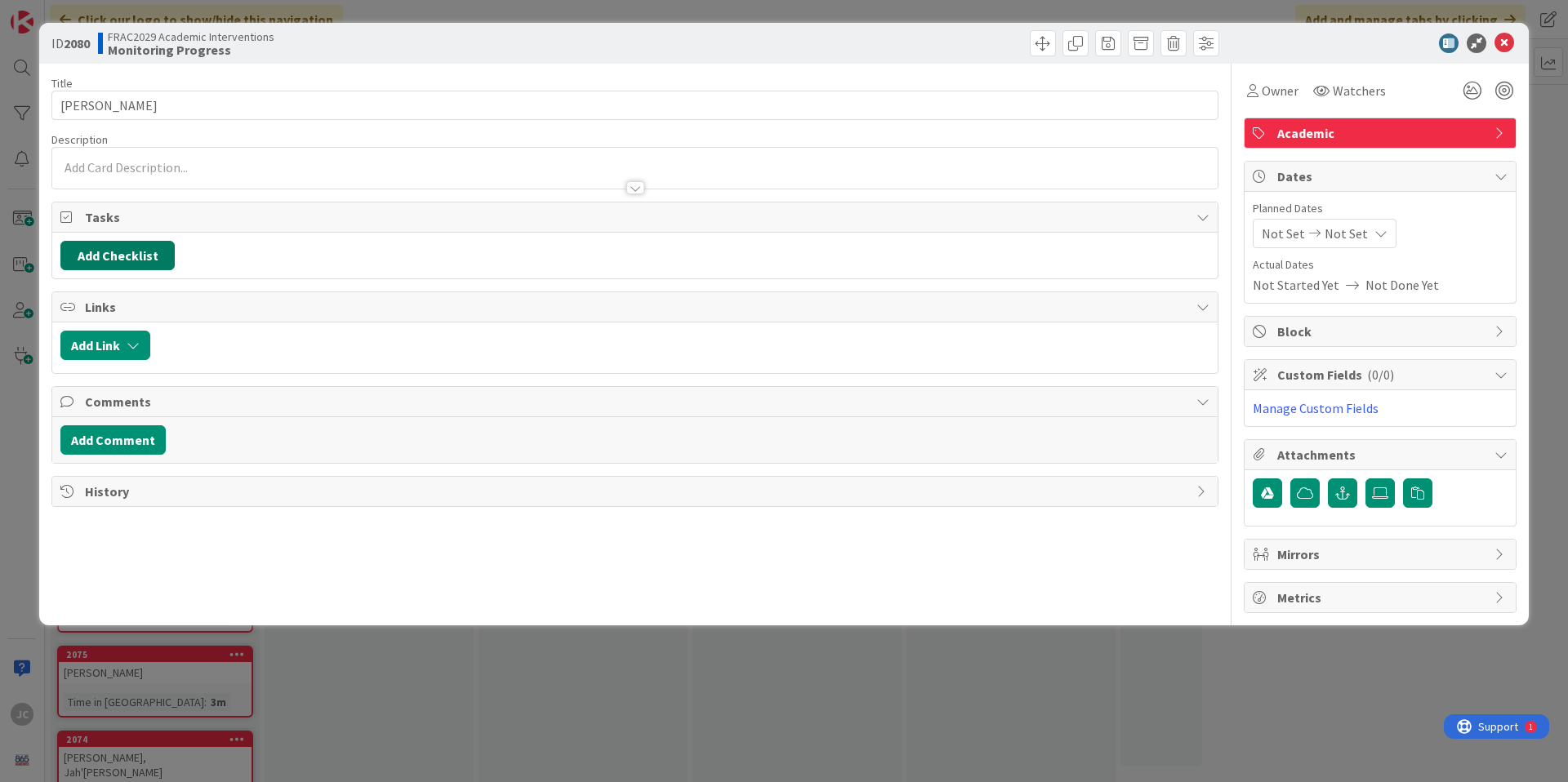
click at [106, 256] on button "Add Checklist" at bounding box center [117, 255] width 114 height 29
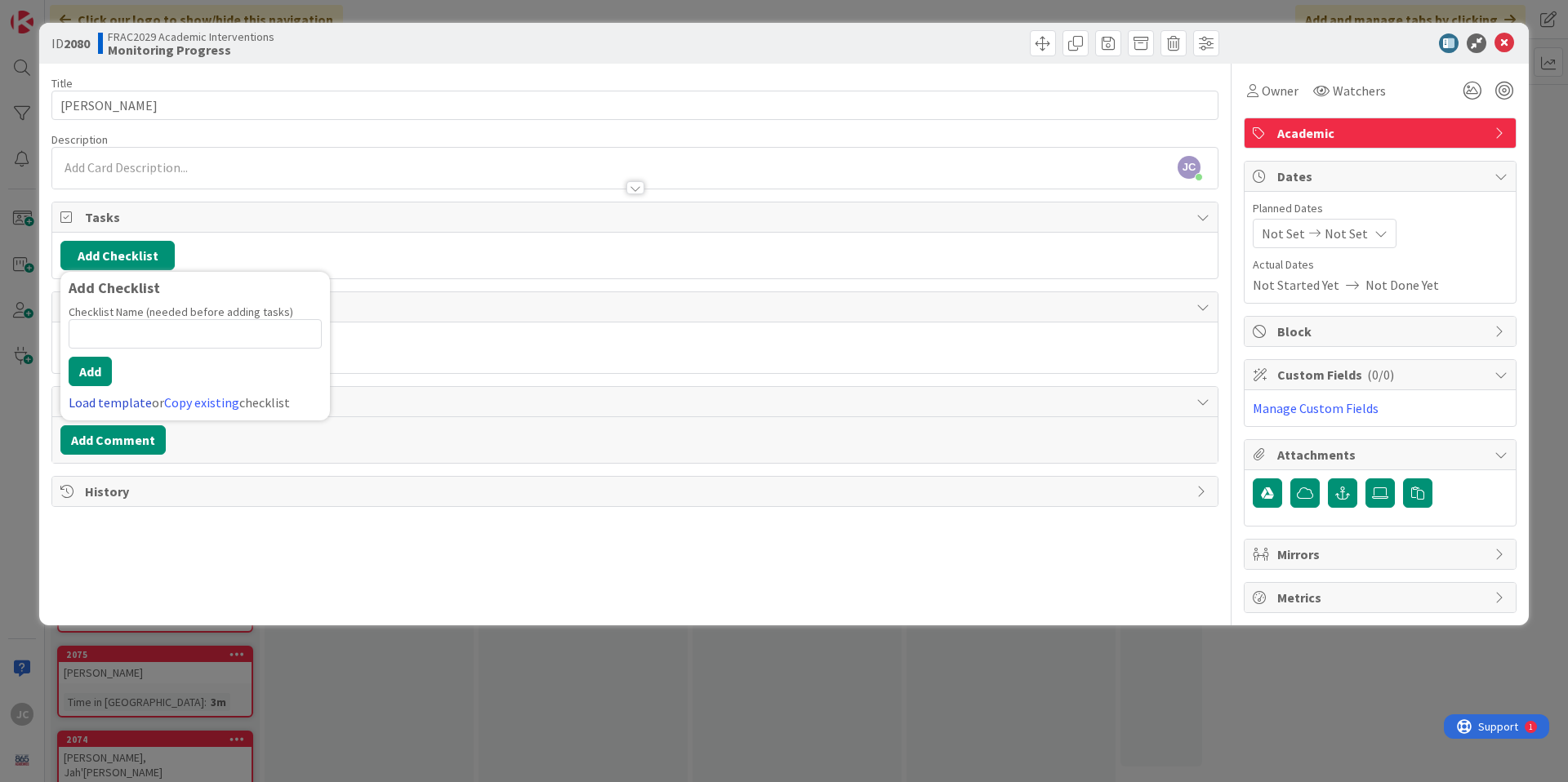
click at [125, 403] on link "Load template" at bounding box center [110, 403] width 83 height 16
click at [159, 324] on div "Student Interventions Checklist" at bounding box center [195, 320] width 270 height 29
click at [98, 368] on button "Add" at bounding box center [90, 371] width 43 height 29
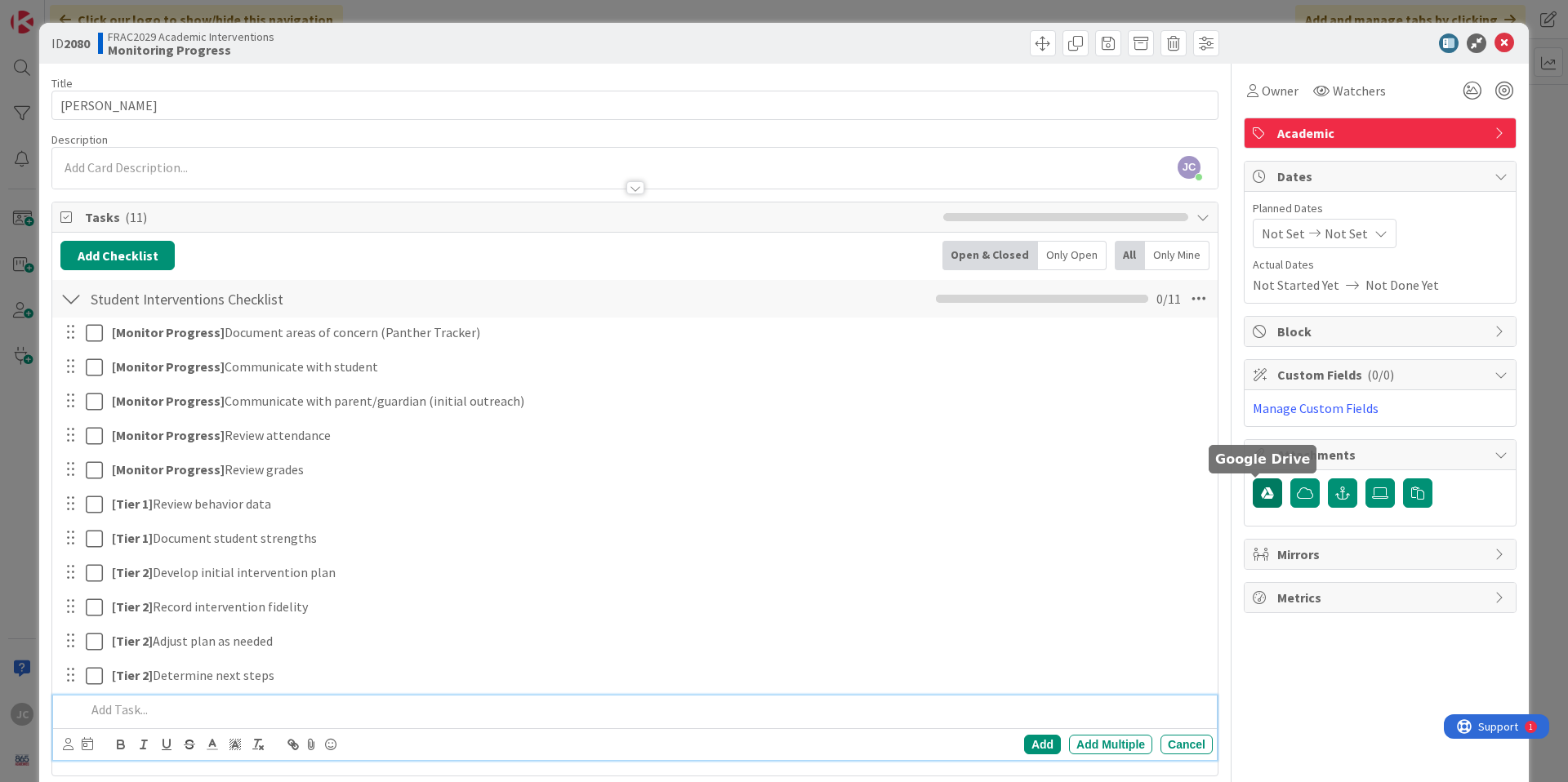
click at [1260, 493] on icon "button" at bounding box center [1266, 493] width 13 height 13
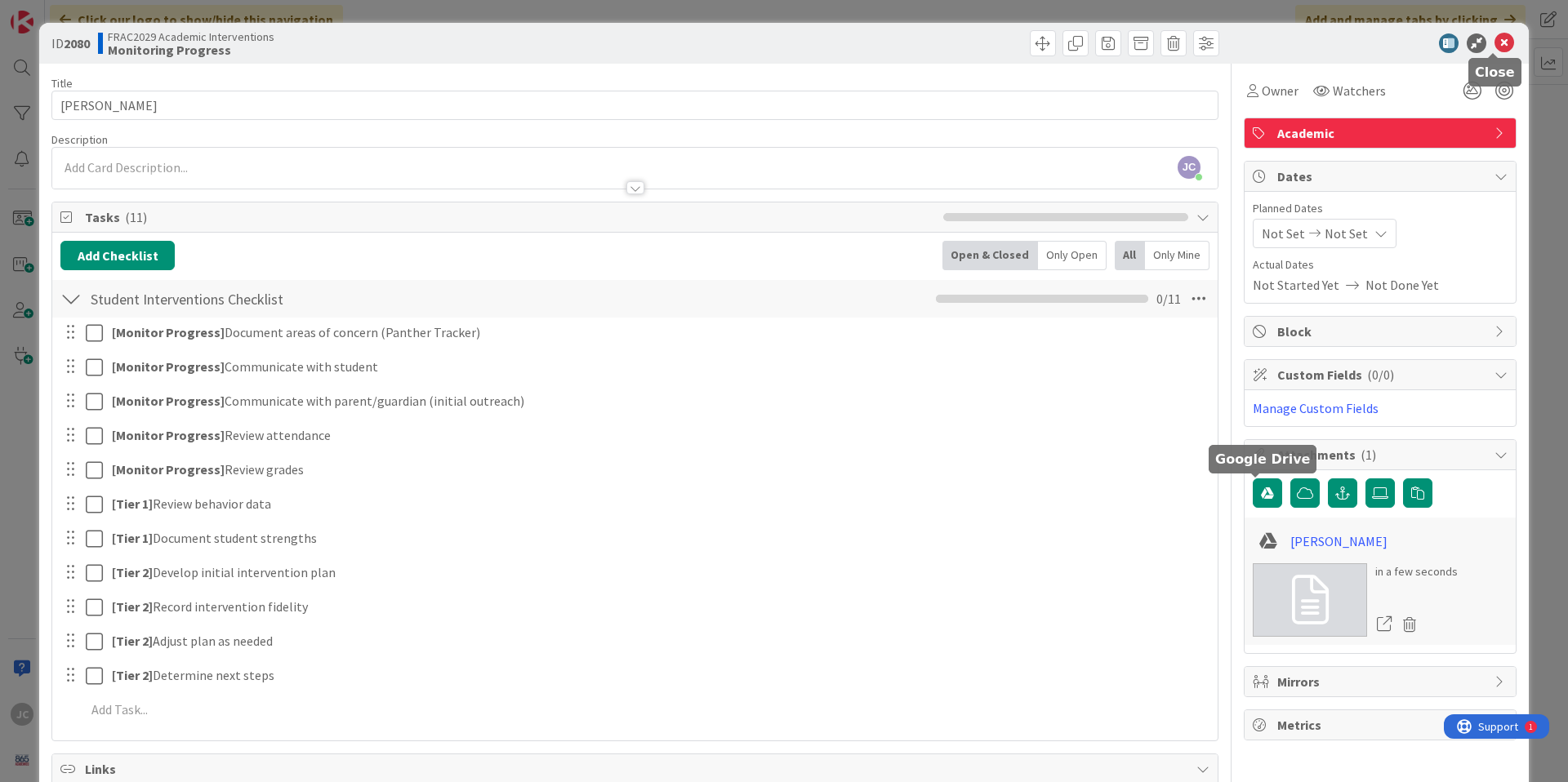
click at [1494, 50] on icon at bounding box center [1504, 43] width 20 height 20
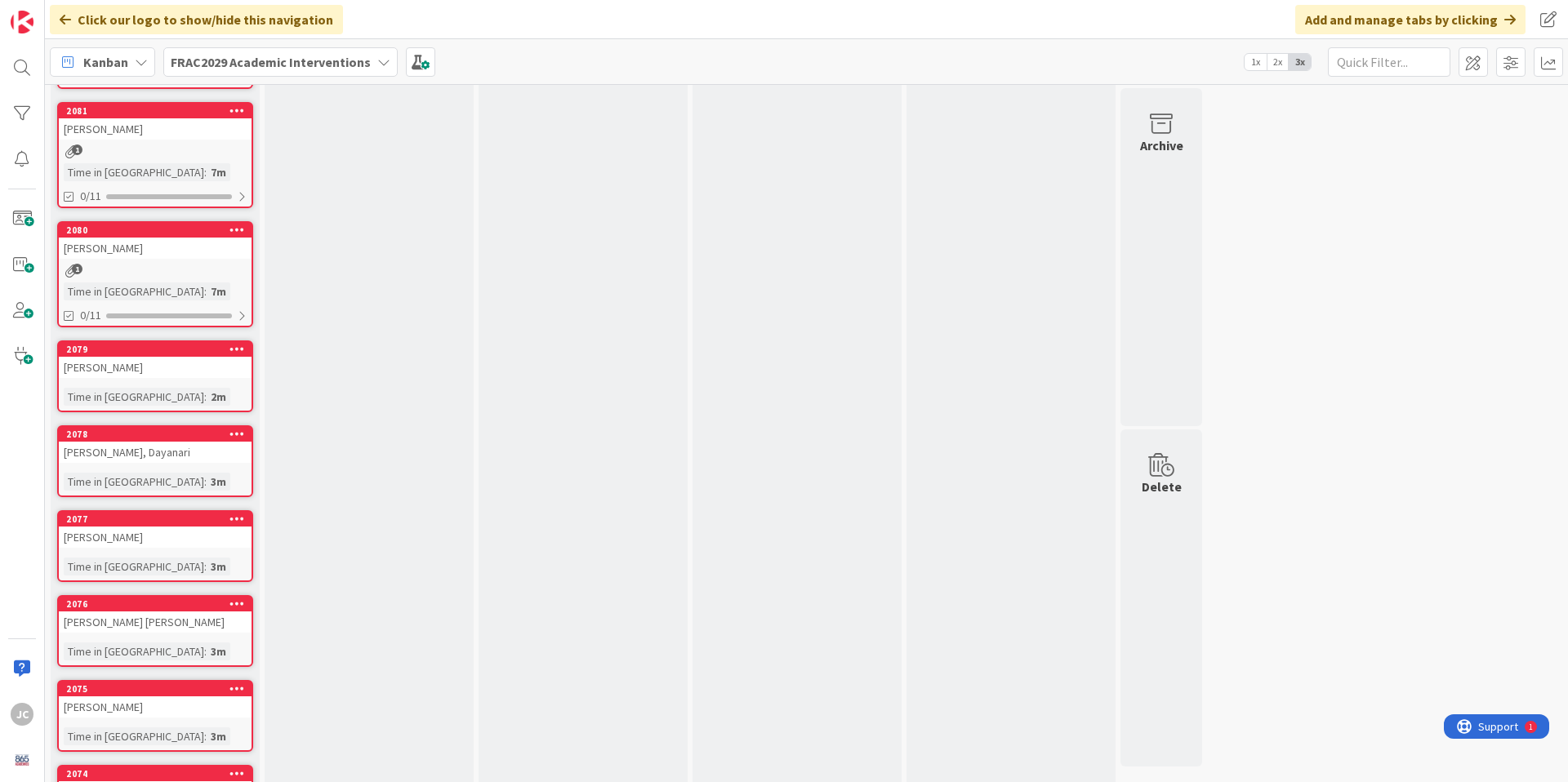
click at [177, 394] on div "Time in Column : 2m" at bounding box center [155, 396] width 183 height 18
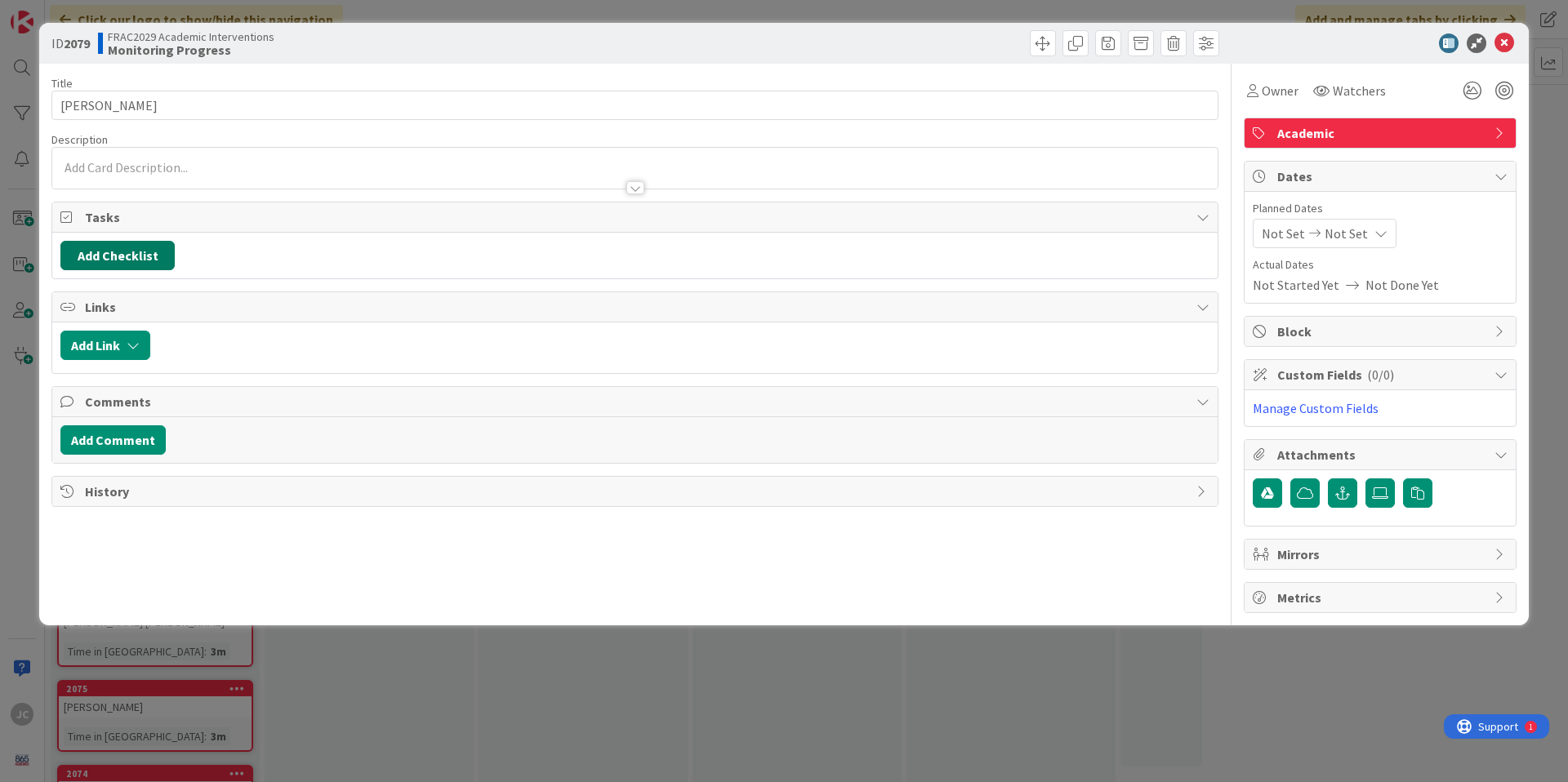
click at [150, 254] on button "Add Checklist" at bounding box center [117, 255] width 114 height 29
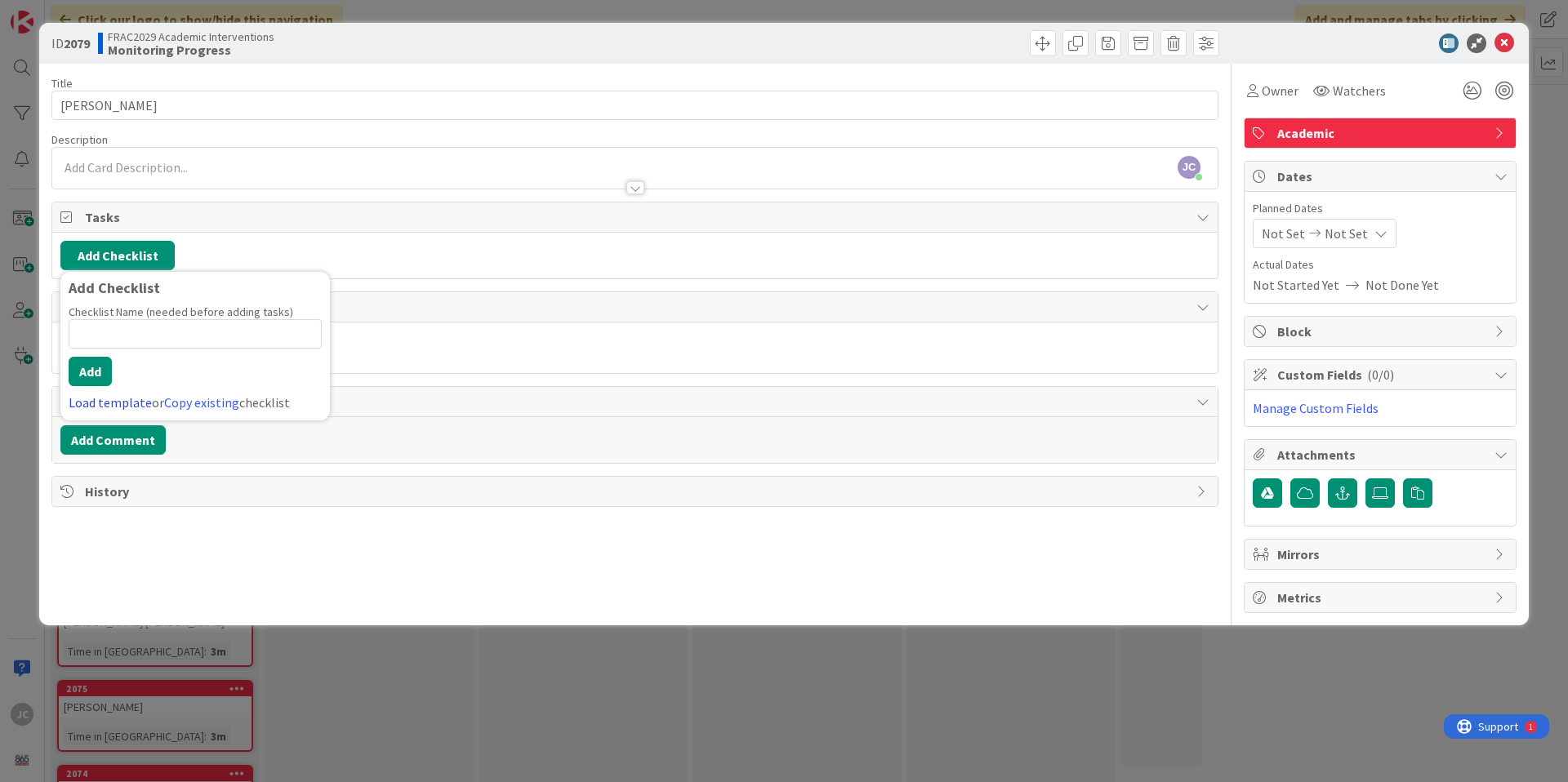
click at [118, 405] on link "Load template" at bounding box center [110, 403] width 83 height 16
click at [118, 405] on span "Comments" at bounding box center [637, 402] width 1103 height 20
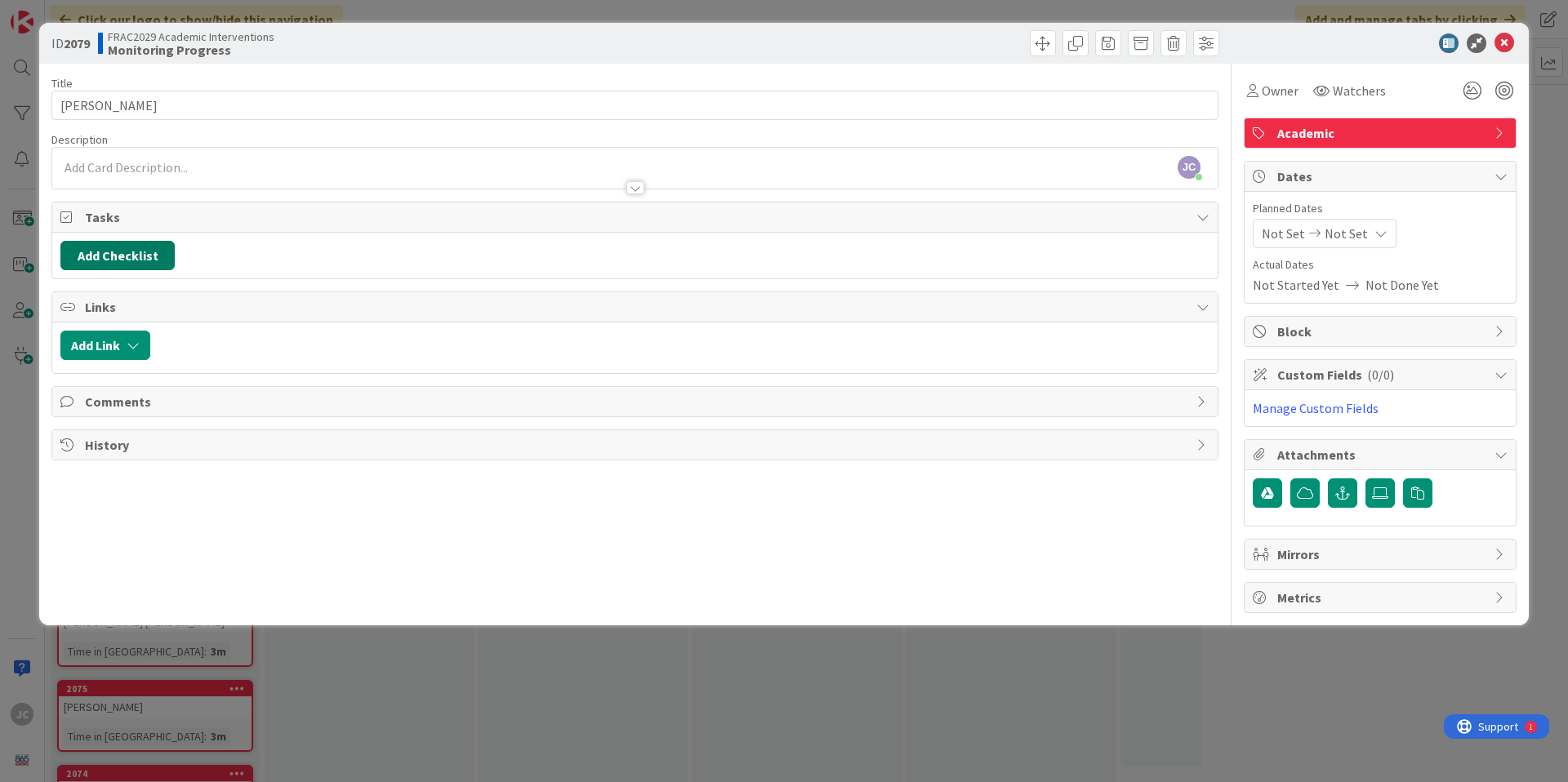
click at [127, 262] on button "Add Checklist" at bounding box center [117, 255] width 114 height 29
click at [129, 402] on link "Load template" at bounding box center [110, 403] width 83 height 16
click at [196, 326] on div "Student Interventions Checklist" at bounding box center [195, 320] width 270 height 29
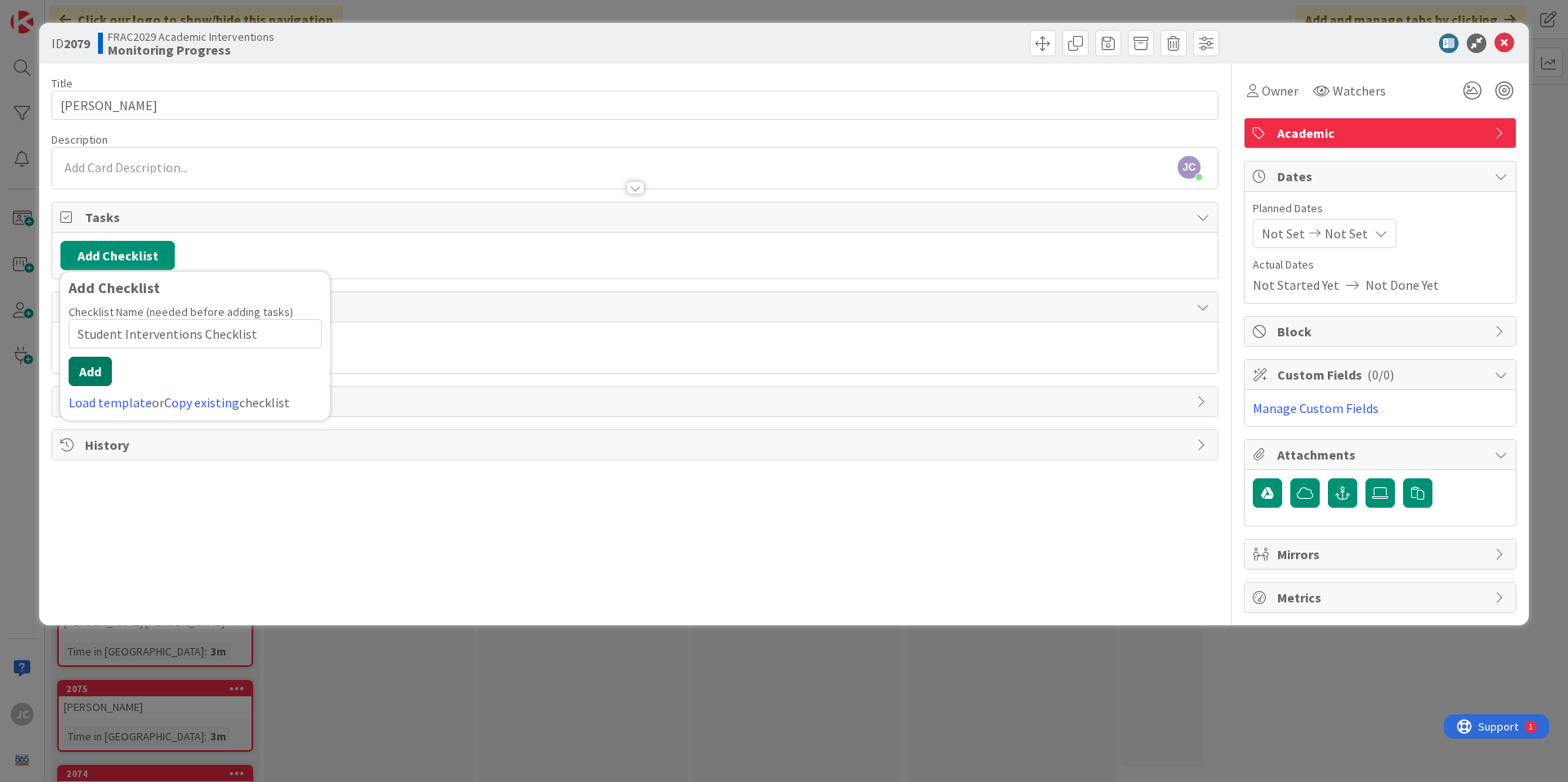
click at [90, 371] on button "Add" at bounding box center [90, 371] width 43 height 29
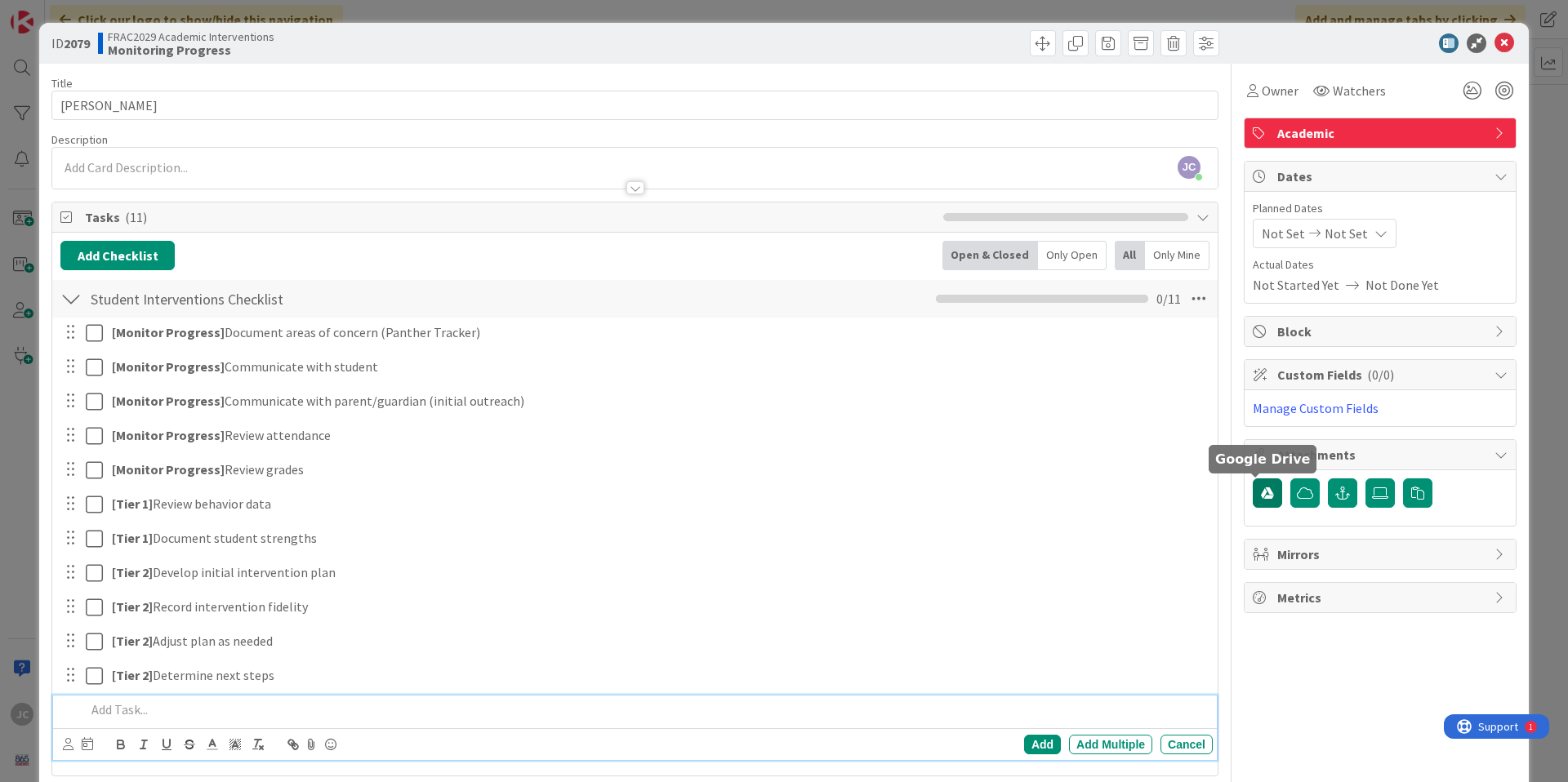
click at [1260, 493] on icon "button" at bounding box center [1266, 493] width 13 height 13
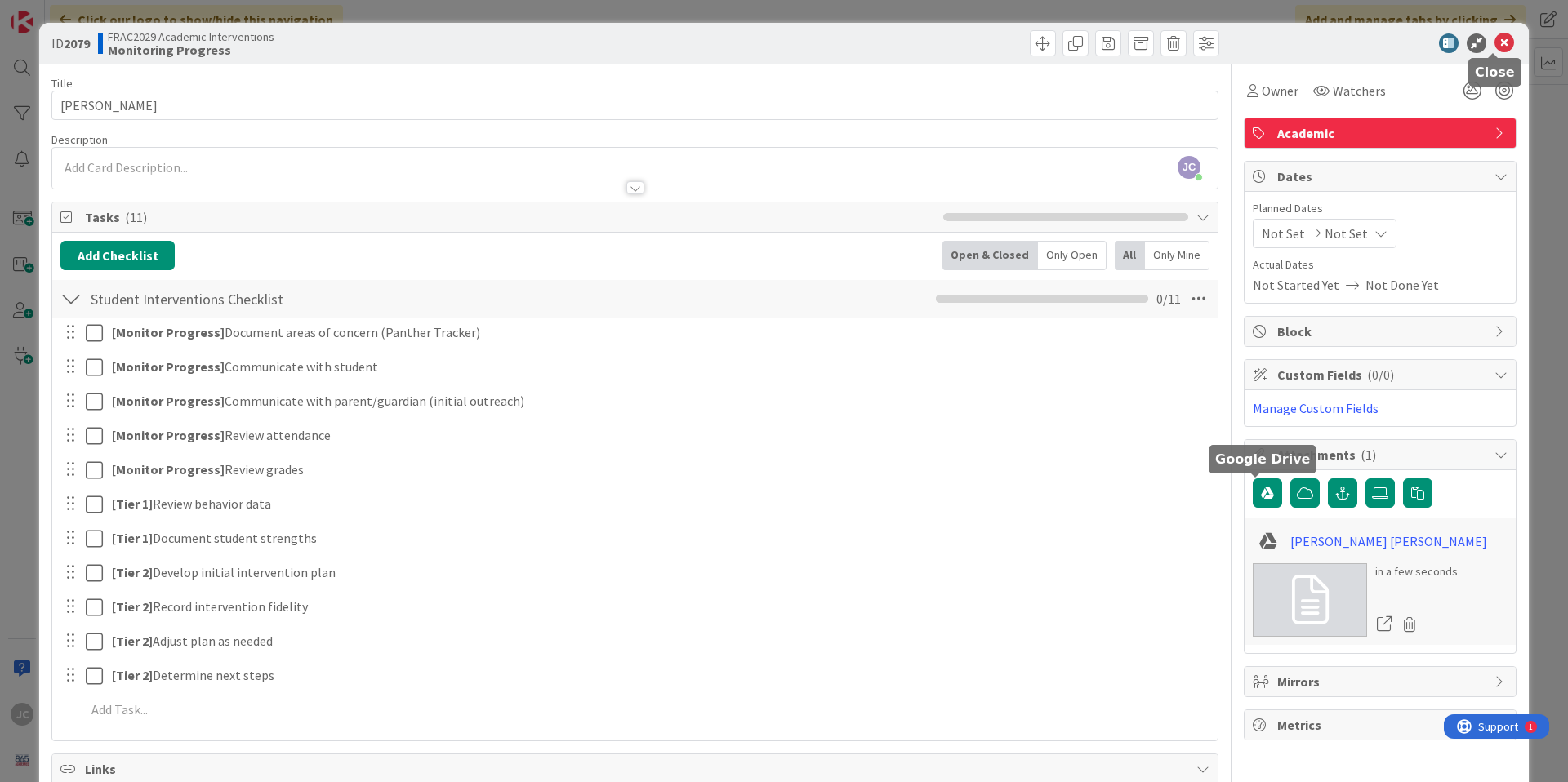
click at [1495, 46] on icon at bounding box center [1504, 43] width 20 height 20
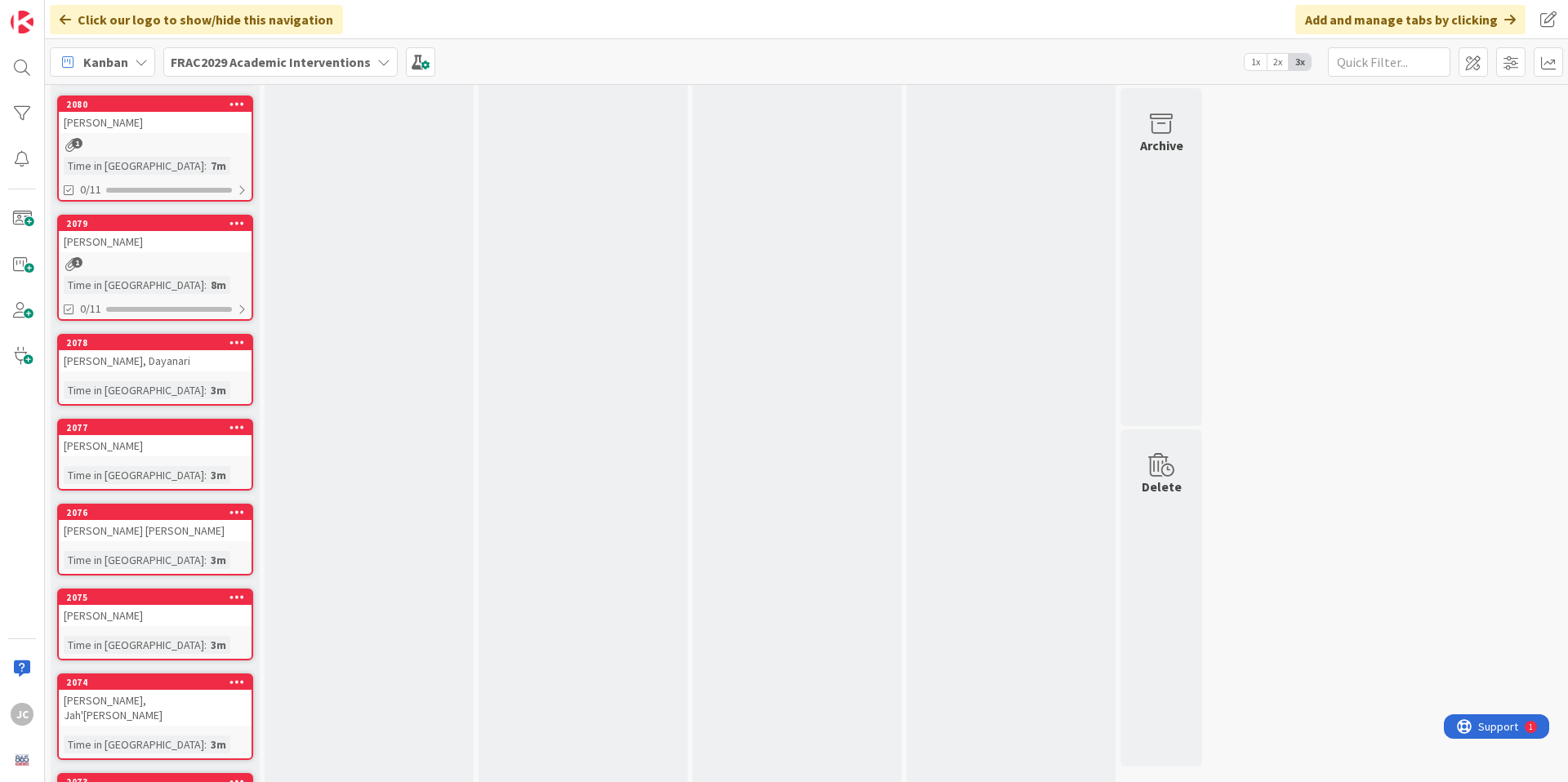
scroll to position [1359, 0]
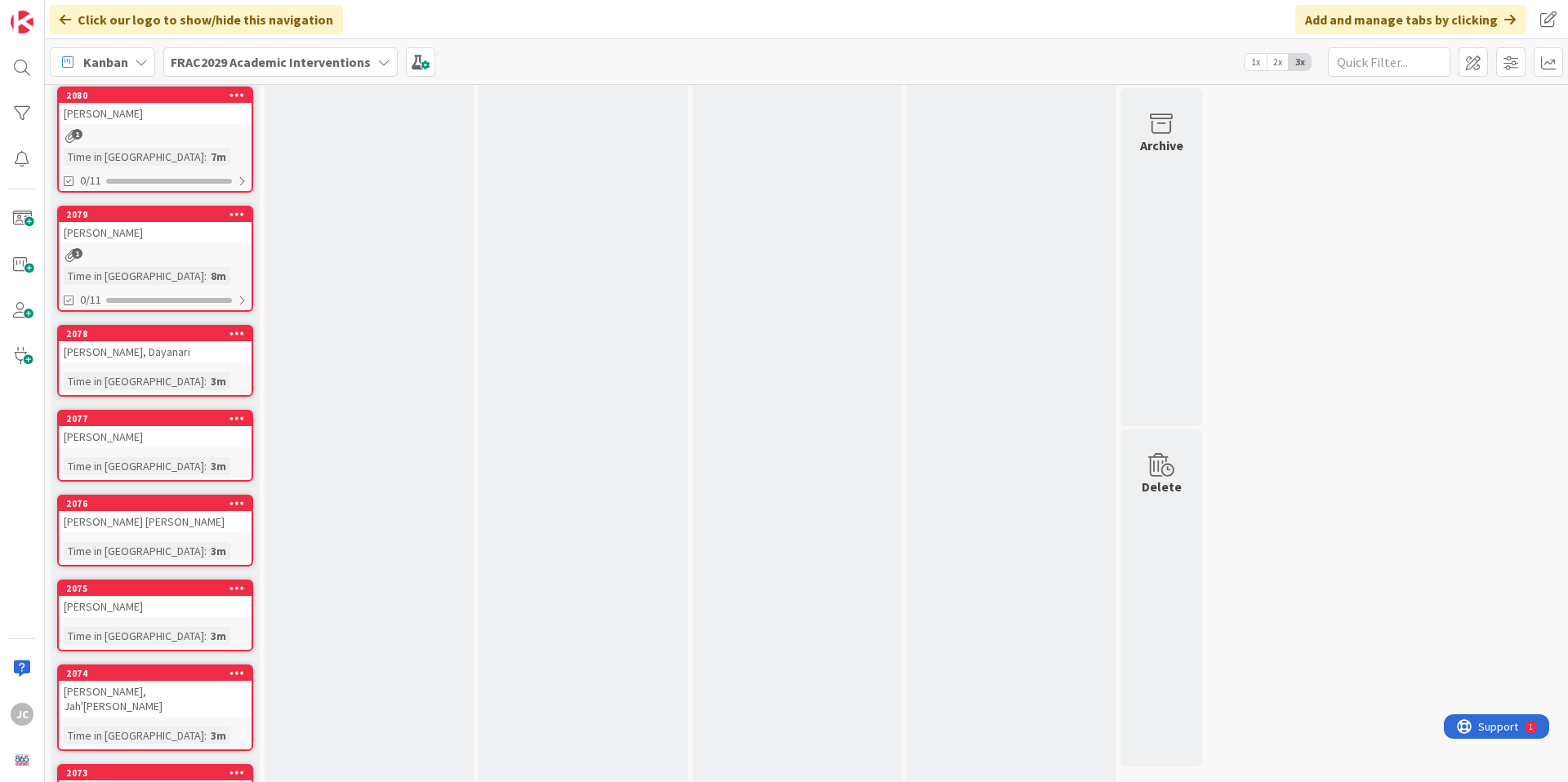
click at [169, 355] on div "[PERSON_NAME], Dayanari" at bounding box center [154, 352] width 192 height 21
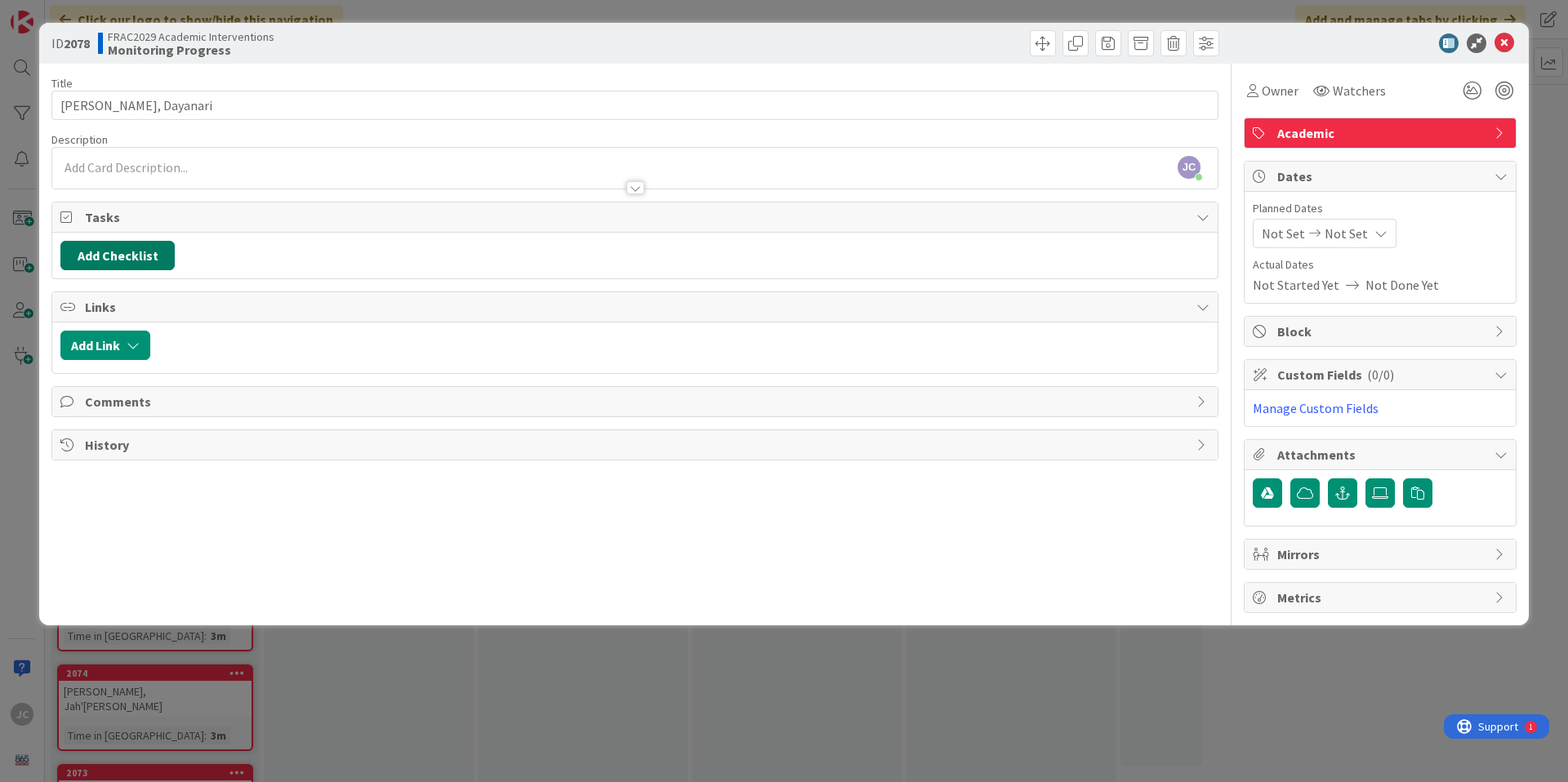
click at [164, 253] on button "Add Checklist" at bounding box center [117, 255] width 114 height 29
click at [130, 402] on link "Load template" at bounding box center [110, 403] width 83 height 16
click at [131, 369] on link "Edit Checklist Templates" at bounding box center [128, 364] width 120 height 29
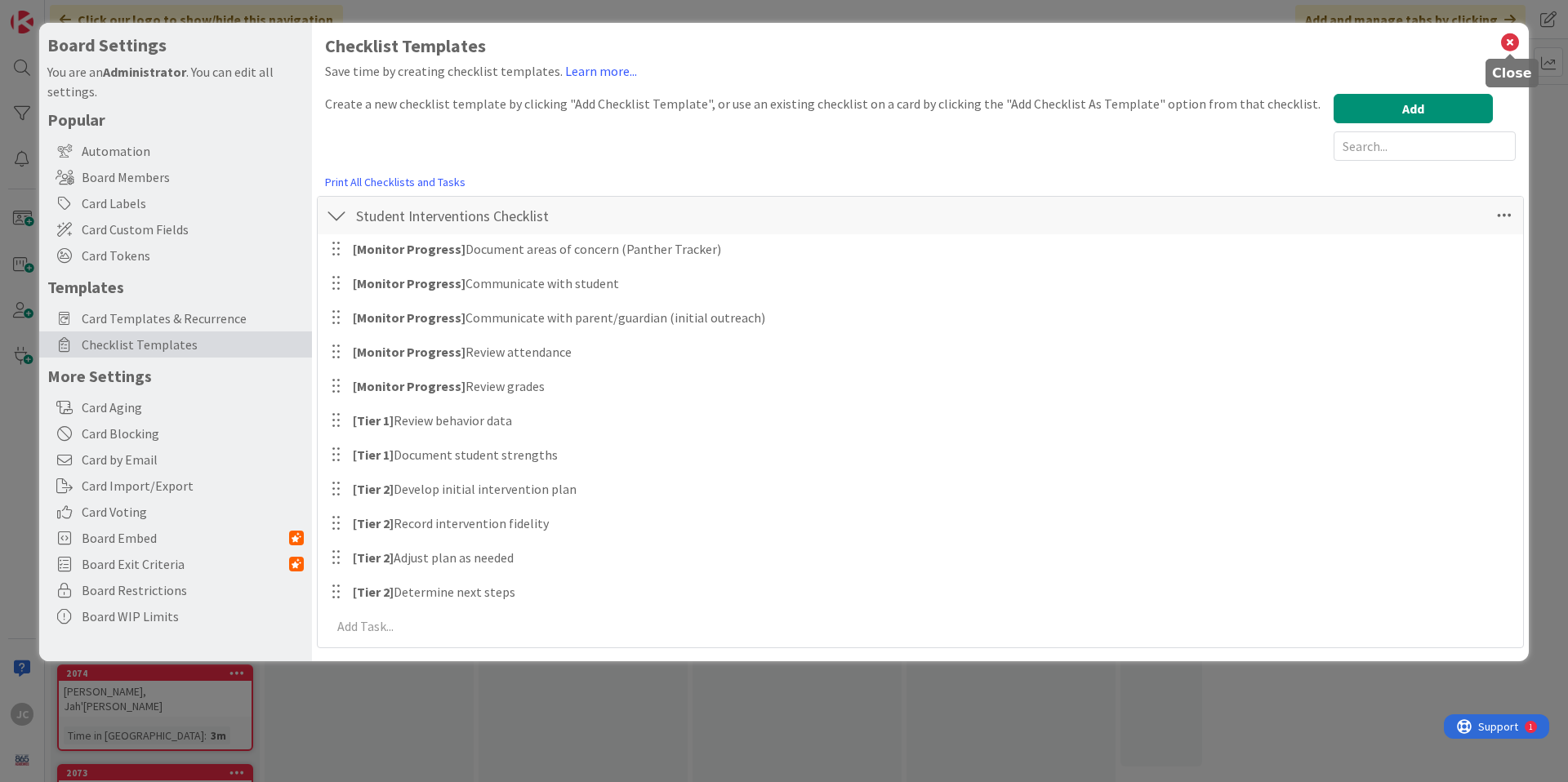
click at [1510, 46] on icon at bounding box center [1509, 43] width 21 height 23
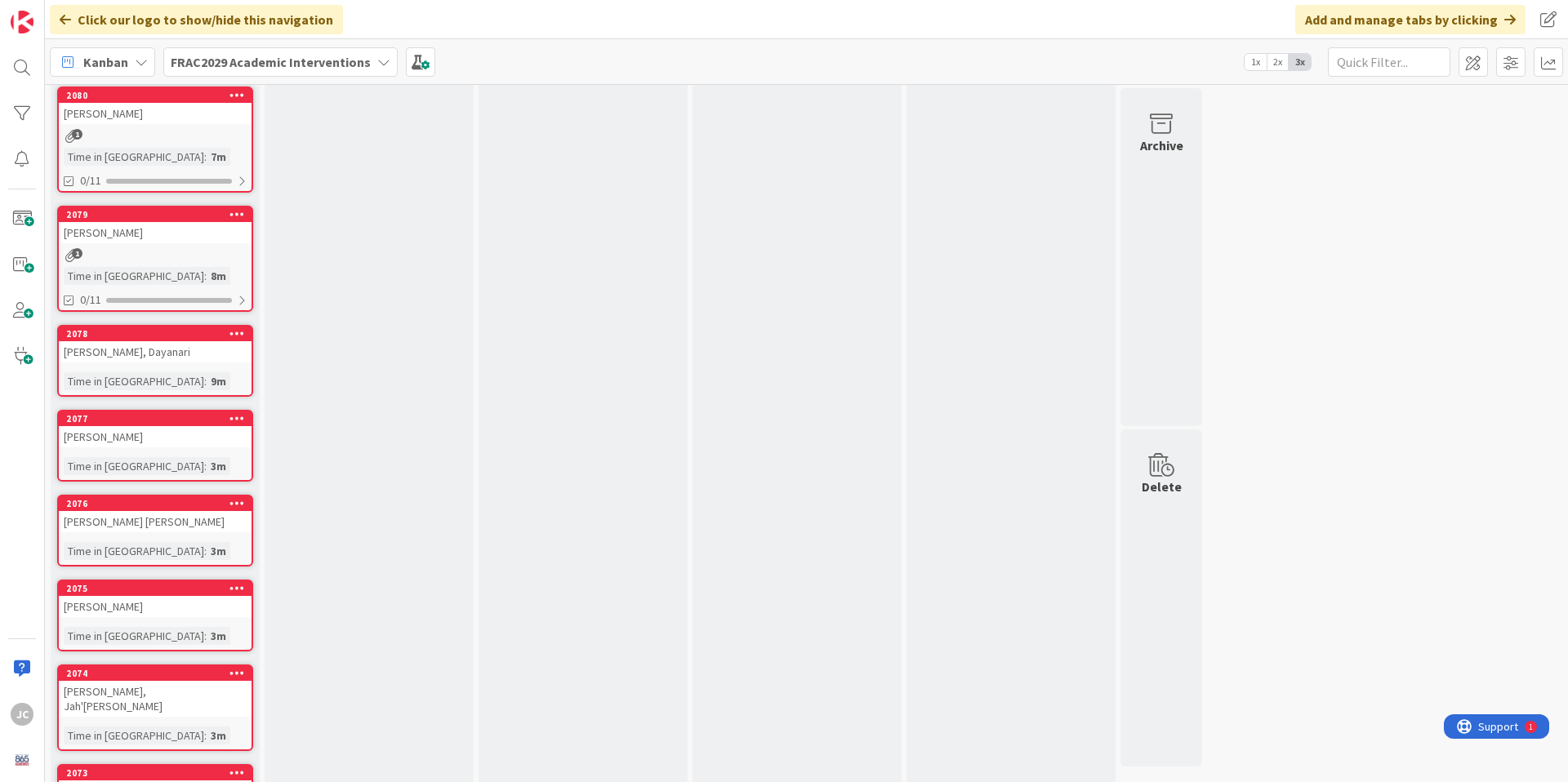
click at [163, 345] on div "[PERSON_NAME], Dayanari" at bounding box center [154, 352] width 192 height 21
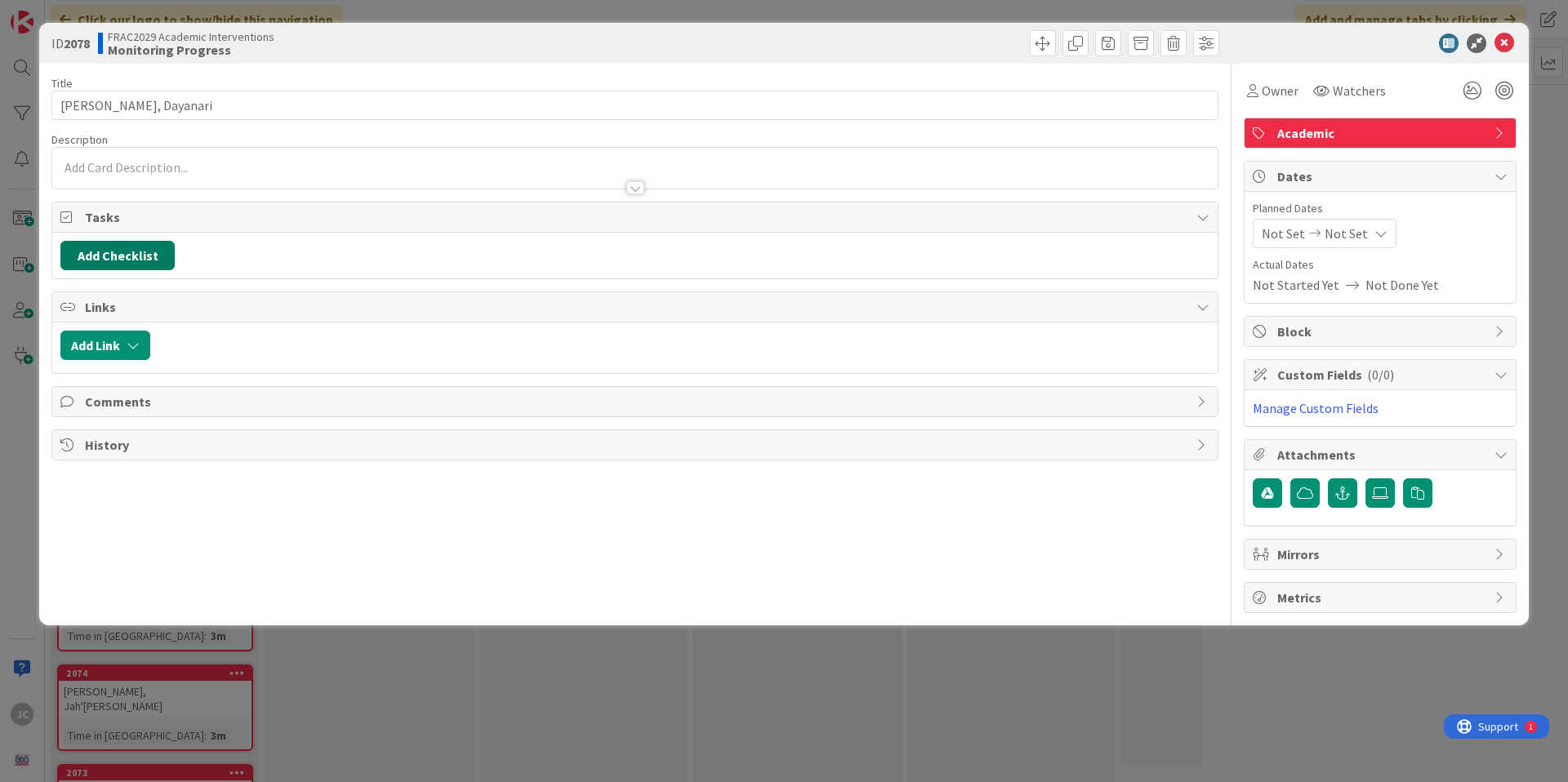
click at [136, 254] on button "Add Checklist" at bounding box center [117, 255] width 114 height 29
click at [120, 403] on link "Load template" at bounding box center [110, 403] width 83 height 16
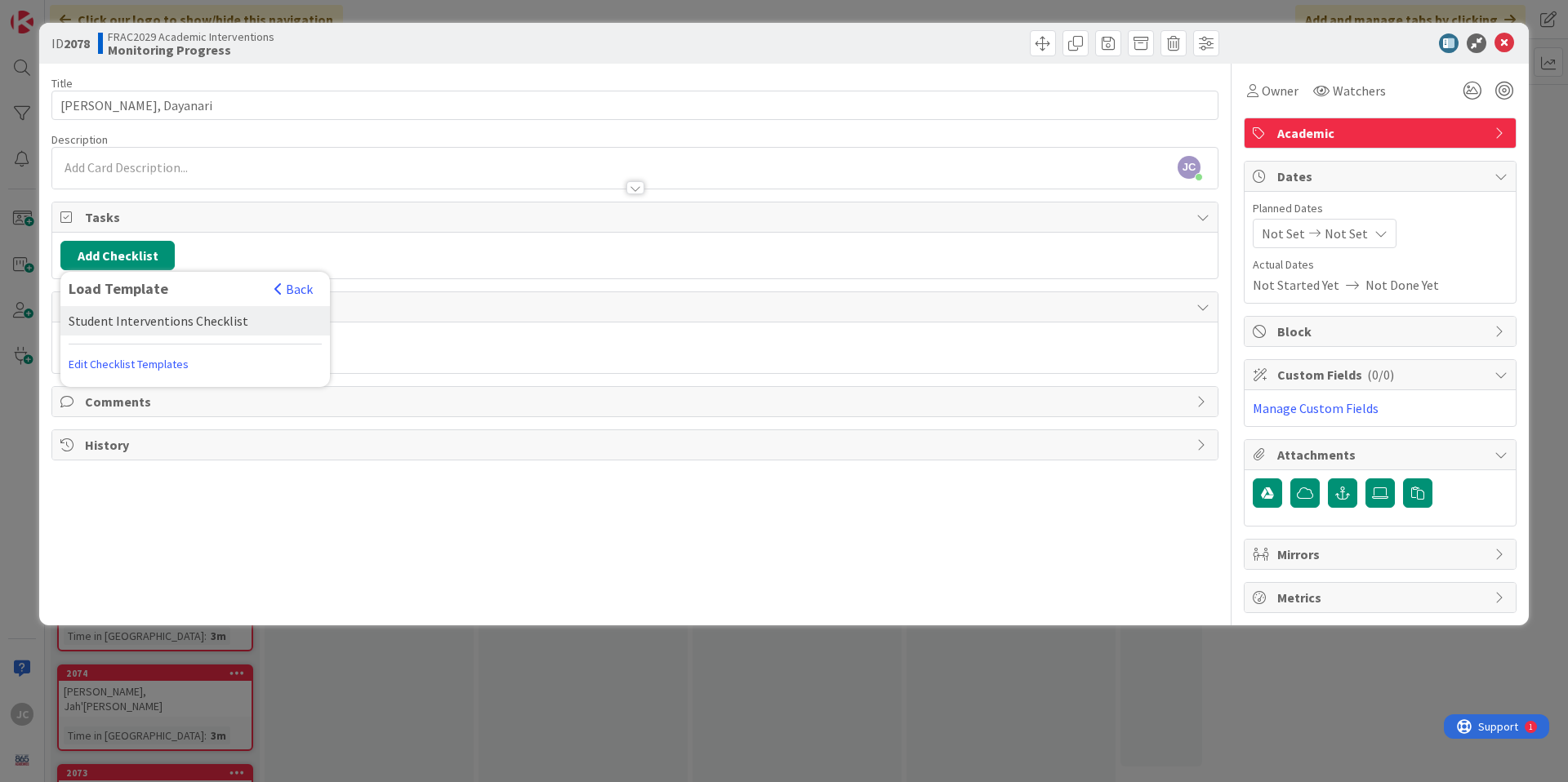
click at [169, 323] on div "Student Interventions Checklist" at bounding box center [195, 320] width 270 height 29
click at [82, 366] on button "Add" at bounding box center [90, 371] width 43 height 29
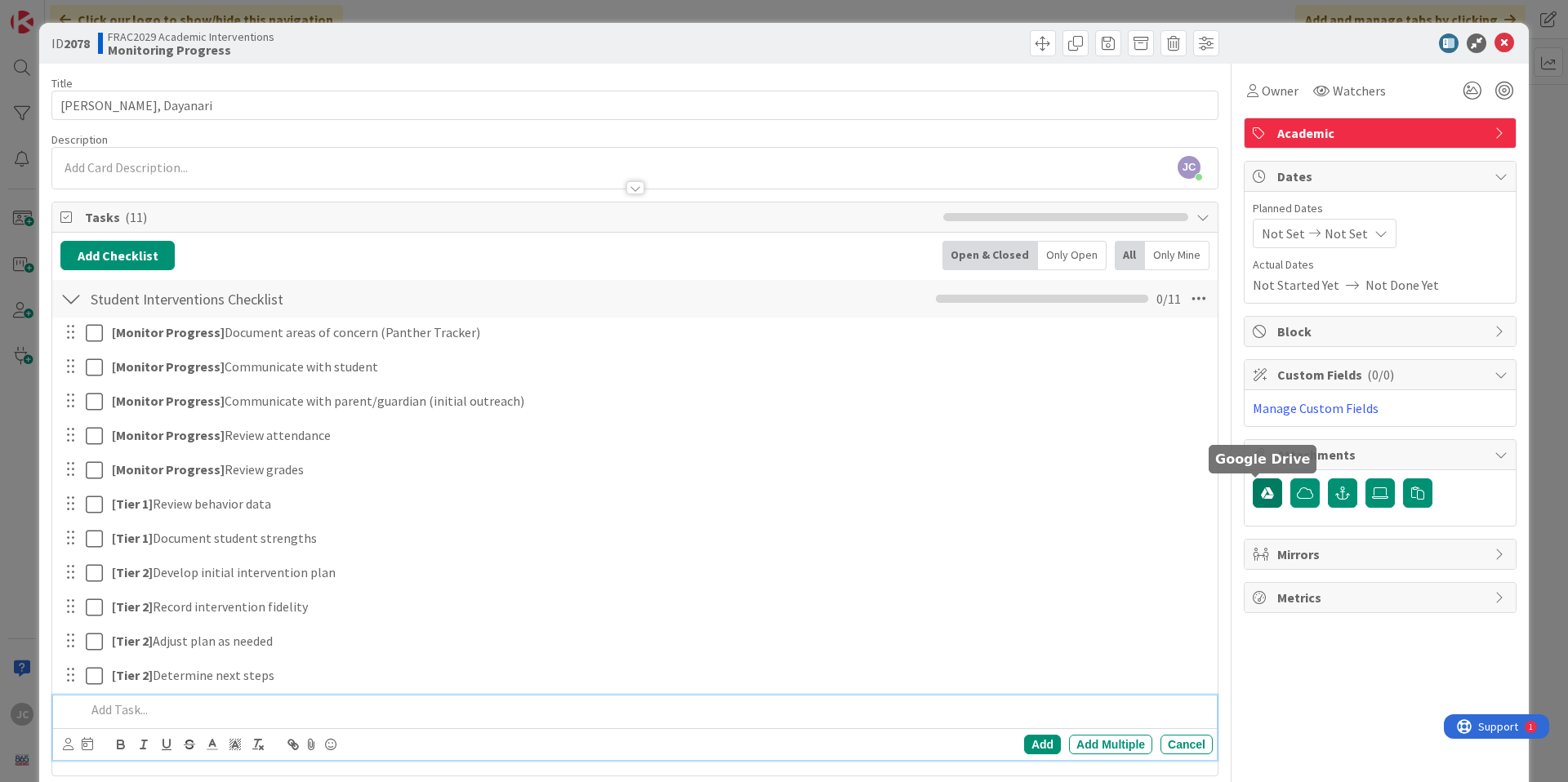
click at [1260, 494] on icon "button" at bounding box center [1266, 493] width 13 height 13
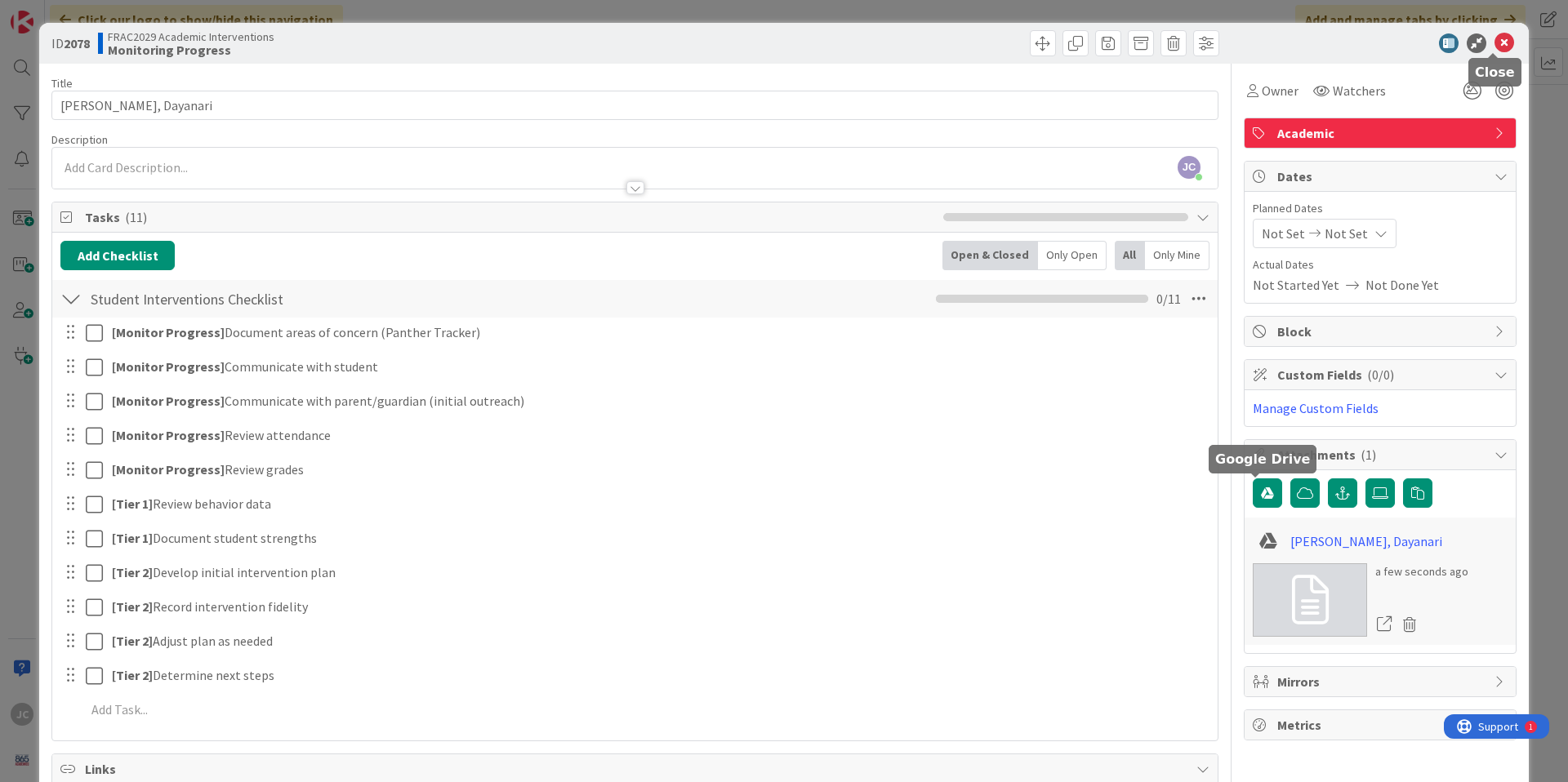
click at [1494, 37] on icon at bounding box center [1504, 43] width 20 height 20
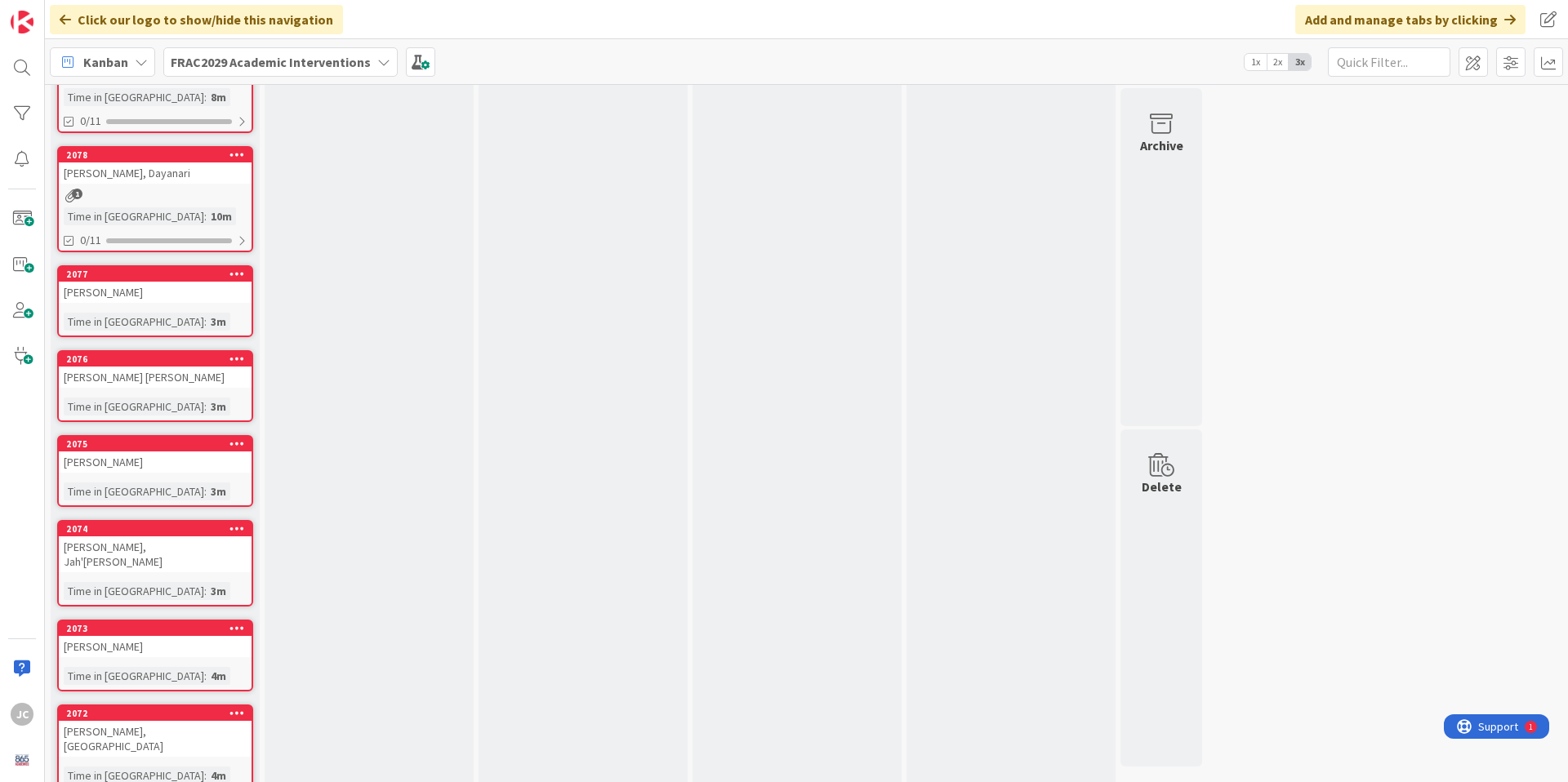
click at [163, 293] on div "[PERSON_NAME]" at bounding box center [154, 293] width 192 height 21
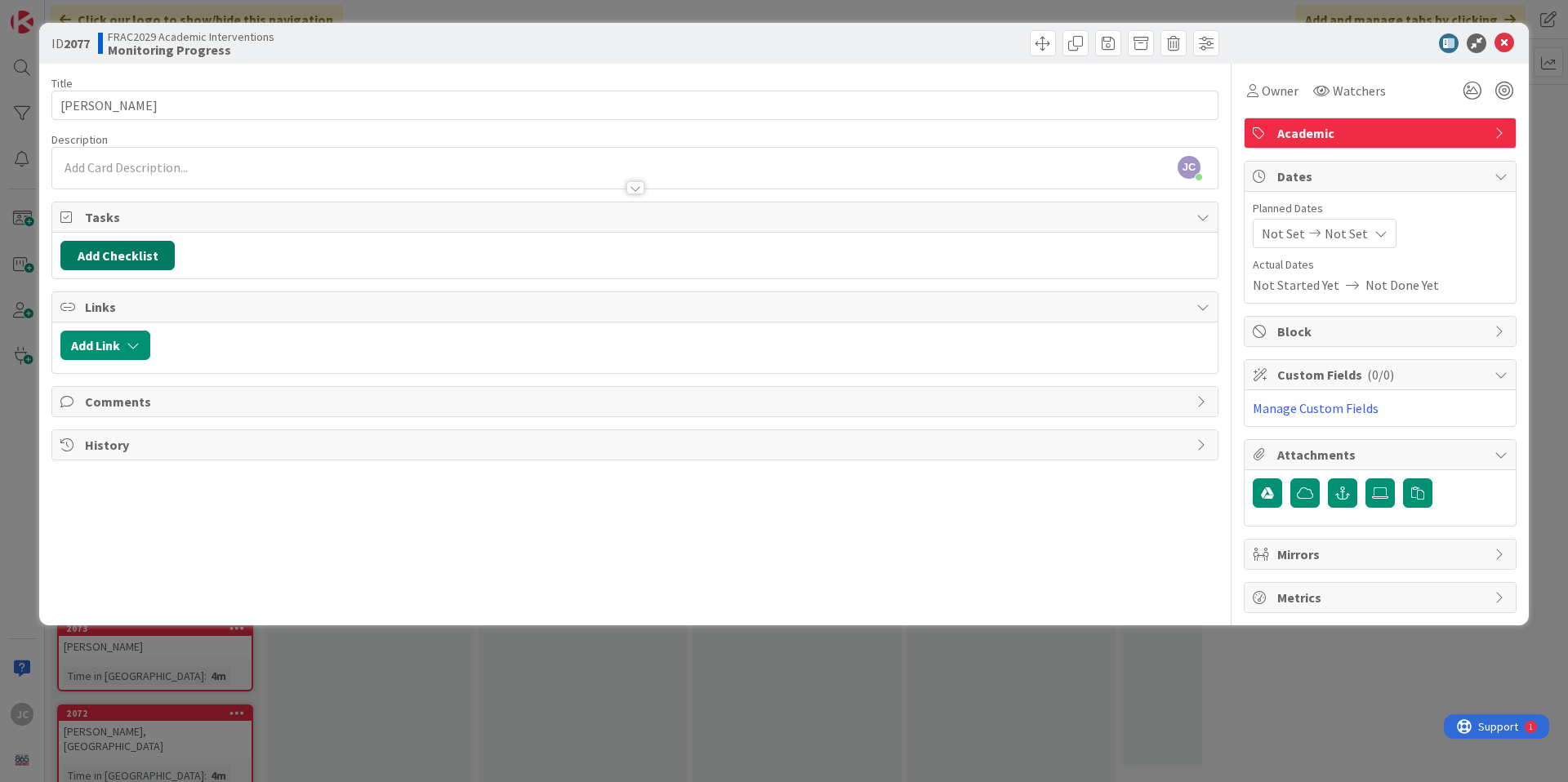
click at [145, 253] on button "Add Checklist" at bounding box center [117, 255] width 114 height 29
click at [115, 408] on link "Load template" at bounding box center [110, 403] width 83 height 16
click at [148, 324] on div "Student Interventions Checklist" at bounding box center [195, 320] width 270 height 29
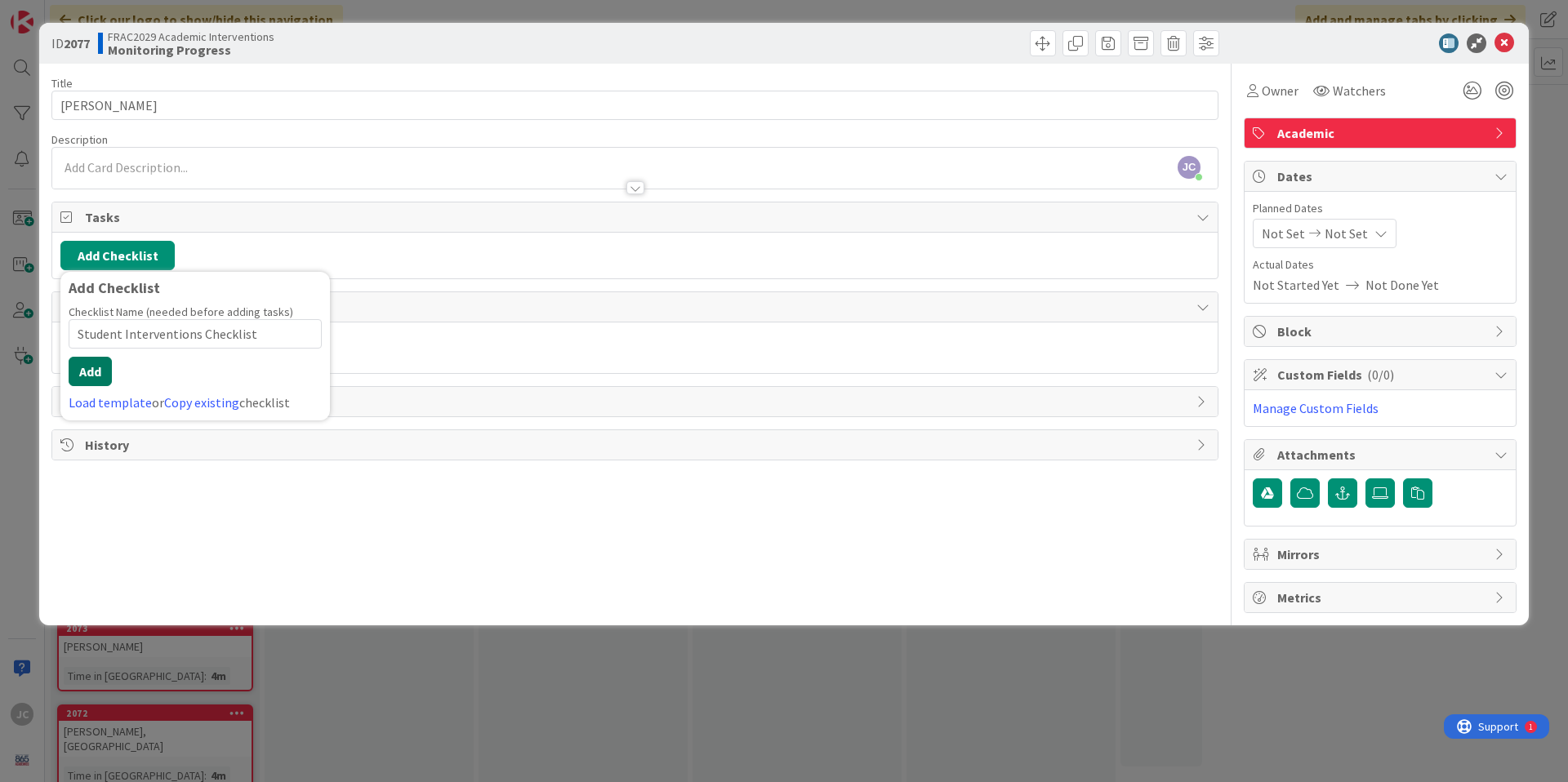
click at [96, 376] on button "Add" at bounding box center [90, 371] width 43 height 29
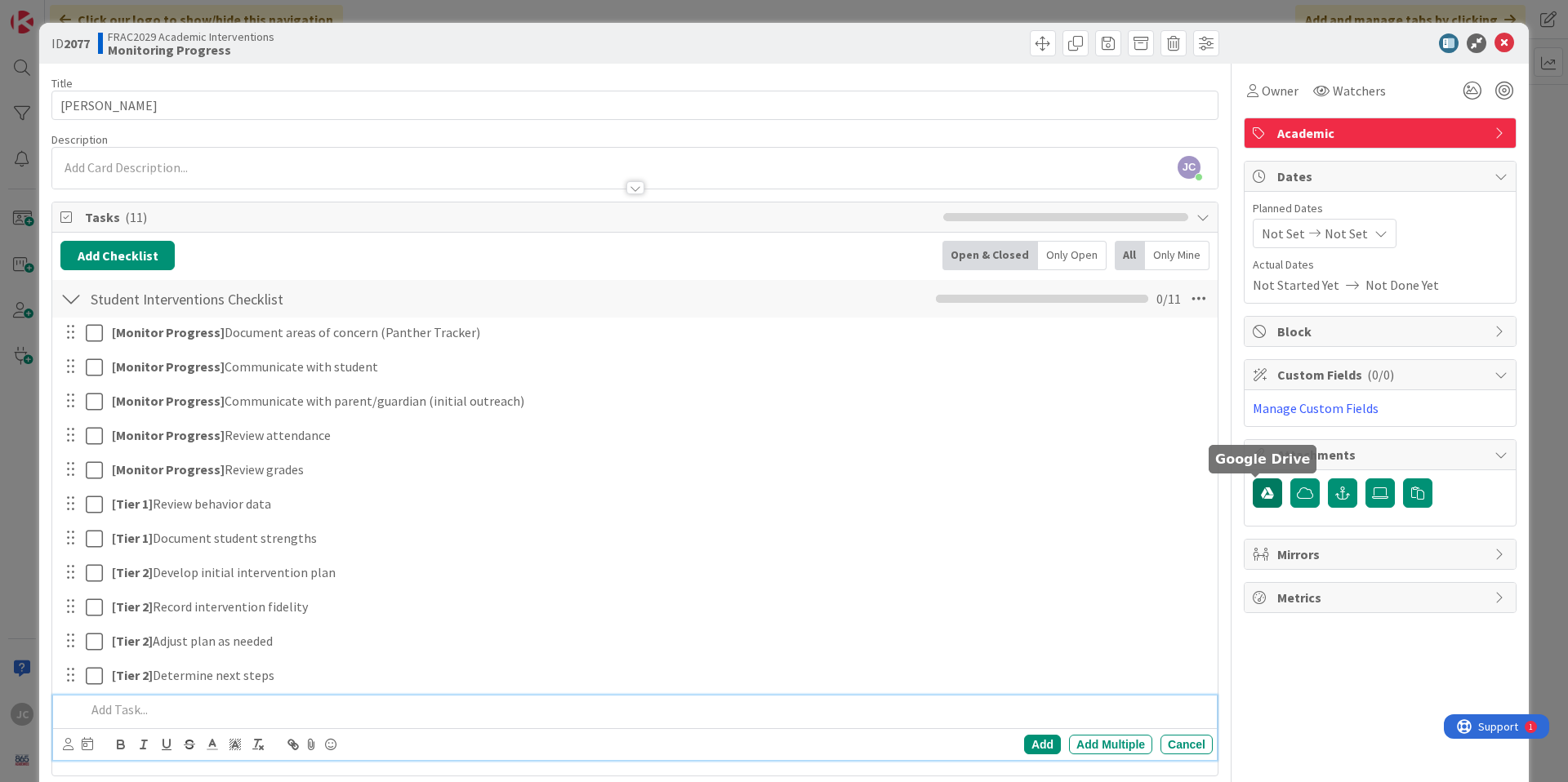
click at [1260, 496] on icon "button" at bounding box center [1266, 493] width 13 height 13
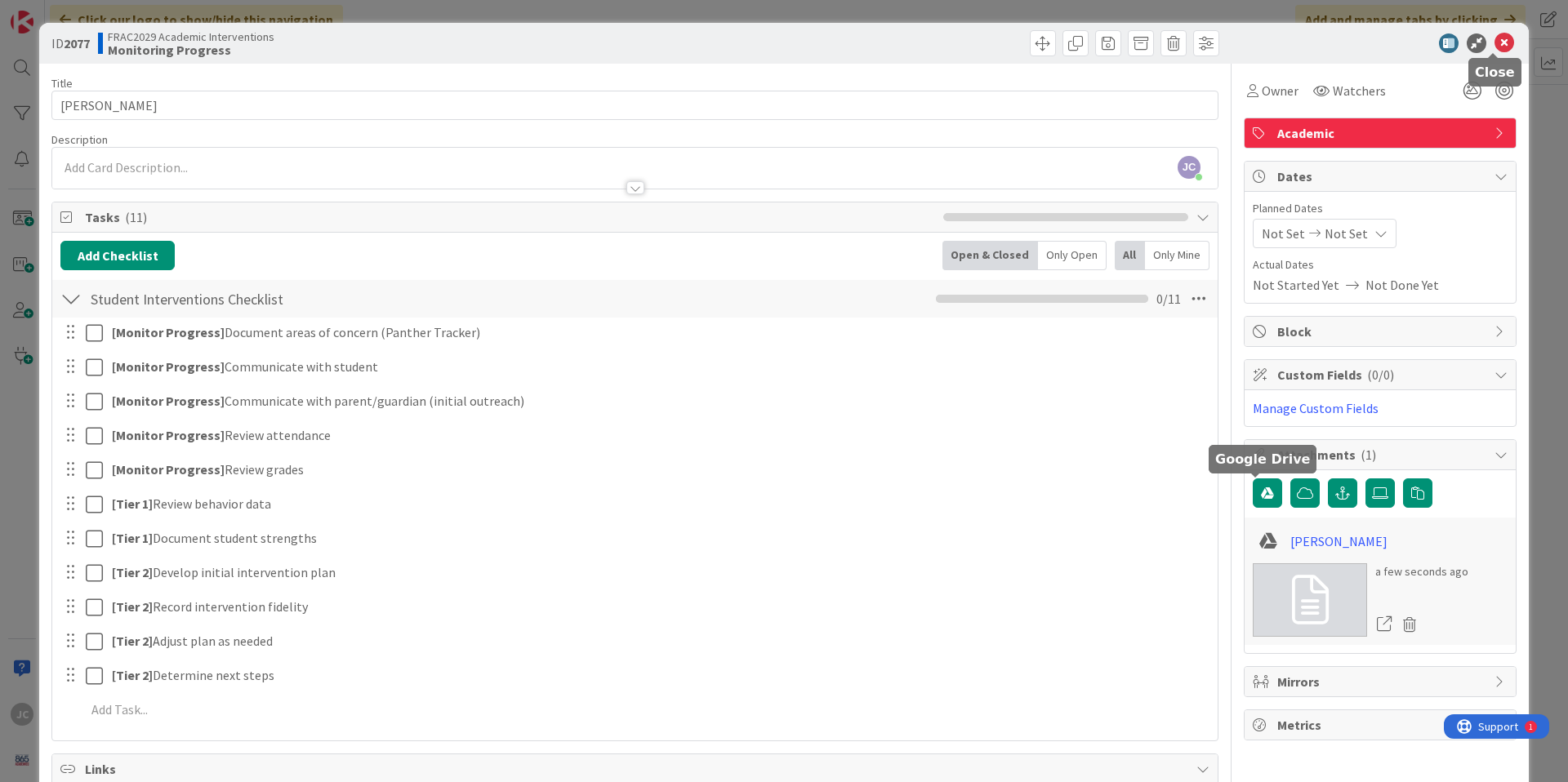
click at [1498, 46] on icon at bounding box center [1504, 43] width 20 height 20
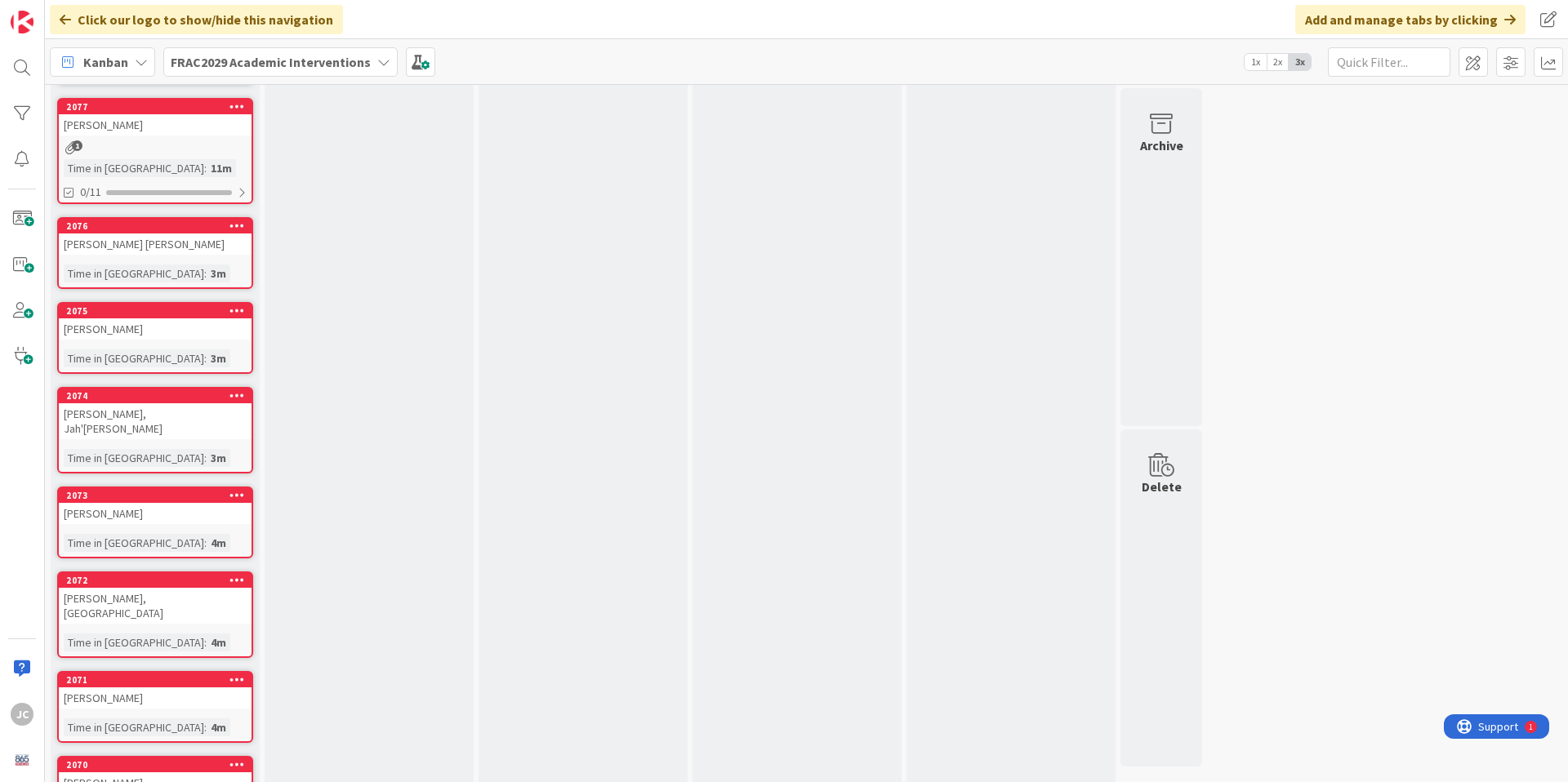
click at [145, 253] on div "[PERSON_NAME] [PERSON_NAME]" at bounding box center [154, 244] width 192 height 21
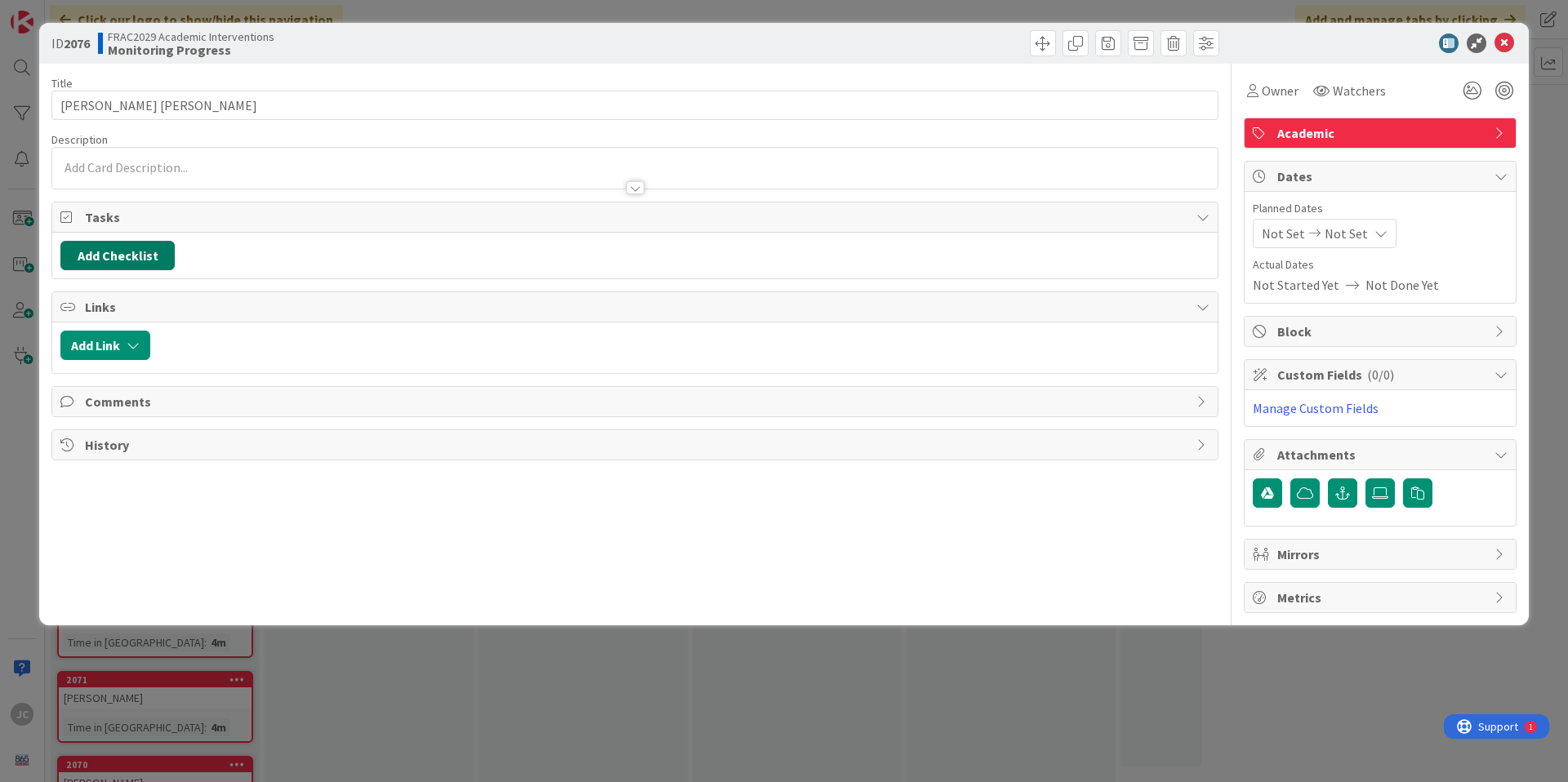
click at [129, 257] on button "Add Checklist" at bounding box center [117, 255] width 114 height 29
click at [137, 403] on link "Load template" at bounding box center [110, 403] width 83 height 16
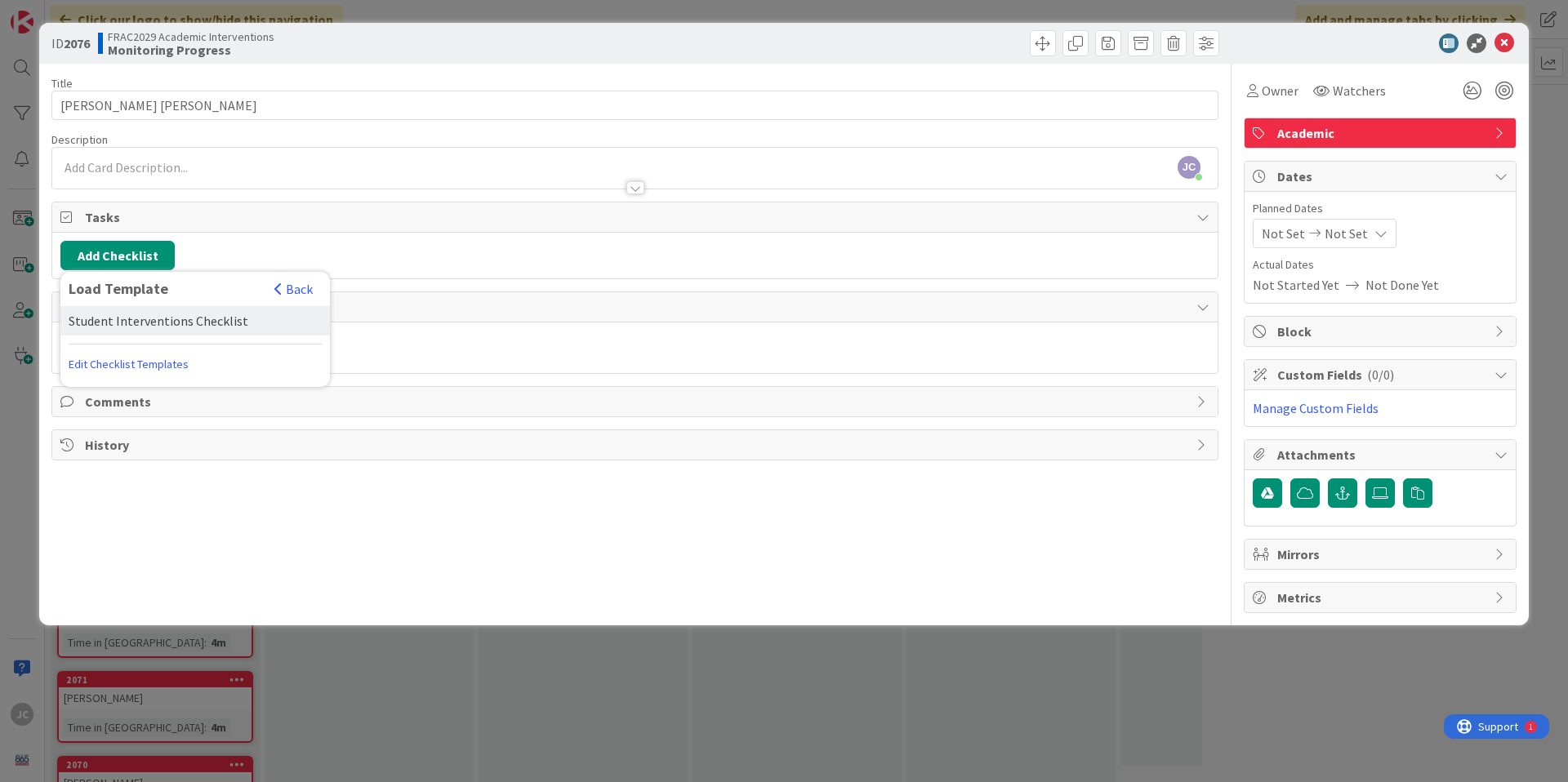
click at [161, 317] on div "Student Interventions Checklist" at bounding box center [195, 320] width 270 height 29
click at [94, 375] on button "Add" at bounding box center [90, 371] width 43 height 29
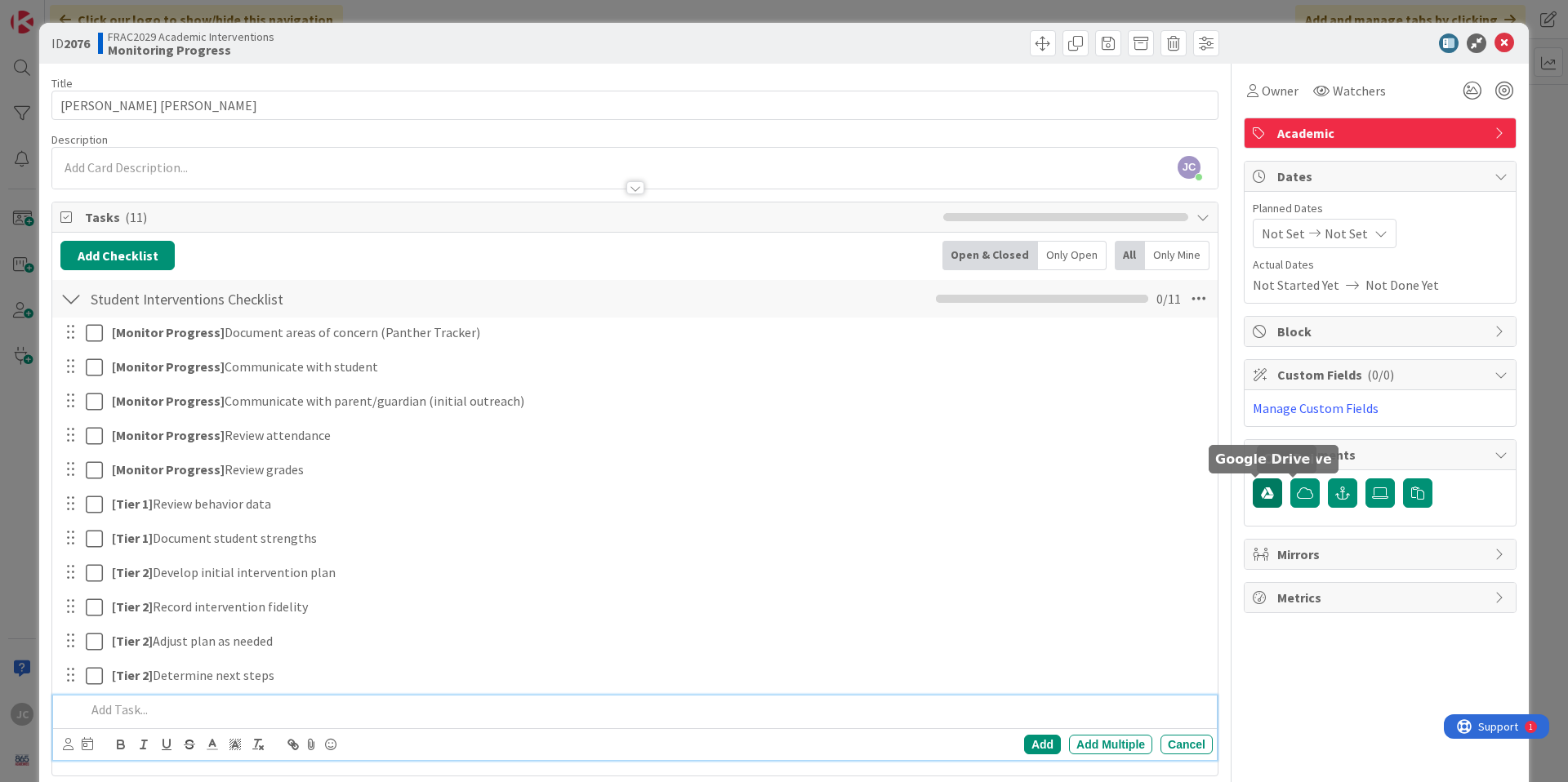
click at [1260, 494] on icon "button" at bounding box center [1266, 493] width 13 height 13
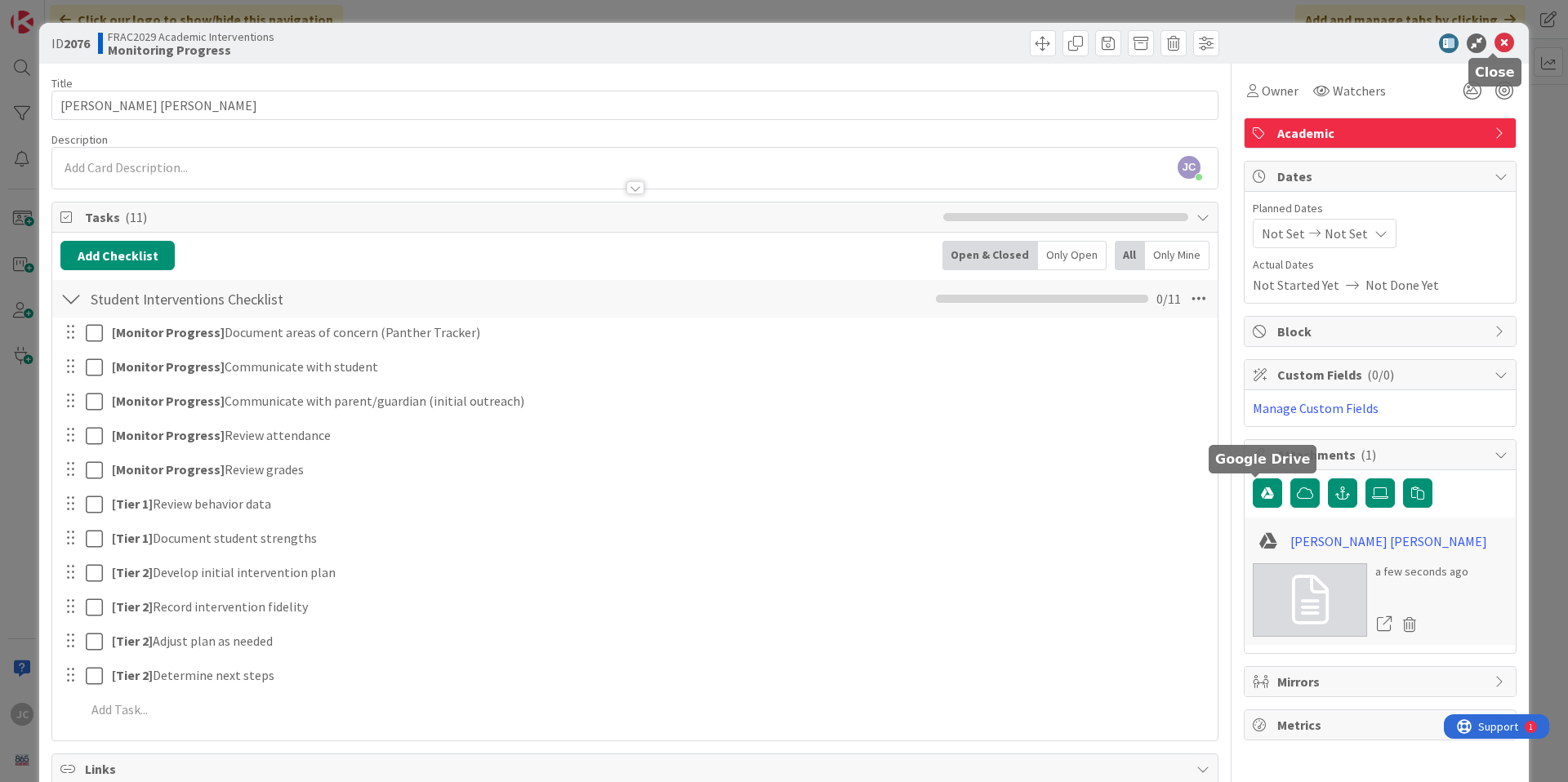
click at [1496, 42] on icon at bounding box center [1504, 43] width 20 height 20
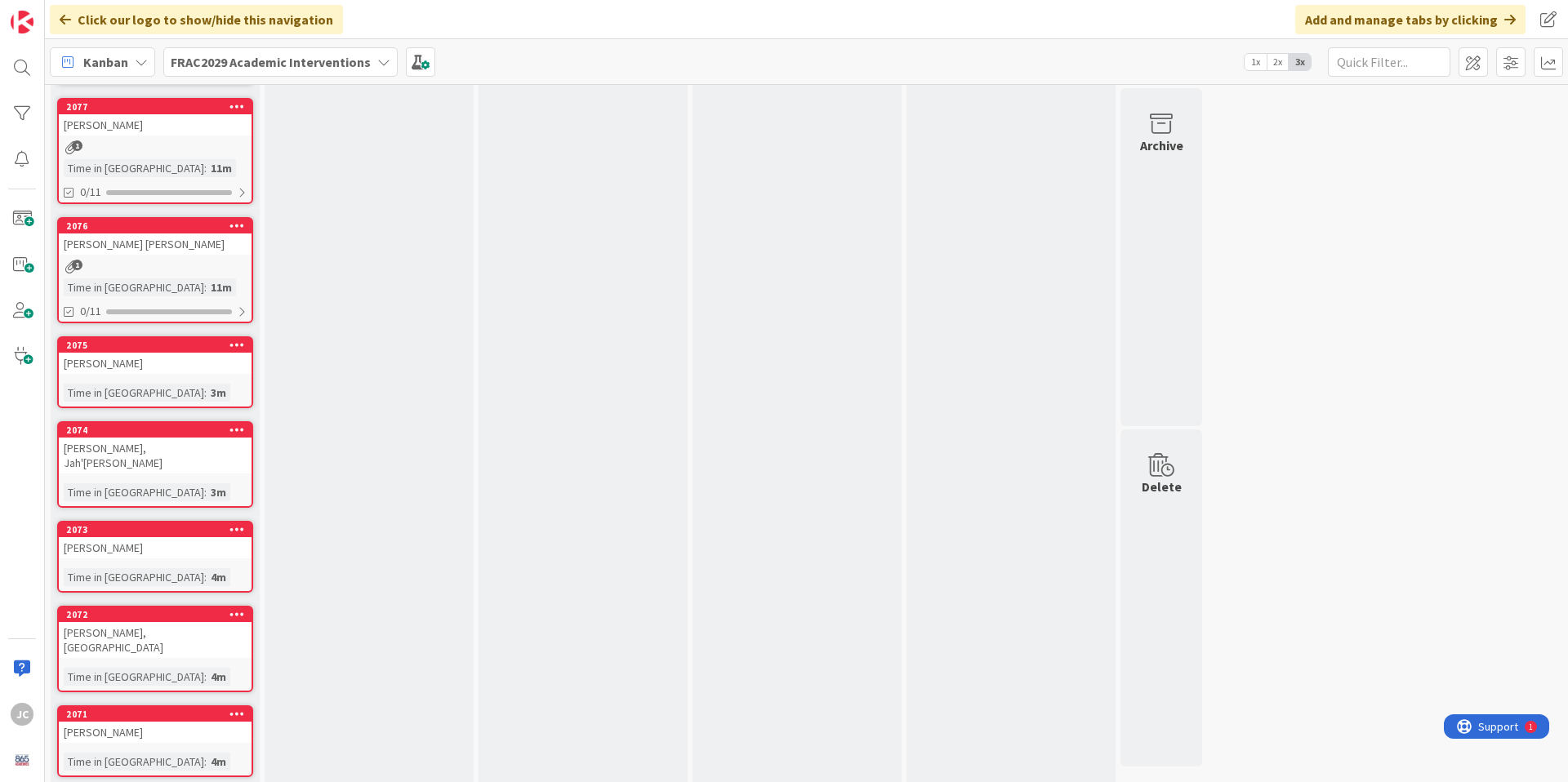
click at [178, 378] on link "2075 [PERSON_NAME] Time in Column : 3m" at bounding box center [154, 371] width 196 height 72
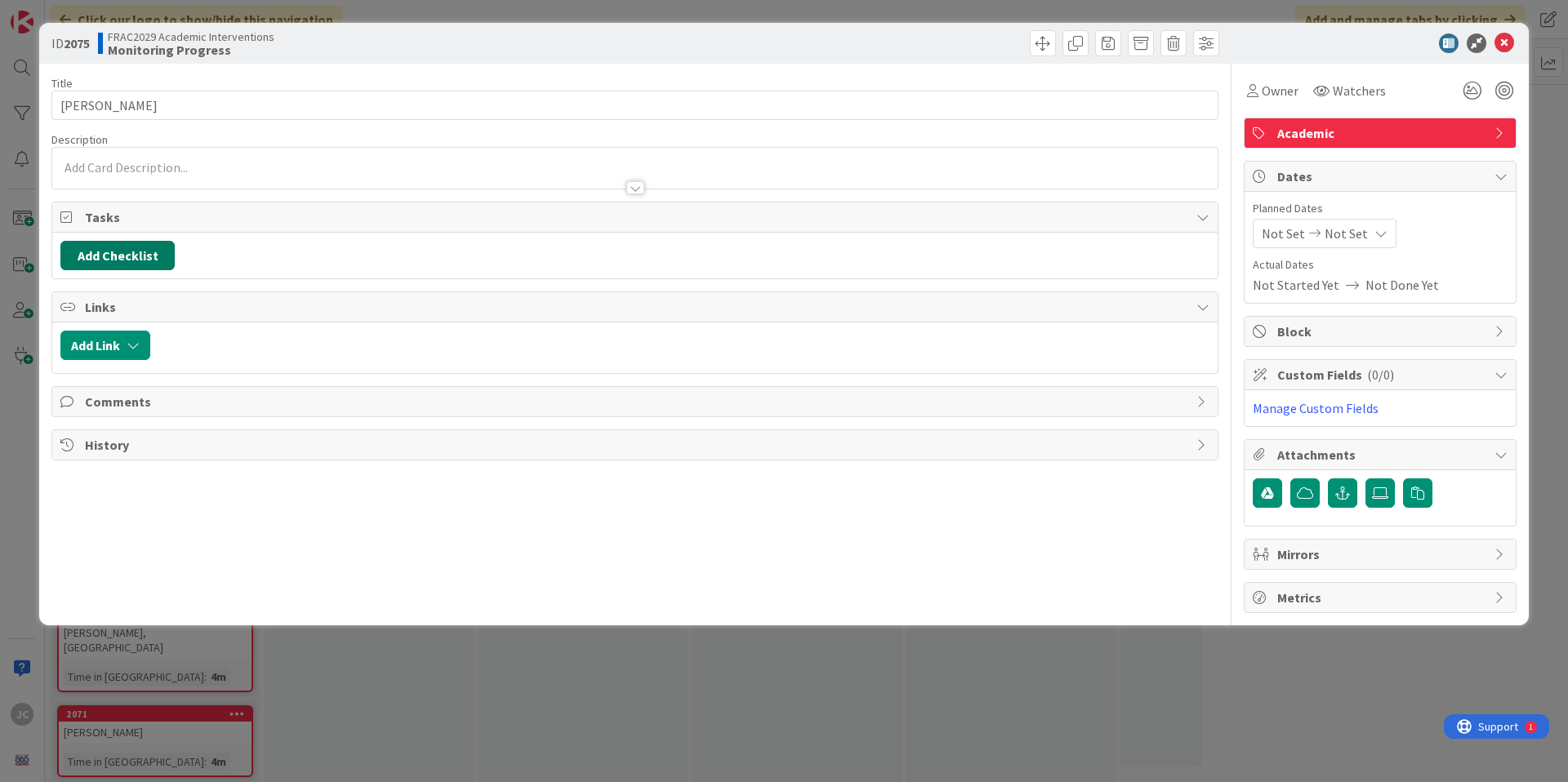
click at [112, 254] on button "Add Checklist" at bounding box center [117, 255] width 114 height 29
click at [132, 409] on link "Load template" at bounding box center [110, 403] width 83 height 16
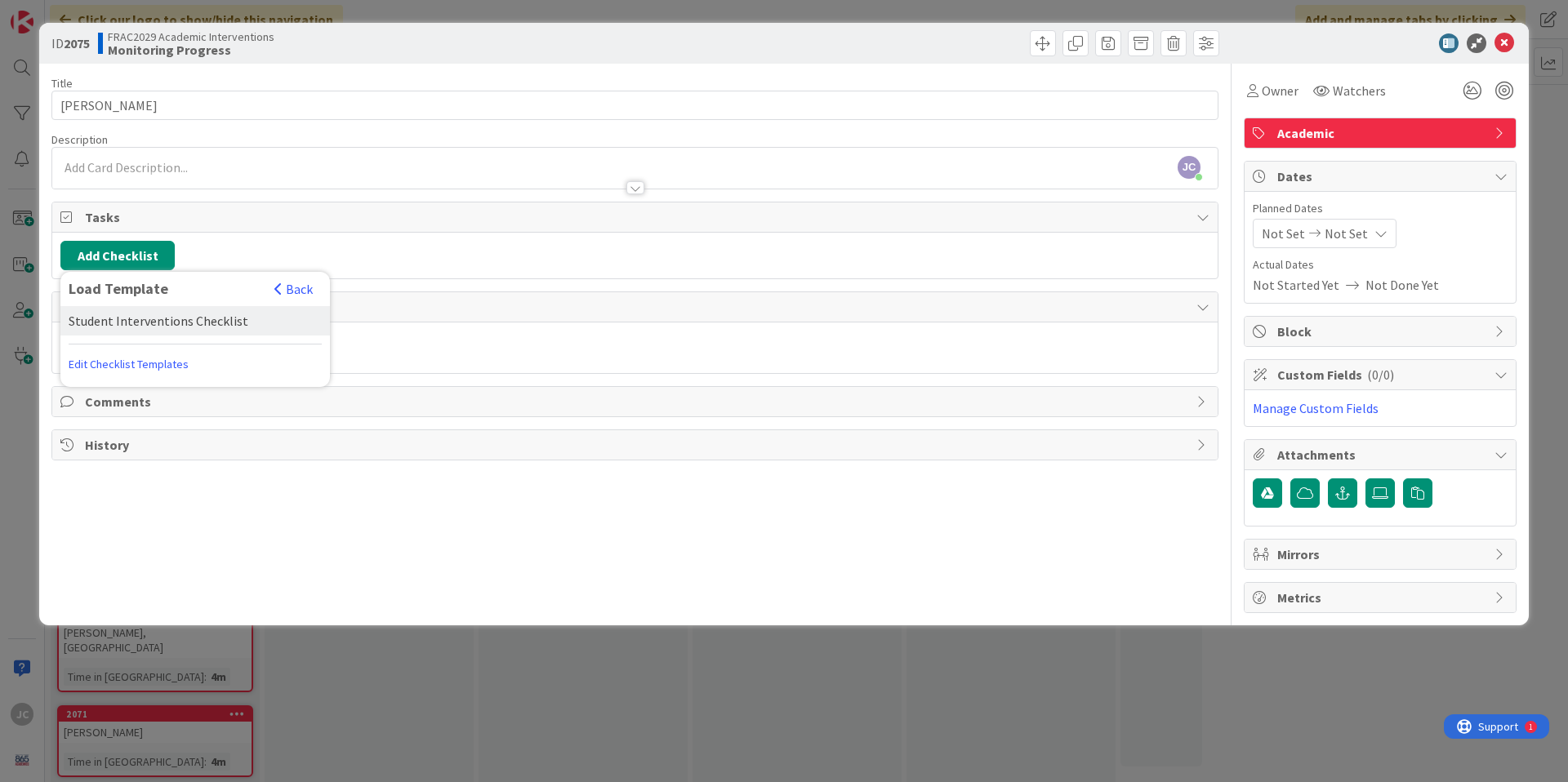
click at [142, 310] on div "Student Interventions Checklist" at bounding box center [195, 320] width 270 height 29
click at [87, 368] on button "Add" at bounding box center [90, 371] width 43 height 29
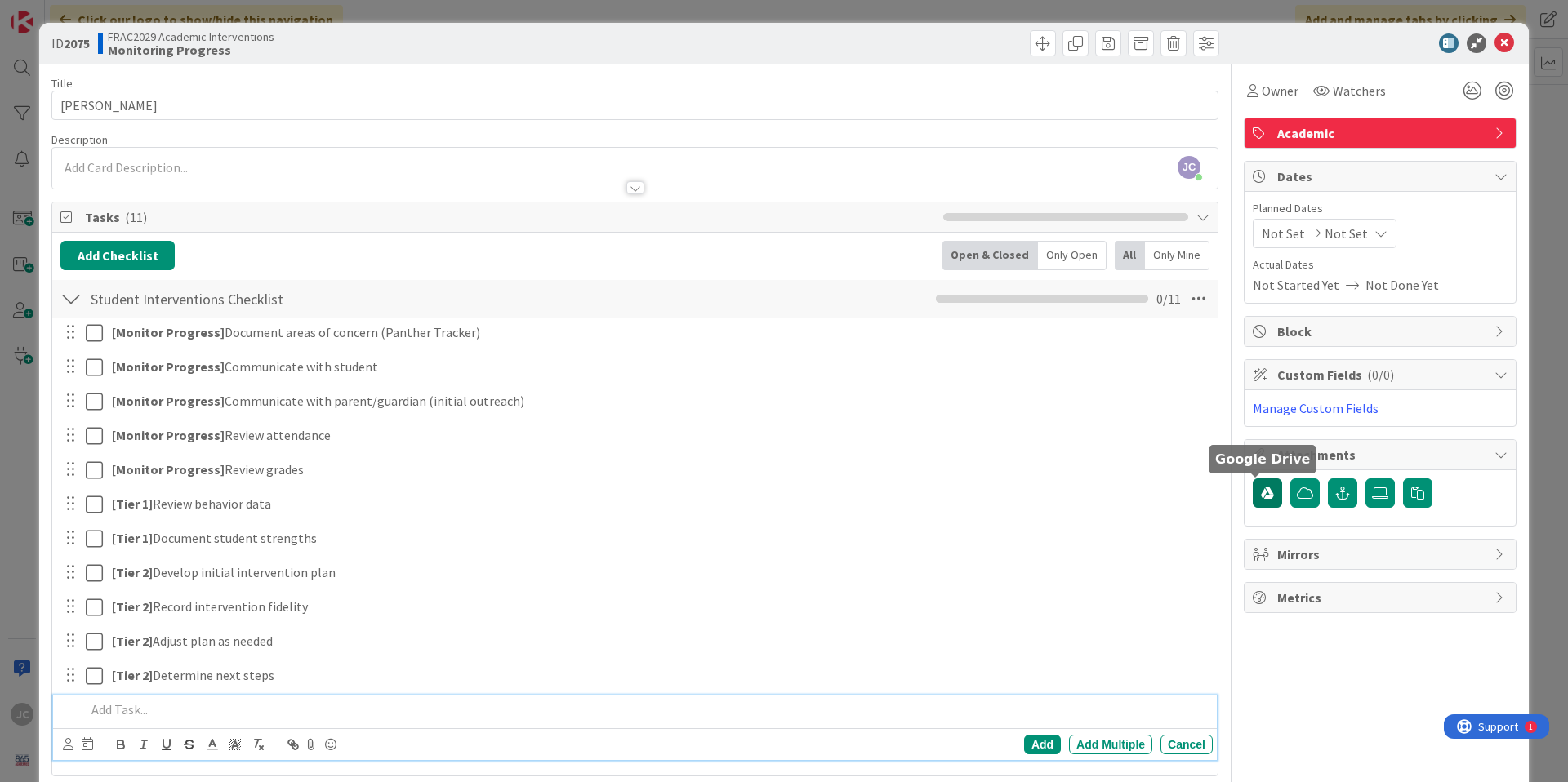
click at [1260, 493] on icon "button" at bounding box center [1266, 493] width 13 height 13
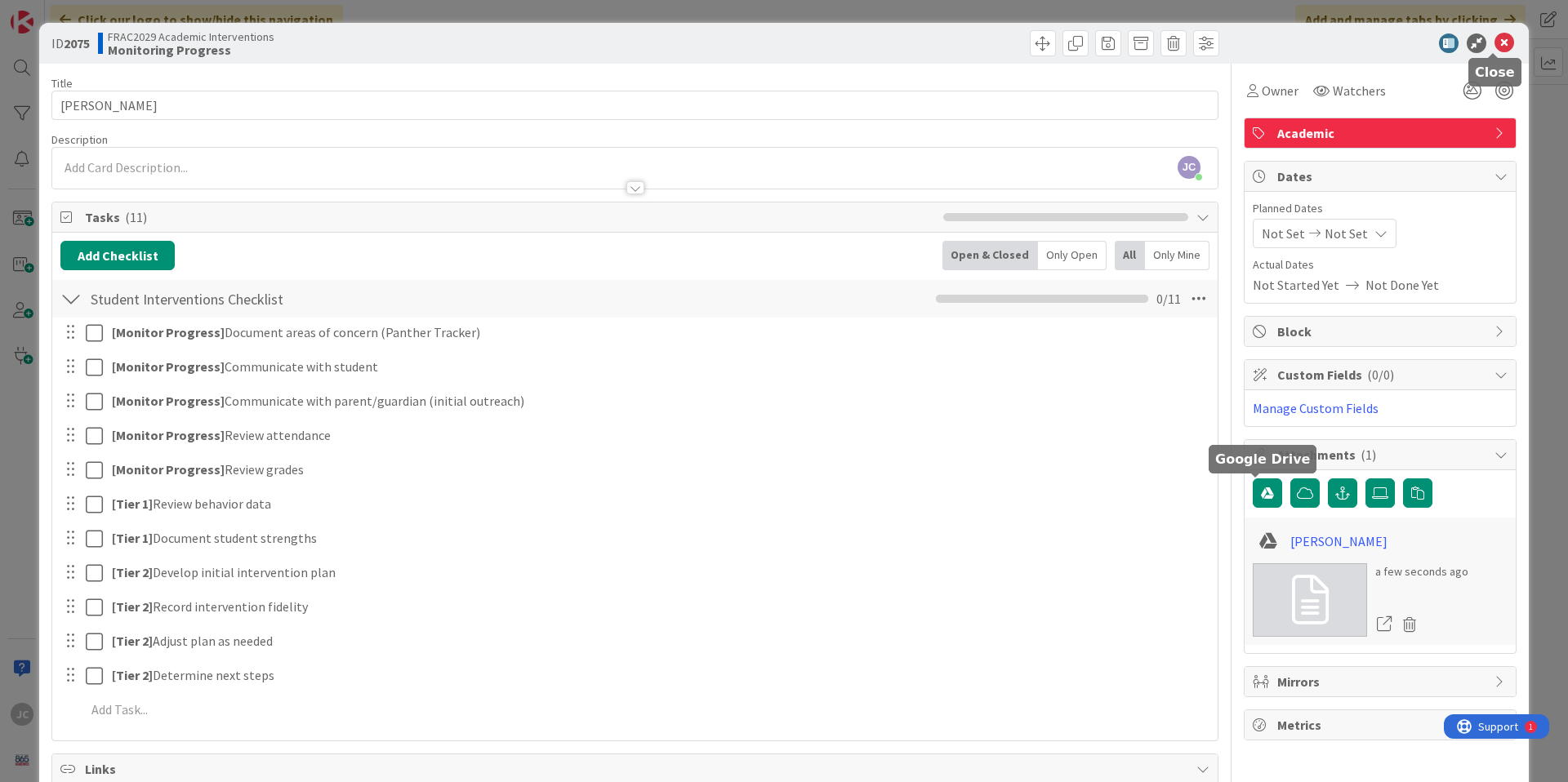
click at [1494, 46] on icon at bounding box center [1504, 43] width 20 height 20
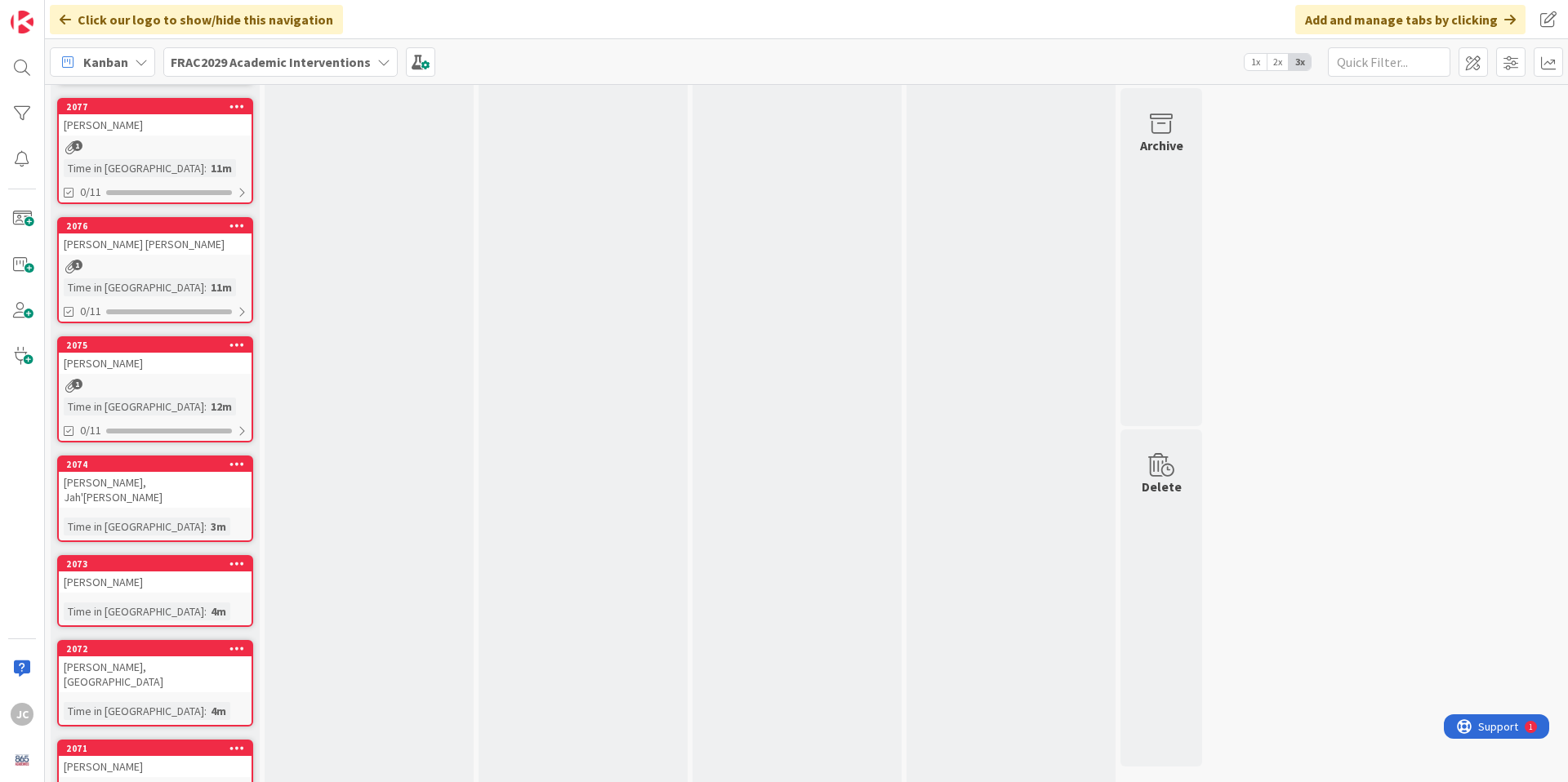
click at [177, 518] on div "Time in Column : 3m" at bounding box center [155, 527] width 183 height 18
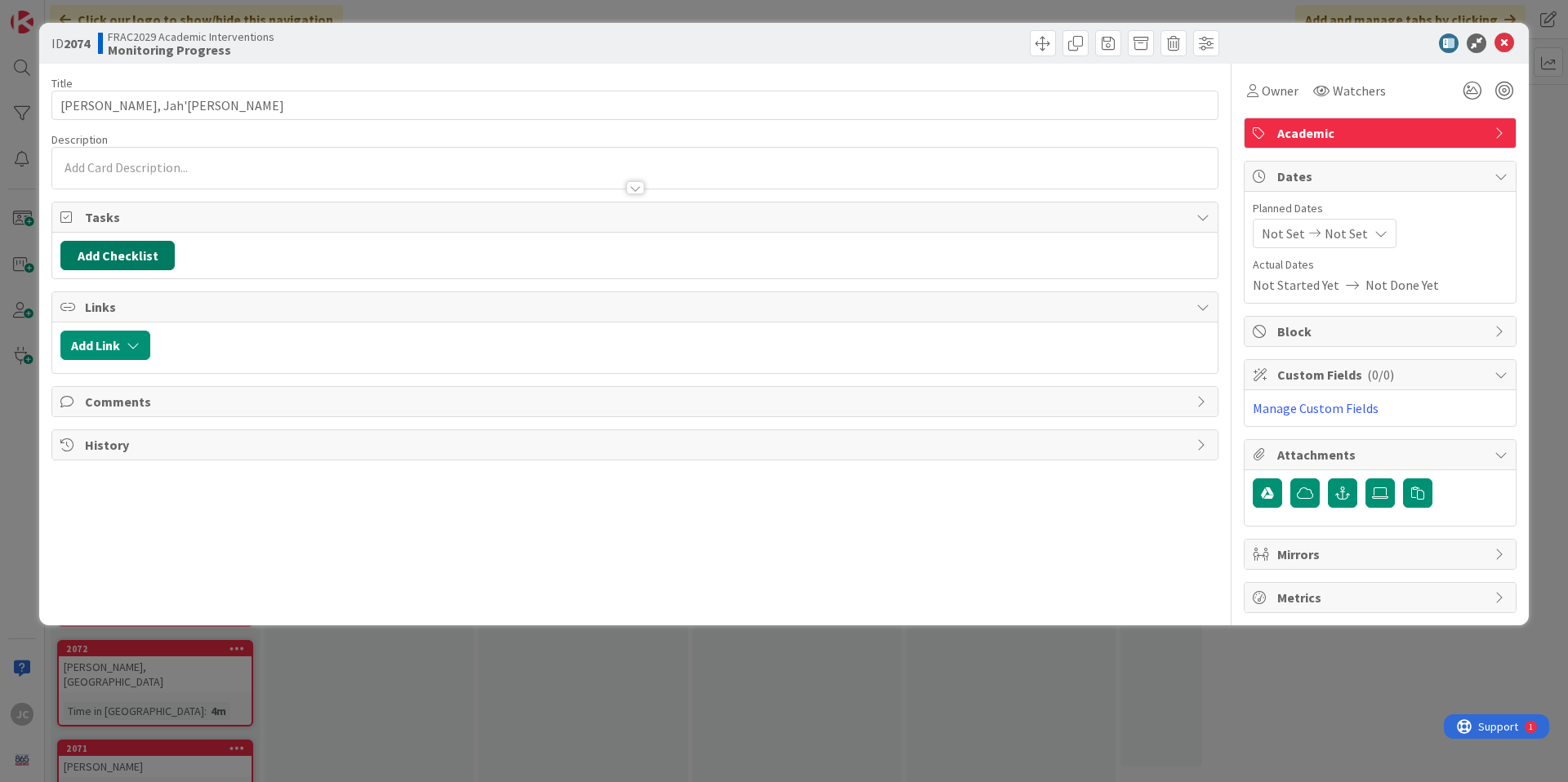
click at [148, 251] on button "Add Checklist" at bounding box center [117, 255] width 114 height 29
click at [128, 406] on link "Load template" at bounding box center [110, 403] width 83 height 16
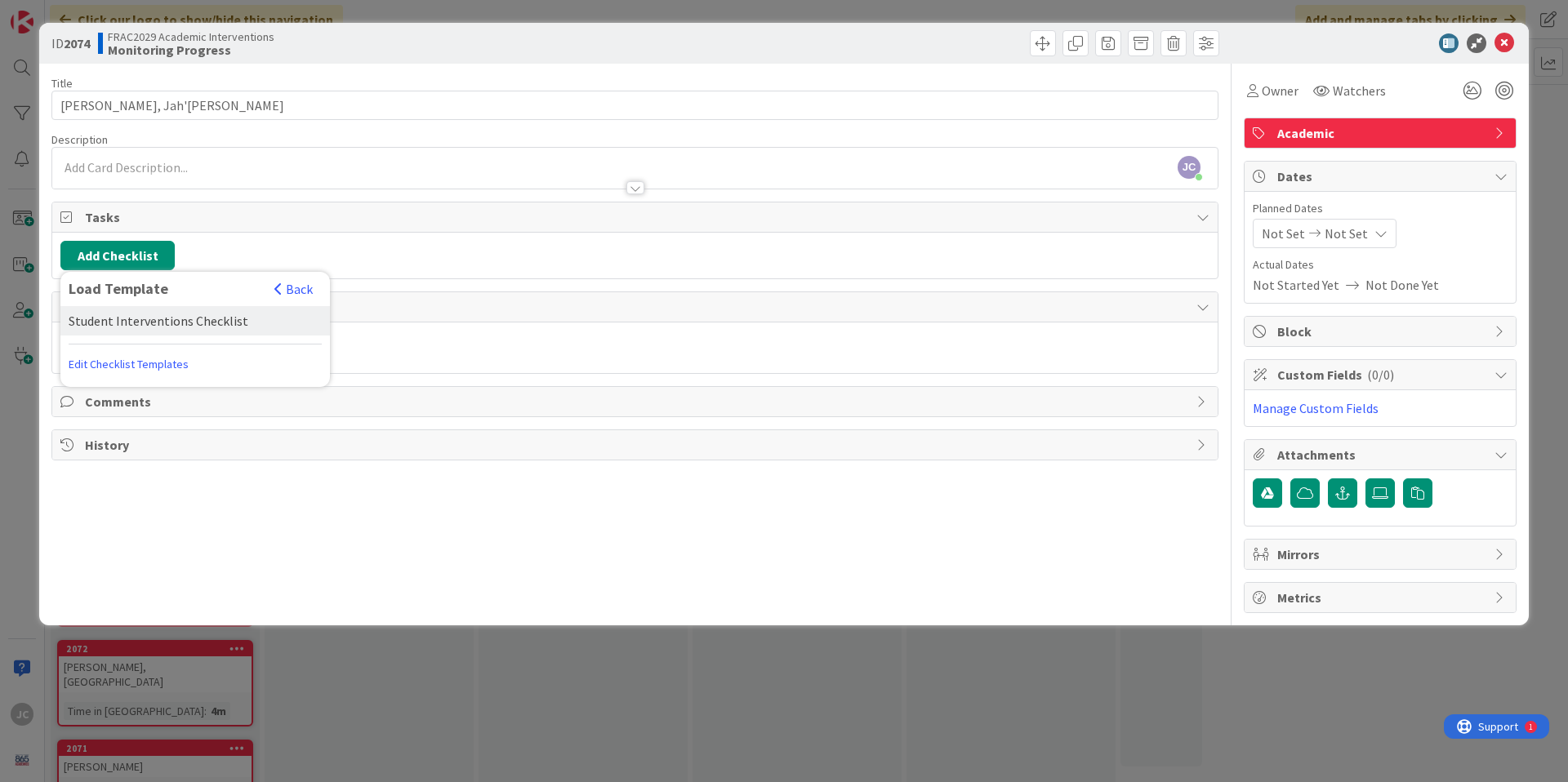
click at [142, 317] on div "Student Interventions Checklist" at bounding box center [195, 320] width 270 height 29
click at [102, 373] on button "Add" at bounding box center [90, 371] width 43 height 29
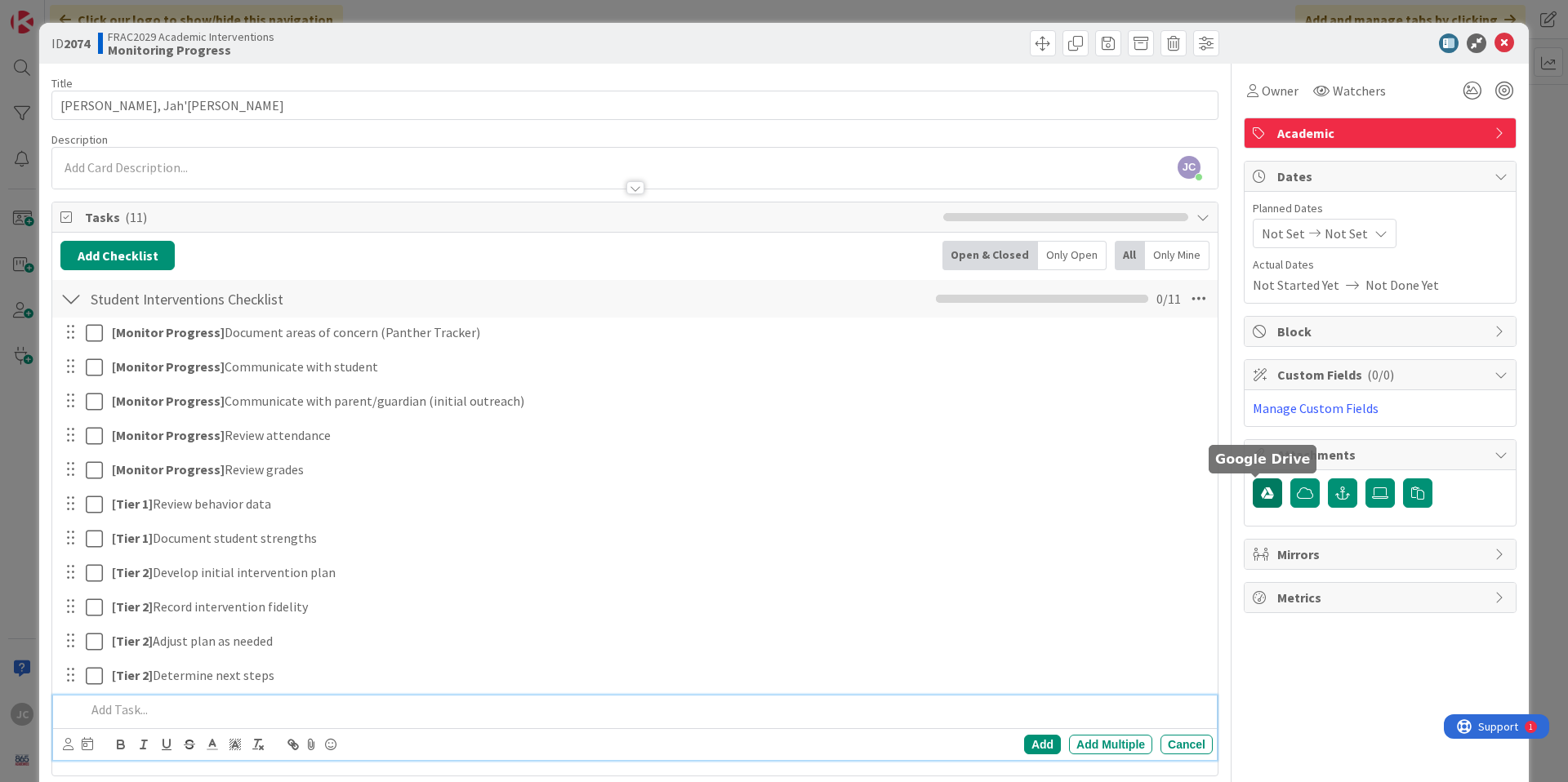
click at [1260, 495] on icon "button" at bounding box center [1266, 493] width 13 height 13
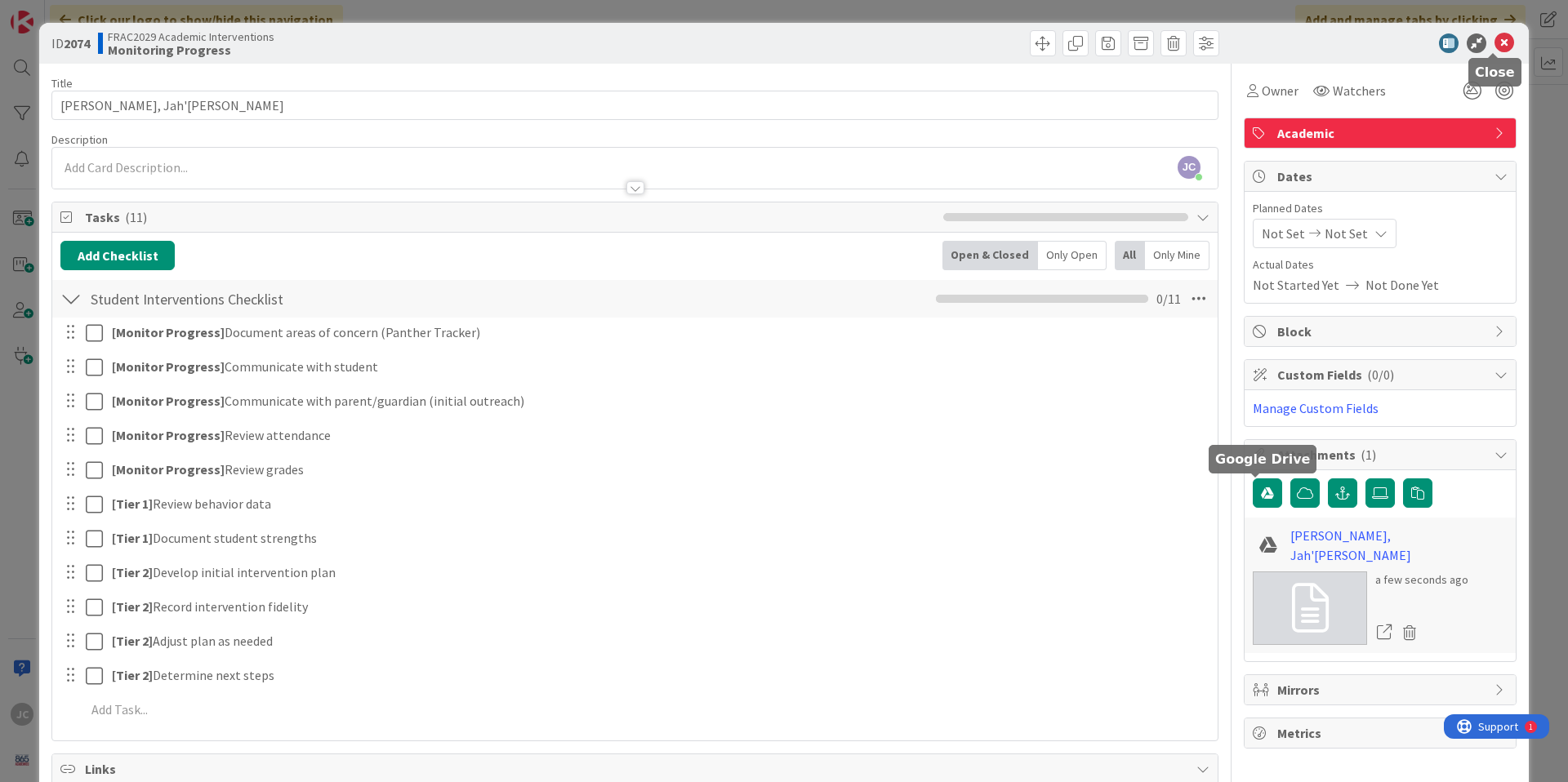
click at [1494, 50] on icon at bounding box center [1504, 43] width 20 height 20
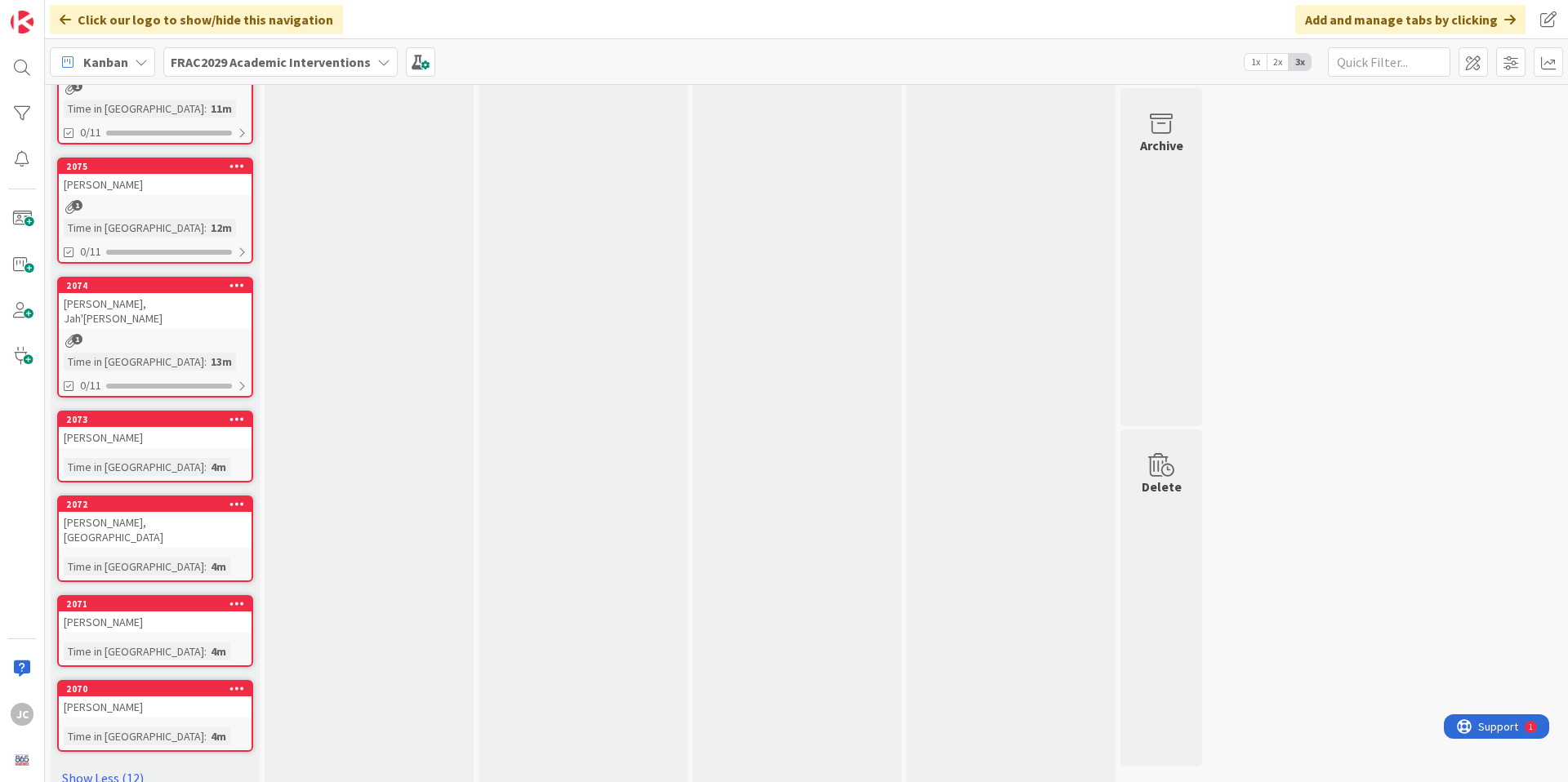
scroll to position [1885, 0]
click at [184, 432] on div "[PERSON_NAME]" at bounding box center [154, 437] width 192 height 21
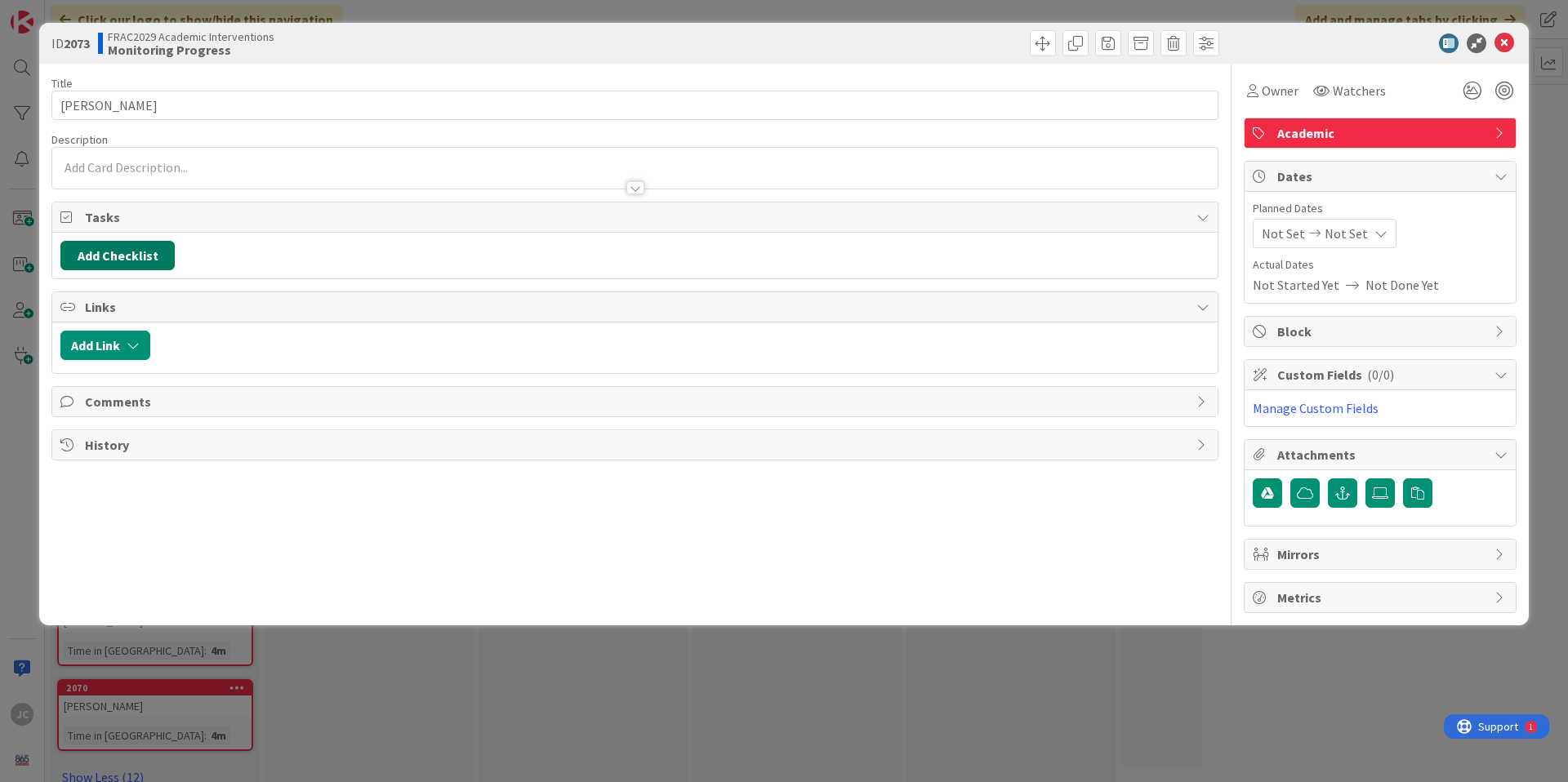
click at [103, 252] on button "Add Checklist" at bounding box center [117, 255] width 114 height 29
click at [137, 403] on link "Load template" at bounding box center [110, 403] width 83 height 16
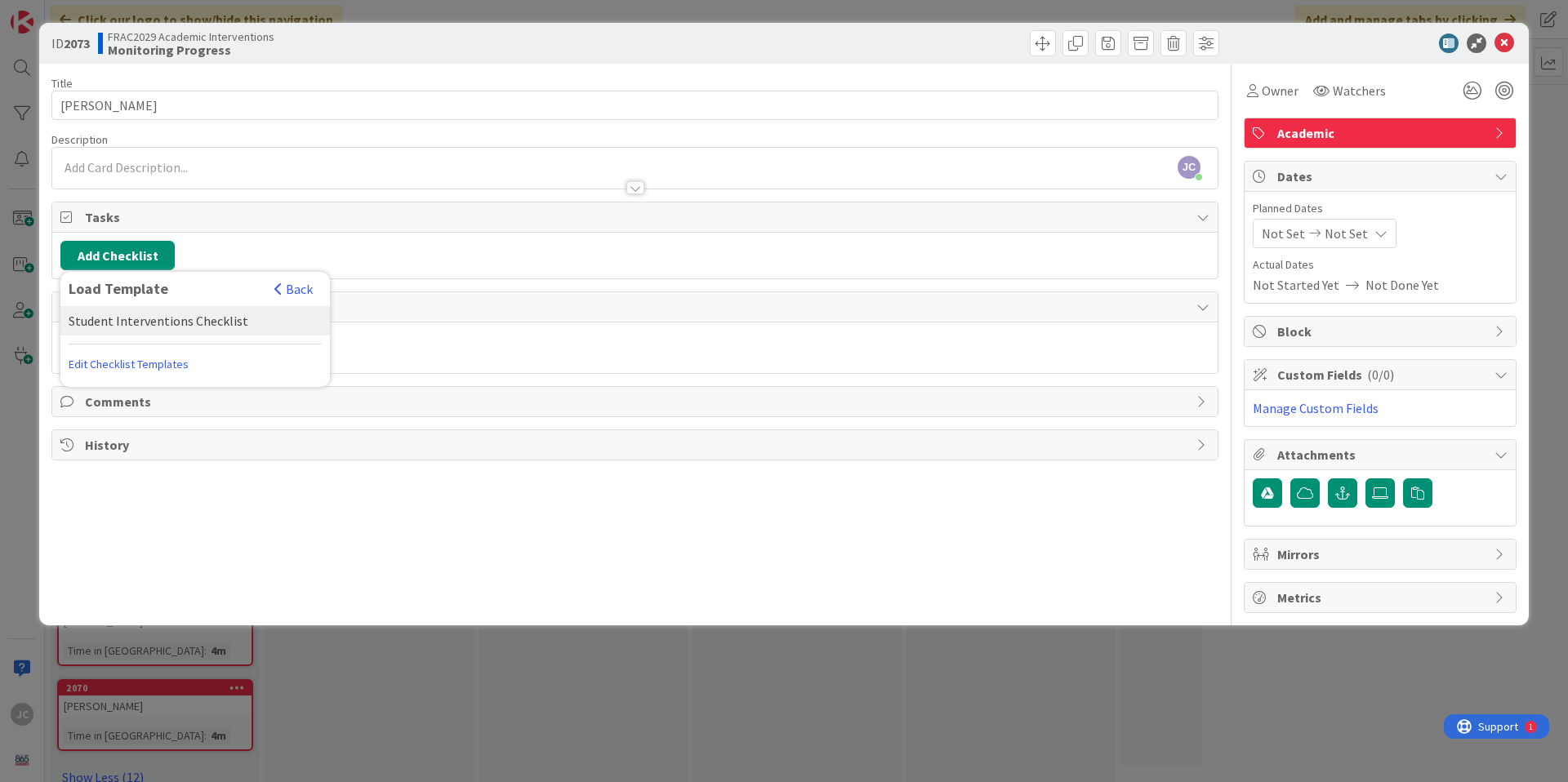
click at [149, 326] on div "Student Interventions Checklist" at bounding box center [195, 320] width 270 height 29
click at [88, 379] on button "Add" at bounding box center [90, 371] width 43 height 29
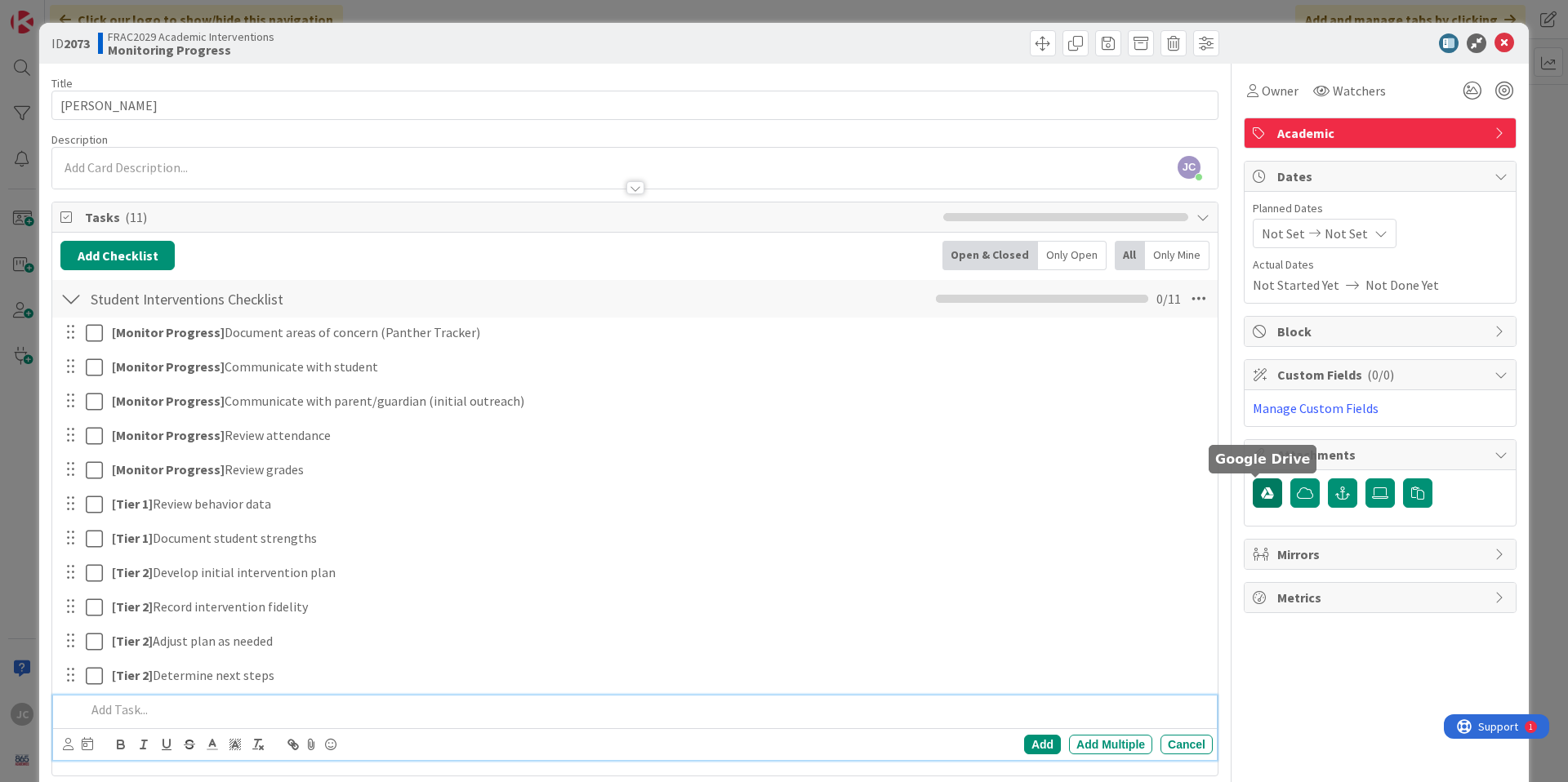
click at [1263, 497] on button "button" at bounding box center [1266, 492] width 29 height 29
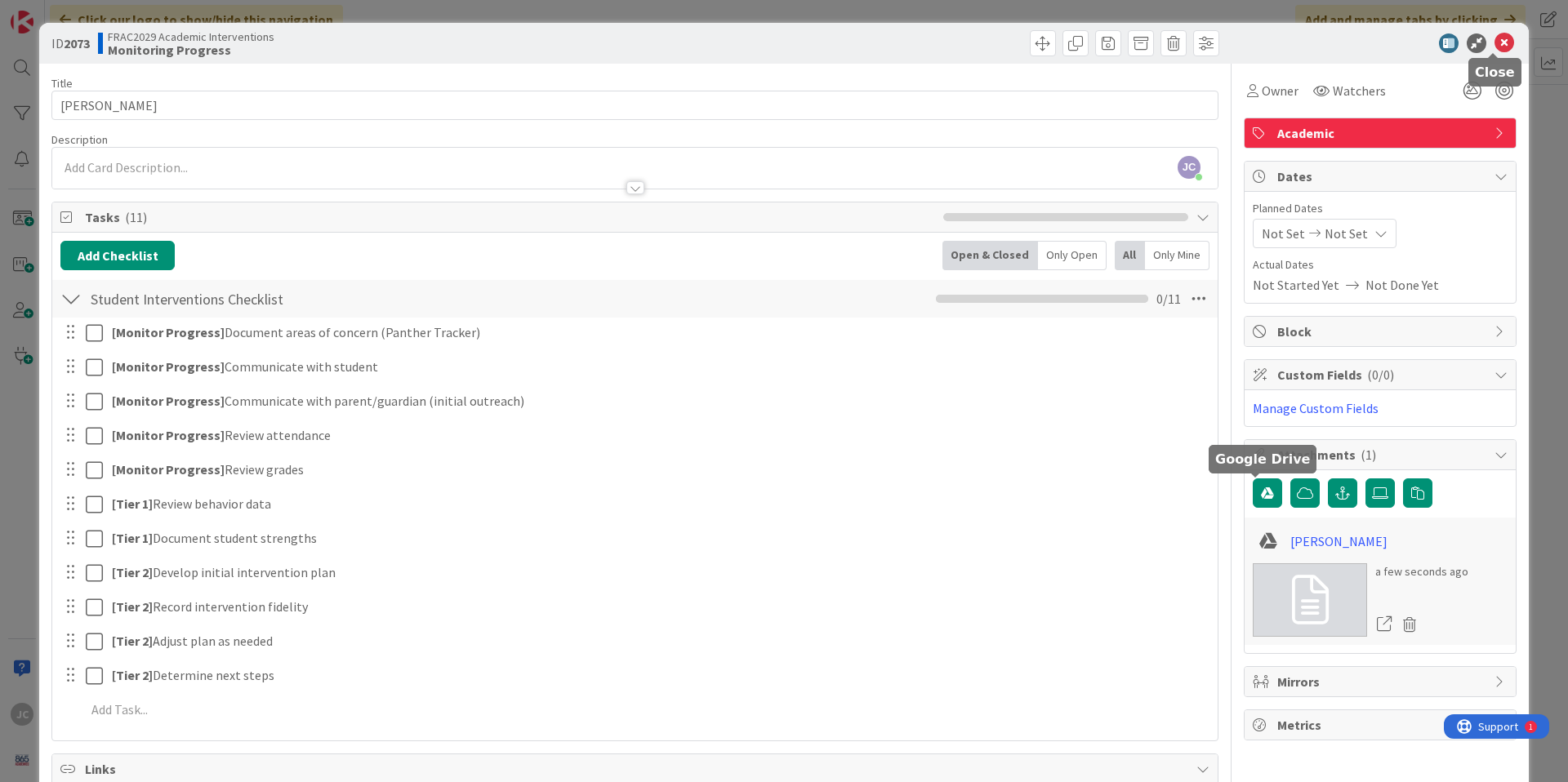
click at [1495, 46] on icon at bounding box center [1504, 43] width 20 height 20
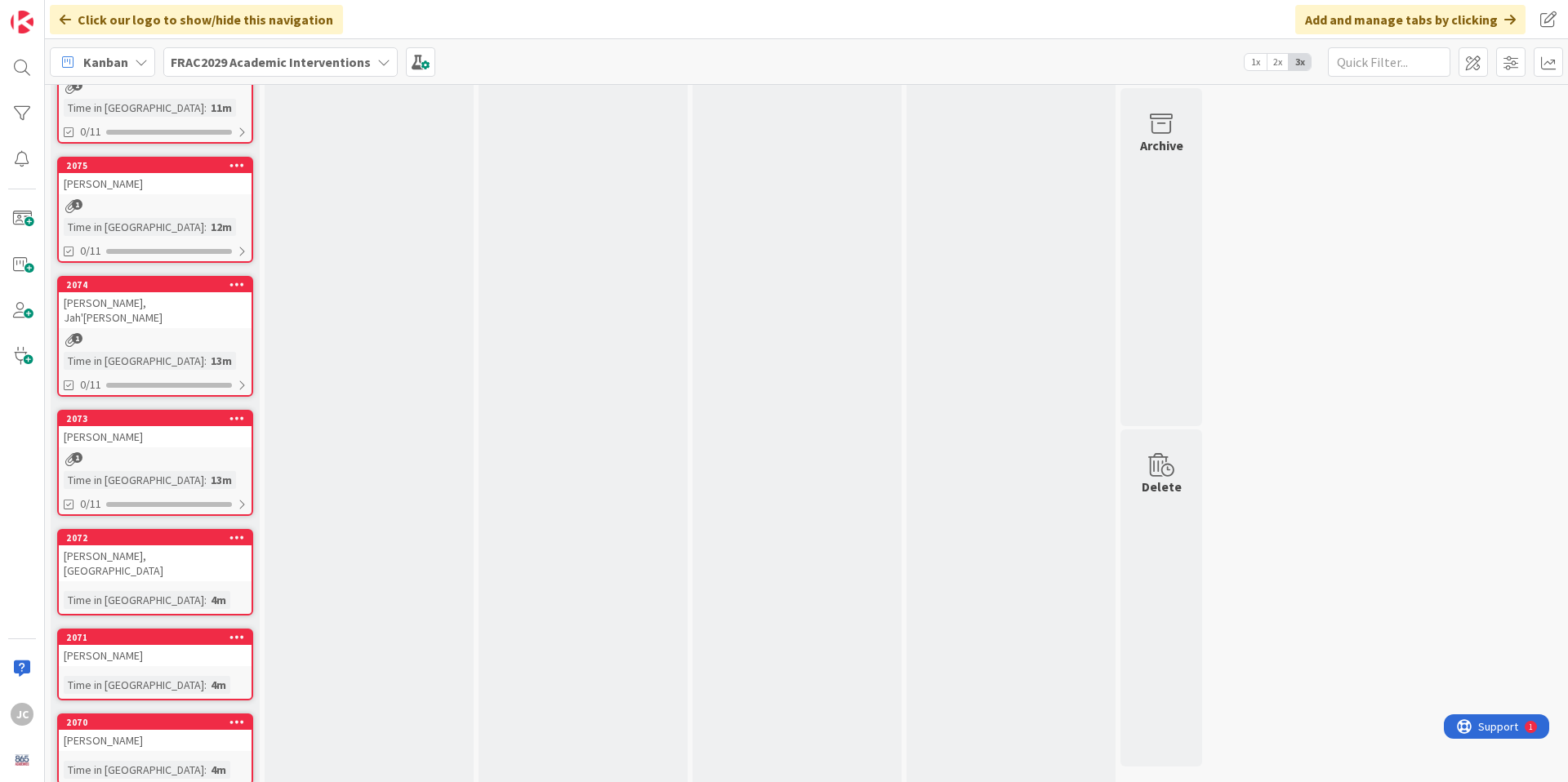
click at [135, 545] on div "[PERSON_NAME], [GEOGRAPHIC_DATA]" at bounding box center [154, 563] width 192 height 36
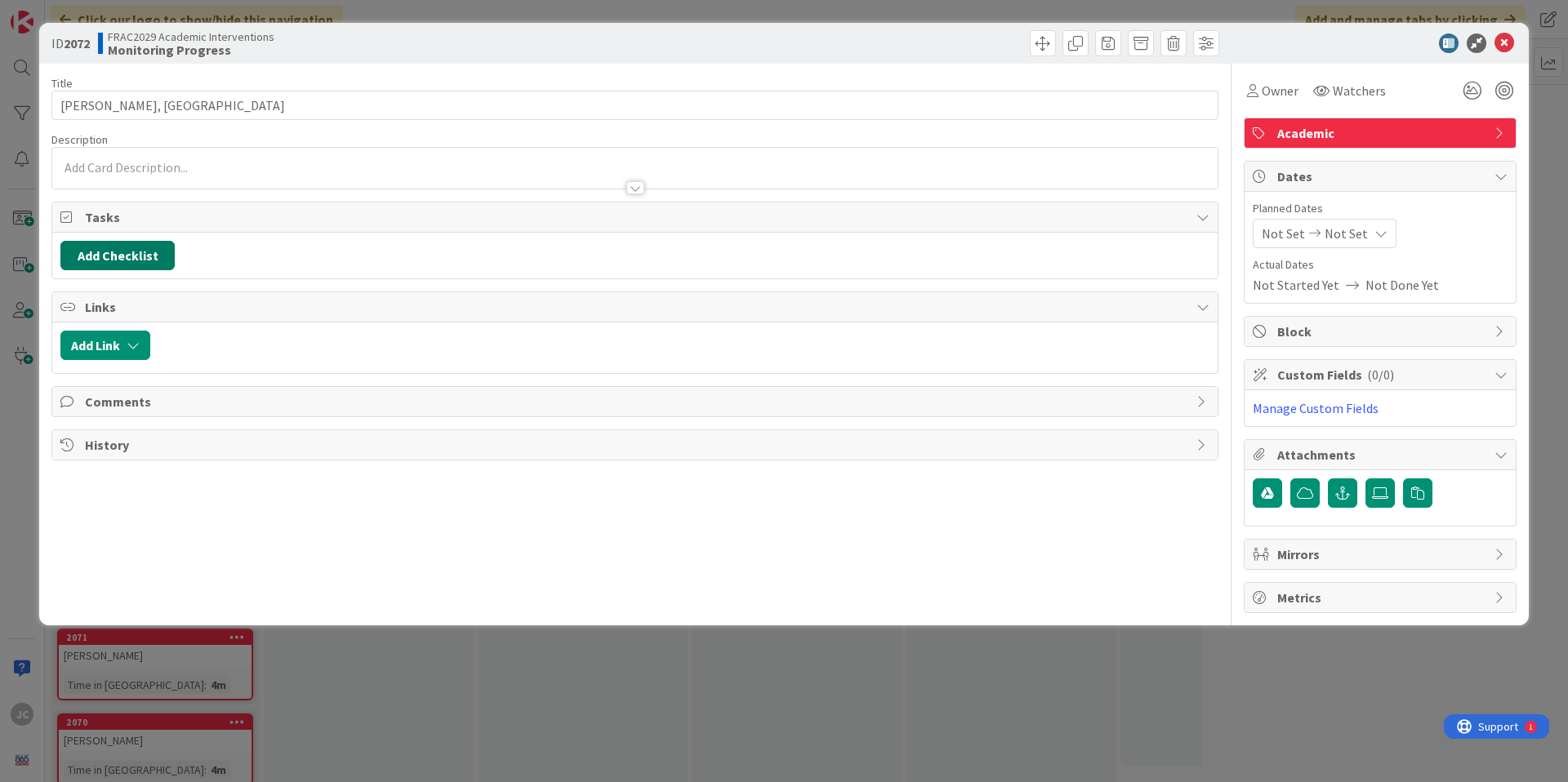
click at [117, 254] on button "Add Checklist" at bounding box center [117, 255] width 114 height 29
click at [123, 402] on link "Load template" at bounding box center [110, 403] width 83 height 16
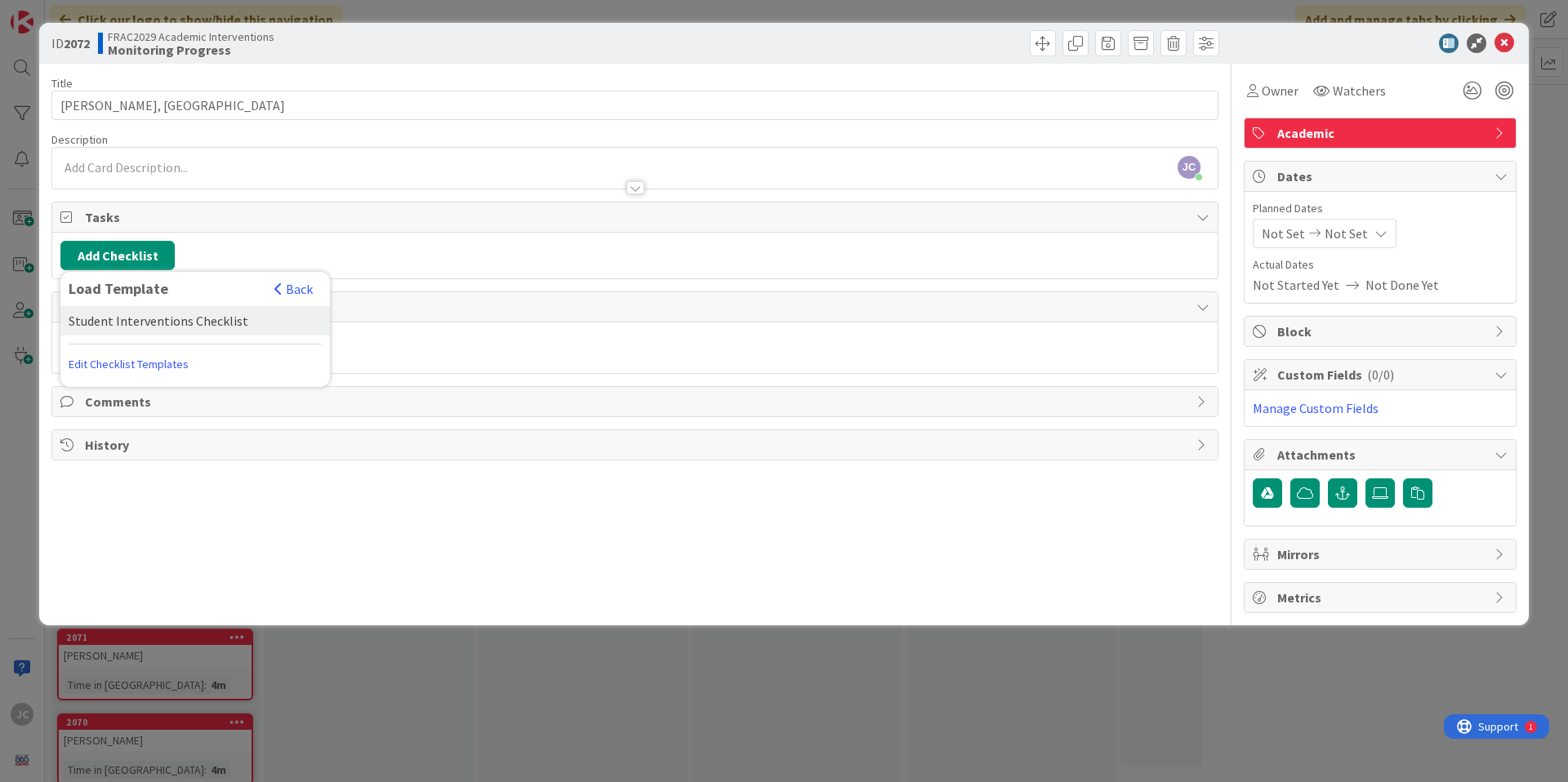
click at [149, 320] on div "Student Interventions Checklist" at bounding box center [195, 320] width 270 height 29
click at [97, 373] on button "Add" at bounding box center [90, 371] width 43 height 29
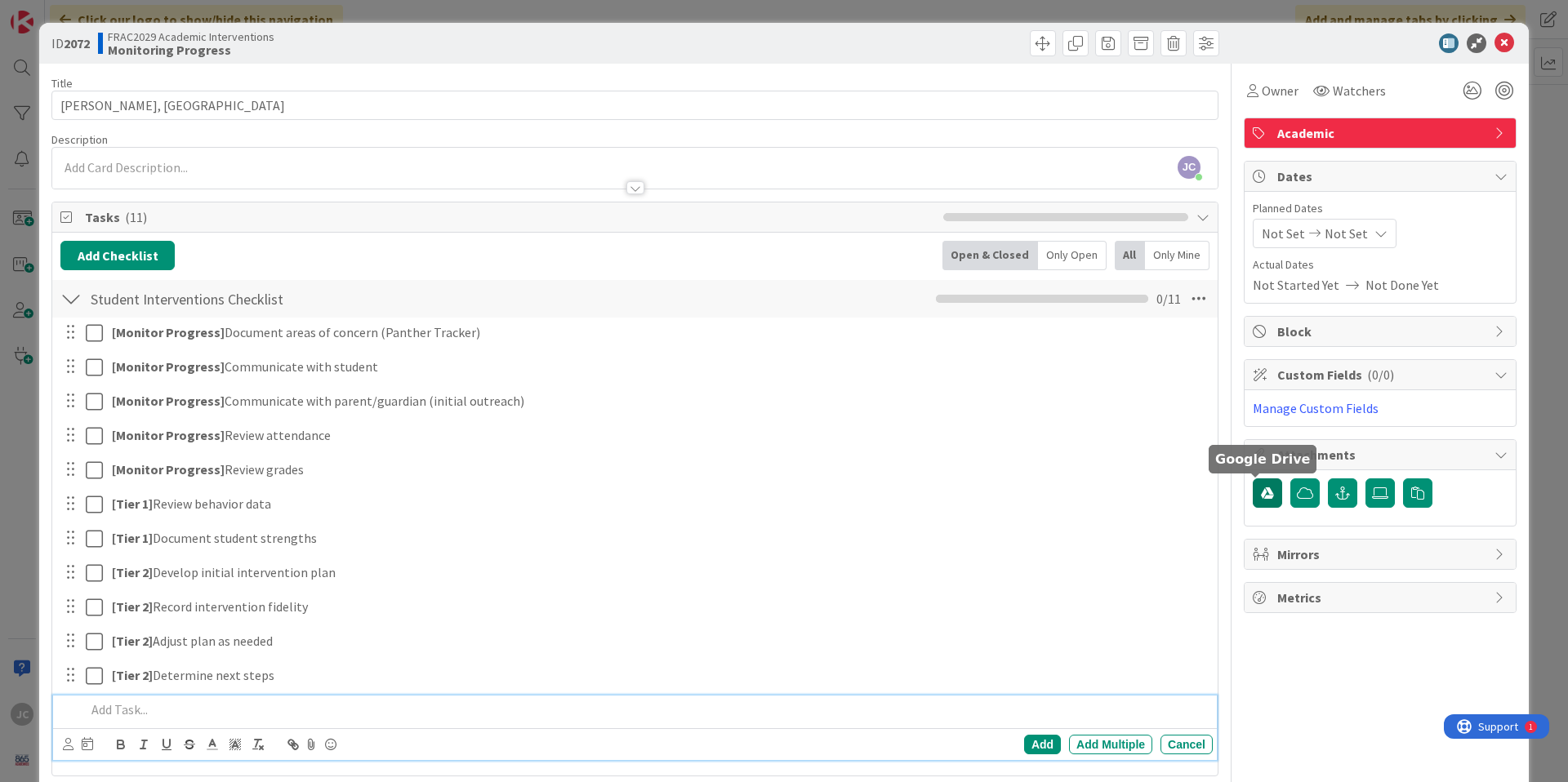
click at [1260, 493] on icon "button" at bounding box center [1266, 493] width 13 height 13
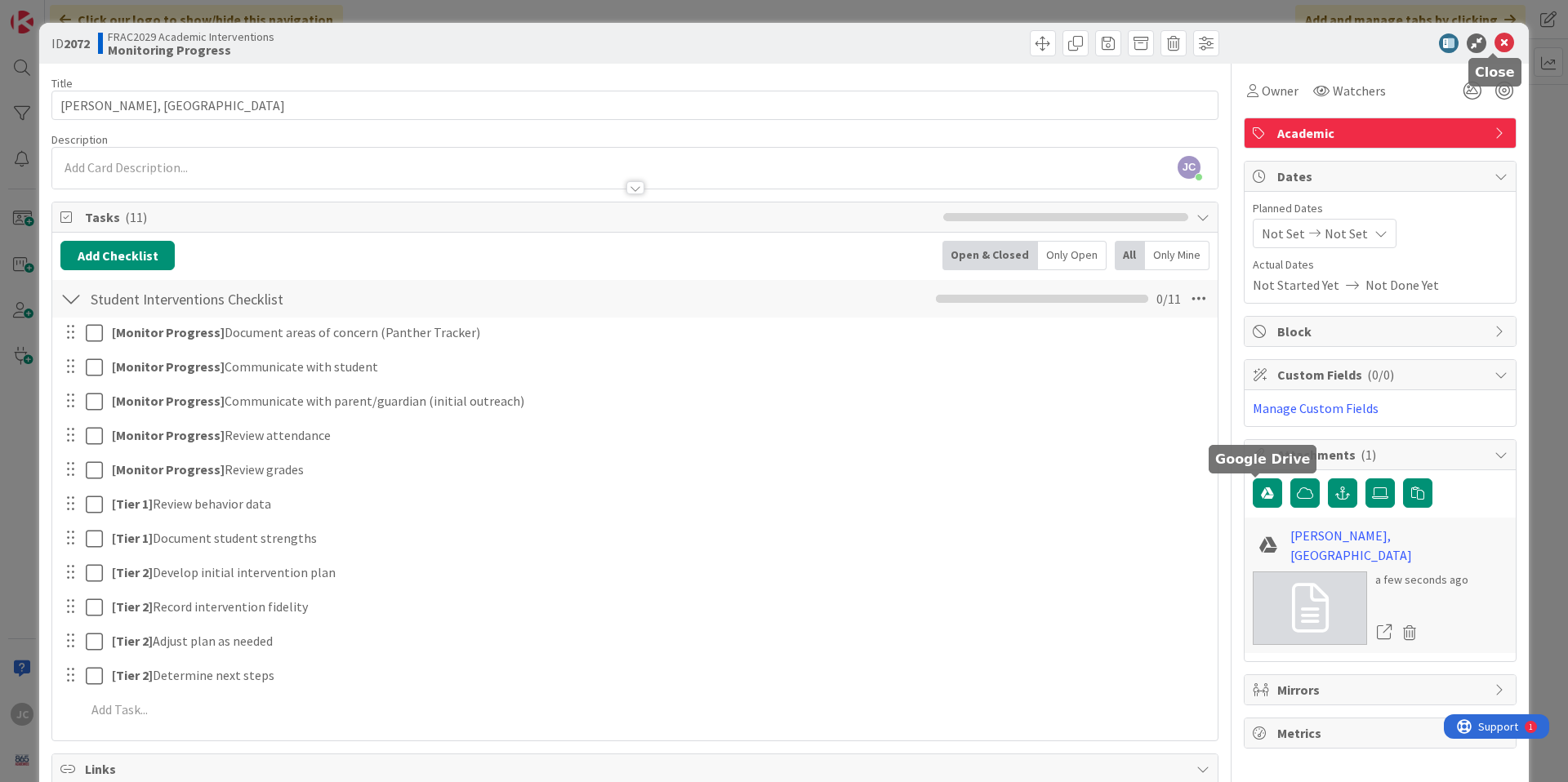
click at [1499, 40] on icon at bounding box center [1504, 43] width 20 height 20
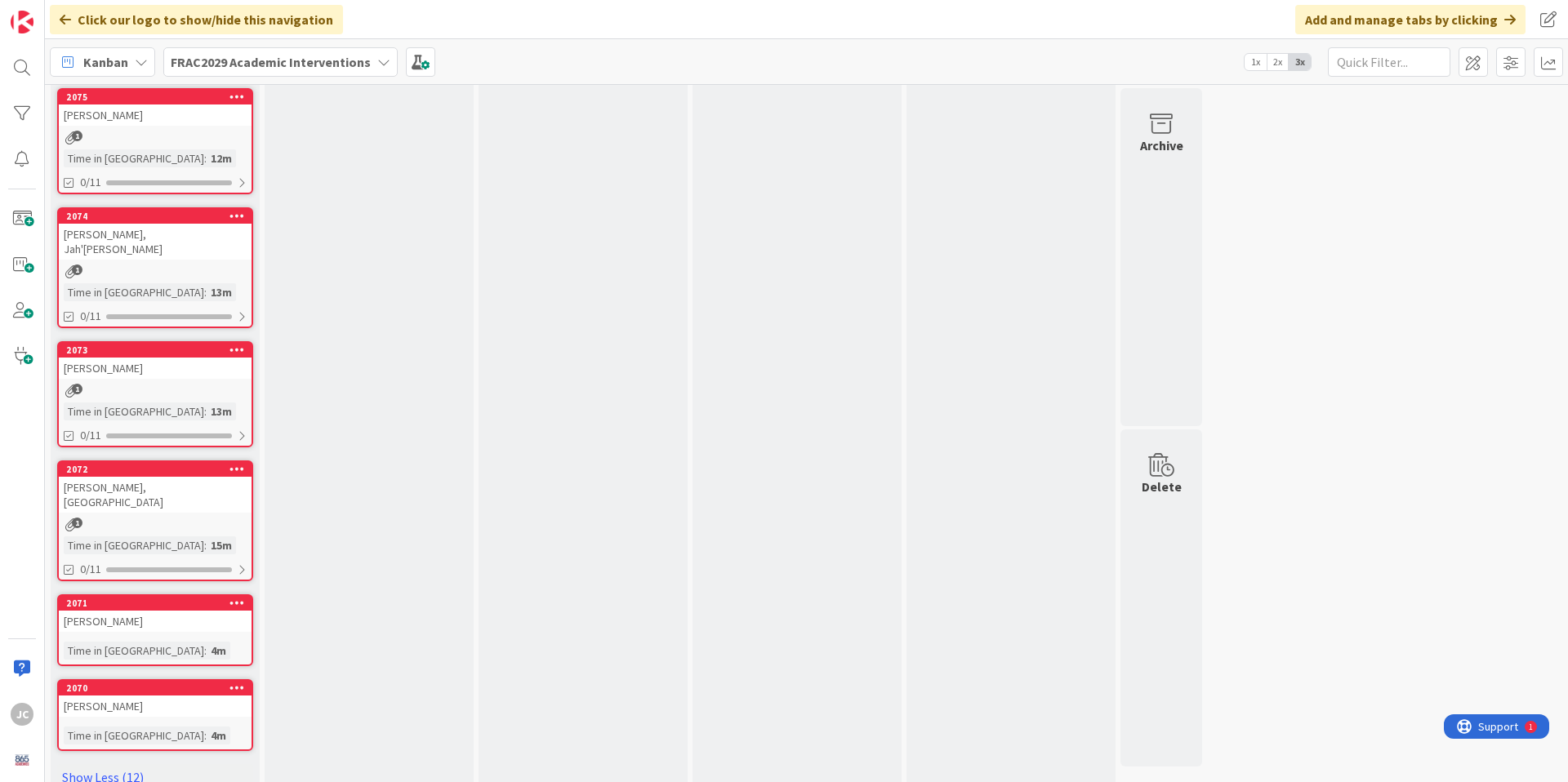
click at [190, 611] on div "[PERSON_NAME]" at bounding box center [154, 622] width 192 height 21
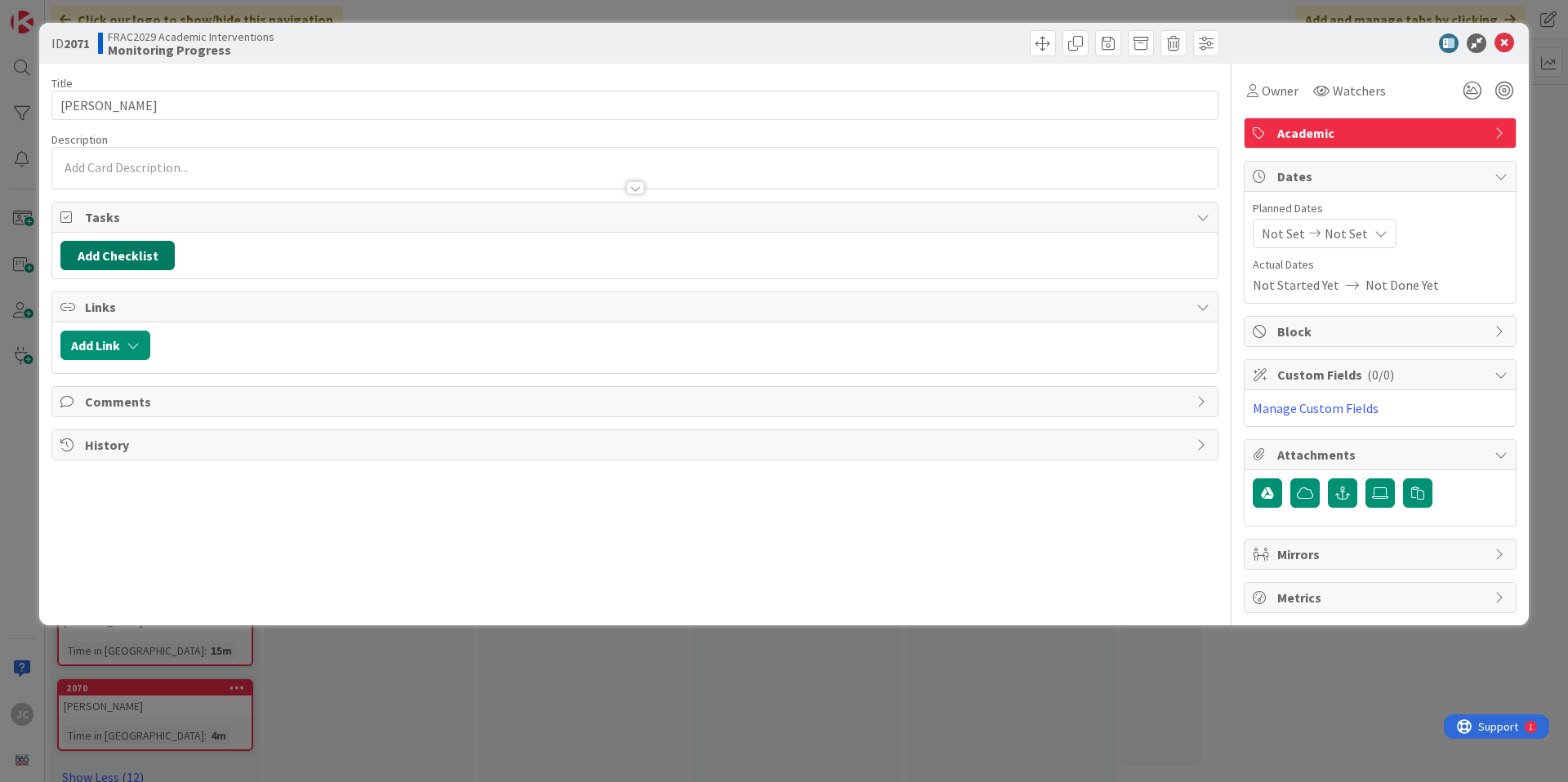
click at [133, 255] on button "Add Checklist" at bounding box center [117, 255] width 114 height 29
click at [115, 403] on link "Load template" at bounding box center [110, 403] width 83 height 16
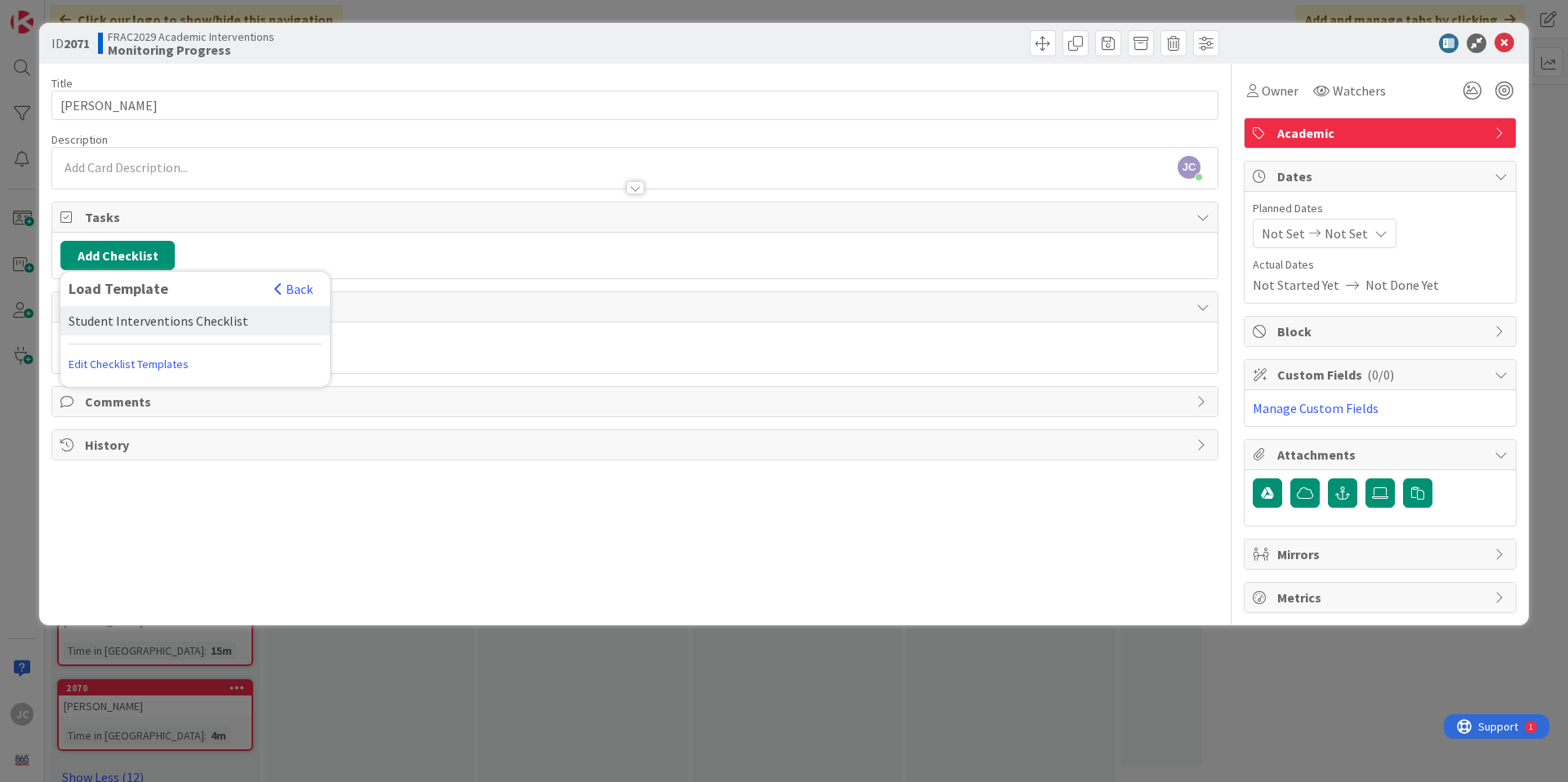
click at [142, 321] on div "Student Interventions Checklist" at bounding box center [195, 320] width 270 height 29
click at [68, 382] on button "Add" at bounding box center [90, 371] width 43 height 29
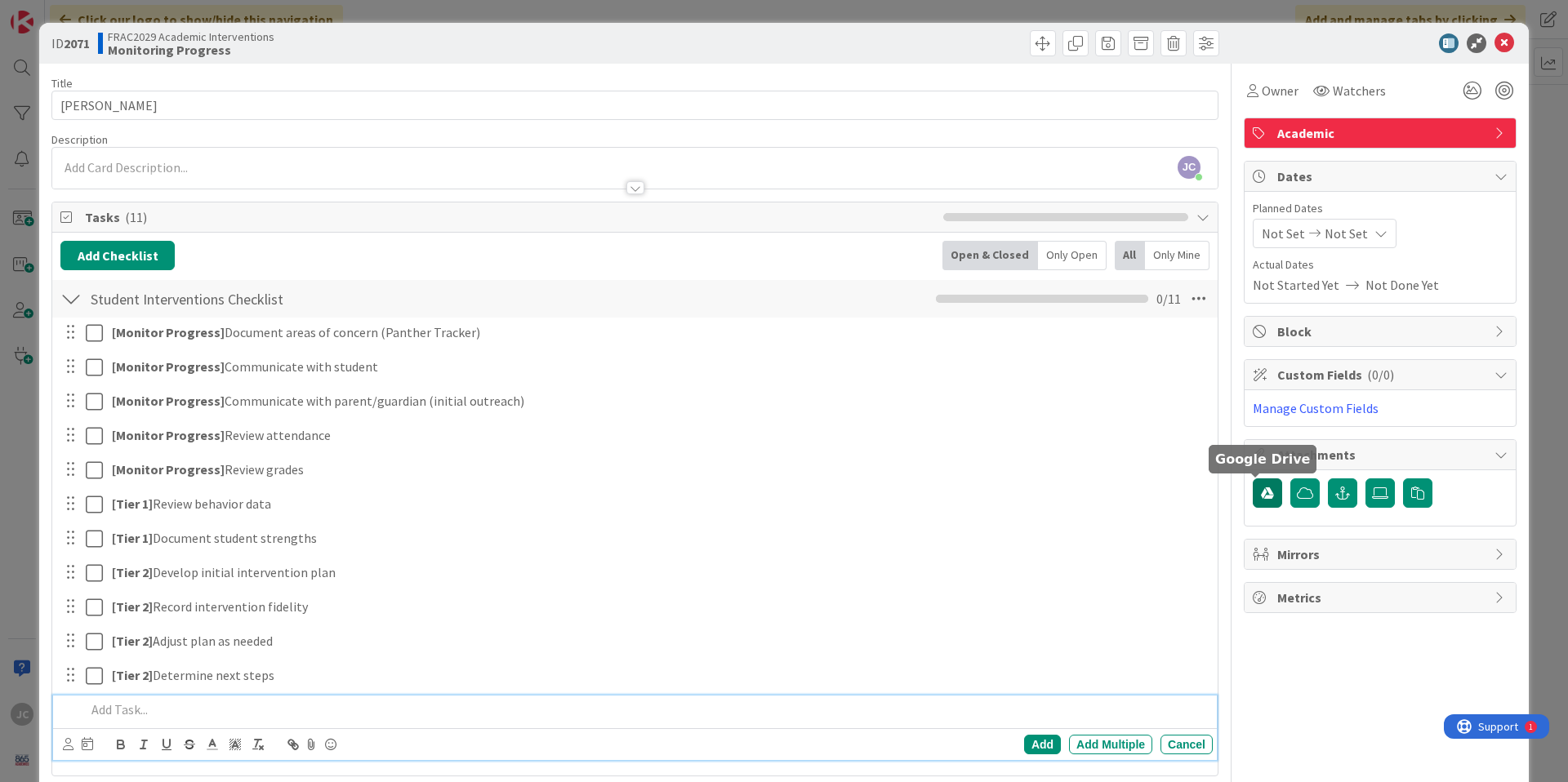
click at [1260, 495] on icon "button" at bounding box center [1266, 493] width 13 height 13
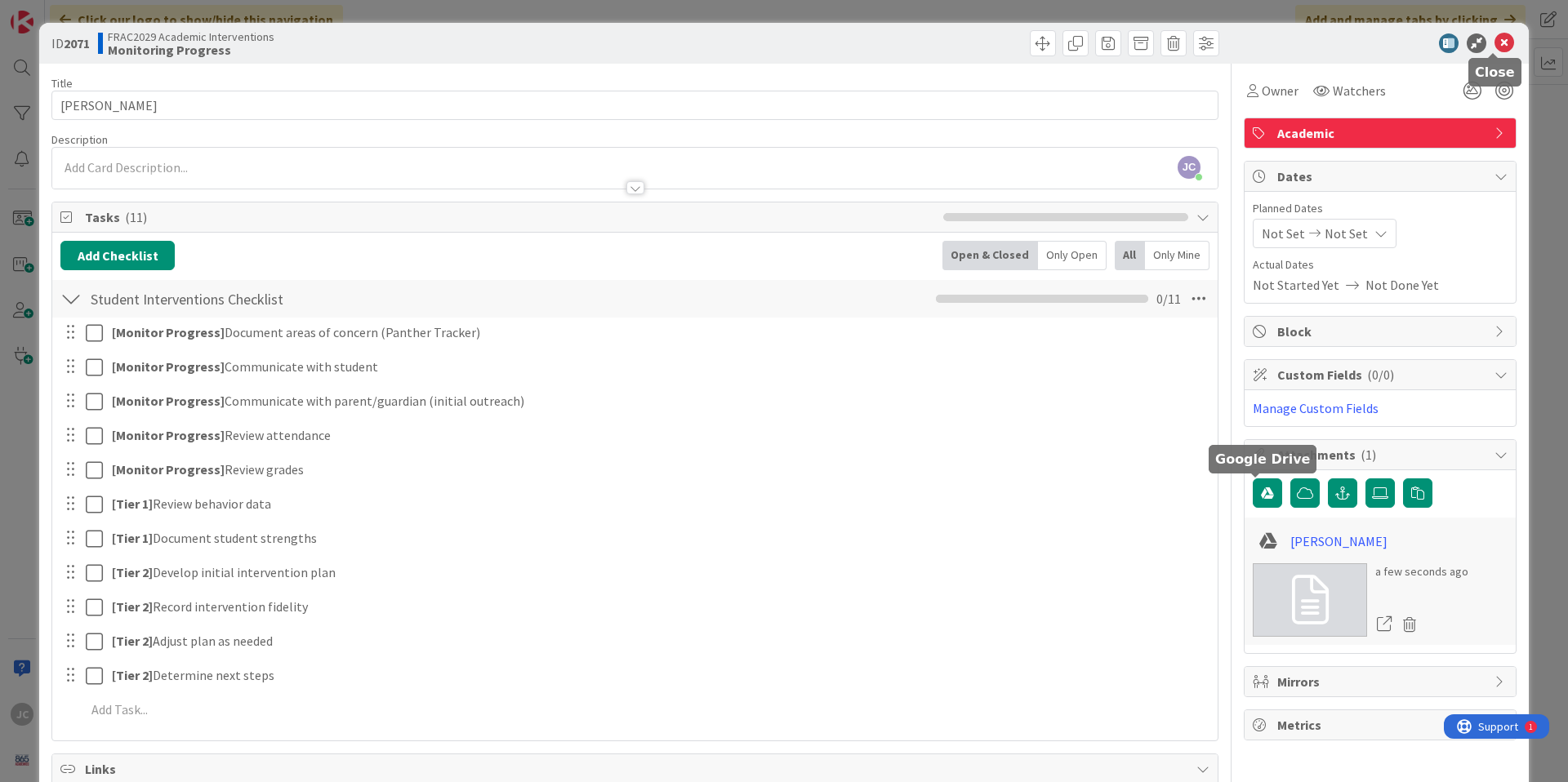
click at [1494, 47] on icon at bounding box center [1504, 43] width 20 height 20
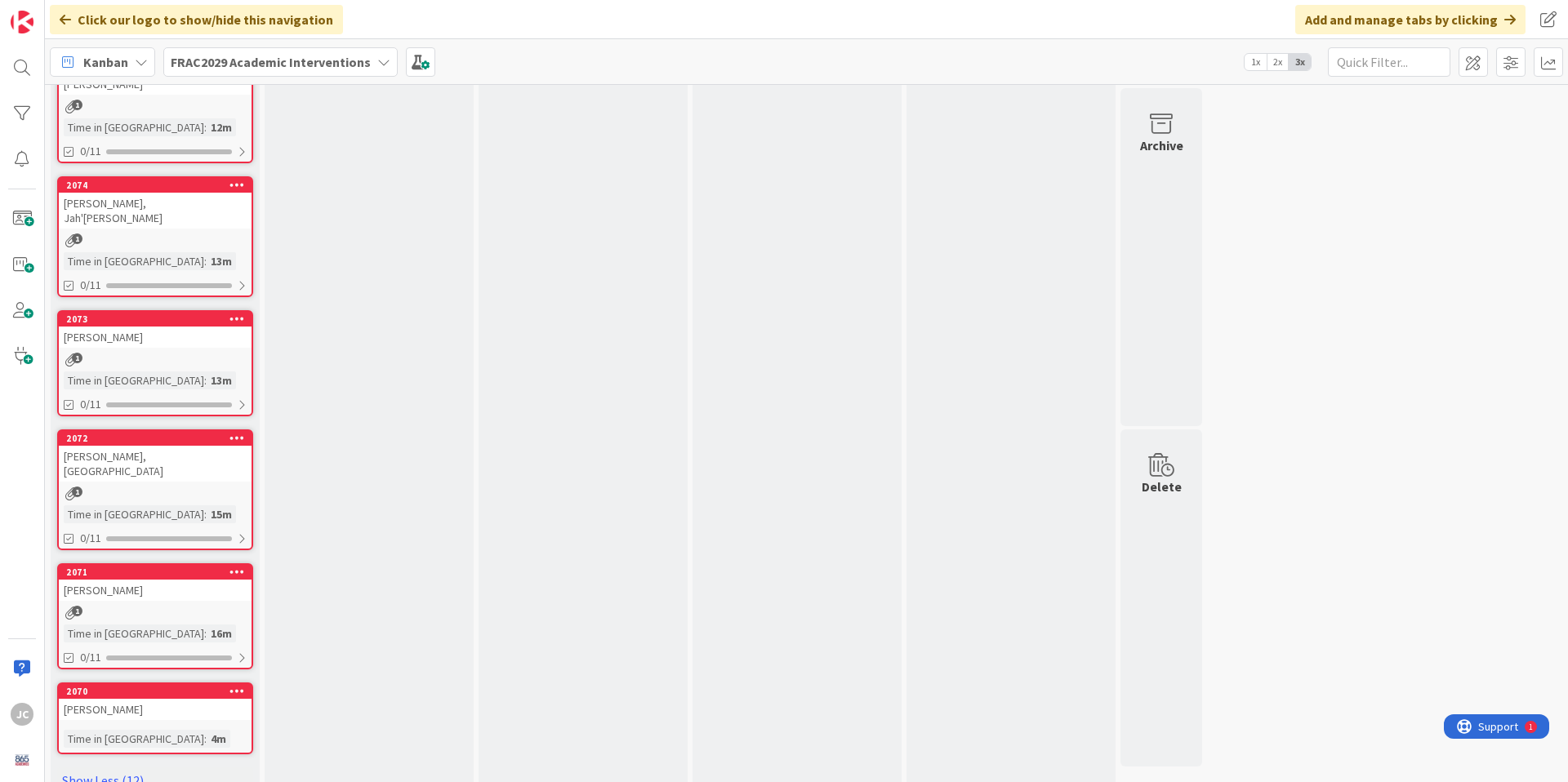
scroll to position [1988, 0]
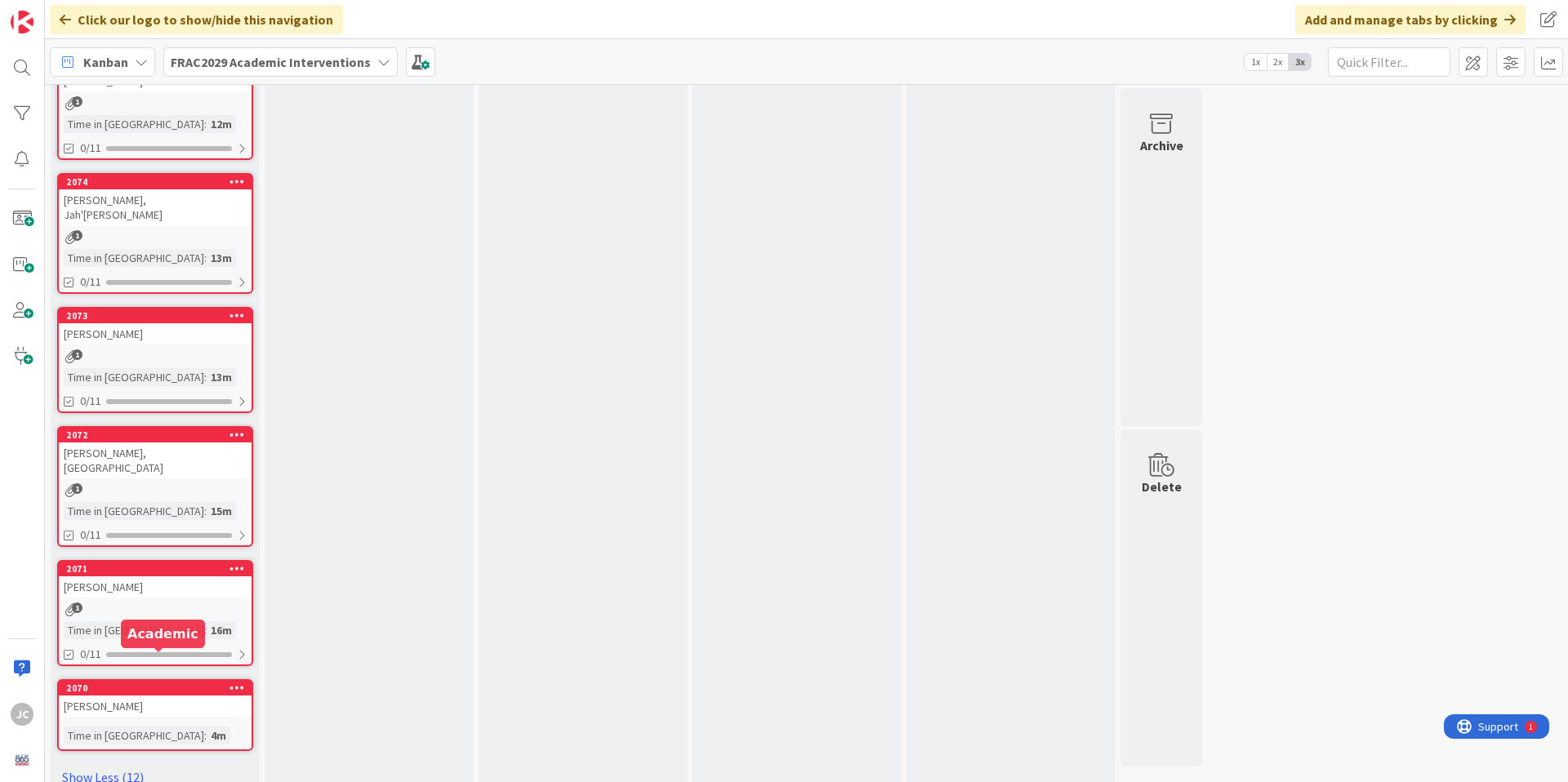
click at [200, 683] on div "2070" at bounding box center [159, 688] width 185 height 12
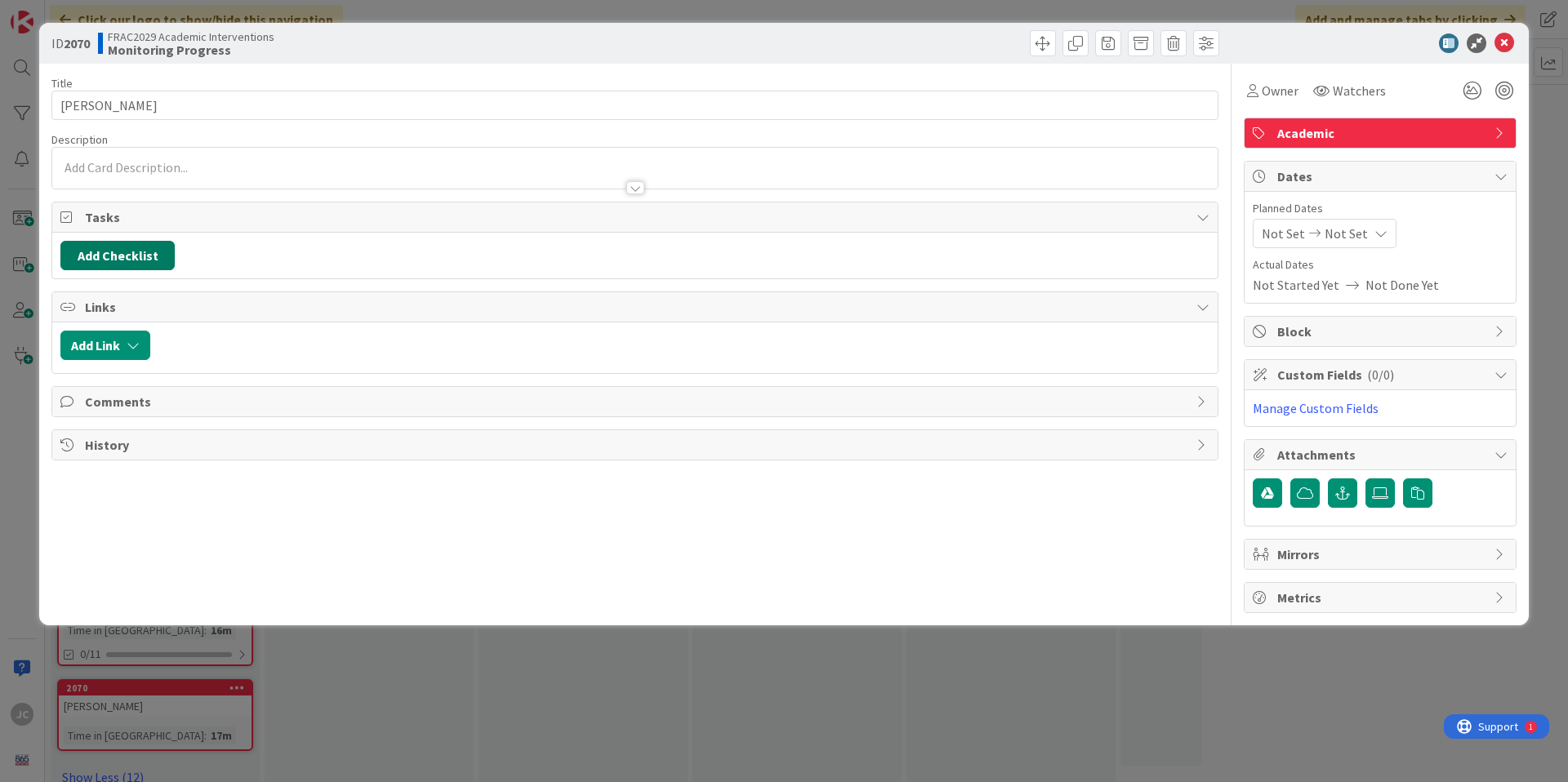
click at [119, 246] on button "Add Checklist" at bounding box center [117, 255] width 114 height 29
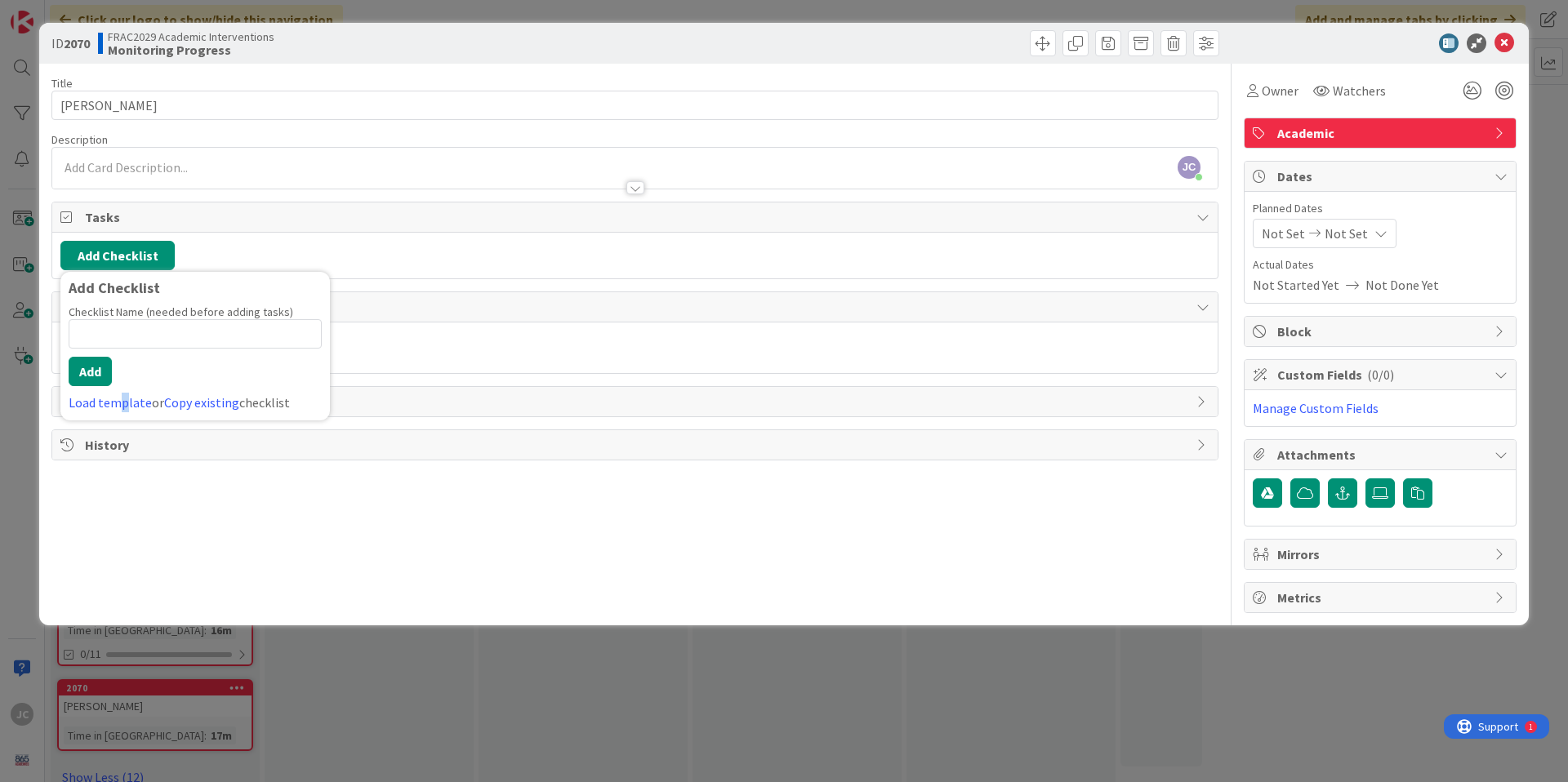
click at [122, 409] on link "Load template" at bounding box center [110, 403] width 83 height 16
click at [136, 326] on div "Student Interventions Checklist" at bounding box center [195, 320] width 270 height 29
click at [95, 370] on button "Add" at bounding box center [90, 371] width 43 height 29
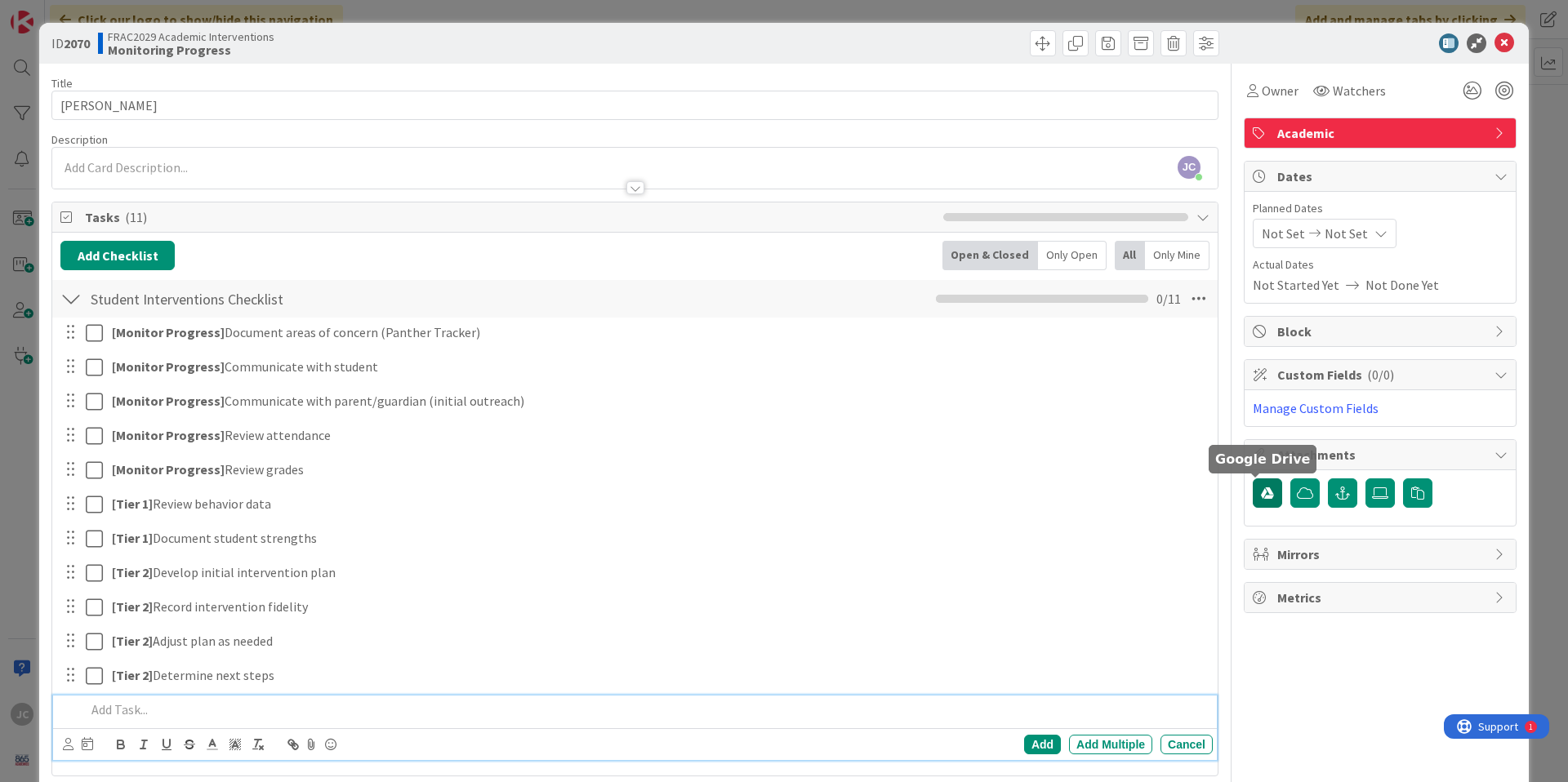
click at [1260, 497] on icon "button" at bounding box center [1266, 493] width 13 height 13
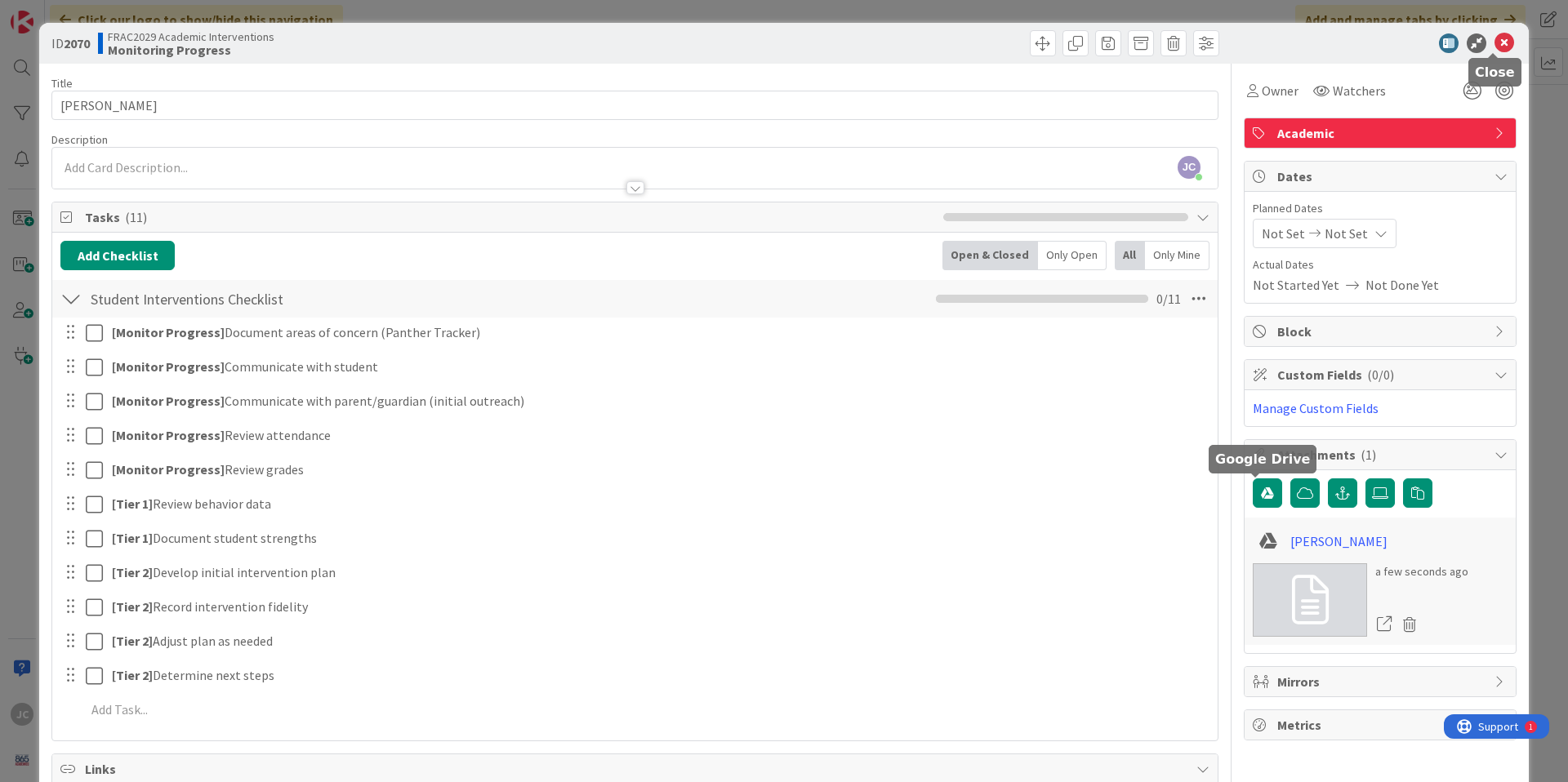
click at [1494, 44] on icon at bounding box center [1504, 43] width 20 height 20
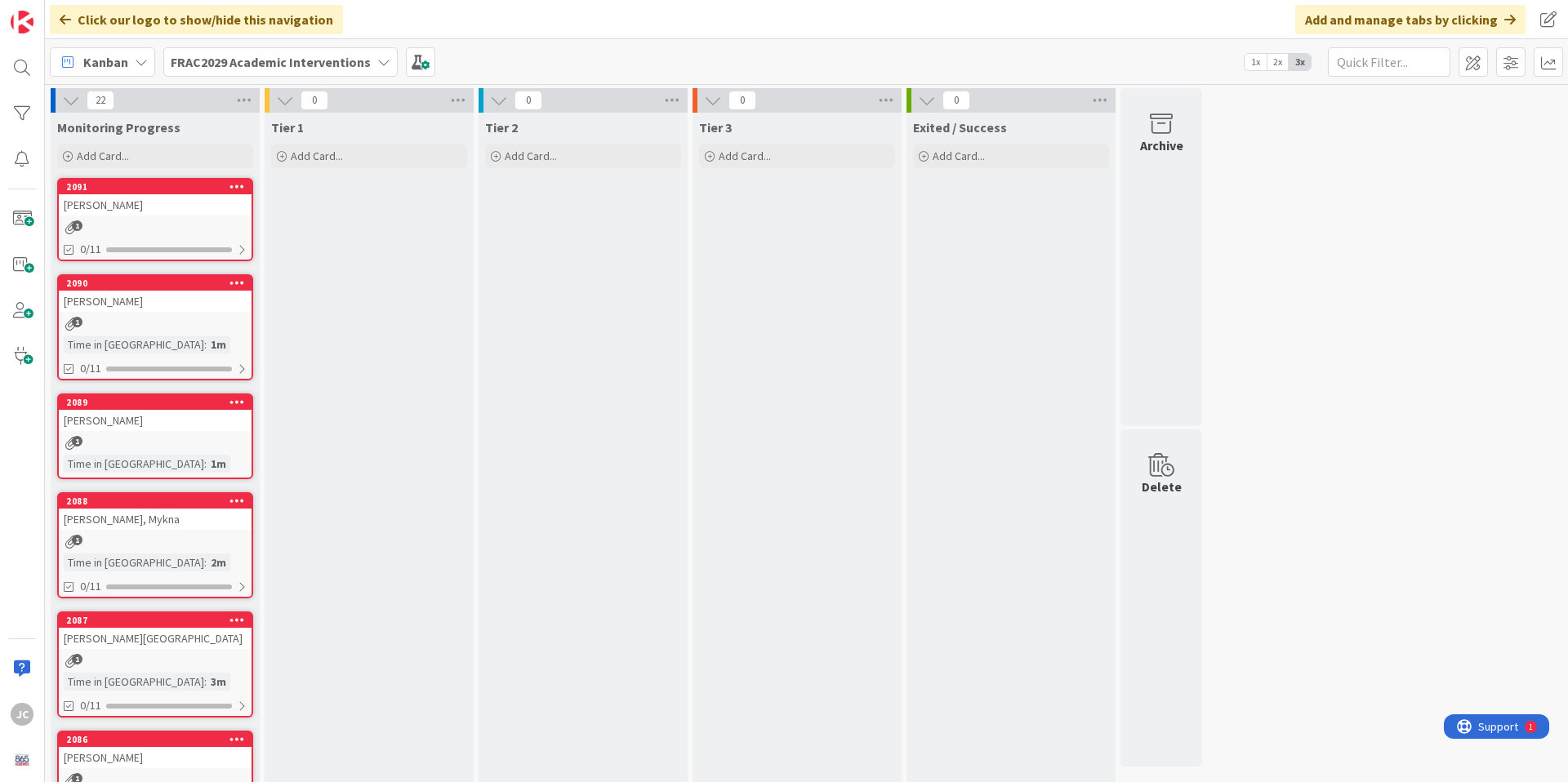
click at [242, 99] on icon at bounding box center [244, 100] width 21 height 25
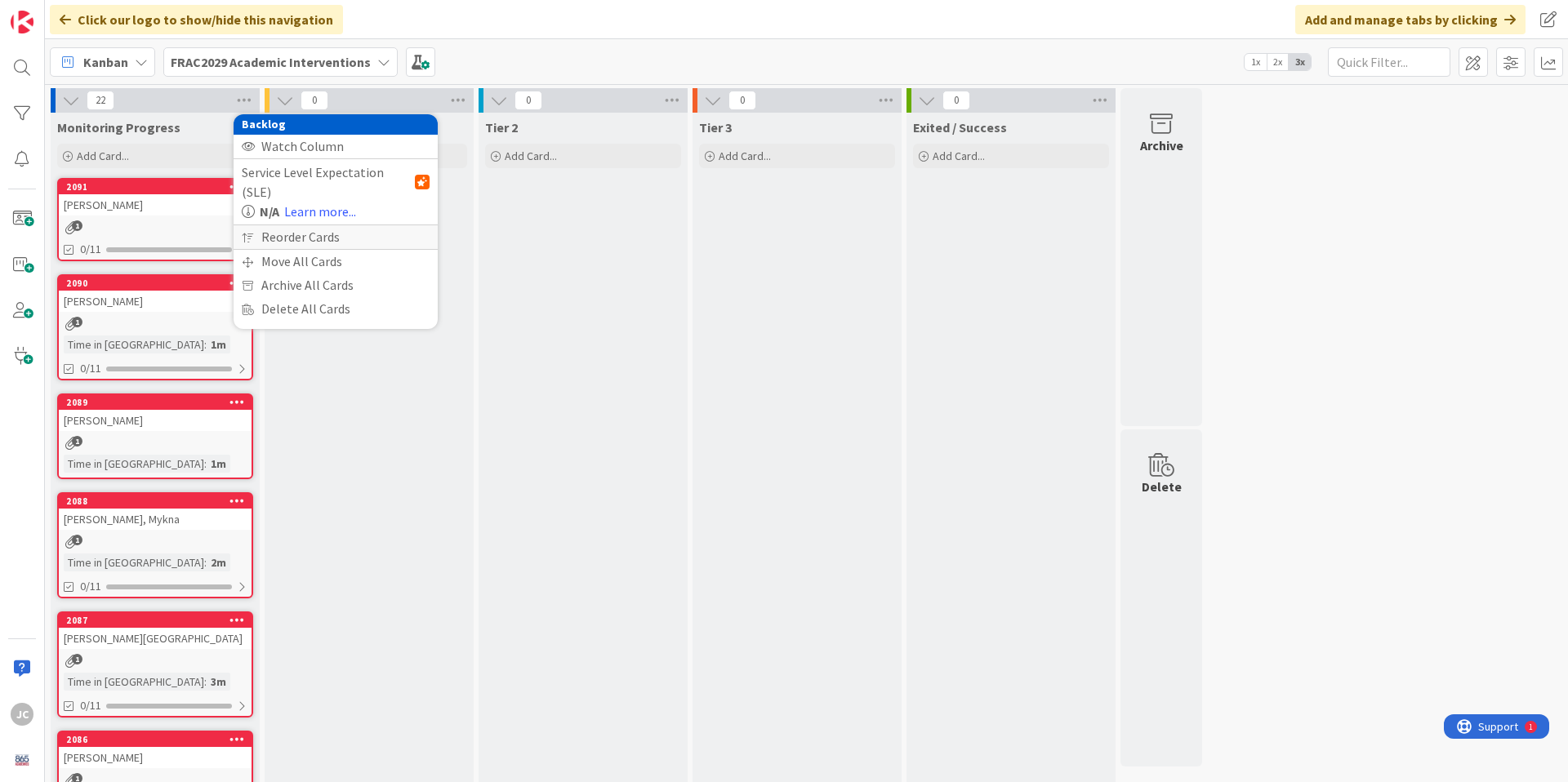
click at [297, 225] on div "Reorder Cards" at bounding box center [335, 237] width 204 height 24
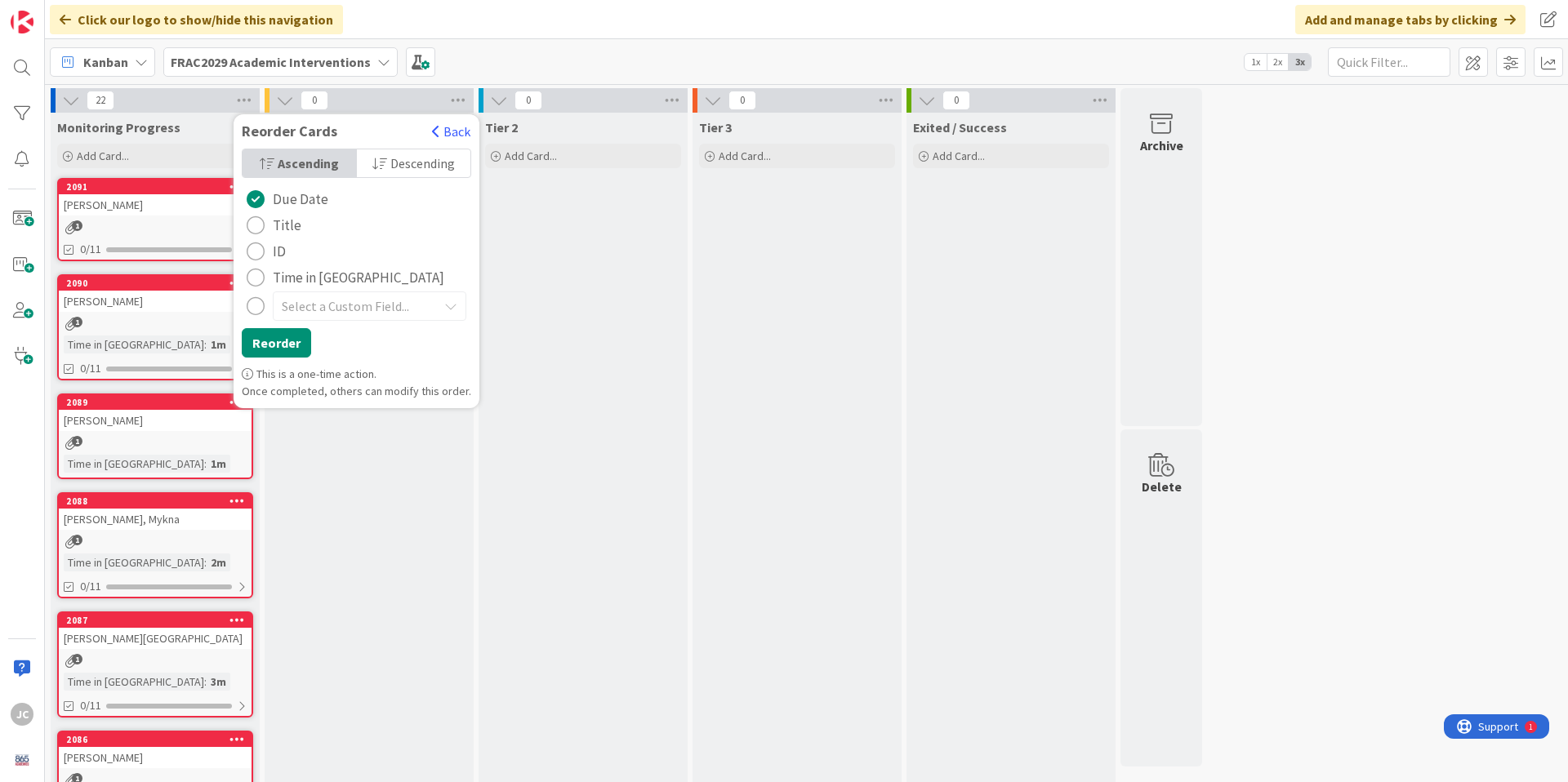
click at [257, 226] on div "radio" at bounding box center [255, 225] width 18 height 18
click at [276, 338] on button "Reorder" at bounding box center [277, 342] width 69 height 29
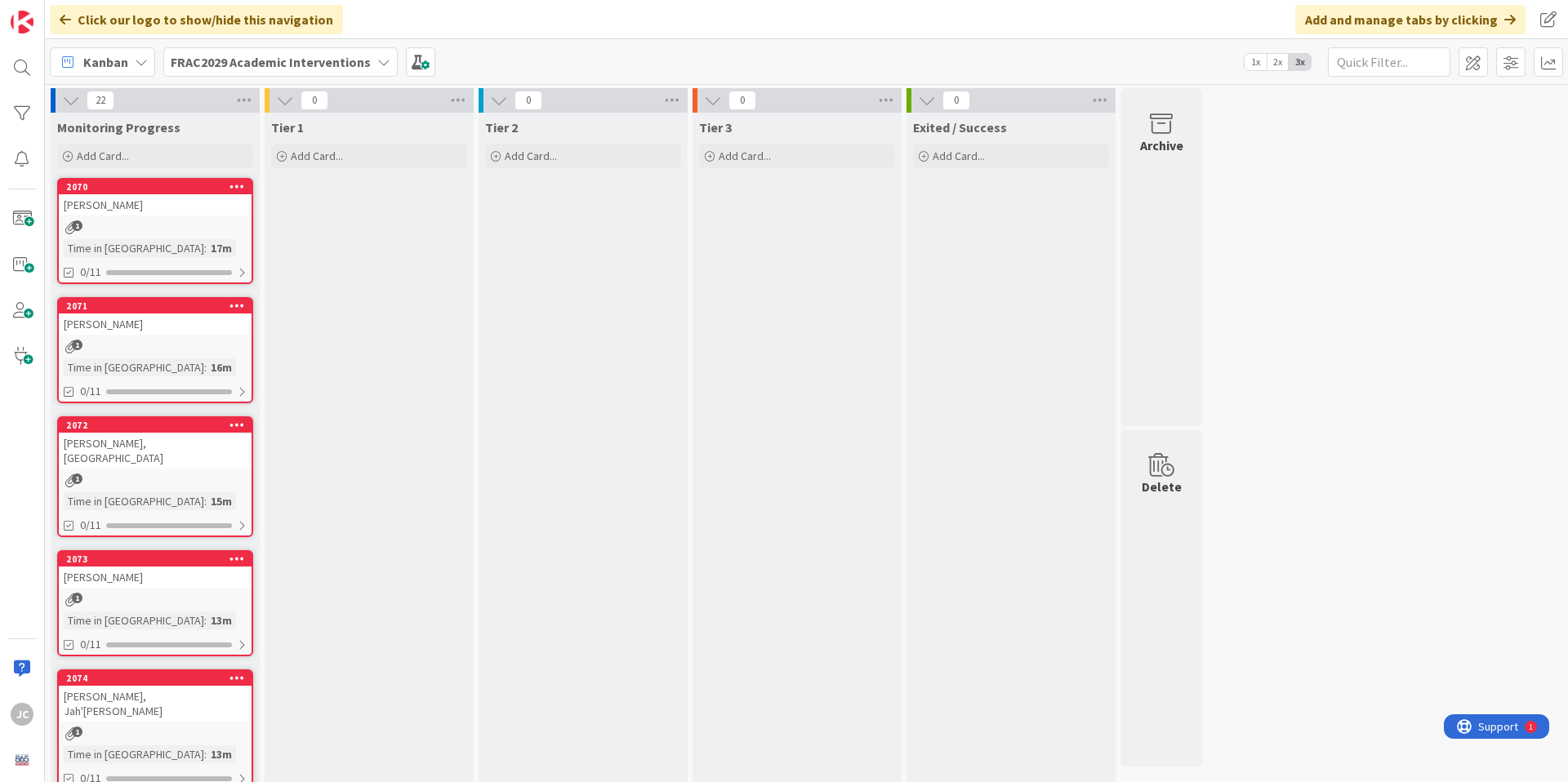
click at [174, 208] on div "[PERSON_NAME]" at bounding box center [154, 205] width 192 height 21
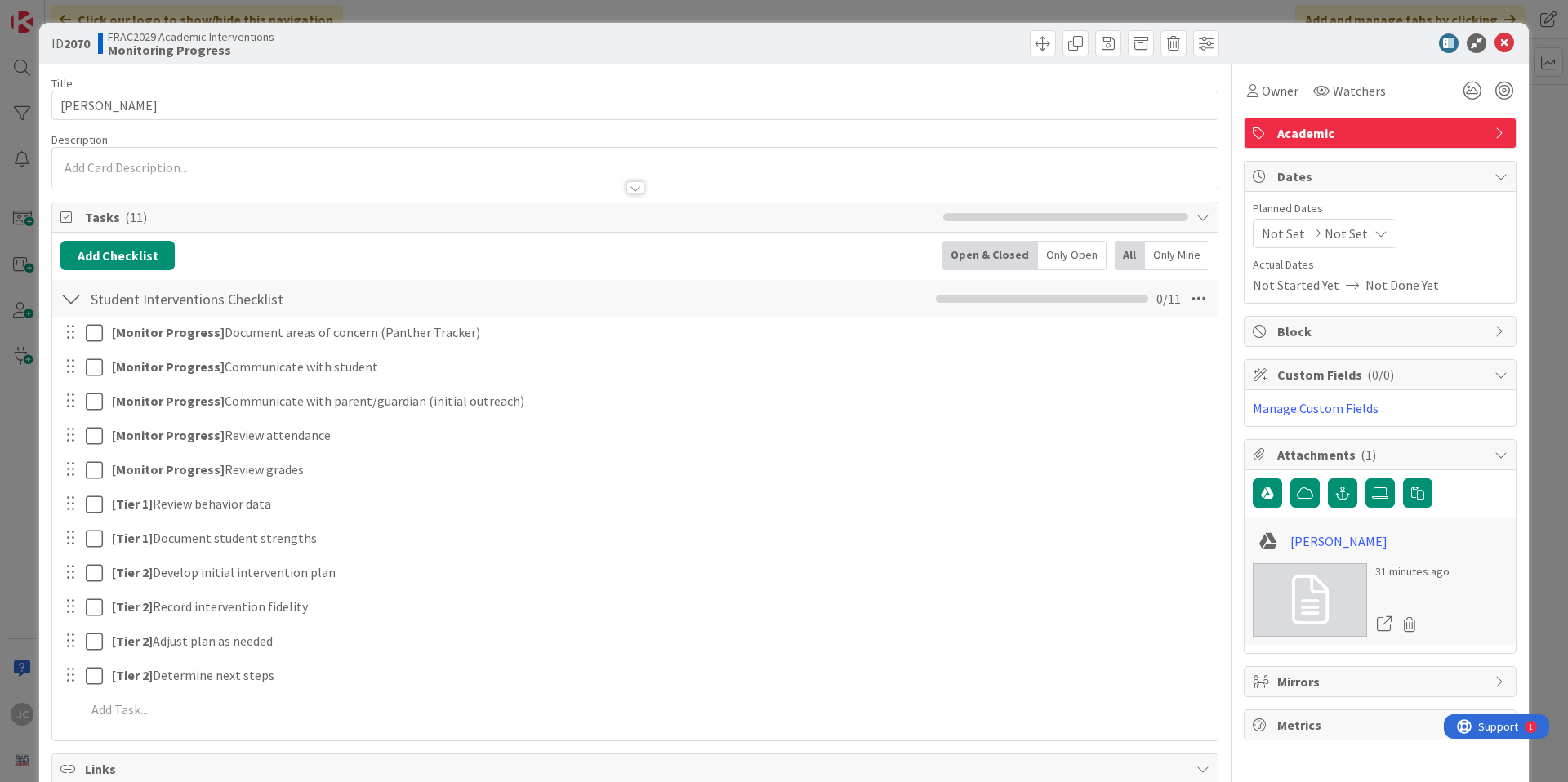
click at [1311, 613] on icon at bounding box center [1309, 599] width 36 height 49
click at [1494, 48] on icon at bounding box center [1504, 43] width 20 height 20
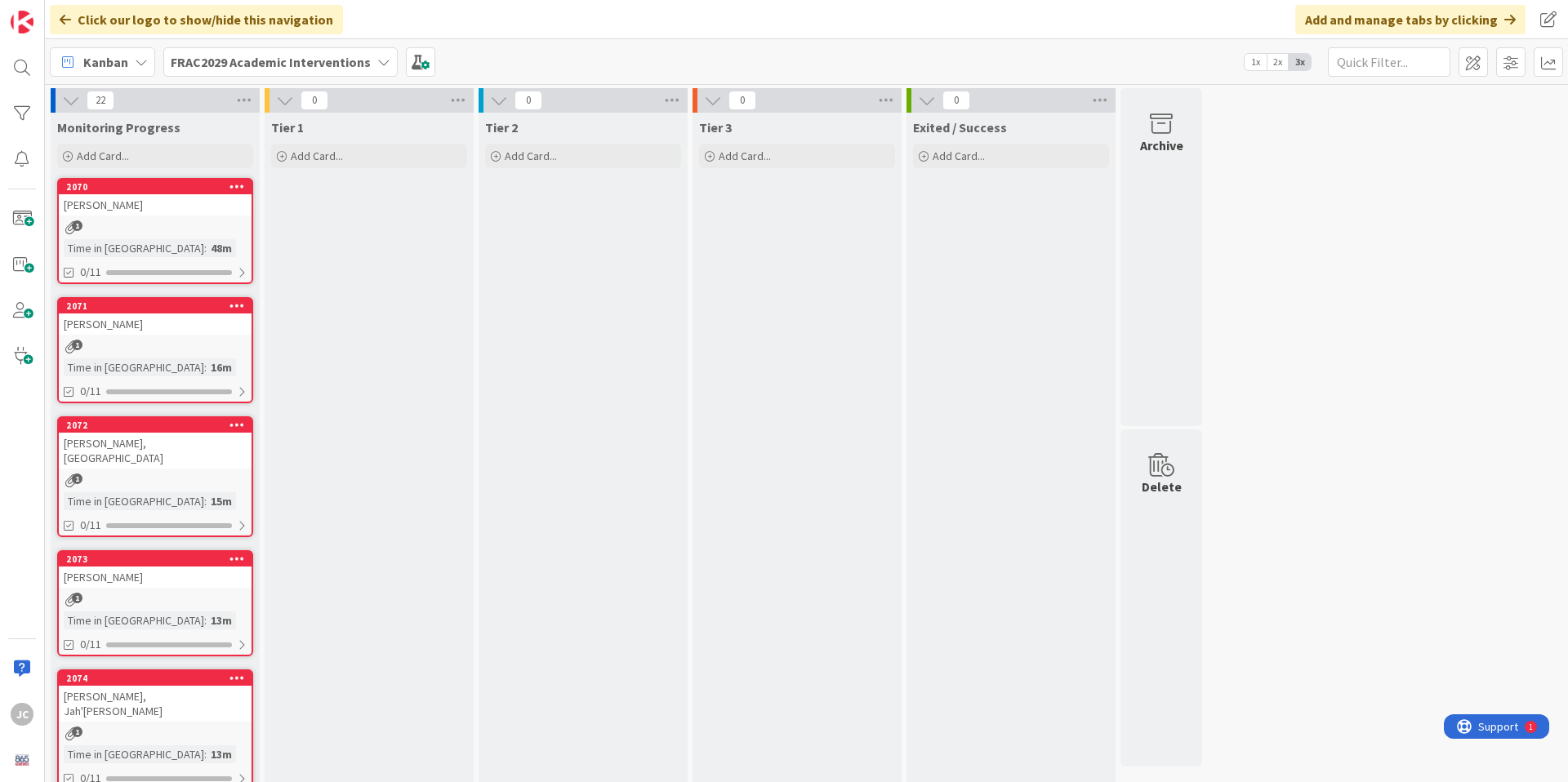
click at [156, 326] on div "[PERSON_NAME]" at bounding box center [154, 325] width 192 height 21
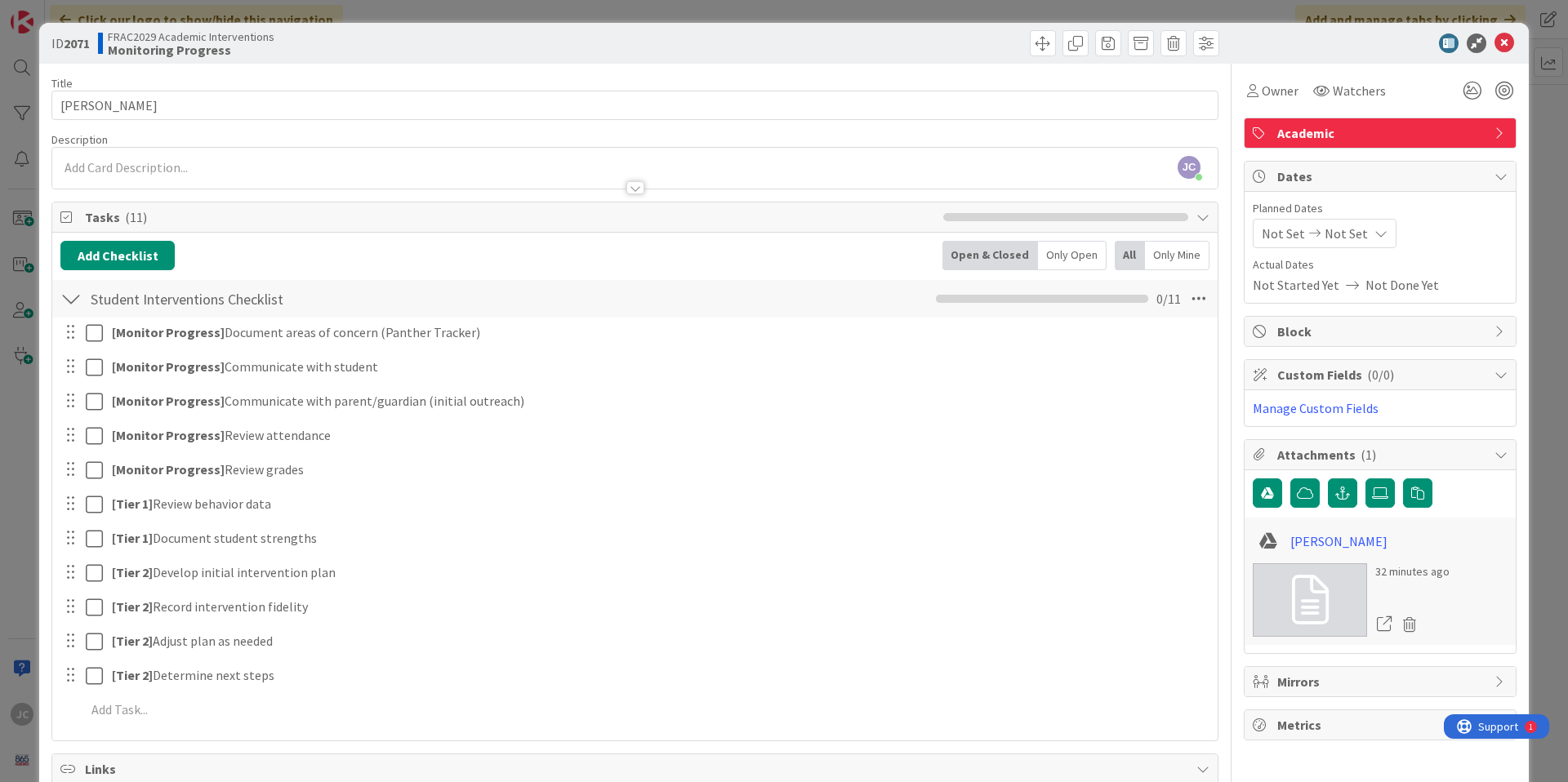
click at [1305, 552] on div "[PERSON_NAME]" at bounding box center [1379, 541] width 255 height 31
click at [1306, 546] on link "[PERSON_NAME]" at bounding box center [1339, 541] width 98 height 20
click at [1494, 43] on icon at bounding box center [1504, 43] width 20 height 20
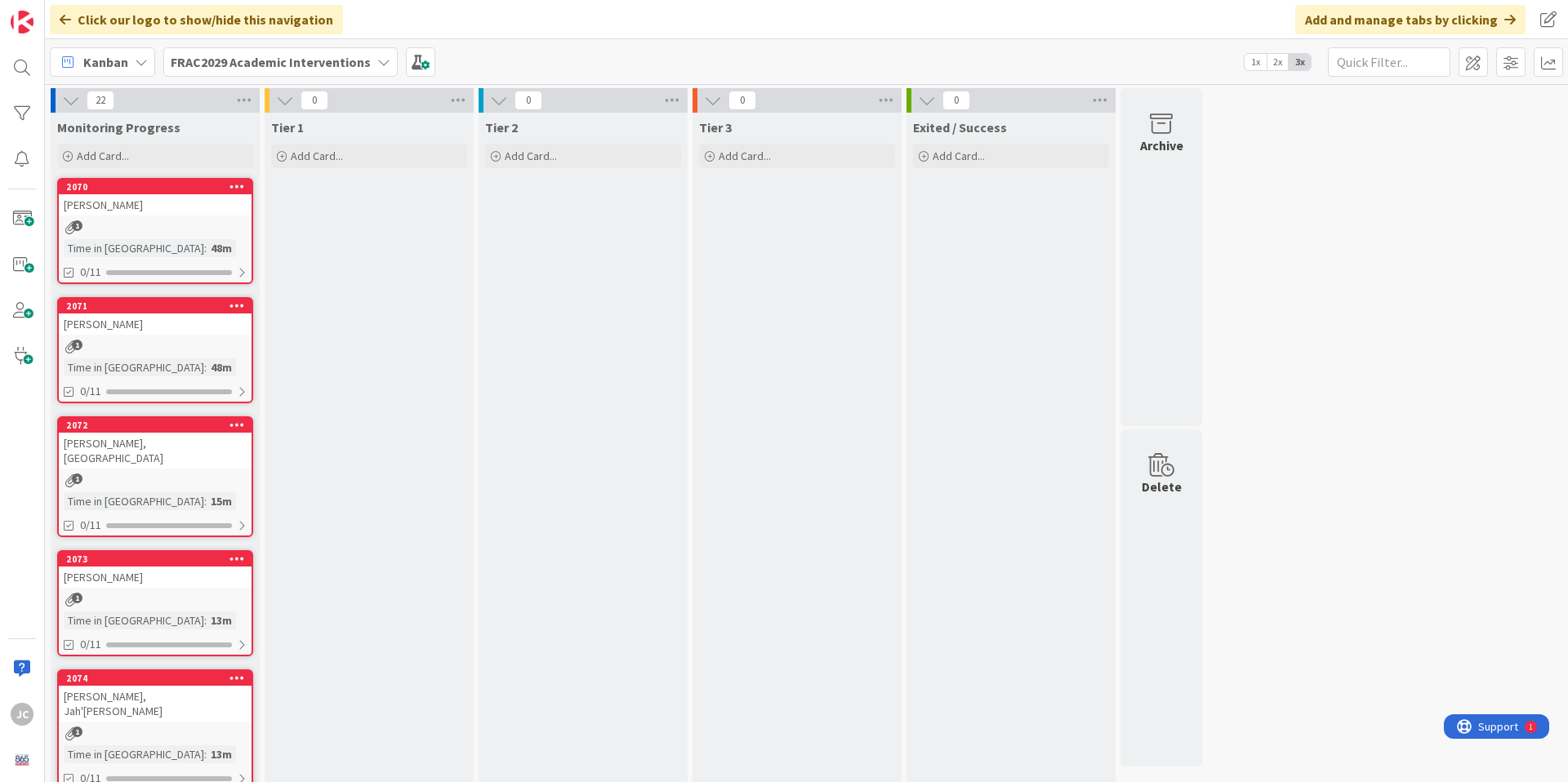
click at [189, 448] on div "[PERSON_NAME], [GEOGRAPHIC_DATA]" at bounding box center [154, 450] width 192 height 36
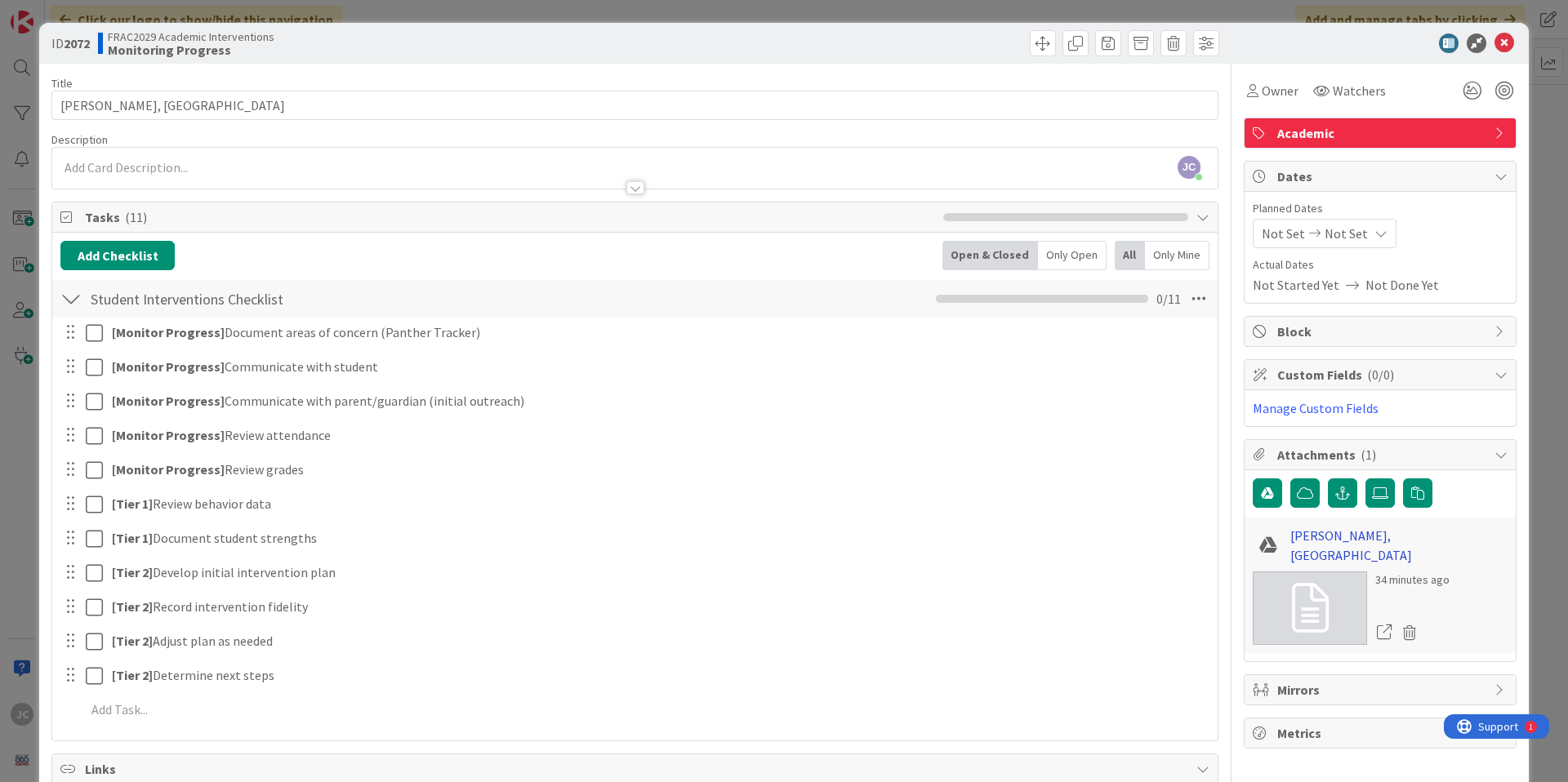
click at [1343, 539] on link "[PERSON_NAME], [GEOGRAPHIC_DATA]" at bounding box center [1399, 545] width 217 height 39
drag, startPoint x: 1495, startPoint y: 37, endPoint x: 1478, endPoint y: 51, distance: 22.0
click at [1494, 37] on icon at bounding box center [1504, 43] width 20 height 20
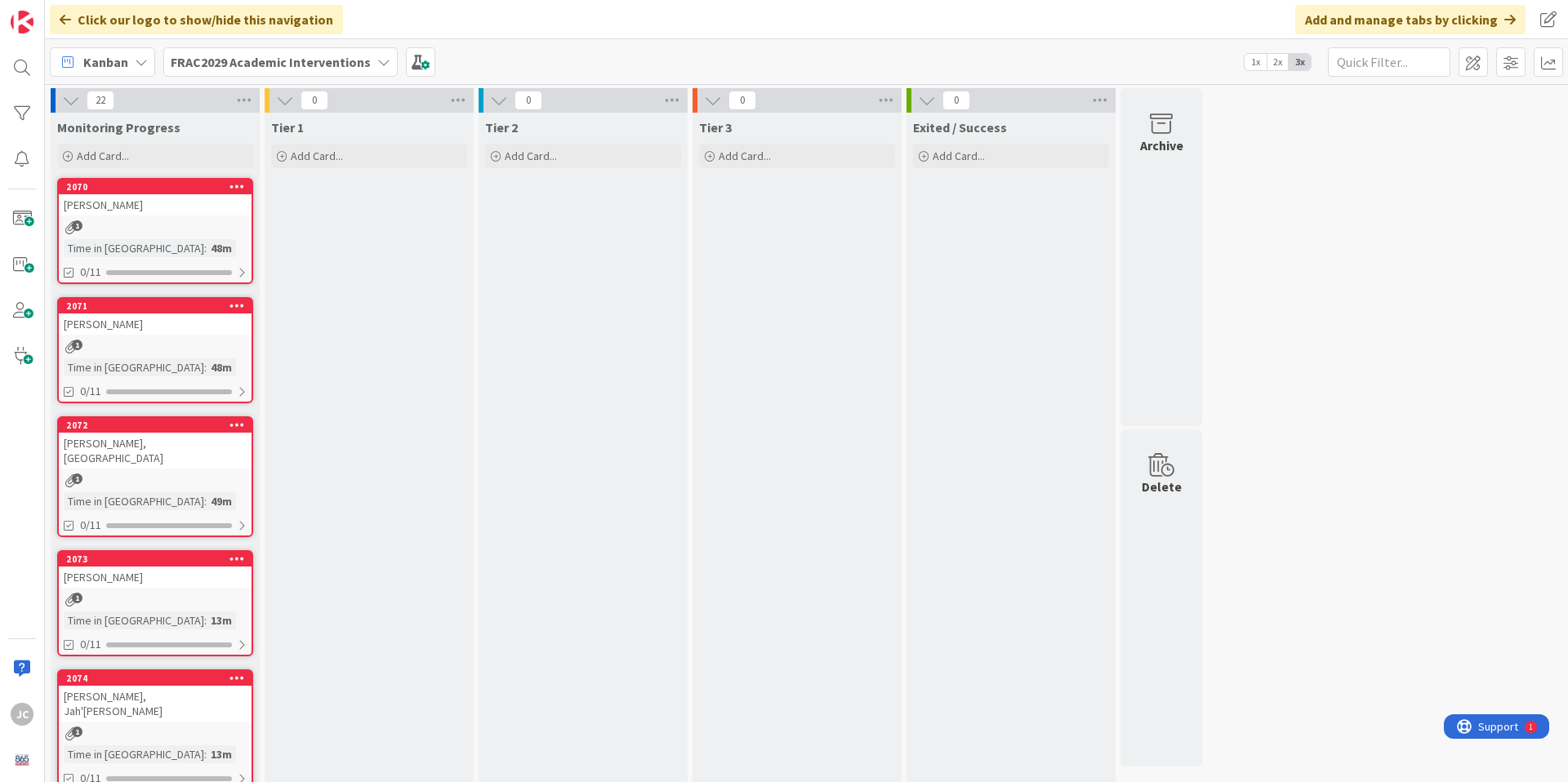
click at [187, 592] on div "1" at bounding box center [154, 599] width 192 height 14
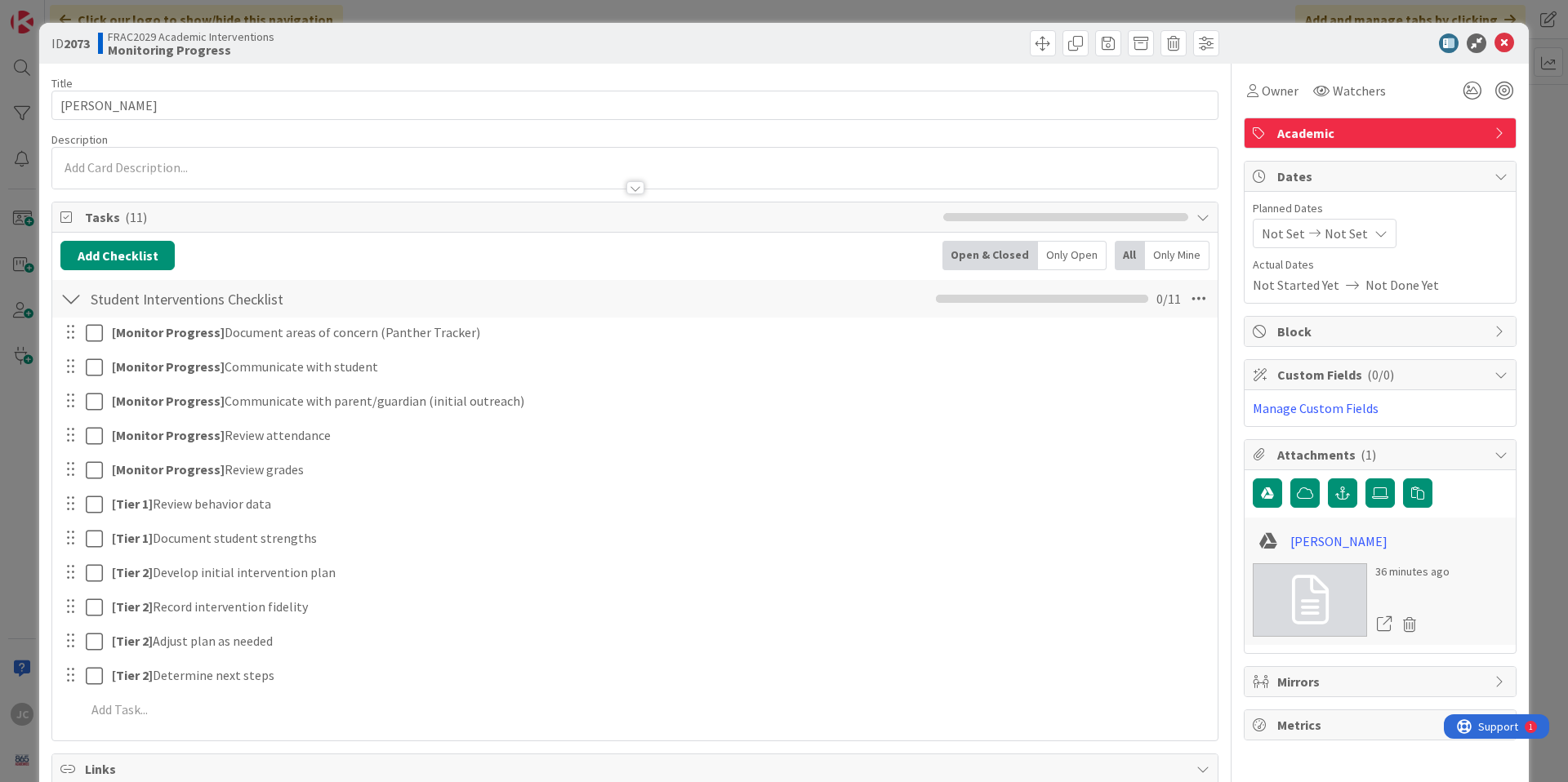
click at [1322, 589] on link at bounding box center [1309, 599] width 114 height 74
